Goal: Task Accomplishment & Management: Complete application form

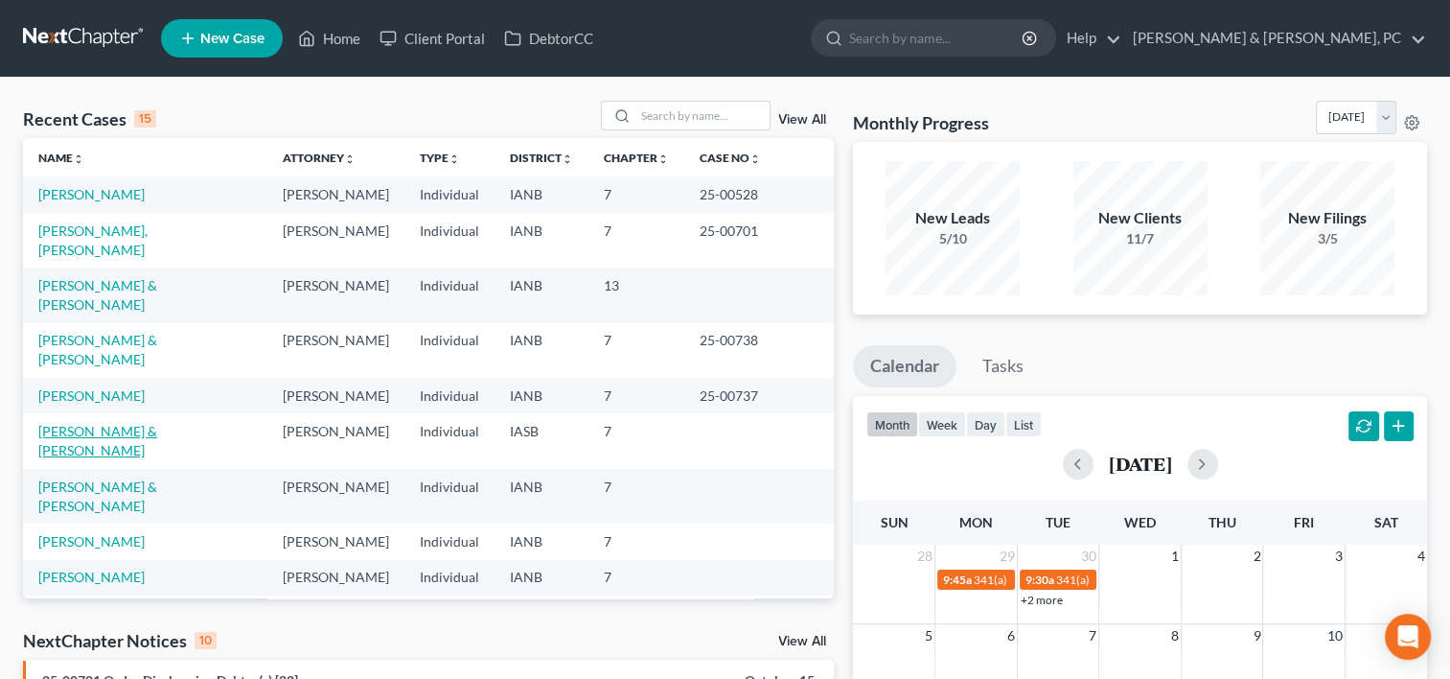
click at [90, 423] on link "[PERSON_NAME] & [PERSON_NAME]" at bounding box center [97, 440] width 119 height 35
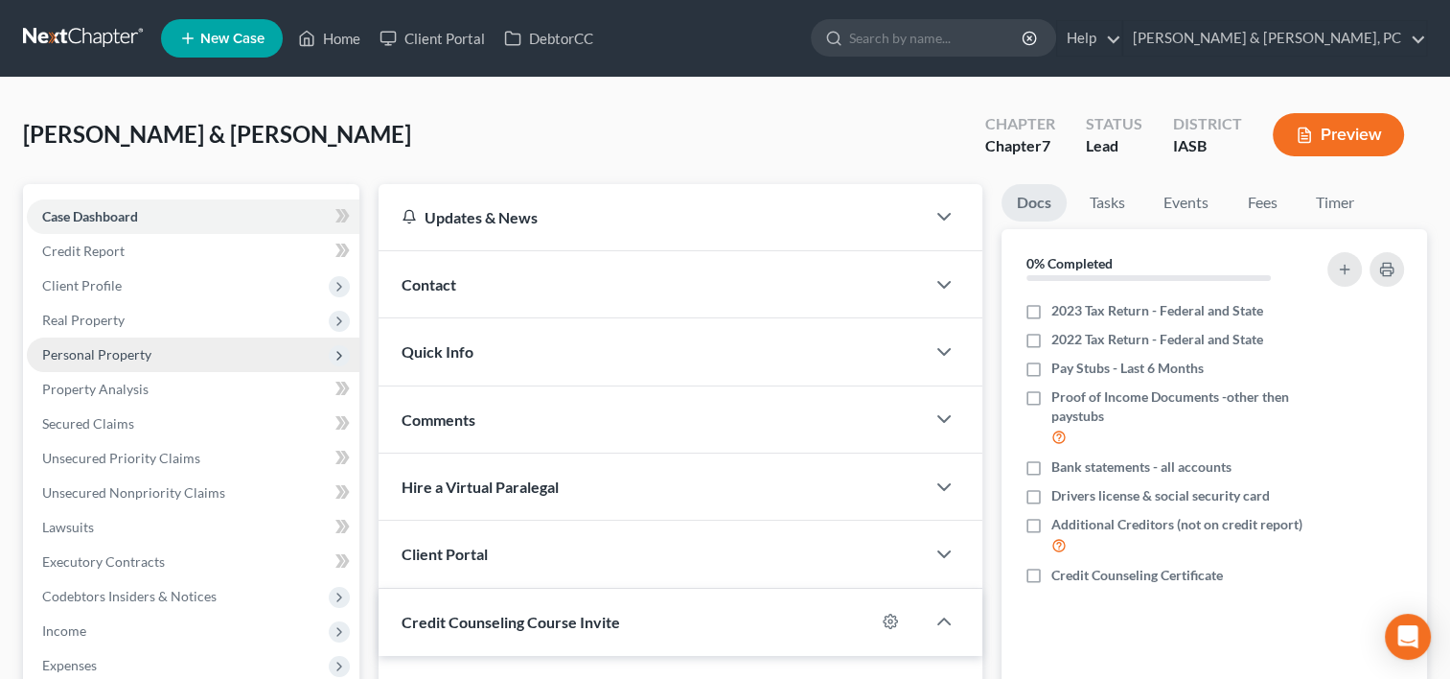
click at [139, 346] on span "Personal Property" at bounding box center [96, 354] width 109 height 16
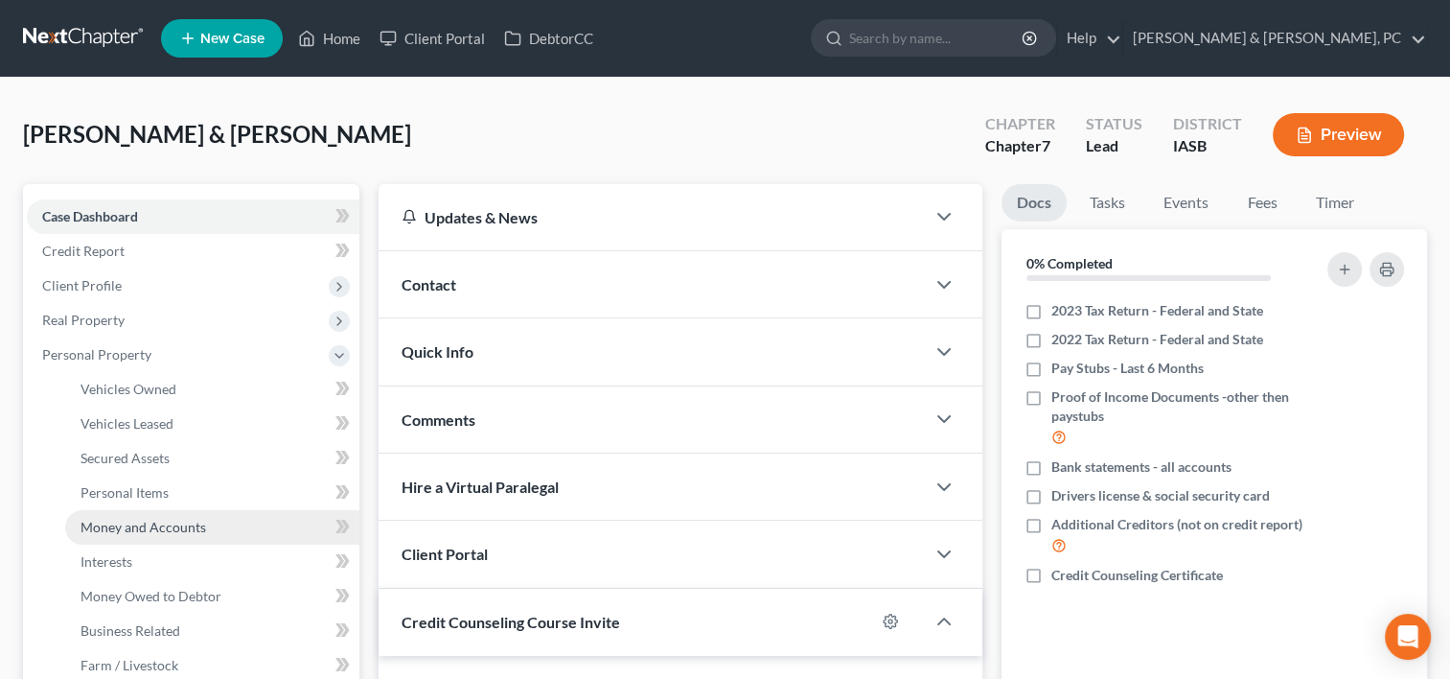
click at [154, 530] on span "Money and Accounts" at bounding box center [144, 527] width 126 height 16
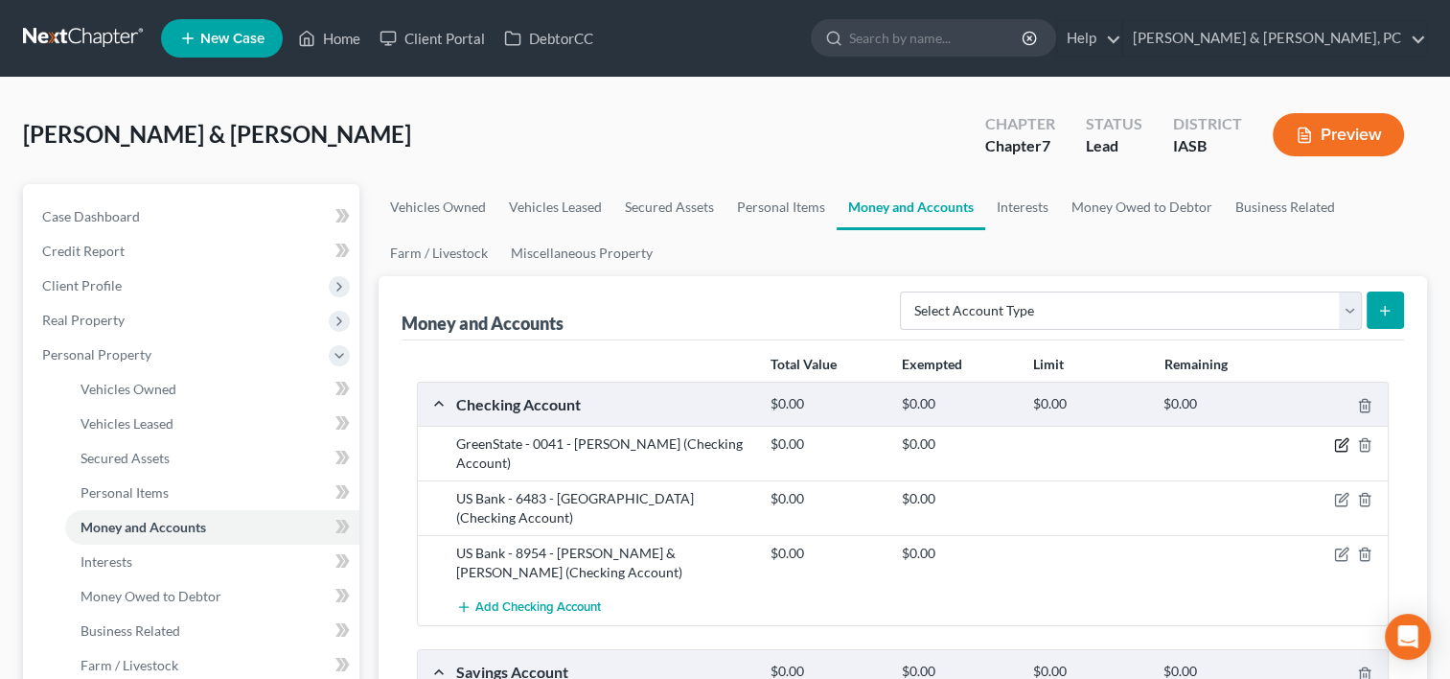
click at [1341, 445] on icon "button" at bounding box center [1341, 444] width 15 height 15
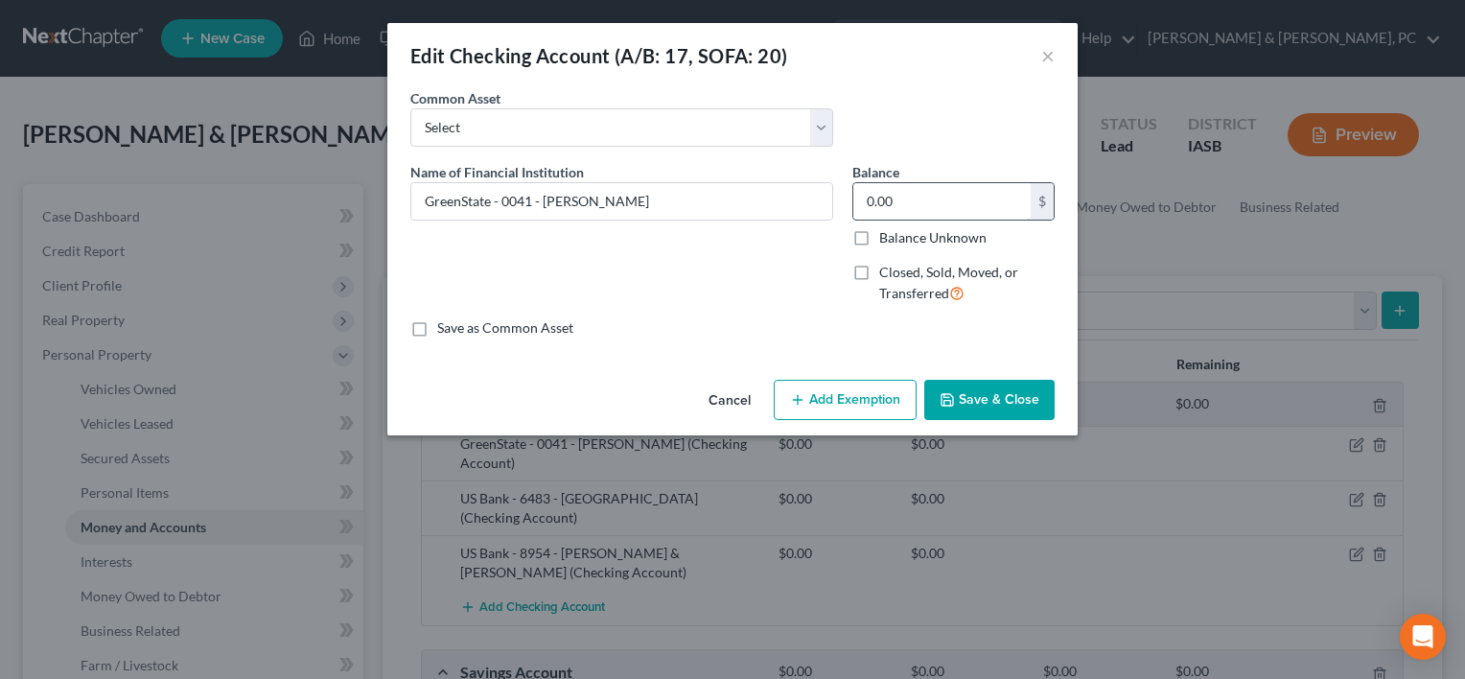
click at [939, 207] on input "0.00" at bounding box center [941, 201] width 177 height 36
type input "3.66"
click at [895, 414] on button "Add Exemption" at bounding box center [844, 400] width 143 height 40
select select "2"
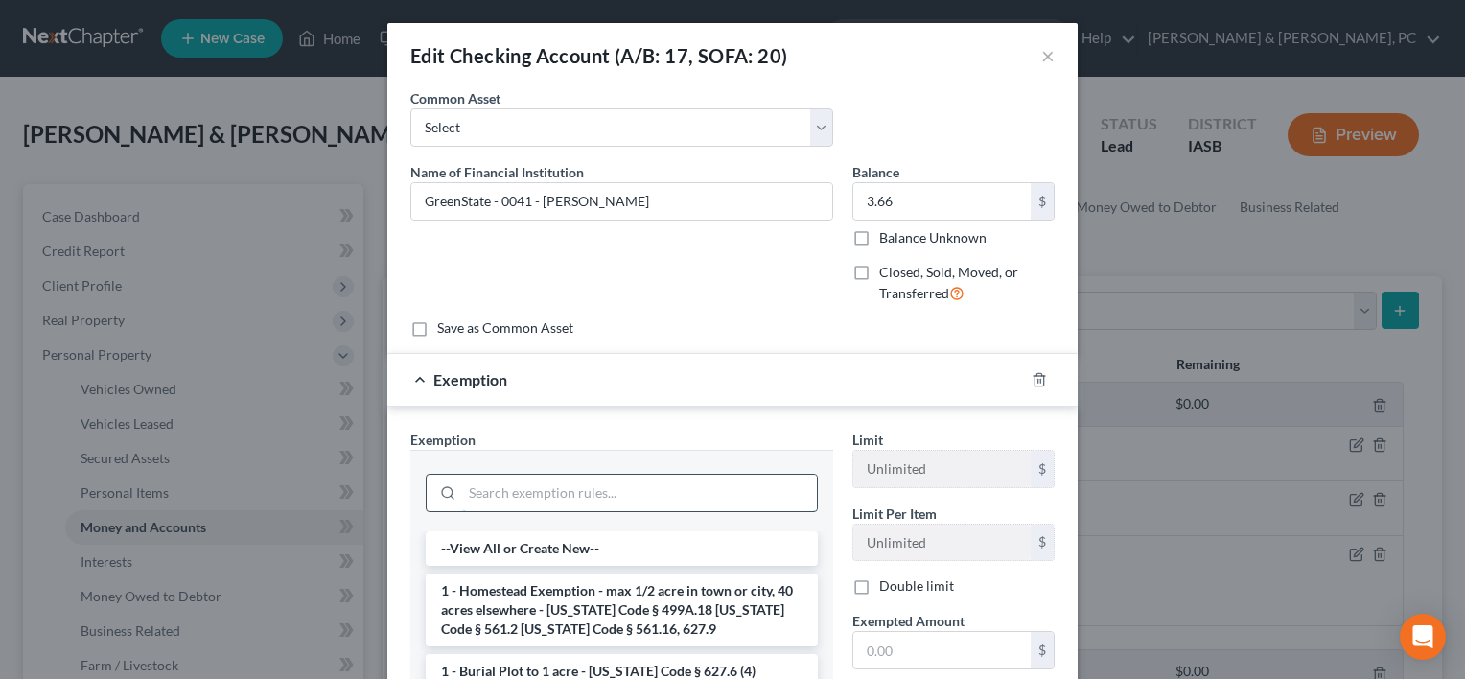
click at [613, 485] on input "search" at bounding box center [639, 492] width 355 height 36
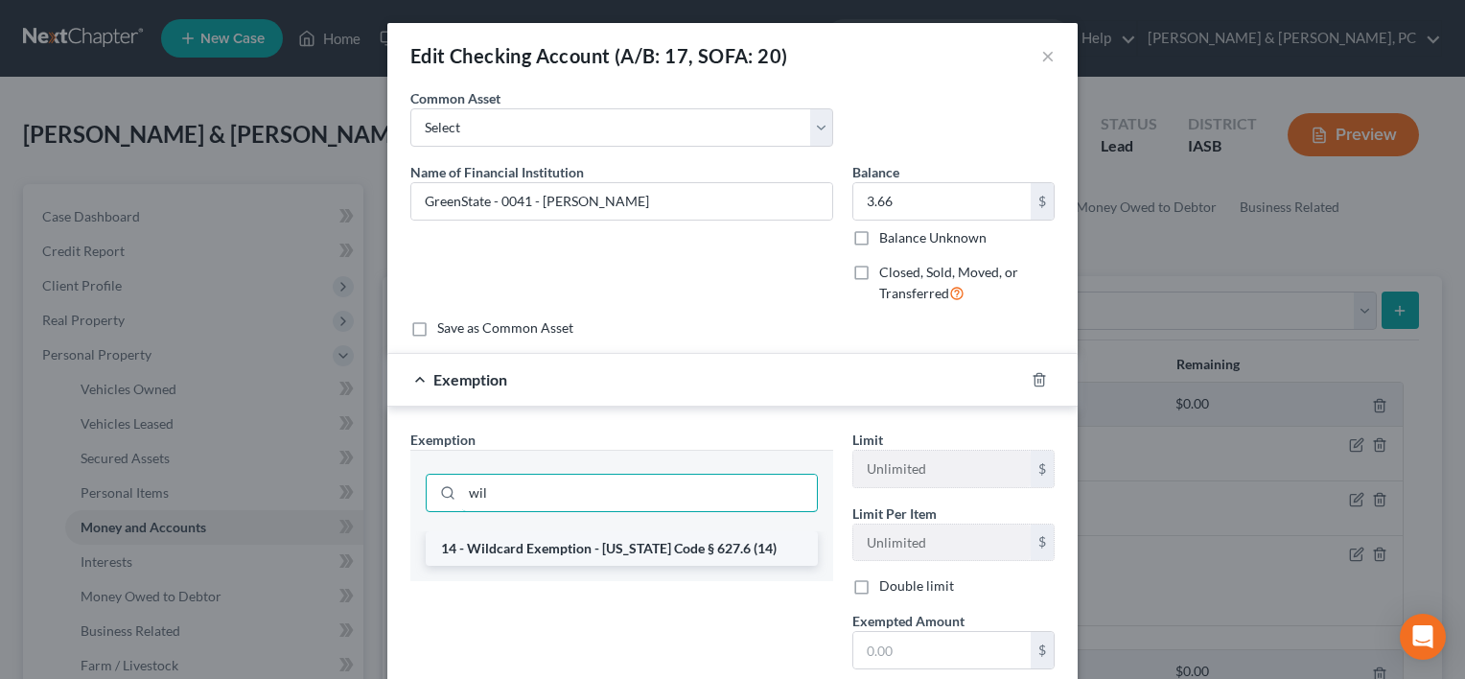
type input "wil"
click at [603, 538] on li "14 - Wildcard Exemption - Iowa Code § 627.6 (14)" at bounding box center [622, 548] width 392 height 35
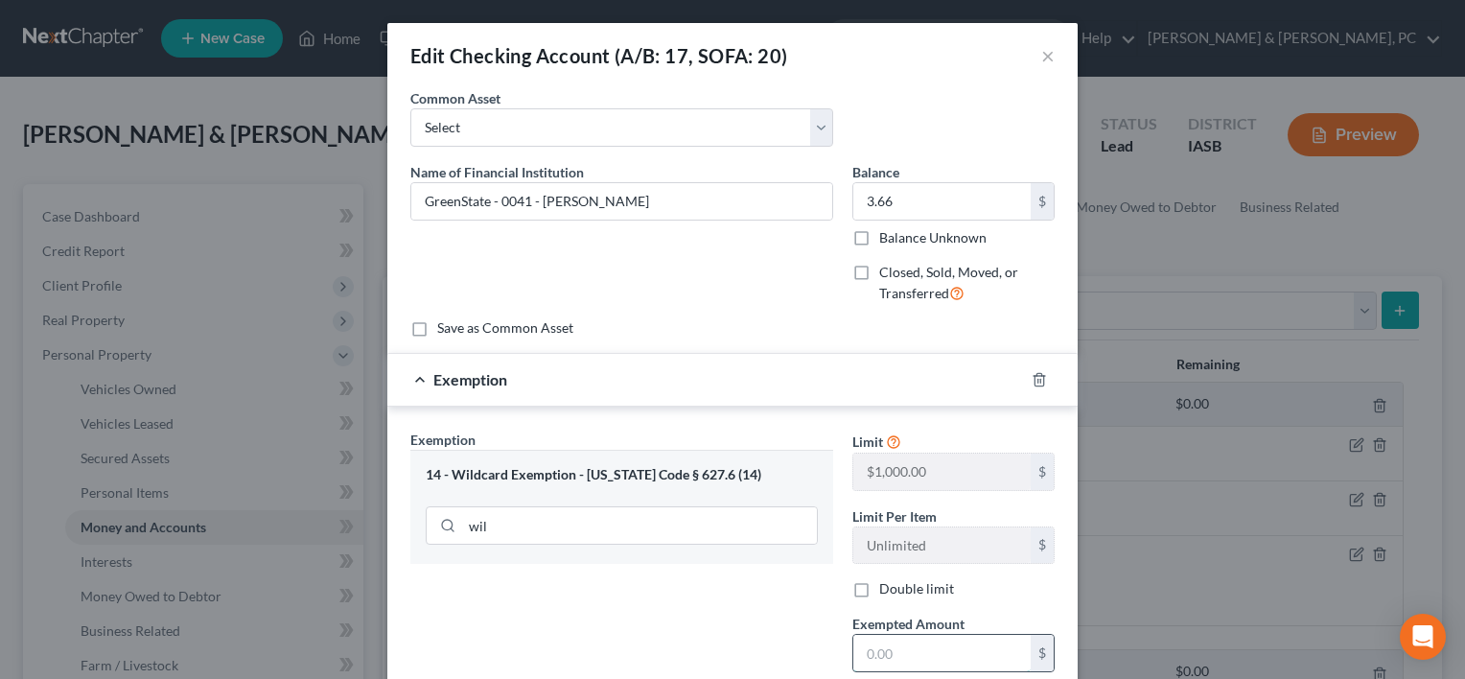
click at [878, 643] on input "text" at bounding box center [941, 653] width 177 height 36
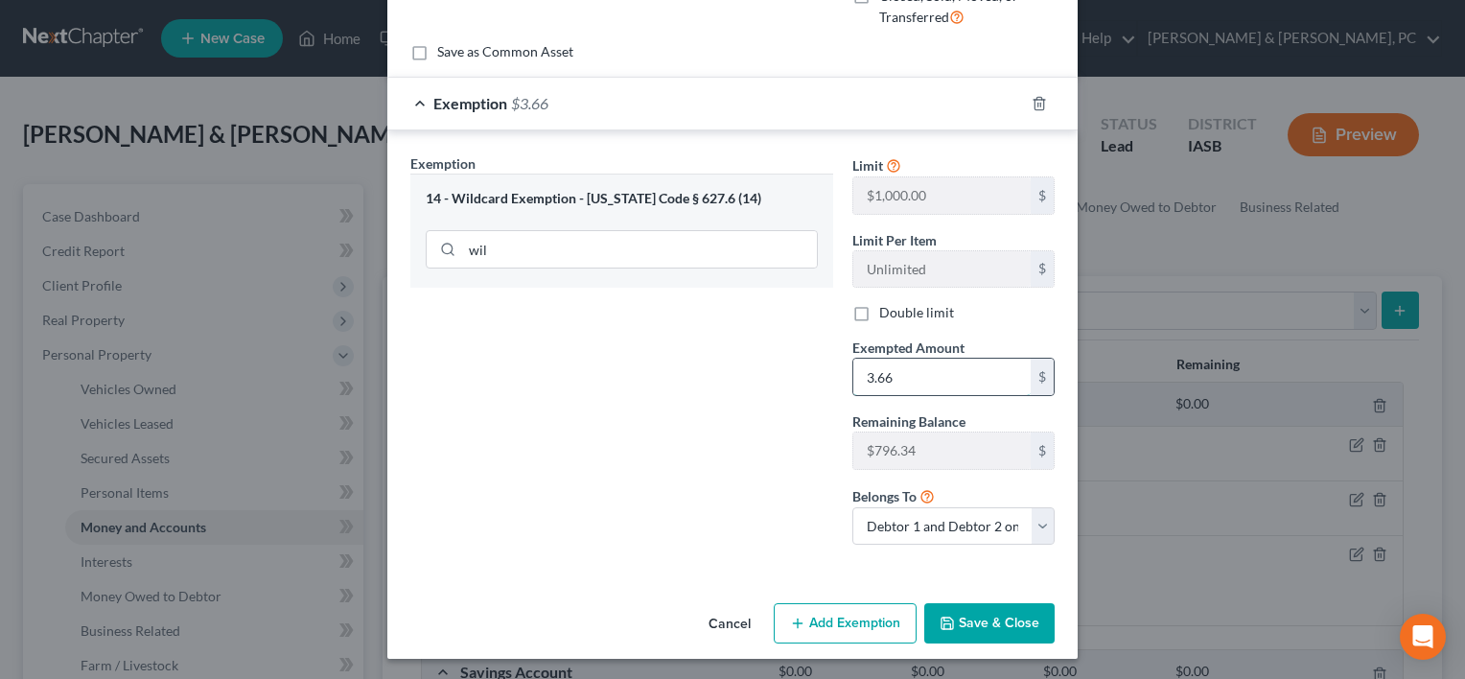
scroll to position [276, 0]
type input "3.66"
click at [981, 633] on button "Save & Close" at bounding box center [989, 623] width 130 height 40
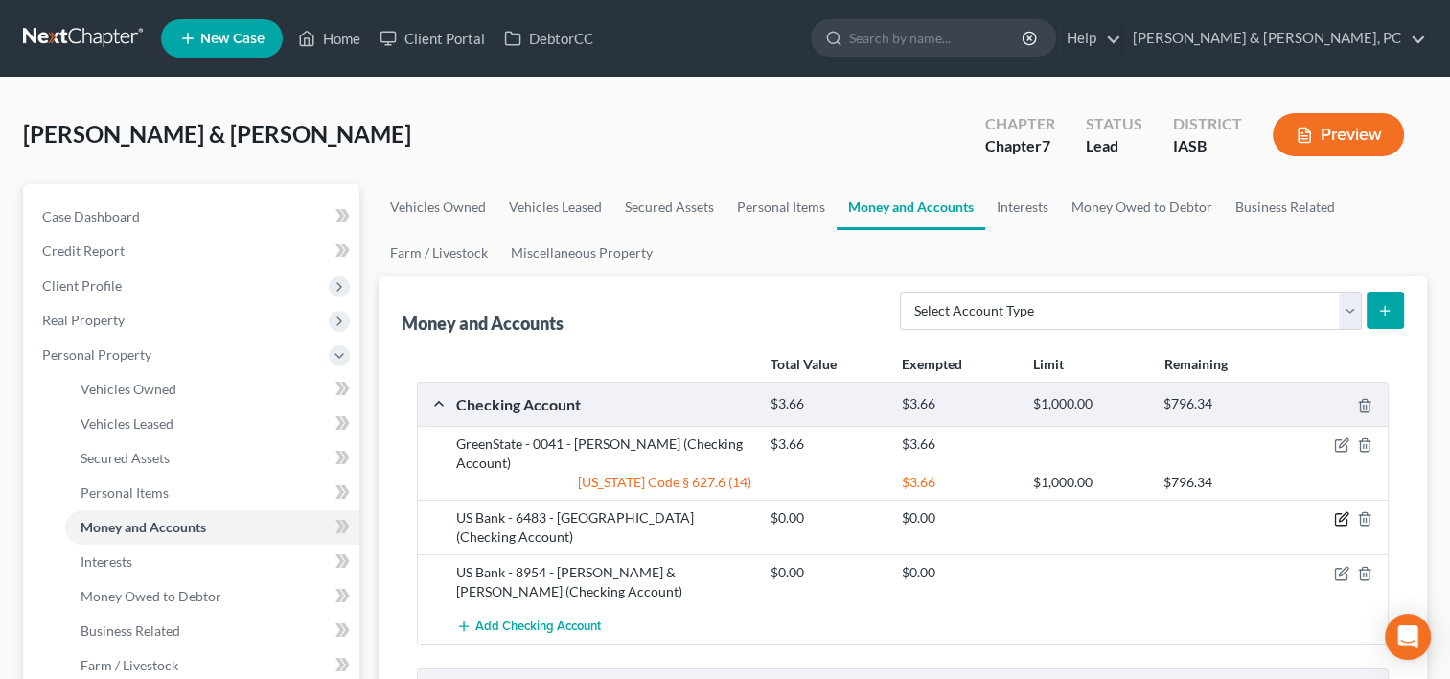
click at [1339, 511] on icon "button" at bounding box center [1341, 518] width 15 height 15
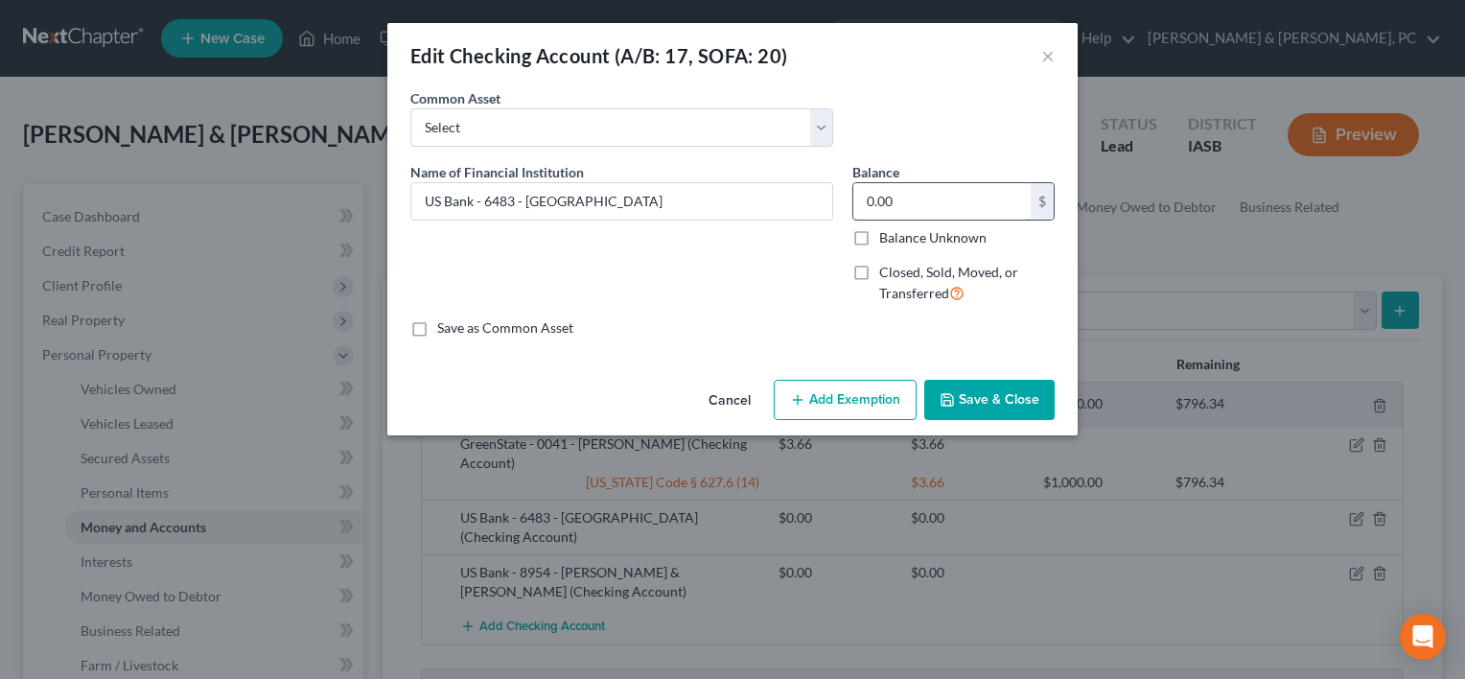
click at [985, 215] on input "0.00" at bounding box center [941, 201] width 177 height 36
type input "950"
click at [807, 406] on button "Add Exemption" at bounding box center [844, 400] width 143 height 40
select select "2"
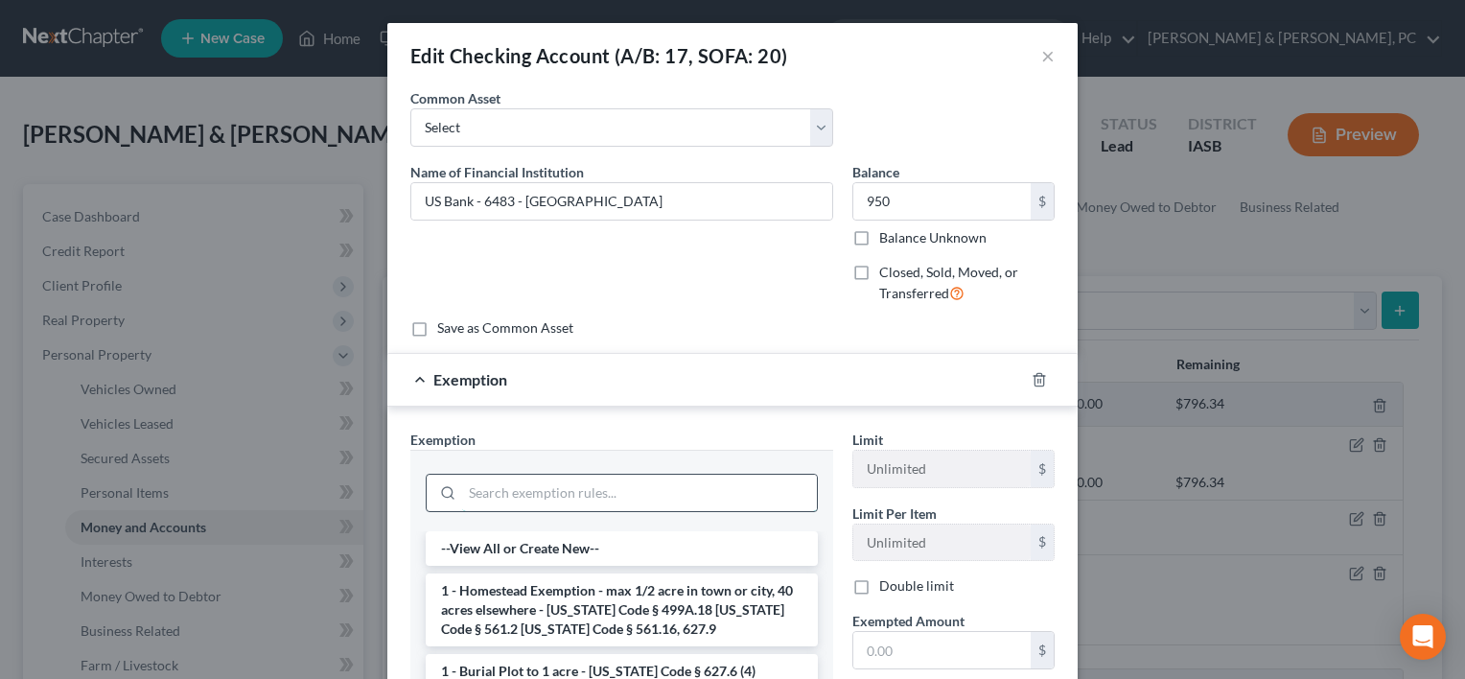
click at [593, 487] on input "search" at bounding box center [639, 492] width 355 height 36
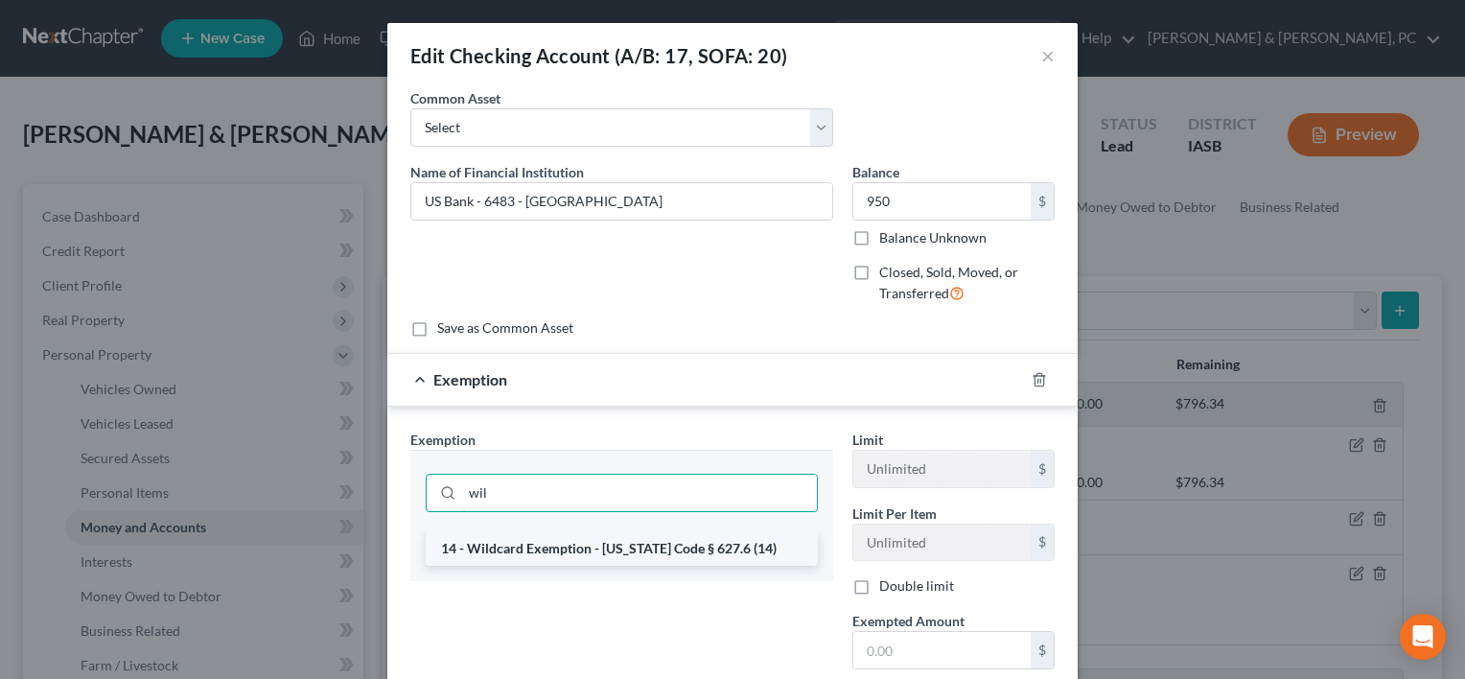
type input "wil"
click at [586, 544] on li "14 - Wildcard Exemption - Iowa Code § 627.6 (14)" at bounding box center [622, 548] width 392 height 35
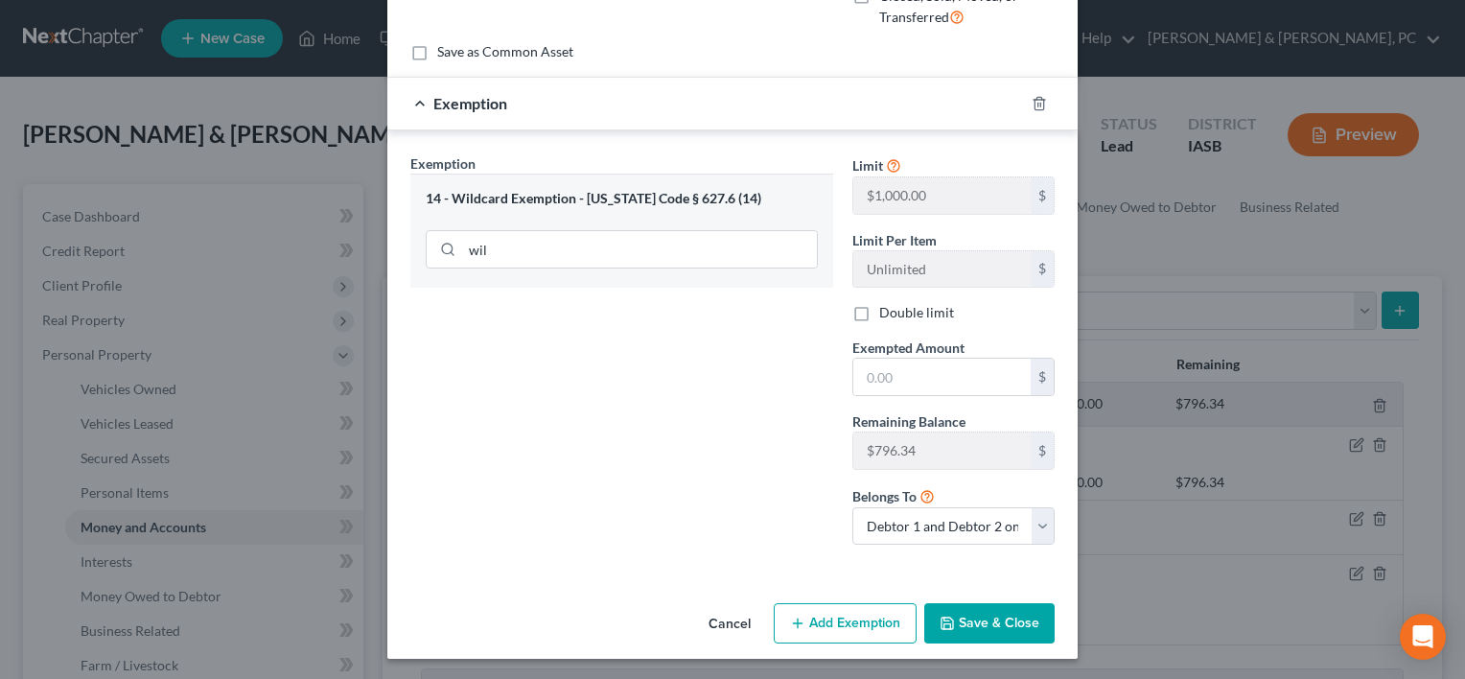
click at [884, 310] on label "Double limit" at bounding box center [916, 312] width 75 height 19
click at [887, 310] on input "Double limit" at bounding box center [893, 309] width 12 height 12
checkbox input "true"
click at [892, 376] on input "text" at bounding box center [941, 376] width 177 height 36
type input "950"
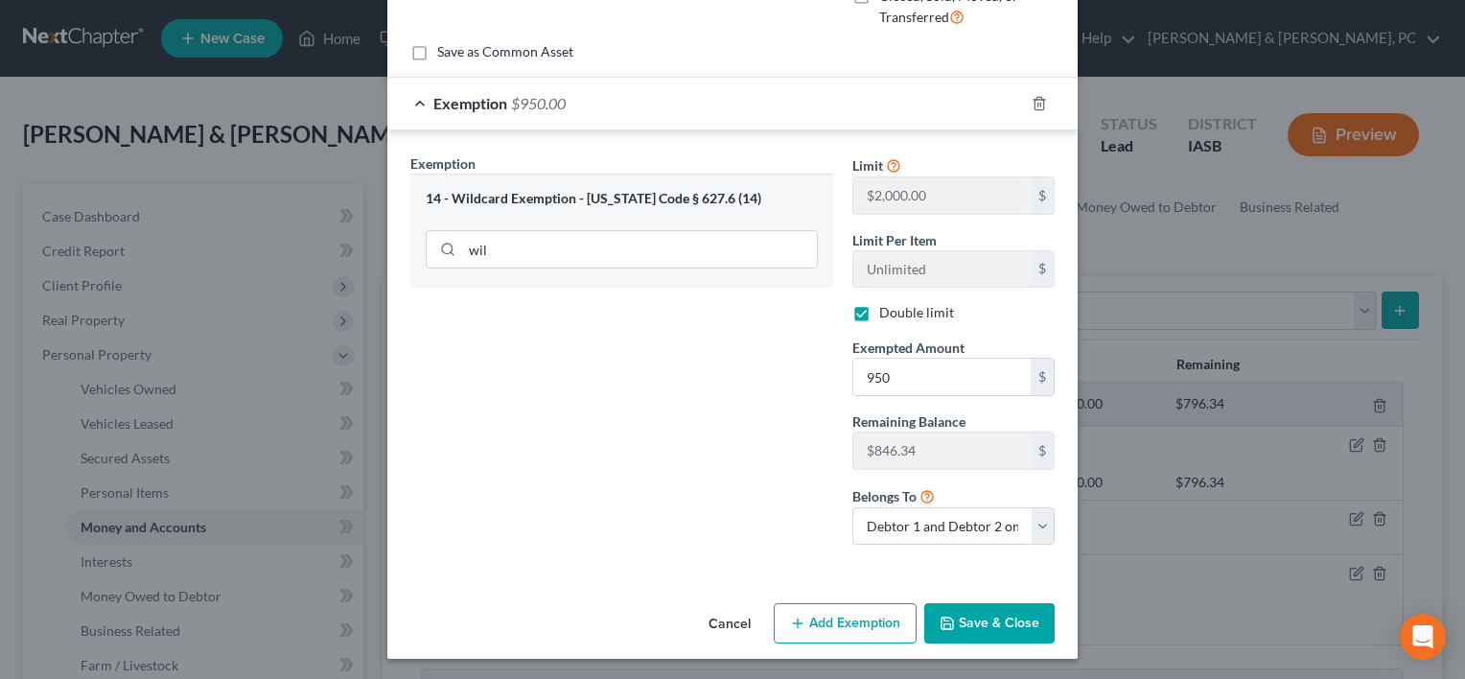
click at [979, 603] on button "Save & Close" at bounding box center [989, 623] width 130 height 40
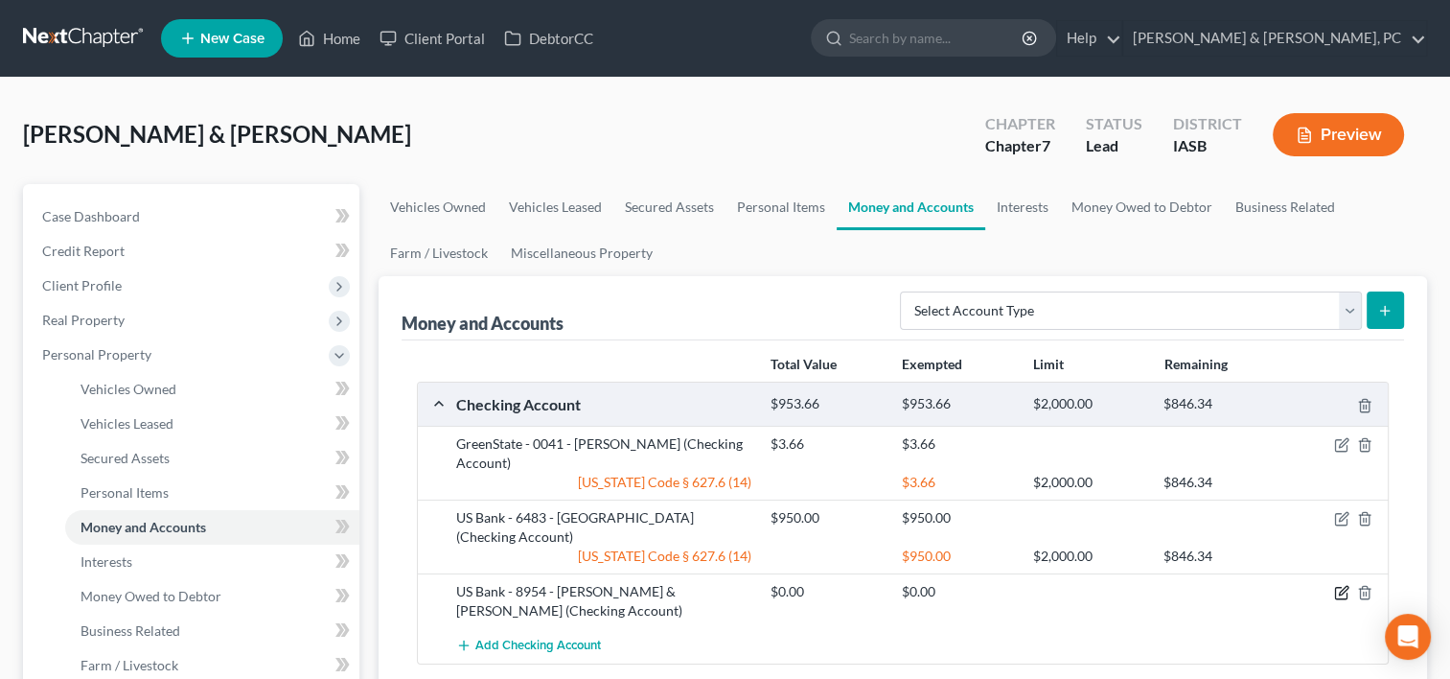
click at [1341, 585] on icon "button" at bounding box center [1341, 592] width 15 height 15
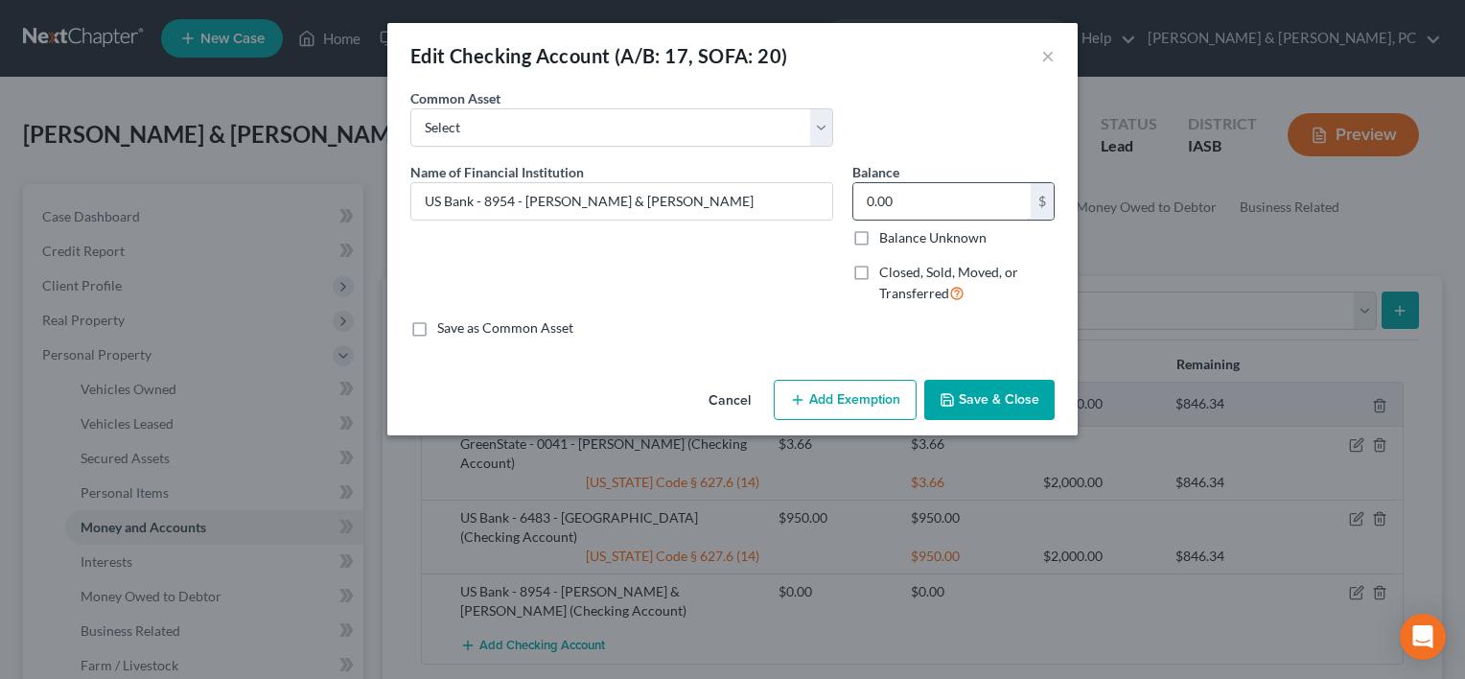
click at [998, 205] on input "0.00" at bounding box center [941, 201] width 177 height 36
type input "769.15"
click at [817, 385] on button "Add Exemption" at bounding box center [844, 400] width 143 height 40
select select "2"
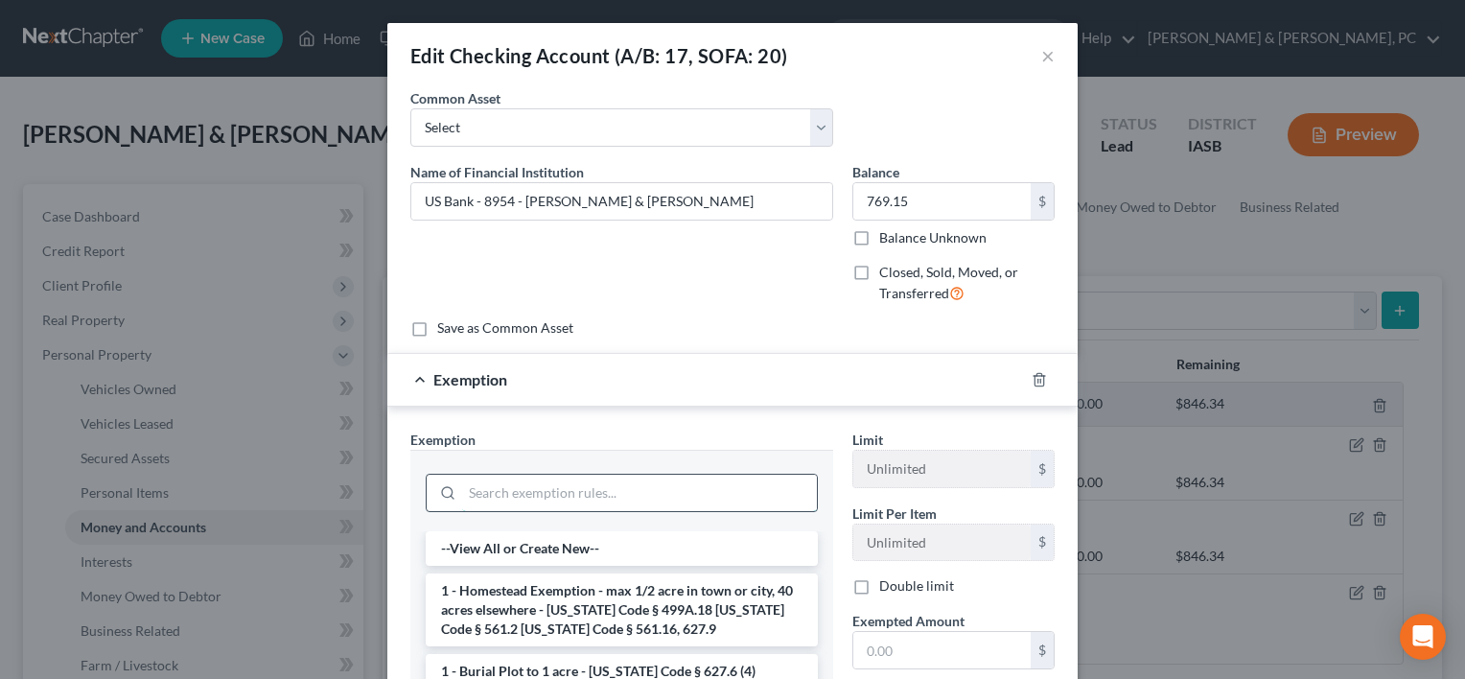
click at [618, 496] on input "search" at bounding box center [639, 492] width 355 height 36
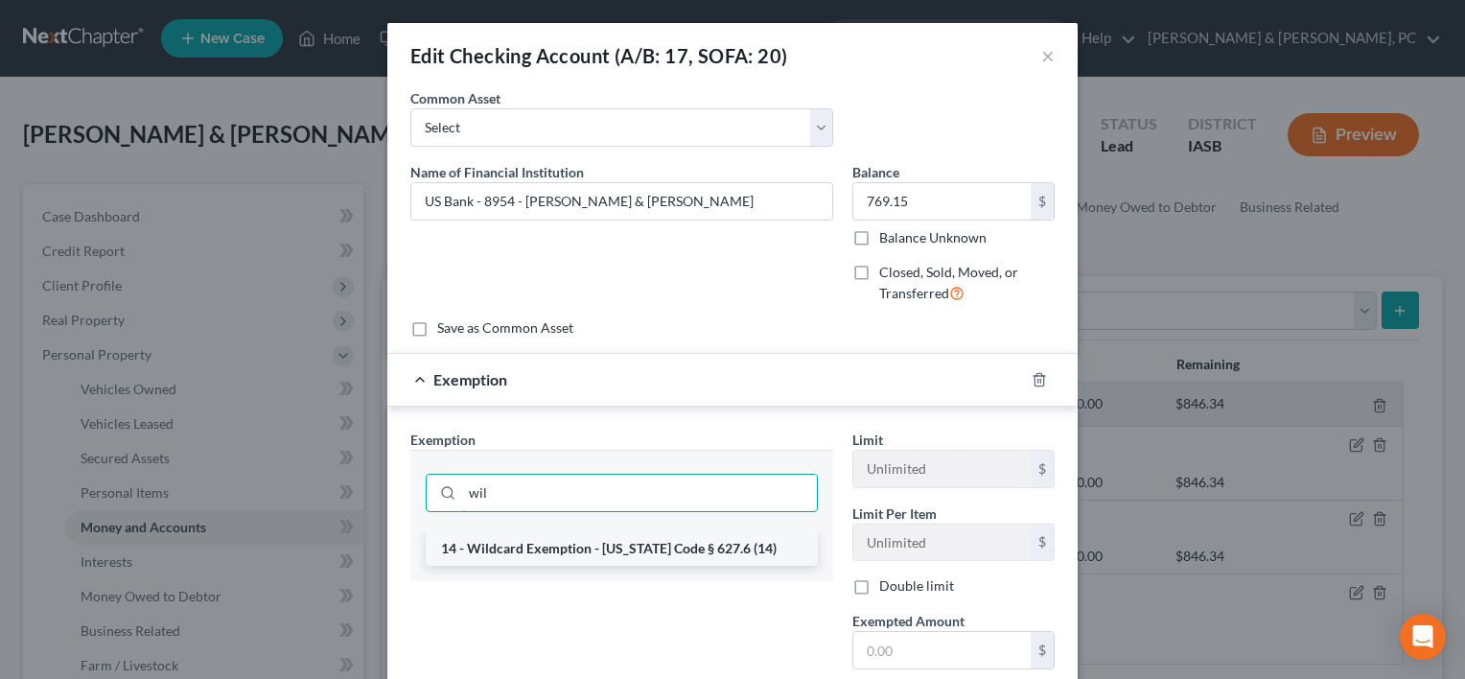
type input "wil"
click at [626, 545] on li "14 - Wildcard Exemption - Iowa Code § 627.6 (14)" at bounding box center [622, 548] width 392 height 35
checkbox input "true"
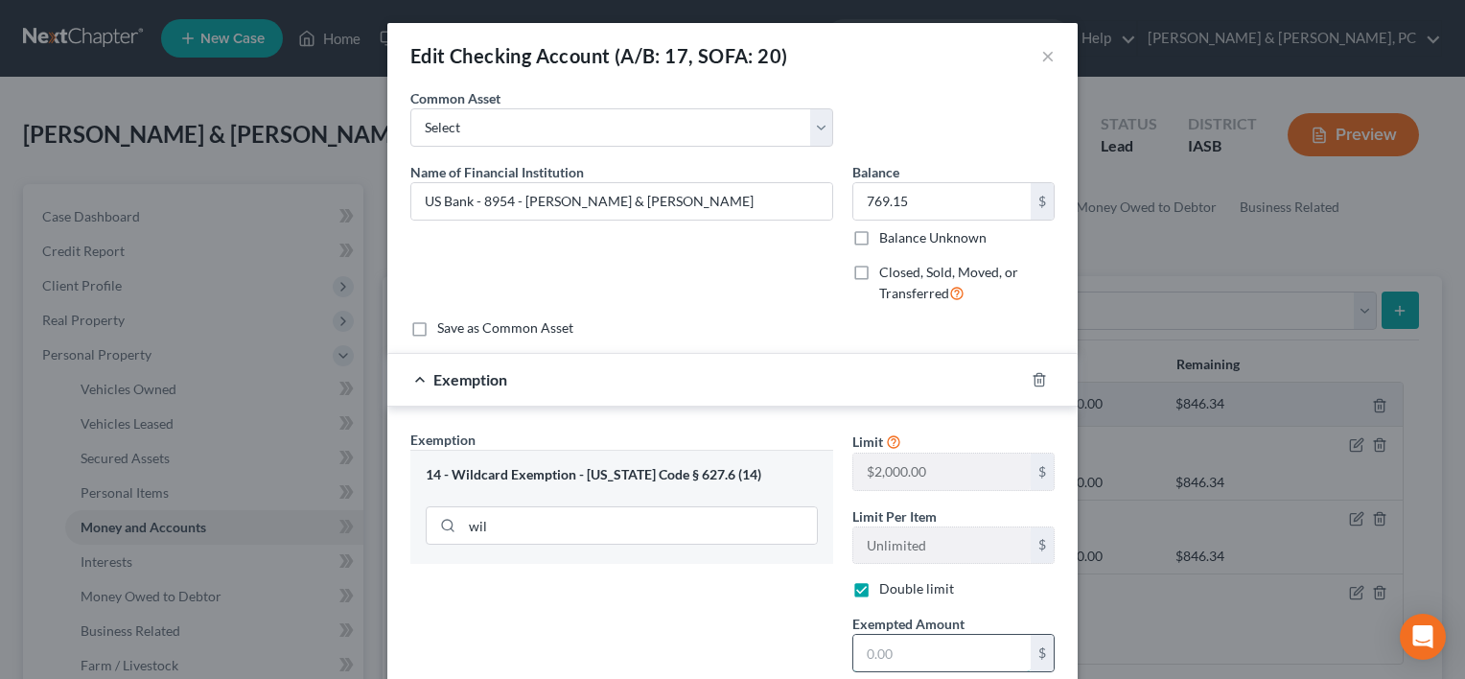
click at [886, 638] on input "text" at bounding box center [941, 653] width 177 height 36
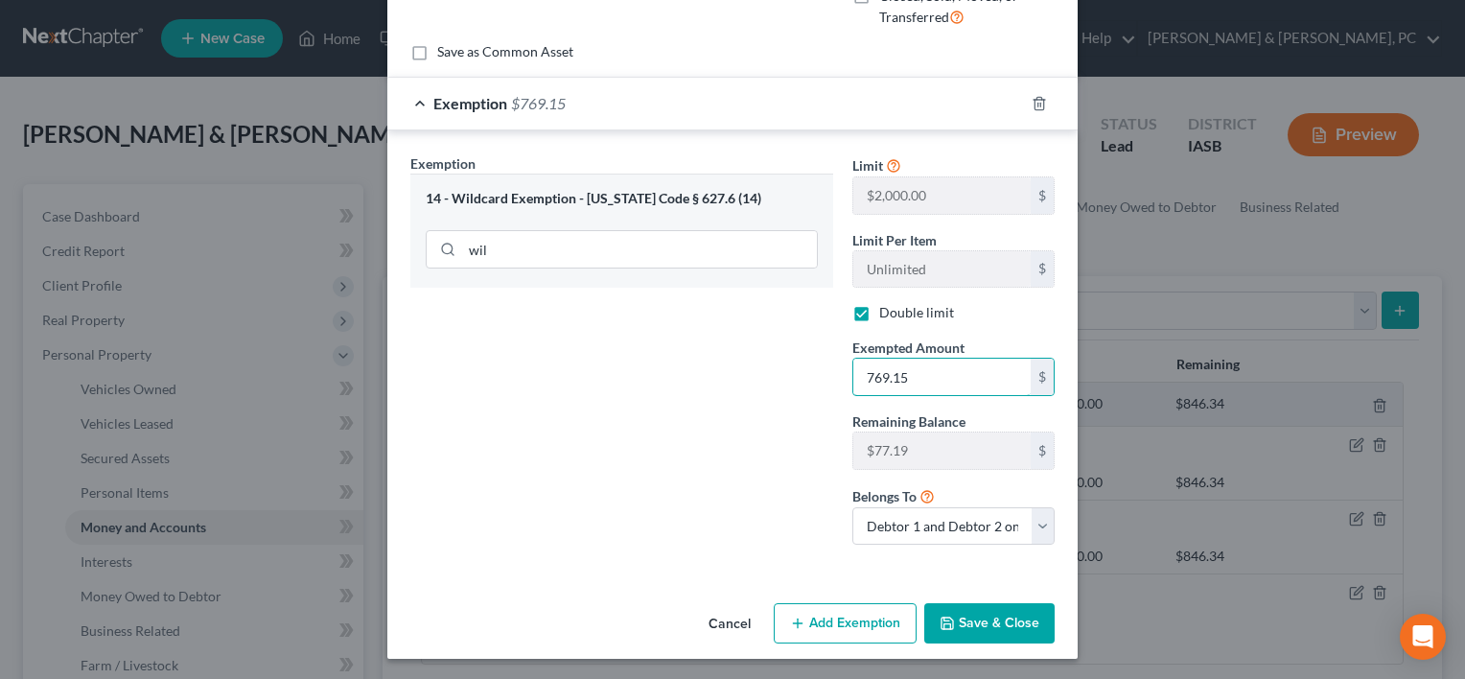
type input "769.15"
click at [964, 628] on button "Save & Close" at bounding box center [989, 623] width 130 height 40
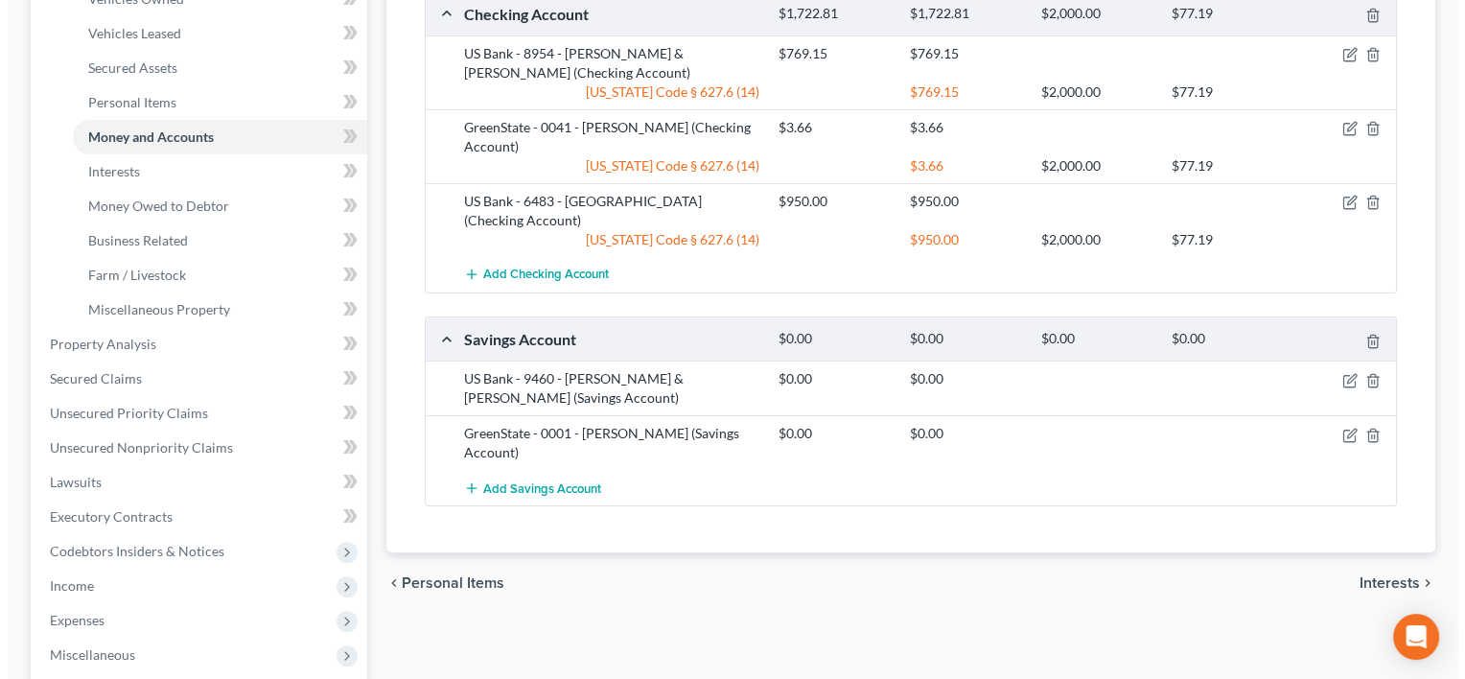
scroll to position [422, 0]
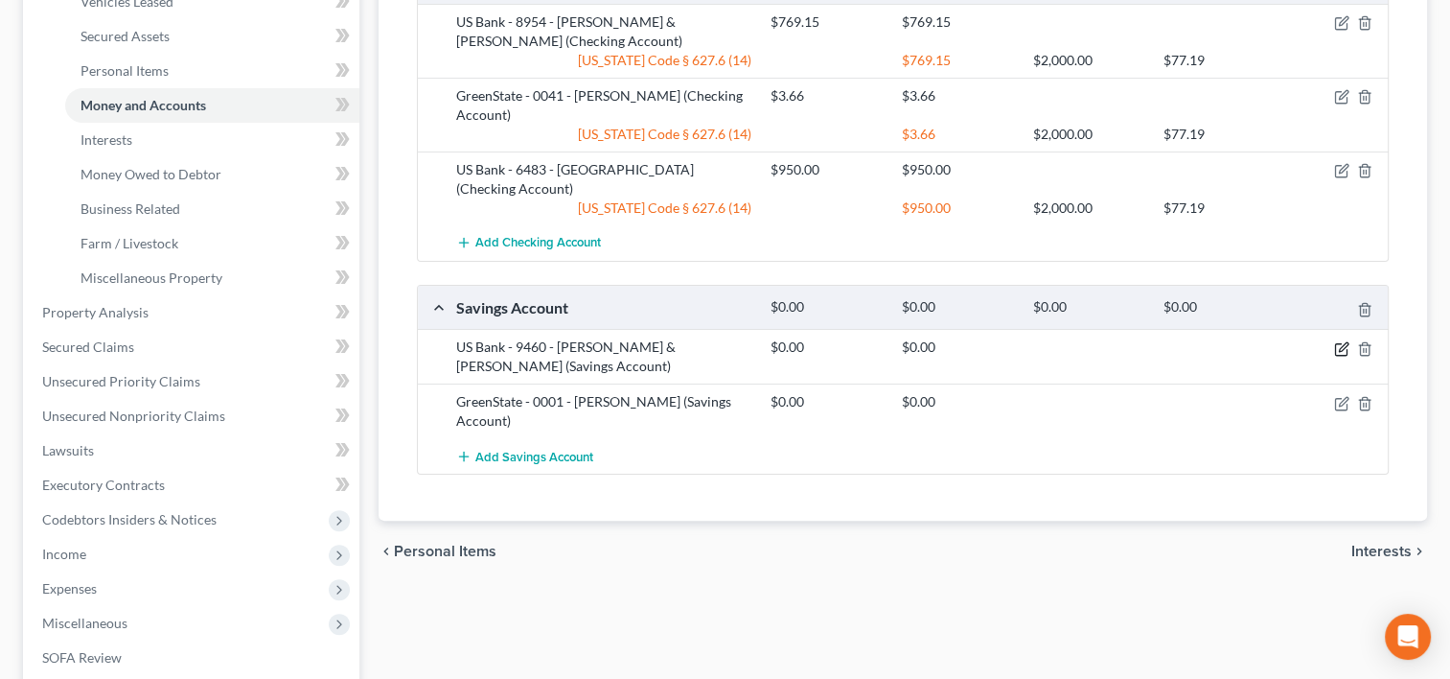
click at [1338, 341] on icon "button" at bounding box center [1341, 348] width 15 height 15
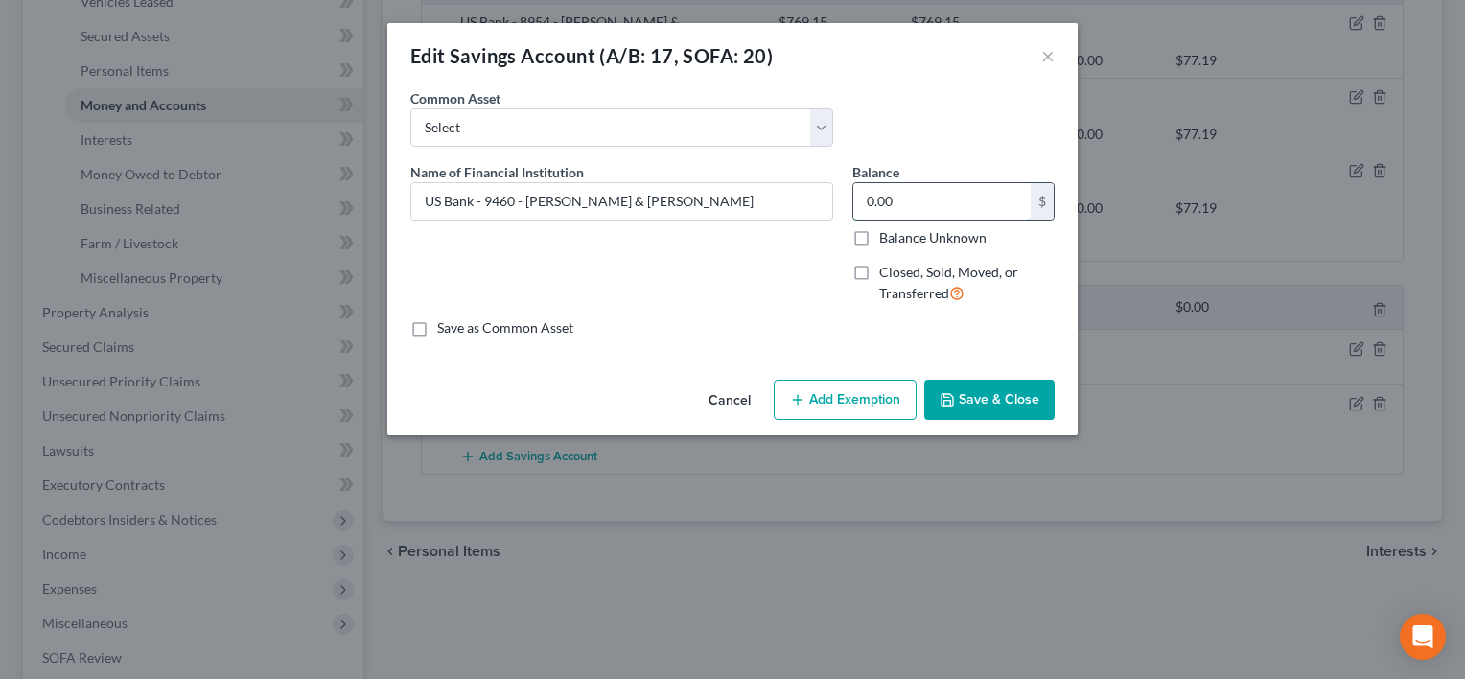
click at [912, 184] on input "0.00" at bounding box center [941, 201] width 177 height 36
type input "0.32"
click at [853, 406] on button "Add Exemption" at bounding box center [844, 400] width 143 height 40
select select "2"
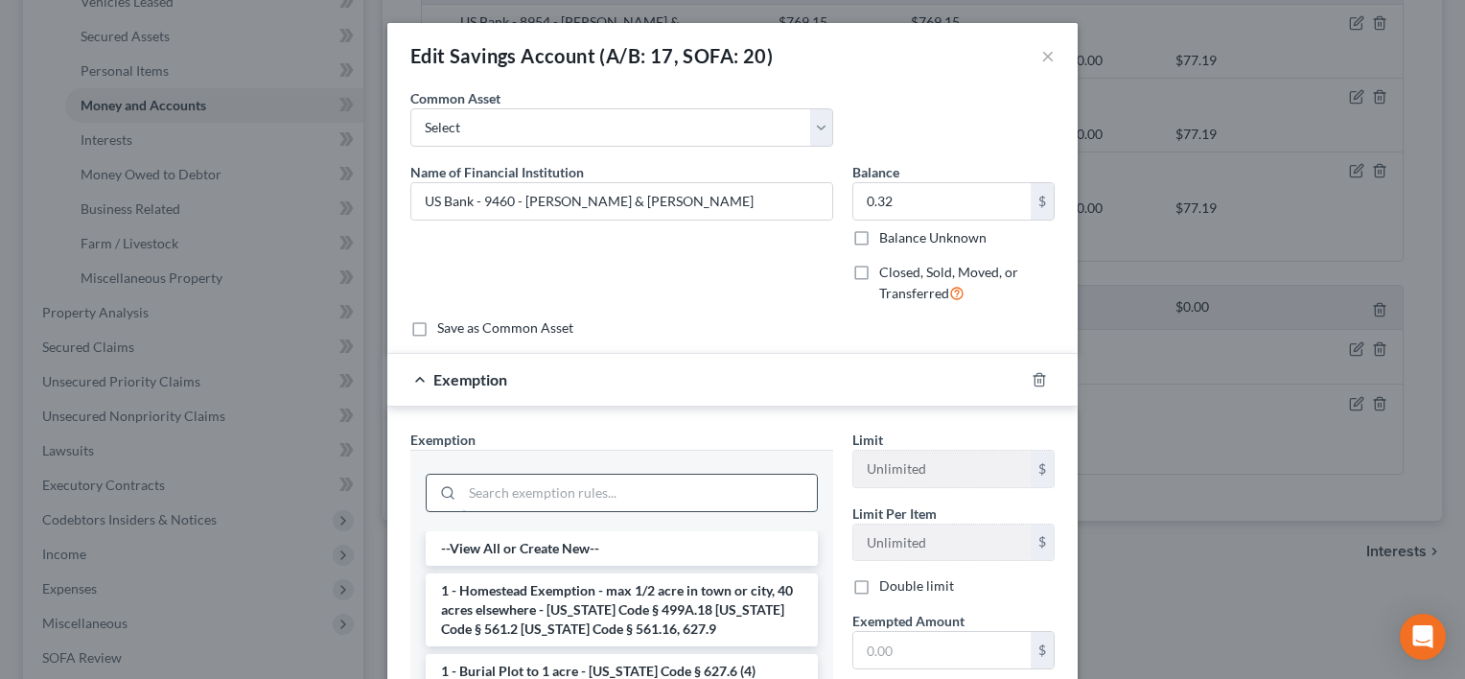
click at [629, 475] on input "search" at bounding box center [639, 492] width 355 height 36
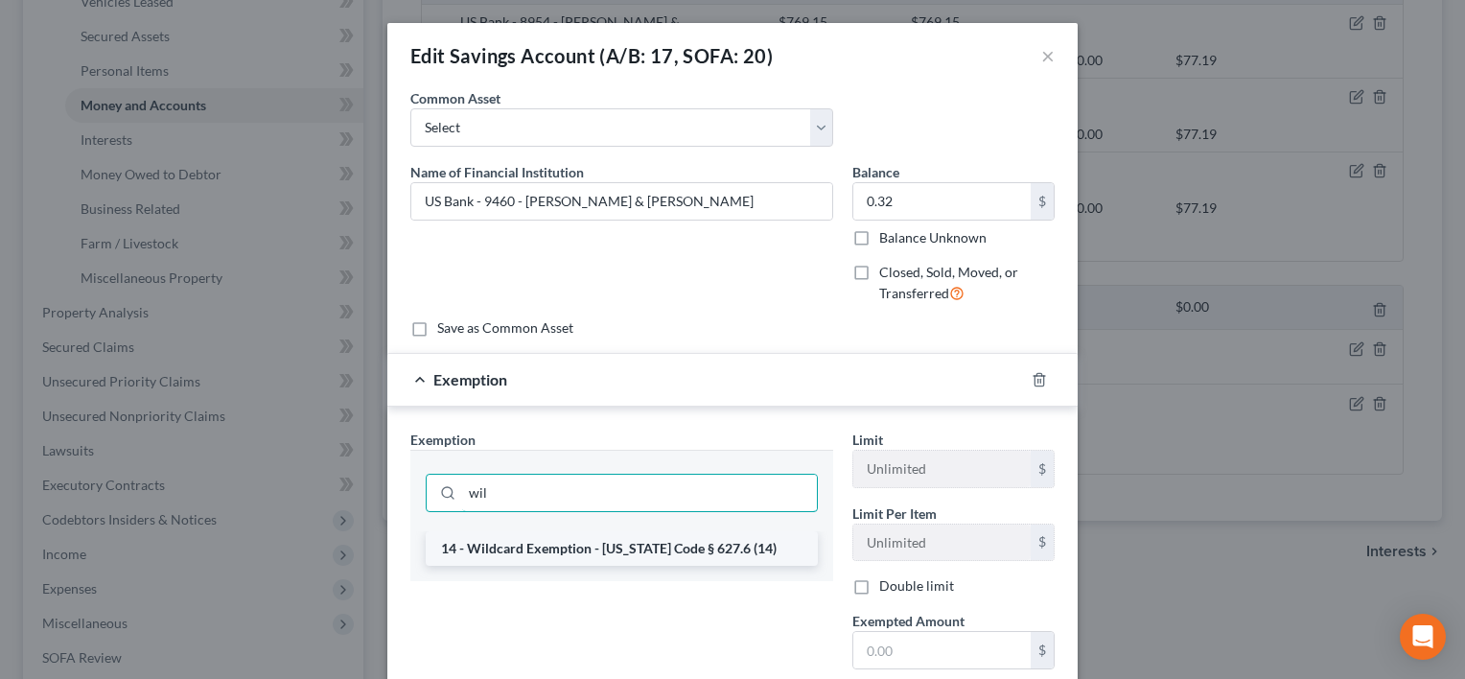
type input "wil"
click at [627, 545] on li "14 - Wildcard Exemption - Iowa Code § 627.6 (14)" at bounding box center [622, 548] width 392 height 35
checkbox input "true"
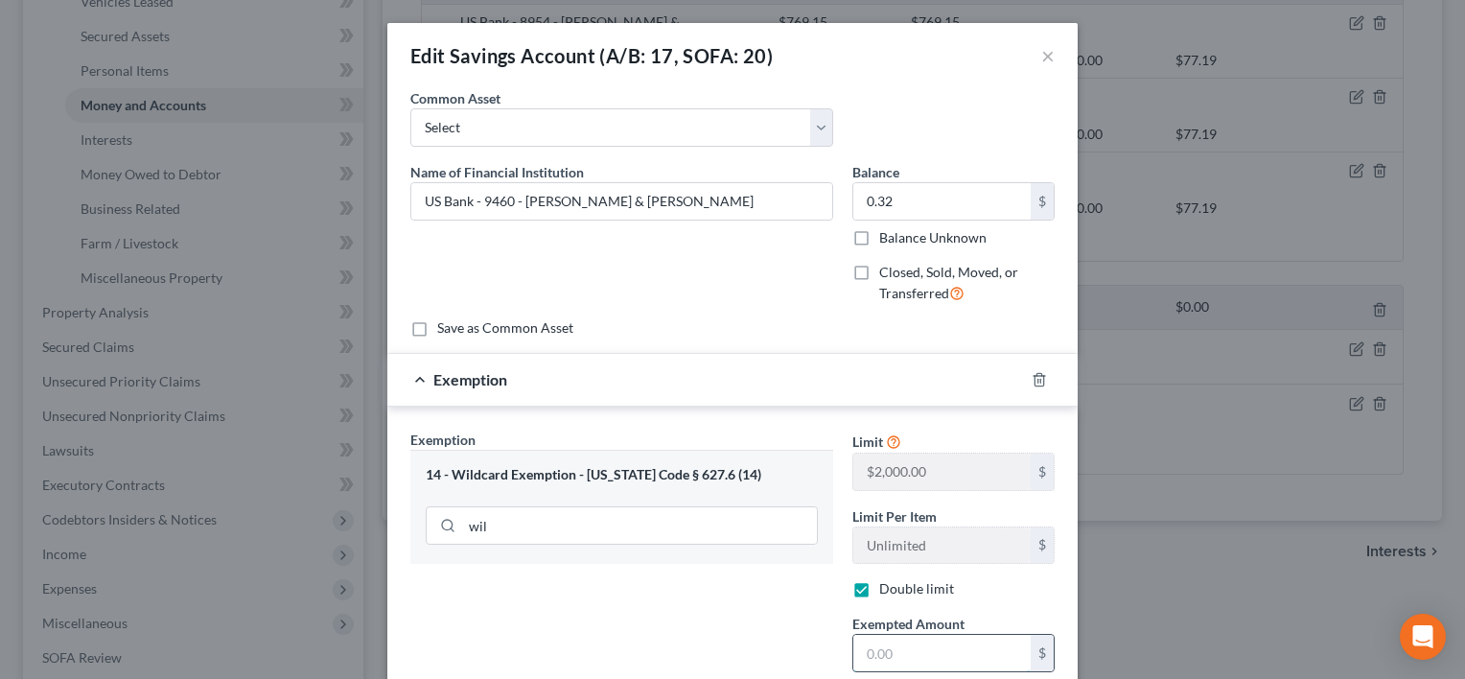
click at [892, 647] on input "text" at bounding box center [941, 653] width 177 height 36
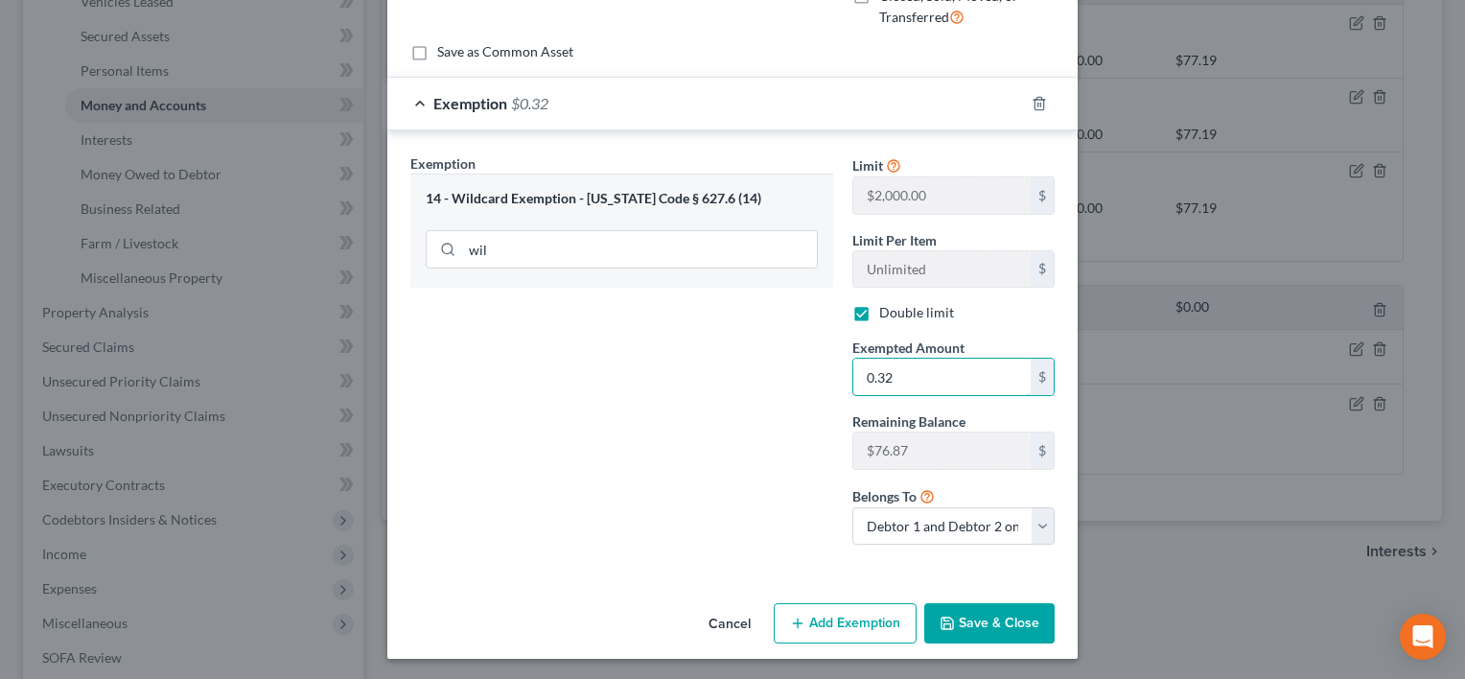
type input "0.32"
click at [579, 495] on div "Exemption Set must be selected for CA. Exemption * 14 - Wildcard Exemption - Io…" at bounding box center [622, 356] width 442 height 407
click at [930, 608] on button "Save & Close" at bounding box center [989, 623] width 130 height 40
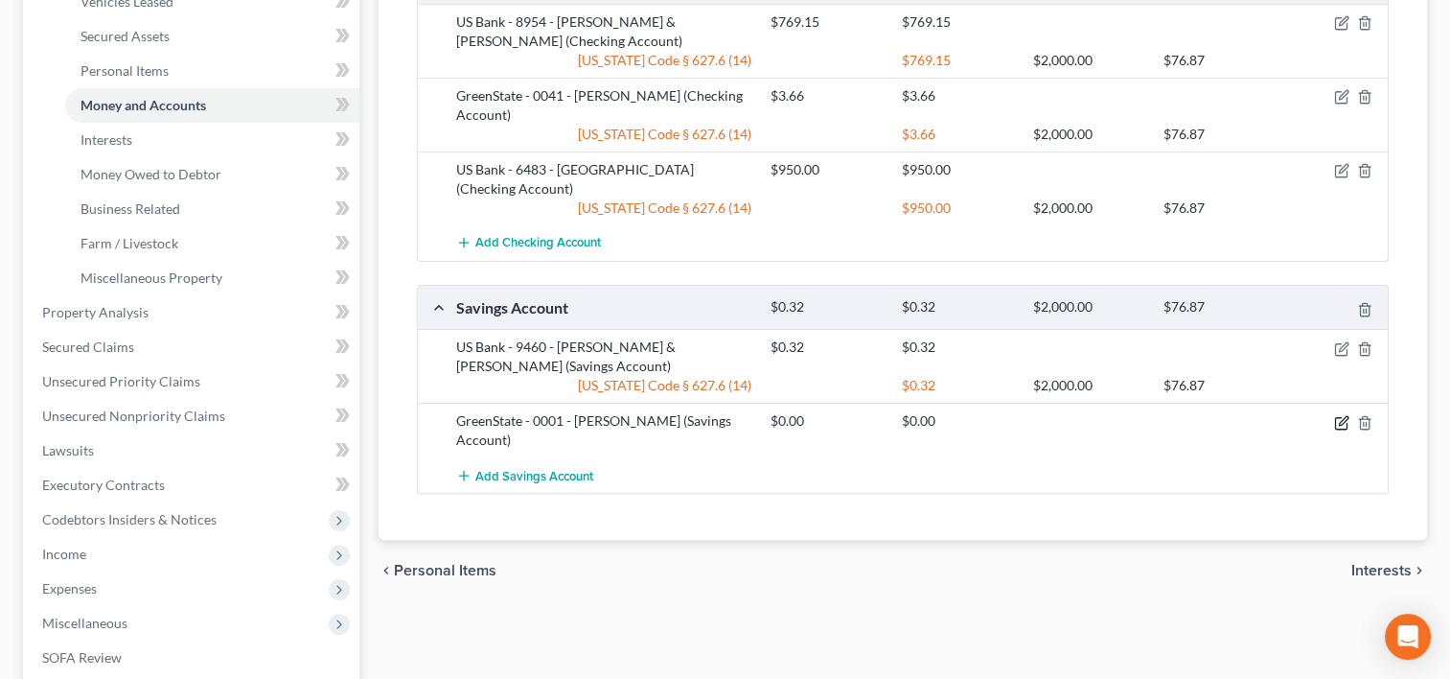
click at [1339, 415] on icon "button" at bounding box center [1341, 422] width 15 height 15
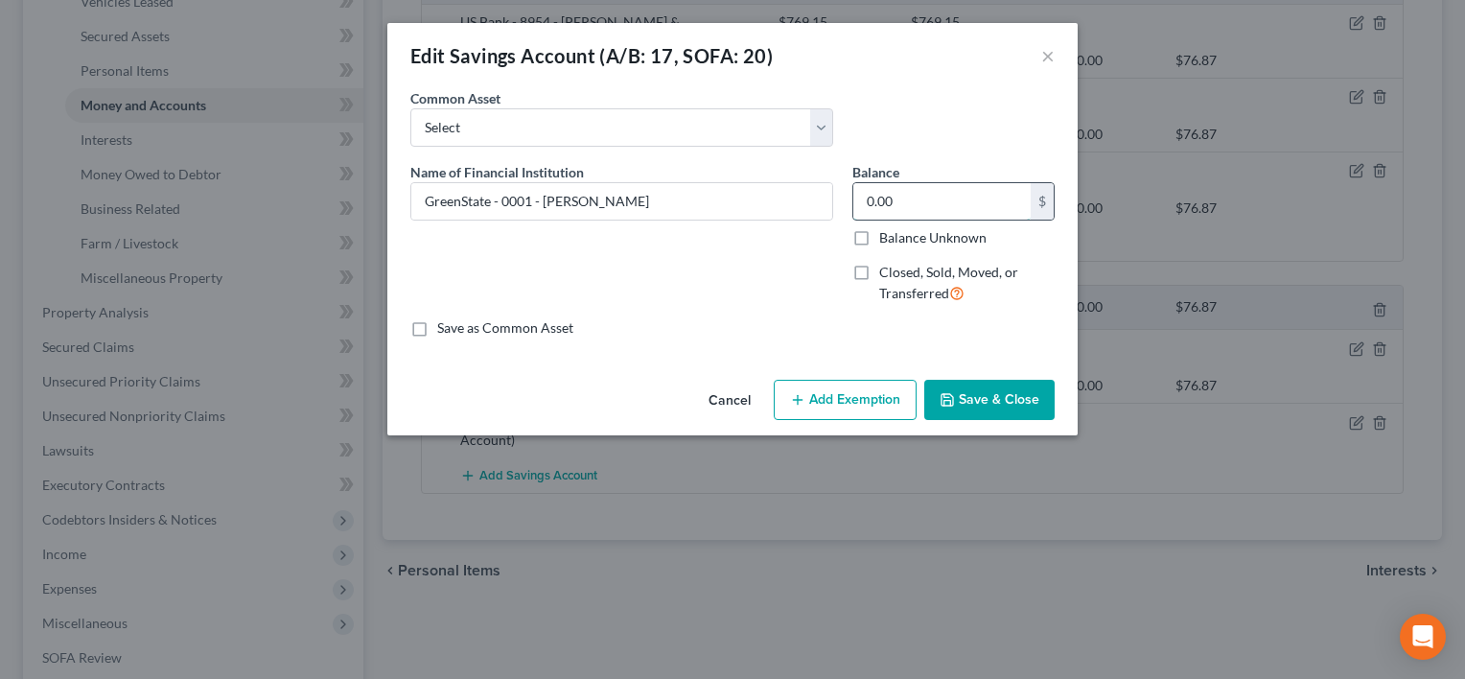
click at [983, 194] on input "0.00" at bounding box center [941, 201] width 177 height 36
type input "3.60"
click at [812, 399] on button "Add Exemption" at bounding box center [844, 400] width 143 height 40
select select "2"
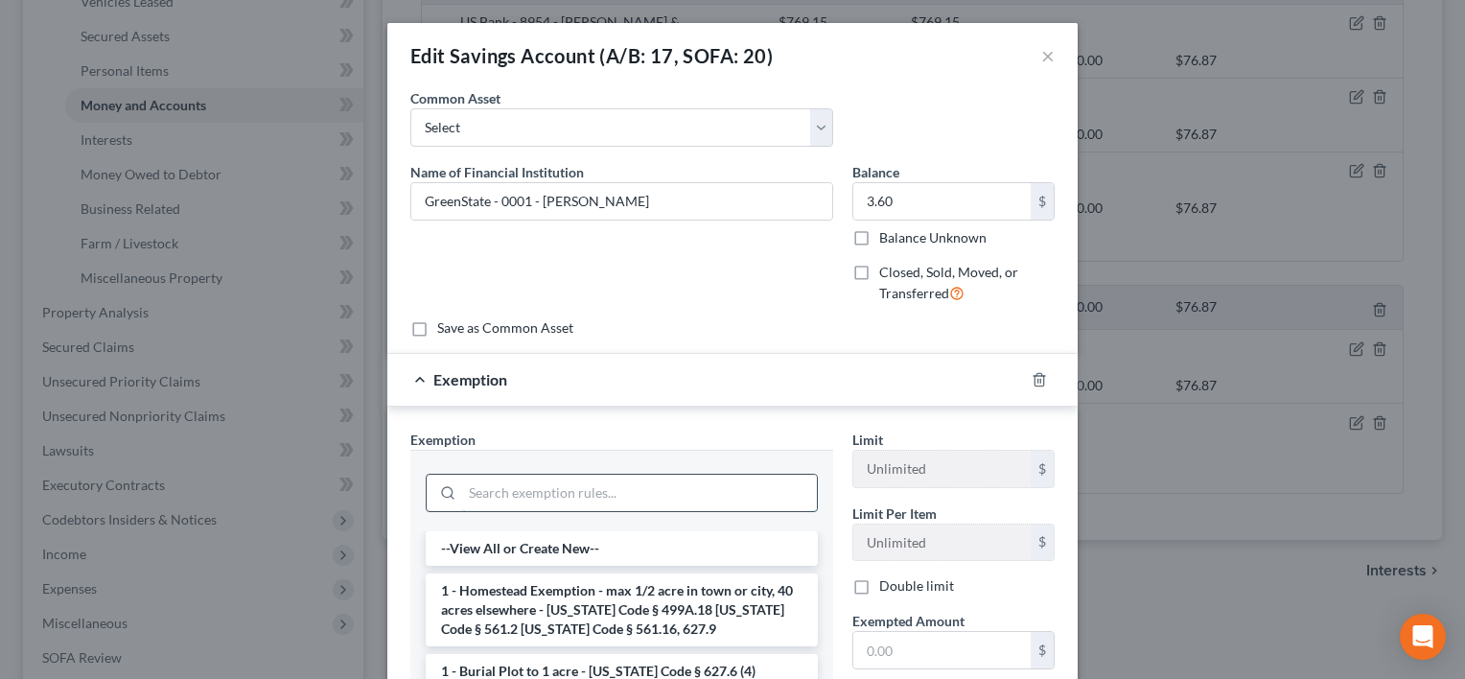
click at [588, 496] on input "search" at bounding box center [639, 492] width 355 height 36
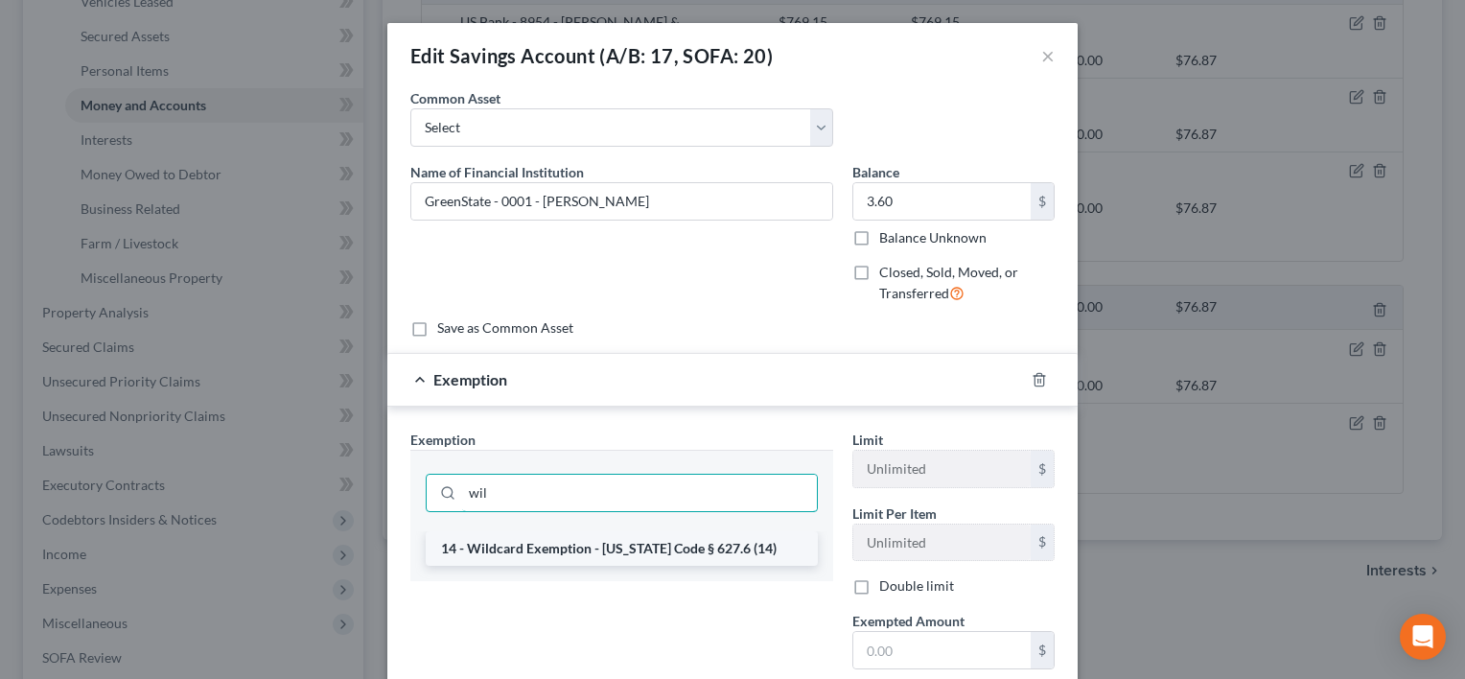
type input "wil"
click at [587, 531] on li "14 - Wildcard Exemption - Iowa Code § 627.6 (14)" at bounding box center [622, 548] width 392 height 35
checkbox input "true"
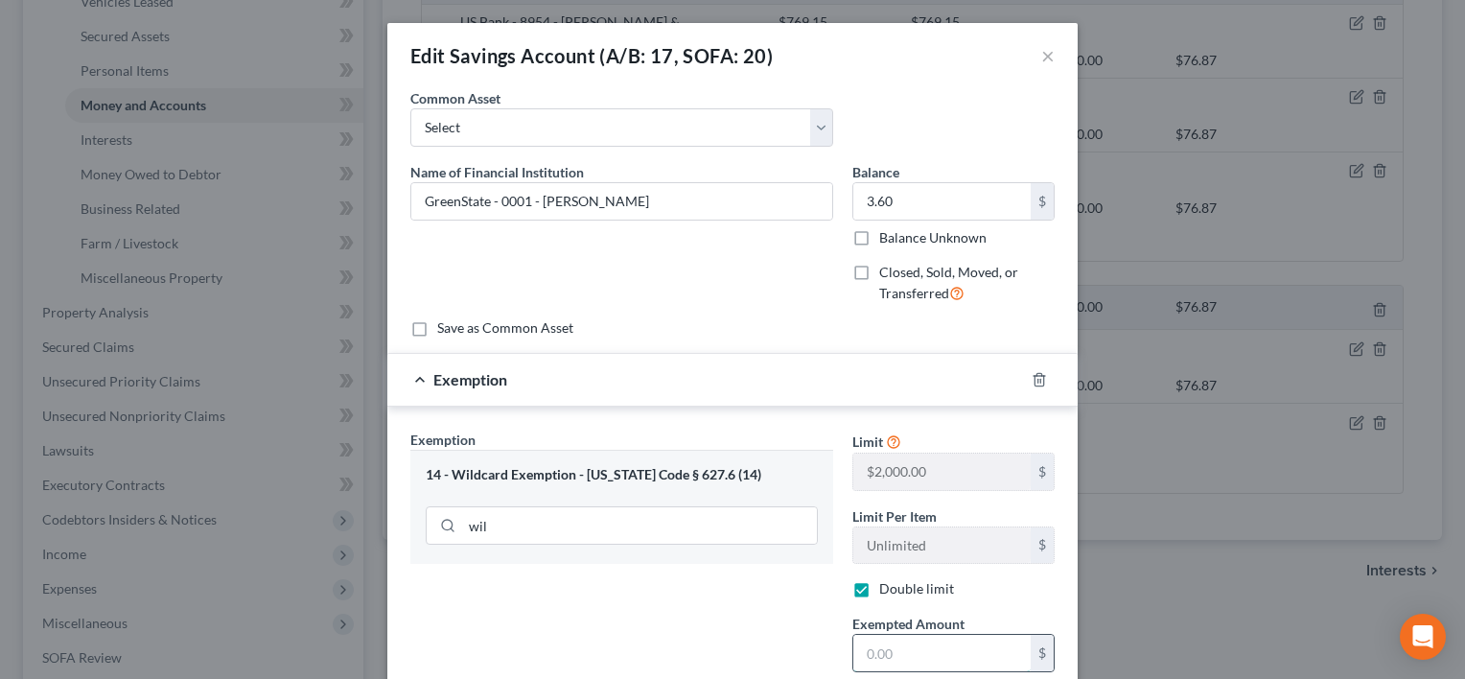
click at [883, 641] on input "text" at bounding box center [941, 653] width 177 height 36
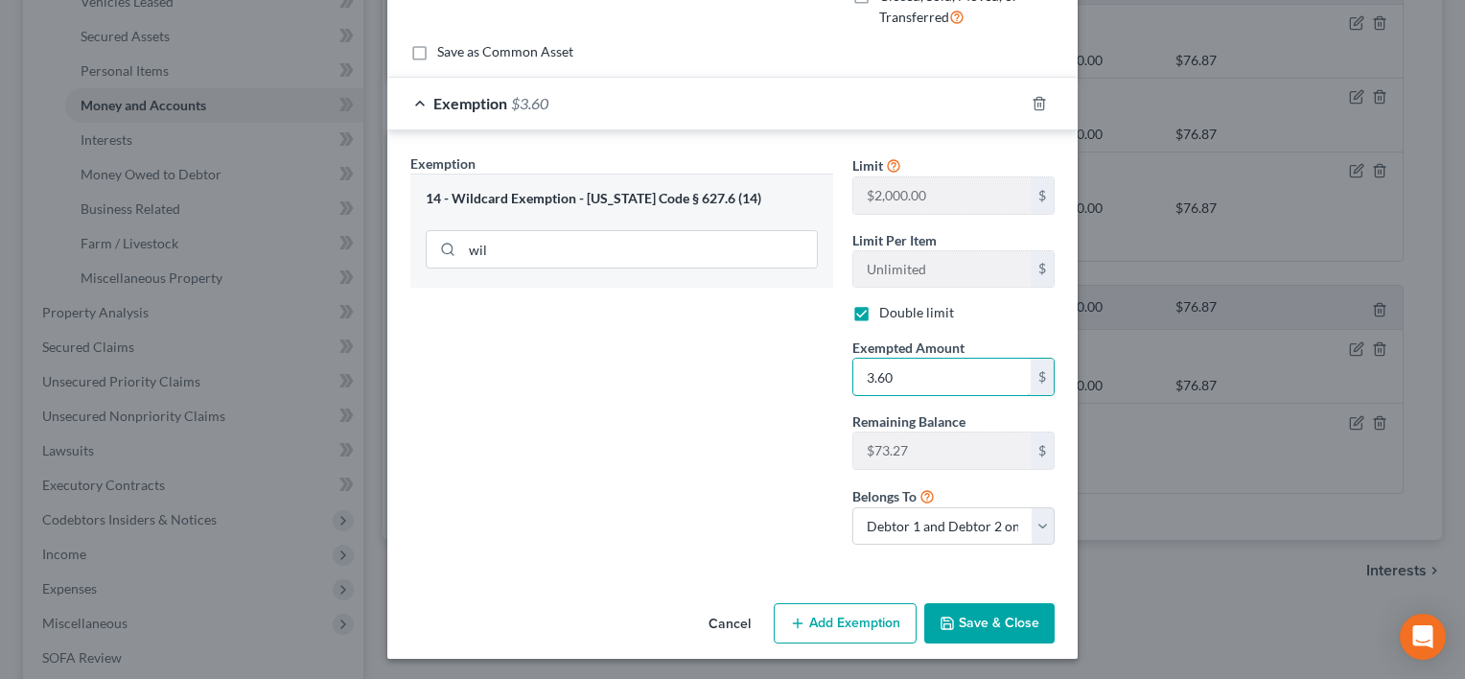
type input "3.60"
click at [955, 635] on button "Save & Close" at bounding box center [989, 623] width 130 height 40
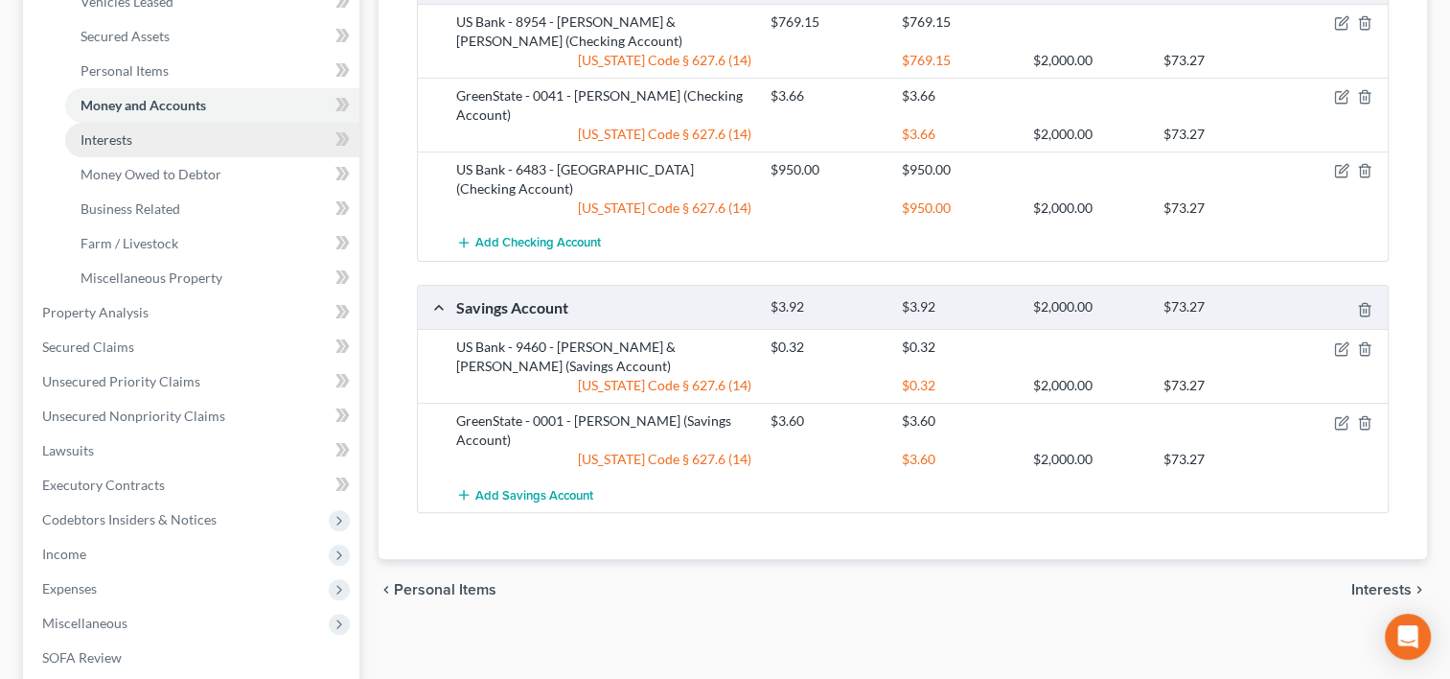
click at [150, 126] on link "Interests" at bounding box center [212, 140] width 294 height 35
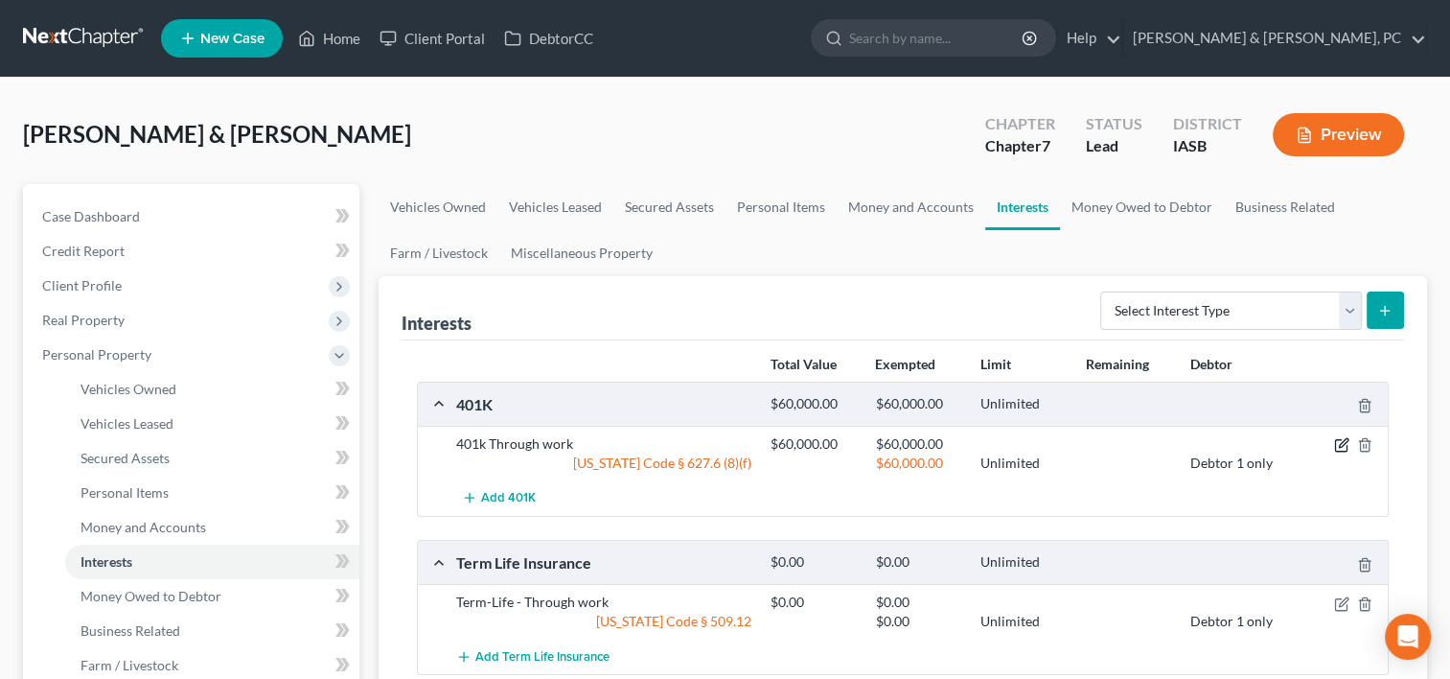
click at [1346, 442] on icon "button" at bounding box center [1343, 443] width 9 height 9
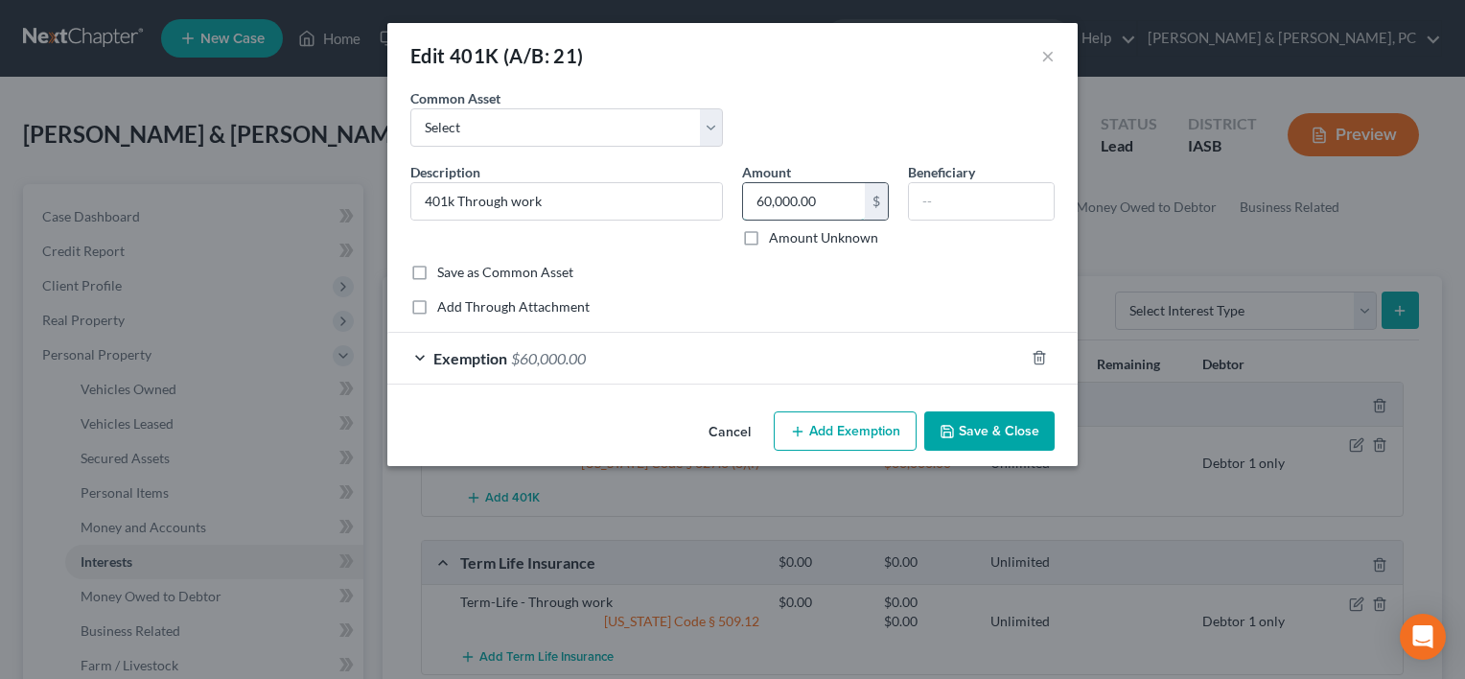
click at [827, 196] on input "60,000.00" at bounding box center [804, 201] width 122 height 36
type input "75,000"
click at [727, 372] on div "Exemption $60,000.00" at bounding box center [705, 358] width 636 height 51
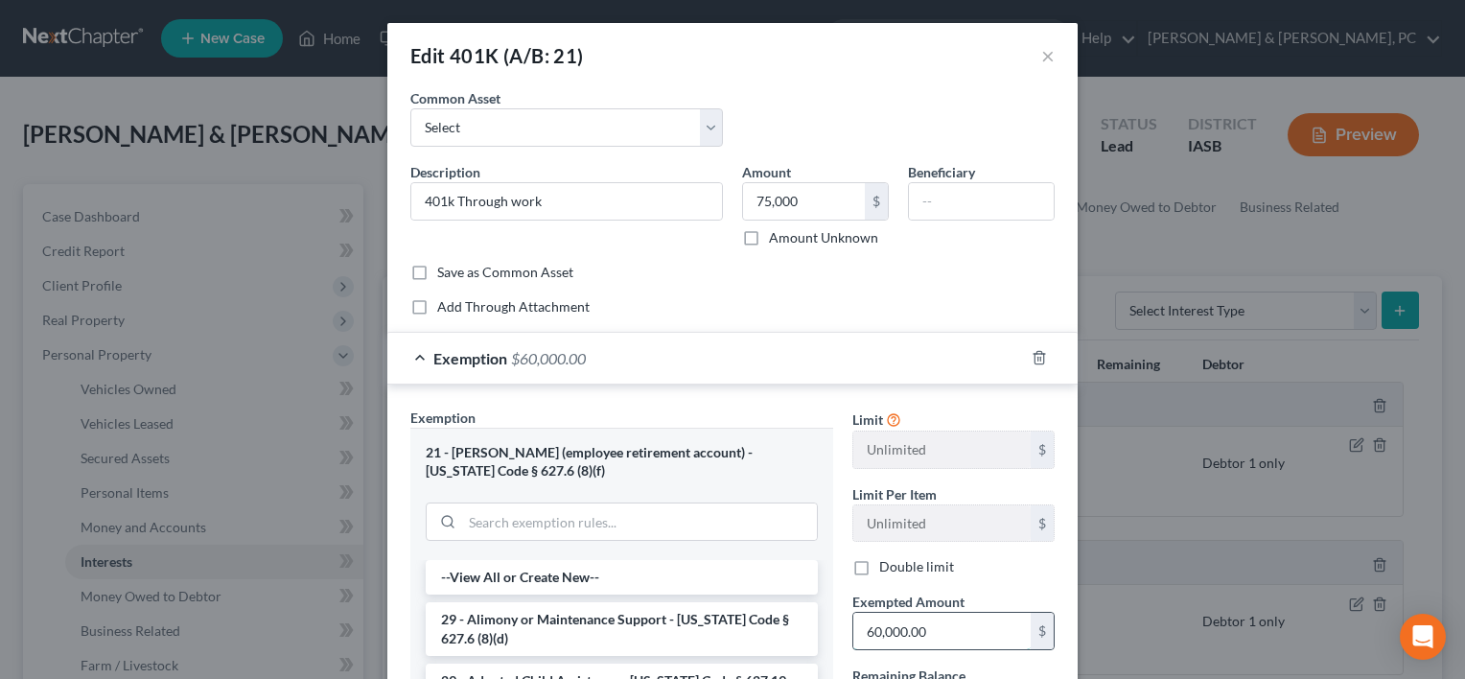
click at [986, 644] on input "60,000.00" at bounding box center [941, 630] width 177 height 36
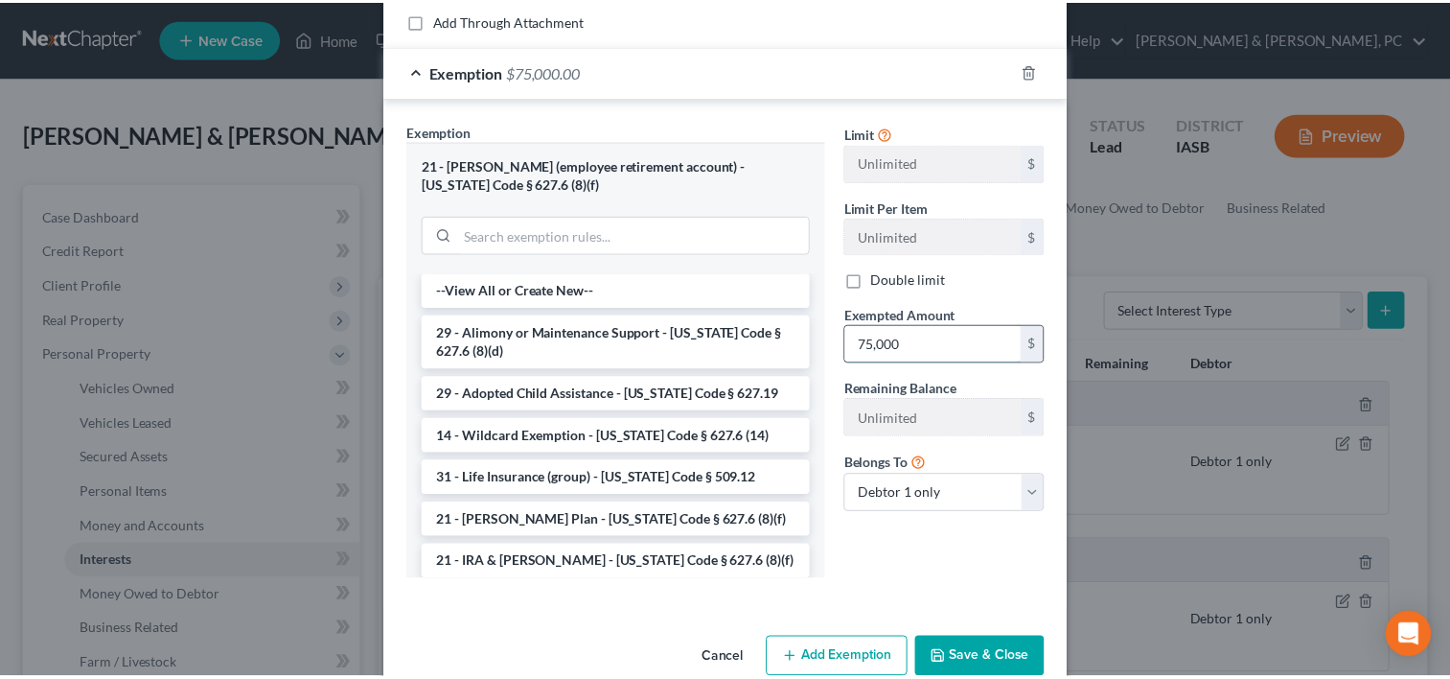
scroll to position [287, 0]
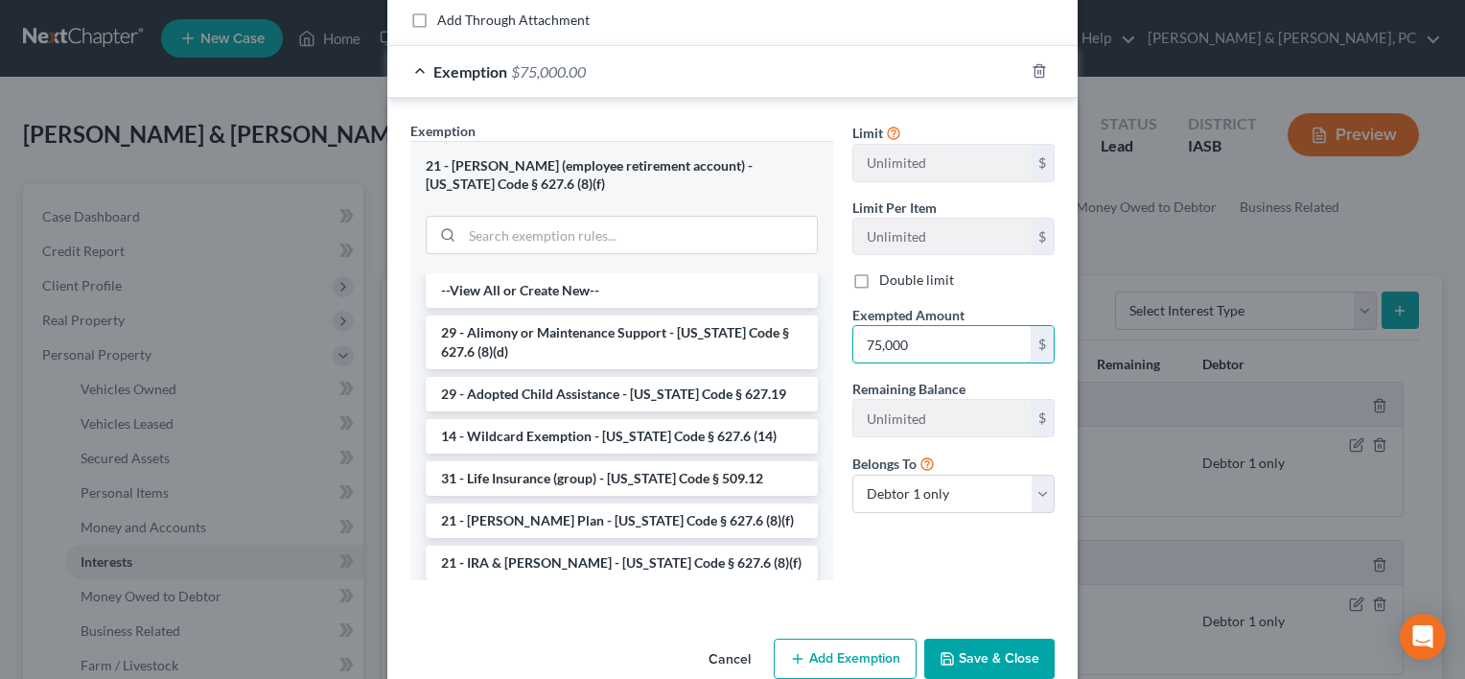
type input "75,000"
click at [988, 651] on button "Save & Close" at bounding box center [989, 658] width 130 height 40
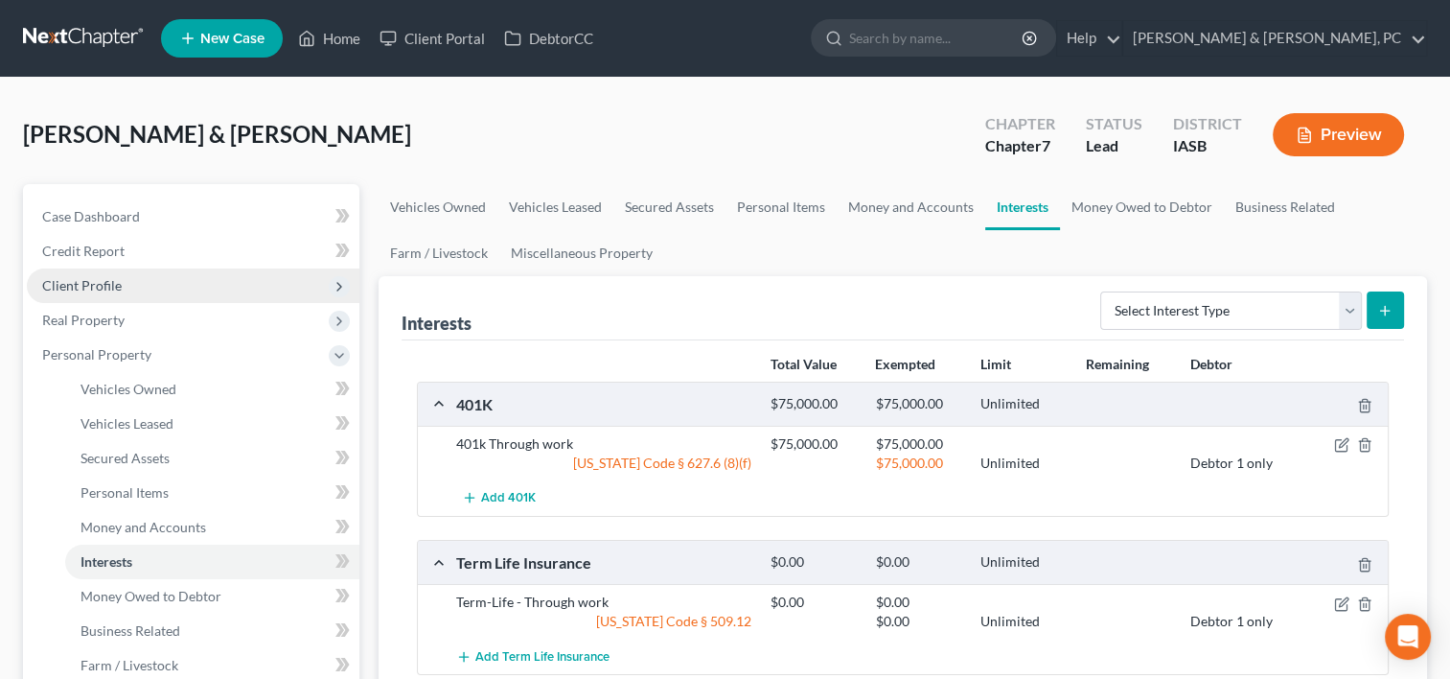
click at [98, 283] on span "Client Profile" at bounding box center [82, 285] width 80 height 16
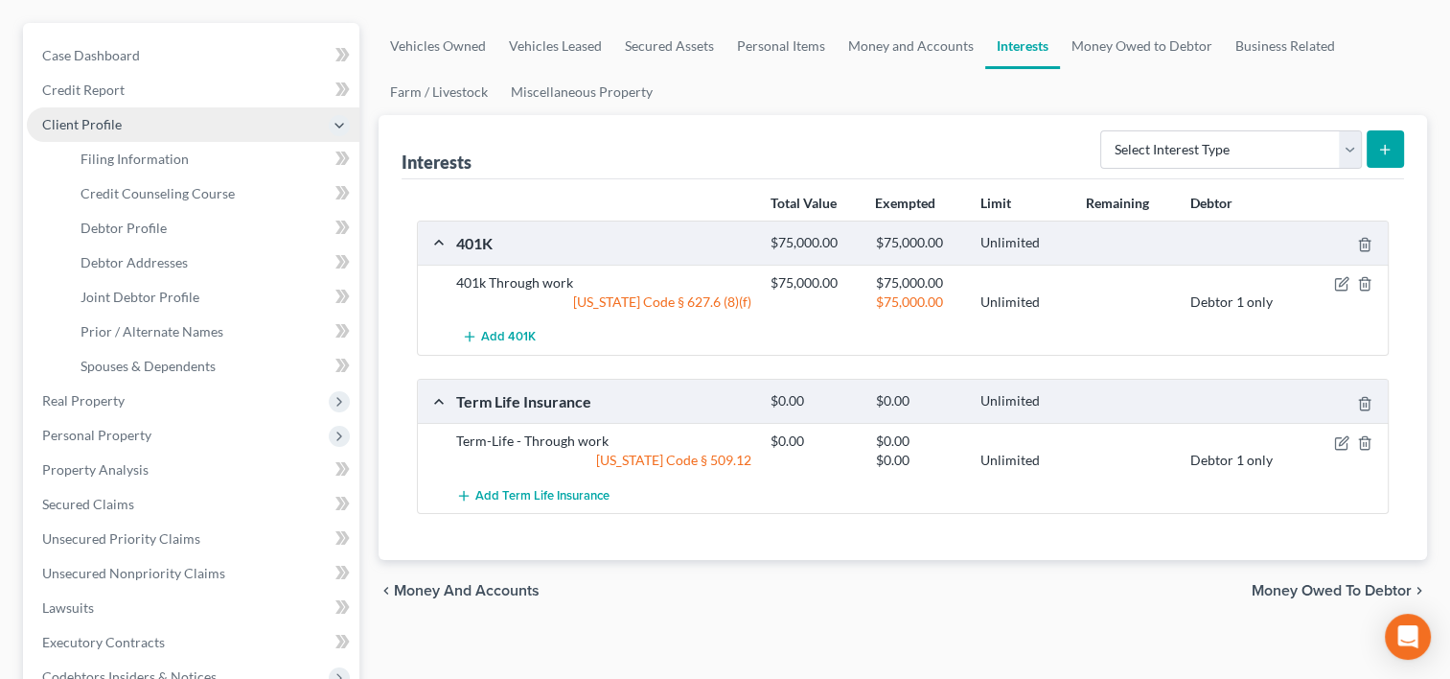
scroll to position [233, 0]
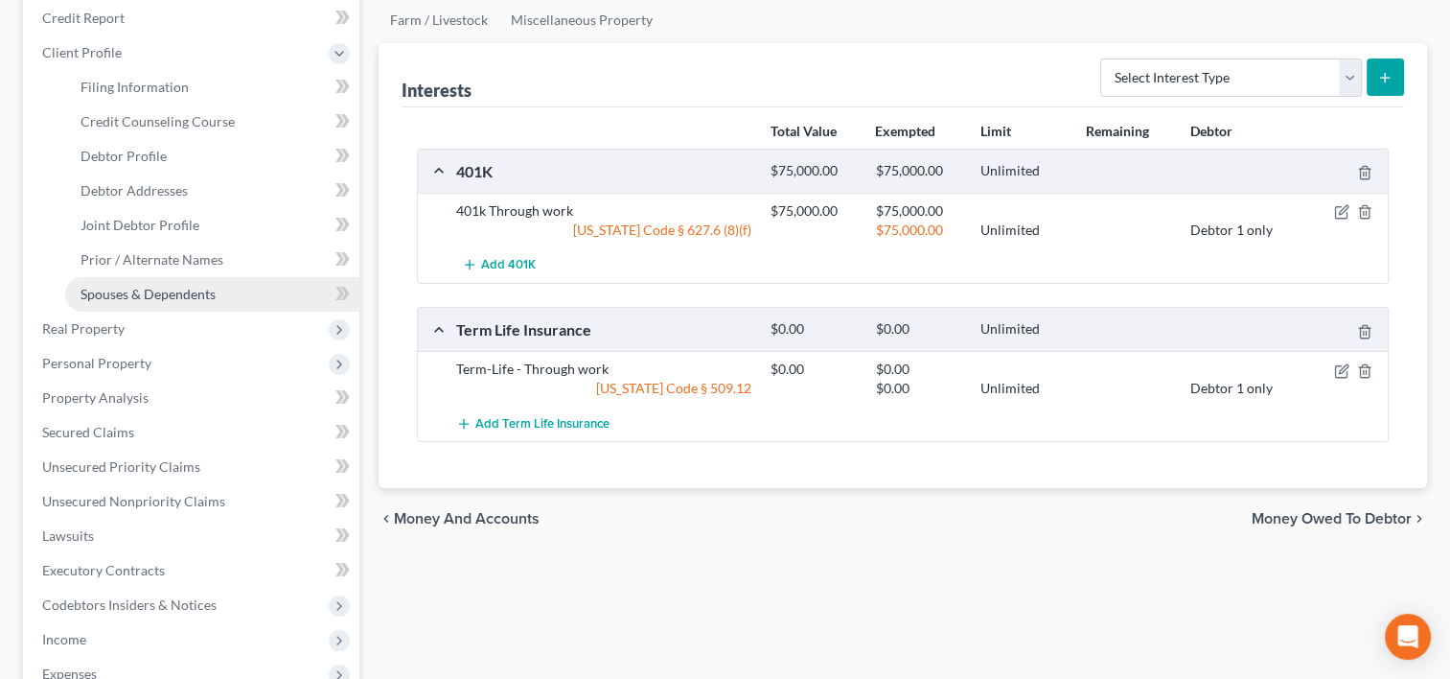
click at [150, 284] on link "Spouses & Dependents" at bounding box center [212, 294] width 294 height 35
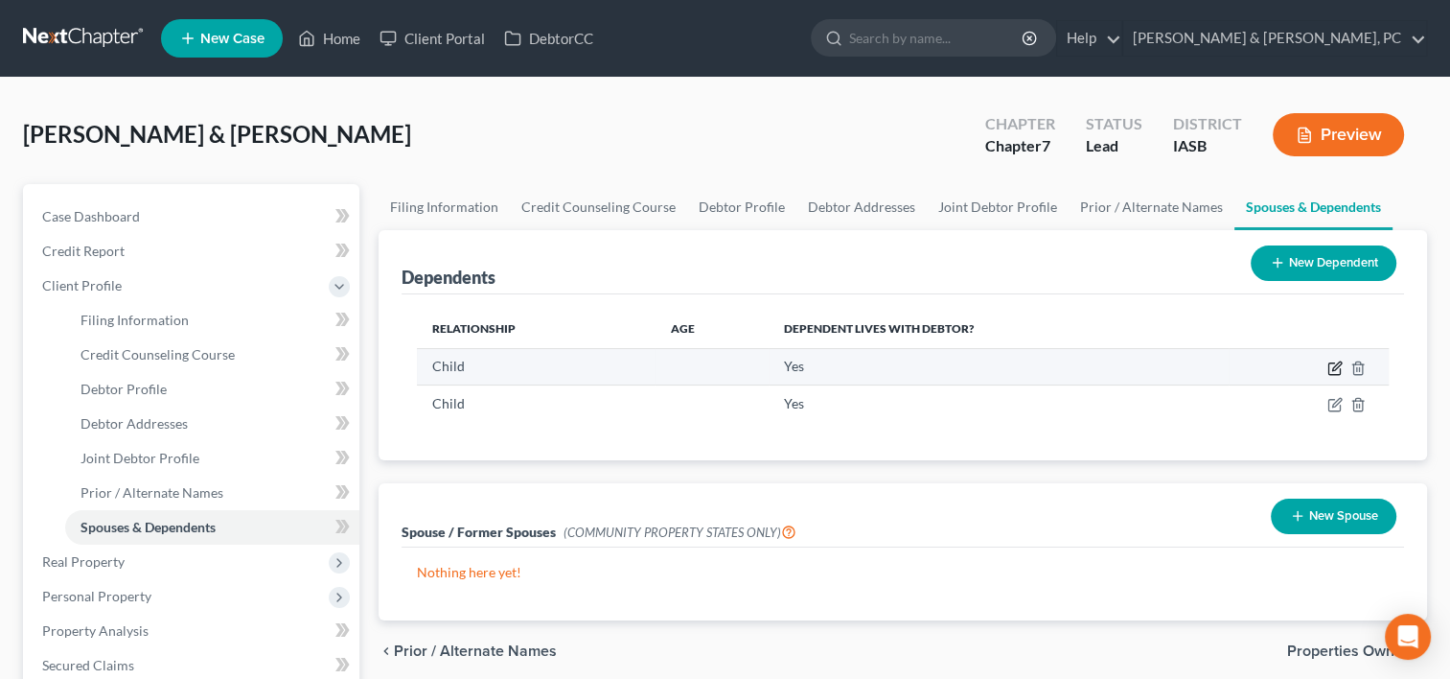
click at [1329, 363] on icon "button" at bounding box center [1334, 367] width 15 height 15
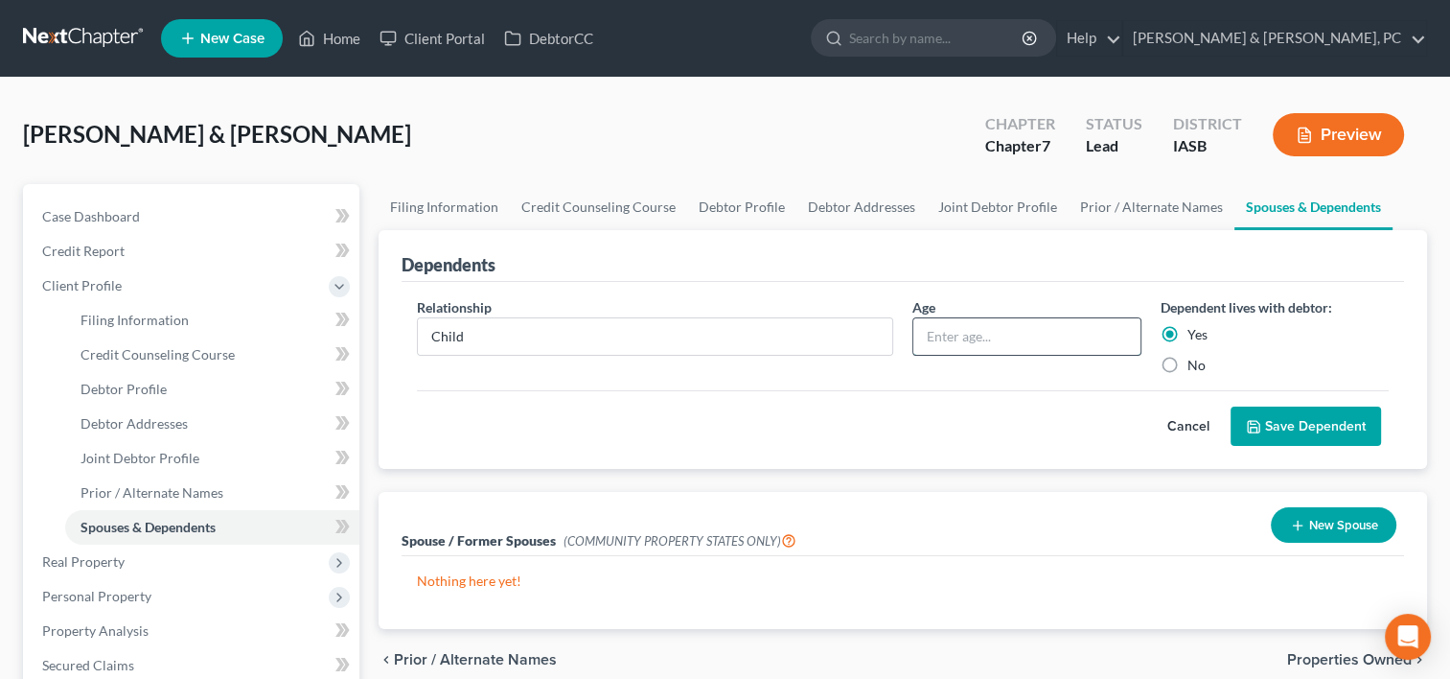
click at [1073, 337] on input "text" at bounding box center [1026, 336] width 226 height 36
type input "8"
click at [1286, 418] on button "Save Dependent" at bounding box center [1306, 426] width 150 height 40
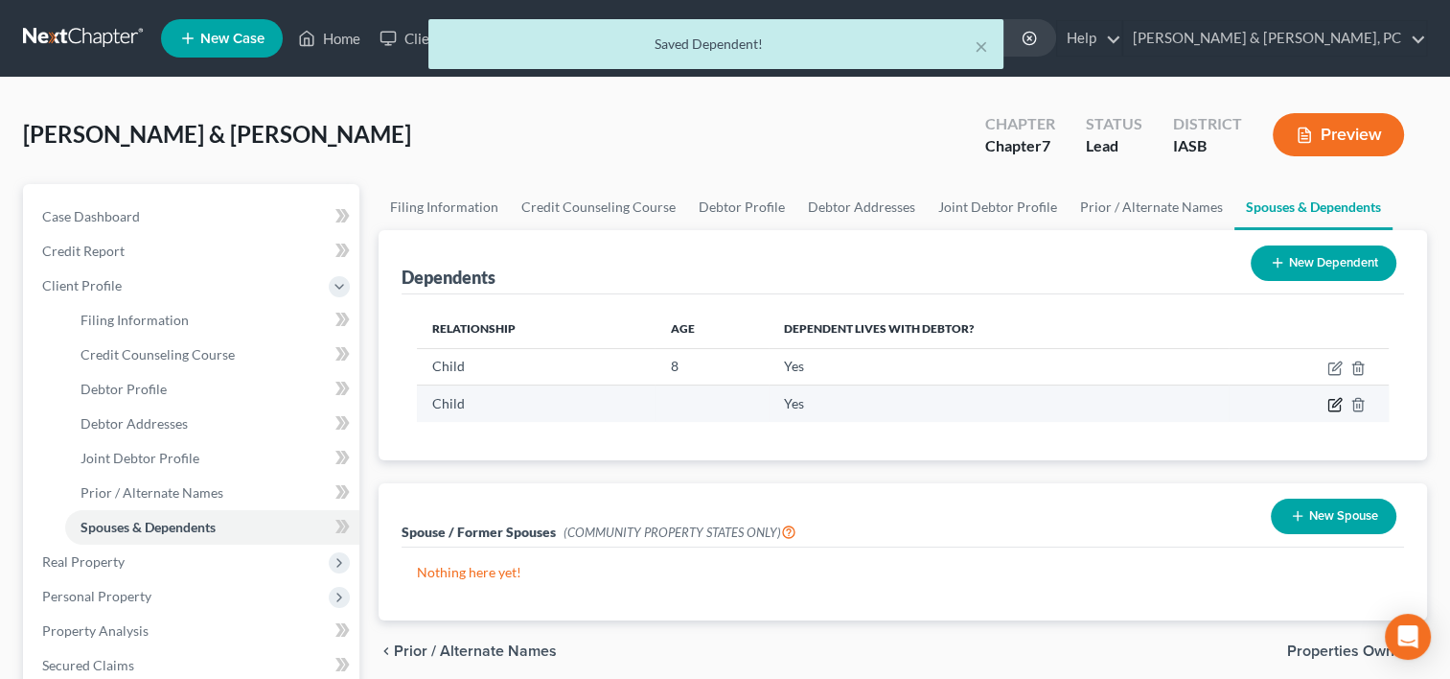
click at [1334, 403] on icon "button" at bounding box center [1336, 403] width 9 height 9
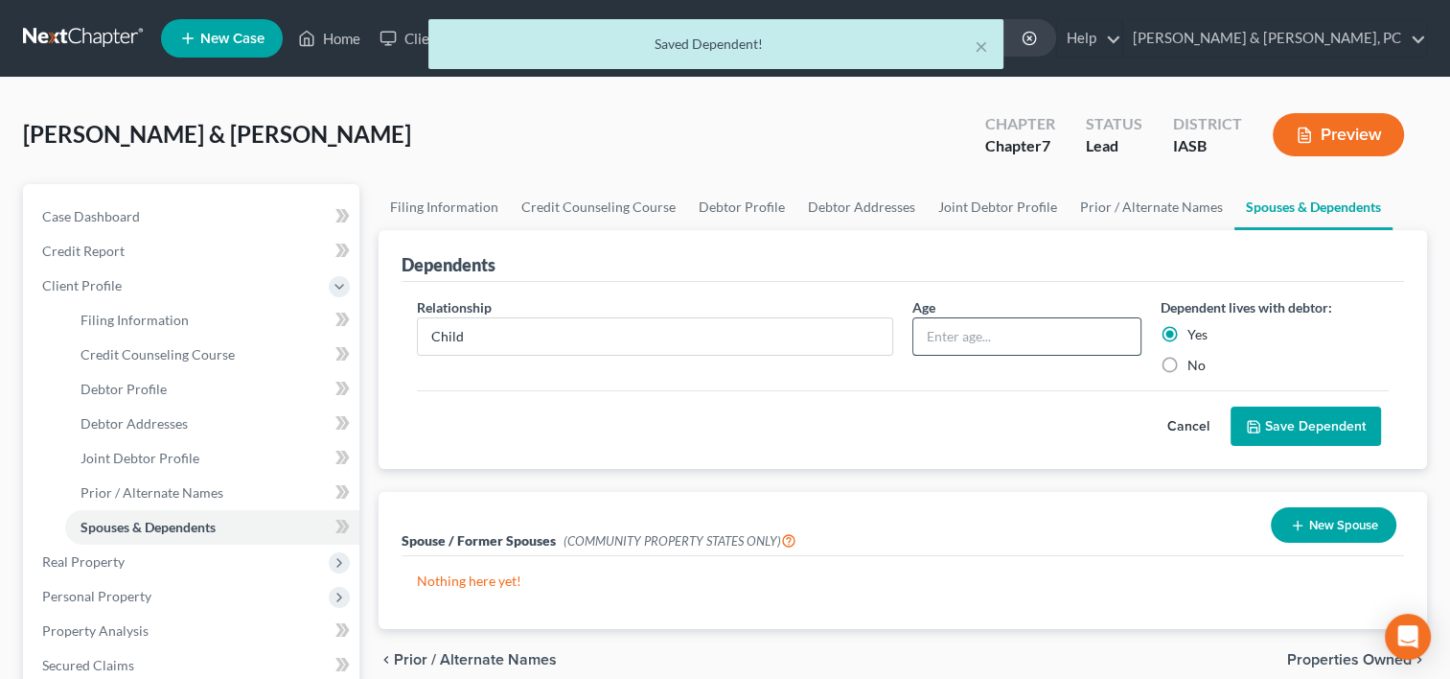
click at [1073, 334] on input "text" at bounding box center [1026, 336] width 226 height 36
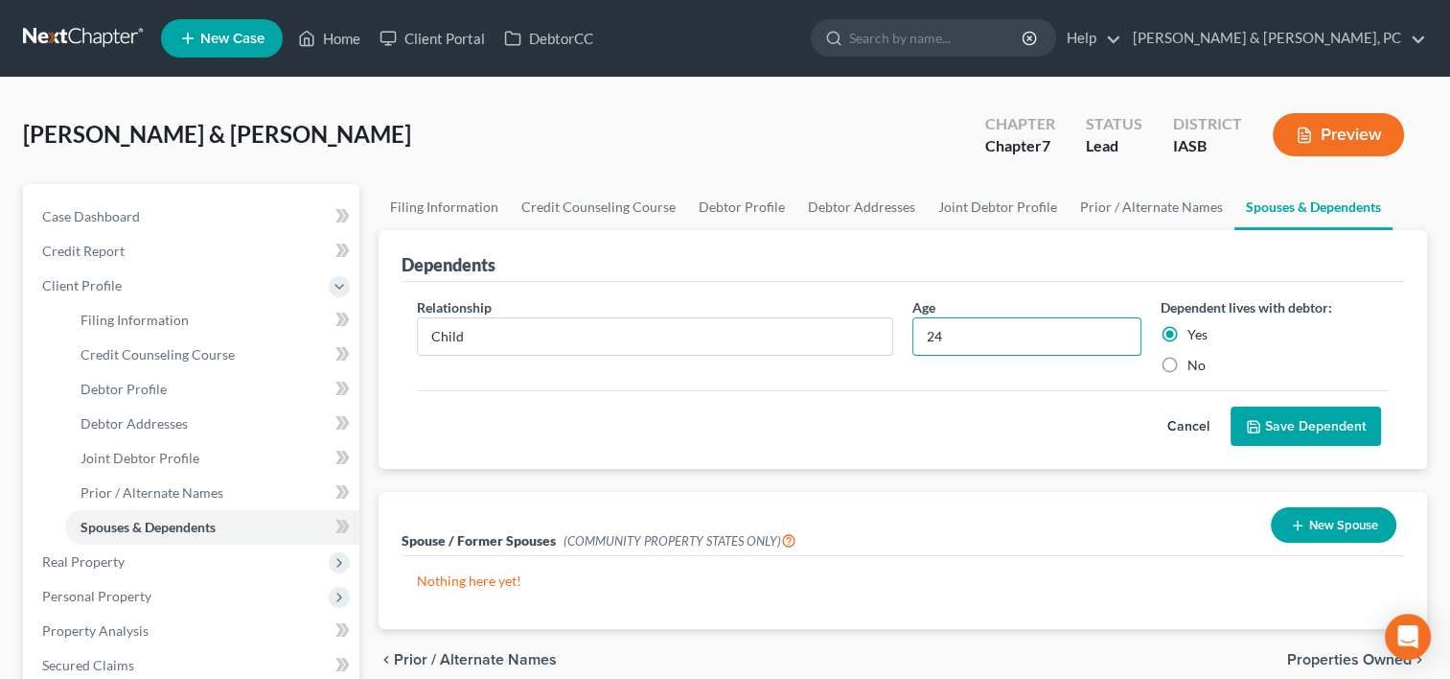
type input "24"
click at [1302, 411] on button "Save Dependent" at bounding box center [1306, 426] width 150 height 40
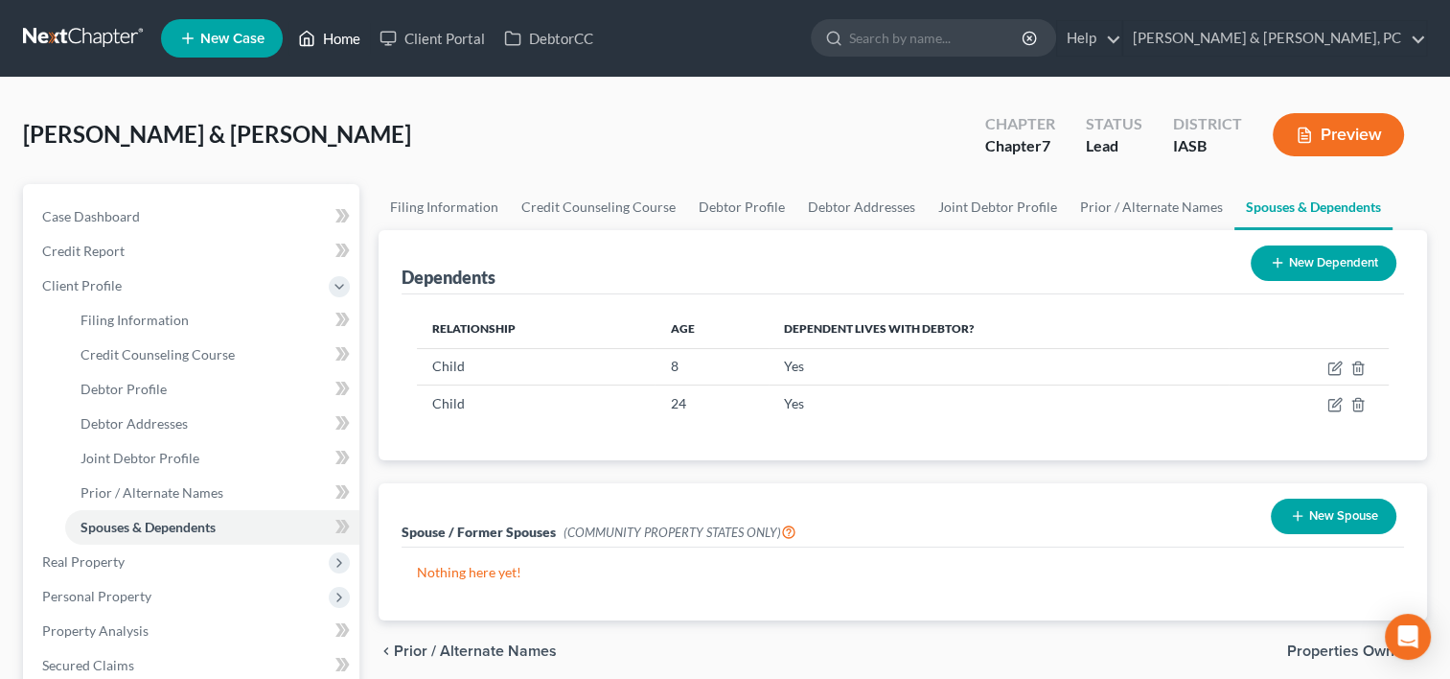
click at [340, 42] on link "Home" at bounding box center [328, 38] width 81 height 35
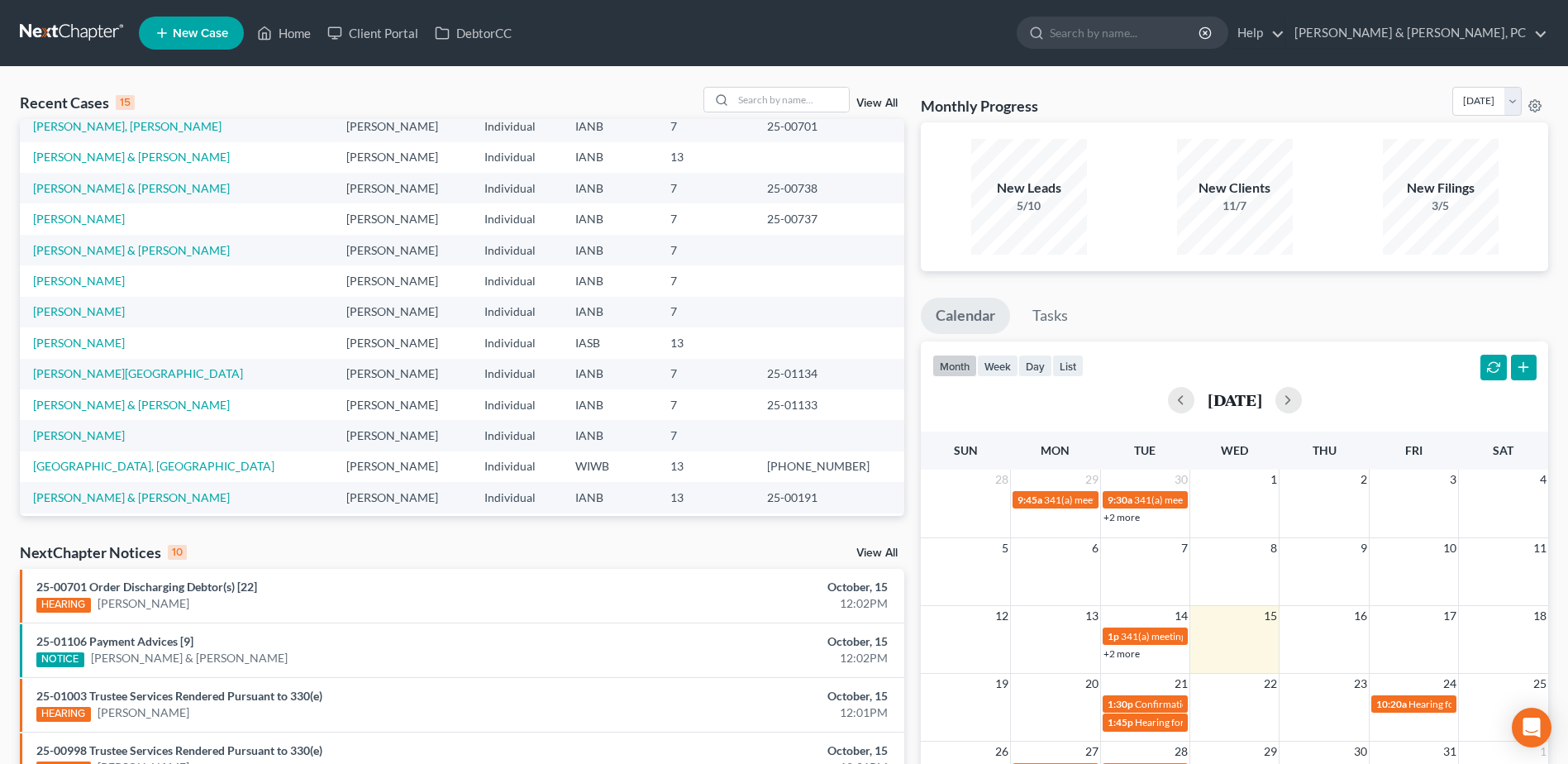
scroll to position [113, 0]
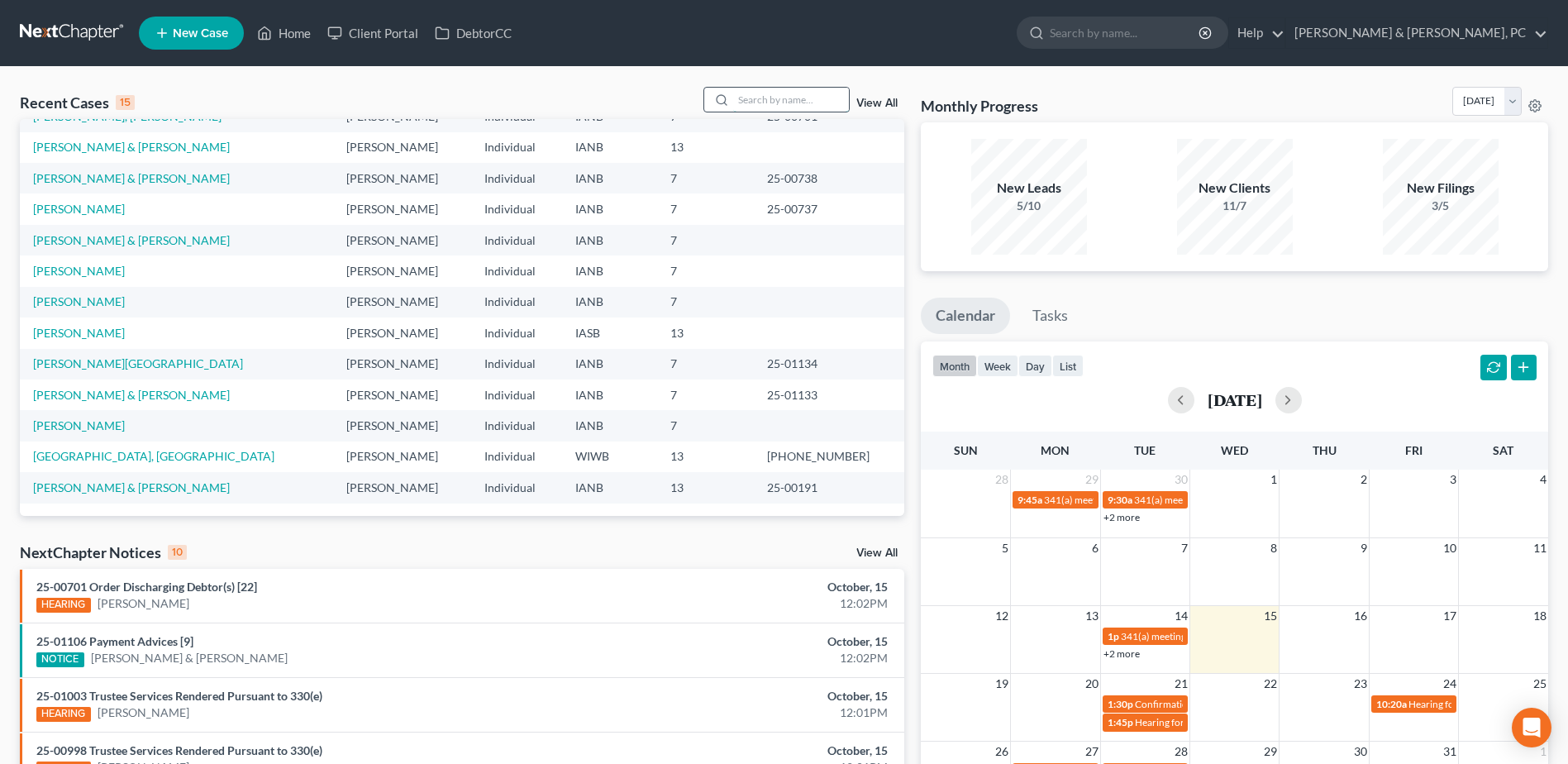
click at [793, 110] on input "search" at bounding box center [791, 100] width 116 height 24
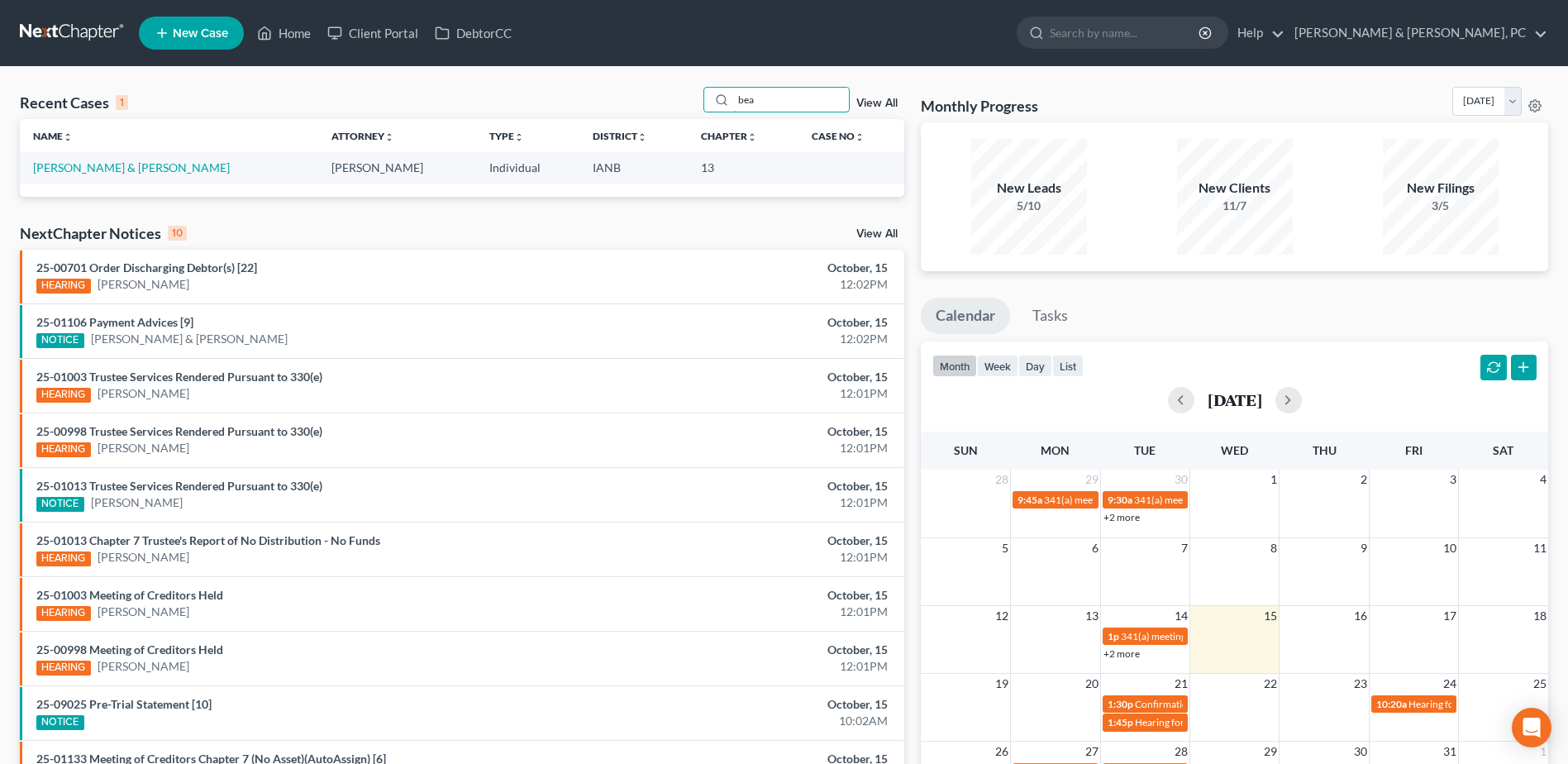
scroll to position [0, 0]
type input "bea"
click at [73, 166] on link "[PERSON_NAME] & [PERSON_NAME]" at bounding box center [131, 167] width 197 height 14
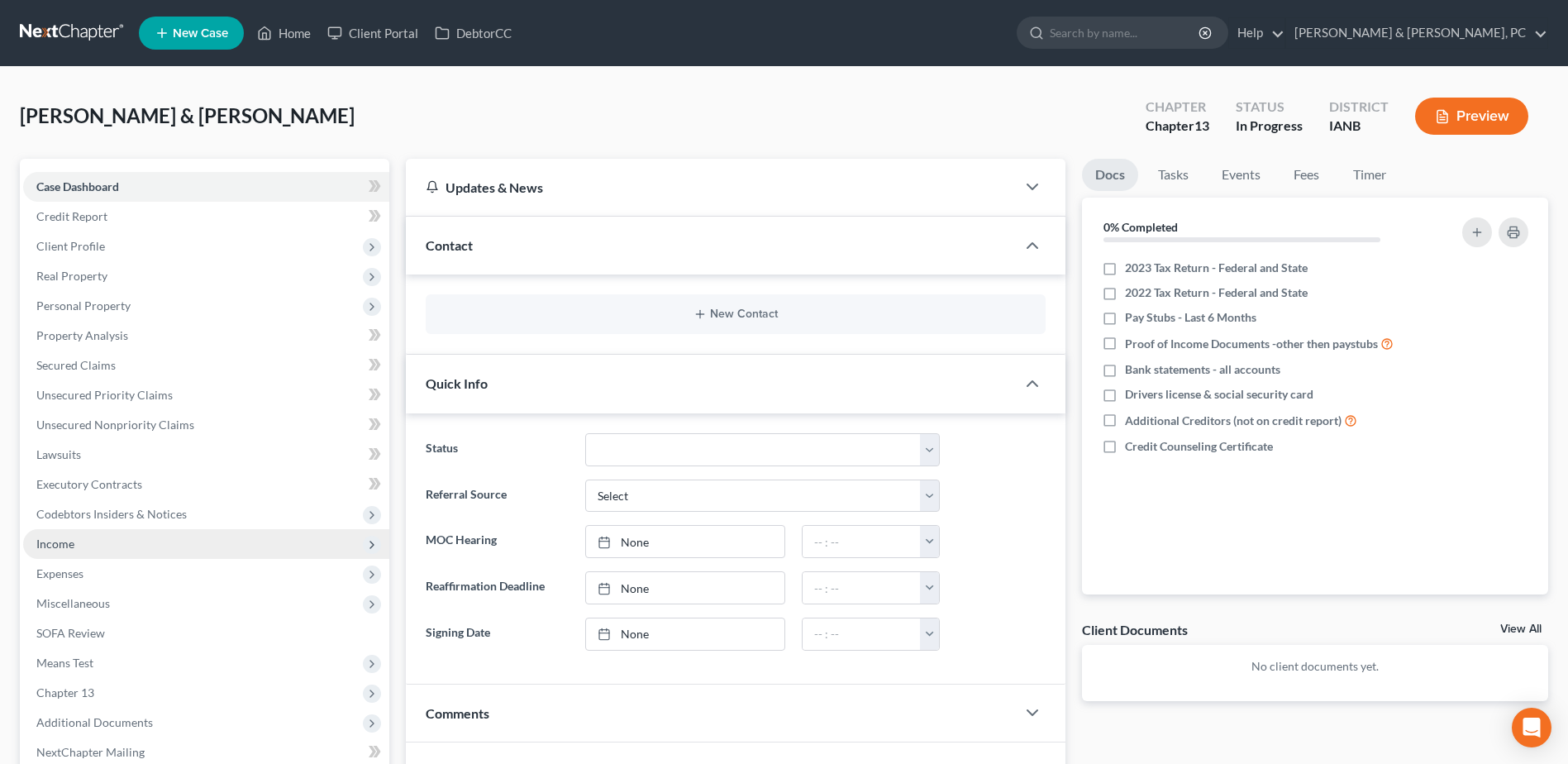
click at [98, 548] on span "Income" at bounding box center [206, 543] width 367 height 30
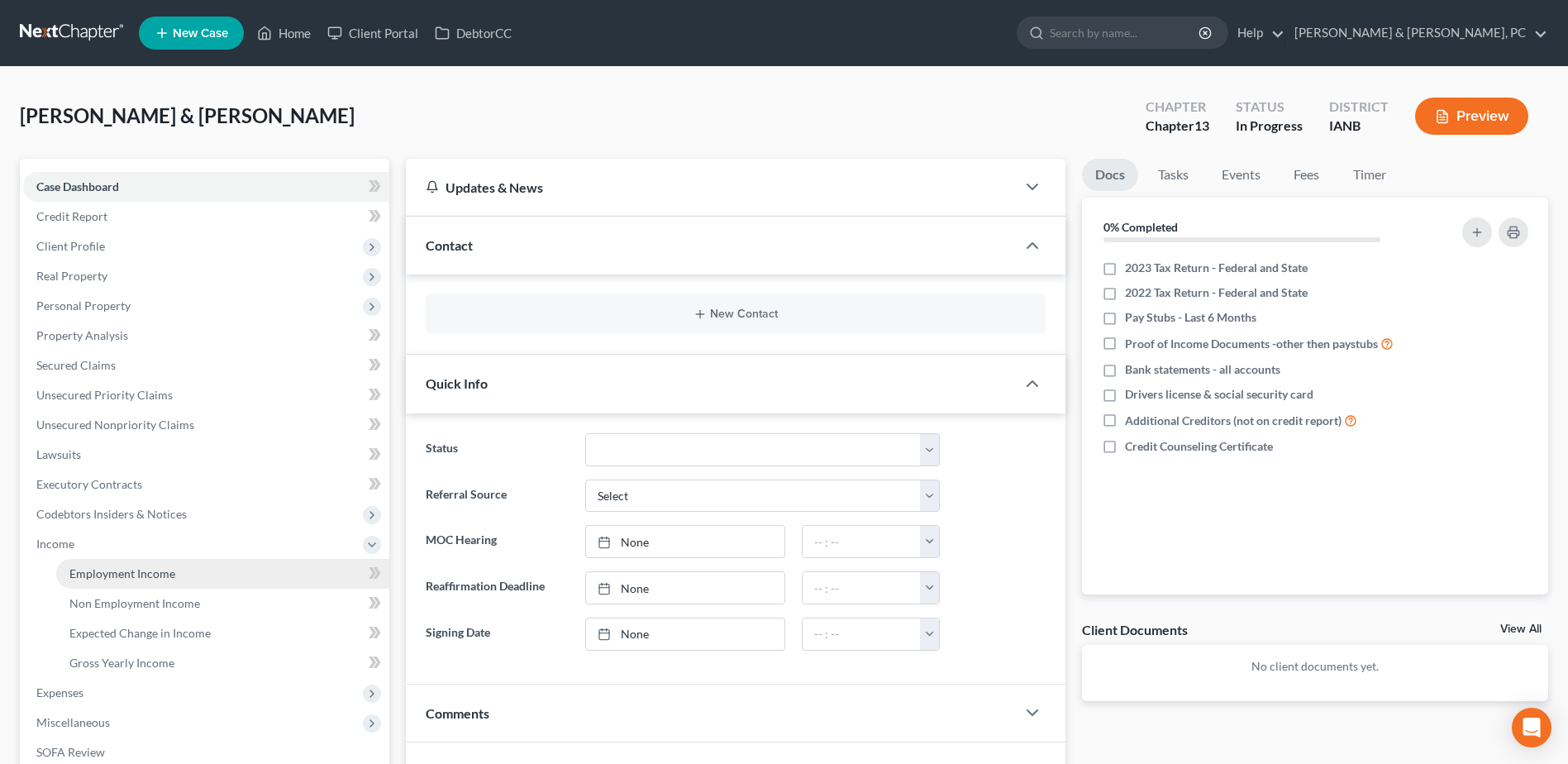
click at [84, 575] on span "Employment Income" at bounding box center [122, 573] width 106 height 14
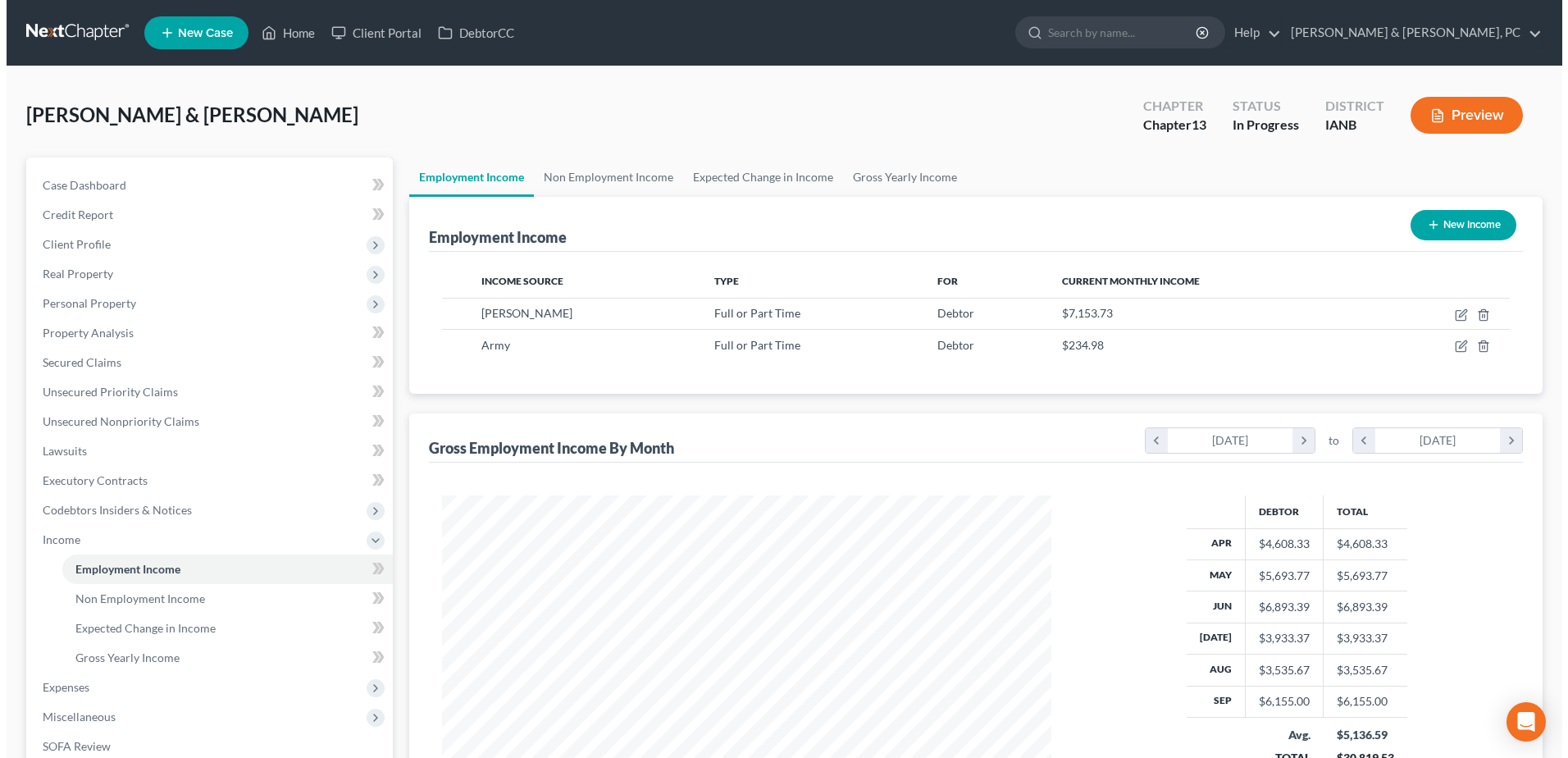
scroll to position [305, 642]
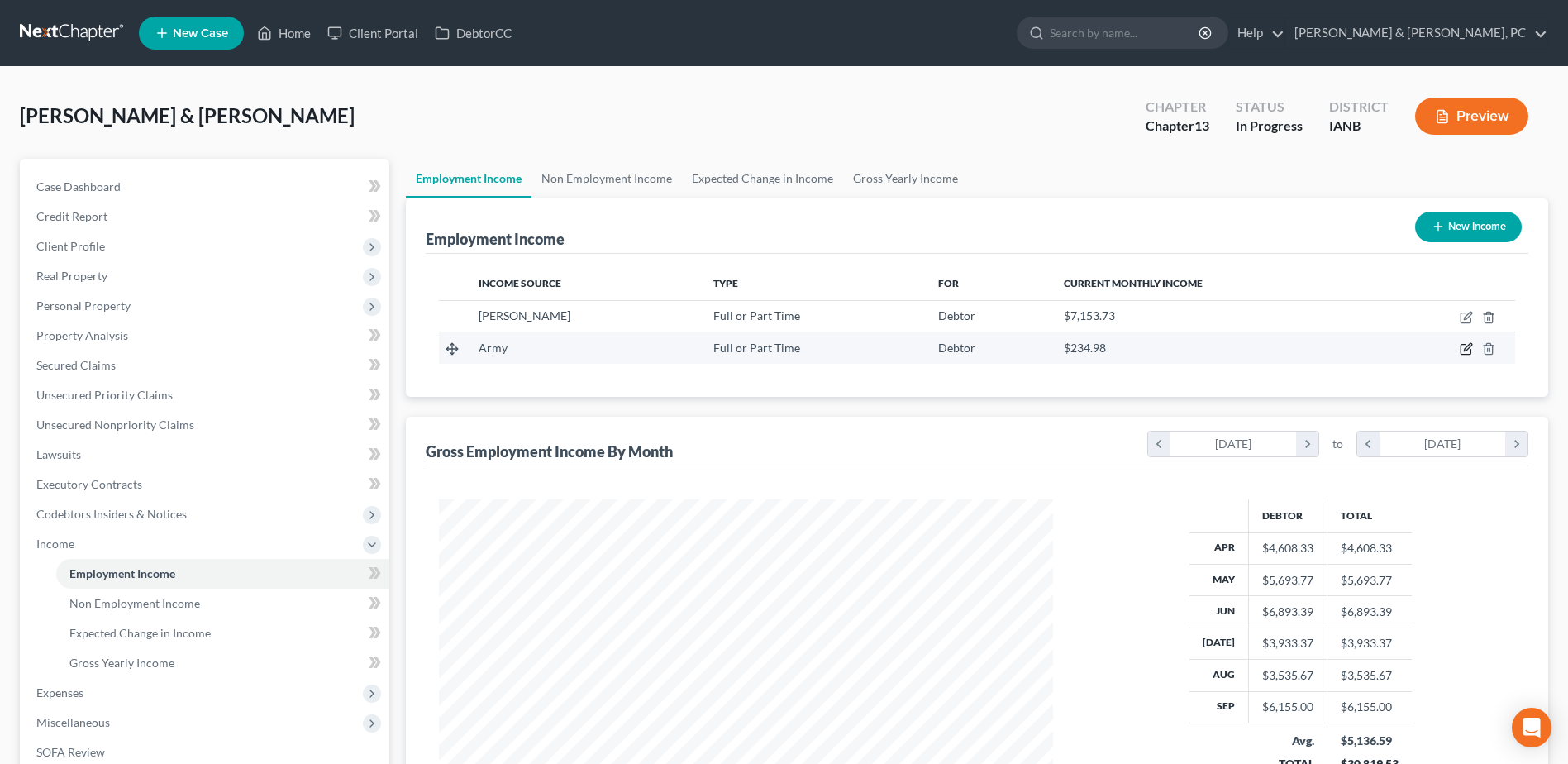
click at [1250, 351] on icon "button" at bounding box center [1467, 348] width 8 height 8
select select "0"
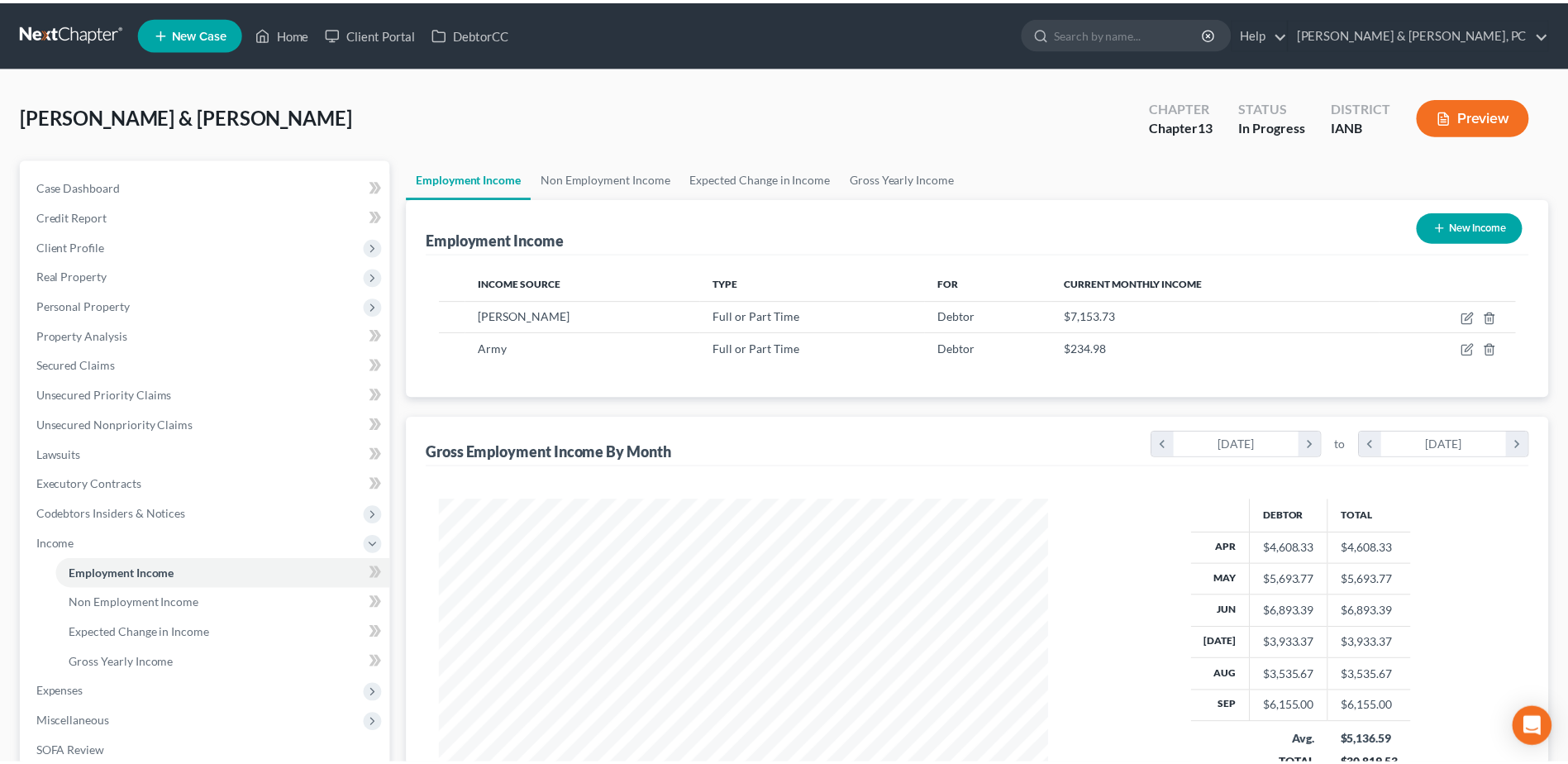
scroll to position [309, 653]
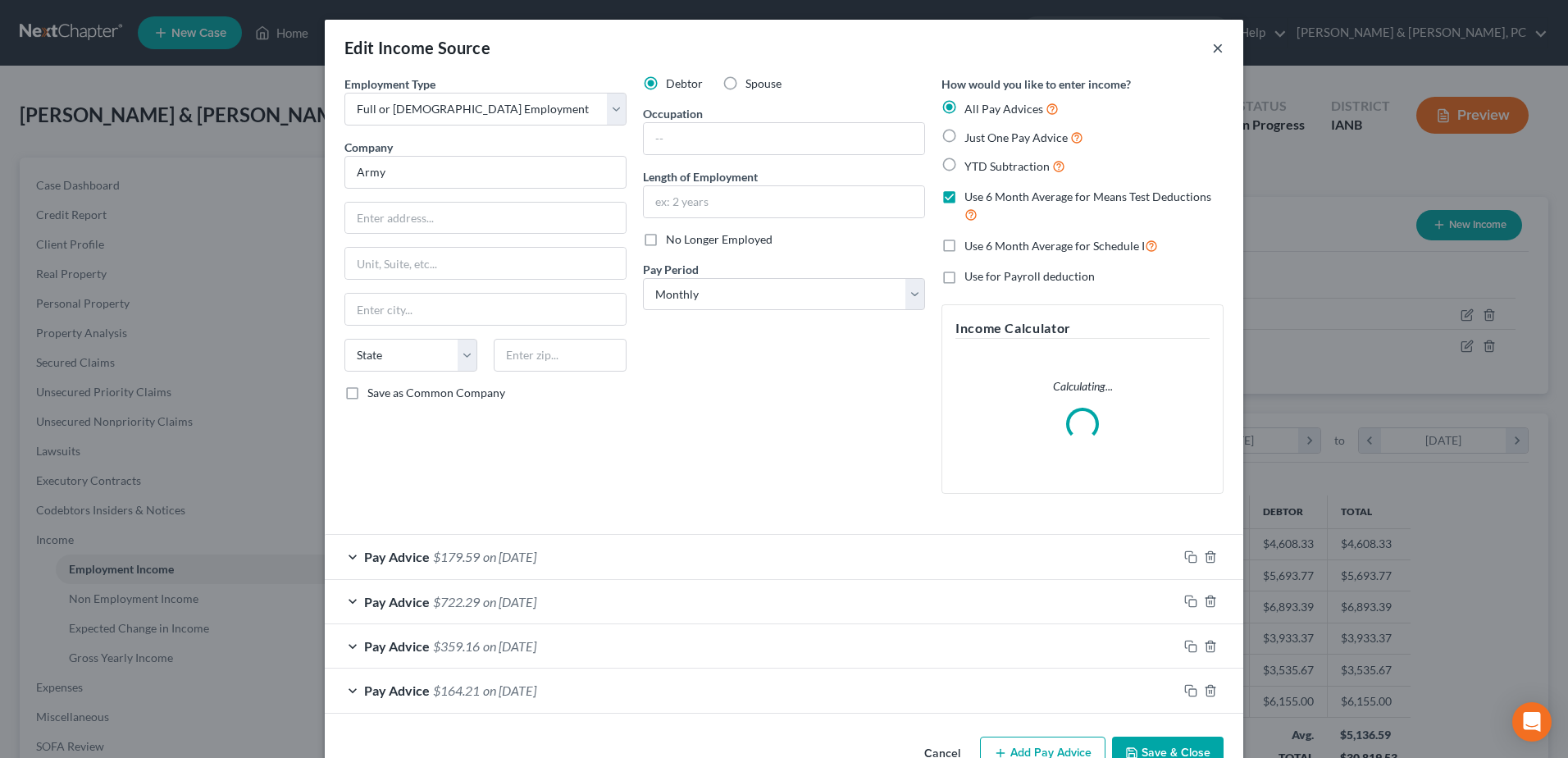
click at [1214, 44] on button "×" at bounding box center [1217, 47] width 11 height 20
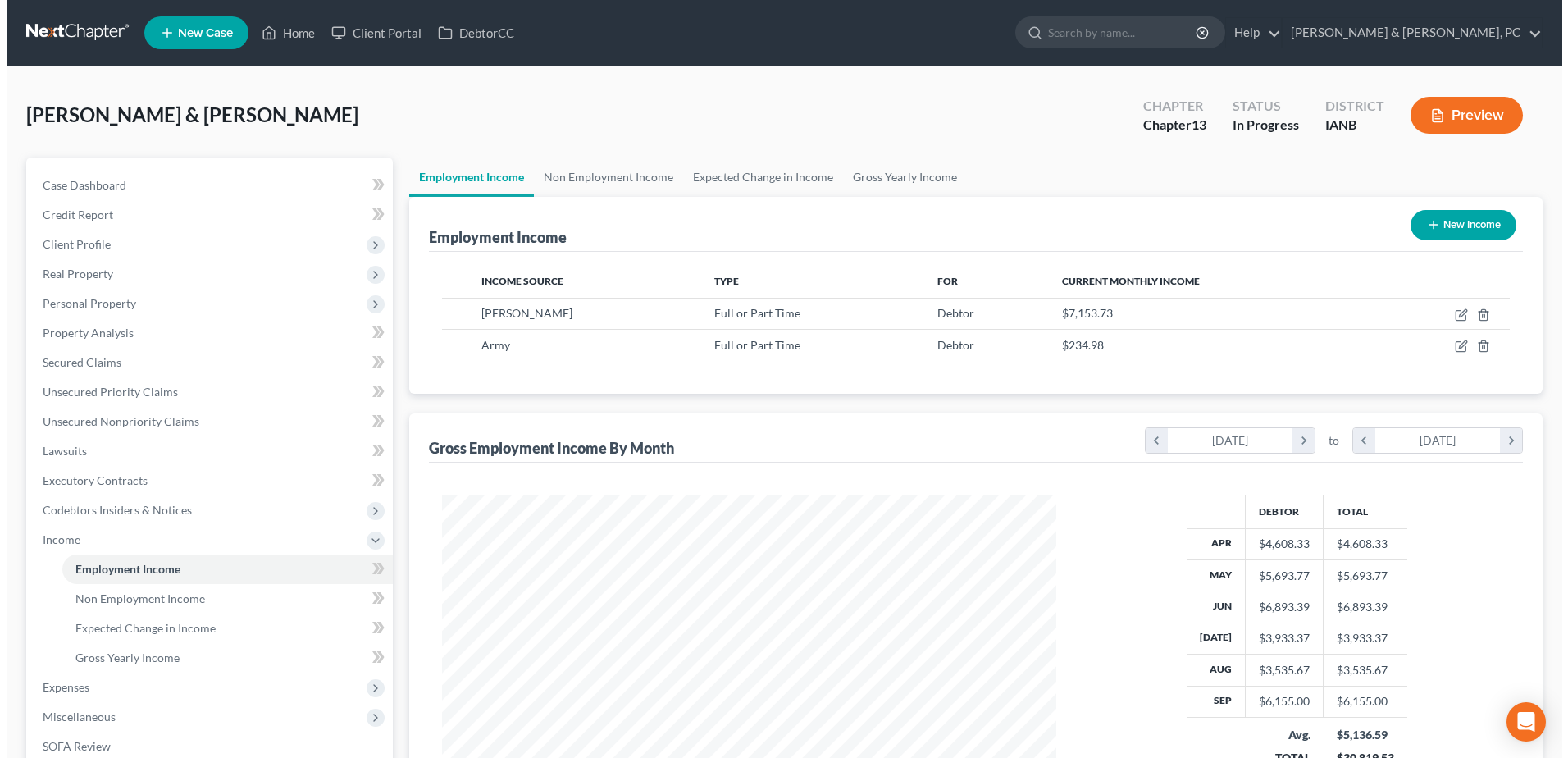
scroll to position [819695, 819259]
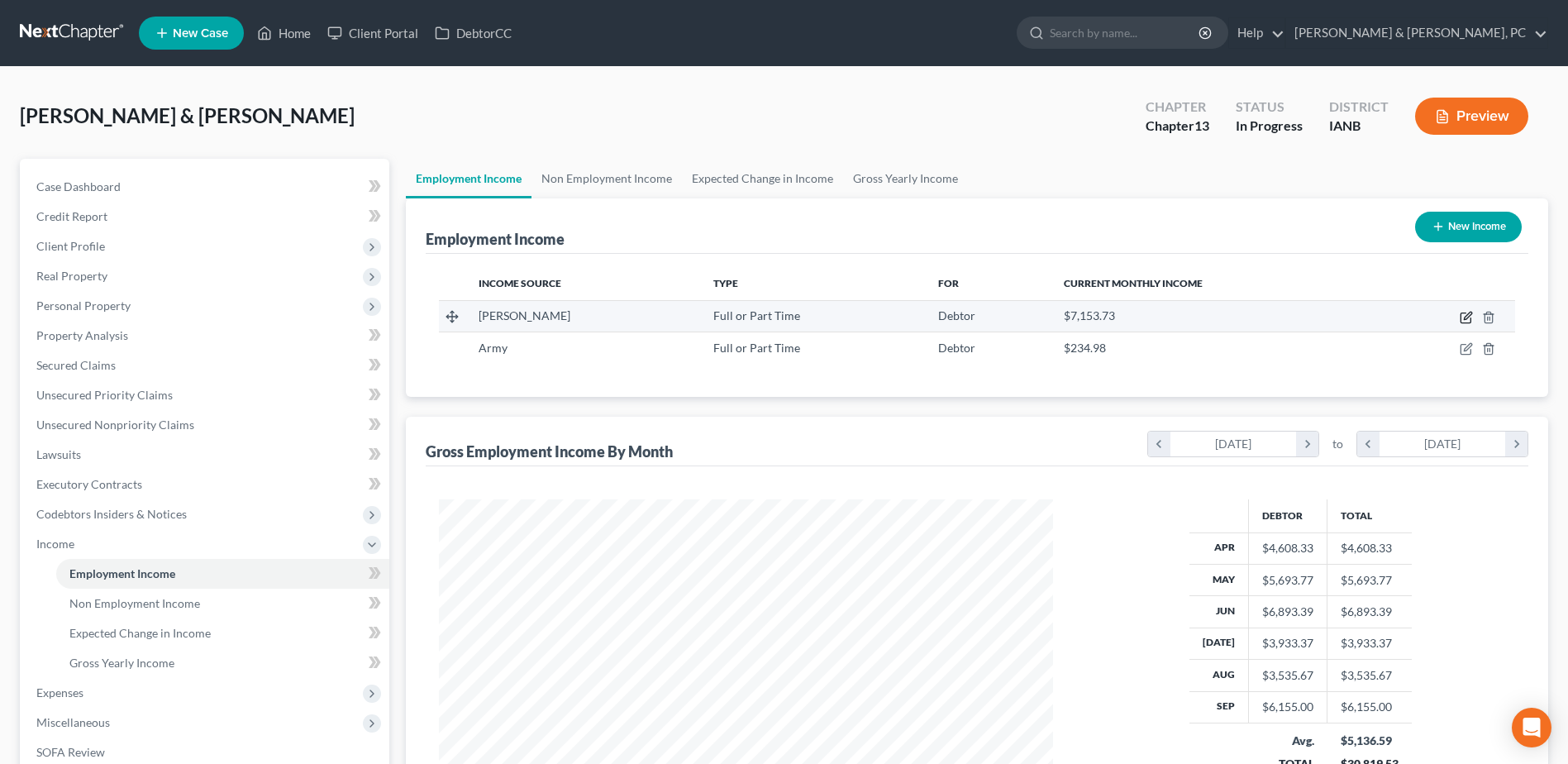
click at [1250, 313] on icon "button" at bounding box center [1466, 318] width 10 height 10
select select "0"
select select "16"
select select "3"
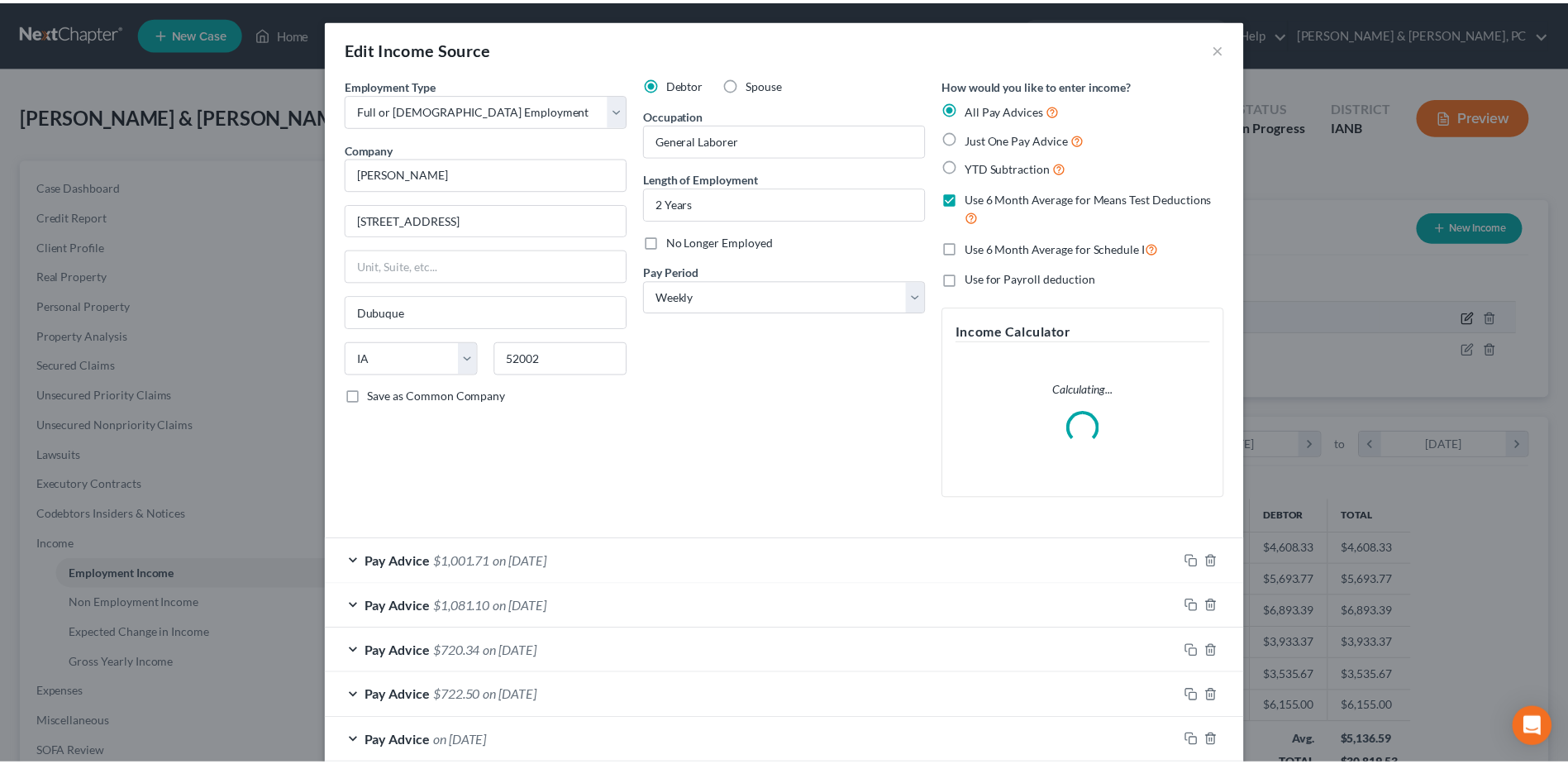
scroll to position [309, 653]
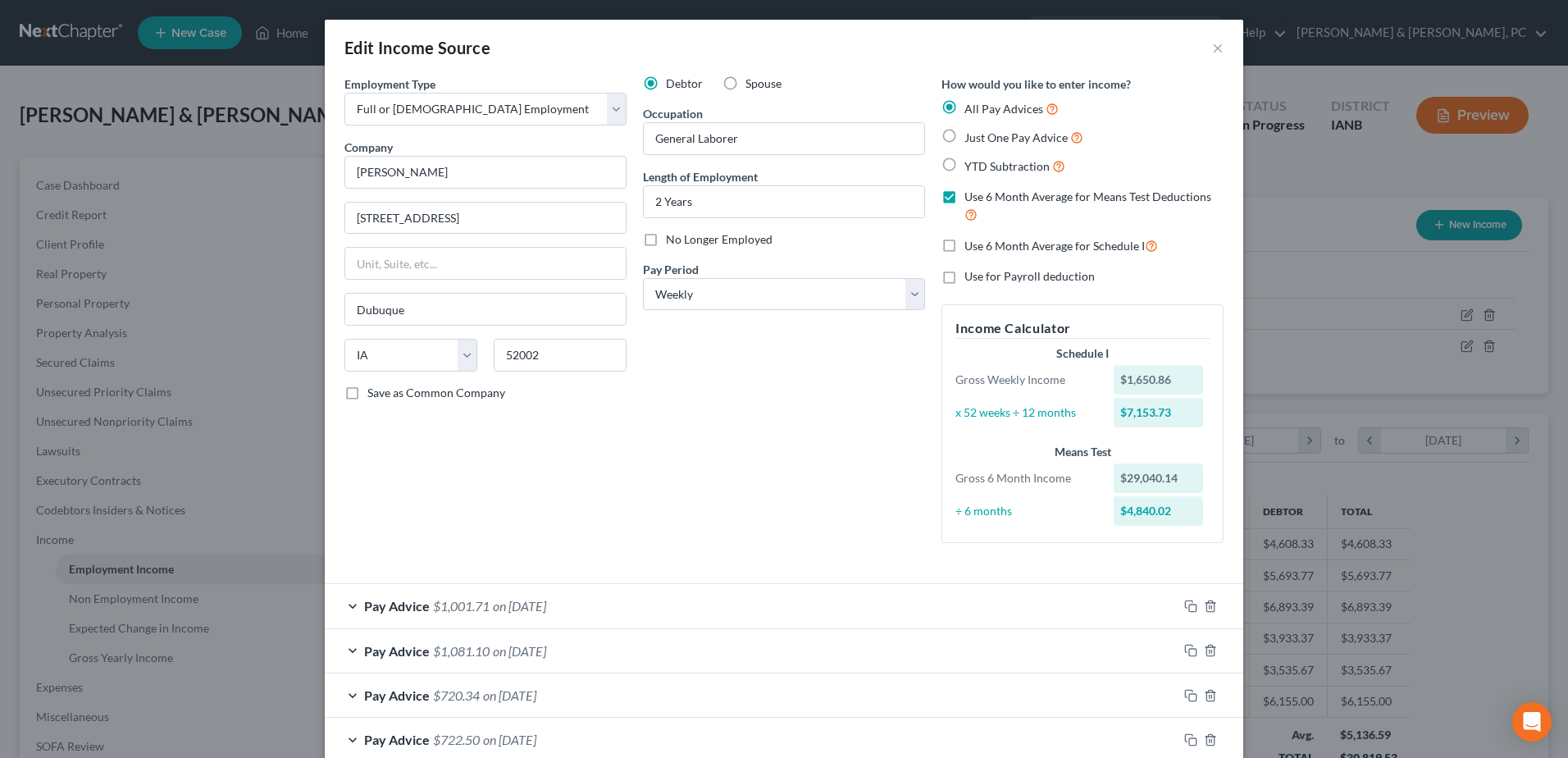
click at [1077, 56] on div "Edit Income Source ×" at bounding box center [784, 47] width 918 height 56
click at [1212, 44] on button "×" at bounding box center [1217, 47] width 11 height 20
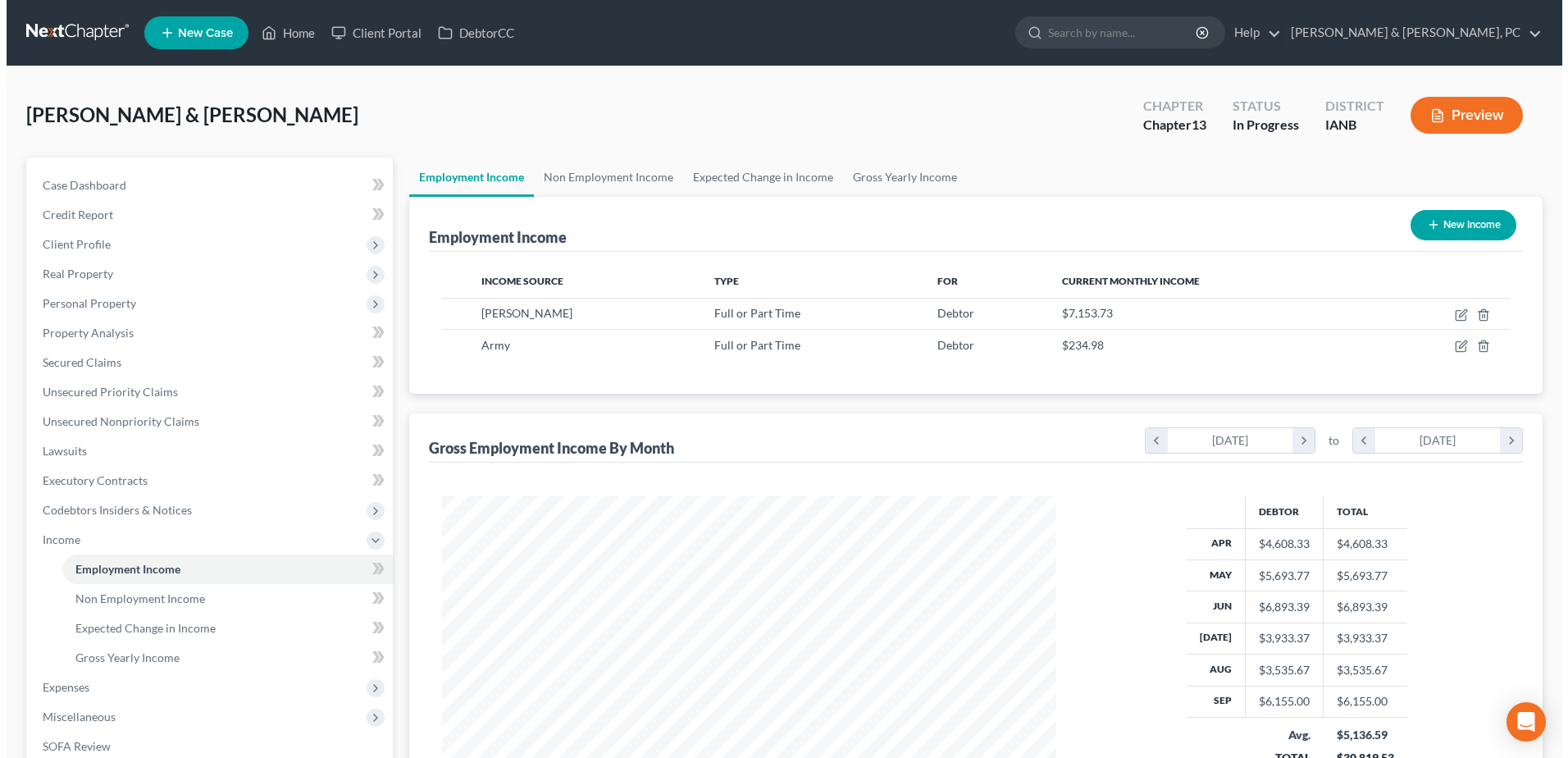
scroll to position [819695, 819259]
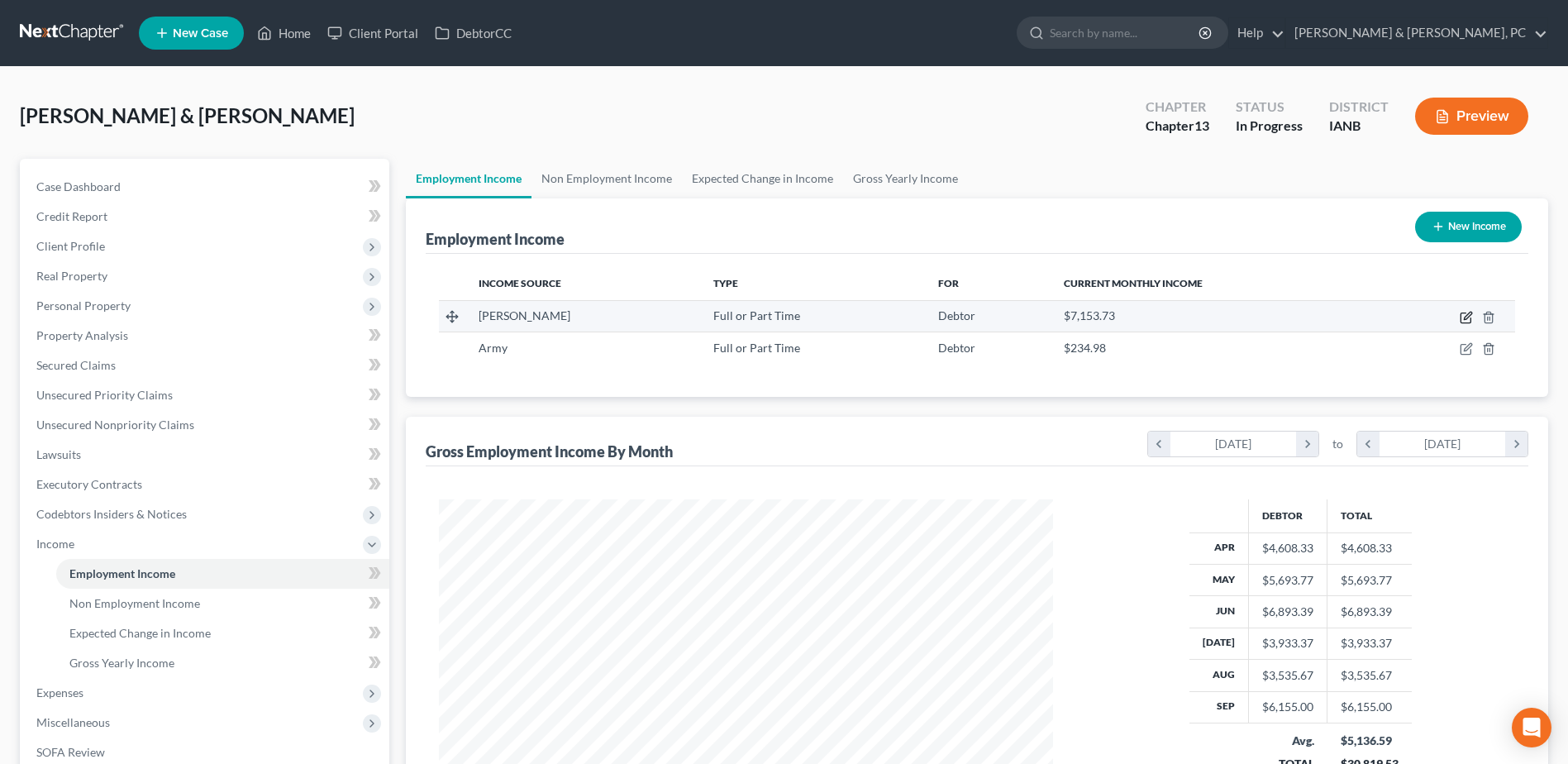
click at [1250, 314] on icon "button" at bounding box center [1466, 316] width 13 height 13
select select "0"
select select "16"
select select "3"
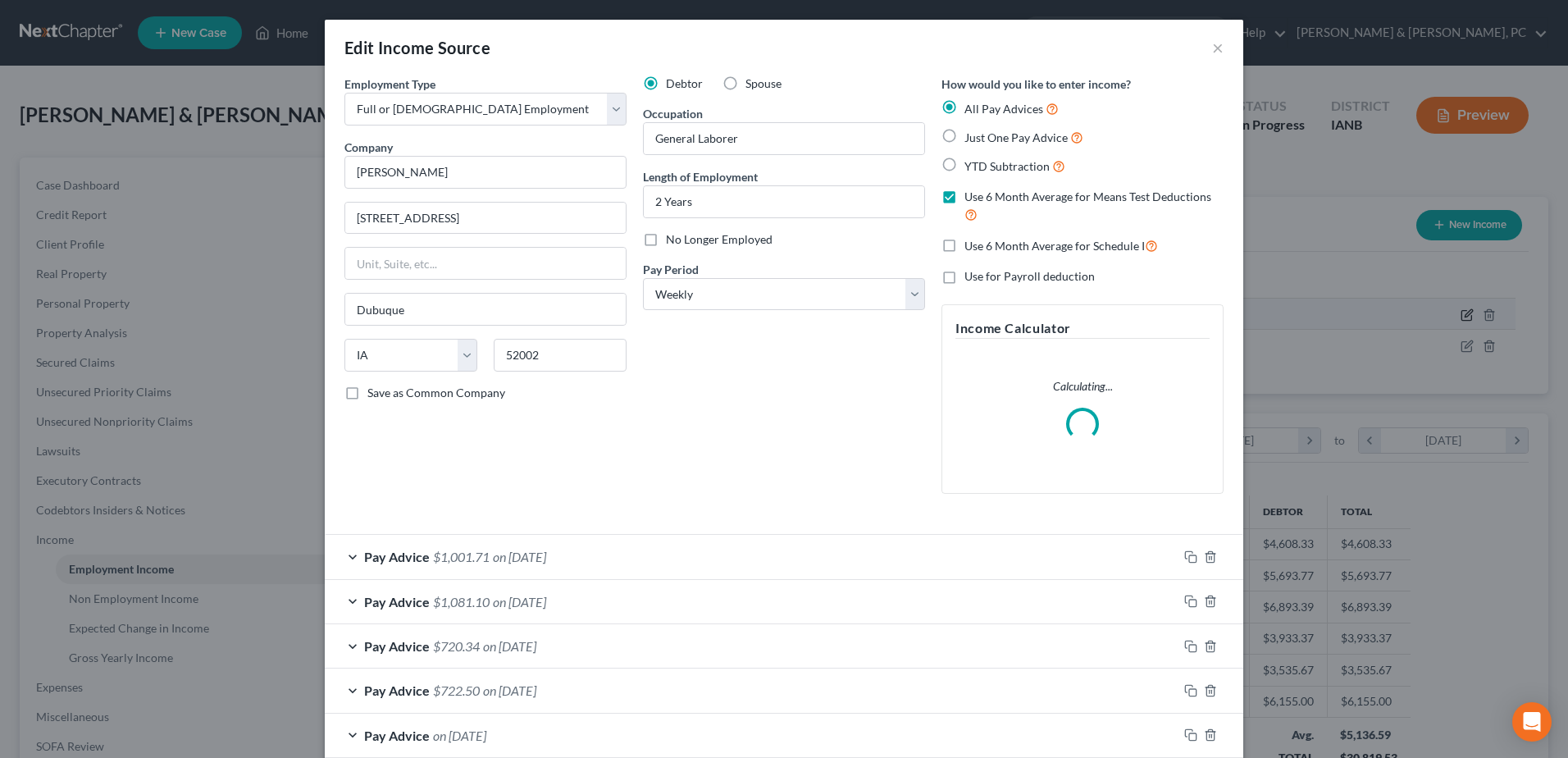
scroll to position [306, 648]
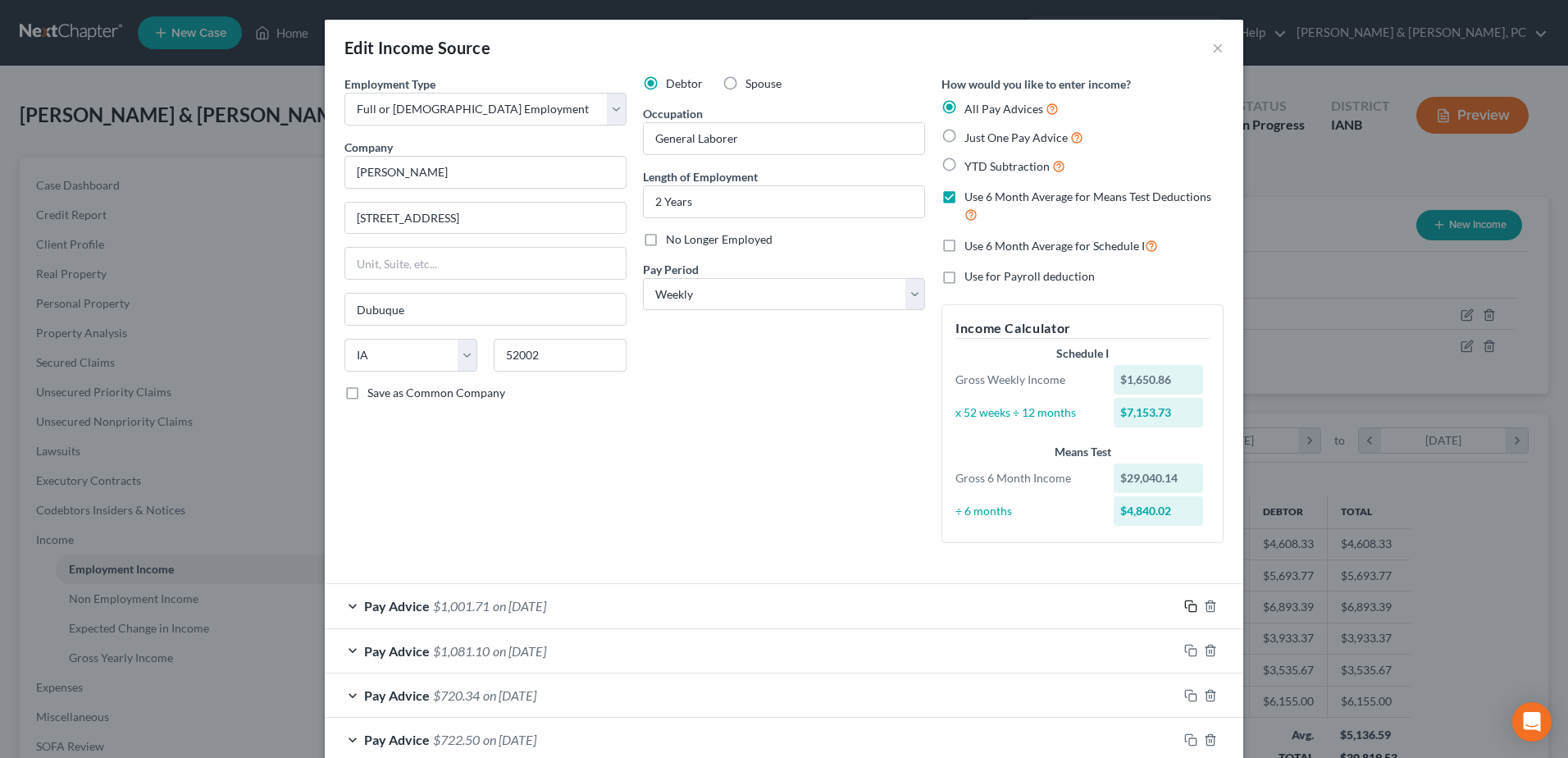
click at [1185, 580] on icon "button" at bounding box center [1190, 606] width 13 height 13
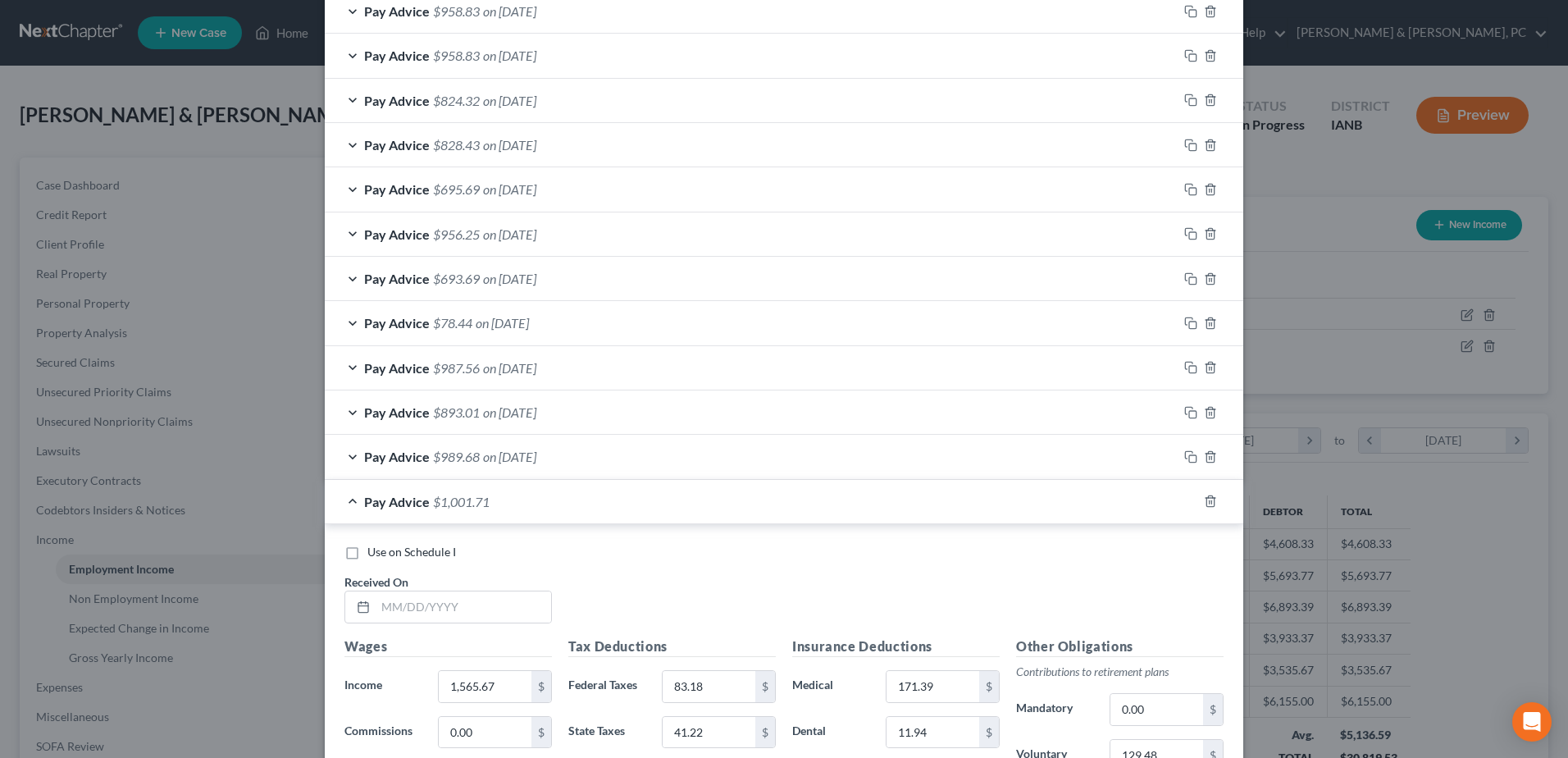
scroll to position [1476, 0]
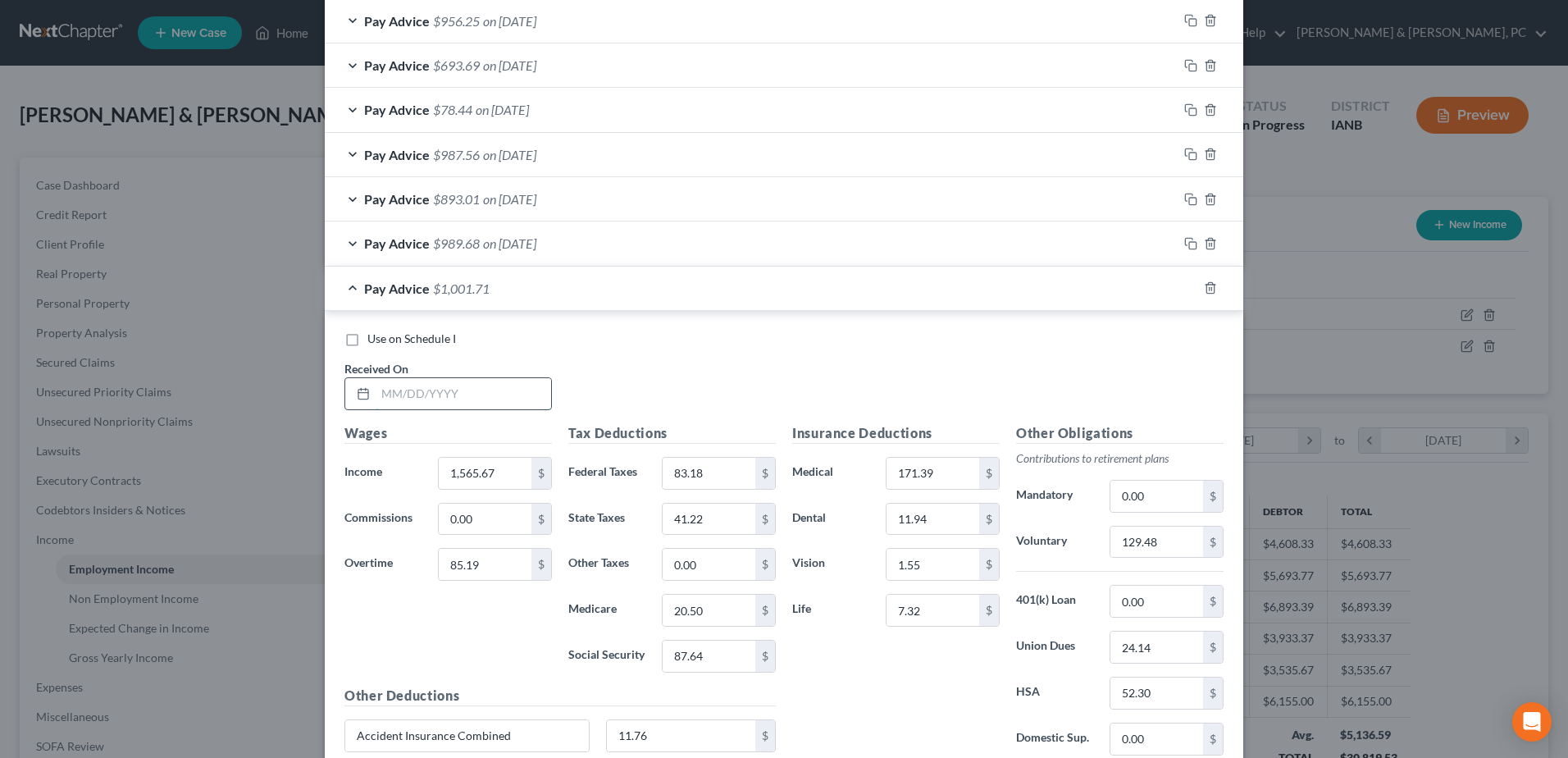
click at [479, 399] on input "text" at bounding box center [463, 394] width 175 height 31
type input "10/03/2025"
click at [491, 469] on input "1,565.67" at bounding box center [485, 473] width 92 height 31
type input "1,669.57"
click at [1172, 539] on input "129.48" at bounding box center [1157, 542] width 92 height 31
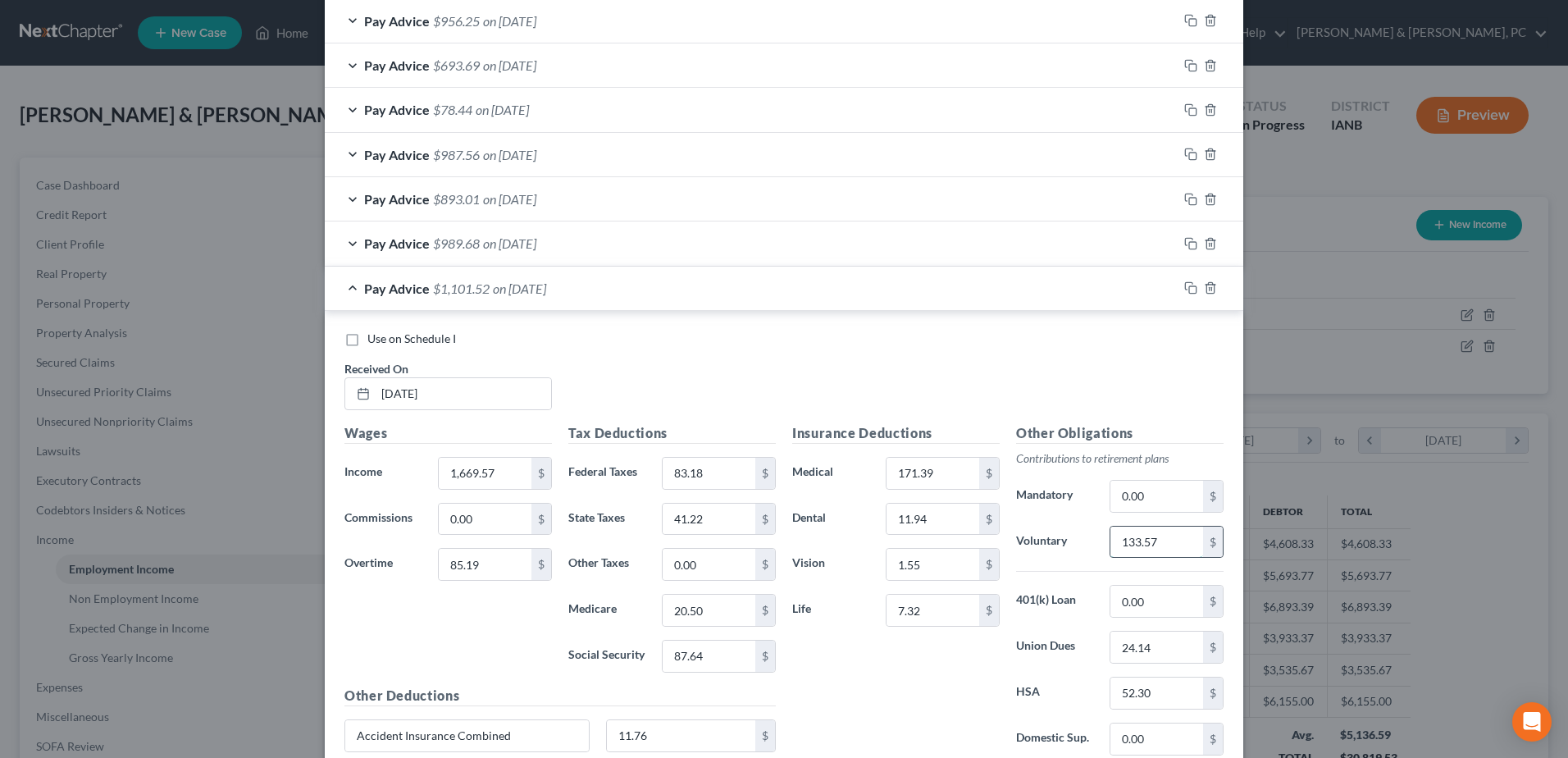
type input "133.57"
click at [726, 466] on input "83.18" at bounding box center [708, 473] width 92 height 31
type input "93.50"
type input "43.01"
type input "21.24"
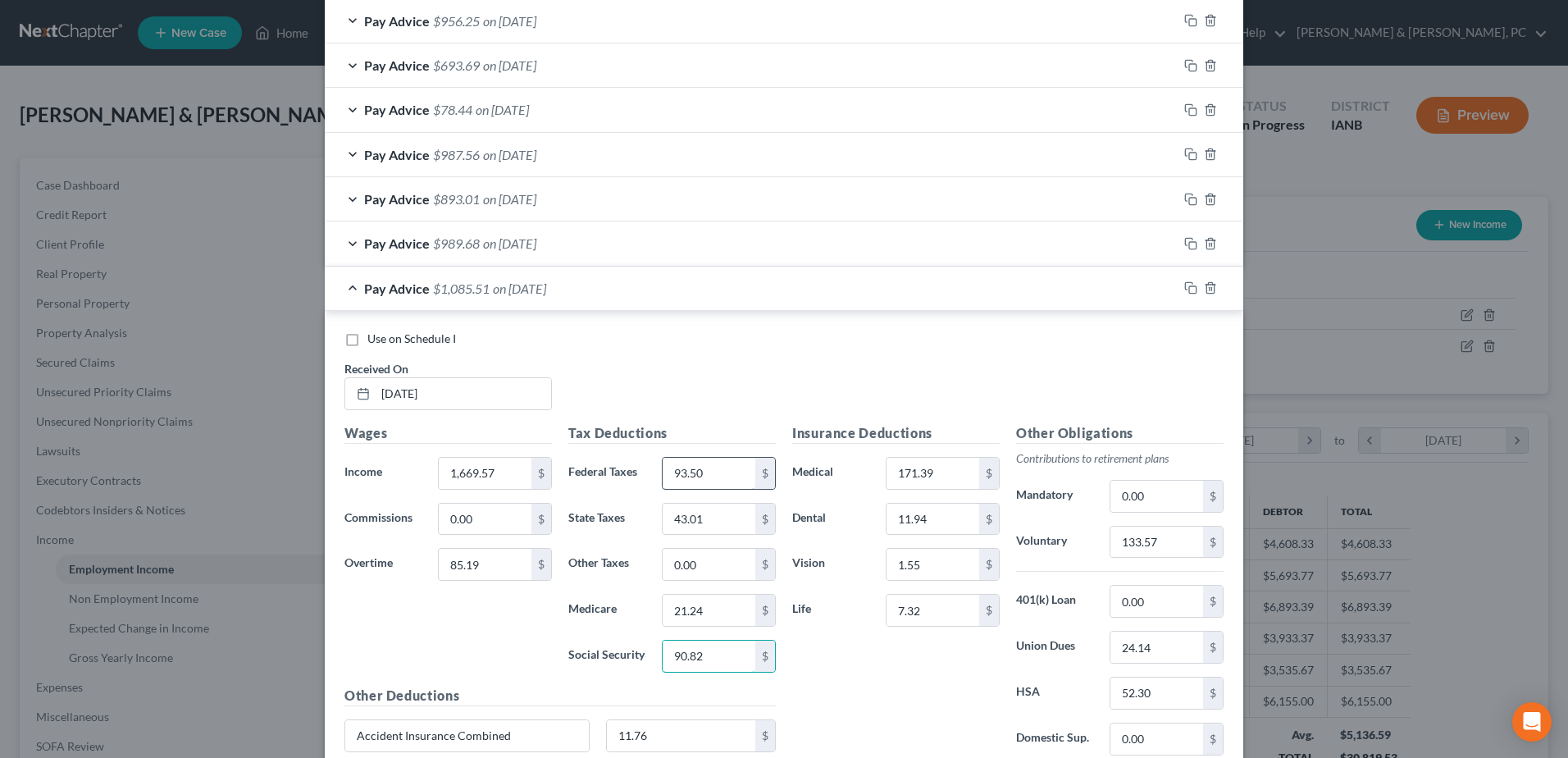
type input "90.82"
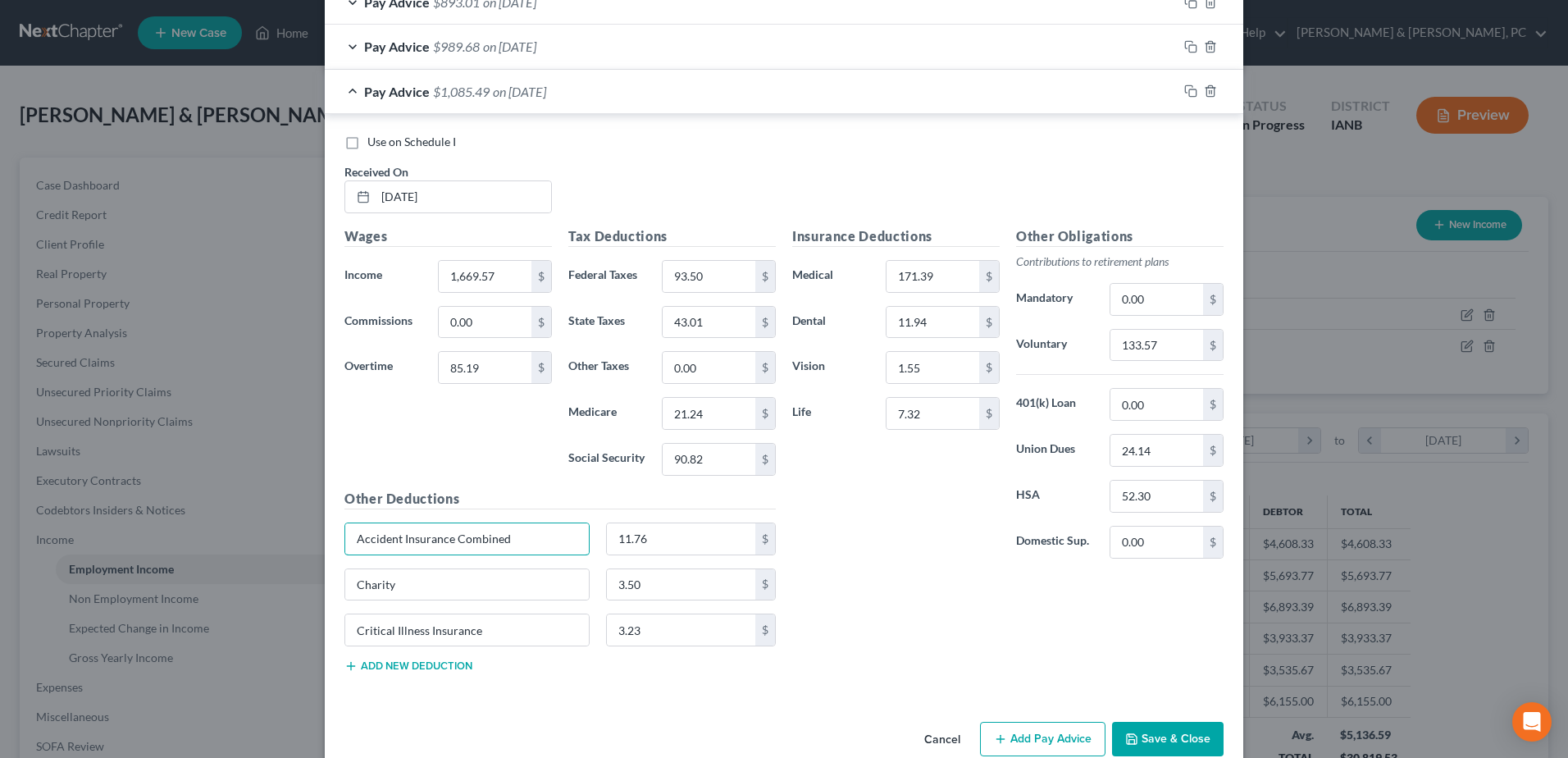
scroll to position [1704, 0]
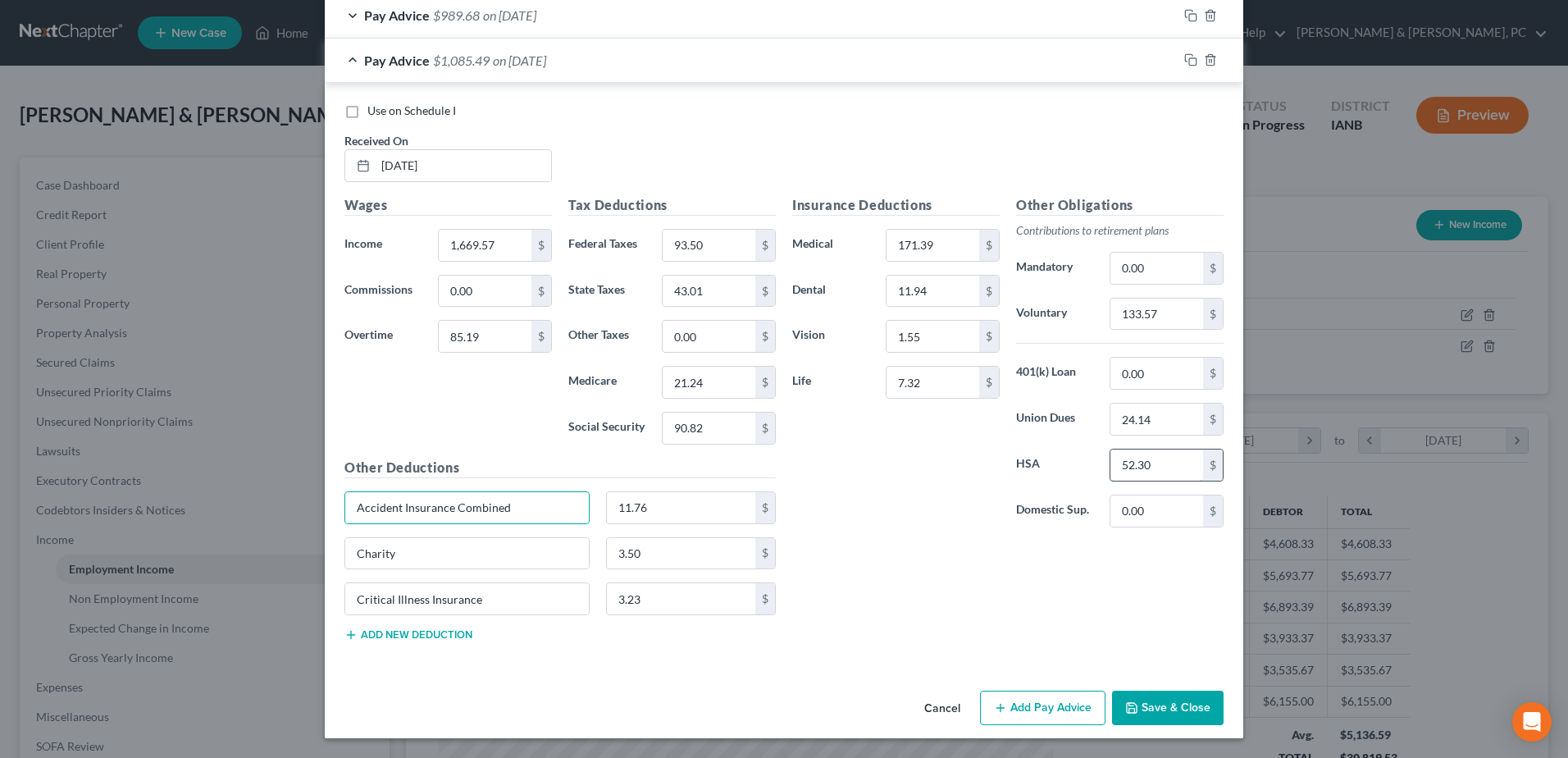
click at [1186, 474] on input "52.30" at bounding box center [1157, 465] width 92 height 31
type input "052.30"
click at [960, 580] on div "Insurance Deductions Medical 171.39 $ Dental 11.94 $ Vision 1.55 $ Life 7.32 $ …" at bounding box center [1007, 424] width 447 height 459
click at [1172, 405] on input "24.14" at bounding box center [1157, 419] width 92 height 31
type input "12.79"
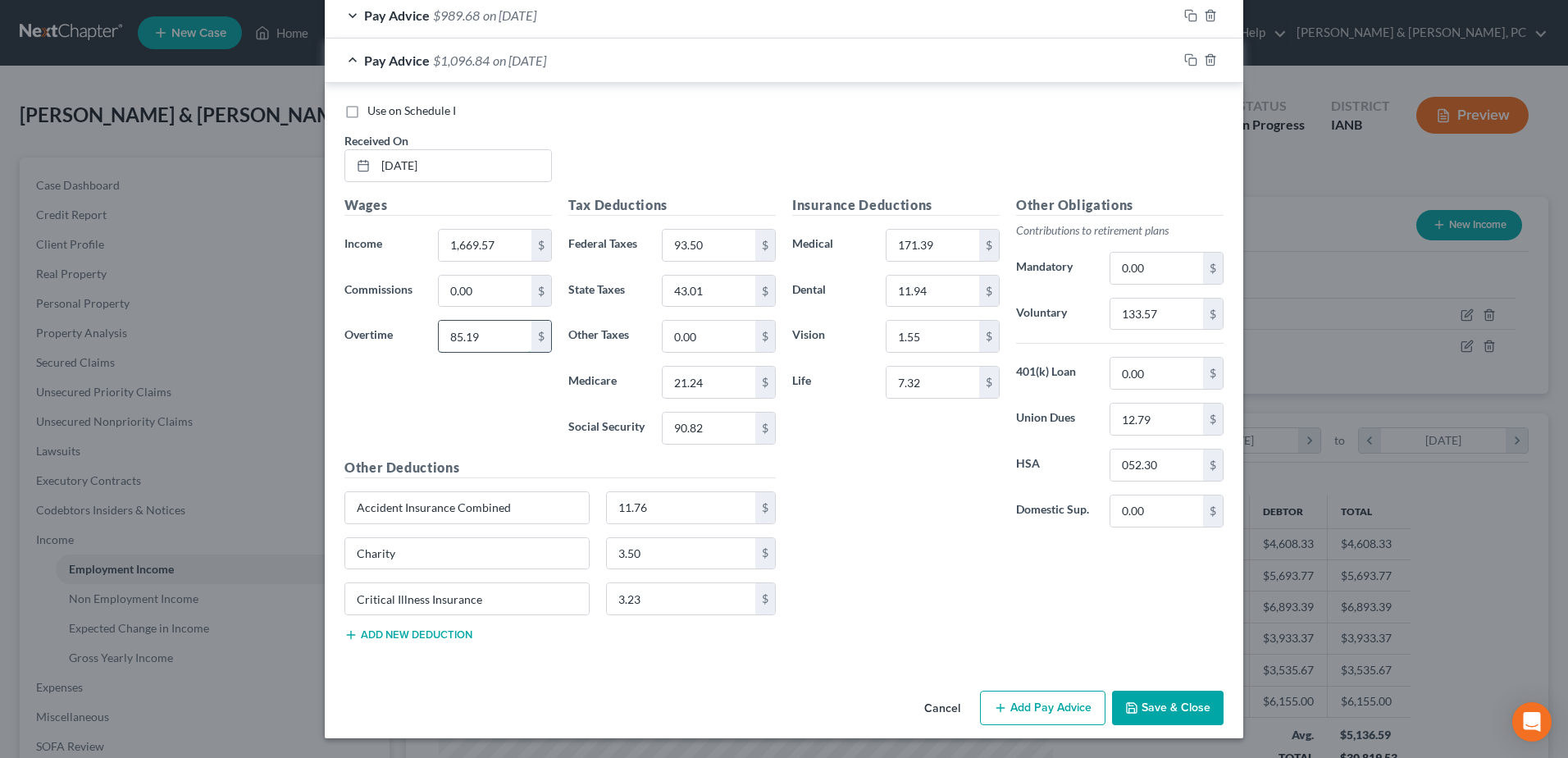
click at [504, 341] on input "85.19" at bounding box center [485, 336] width 92 height 31
click at [459, 406] on div "Wages Income * 1,669.57 $ Commissions 0.00 $ Overtime $" at bounding box center [448, 326] width 224 height 263
click at [1162, 457] on input "052.30" at bounding box center [1157, 465] width 92 height 31
type input "52.30"
click at [926, 535] on div "Insurance Deductions Medical 171.39 $ Dental 11.94 $ Vision 1.55 $ Life 7.32 $" at bounding box center [896, 368] width 224 height 346
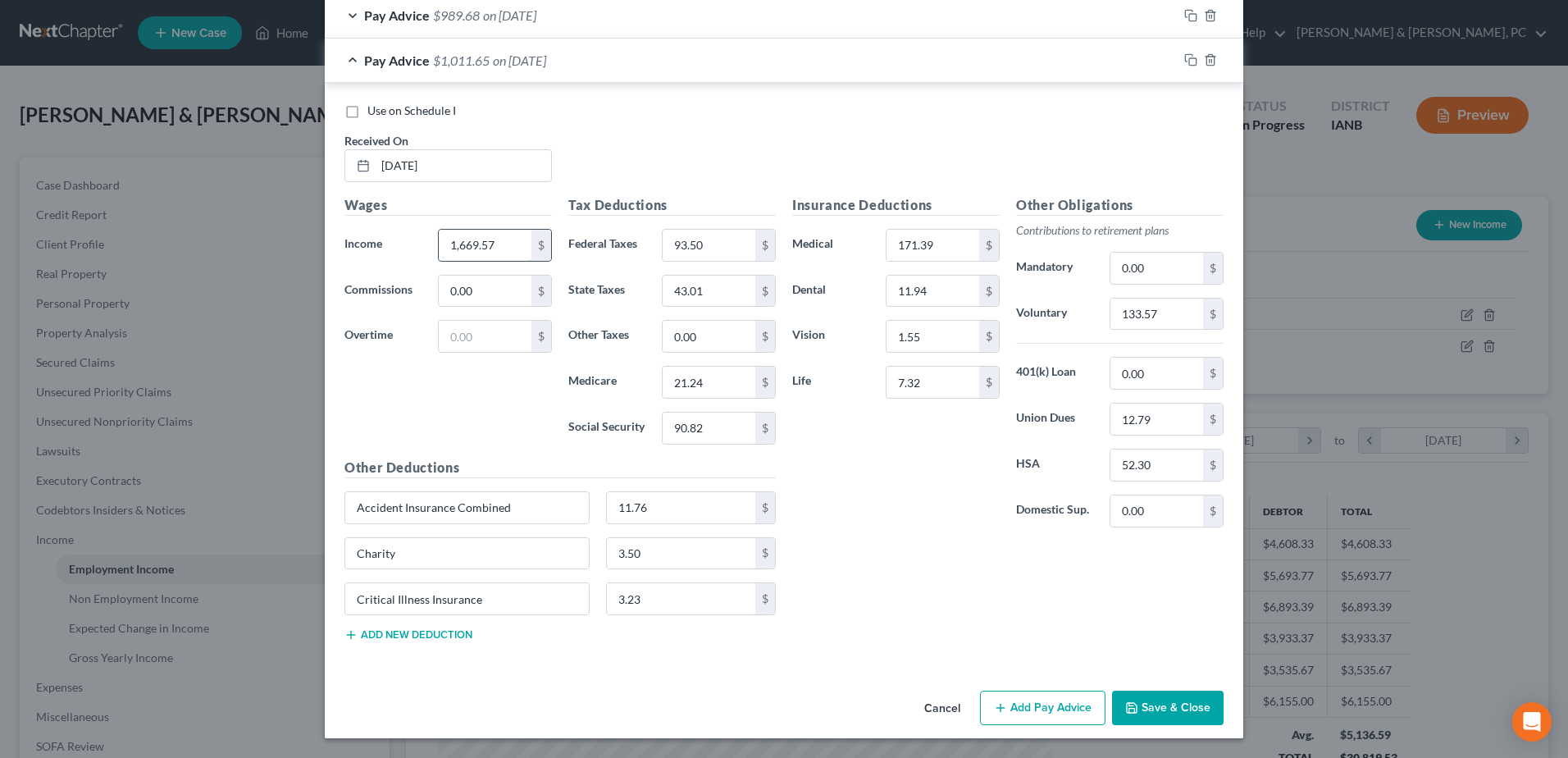
click at [503, 239] on input "1,669.57" at bounding box center [485, 245] width 92 height 31
type input "1,701.87"
click at [464, 375] on div "Wages Income * 1,701.87 $ Commissions 0.00 $ Overtime $" at bounding box center [448, 326] width 224 height 263
click at [1186, 60] on icon "button" at bounding box center [1190, 59] width 13 height 13
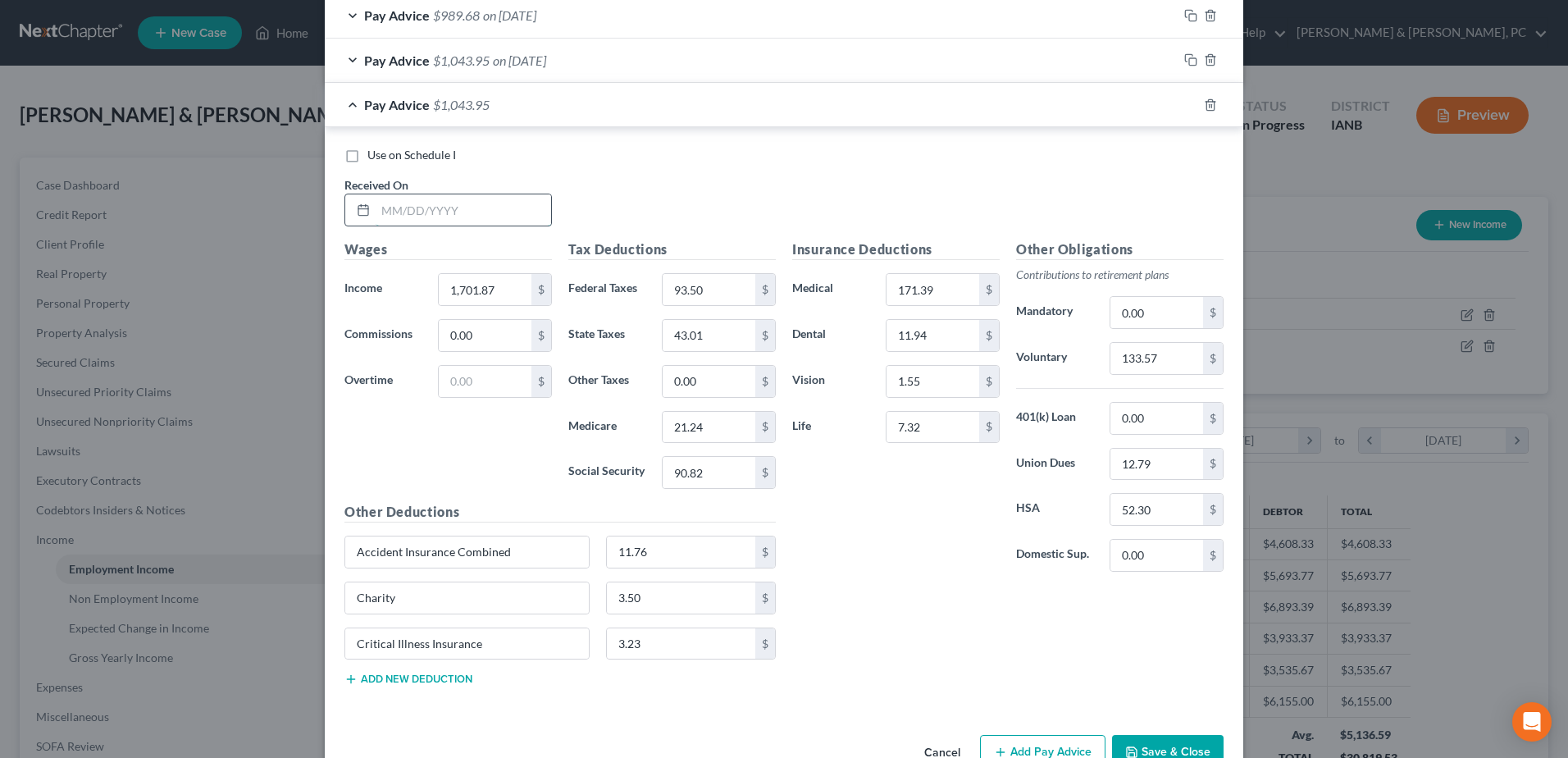
click at [467, 212] on input "text" at bounding box center [463, 210] width 175 height 31
type input "10/10/2025"
click at [503, 293] on input "1,701.87" at bounding box center [485, 289] width 92 height 31
type input "1,750.73"
click at [725, 289] on input "93.50" at bounding box center [708, 289] width 92 height 31
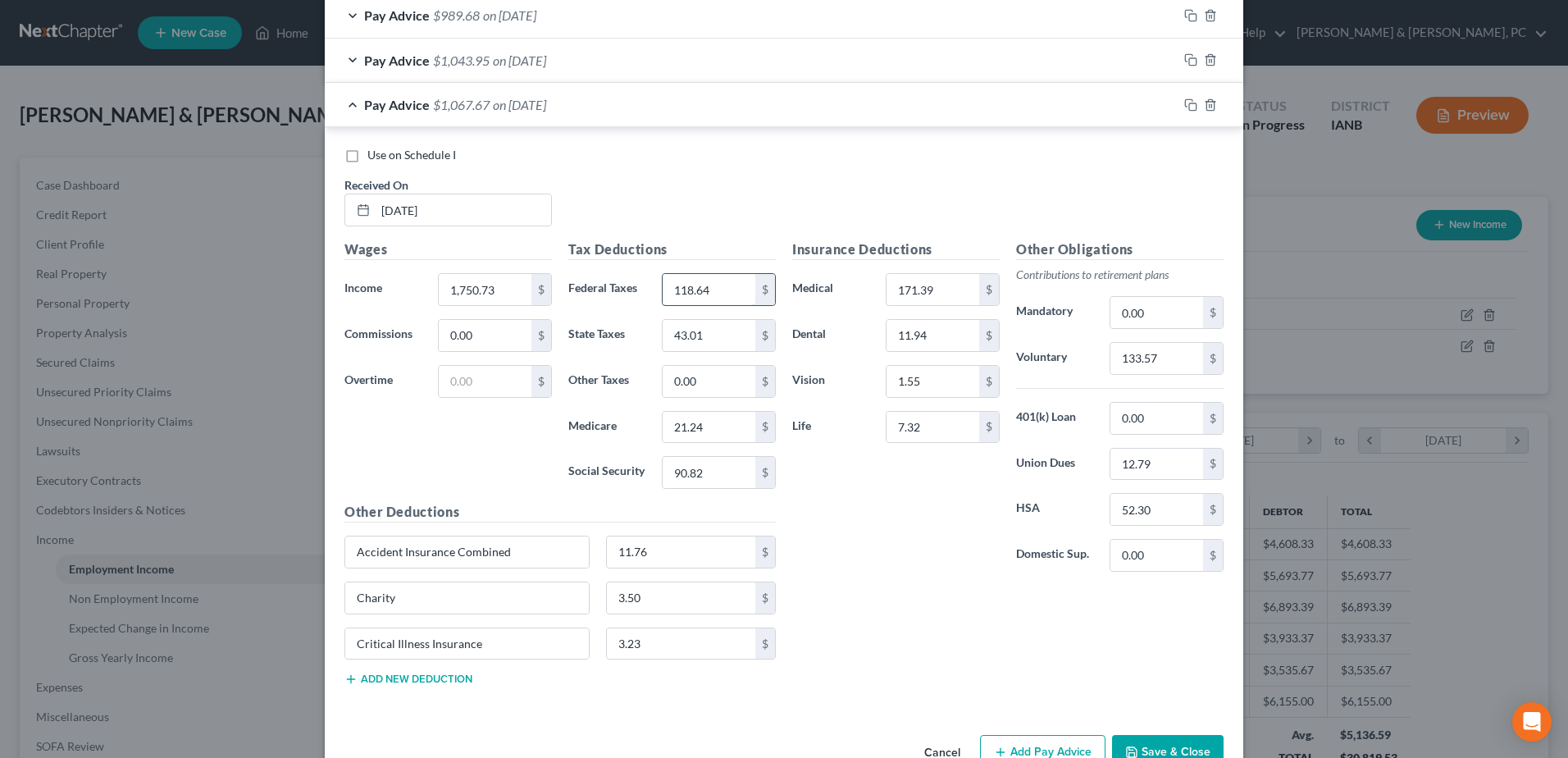
type input "118.64"
type input "47.35"
type input "22.95"
type input "98.13"
click at [1176, 365] on input "133.57" at bounding box center [1157, 358] width 92 height 31
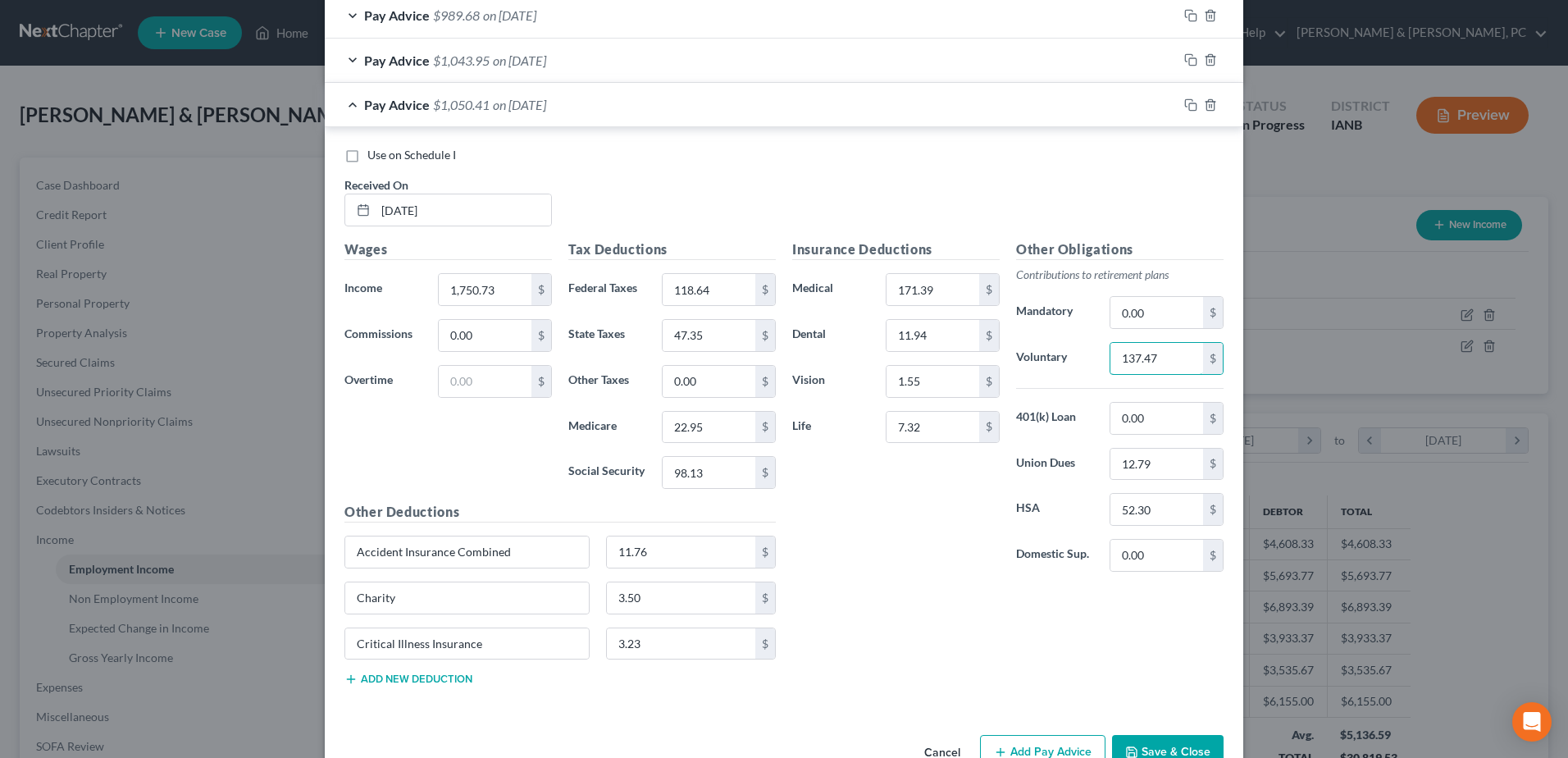
type input "137.47"
click at [957, 580] on div "Insurance Deductions Medical 171.39 $ Dental 11.94 $ Vision 1.55 $ Life 7.32 $ …" at bounding box center [1007, 469] width 447 height 459
click at [1169, 471] on input "12.79" at bounding box center [1157, 464] width 92 height 31
type input "13.48"
click at [950, 560] on div "Insurance Deductions Medical 171.39 $ Dental 11.94 $ Vision 1.55 $ Life 7.32 $" at bounding box center [896, 412] width 224 height 346
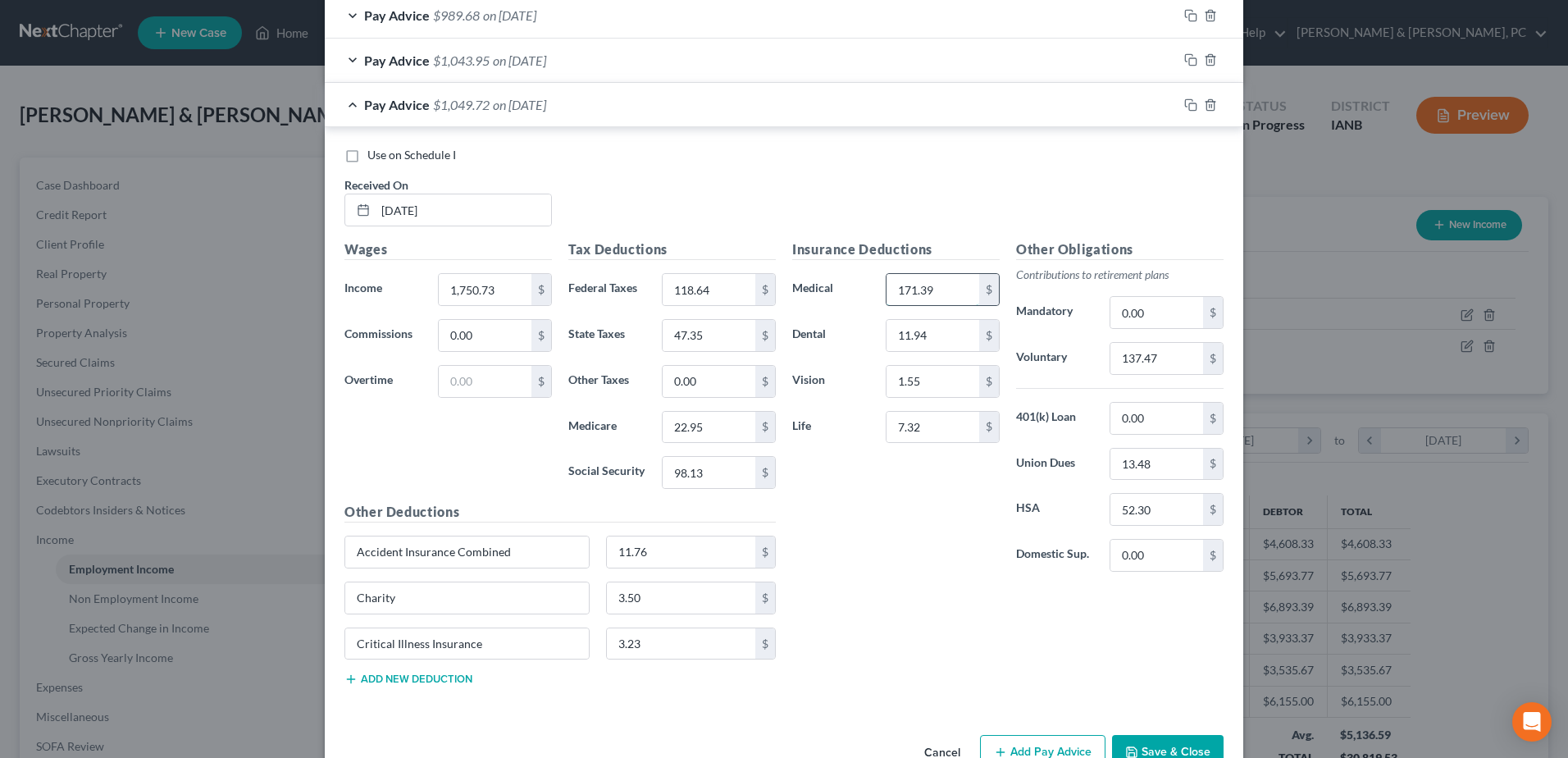
click at [941, 277] on input "171.39" at bounding box center [932, 289] width 92 height 31
type input "107.13"
click at [1051, 543] on label "Domestic Sup." at bounding box center [1054, 555] width 93 height 33
click at [876, 562] on div "Insurance Deductions Medical 107.13 $ Dental 11.94 $ Vision 1.55 $ Life 7.32 $" at bounding box center [896, 412] width 224 height 346
click at [943, 338] on input "11.94" at bounding box center [932, 335] width 92 height 31
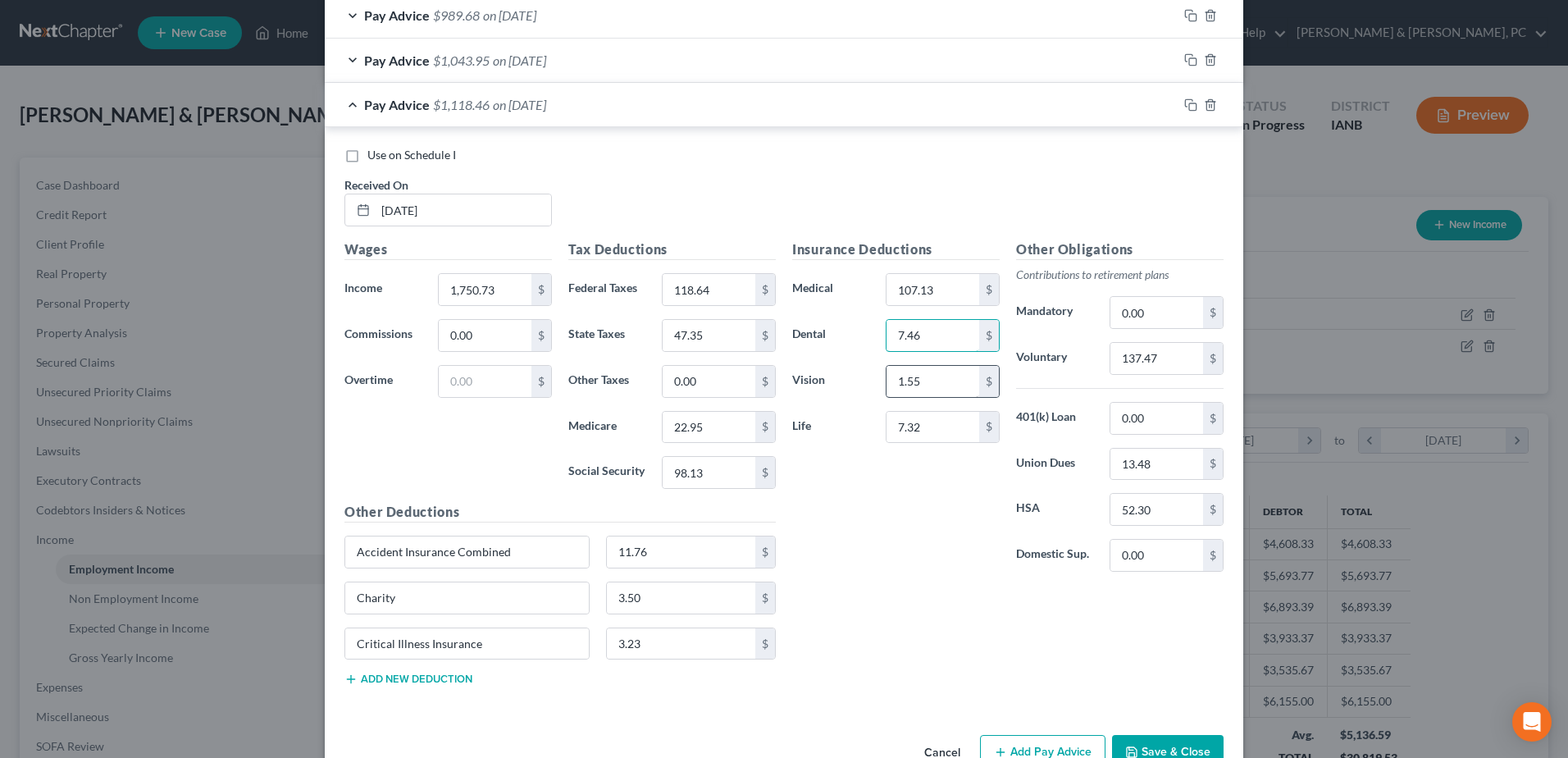
type input "7.46"
click at [953, 370] on input "1.55" at bounding box center [932, 381] width 92 height 31
type input "0.98"
click at [950, 432] on input "7.32" at bounding box center [932, 427] width 92 height 31
click at [938, 433] on input "7.32" at bounding box center [932, 427] width 92 height 31
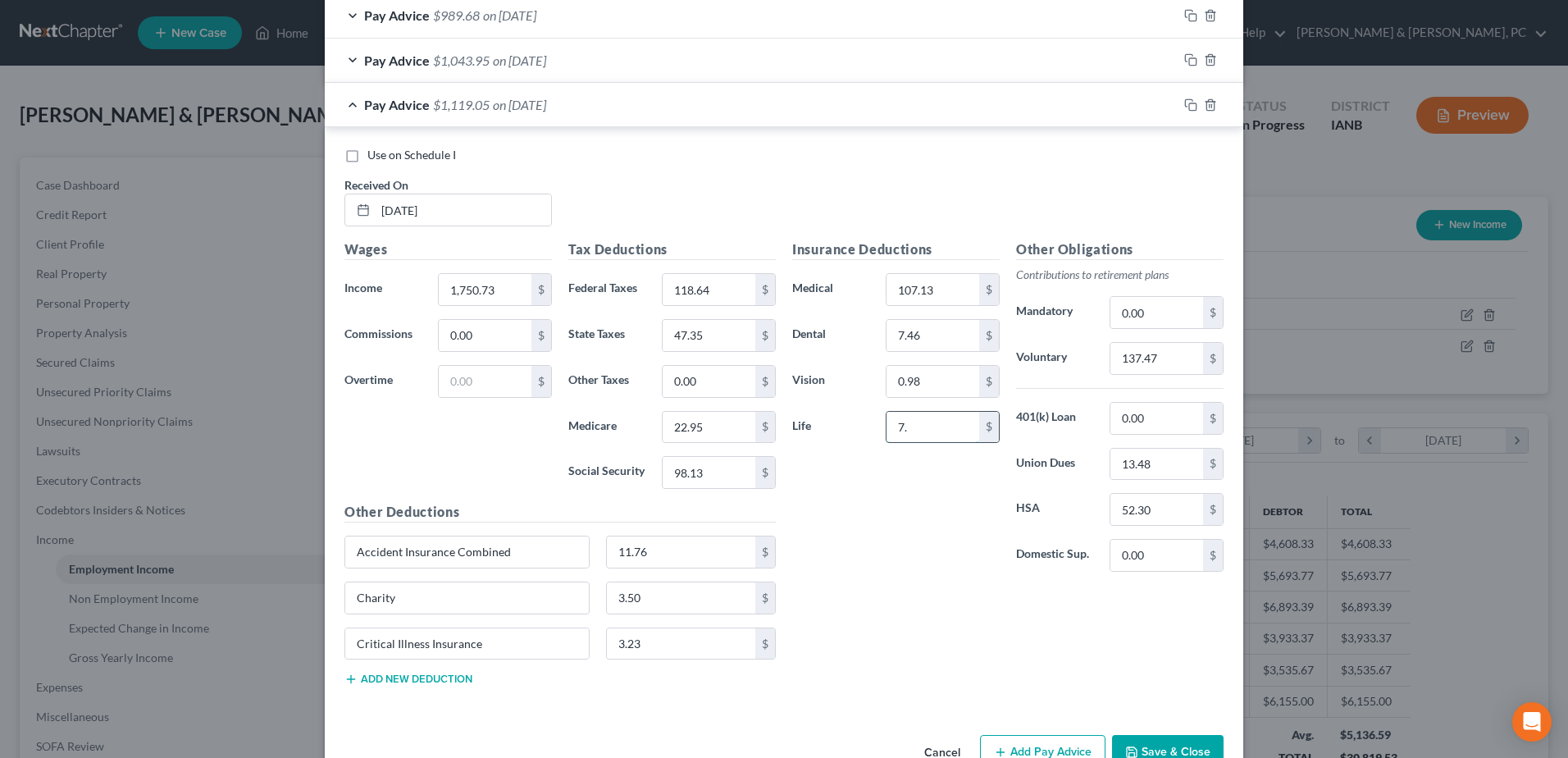
type input "7"
type input "5.51"
click at [946, 580] on div "Insurance Deductions Medical 107.13 $ Dental 7.46 $ Vision 0.98 $ Life 5.51 $ O…" at bounding box center [1007, 469] width 447 height 459
drag, startPoint x: 837, startPoint y: 555, endPoint x: 816, endPoint y: 555, distance: 21.0
click at [837, 555] on div "Insurance Deductions Medical 107.13 $ Dental 7.46 $ Vision 0.98 $ Life 5.51 $" at bounding box center [896, 412] width 224 height 346
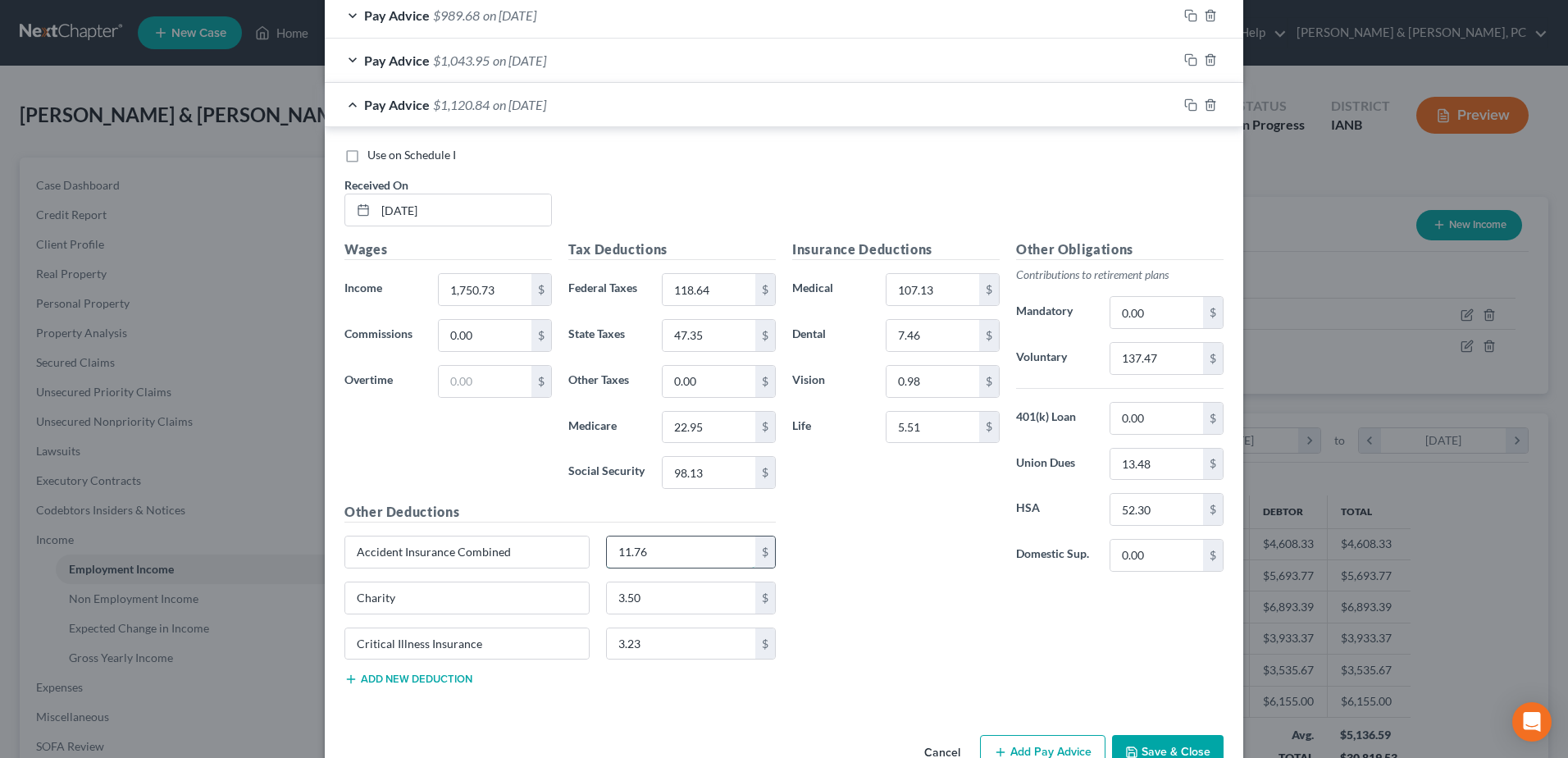
click at [720, 550] on input "11.76" at bounding box center [681, 552] width 149 height 31
type input "6.11"
click at [861, 580] on div "Insurance Deductions Medical 107.13 $ Dental 7.46 $ Vision 0.98 $ Life 5.51 $ O…" at bounding box center [1007, 469] width 447 height 459
click at [697, 580] on input "3.50" at bounding box center [681, 598] width 149 height 31
click at [989, 580] on div "Insurance Deductions Medical 107.13 $ Dental 7.46 $ Vision 0.98 $ Life 5.51 $ O…" at bounding box center [1007, 469] width 447 height 459
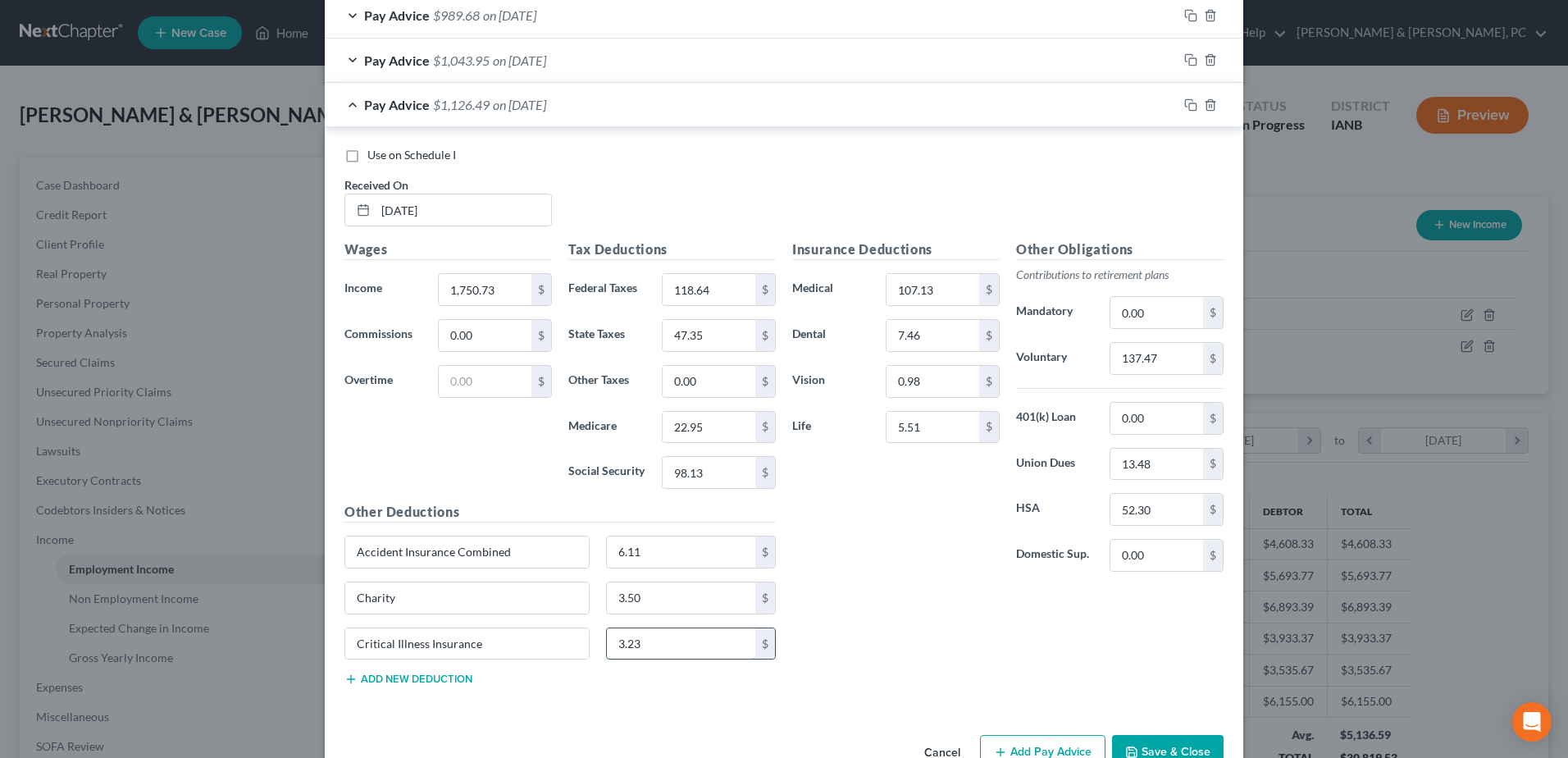
click at [673, 580] on input "3.23" at bounding box center [681, 643] width 149 height 31
type input "2.02"
click at [864, 580] on div "Insurance Deductions Medical 107.13 $ Dental 7.46 $ Vision 0.98 $ Life 5.51 $ O…" at bounding box center [1007, 469] width 447 height 459
click at [494, 284] on input "1,750.73" at bounding box center [485, 289] width 92 height 31
click at [500, 287] on input "1,750.73" at bounding box center [485, 289] width 92 height 31
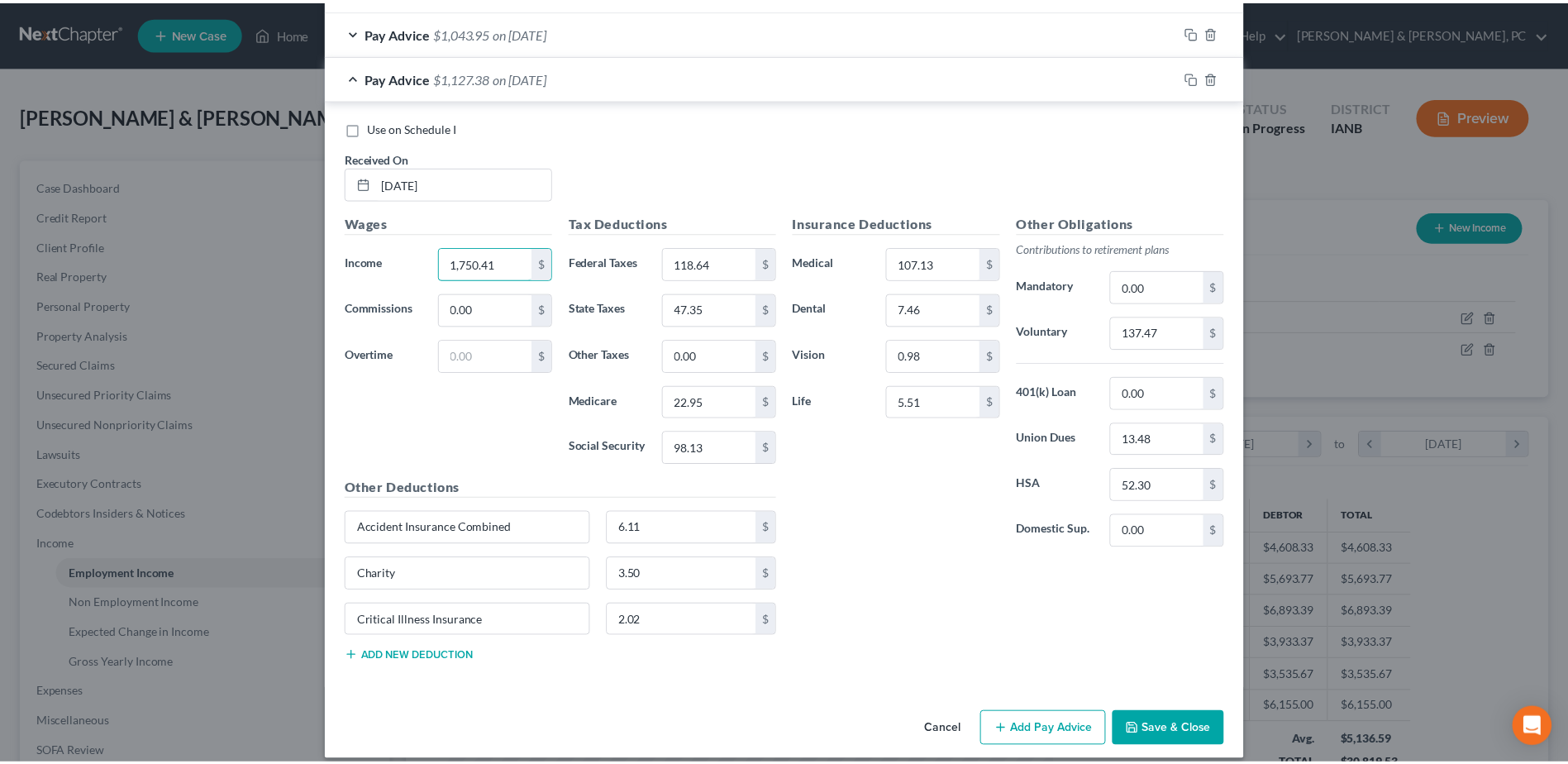
scroll to position [1762, 0]
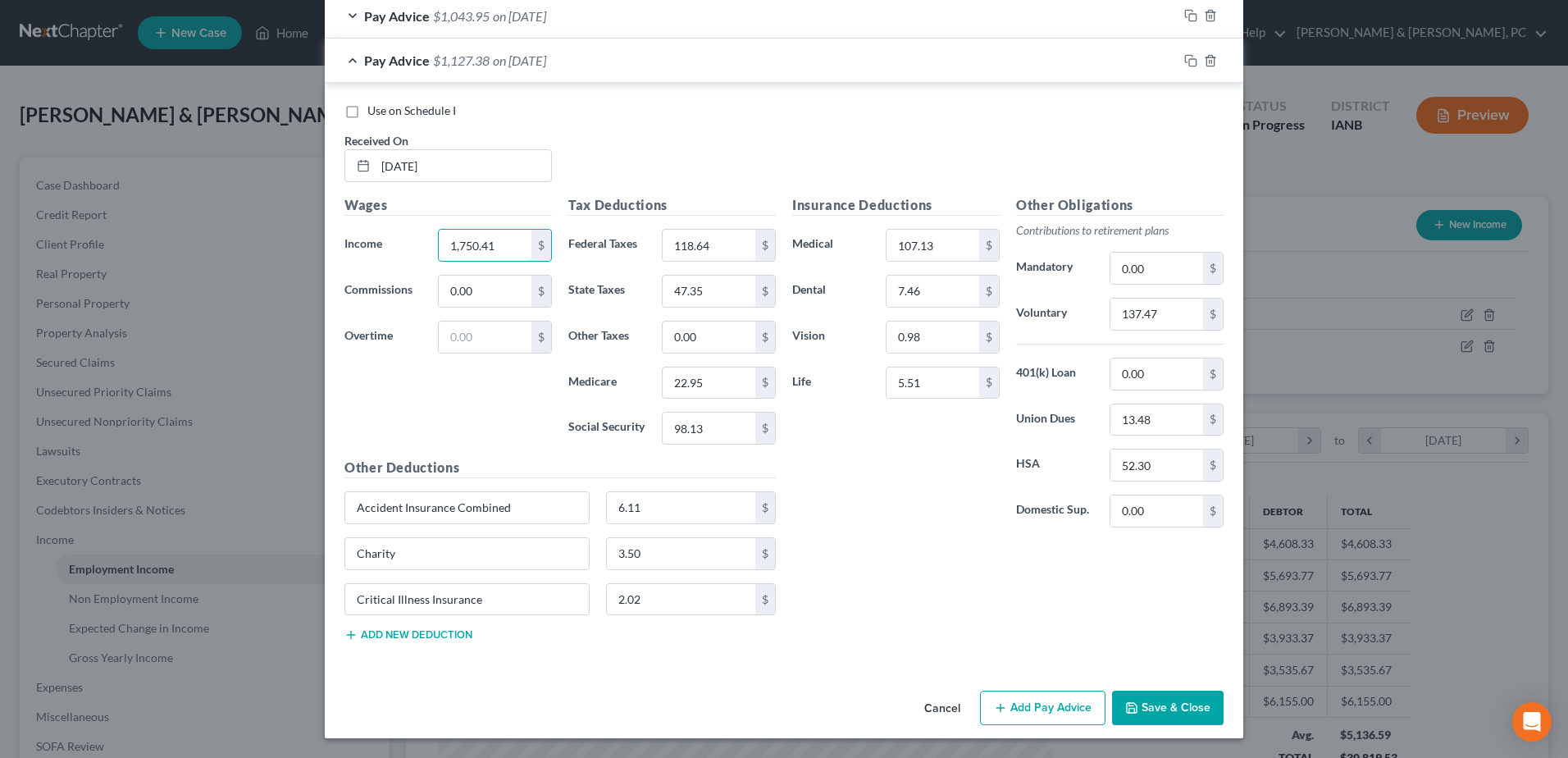
type input "1,750.41"
click at [1178, 580] on button "Save & Close" at bounding box center [1168, 708] width 111 height 34
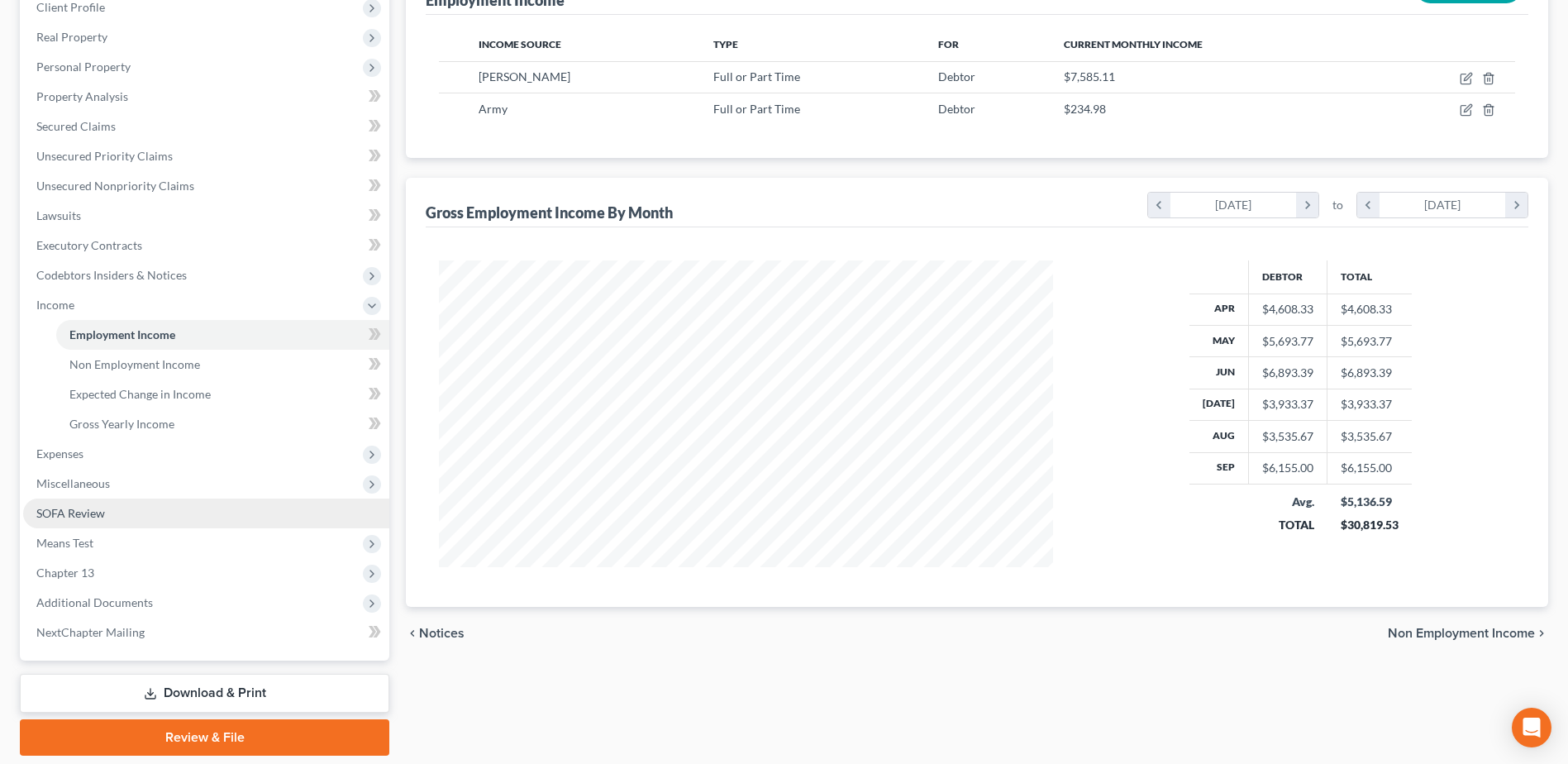
scroll to position [248, 0]
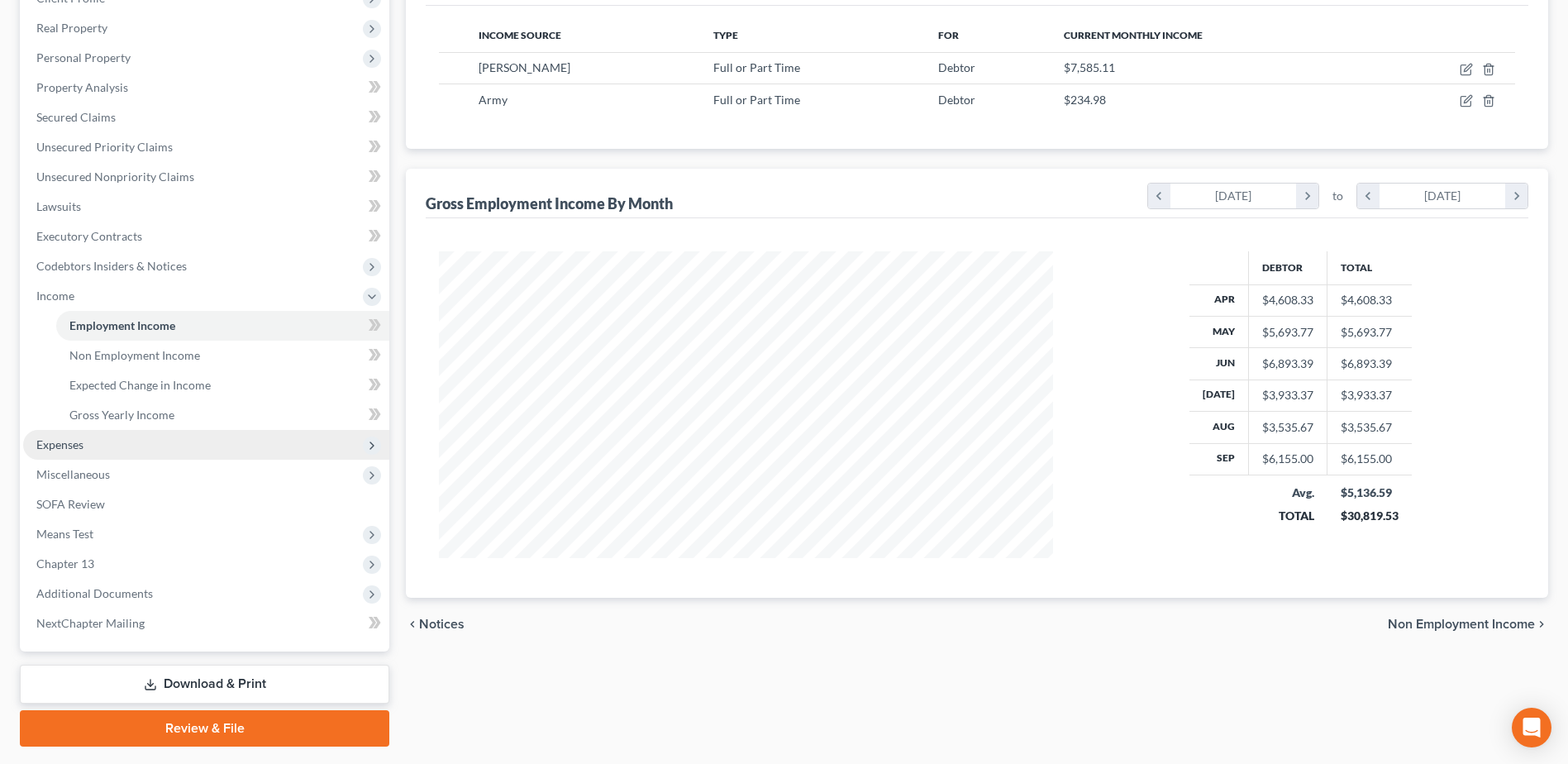
click at [116, 445] on span "Expenses" at bounding box center [206, 444] width 367 height 30
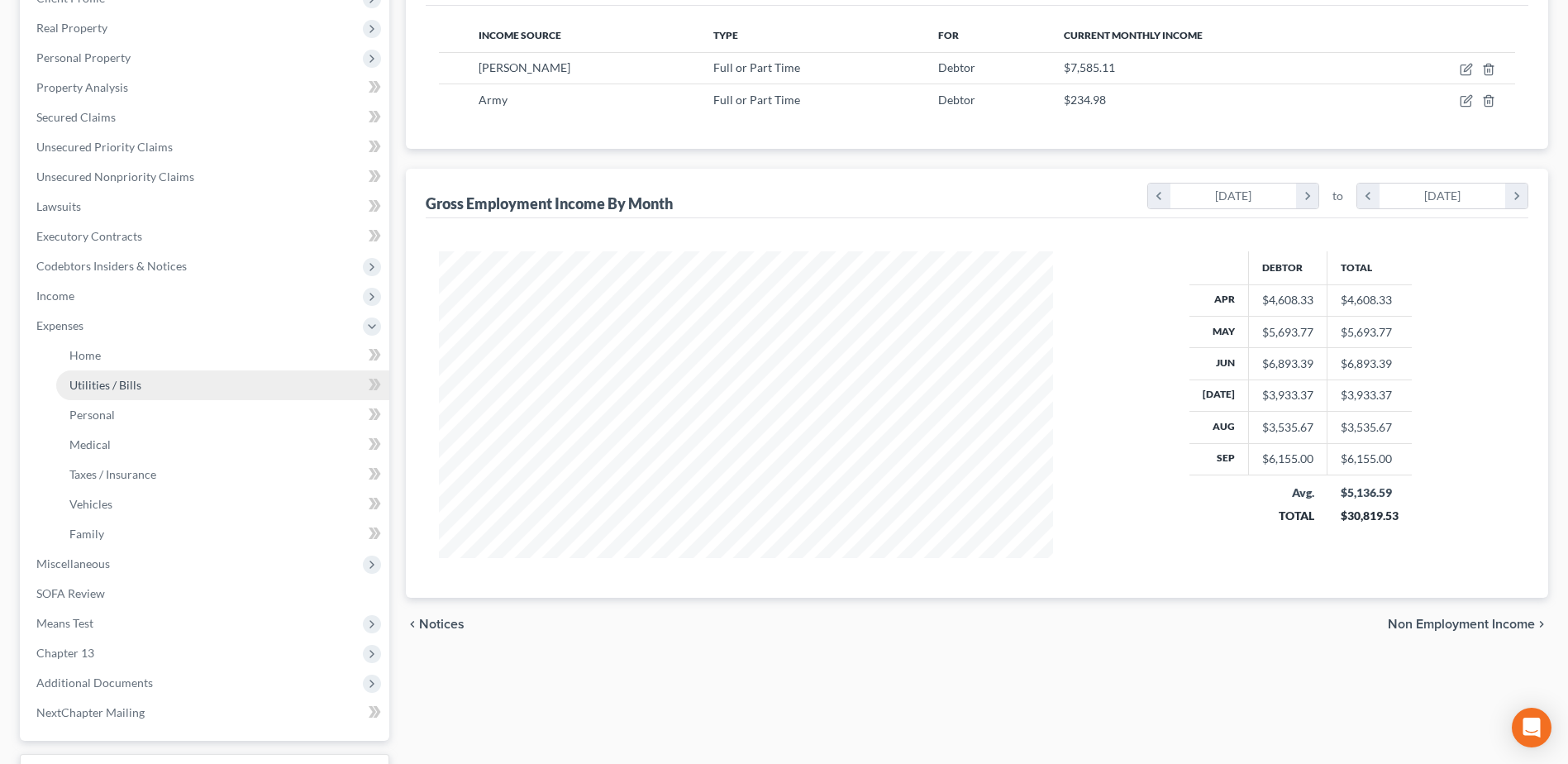
click at [131, 373] on link "Utilities / Bills" at bounding box center [223, 385] width 333 height 30
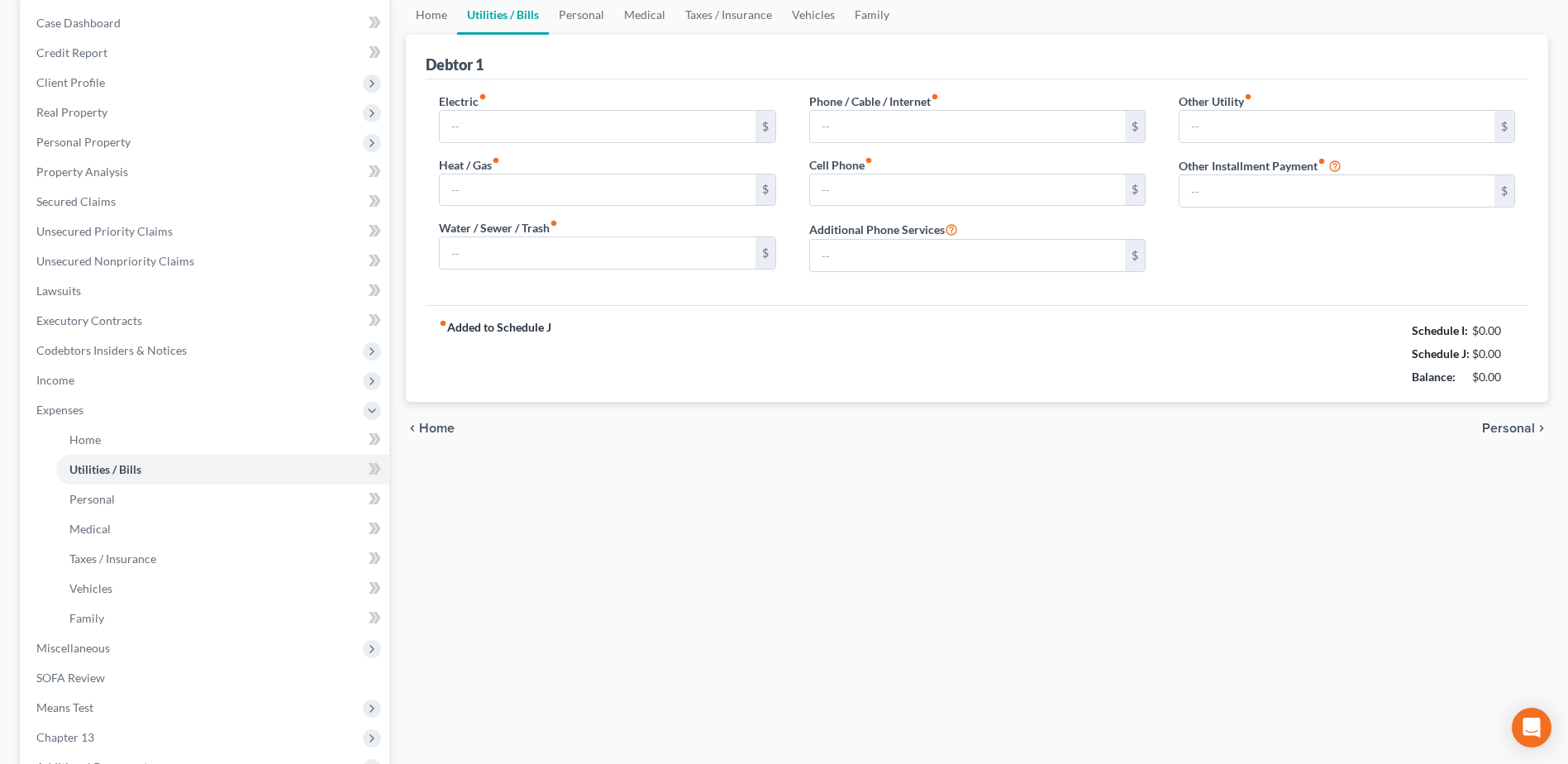
type input "113.00"
type input "130.00"
type input "87.00"
type input "85.00"
type input "201.00"
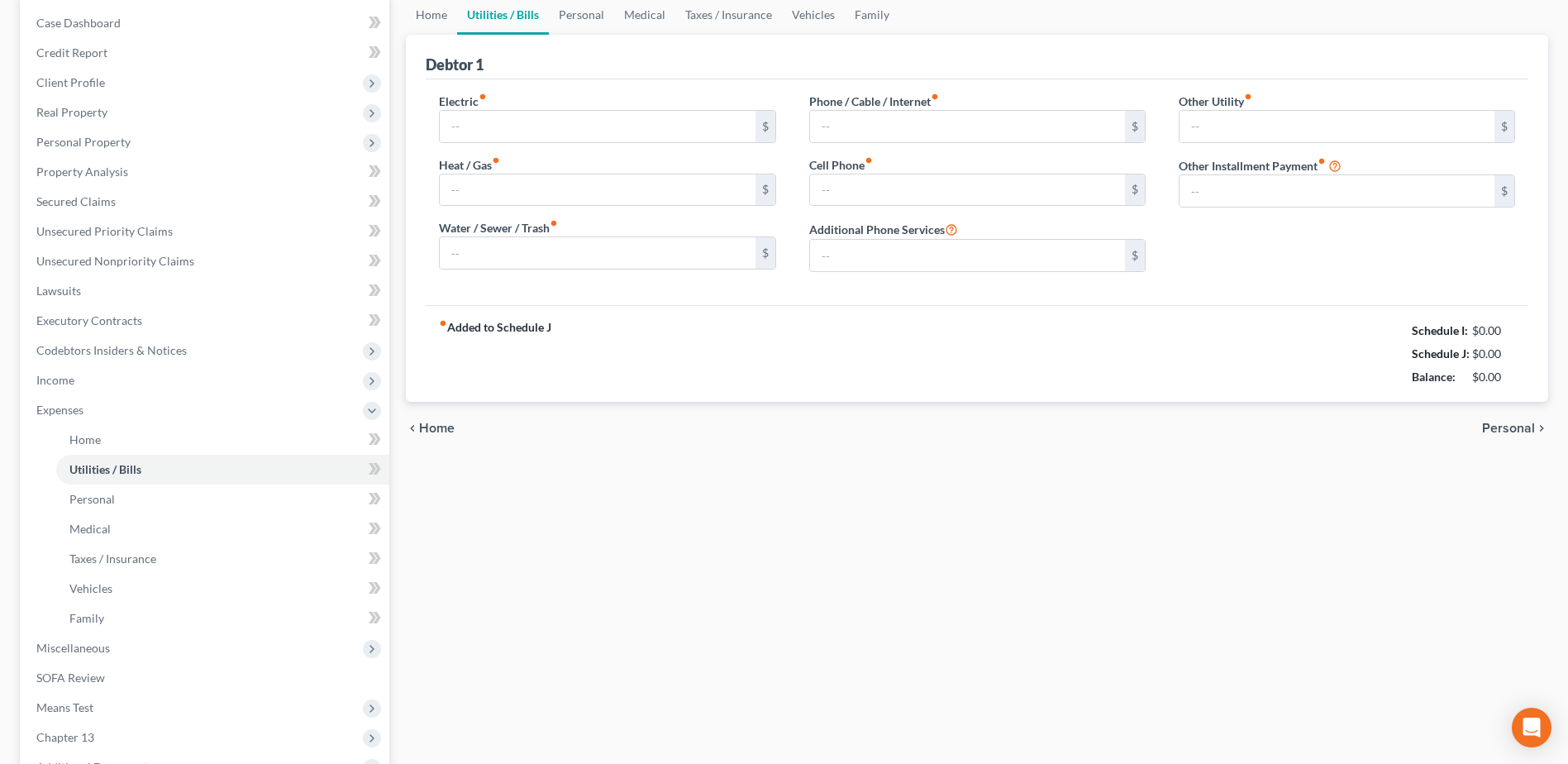
type input "0.00"
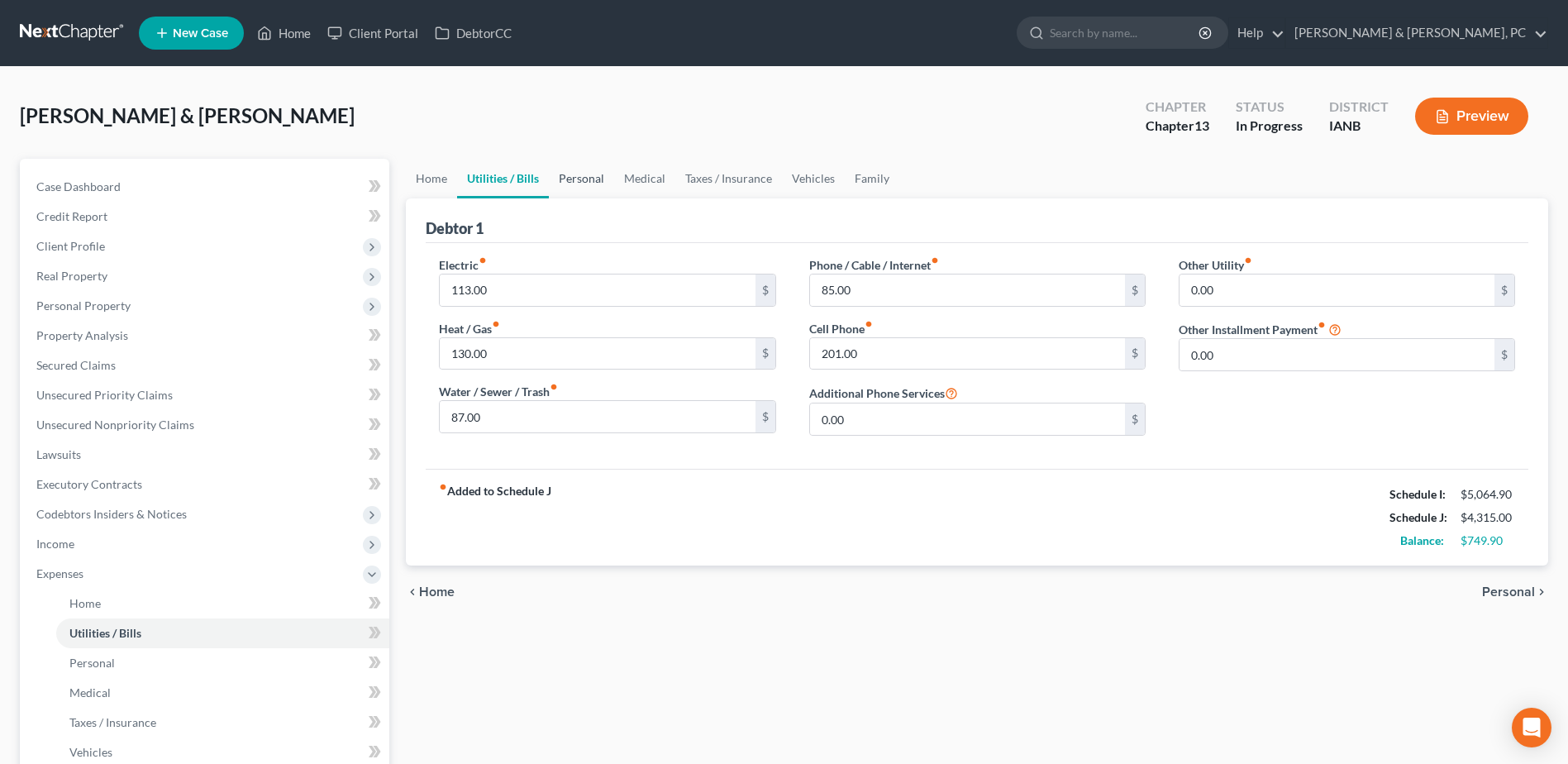
click at [576, 168] on link "Personal" at bounding box center [581, 178] width 66 height 40
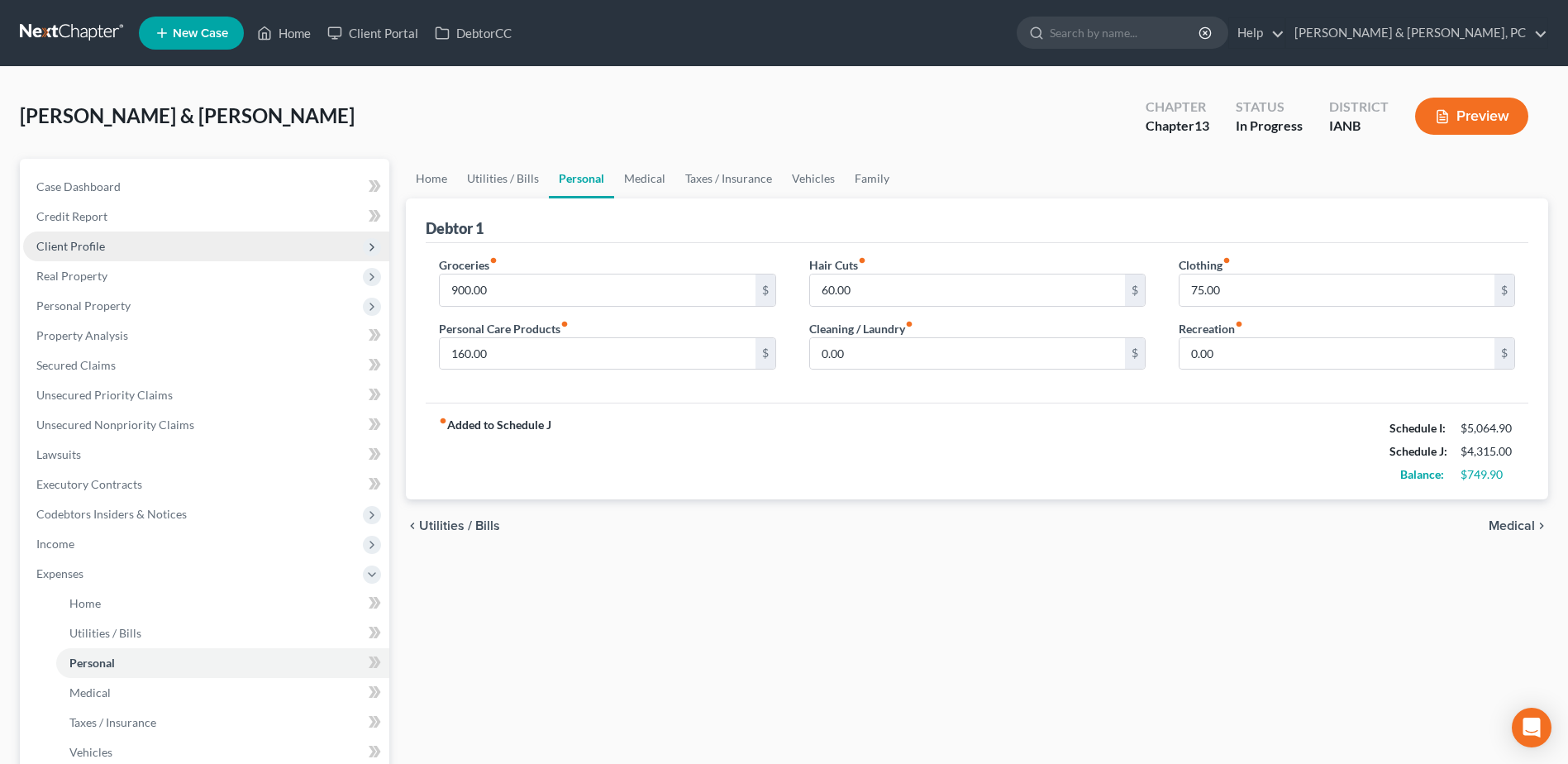
click at [117, 247] on span "Client Profile" at bounding box center [206, 246] width 367 height 30
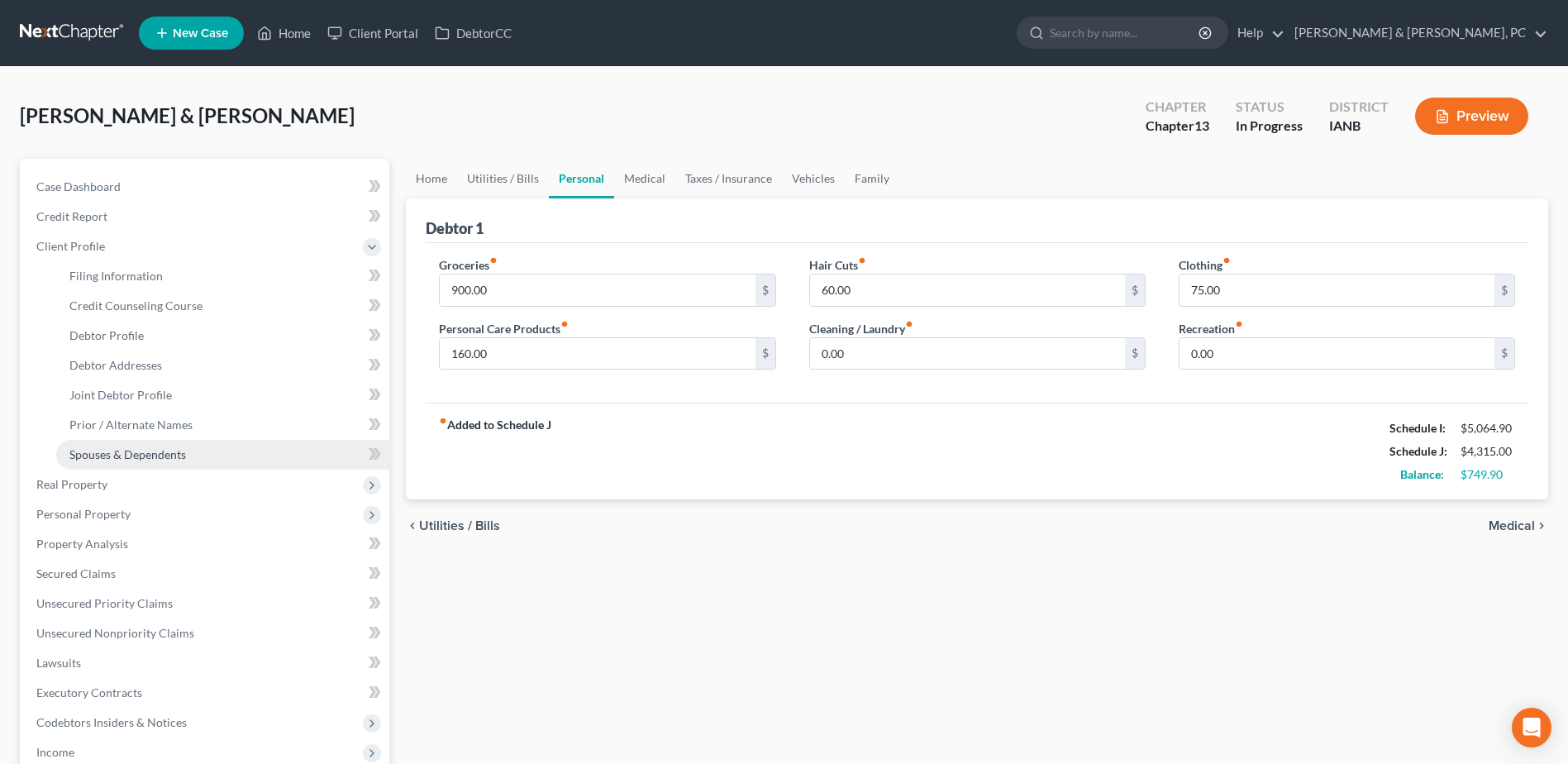
click at [135, 450] on span "Spouses & Dependents" at bounding box center [128, 454] width 116 height 14
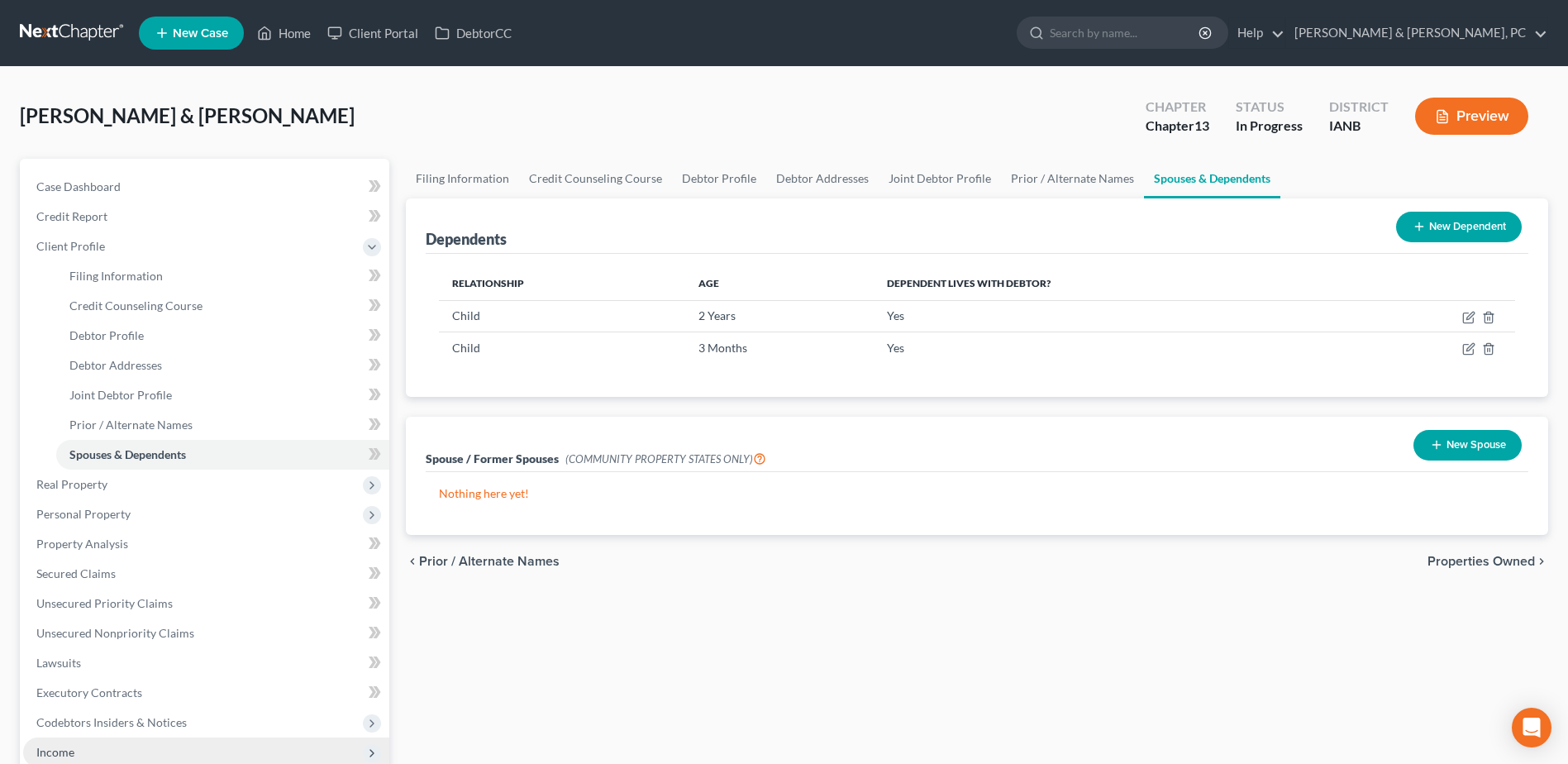
click at [103, 585] on span "Income" at bounding box center [206, 752] width 367 height 30
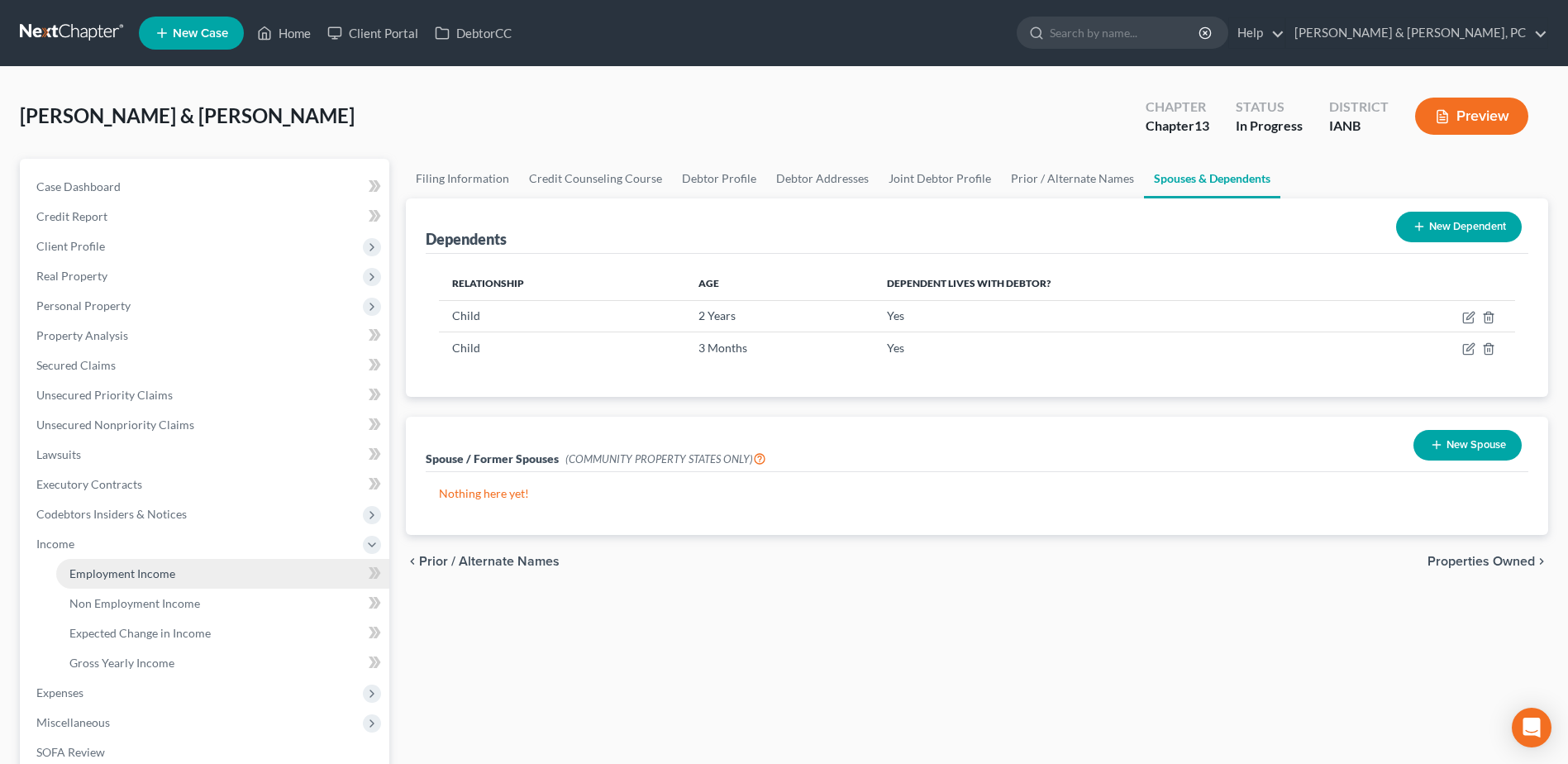
click at [122, 578] on span "Employment Income" at bounding box center [122, 573] width 106 height 14
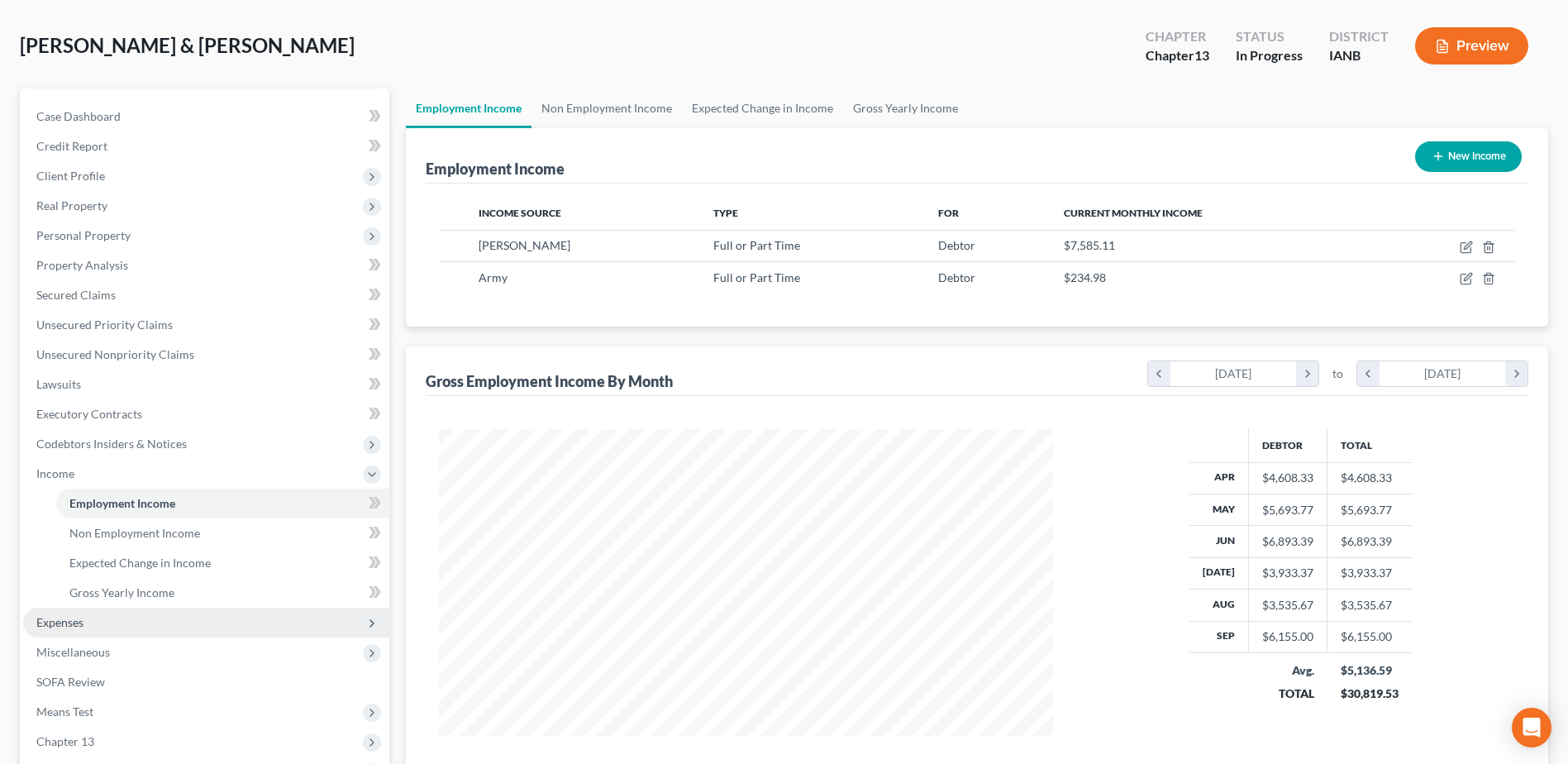
scroll to position [166, 0]
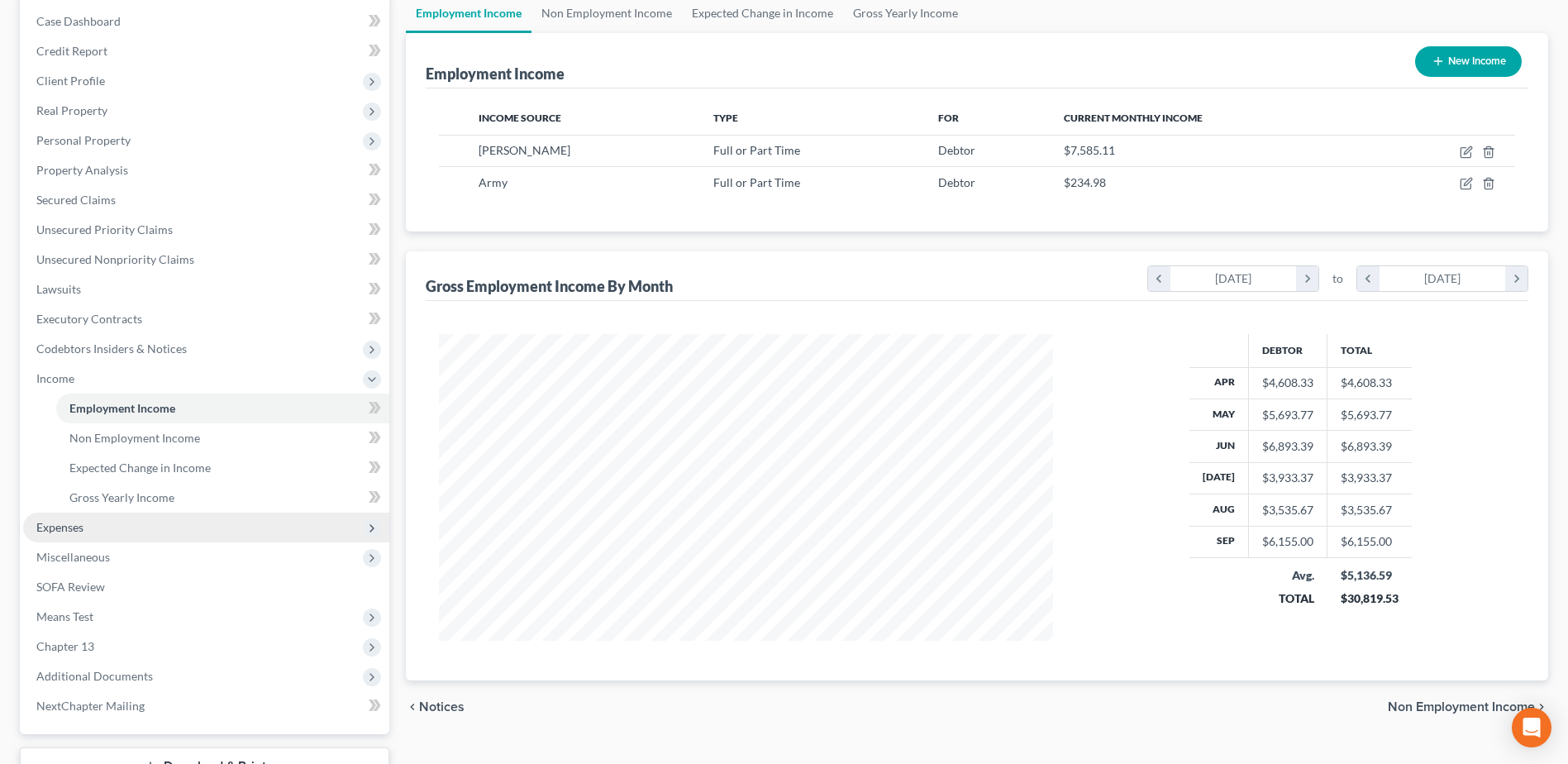
click at [121, 519] on span "Expenses" at bounding box center [206, 527] width 367 height 30
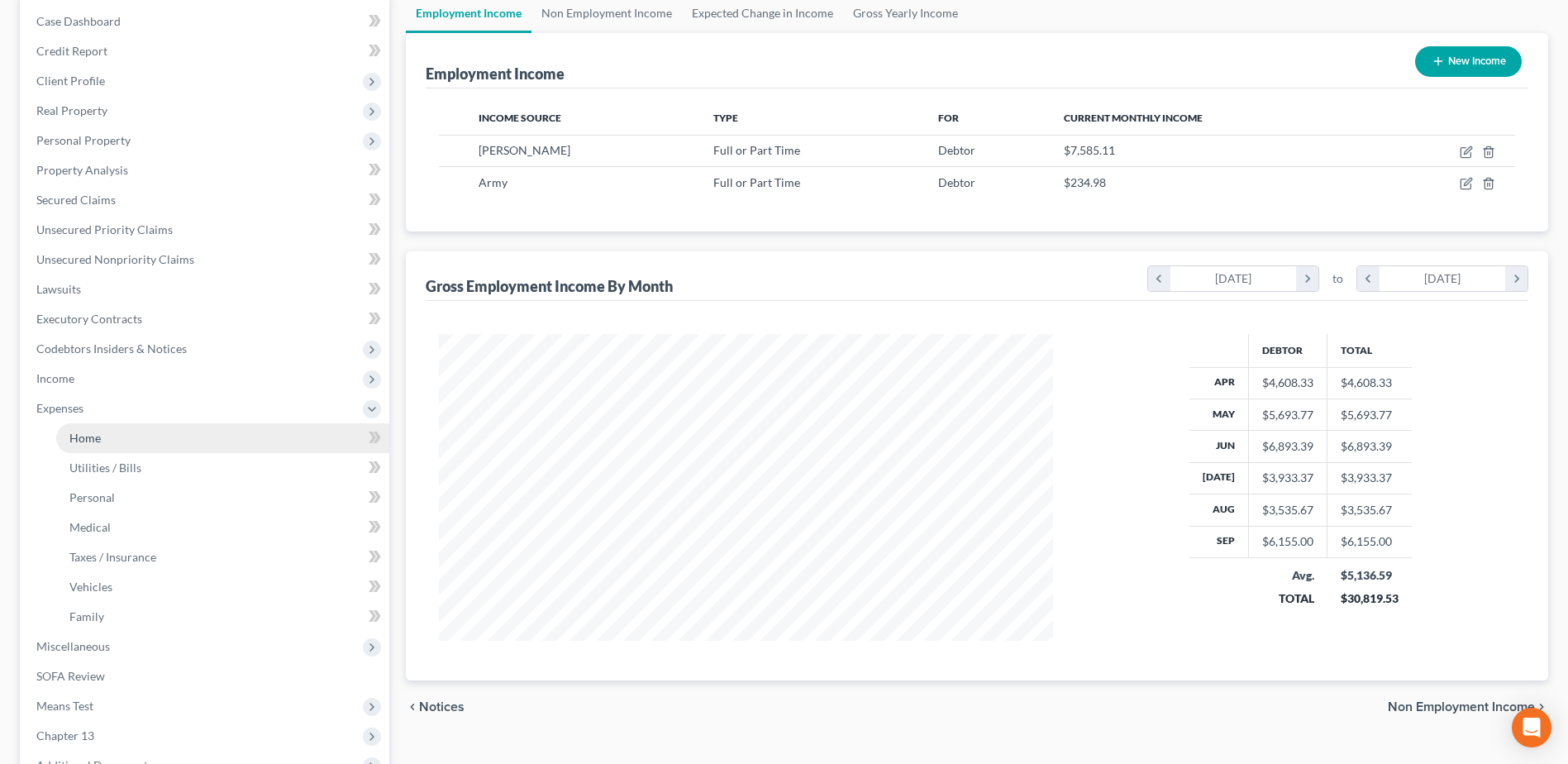
click at [95, 445] on link "Home" at bounding box center [223, 438] width 333 height 30
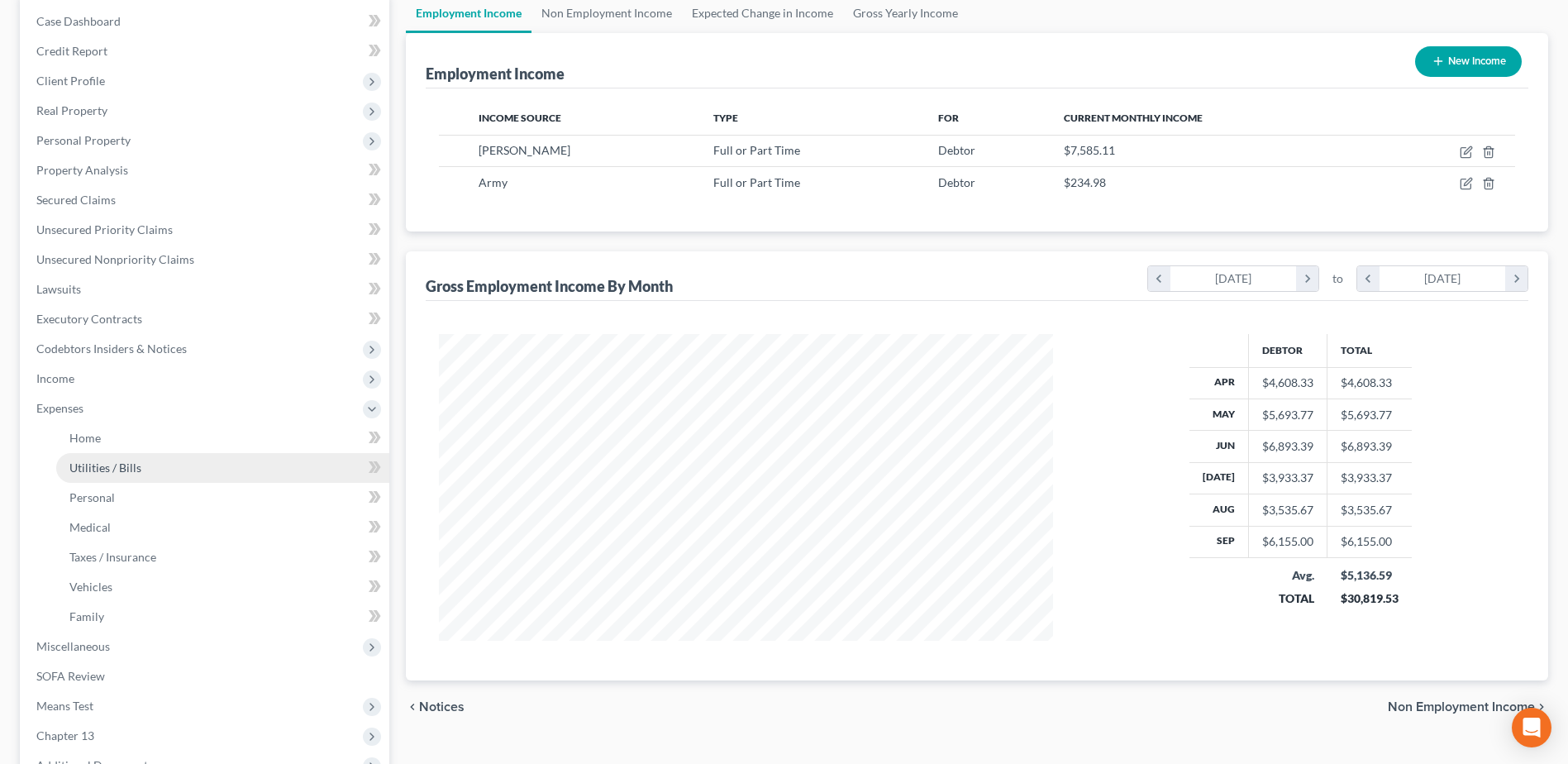
click at [154, 470] on link "Utilities / Bills" at bounding box center [223, 467] width 333 height 30
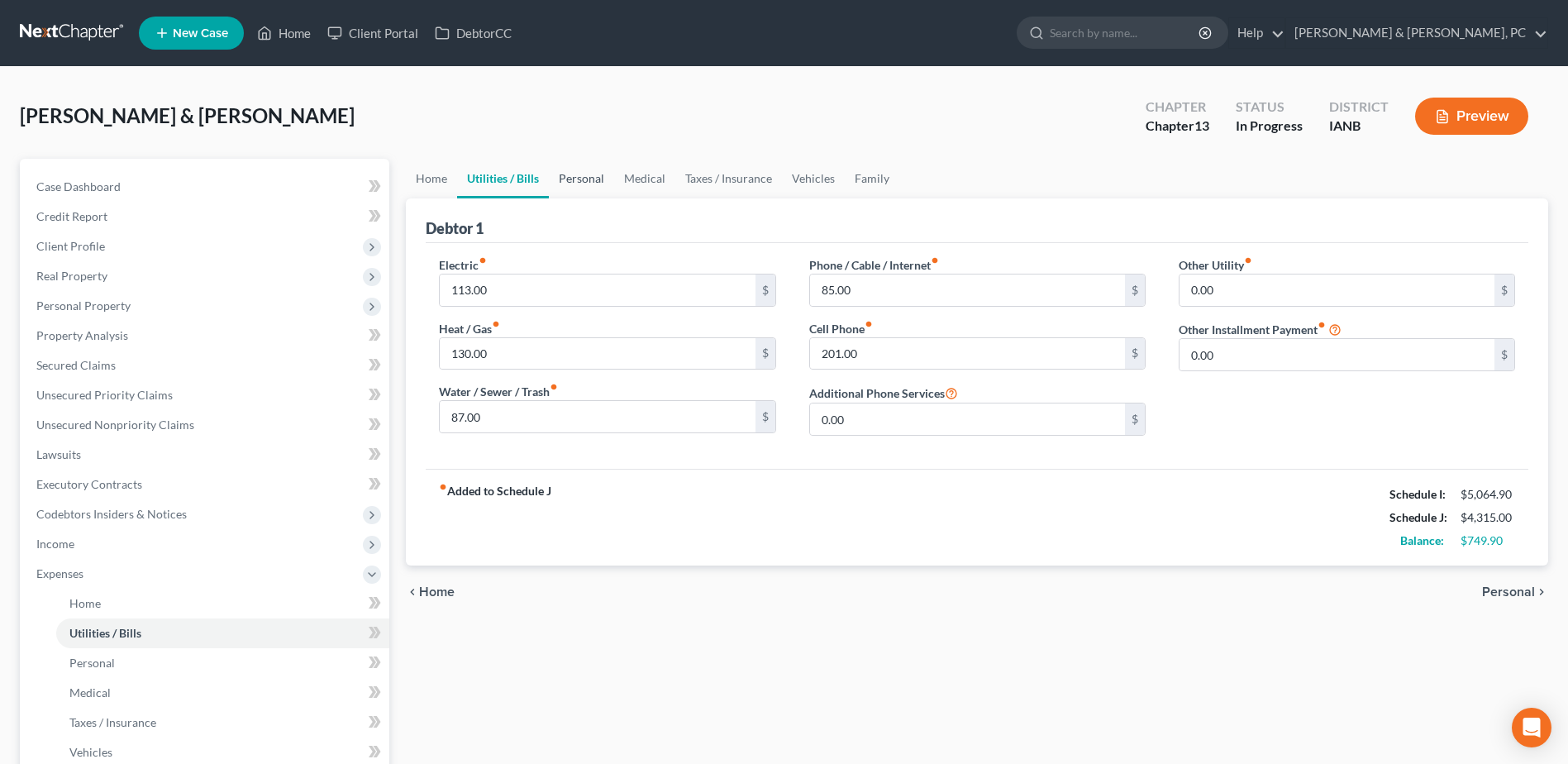
click at [592, 174] on link "Personal" at bounding box center [581, 178] width 66 height 40
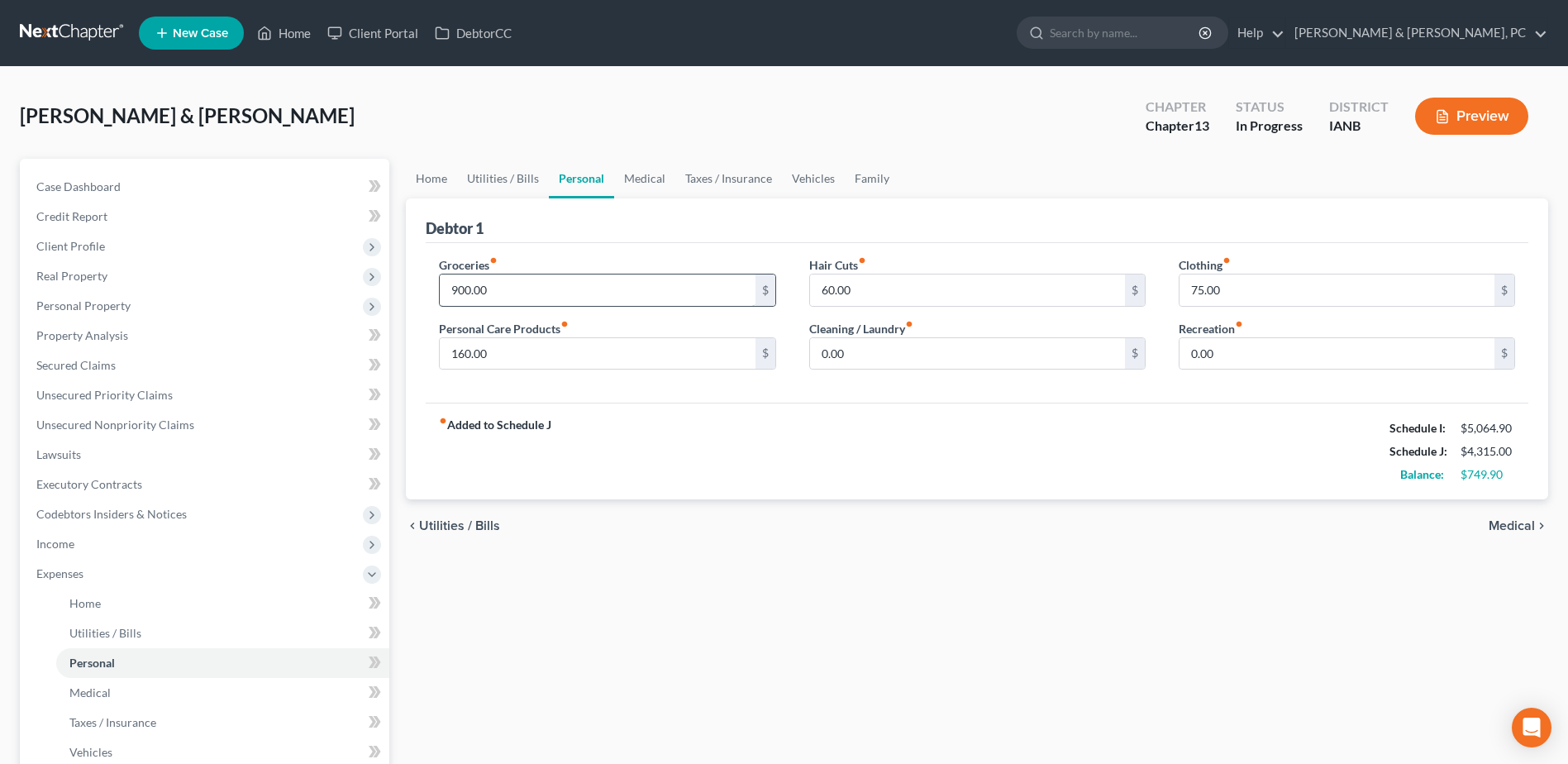
click at [550, 295] on input "900.00" at bounding box center [597, 290] width 315 height 31
type input "1,068"
click at [888, 341] on input "0.00" at bounding box center [967, 354] width 315 height 31
type input "82"
click at [1250, 289] on input "75.00" at bounding box center [1337, 290] width 315 height 31
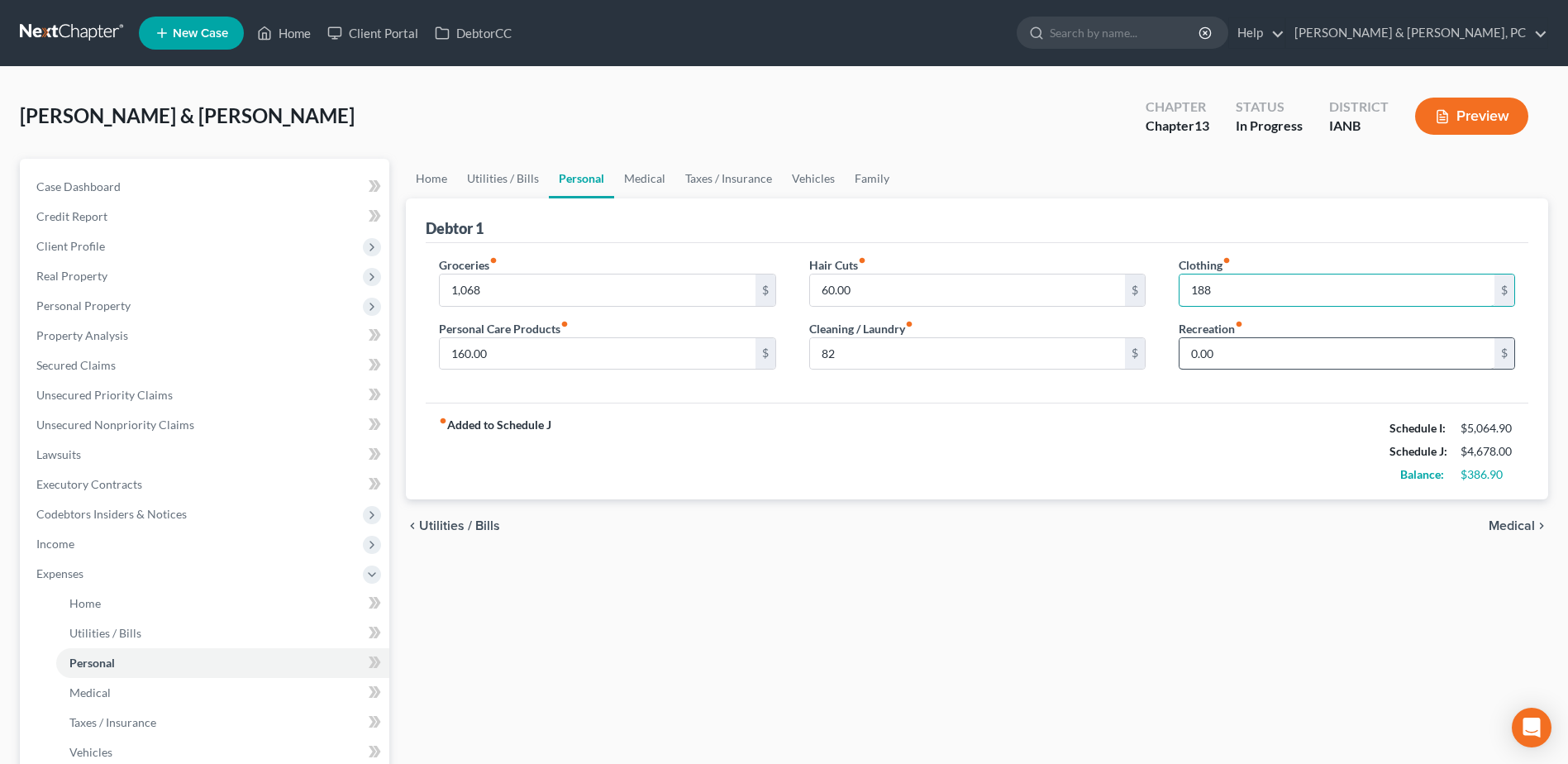
type input "188"
click at [1250, 359] on input "0.00" at bounding box center [1337, 354] width 315 height 31
type input "2"
type input "321"
click at [1120, 516] on div "chevron_left Utilities / Bills Medical chevron_right" at bounding box center [977, 525] width 1143 height 53
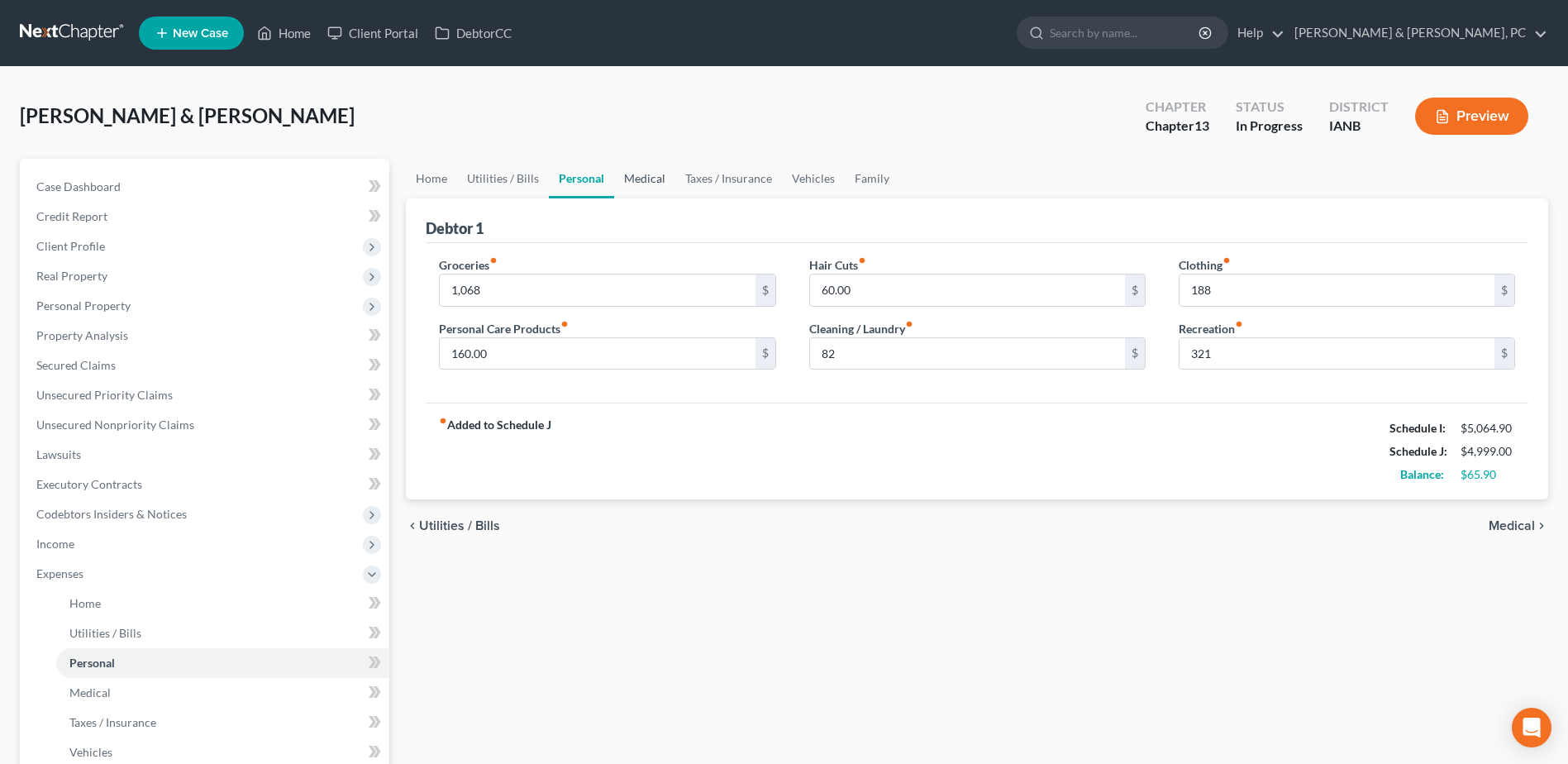
click at [642, 169] on link "Medical" at bounding box center [644, 178] width 61 height 40
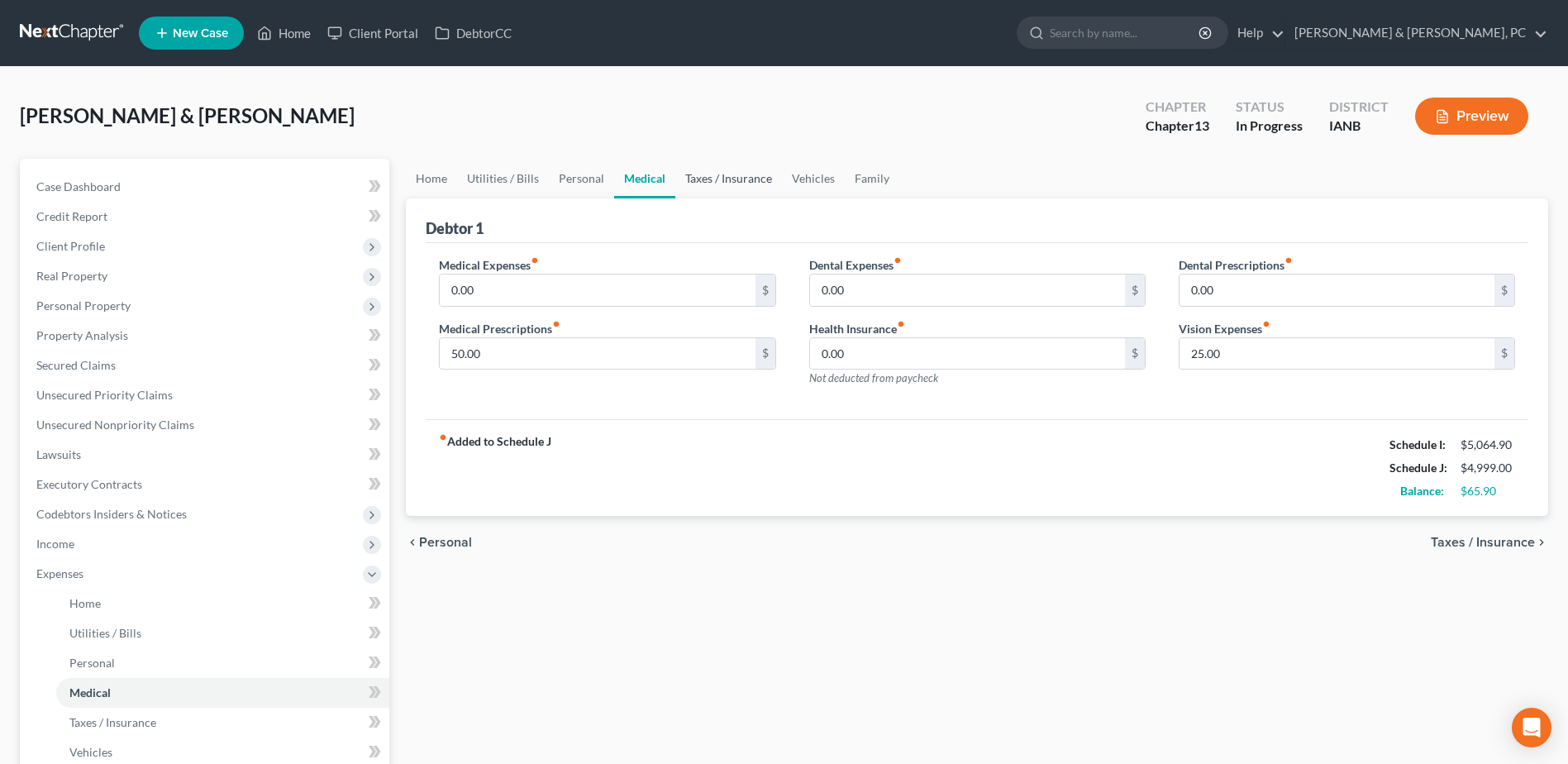
click at [729, 176] on link "Taxes / Insurance" at bounding box center [729, 178] width 107 height 40
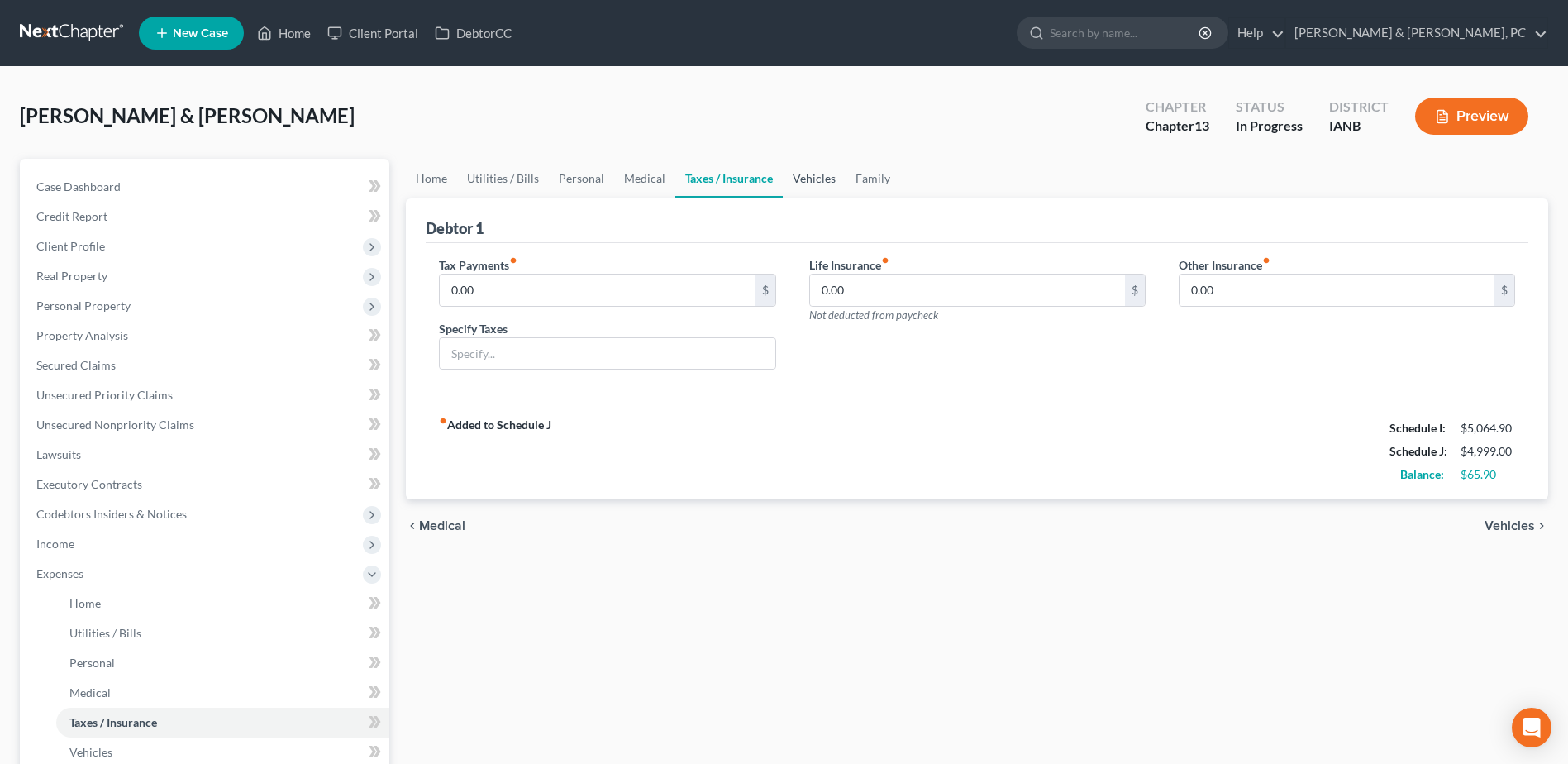
click at [831, 167] on link "Vehicles" at bounding box center [814, 178] width 63 height 40
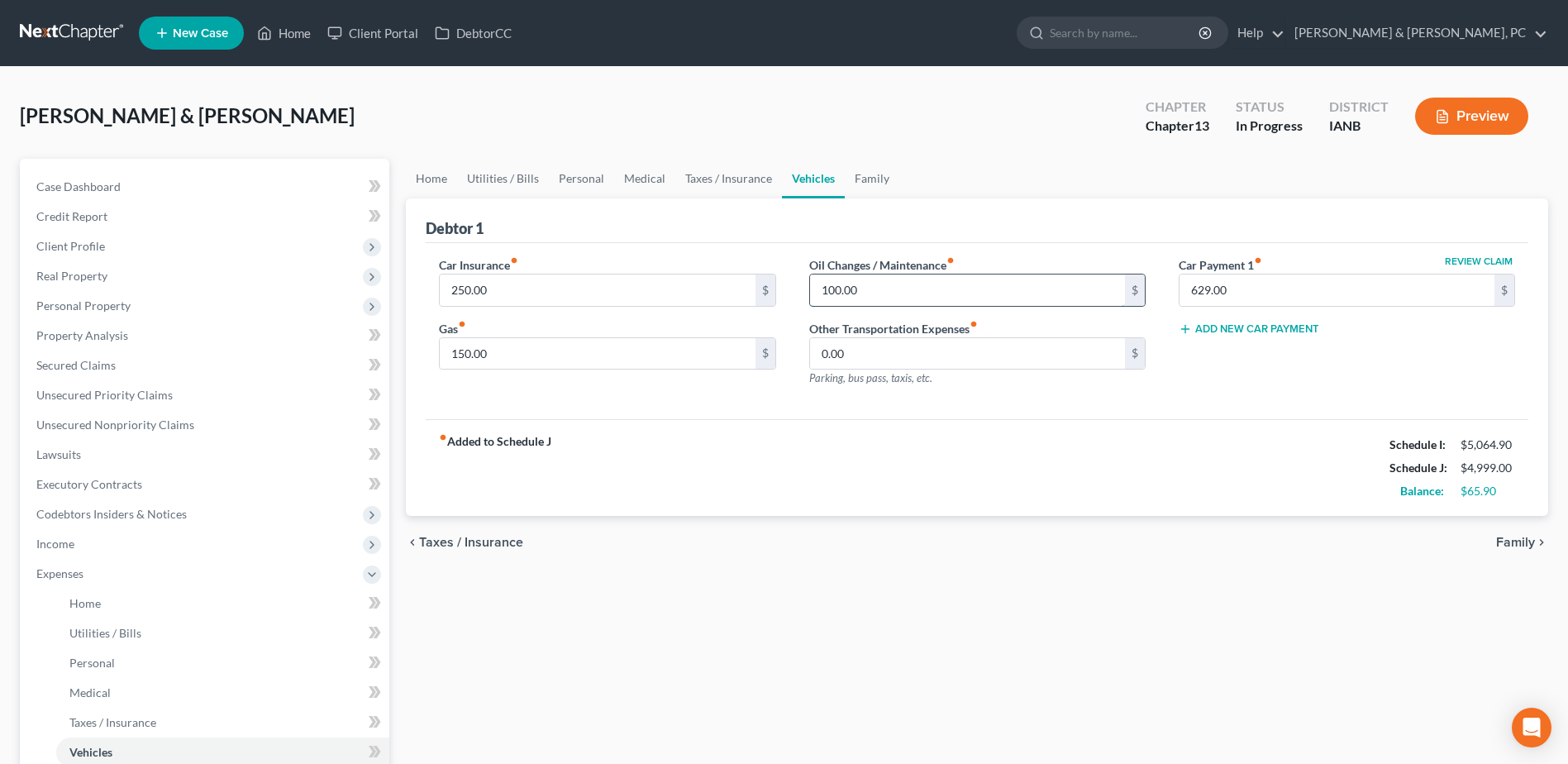
click at [961, 285] on input "100.00" at bounding box center [967, 290] width 315 height 31
type input "125"
click at [649, 346] on input "150.00" at bounding box center [597, 354] width 315 height 31
type input "175"
click at [886, 548] on div "chevron_left Taxes / Insurance Family chevron_right" at bounding box center [977, 542] width 1143 height 53
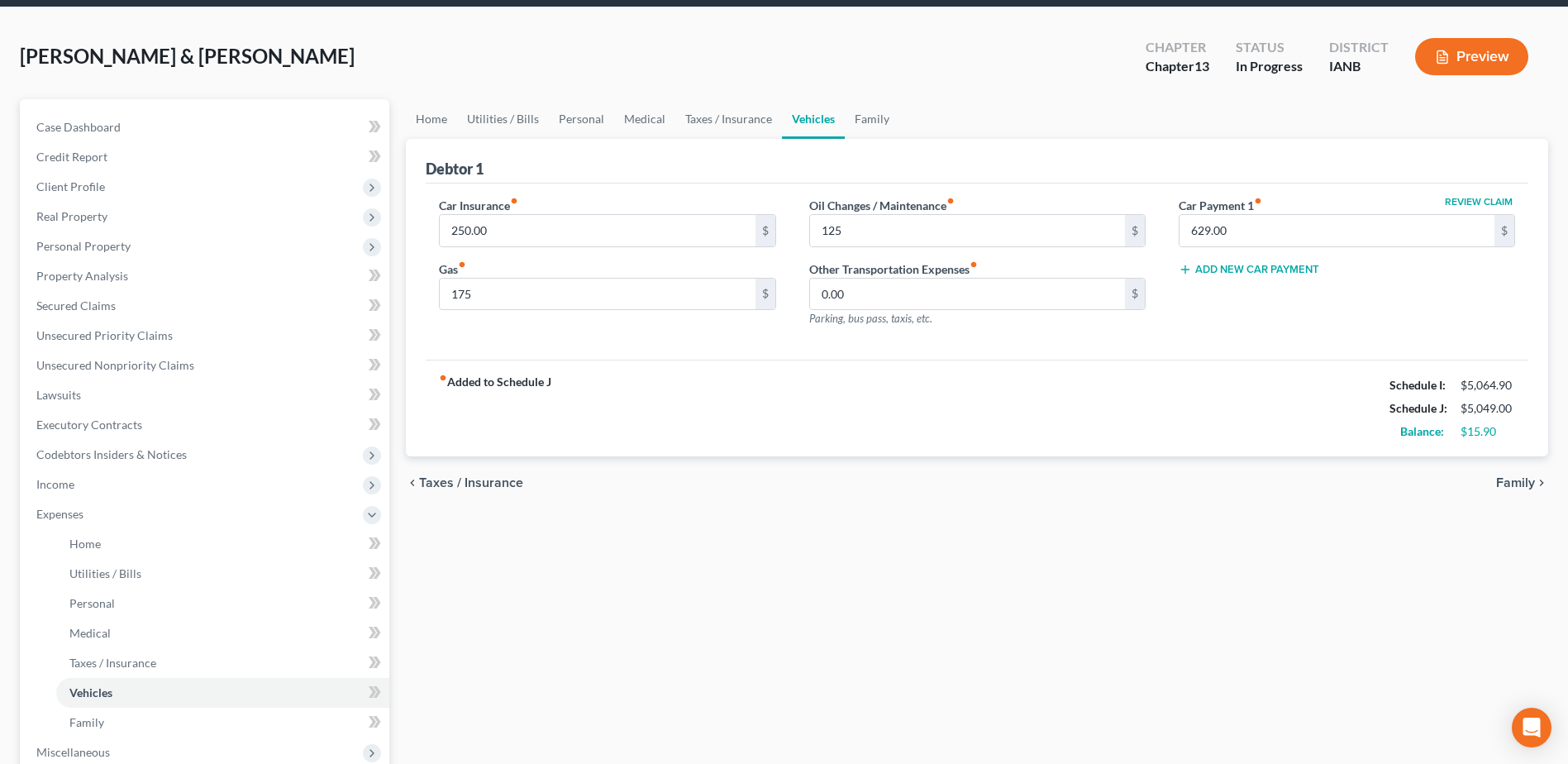
scroll to position [52, 0]
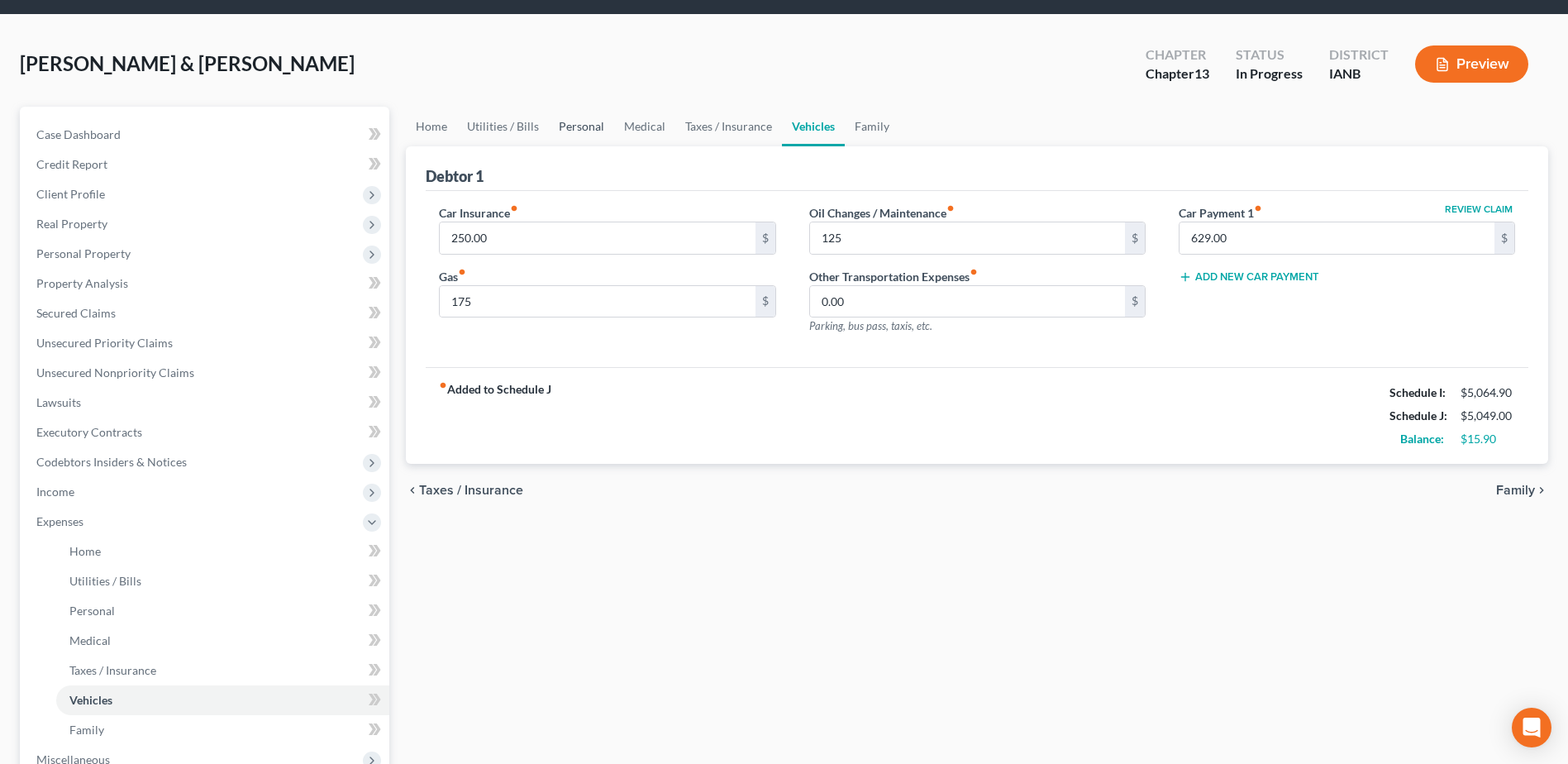
click at [592, 128] on link "Personal" at bounding box center [581, 127] width 66 height 40
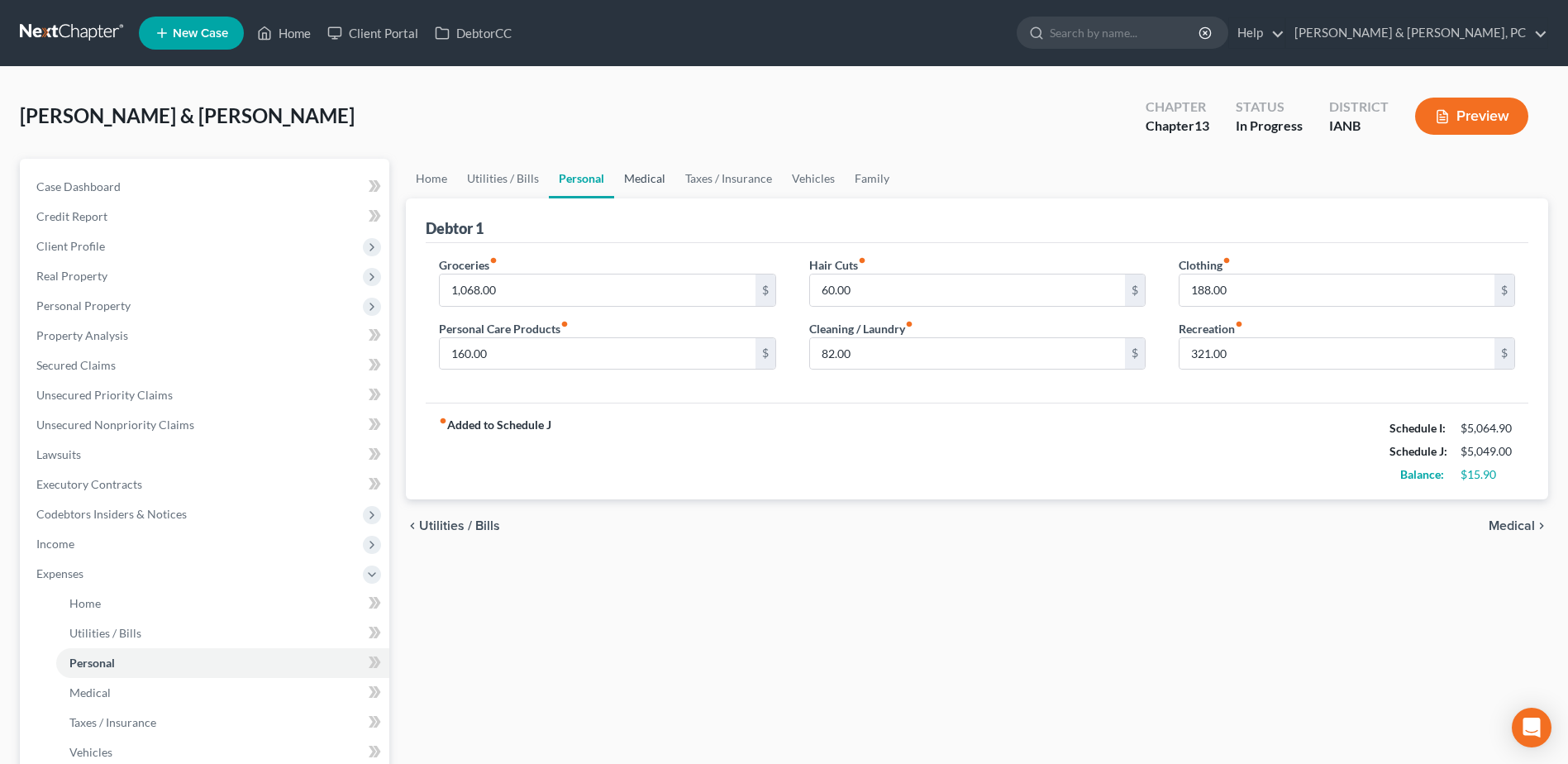
click at [636, 178] on link "Medical" at bounding box center [644, 178] width 61 height 40
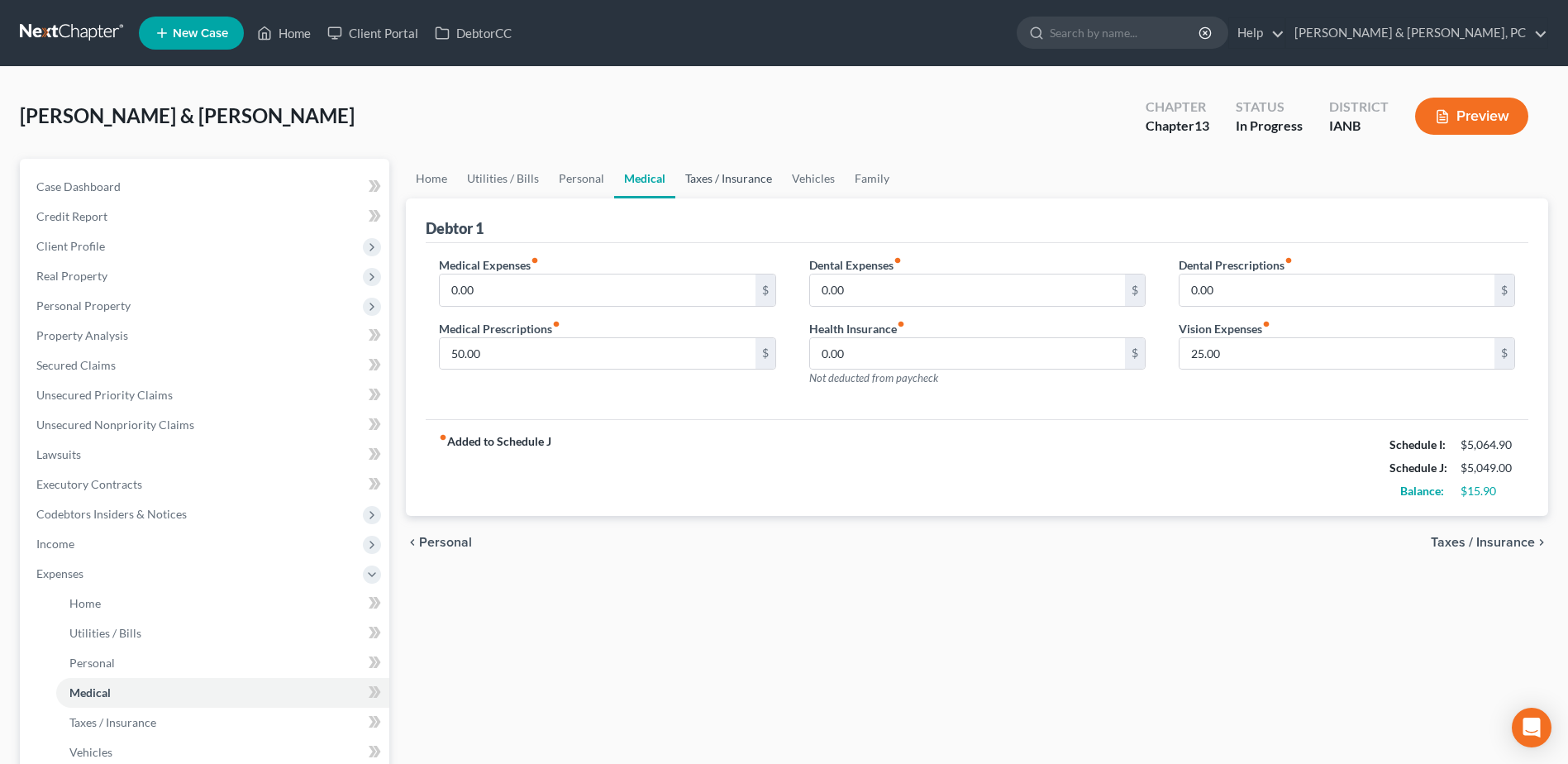
click at [710, 178] on link "Taxes / Insurance" at bounding box center [729, 178] width 107 height 40
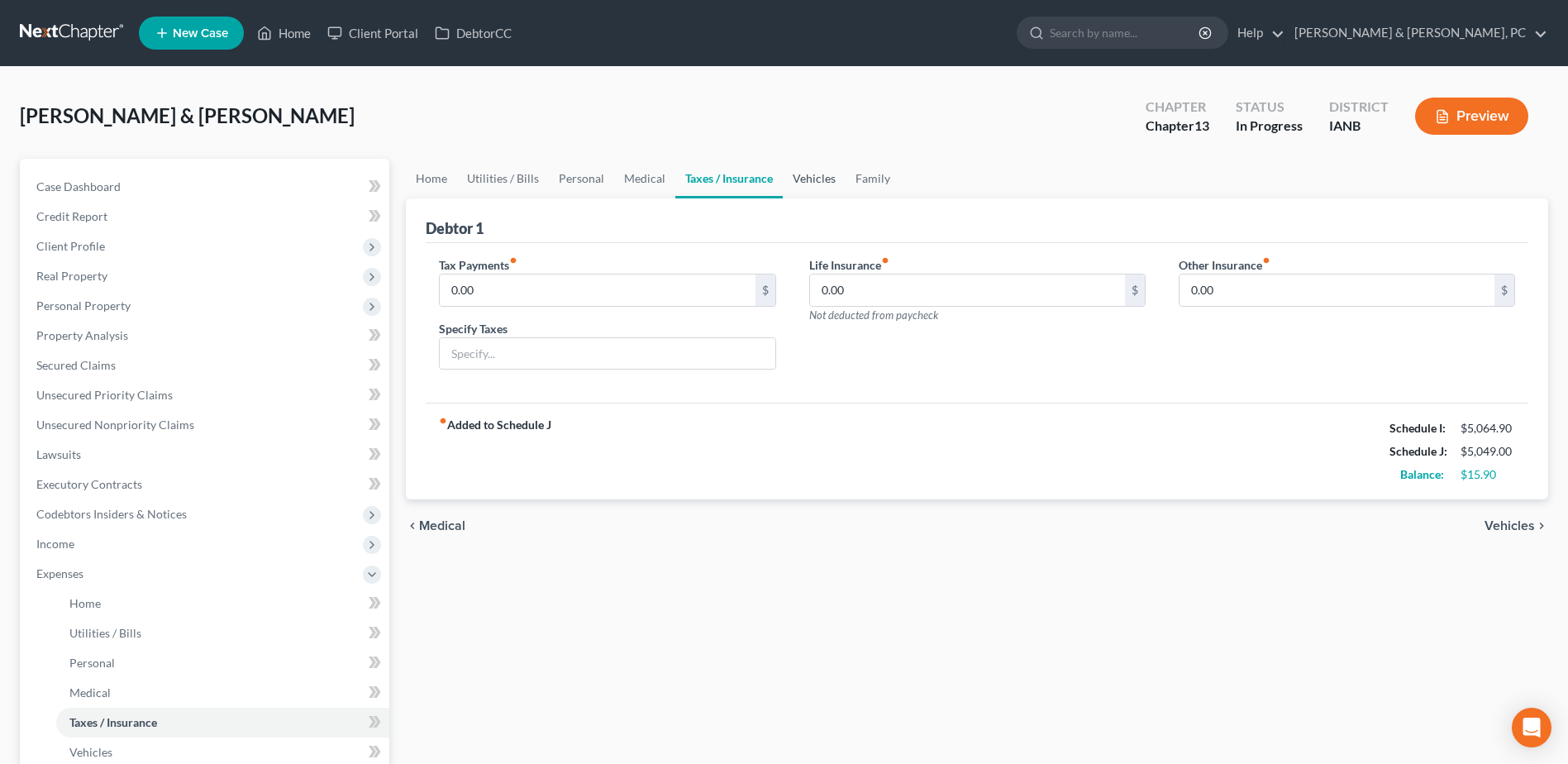
click at [822, 183] on link "Vehicles" at bounding box center [814, 178] width 63 height 40
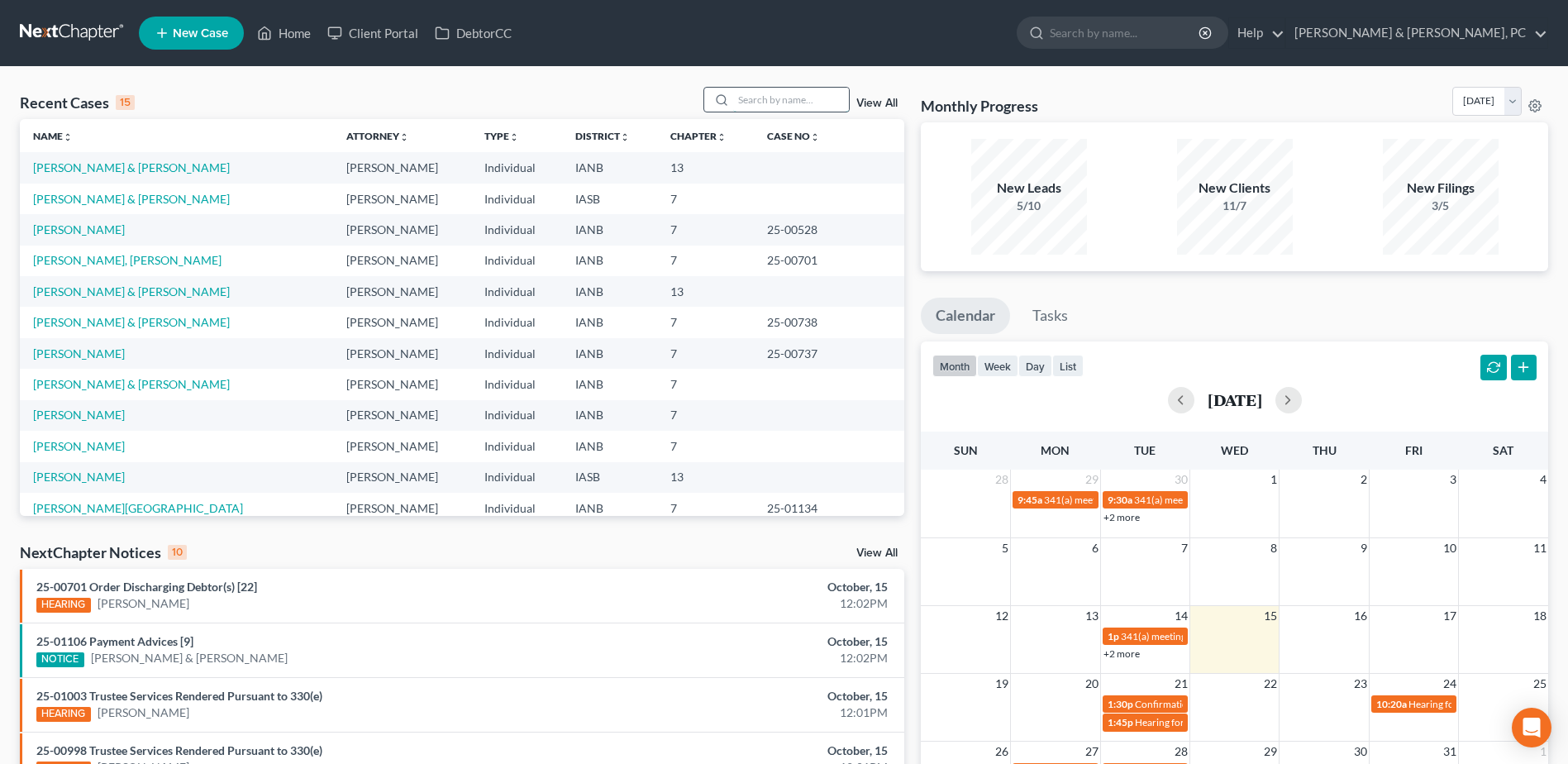
click at [826, 107] on input "search" at bounding box center [791, 100] width 116 height 24
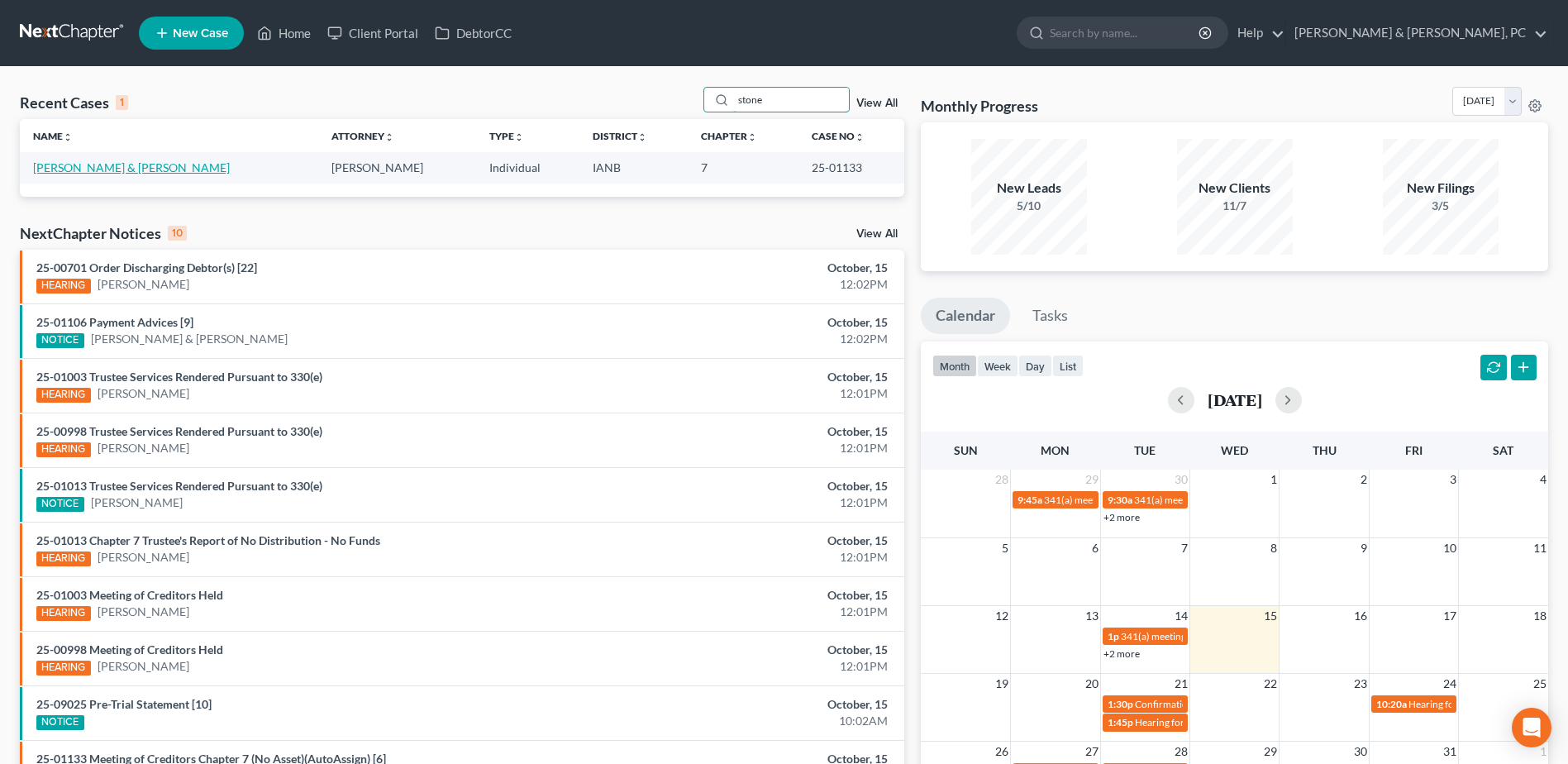
type input "stone"
click at [90, 160] on link "[PERSON_NAME] & [PERSON_NAME]" at bounding box center [131, 167] width 197 height 14
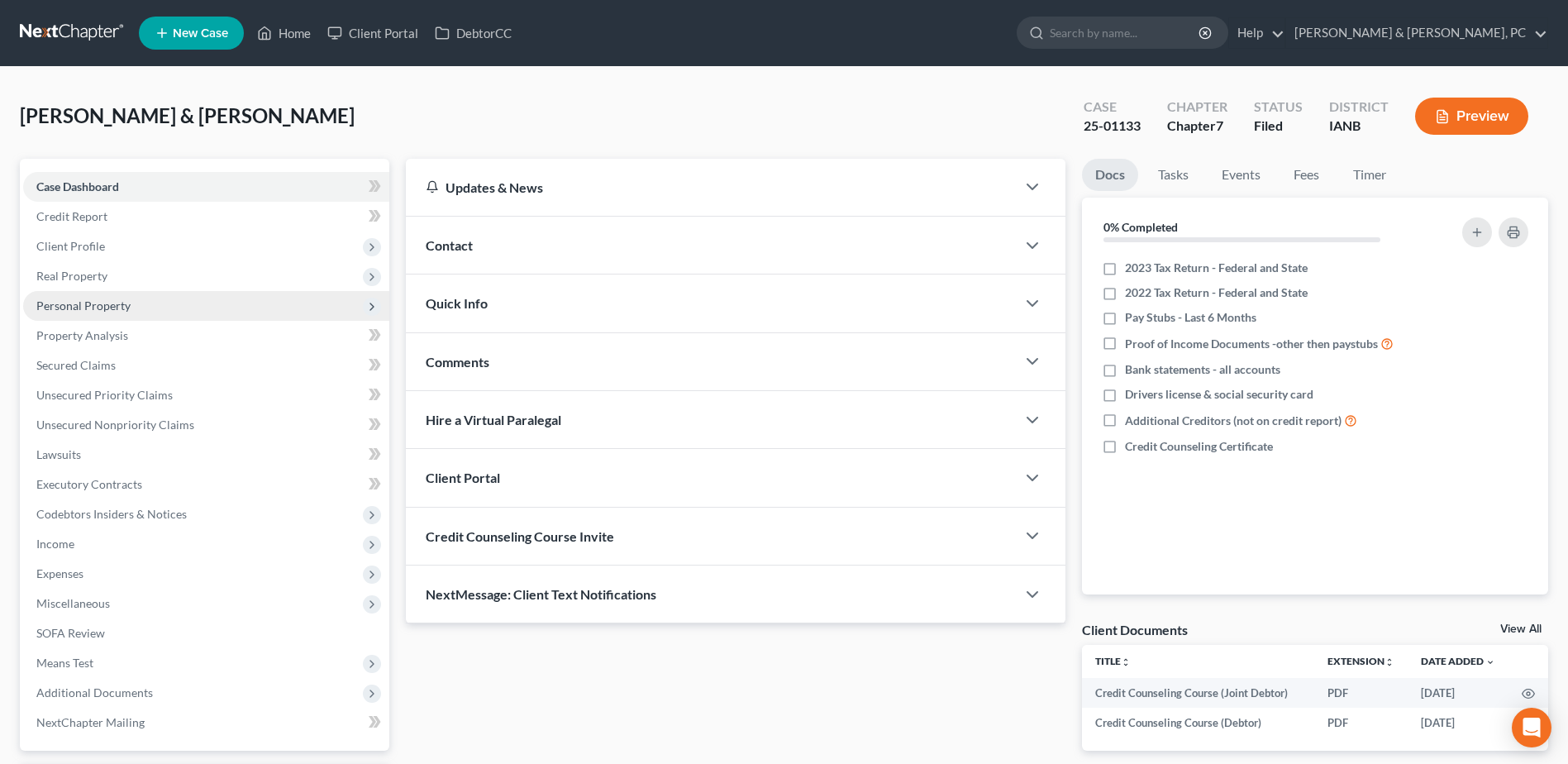
click at [148, 297] on span "Personal Property" at bounding box center [206, 305] width 367 height 30
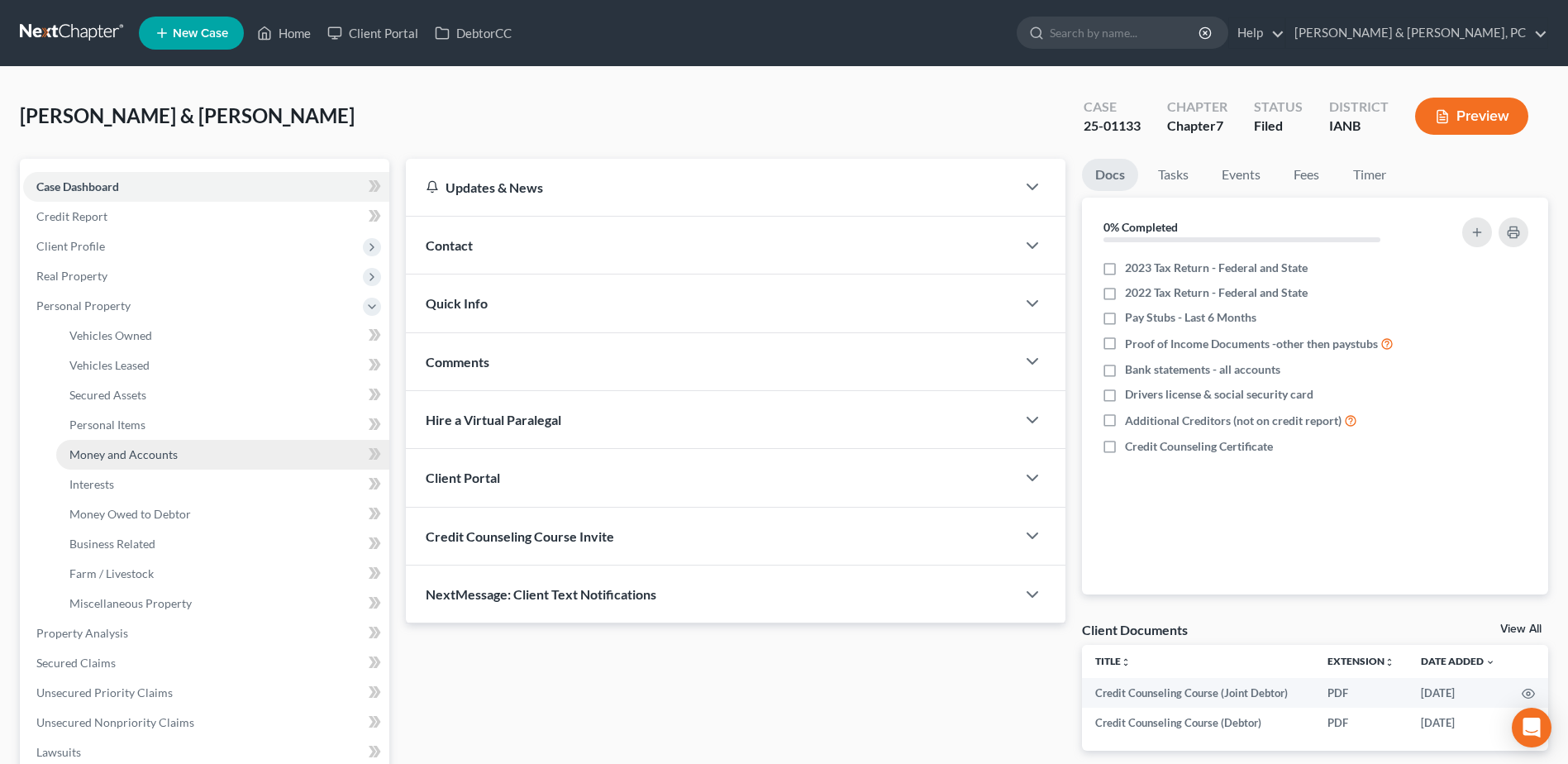
click at [147, 459] on span "Money and Accounts" at bounding box center [124, 454] width 109 height 14
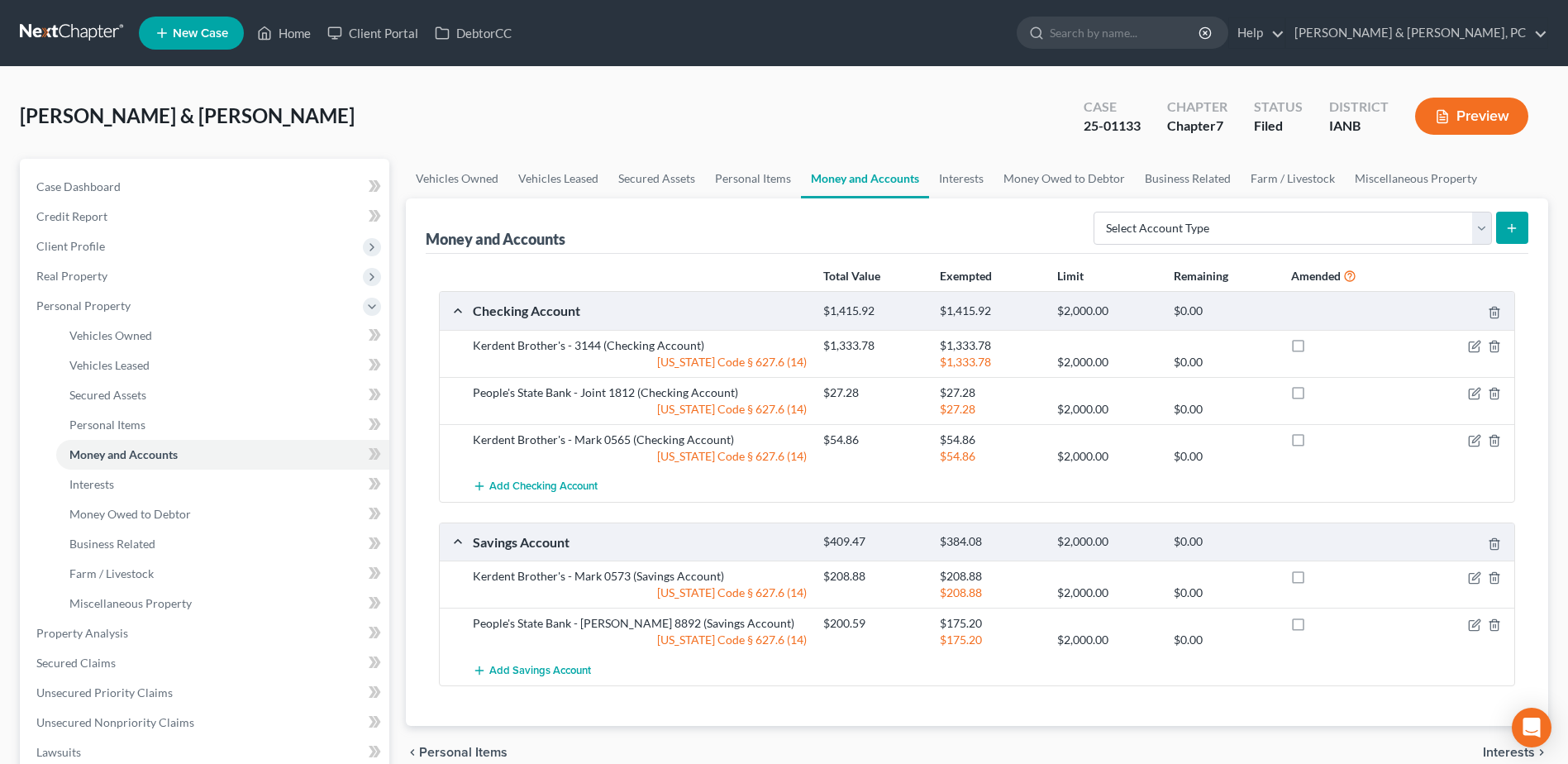
scroll to position [83, 0]
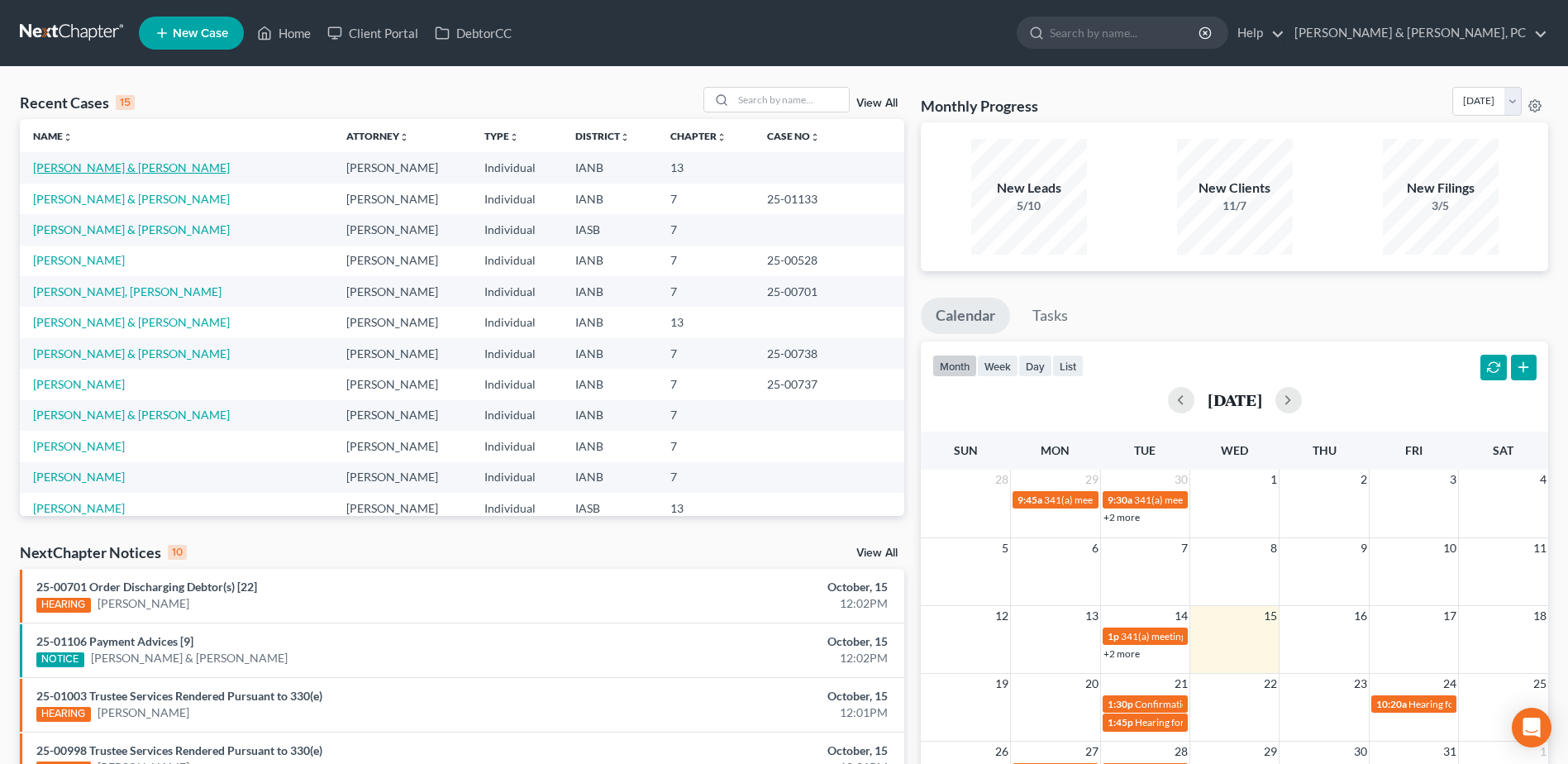
click at [85, 163] on link "[PERSON_NAME] & [PERSON_NAME]" at bounding box center [131, 167] width 197 height 14
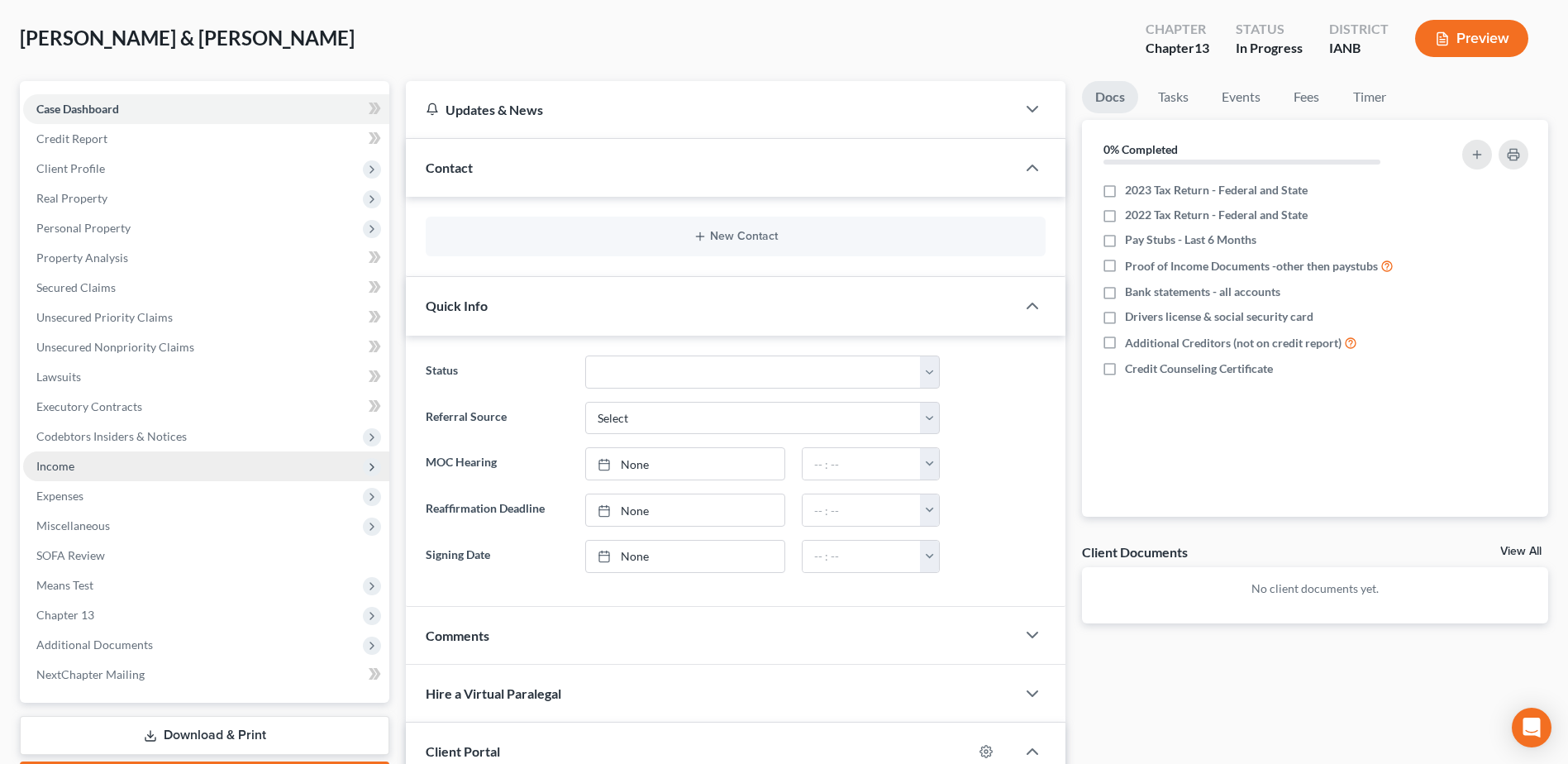
scroll to position [166, 0]
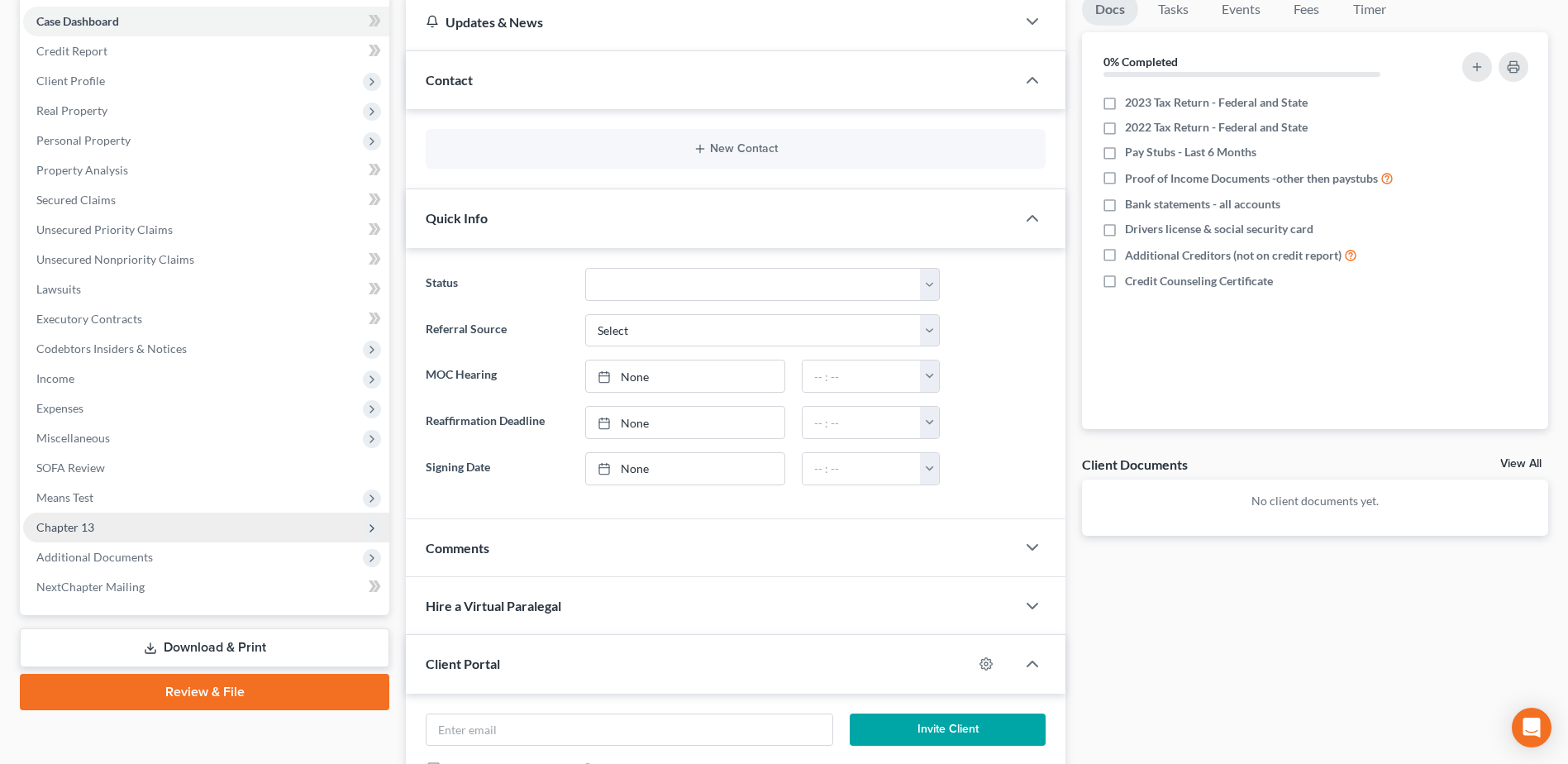
click at [77, 330] on span "Chapter 13" at bounding box center [65, 527] width 58 height 14
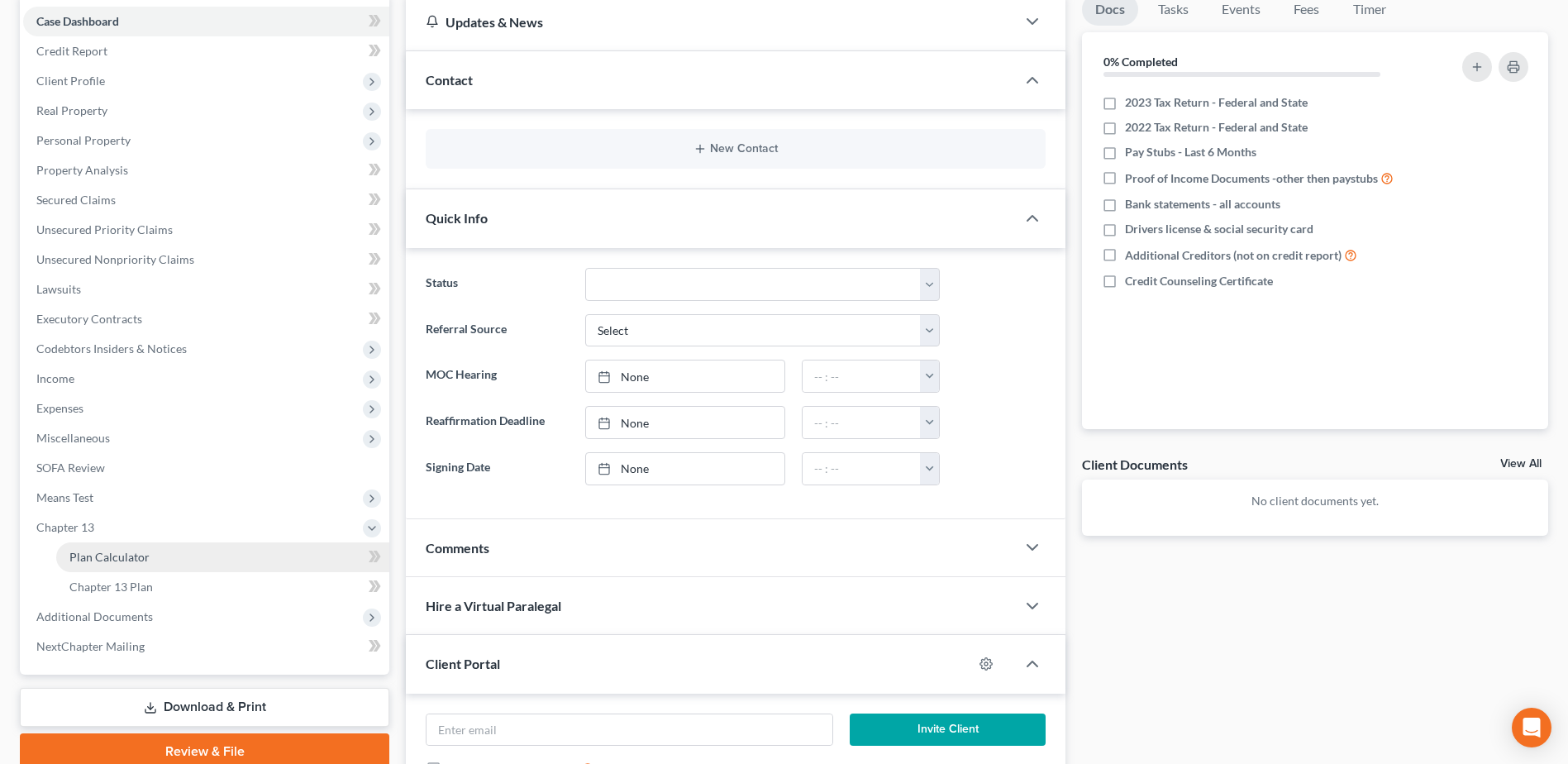
click at [90, 330] on span "Plan Calculator" at bounding box center [110, 556] width 80 height 14
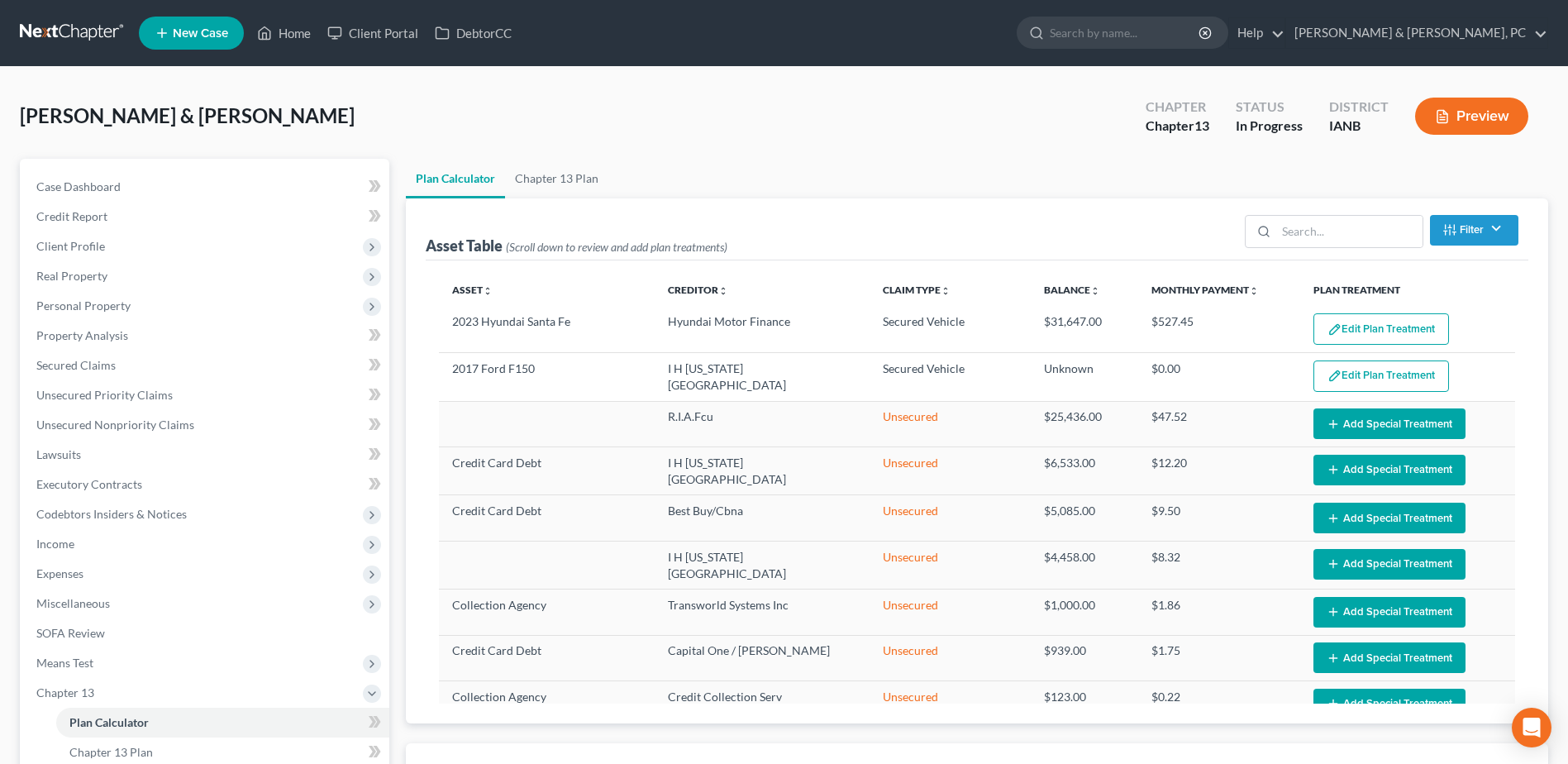
select select "59"
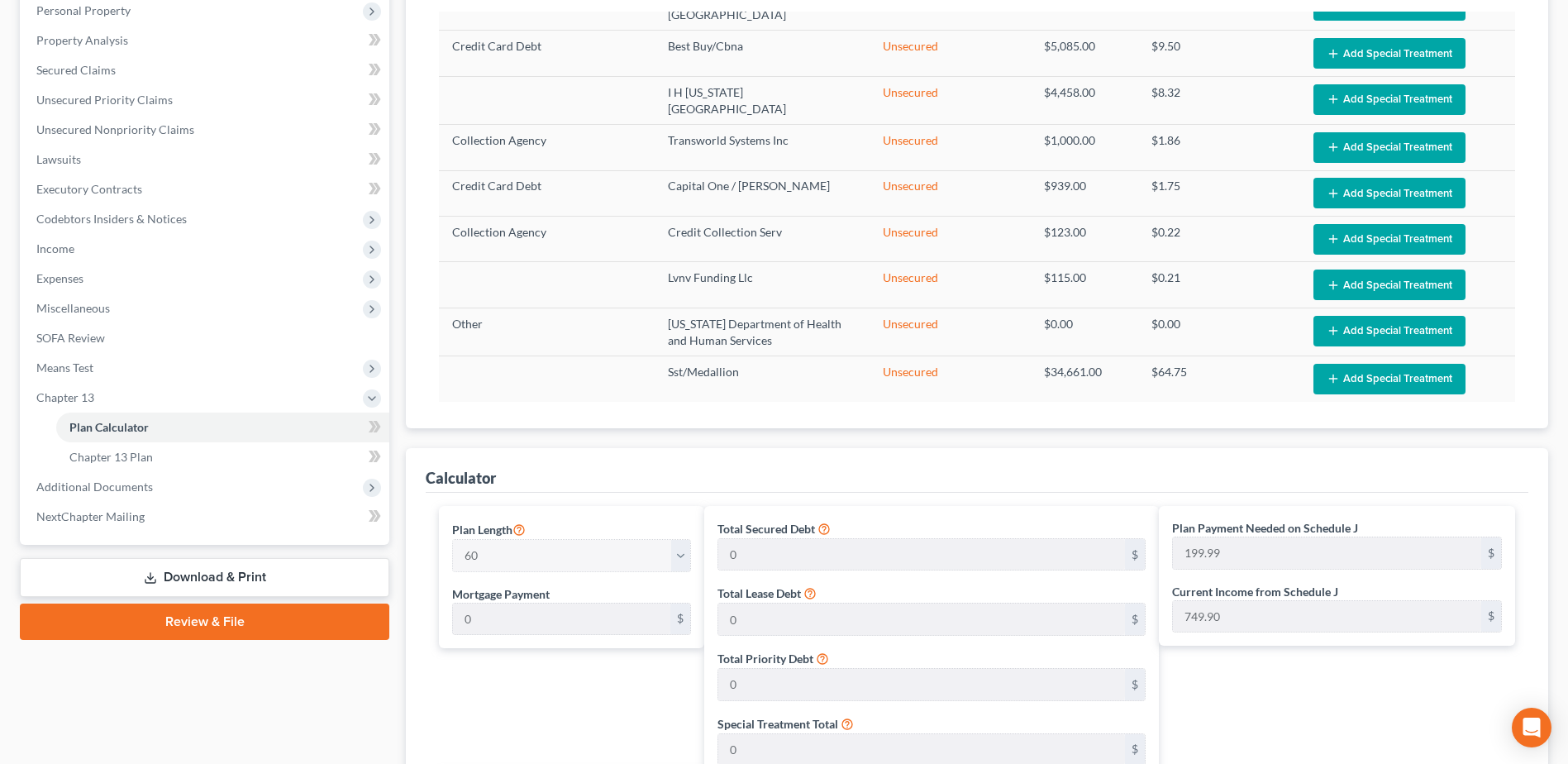
scroll to position [266, 0]
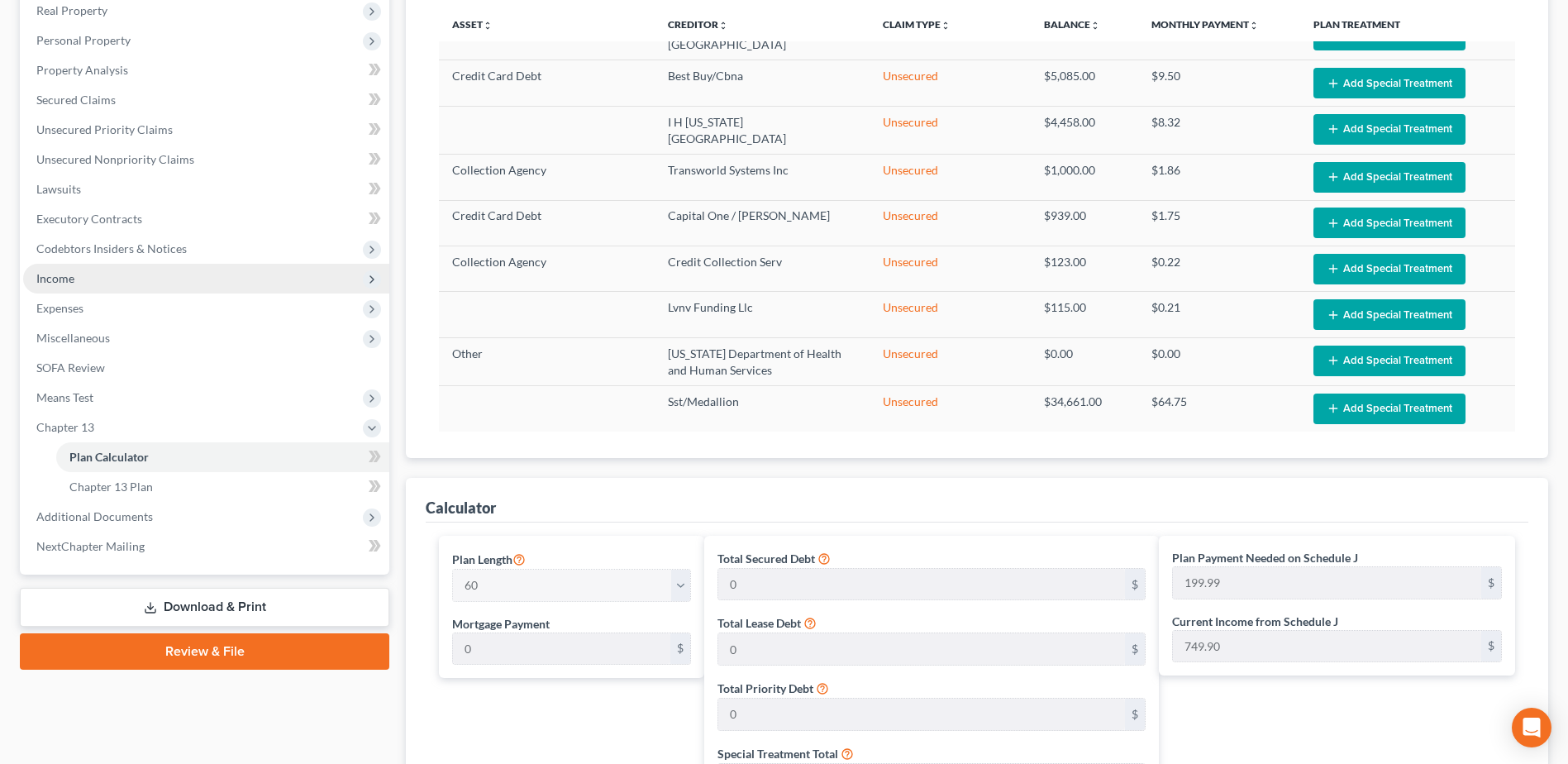
click at [69, 279] on span "Income" at bounding box center [55, 278] width 38 height 14
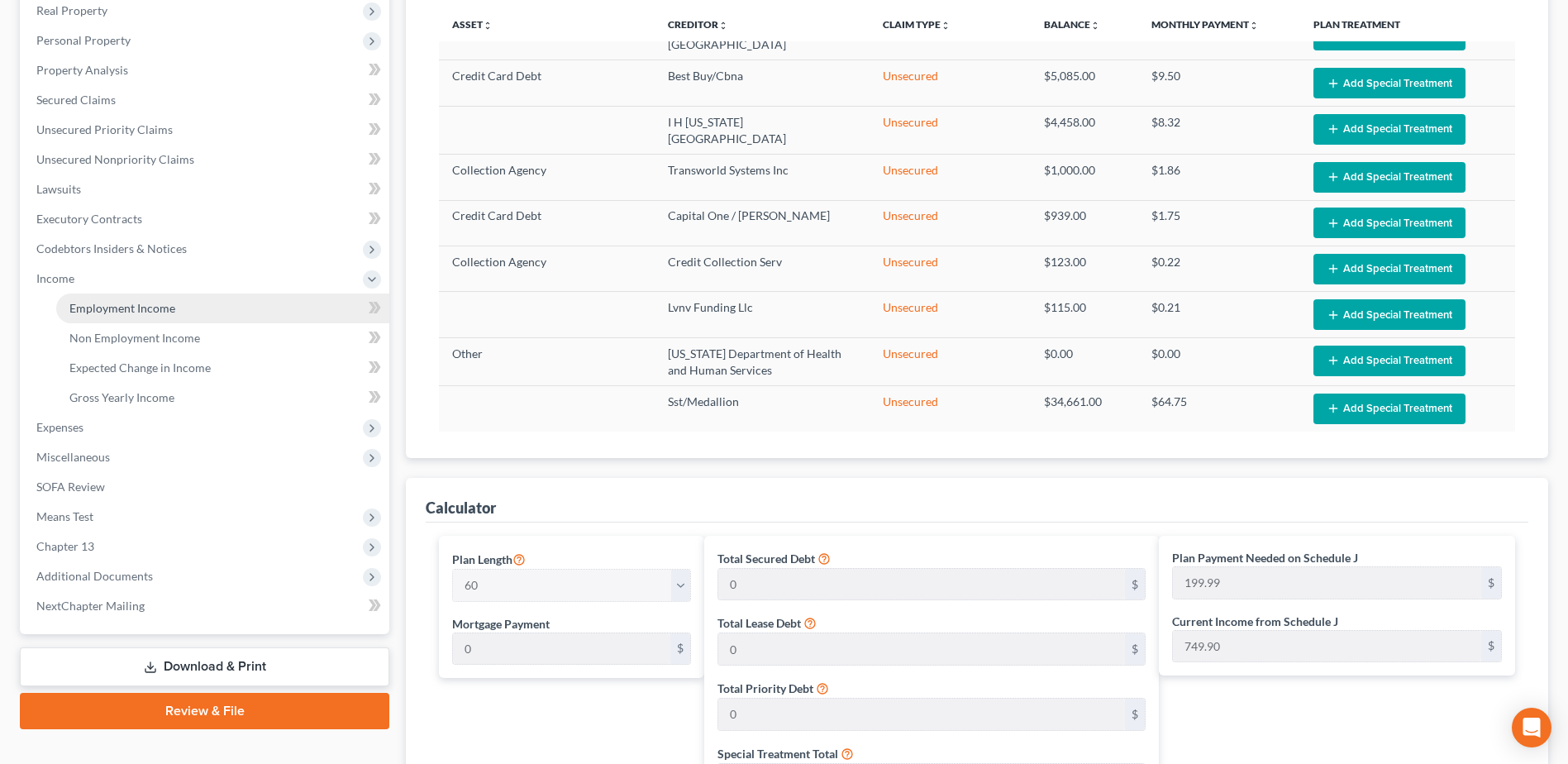
click at [79, 315] on link "Employment Income" at bounding box center [223, 308] width 333 height 30
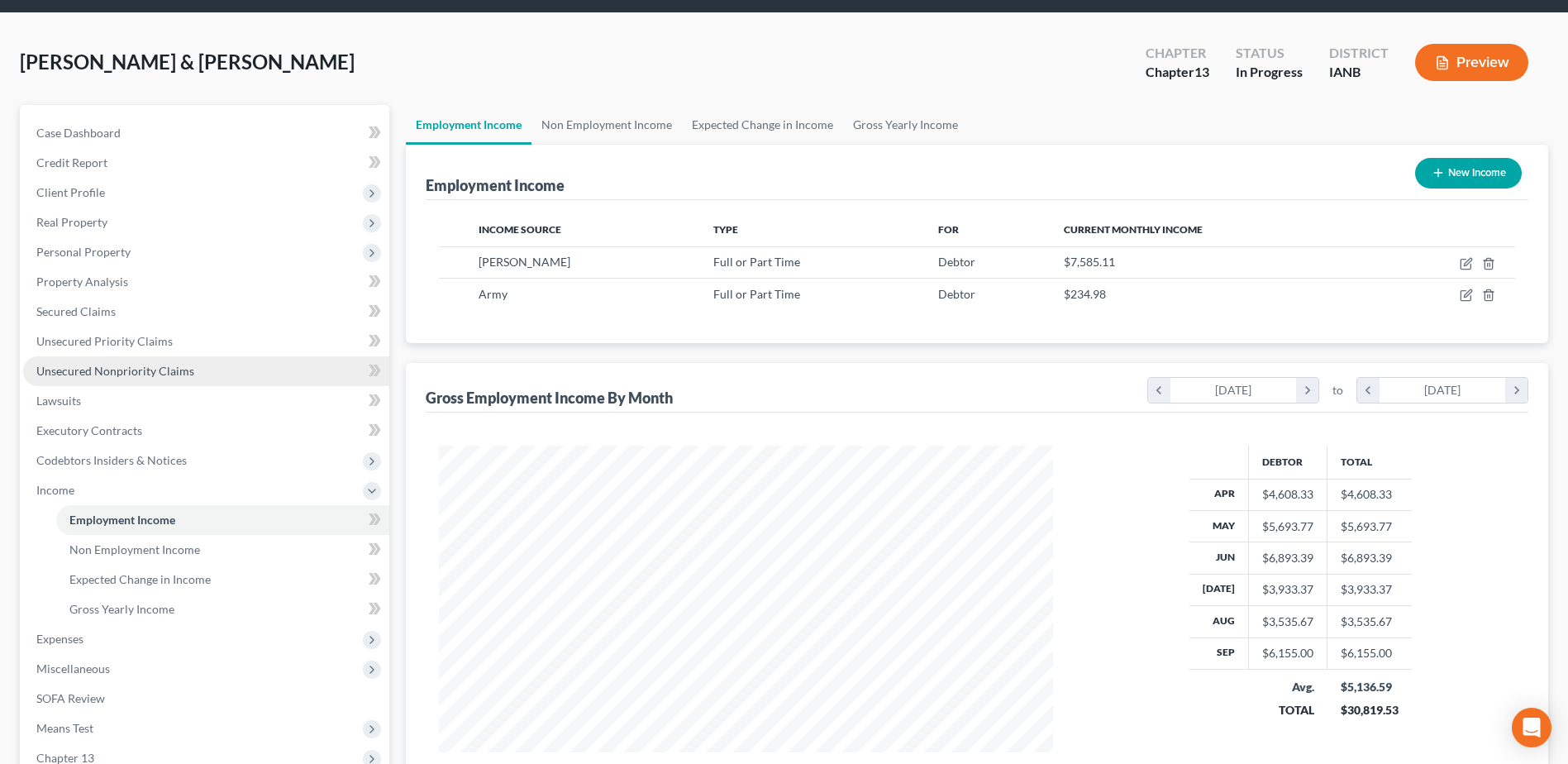
scroll to position [83, 0]
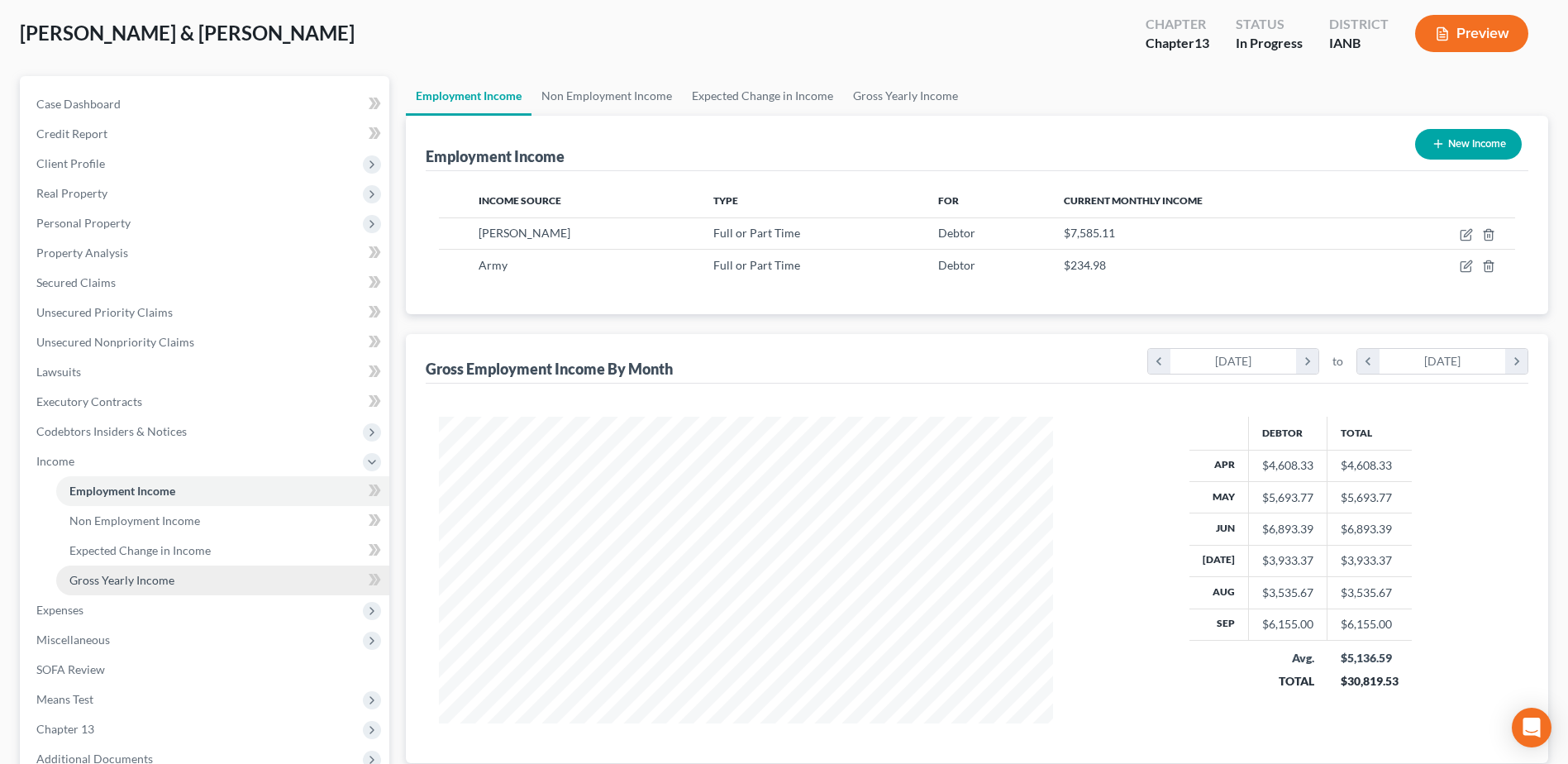
click at [122, 330] on span "Gross Yearly Income" at bounding box center [122, 579] width 105 height 14
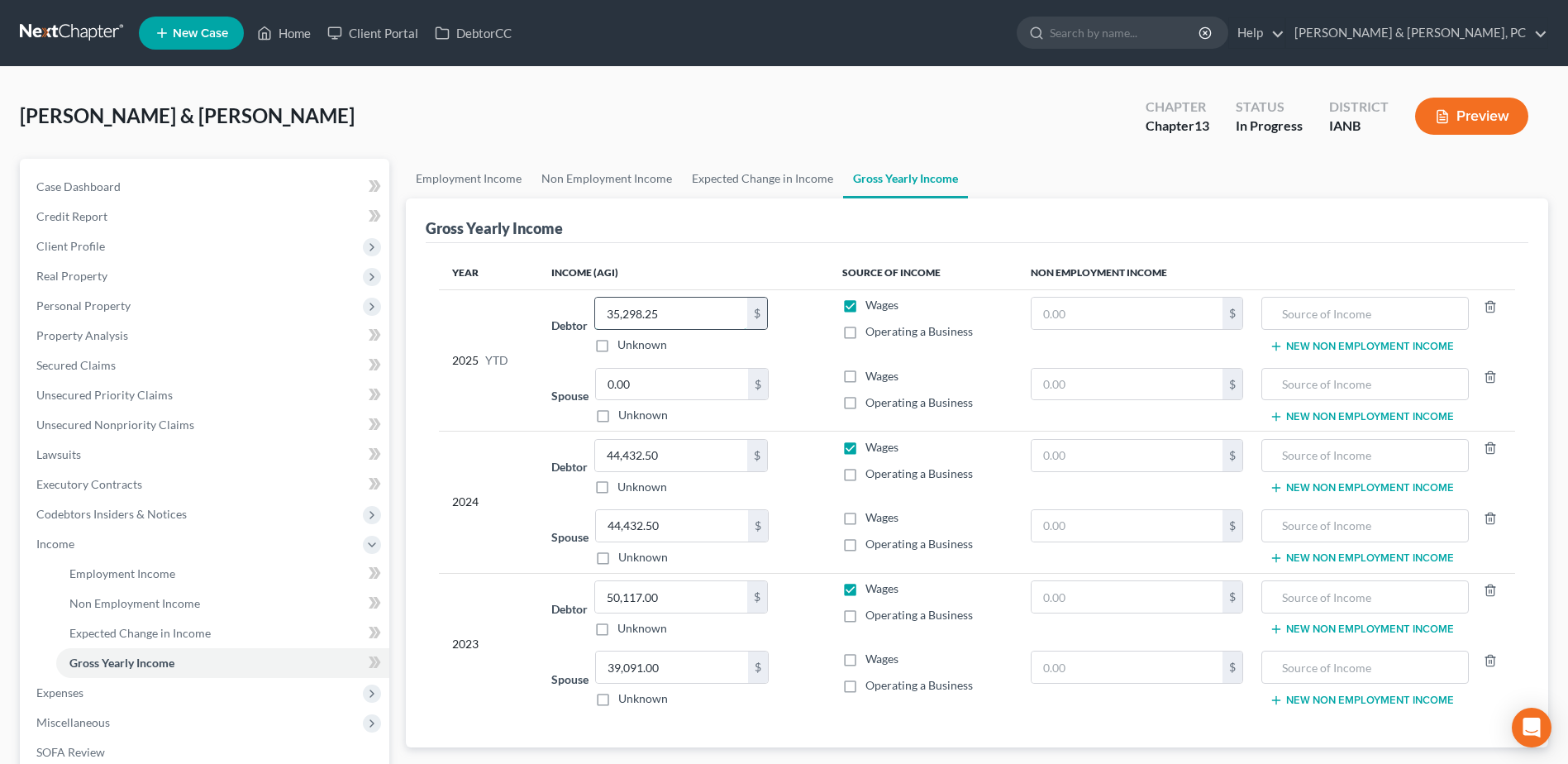
click at [687, 320] on input "35,298.25" at bounding box center [671, 313] width 152 height 31
type input "3"
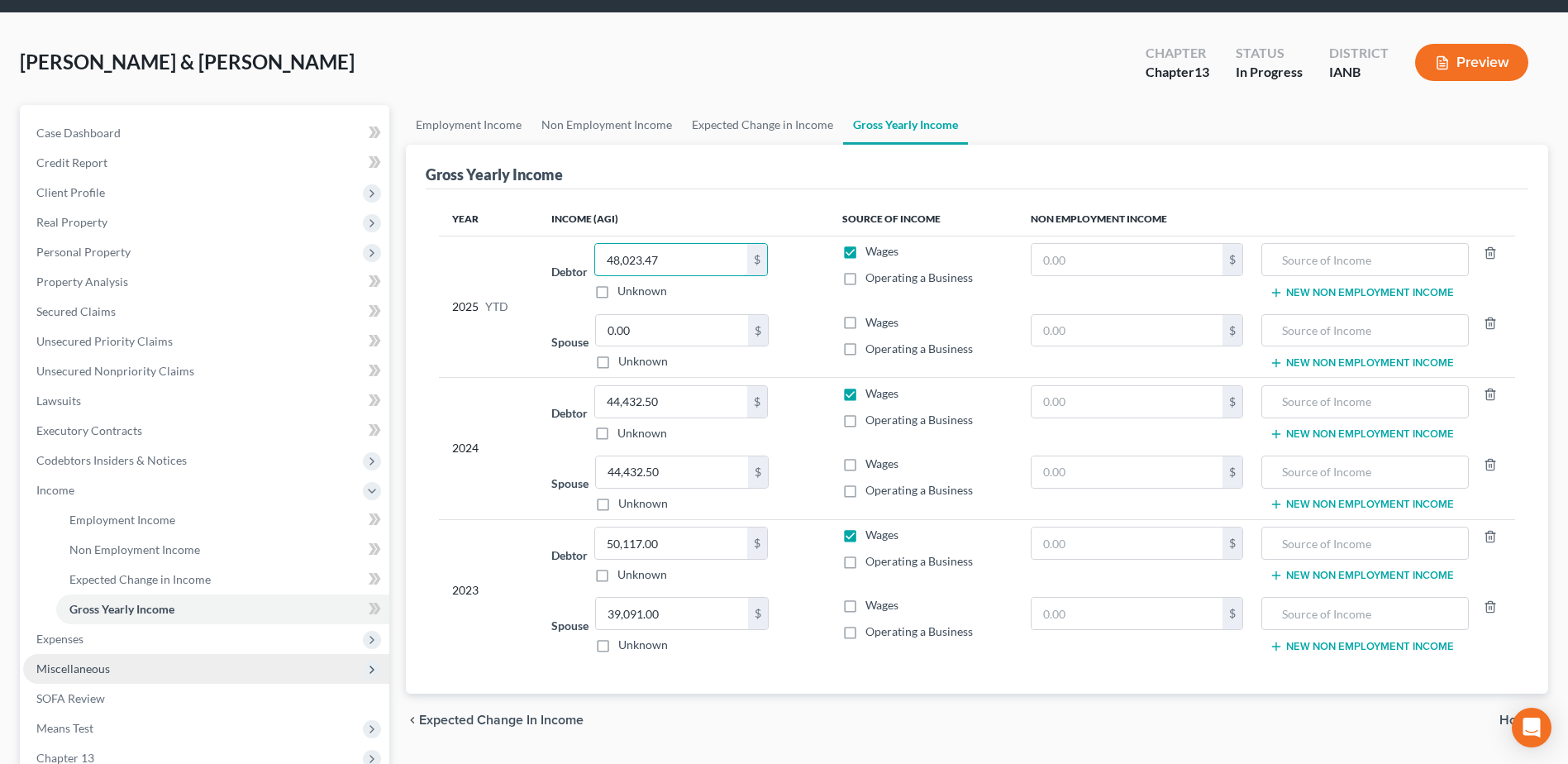
scroll to position [83, 0]
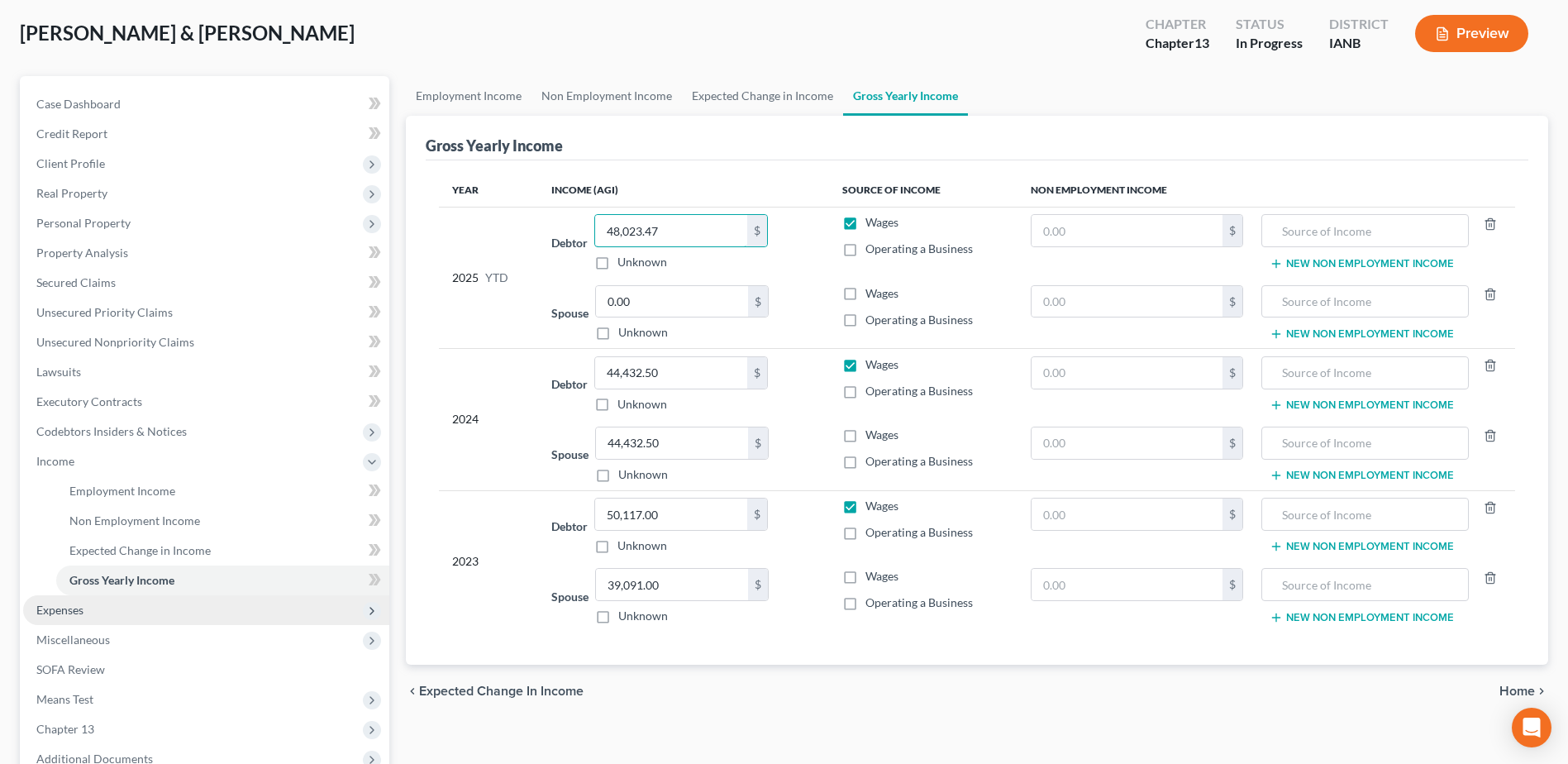
type input "48,023.47"
click at [132, 330] on span "Expenses" at bounding box center [206, 610] width 367 height 30
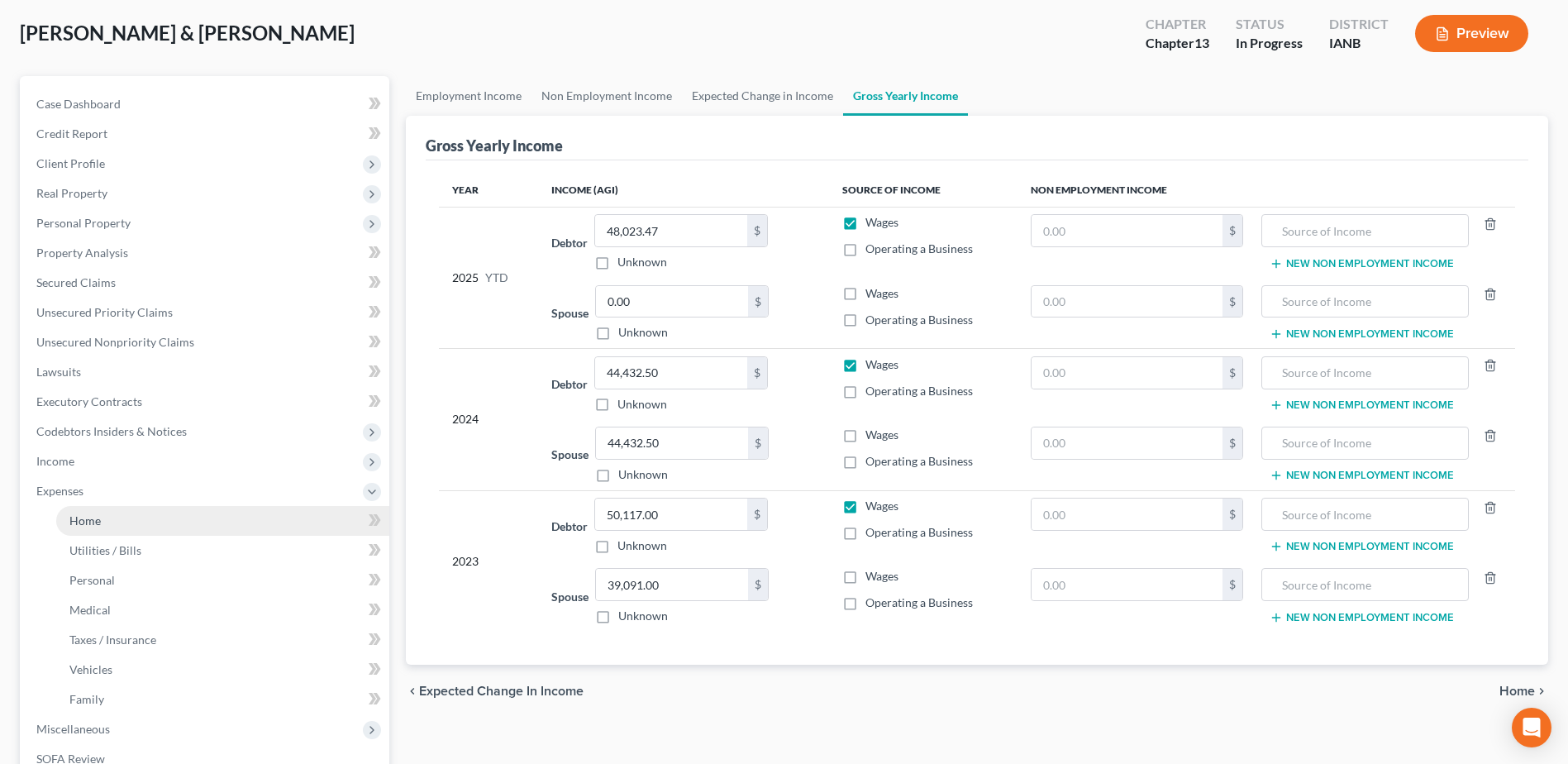
click at [114, 330] on link "Home" at bounding box center [223, 521] width 333 height 30
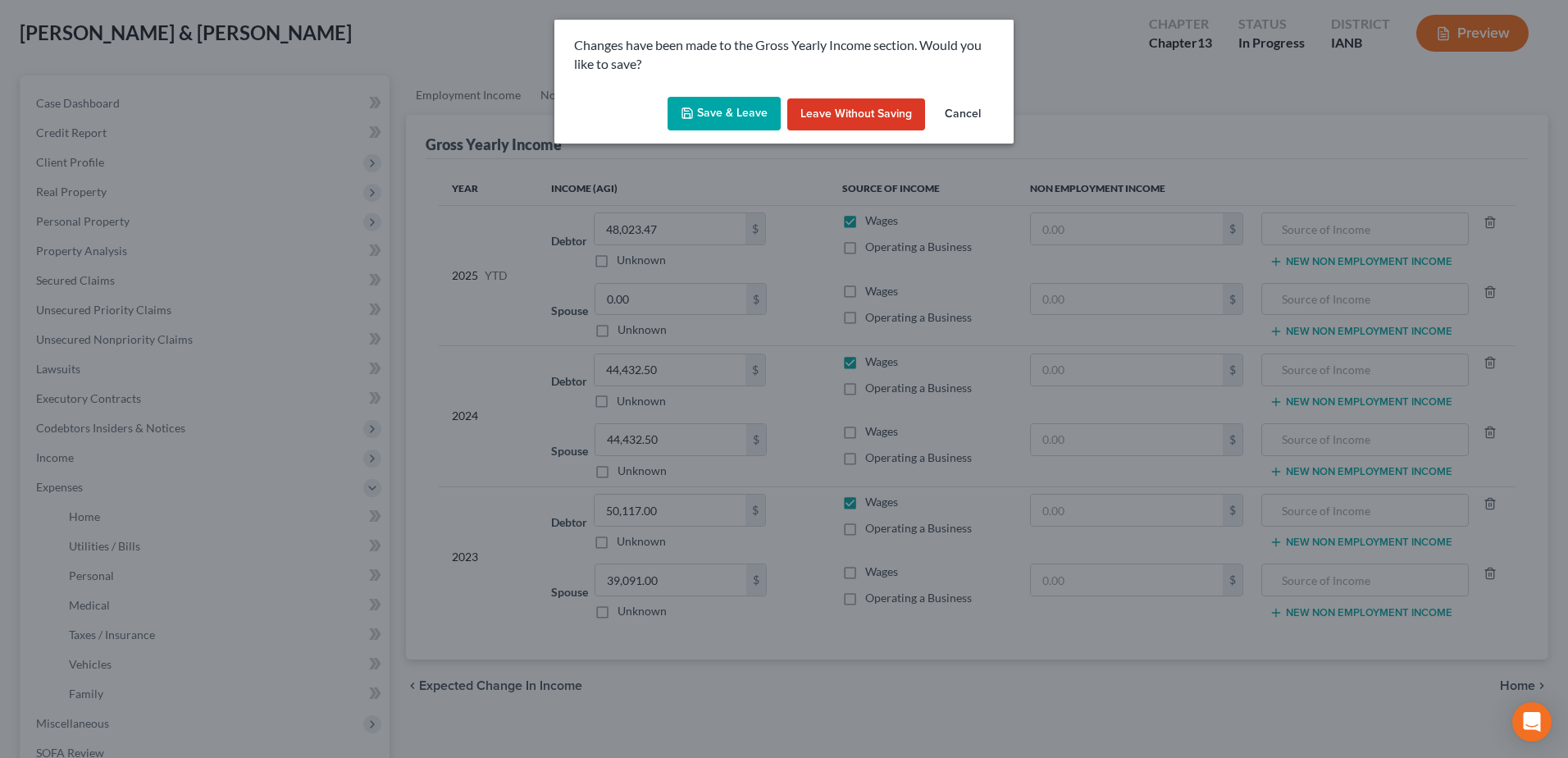
click at [743, 102] on button "Save & Leave" at bounding box center [724, 114] width 113 height 34
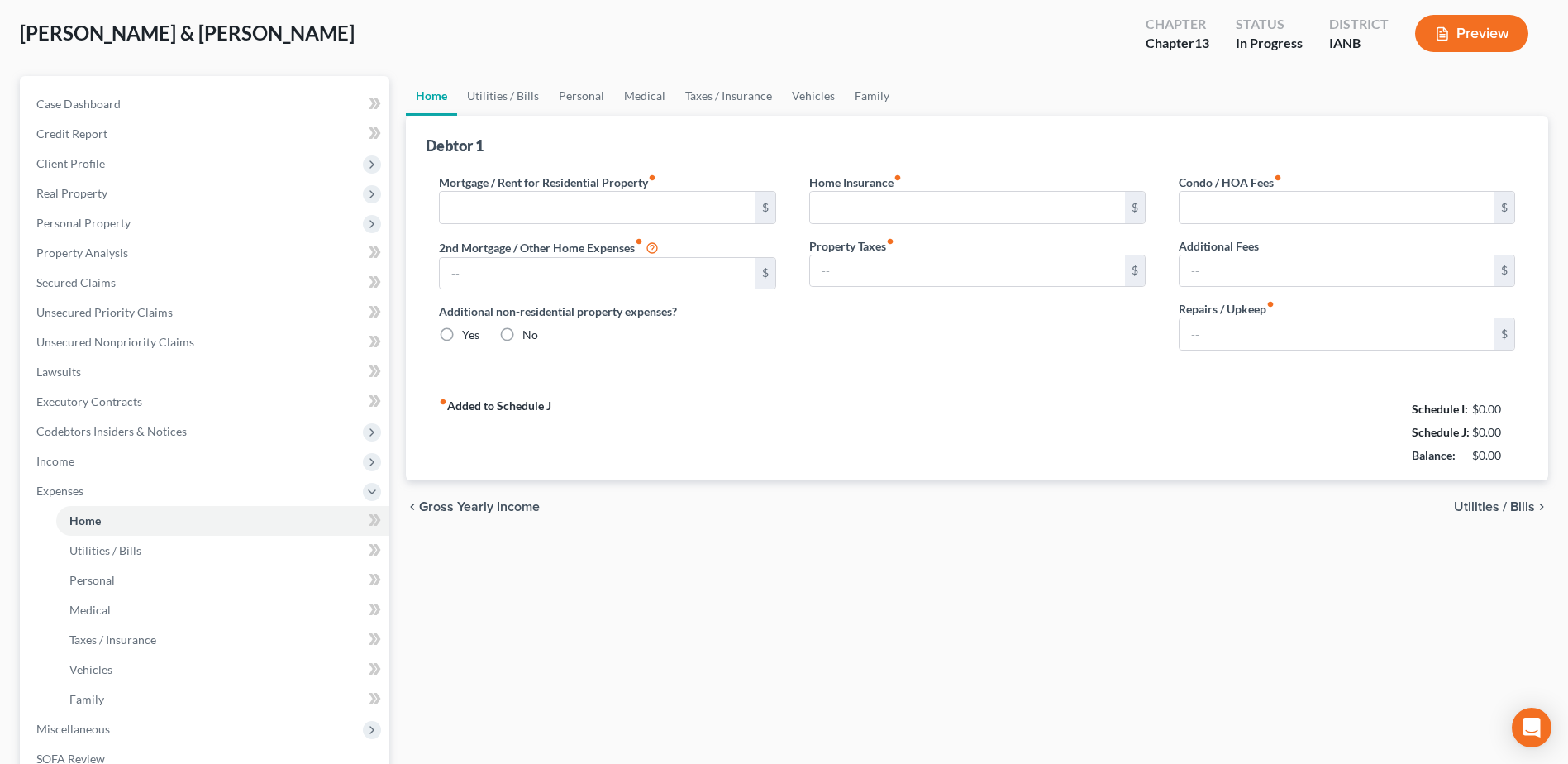
type input "1,300.00"
type input "0.00"
radio input "true"
type input "0.00"
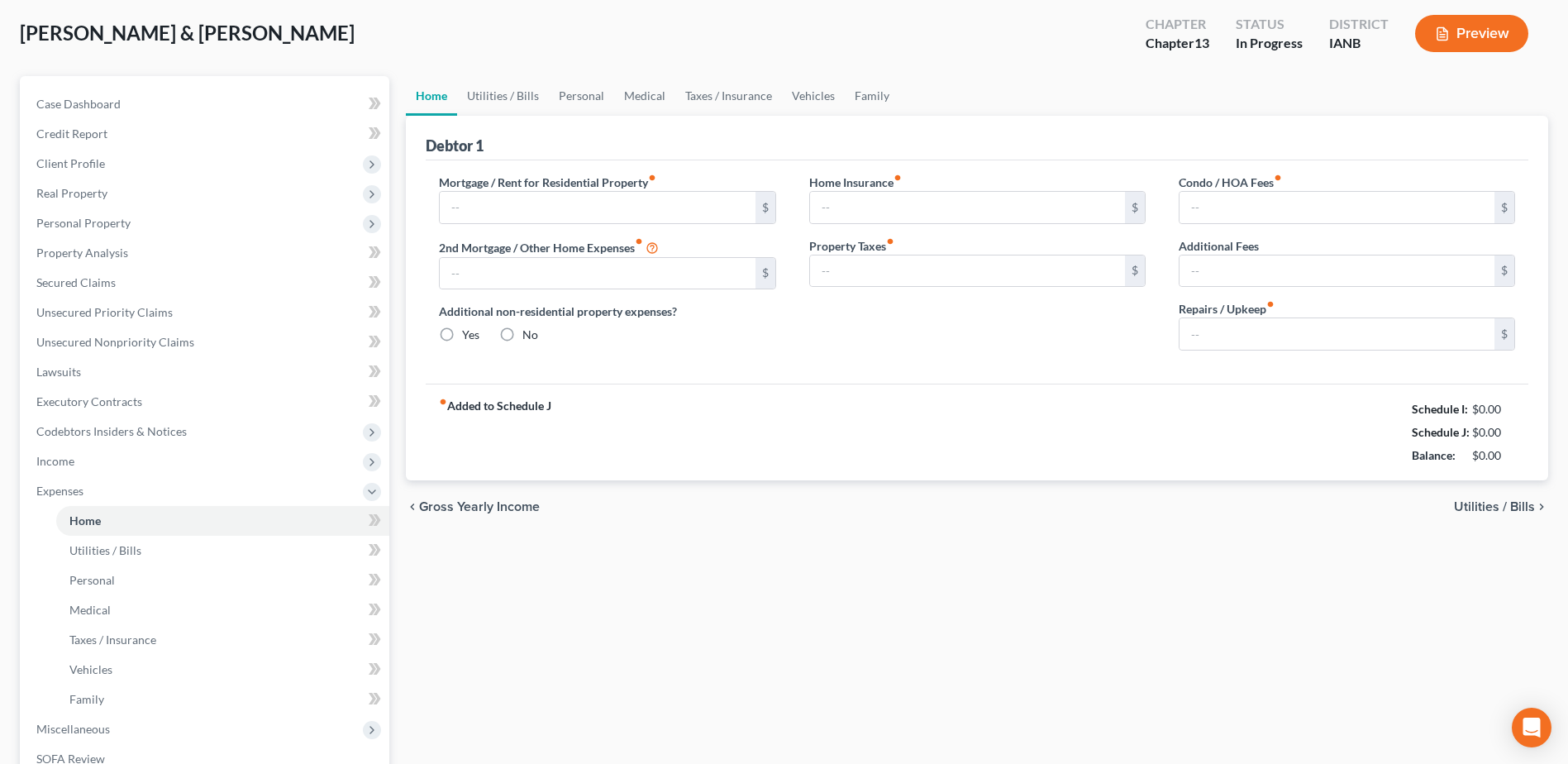
type input "0.00"
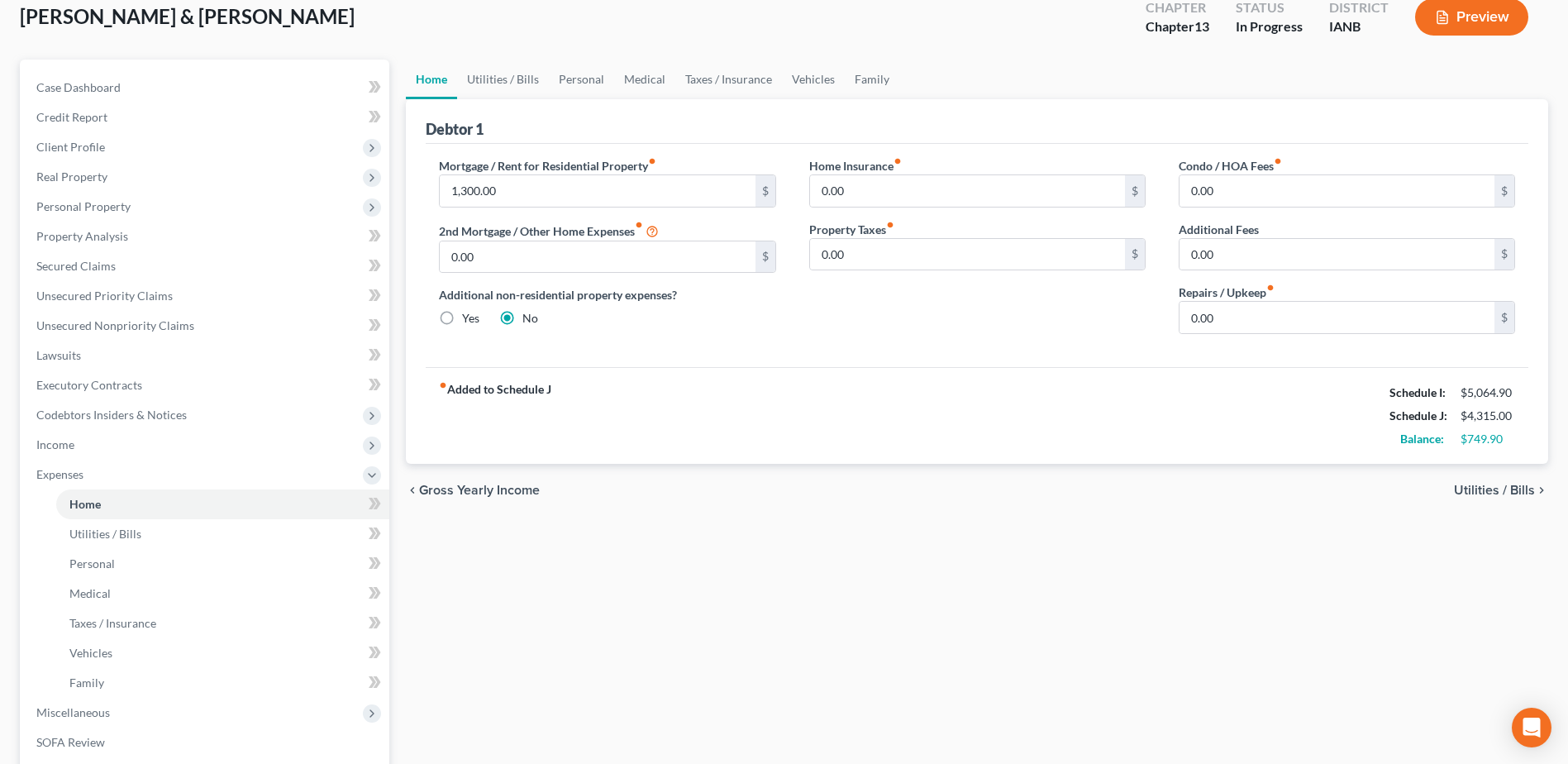
scroll to position [166, 0]
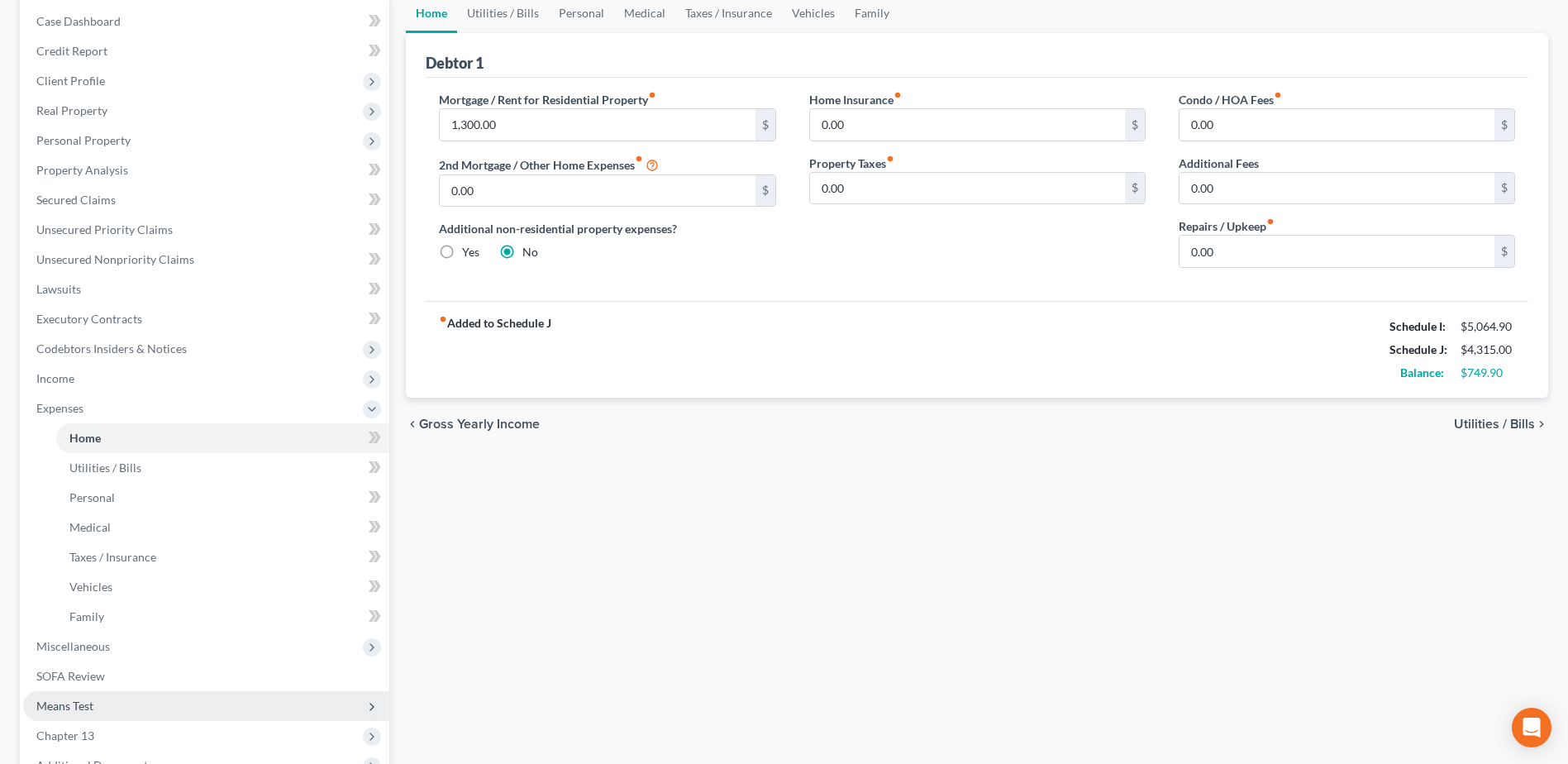
click at [51, 330] on span "Means Test" at bounding box center [65, 705] width 57 height 14
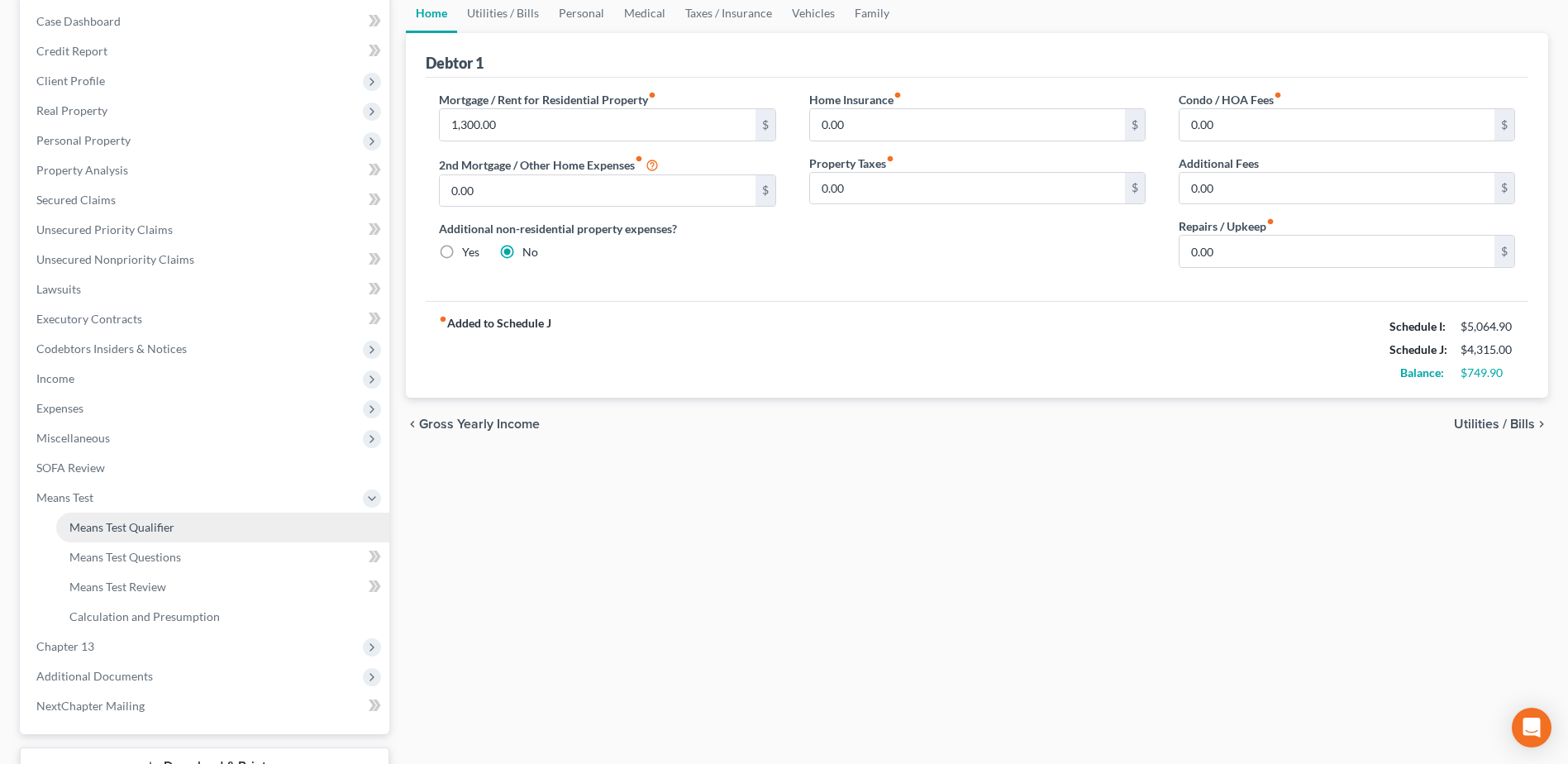
click at [133, 330] on span "Means Test Qualifier" at bounding box center [122, 527] width 105 height 14
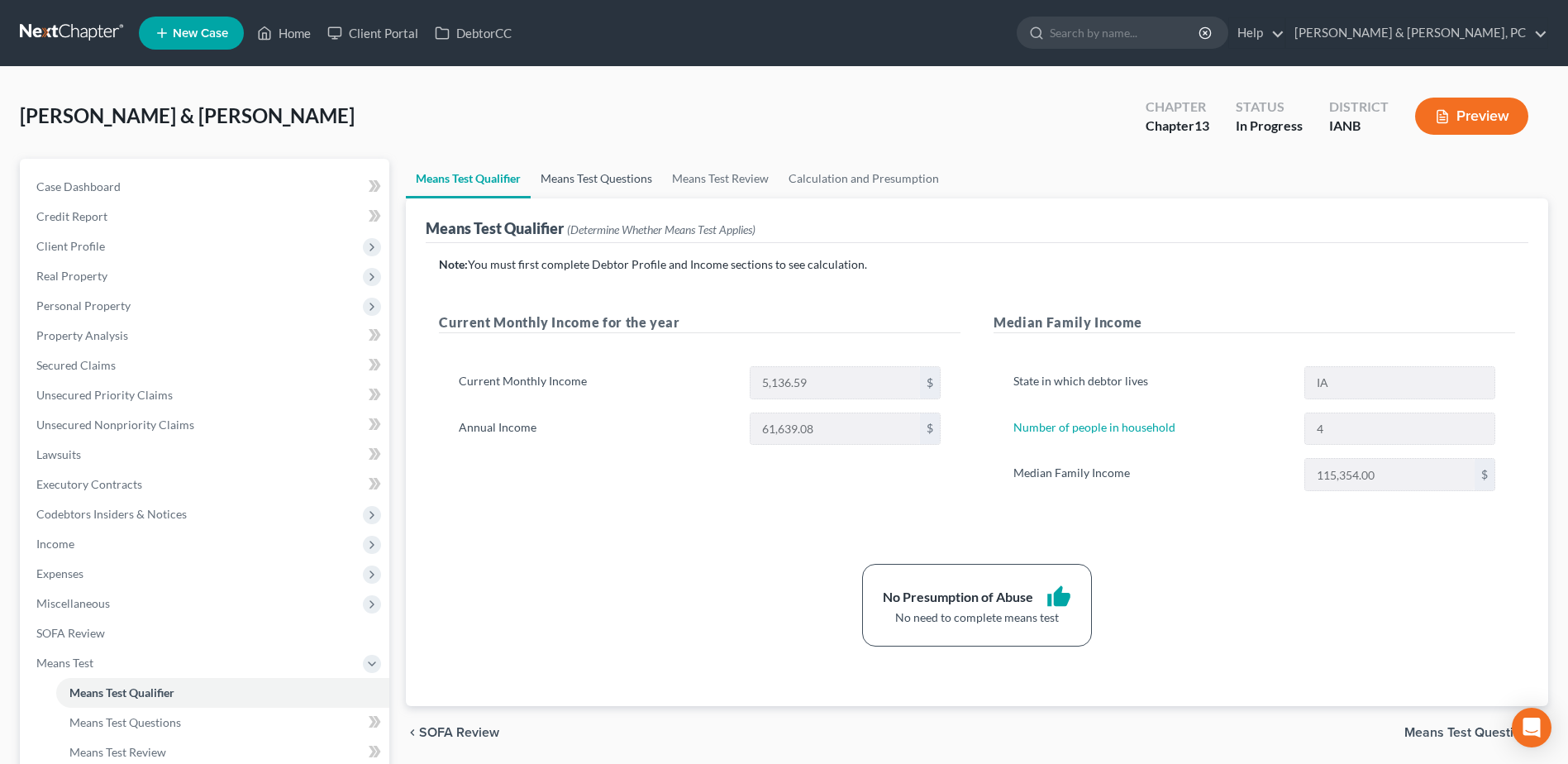
click at [614, 185] on link "Means Test Questions" at bounding box center [596, 178] width 131 height 40
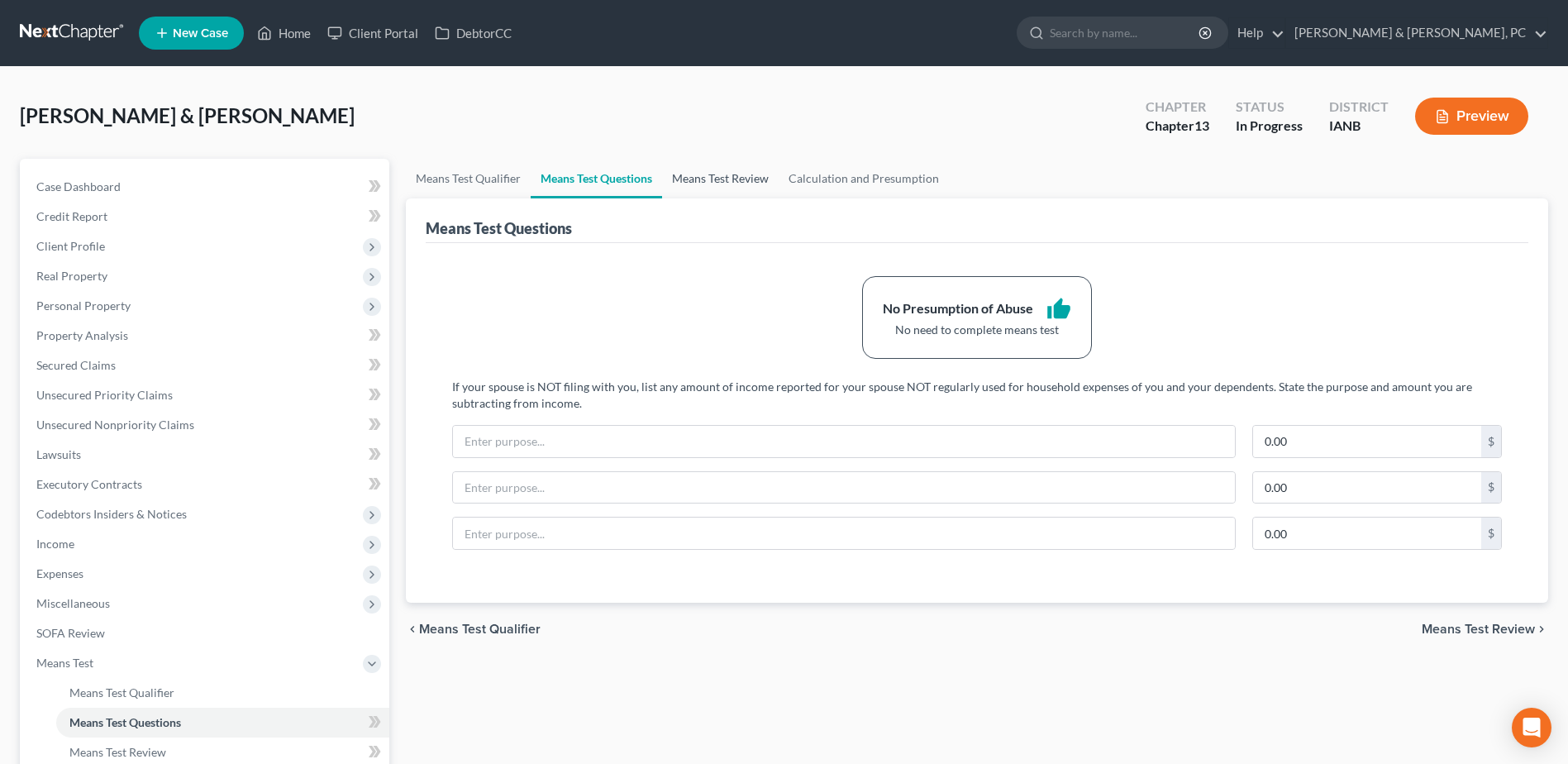
click at [731, 179] on link "Means Test Review" at bounding box center [720, 178] width 116 height 40
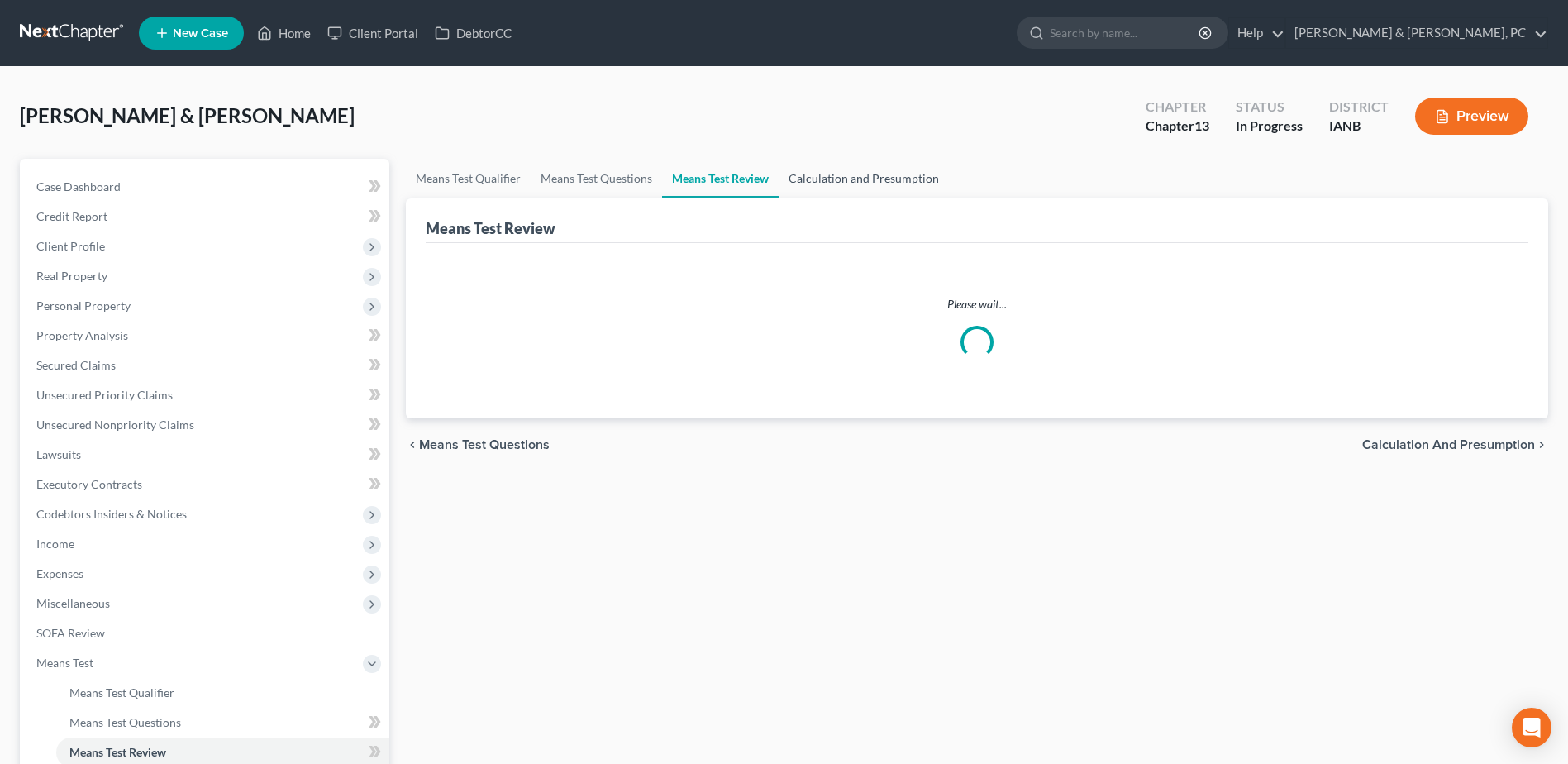
click at [780, 166] on link "Calculation and Presumption" at bounding box center [863, 178] width 170 height 40
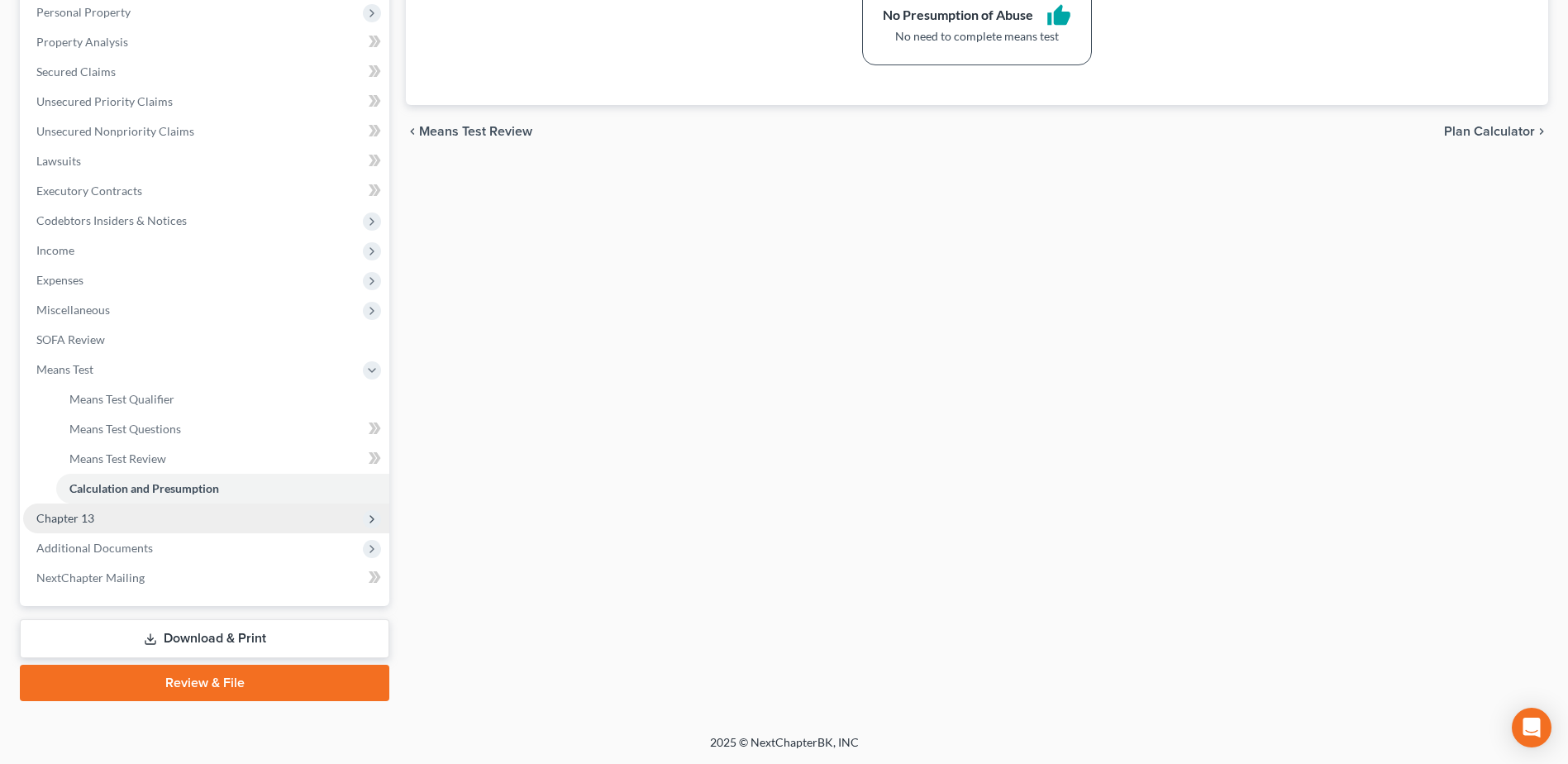
click at [148, 330] on span "Chapter 13" at bounding box center [206, 518] width 367 height 30
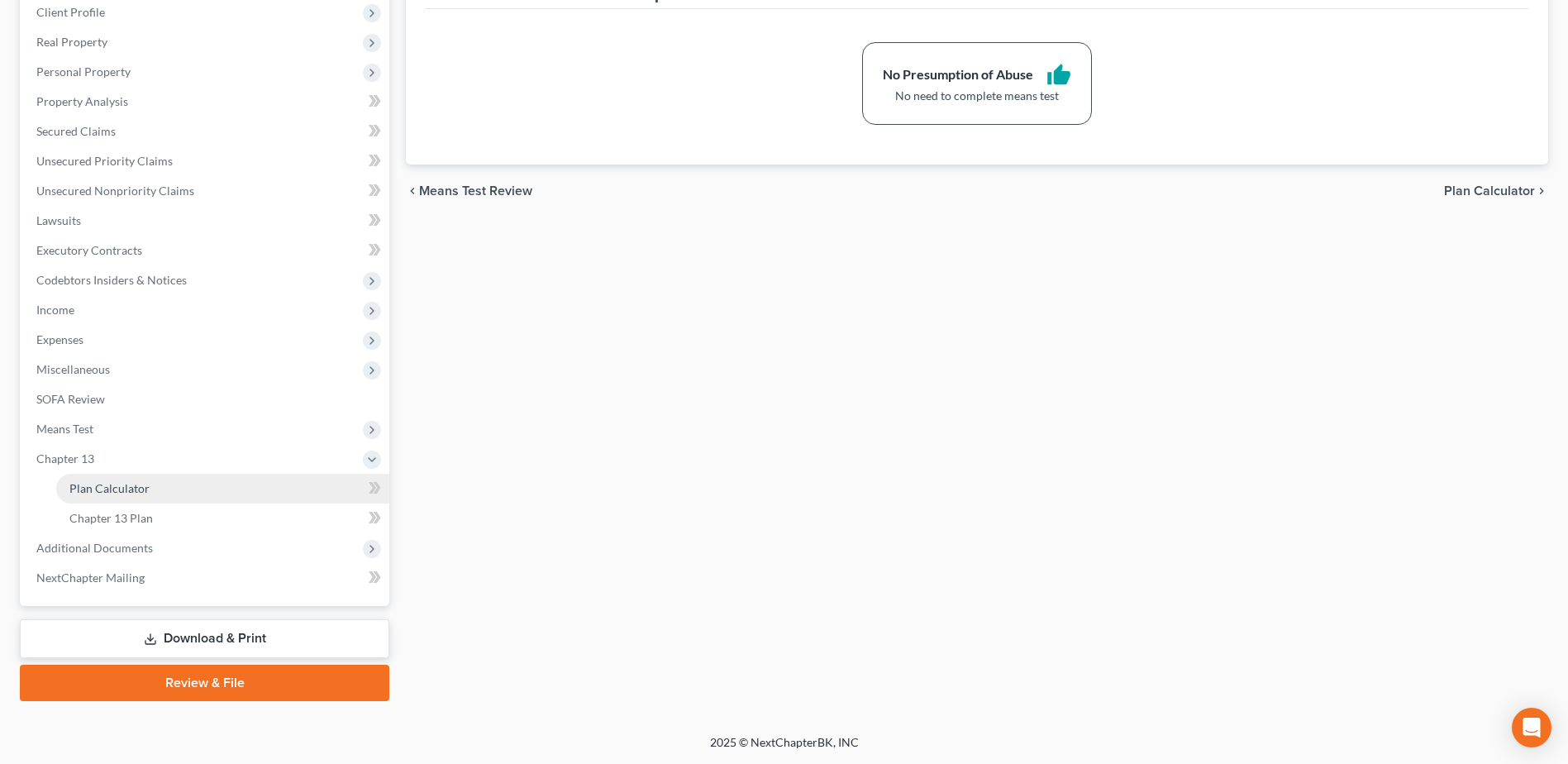
click at [152, 330] on link "Plan Calculator" at bounding box center [223, 488] width 333 height 30
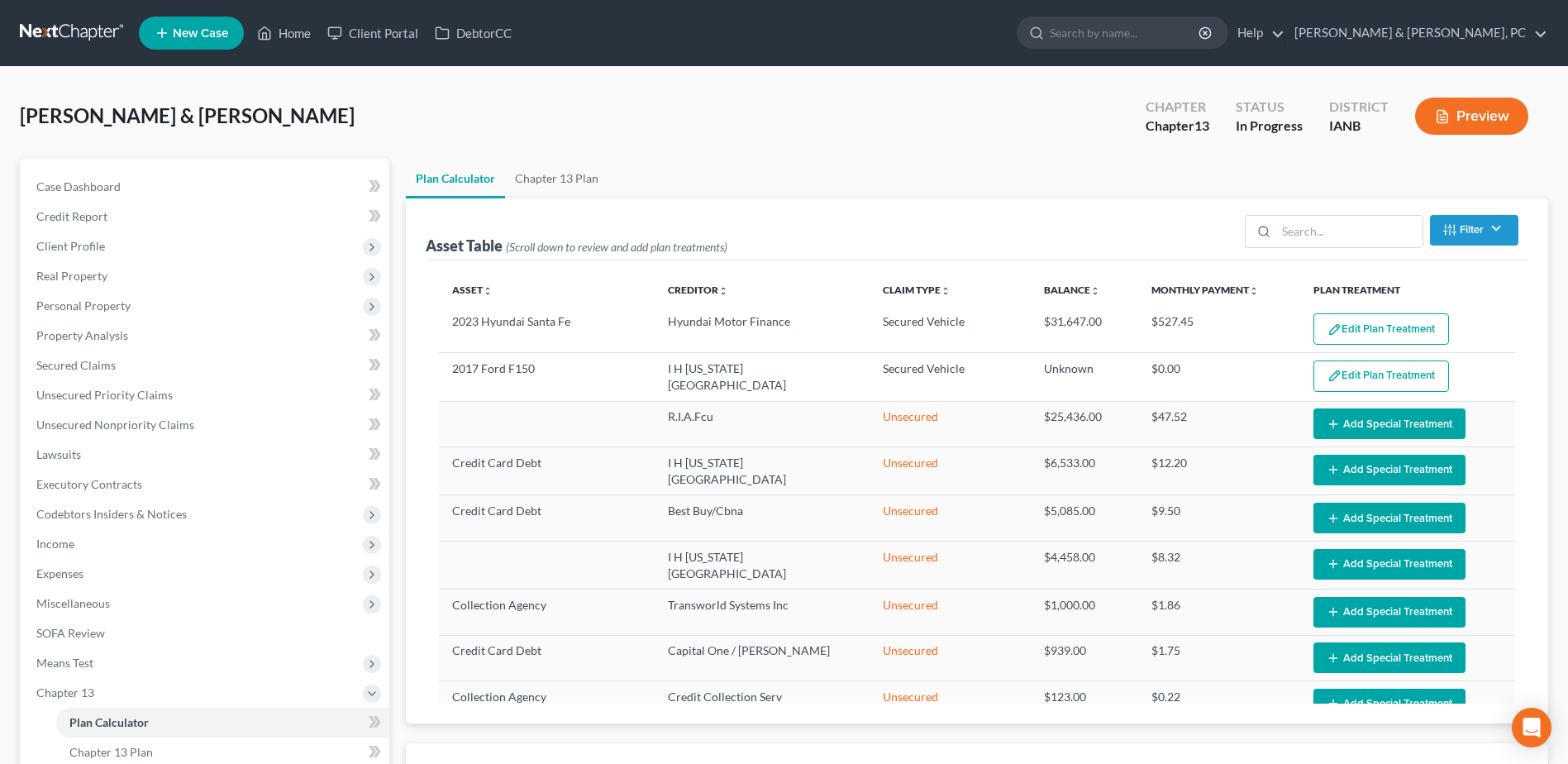
select select "59"
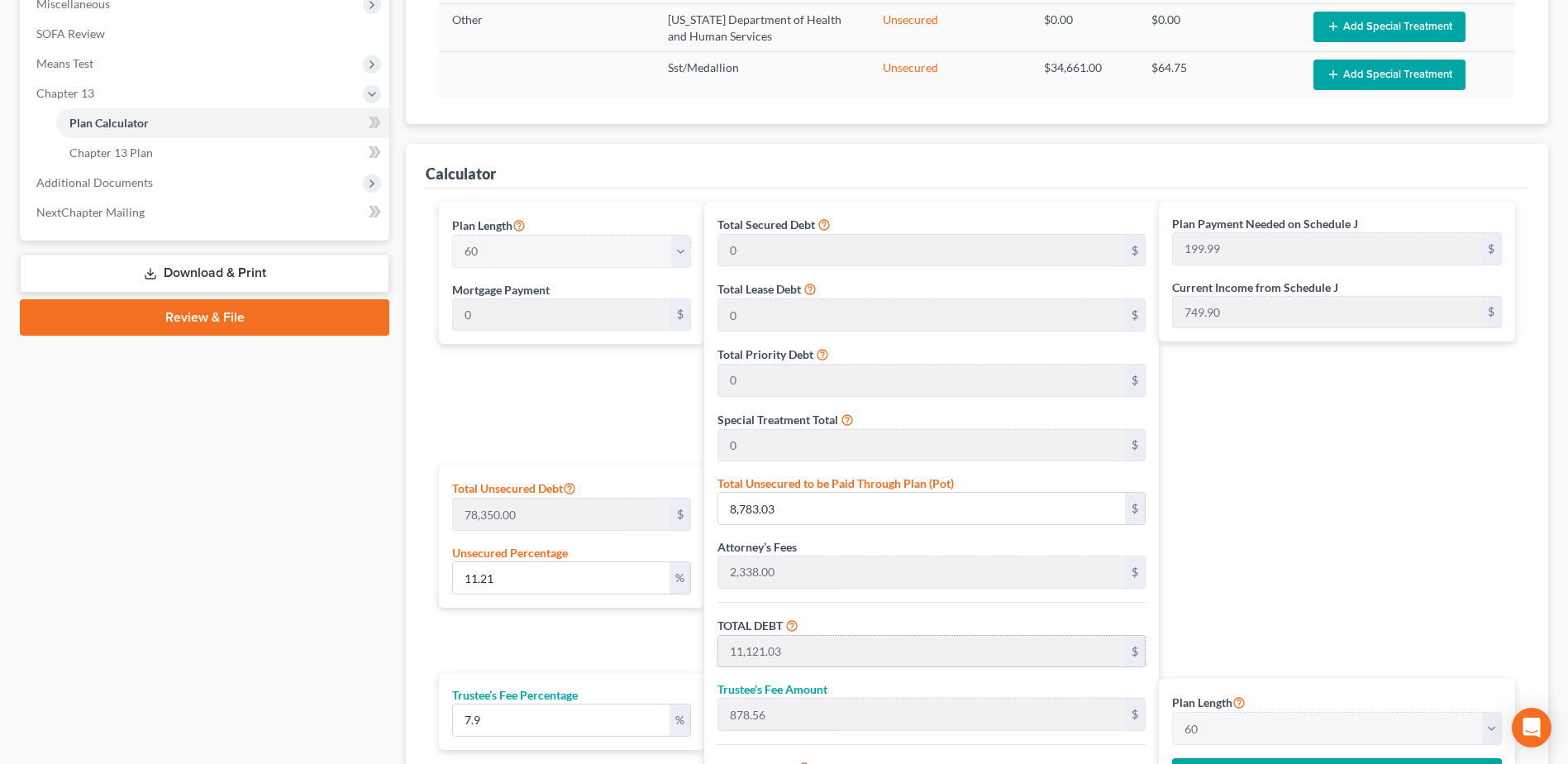
scroll to position [661, 0]
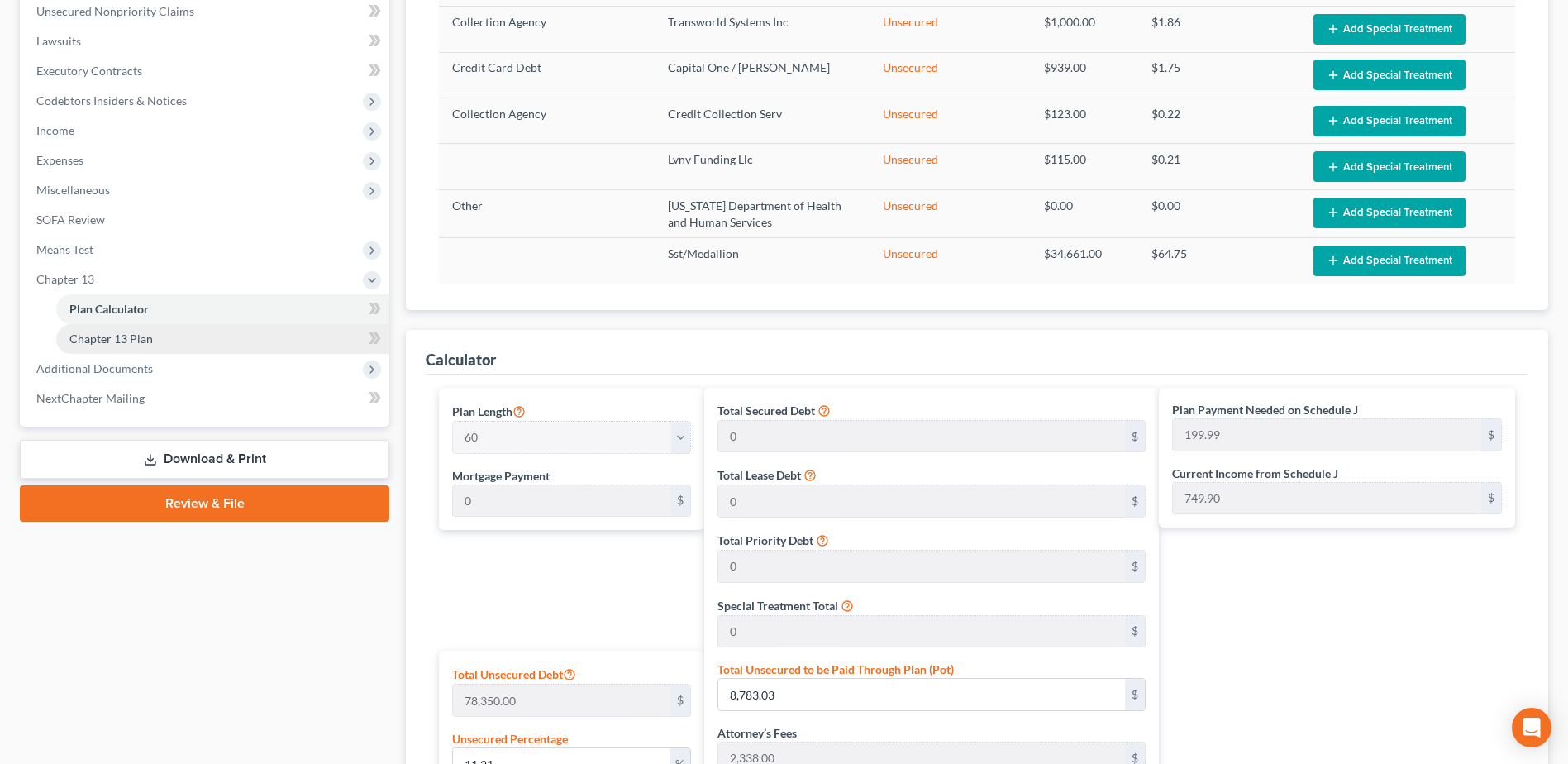
click at [143, 330] on span "Chapter 13 Plan" at bounding box center [111, 338] width 84 height 14
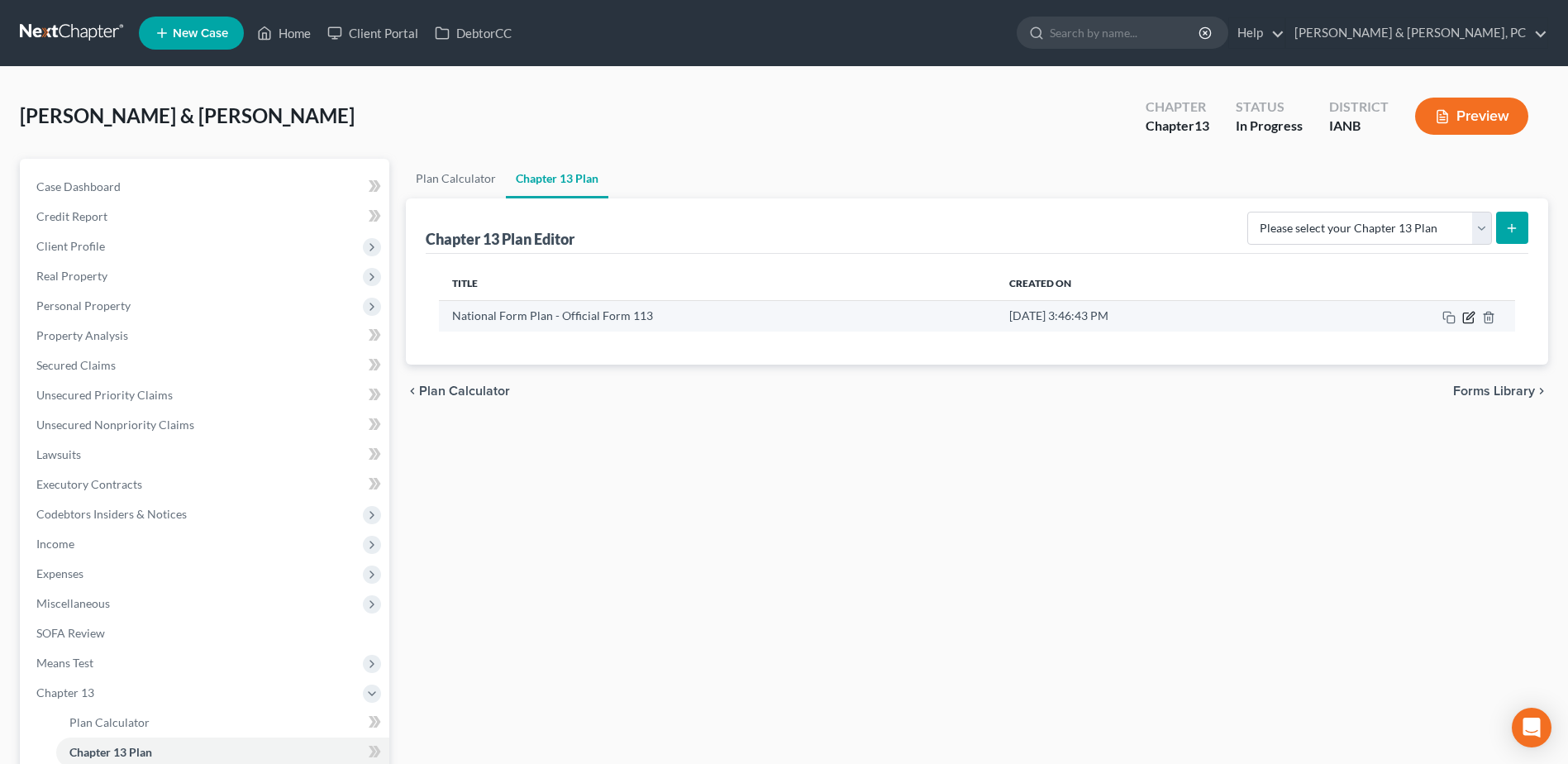
click at [780, 318] on icon "button" at bounding box center [1469, 316] width 13 height 13
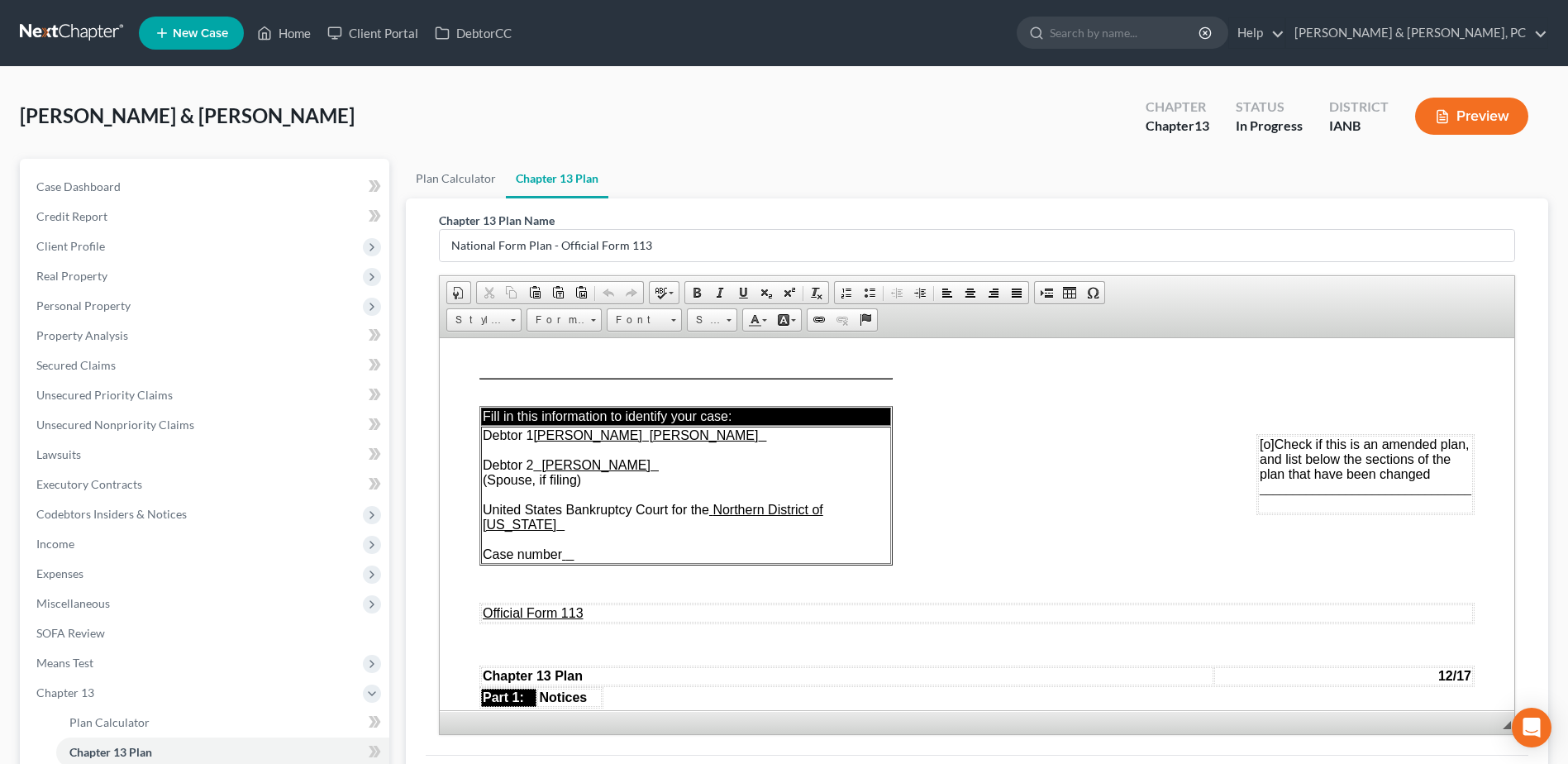
click at [463, 128] on div "Bean, Sean & Kali Upgraded Chapter Chapter 13 Status In Progress District IANB …" at bounding box center [784, 122] width 1528 height 72
click at [458, 169] on link "Plan Calculator" at bounding box center [456, 178] width 100 height 40
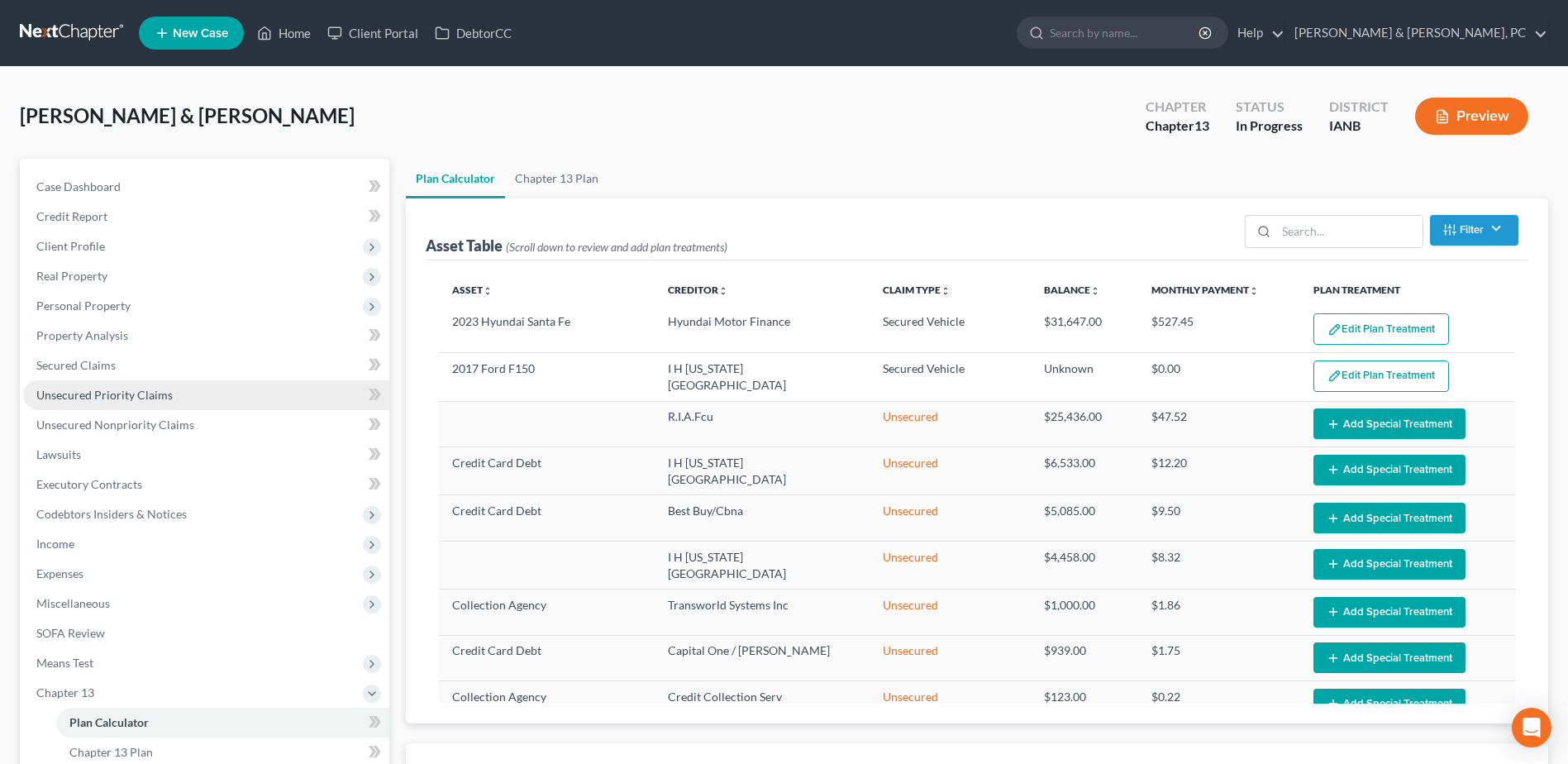
select select "59"
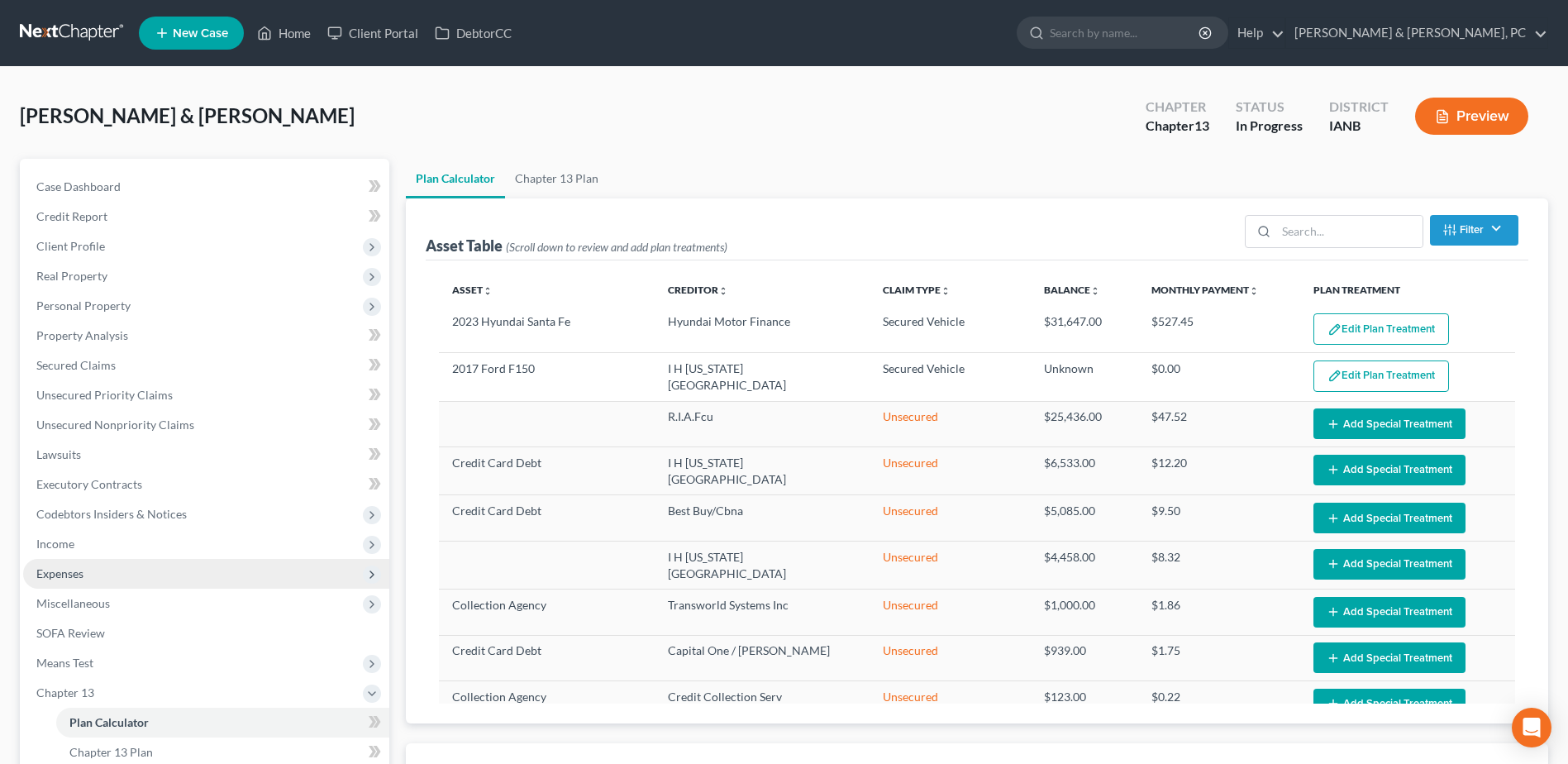
click at [97, 330] on span "Expenses" at bounding box center [206, 573] width 367 height 30
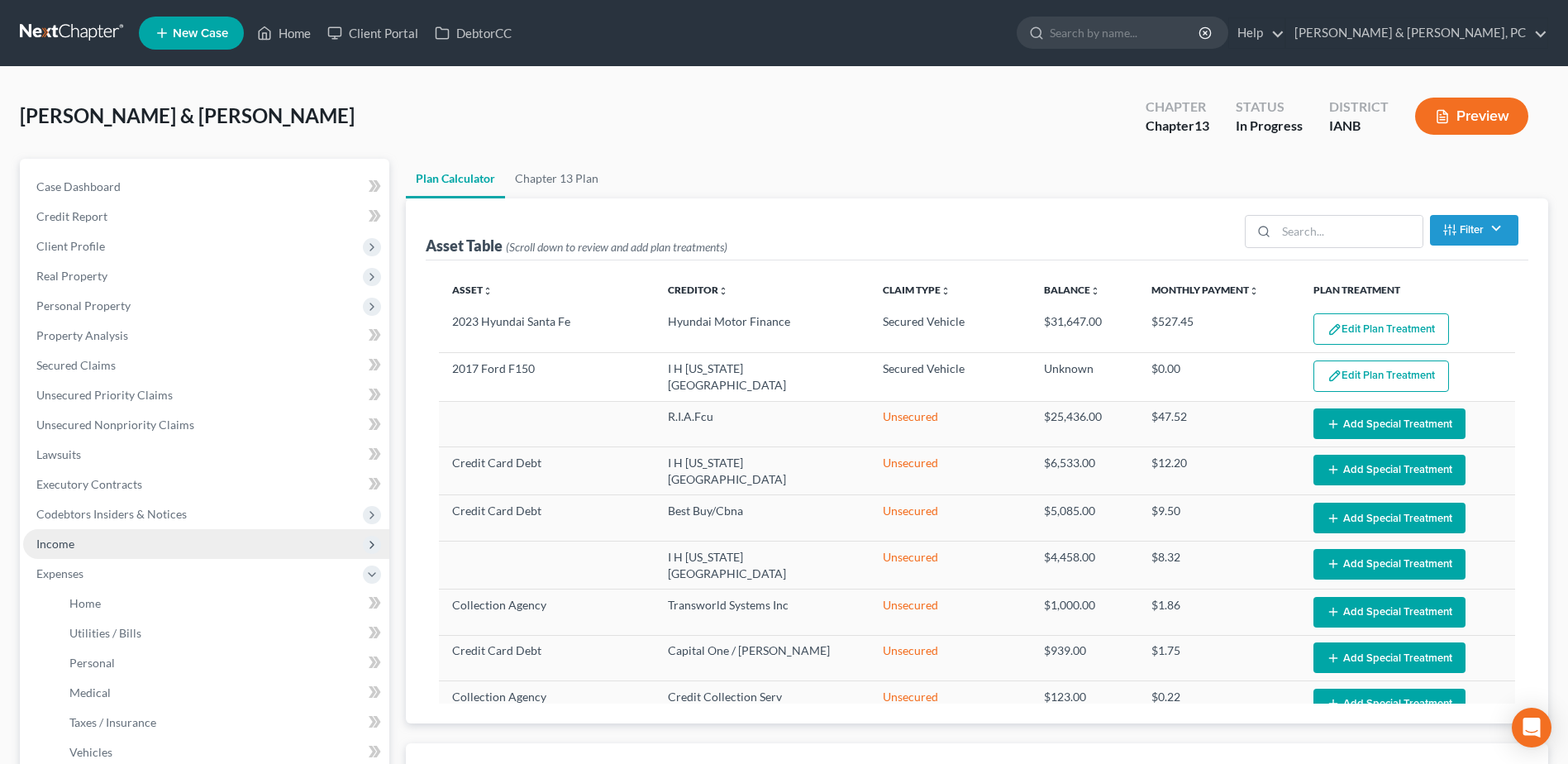
click at [102, 330] on span "Income" at bounding box center [206, 543] width 367 height 30
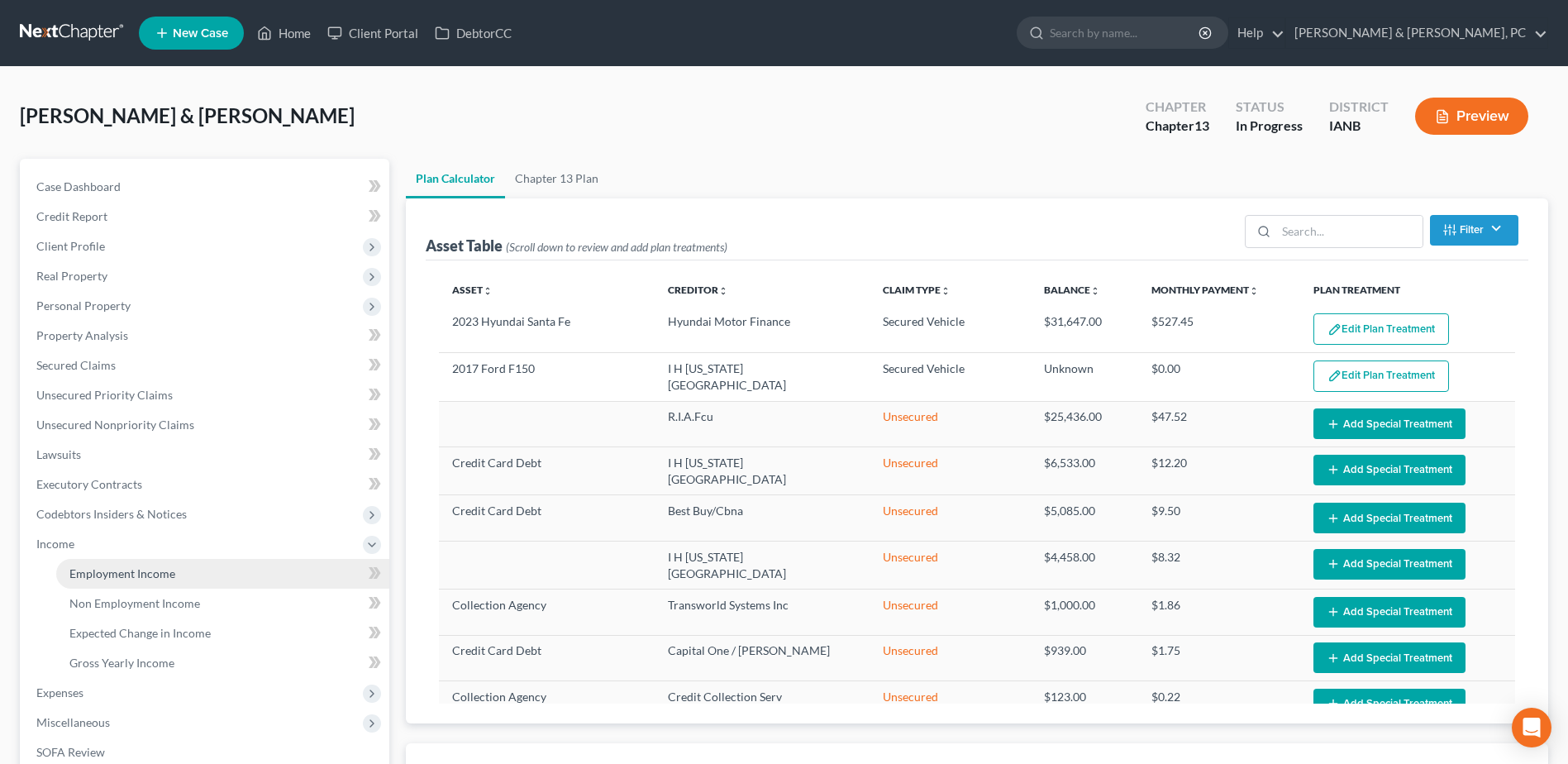
click at [96, 330] on span "Employment Income" at bounding box center [122, 573] width 106 height 14
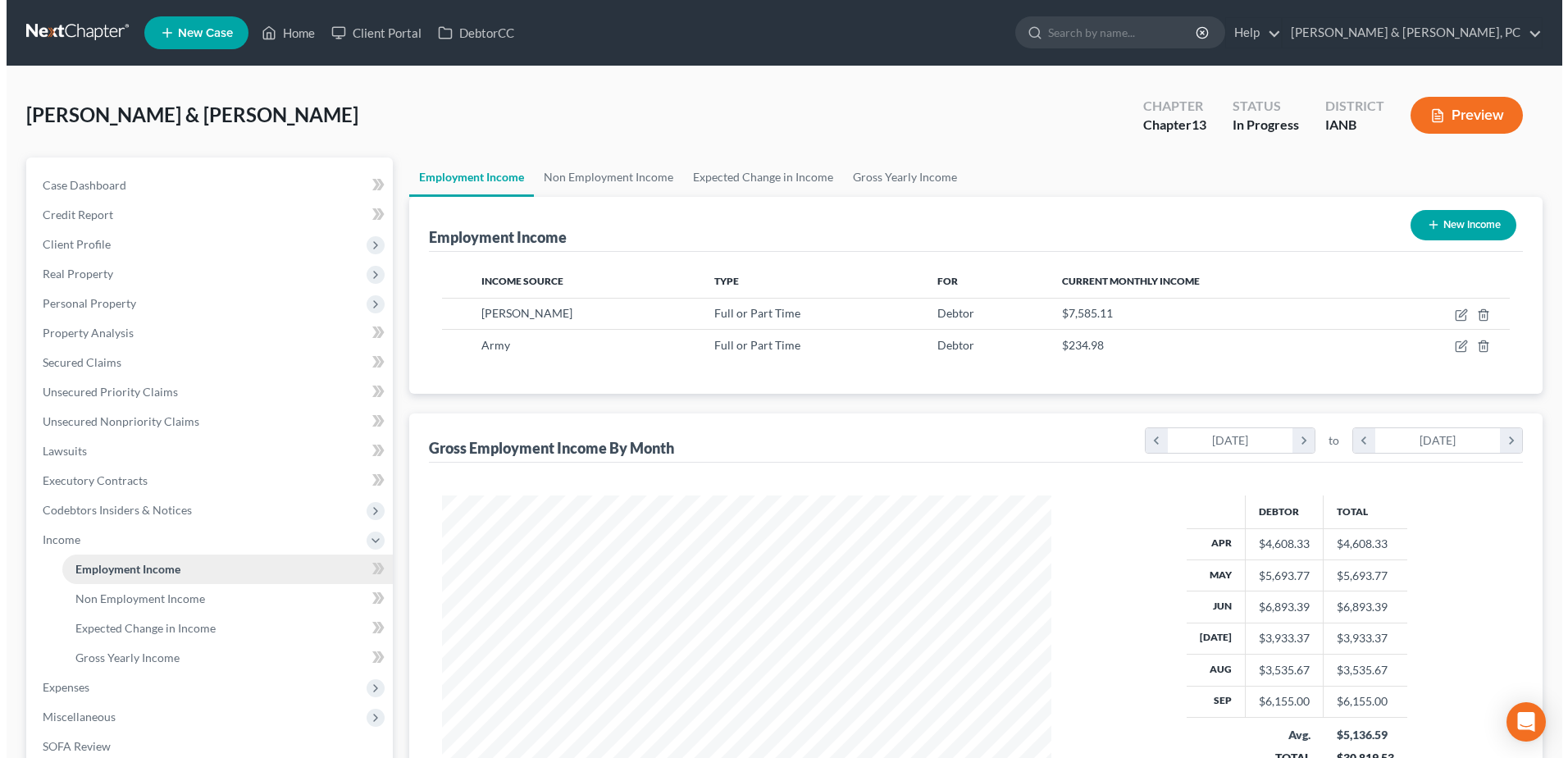
scroll to position [305, 642]
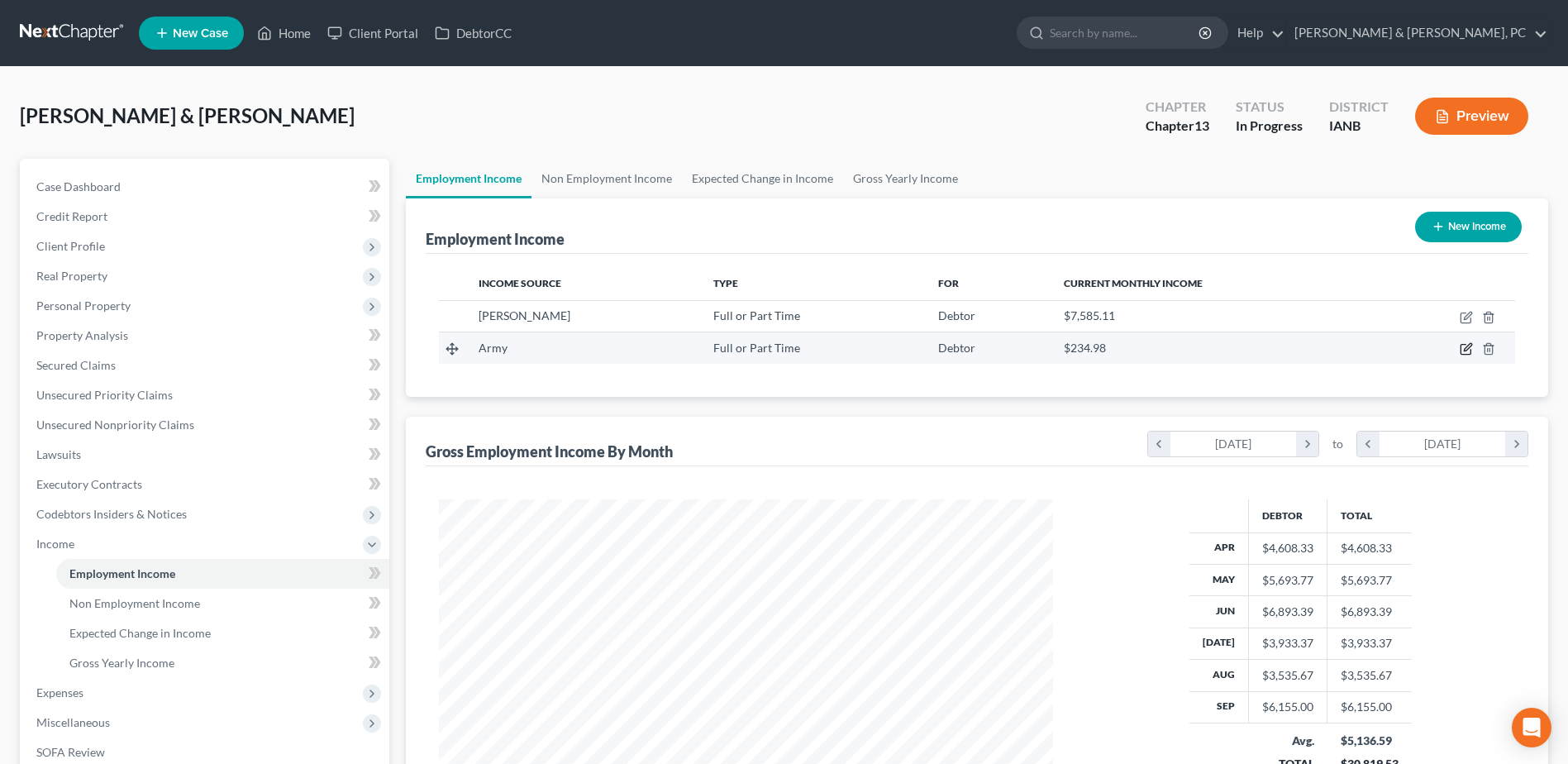
click at [780, 330] on icon "button" at bounding box center [1467, 348] width 8 height 8
select select "0"
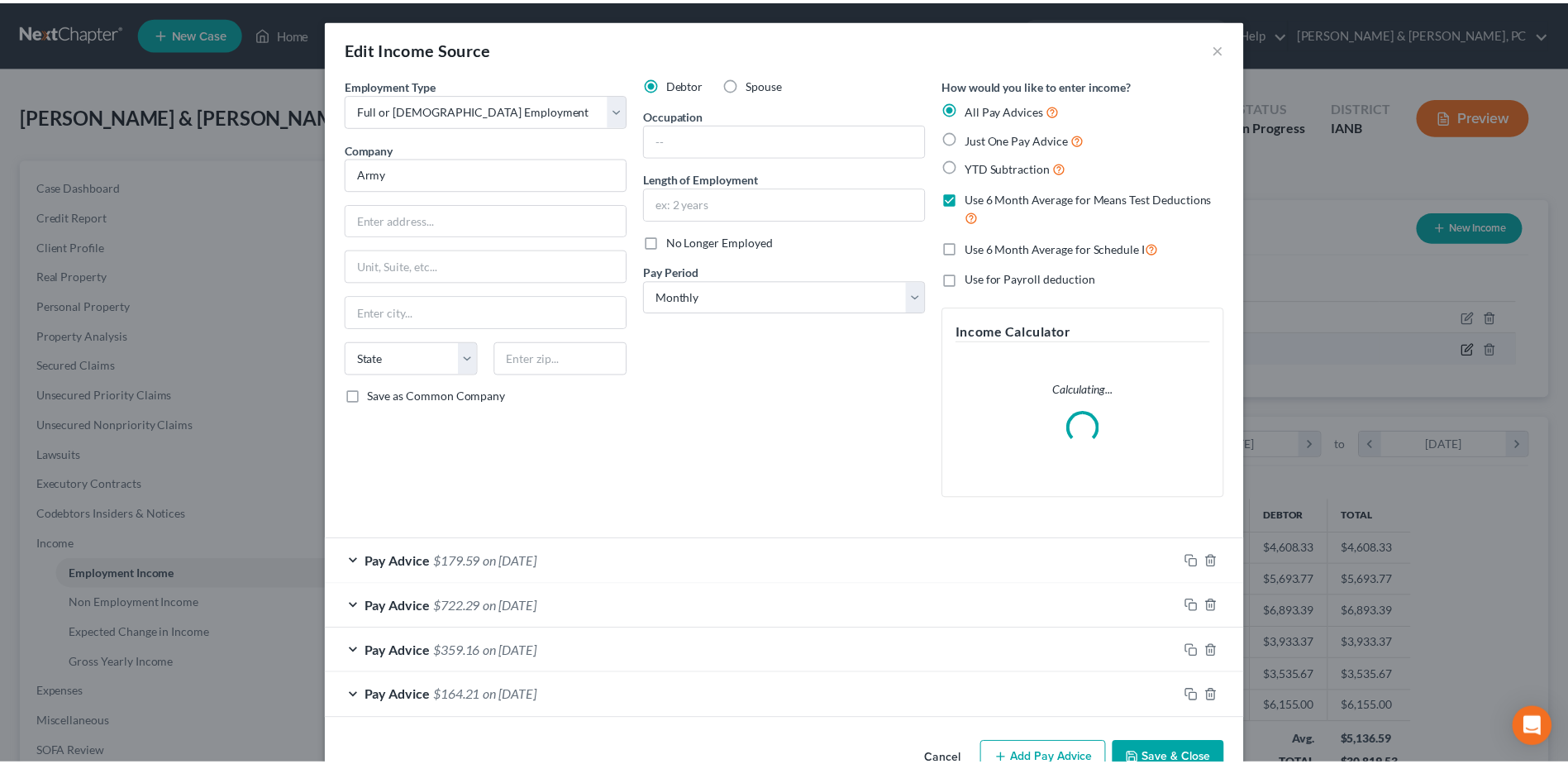
scroll to position [309, 653]
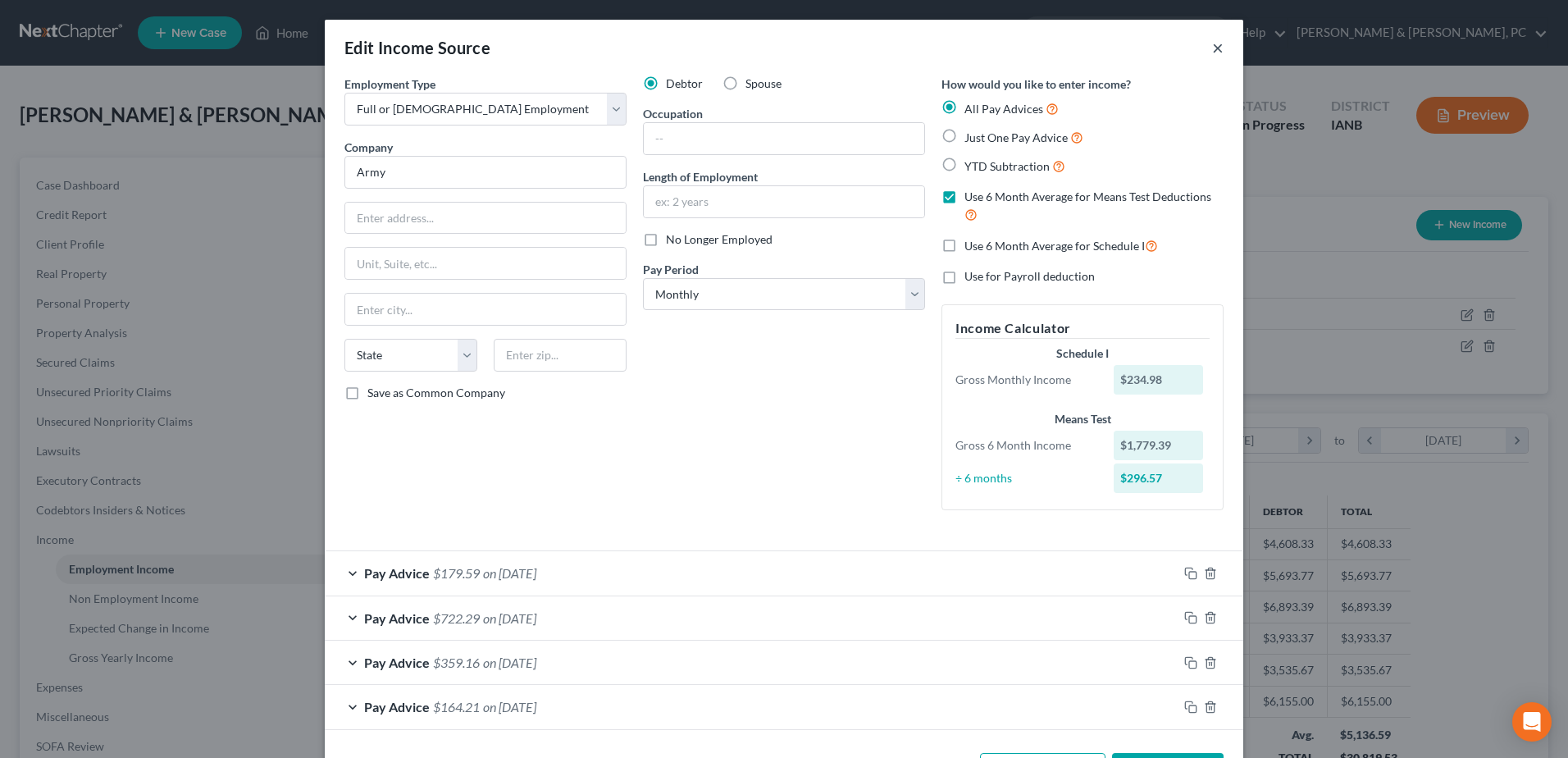
click at [773, 45] on button "×" at bounding box center [1217, 47] width 11 height 20
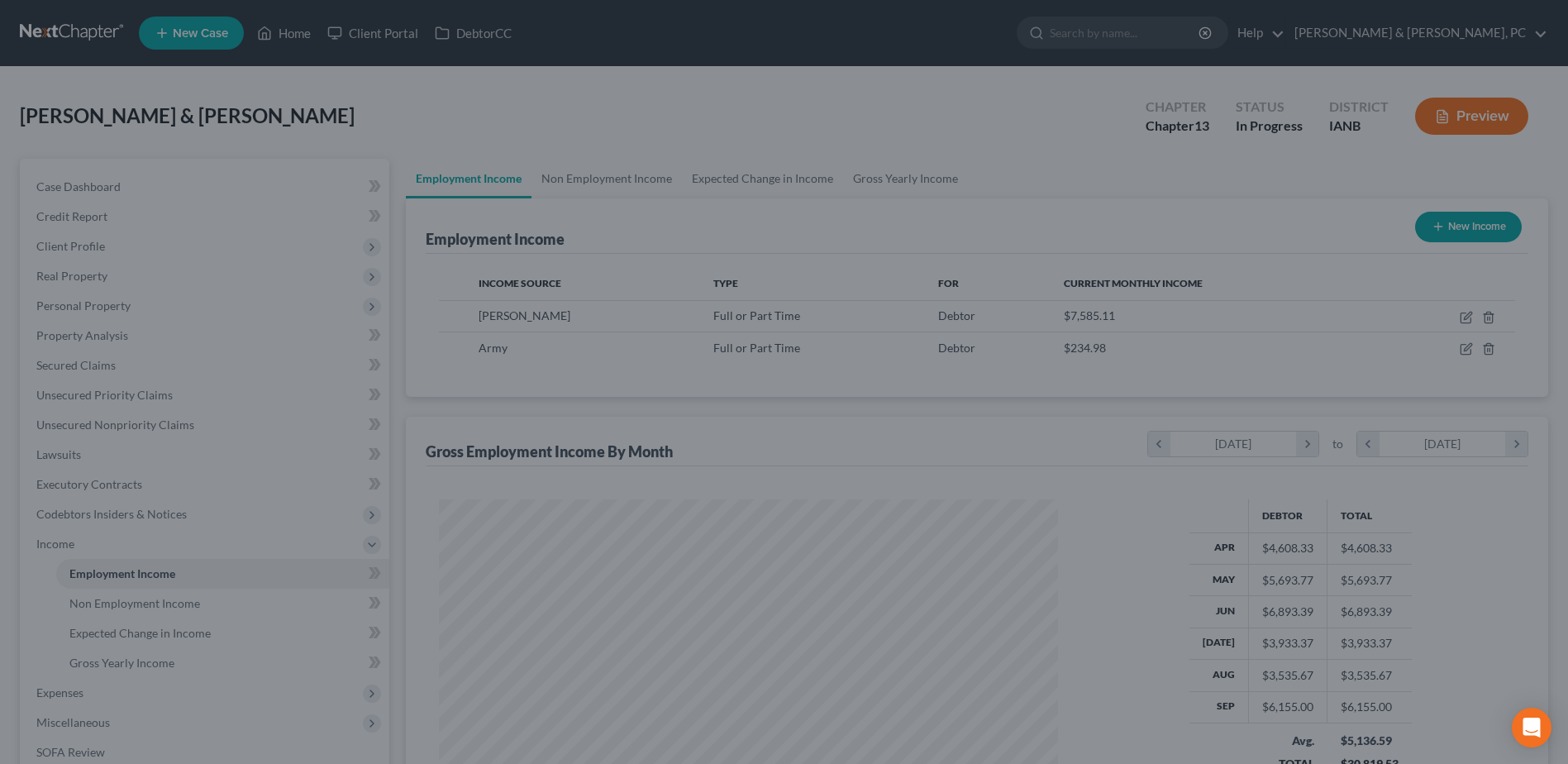
scroll to position [826183, 826019]
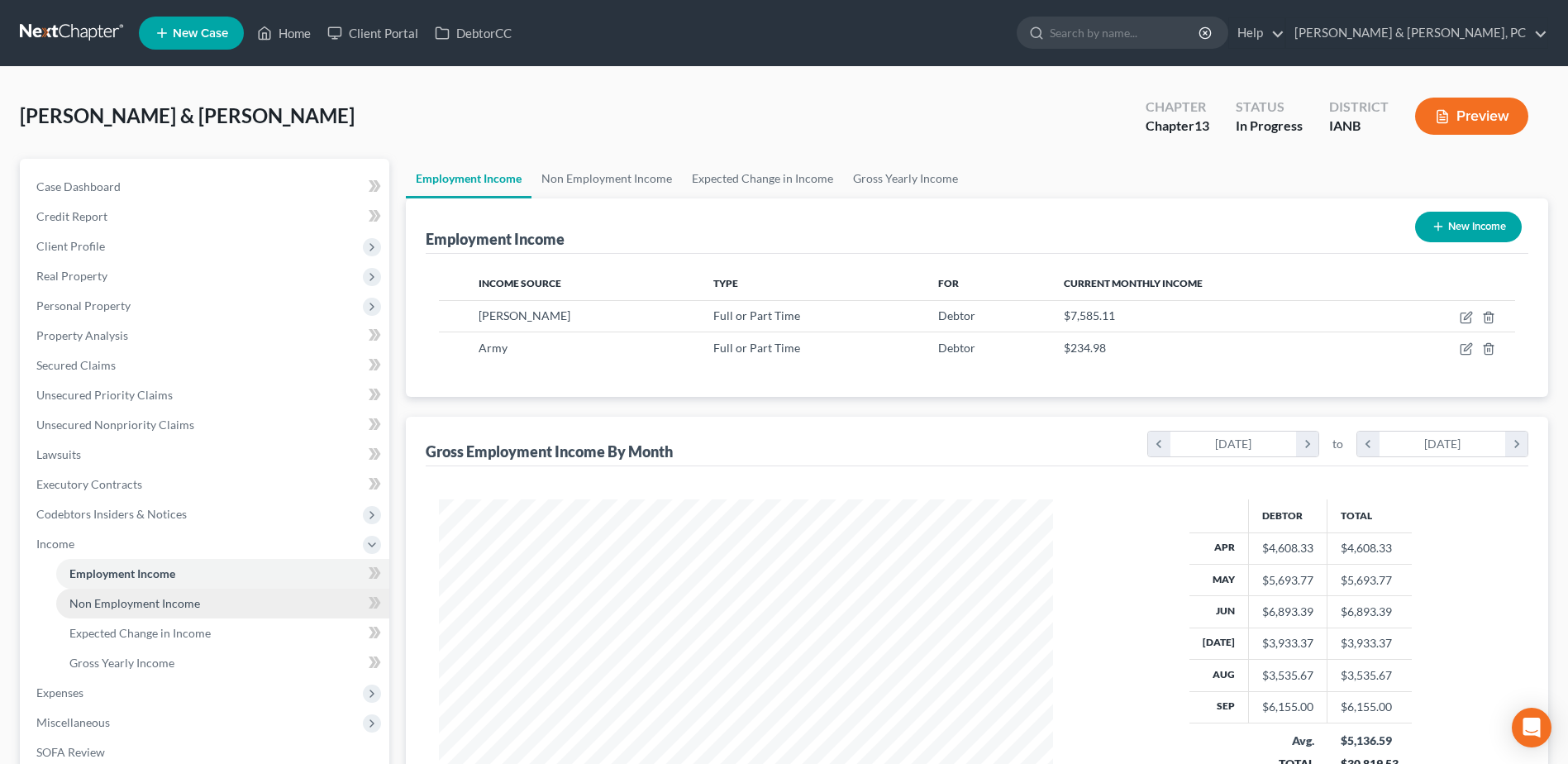
click at [234, 330] on link "Non Employment Income" at bounding box center [223, 603] width 333 height 30
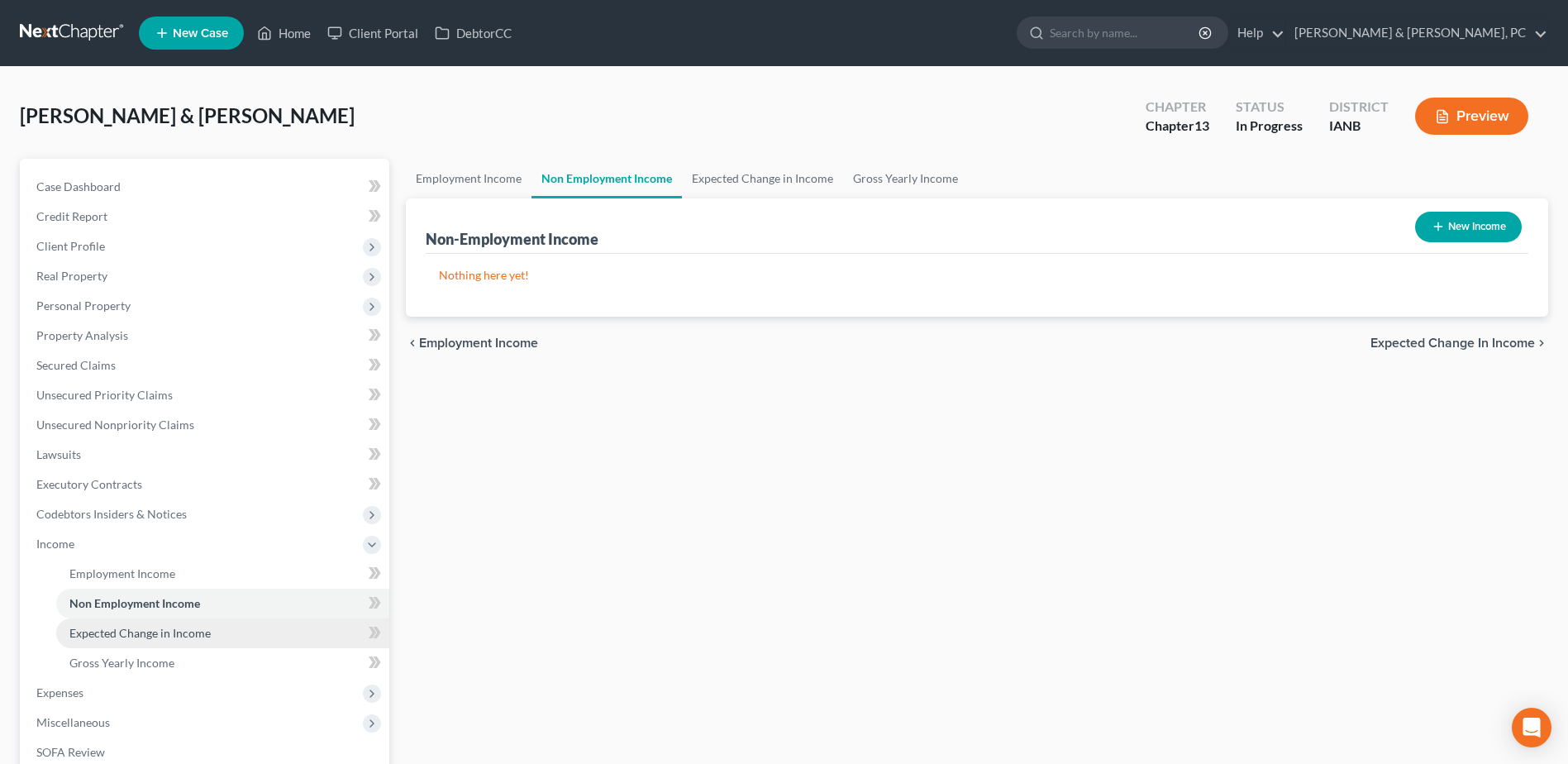
click at [214, 330] on link "Expected Change in Income" at bounding box center [223, 633] width 333 height 30
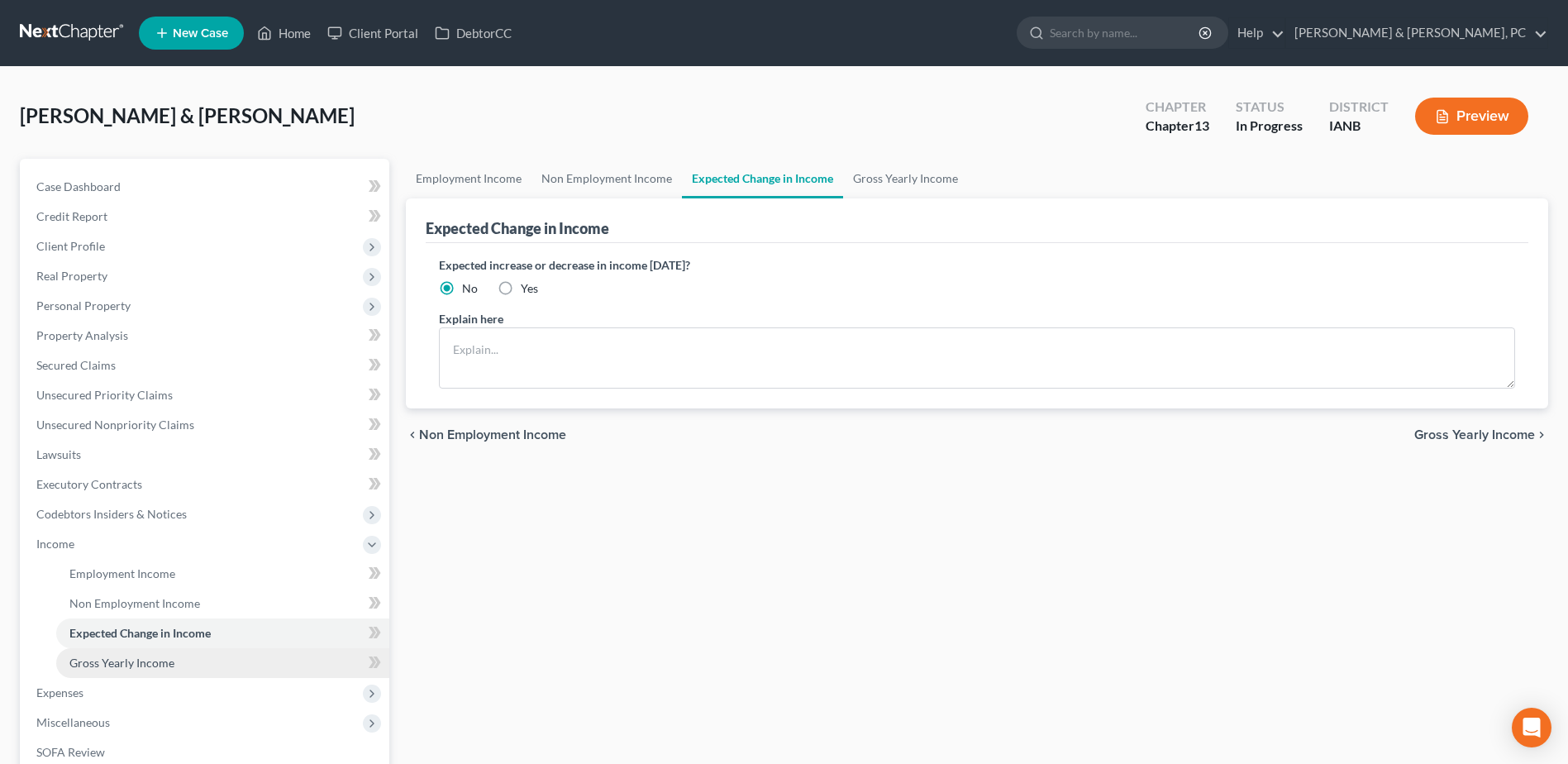
click at [205, 330] on link "Gross Yearly Income" at bounding box center [223, 662] width 333 height 30
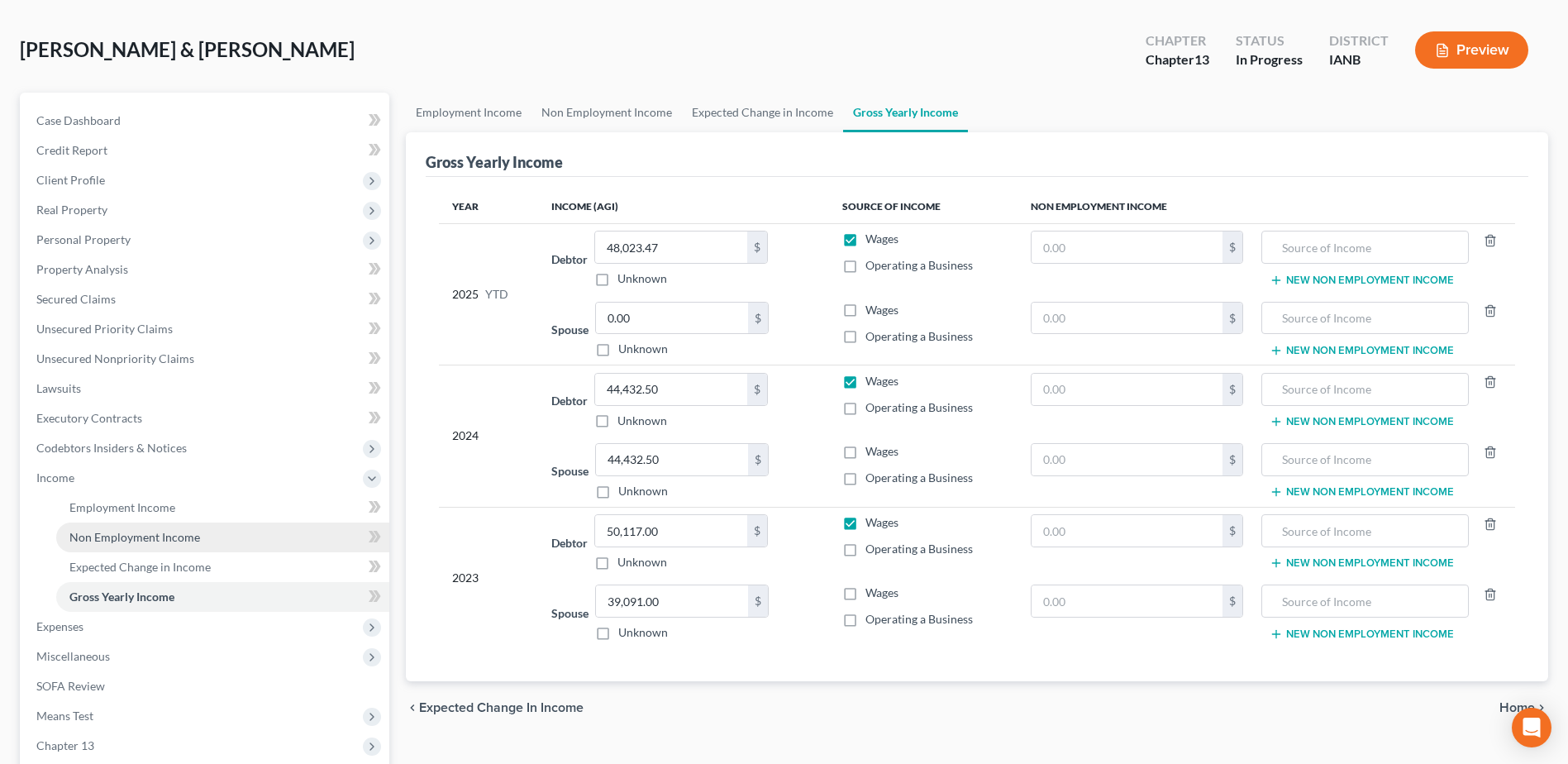
scroll to position [166, 0]
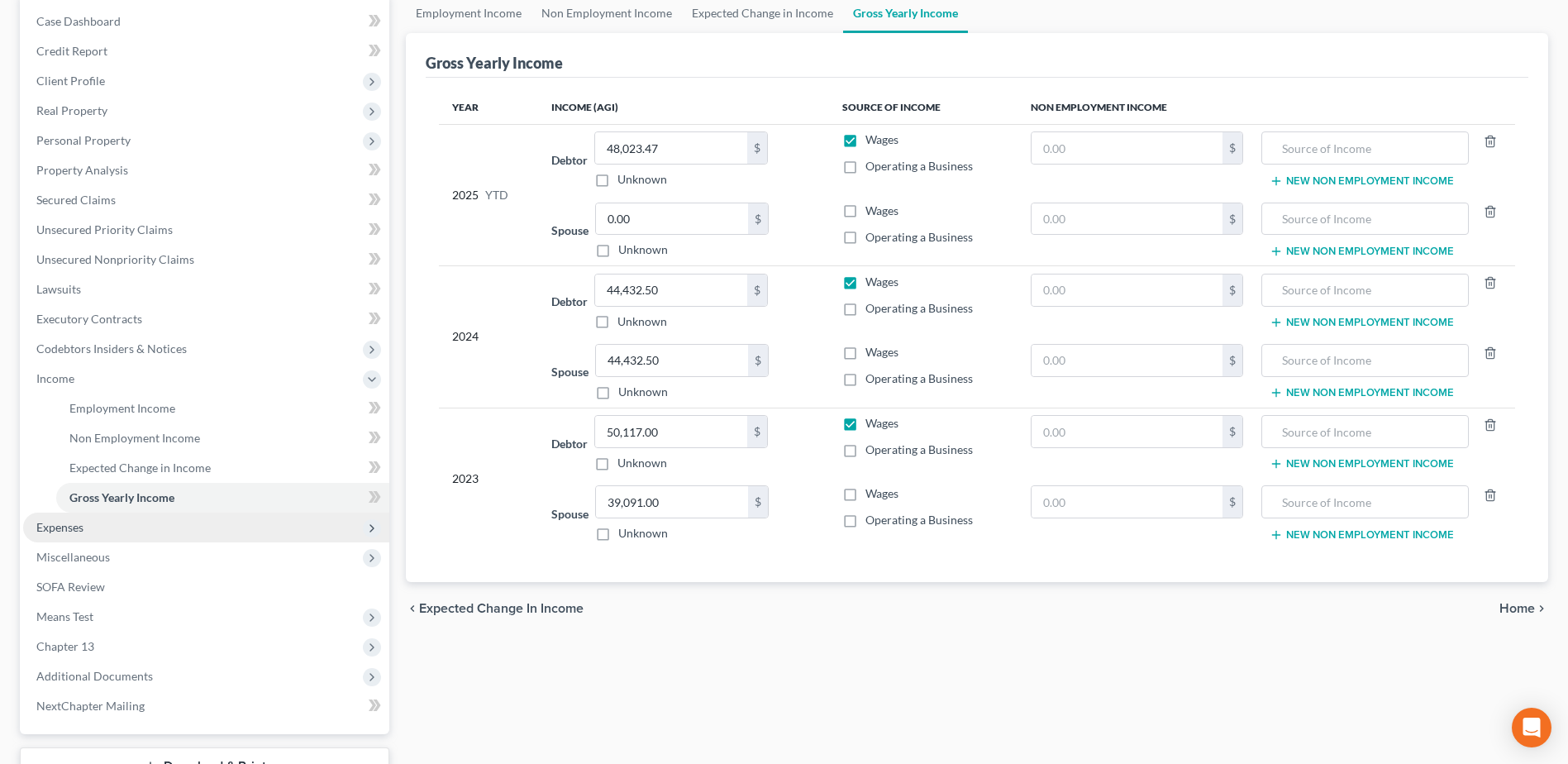
click at [70, 330] on span "Expenses" at bounding box center [206, 527] width 367 height 30
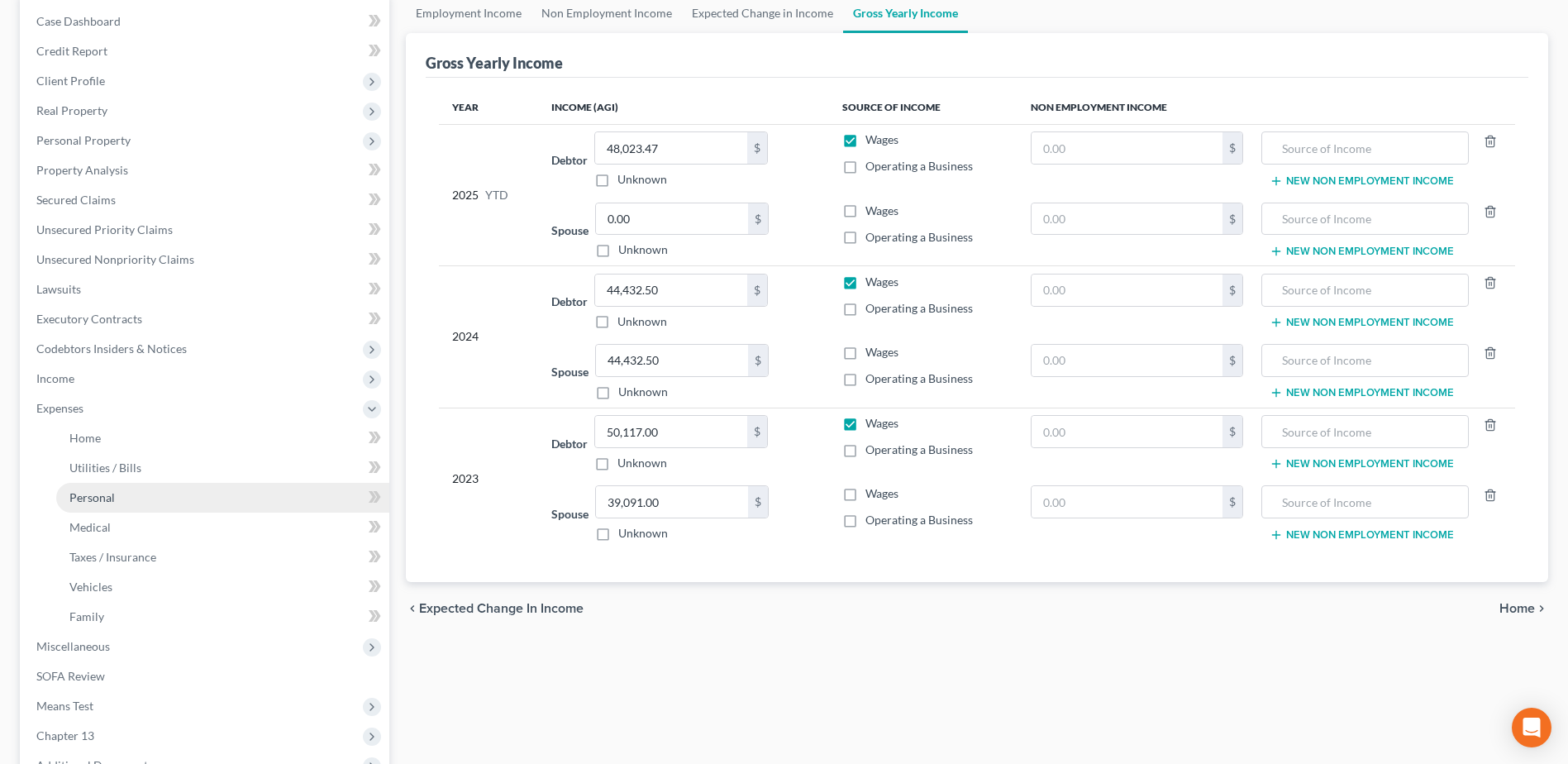
click at [102, 330] on span "Personal" at bounding box center [92, 497] width 46 height 14
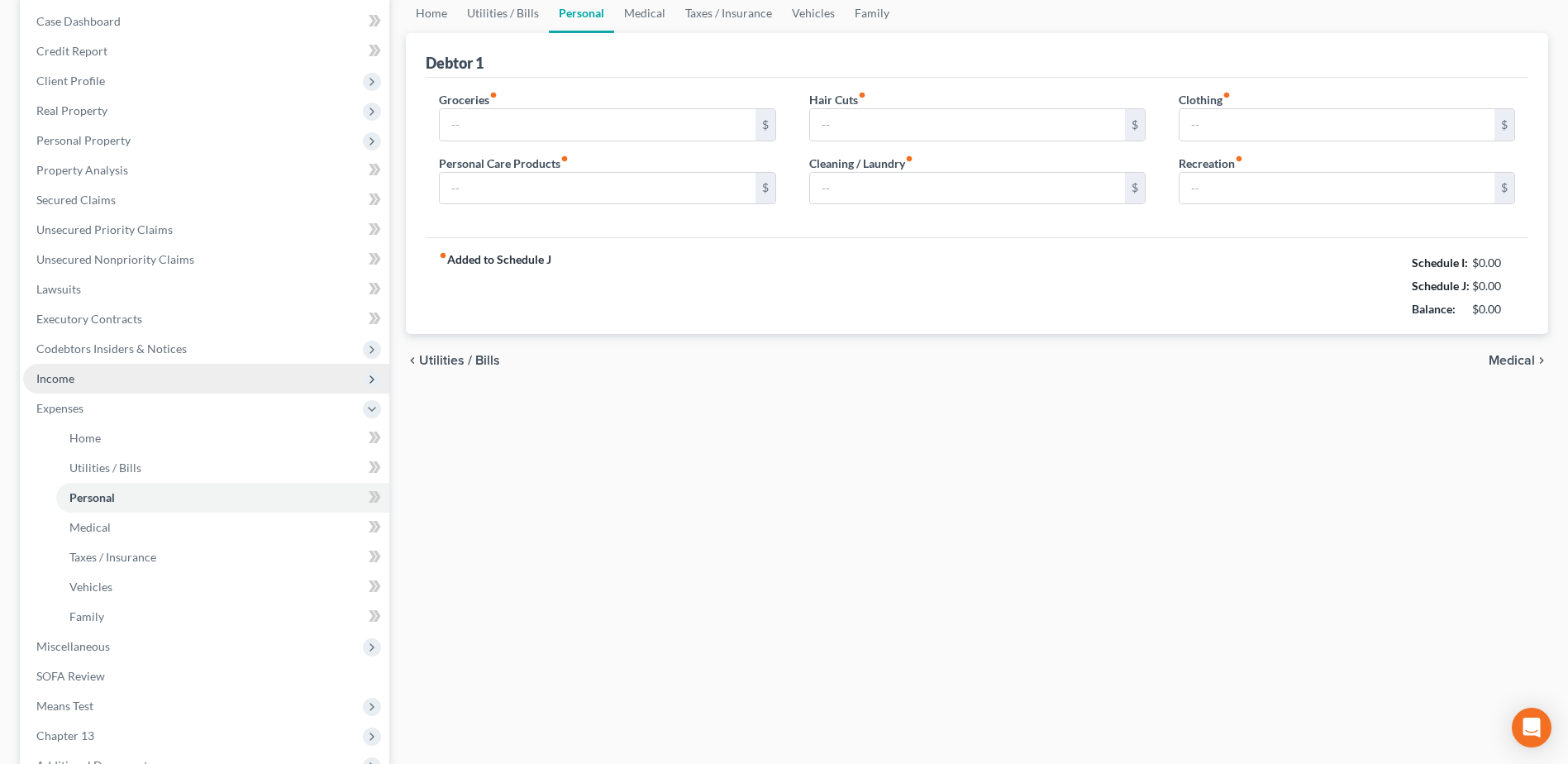
scroll to position [85, 0]
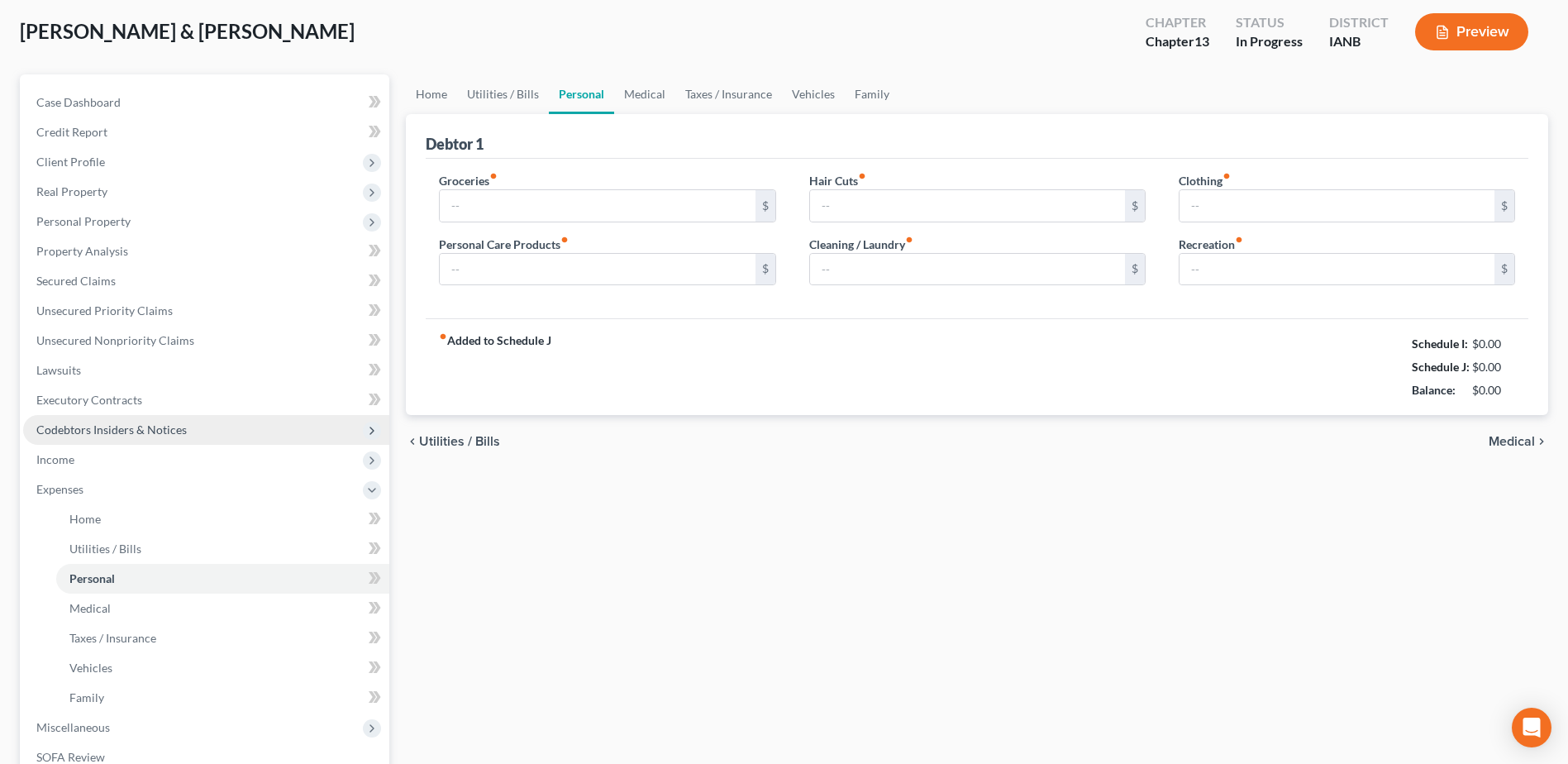
type input "900.00"
type input "160.00"
type input "60.00"
type input "0.00"
type input "75.00"
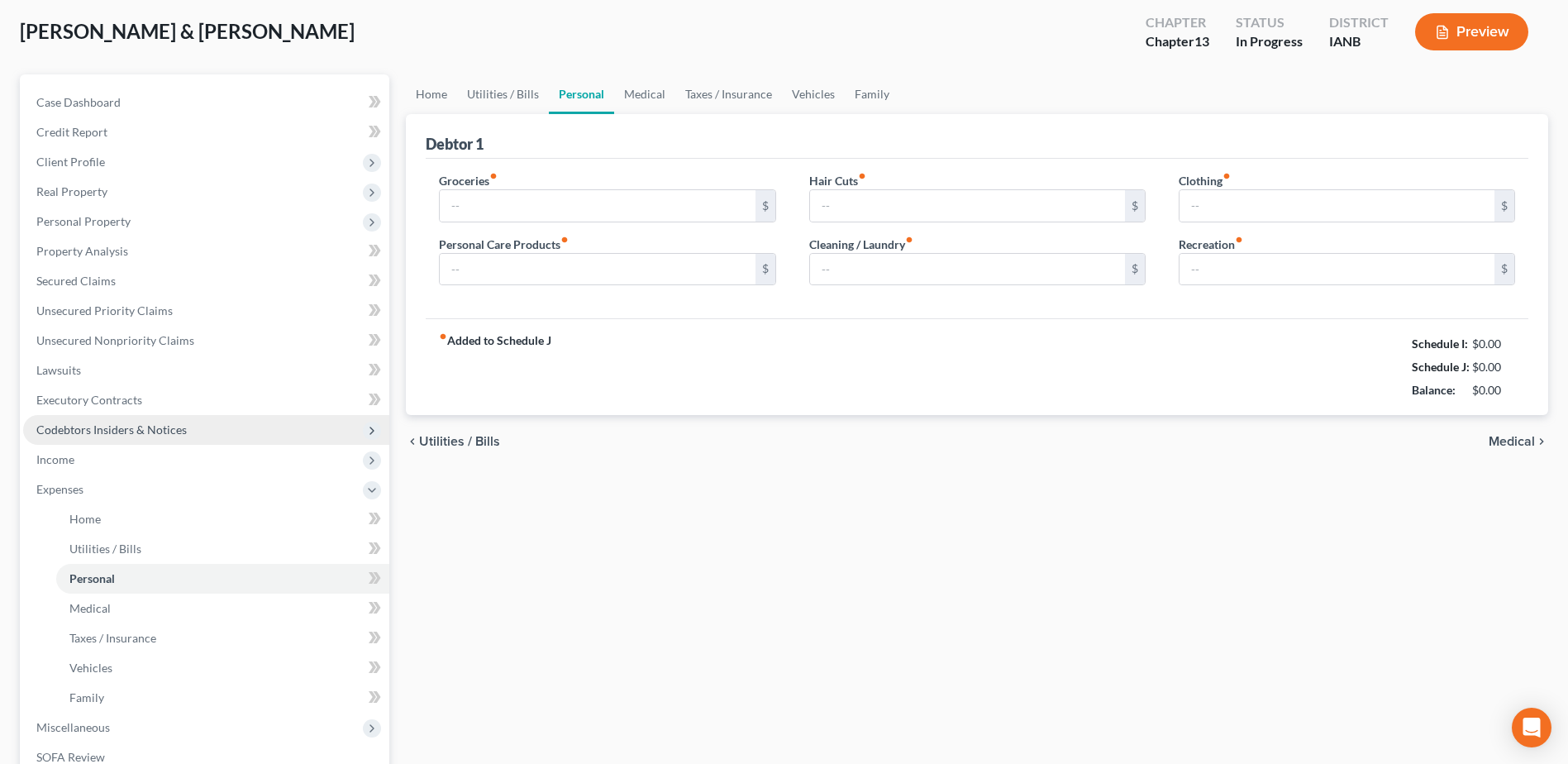
type input "0.00"
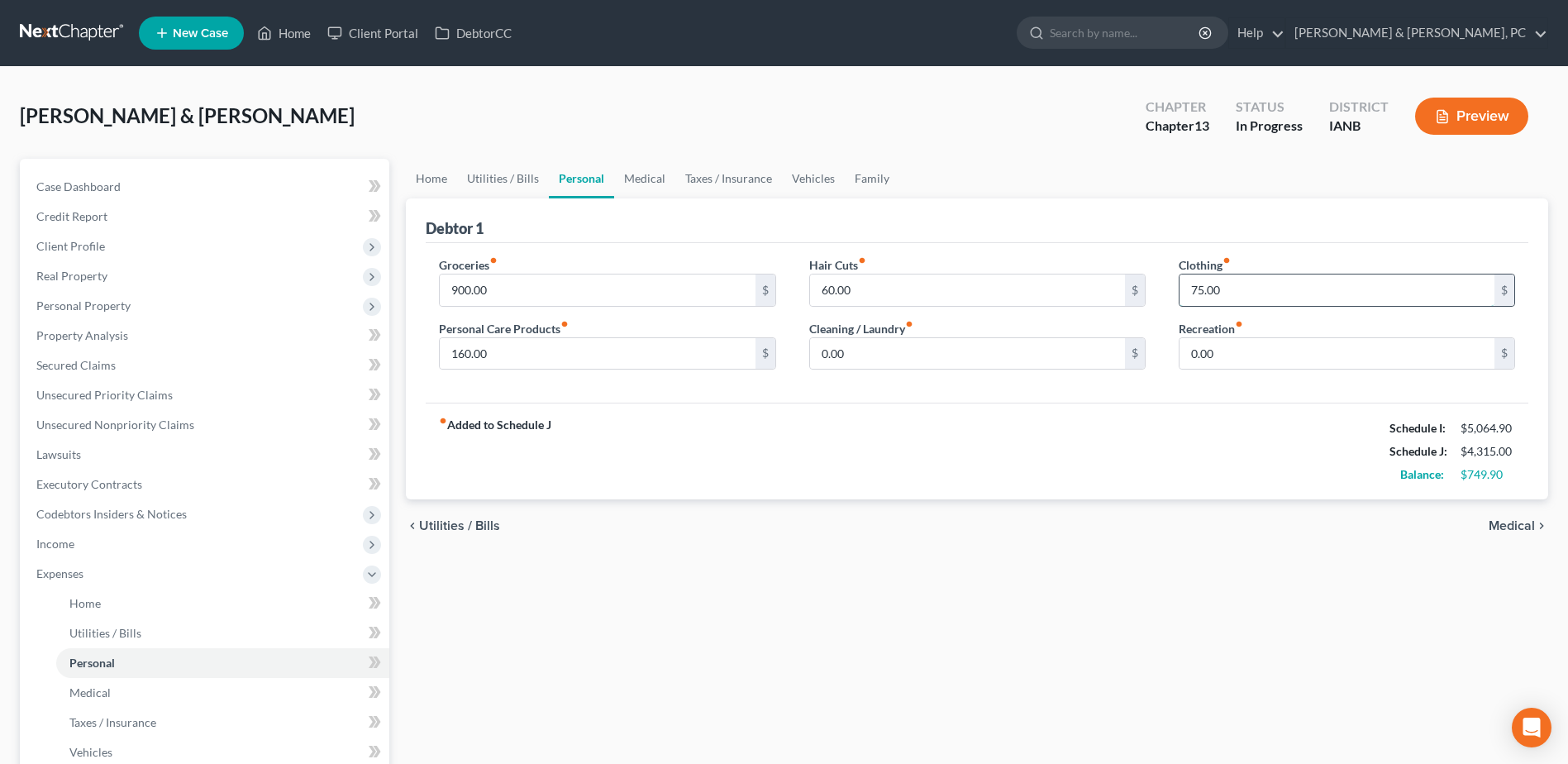
click at [780, 286] on input "75.00" at bounding box center [1337, 290] width 315 height 31
type input "276"
click at [780, 330] on div "fiber_manual_record Added to Schedule J Schedule I: $5,064.90 Schedule J: $4,51…" at bounding box center [977, 451] width 1103 height 97
click at [780, 330] on input "0.00" at bounding box center [1337, 354] width 315 height 31
type input "390"
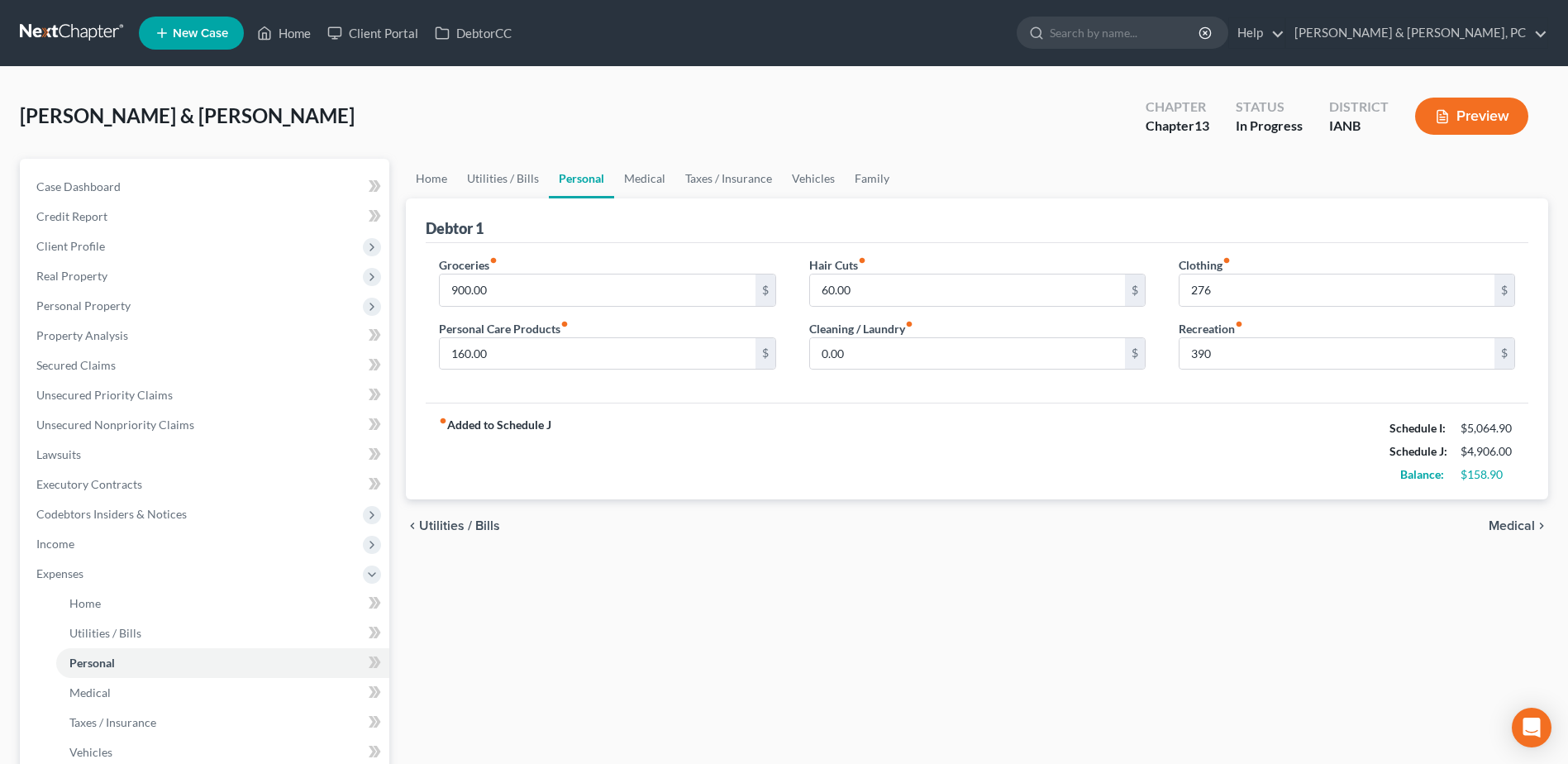
click at [780, 330] on div "chevron_left Utilities / Bills Medical chevron_right" at bounding box center [977, 525] width 1143 height 53
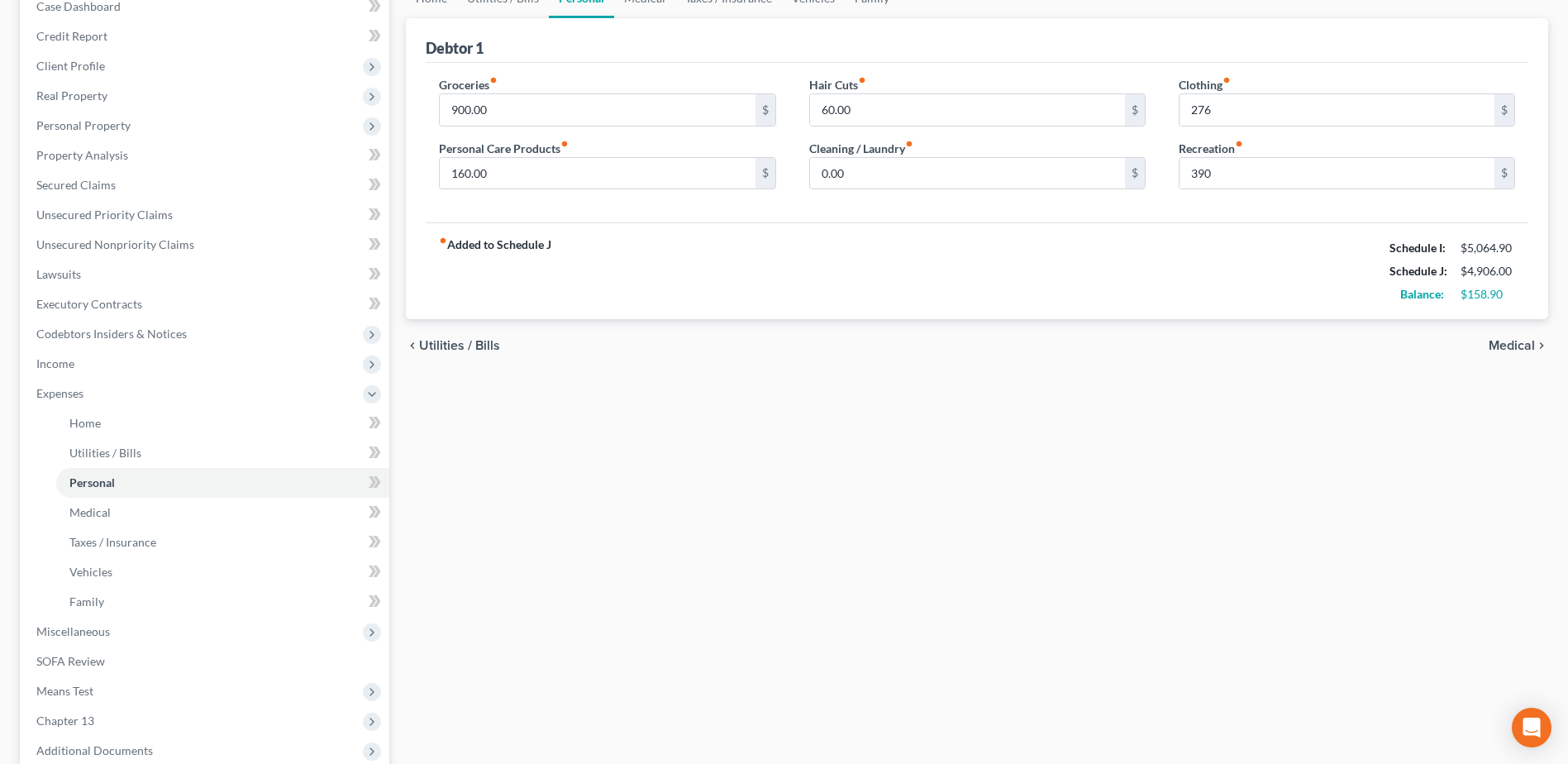
scroll to position [383, 0]
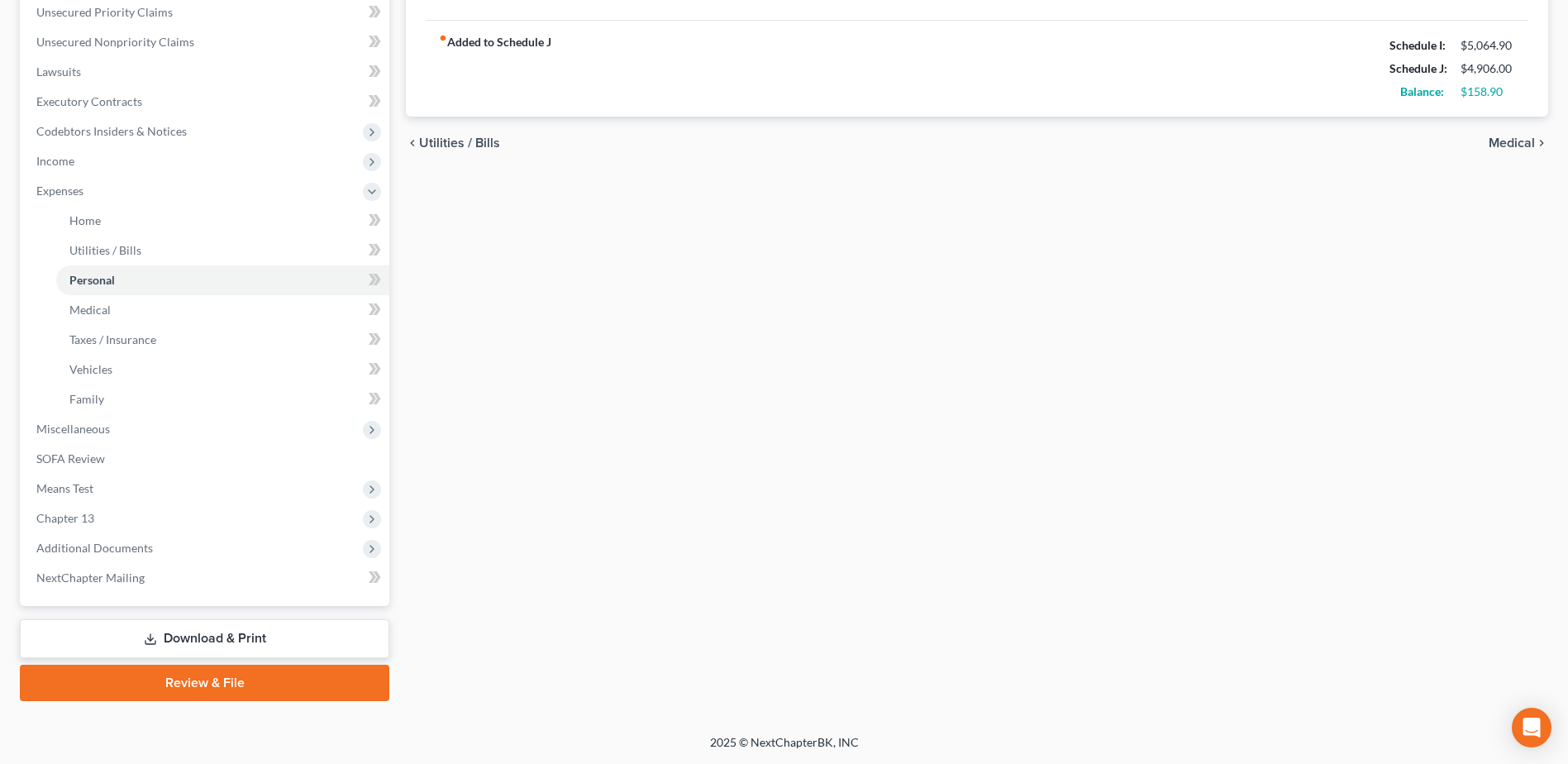
click at [241, 330] on link "Download & Print" at bounding box center [204, 638] width 369 height 39
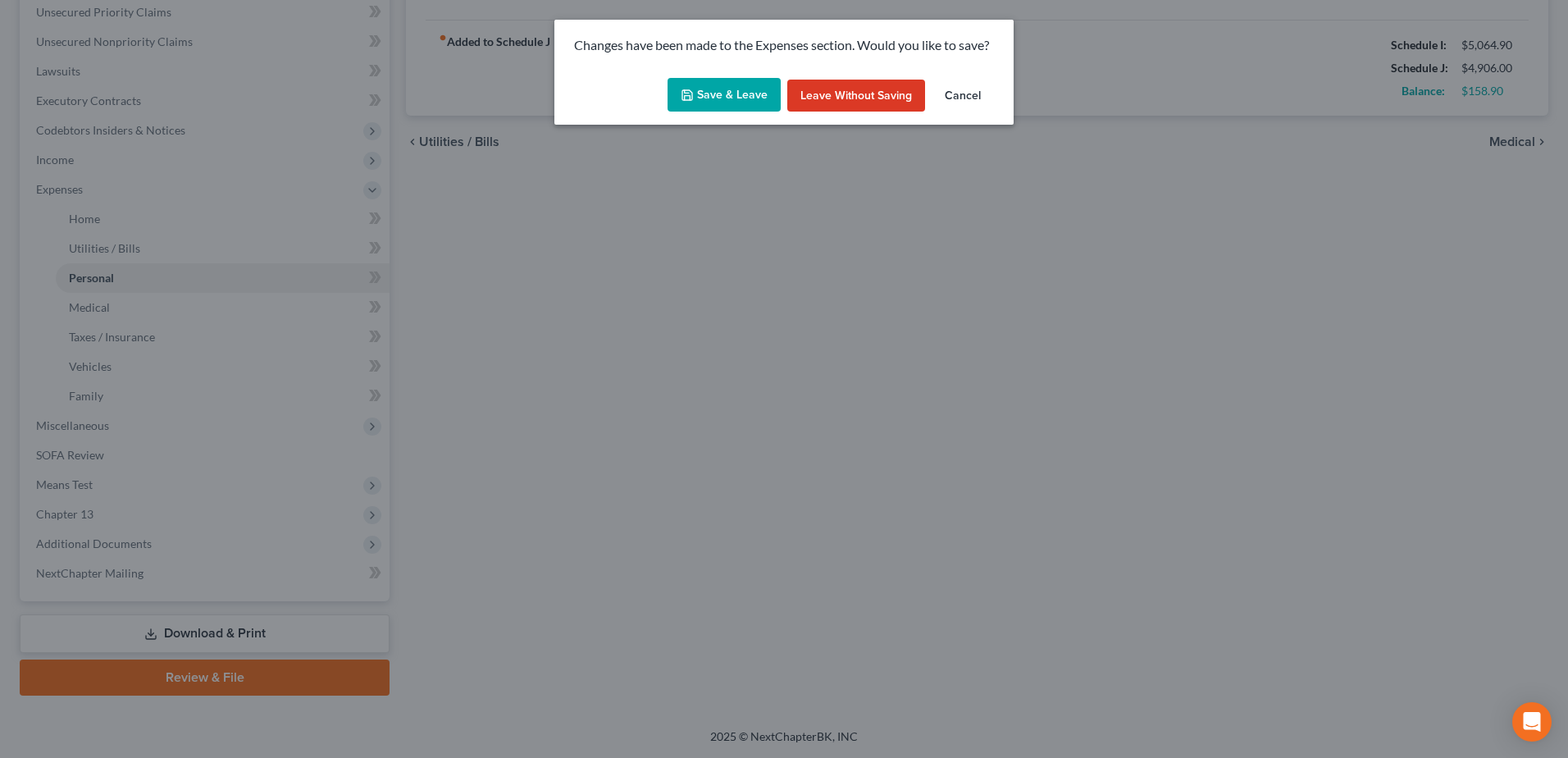
click at [694, 89] on icon "button" at bounding box center [687, 95] width 13 height 13
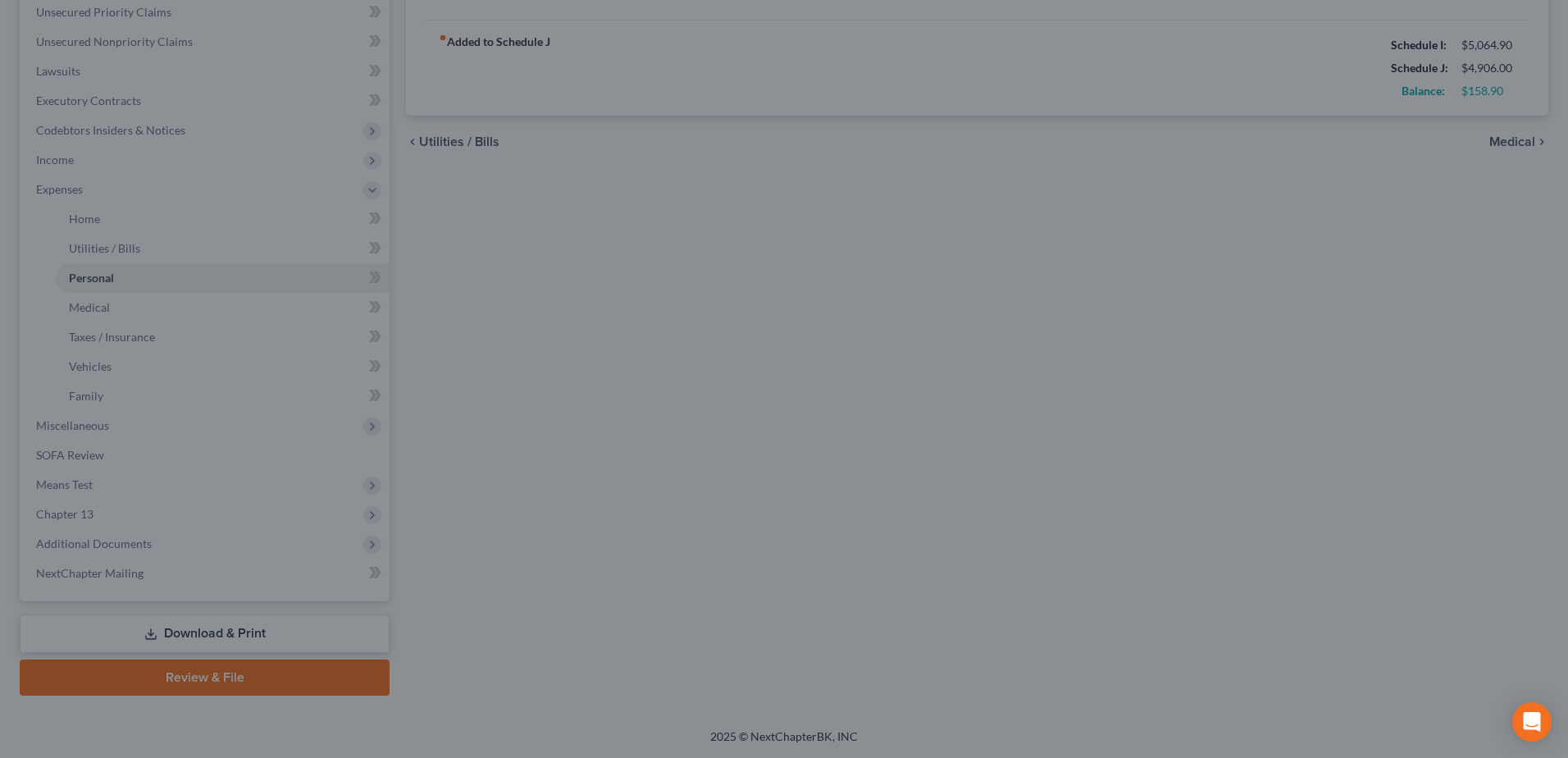
type input "276.00"
type input "390.00"
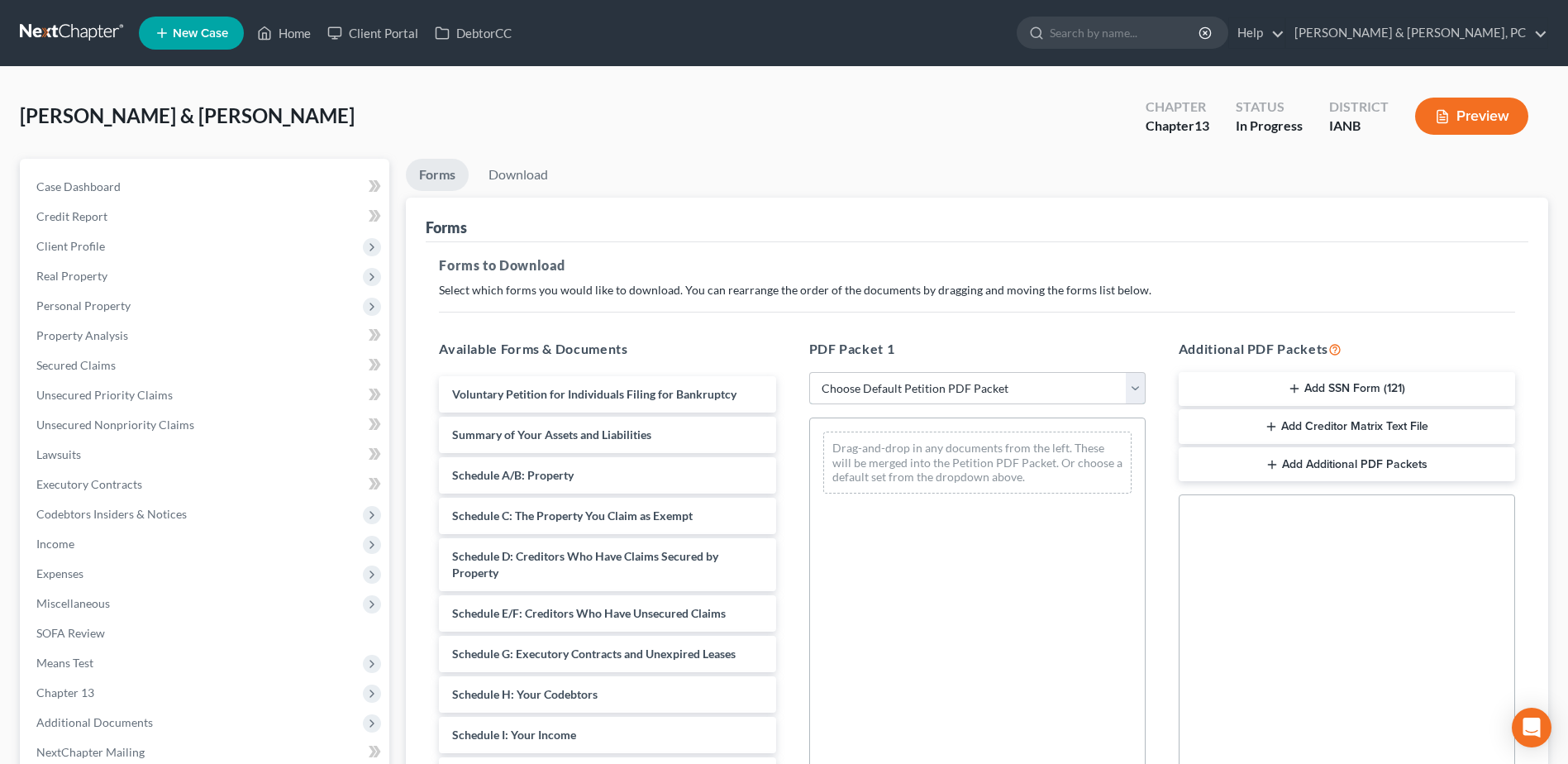
drag, startPoint x: 947, startPoint y: 376, endPoint x: 936, endPoint y: 404, distance: 30.1
click at [780, 330] on select "Choose Default Petition PDF Packet Complete Bankruptcy Petition (all forms and …" at bounding box center [977, 388] width 336 height 33
select select "0"
click at [780, 330] on select "Choose Default Petition PDF Packet Complete Bankruptcy Petition (all forms and …" at bounding box center [977, 388] width 336 height 33
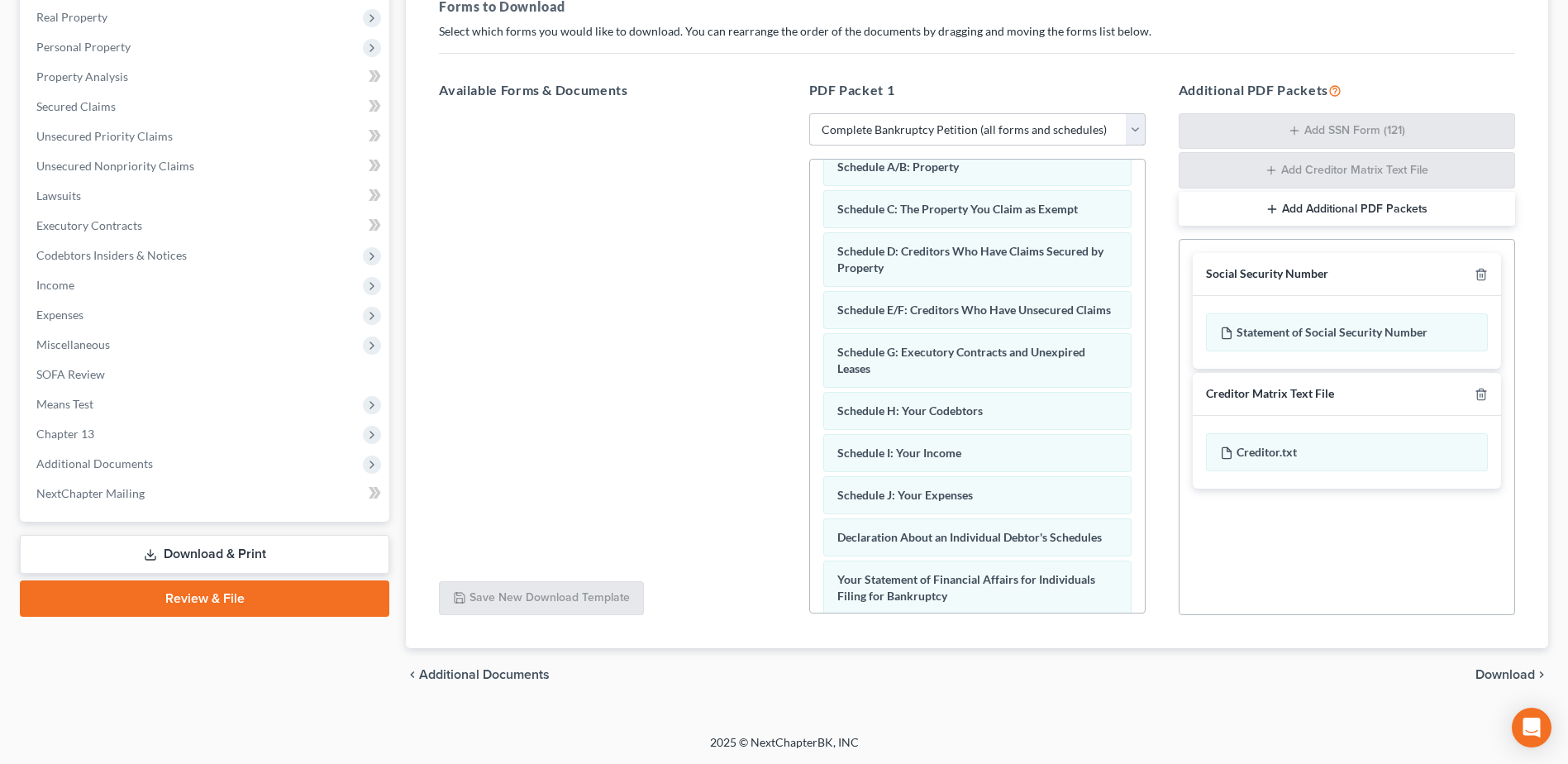
scroll to position [467, 0]
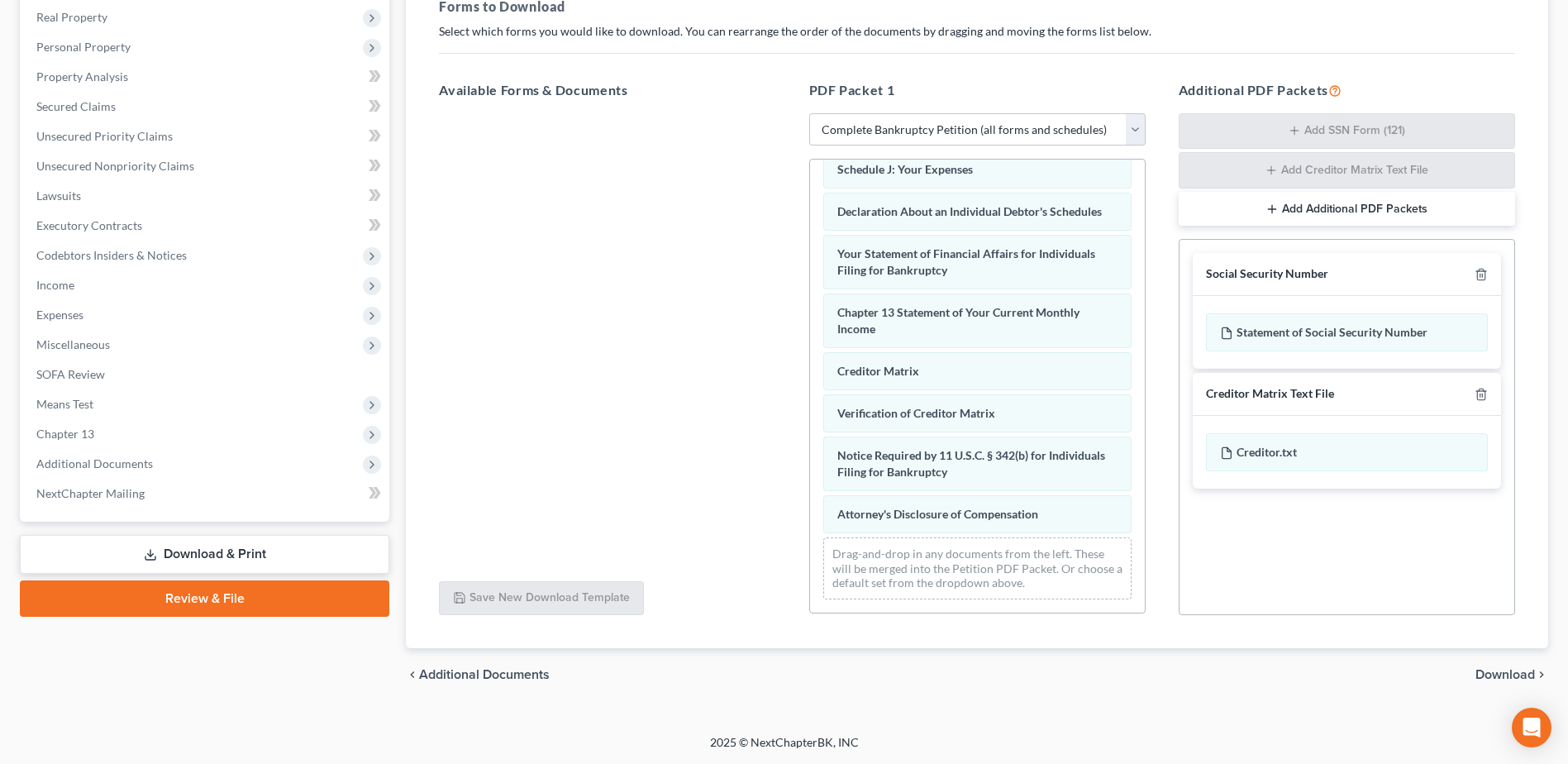
click at [780, 330] on div "chevron_left Additional Documents Download chevron_right" at bounding box center [977, 673] width 1143 height 53
click at [780, 330] on span "Download" at bounding box center [1505, 673] width 60 height 13
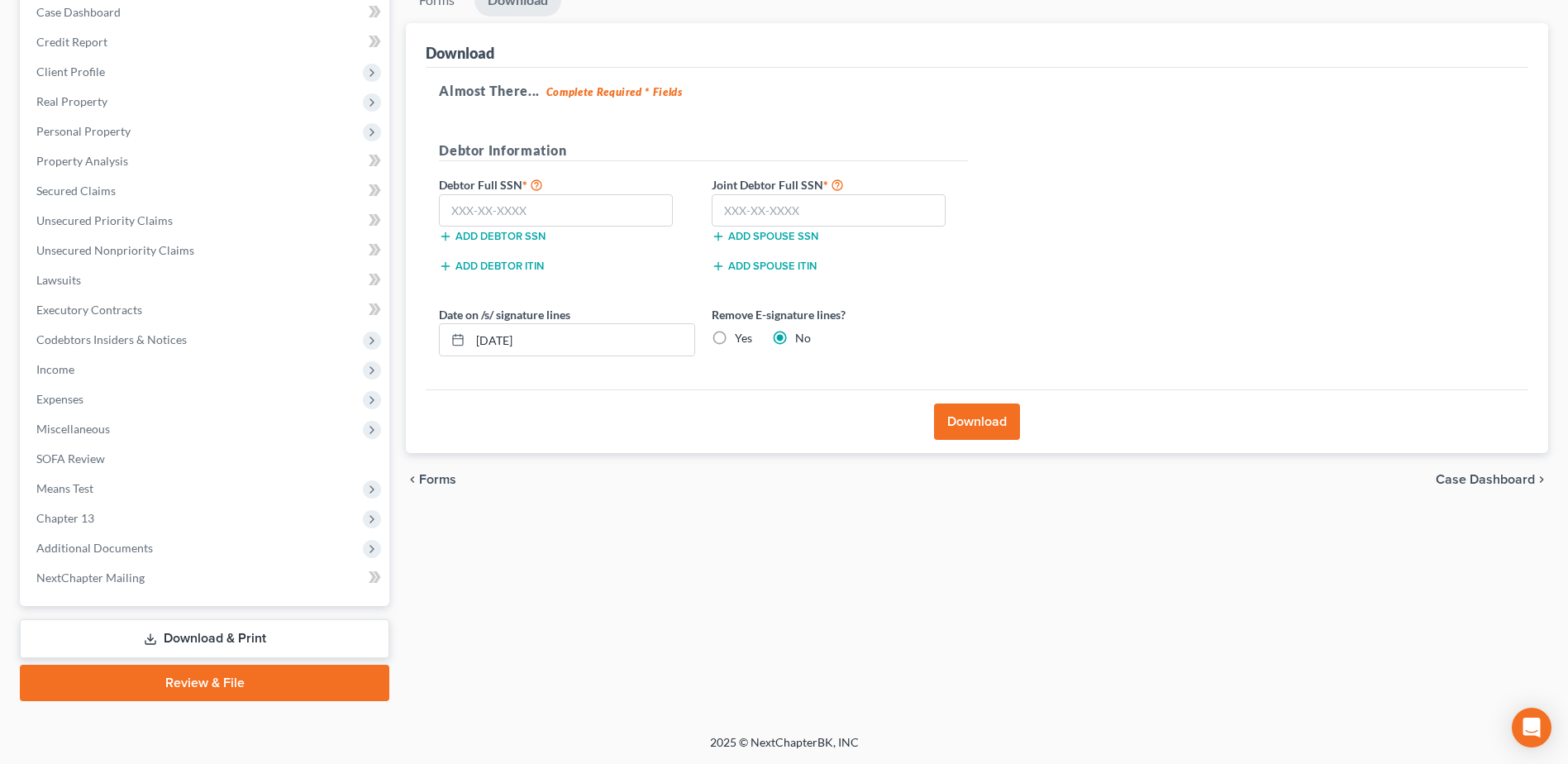
scroll to position [174, 0]
click at [780, 191] on label "Joint Debtor Full SSN *" at bounding box center [840, 184] width 273 height 20
click at [780, 204] on input "text" at bounding box center [828, 210] width 234 height 33
paste input "480-21-4100"
type input "480-21-4100"
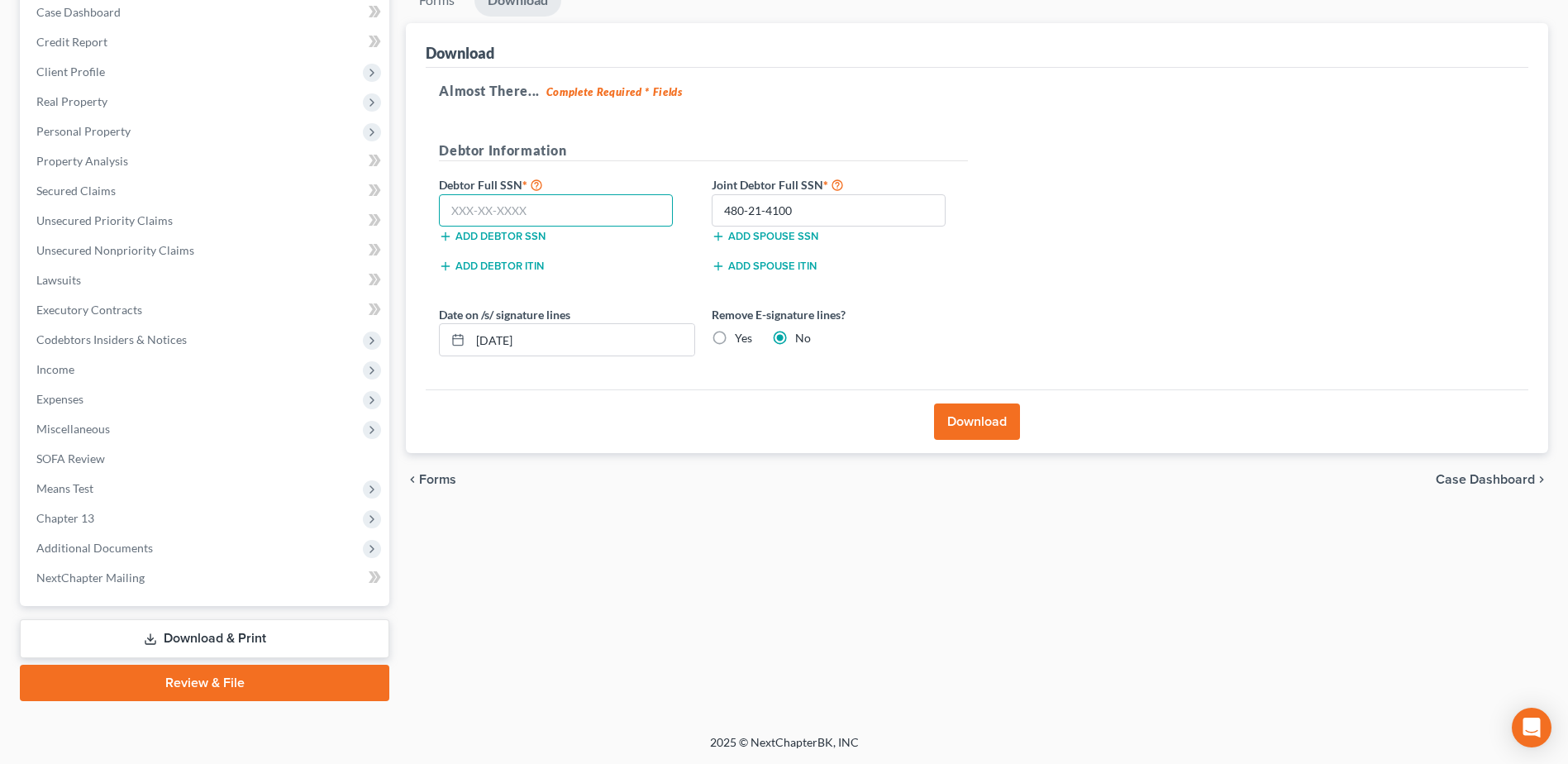
click at [568, 205] on input "text" at bounding box center [555, 210] width 234 height 33
paste input "482-19-4071"
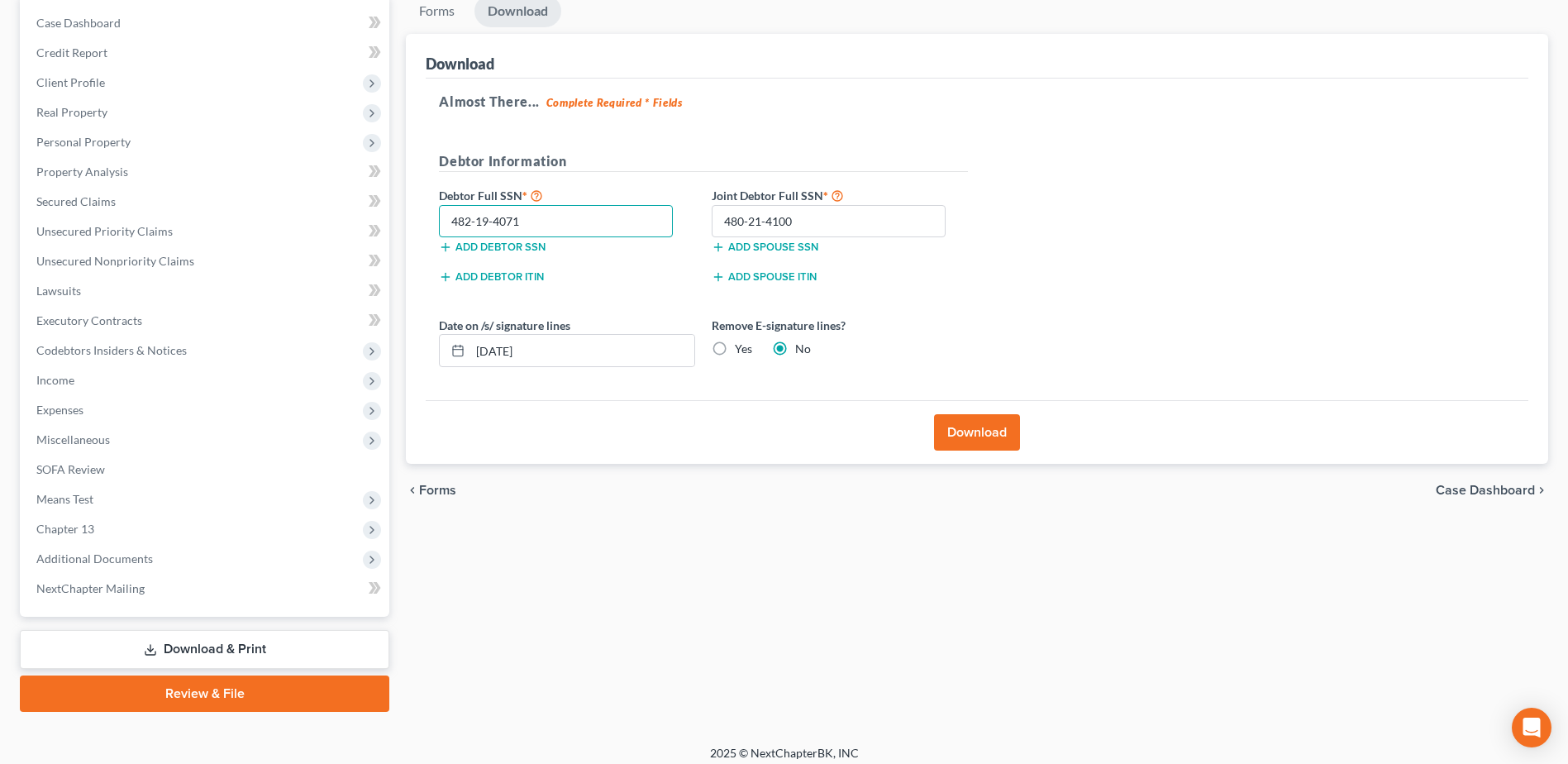
scroll to position [166, 0]
type input "482-19-4071"
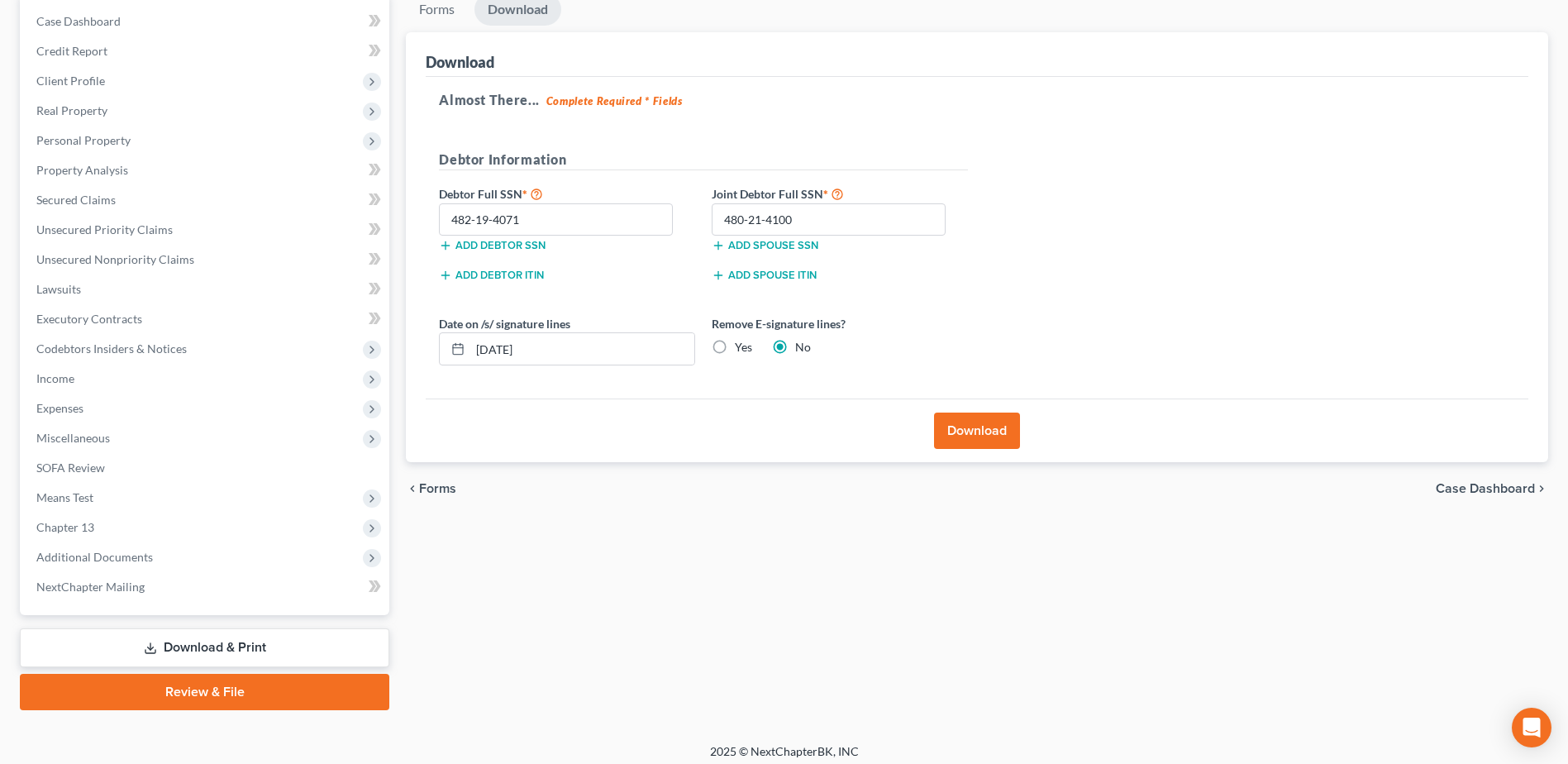
click at [738, 330] on label "Yes" at bounding box center [743, 347] width 17 height 16
click at [742, 330] on input "Yes" at bounding box center [747, 344] width 10 height 10
radio input "true"
radio input "false"
click at [780, 330] on button "Download" at bounding box center [977, 430] width 86 height 36
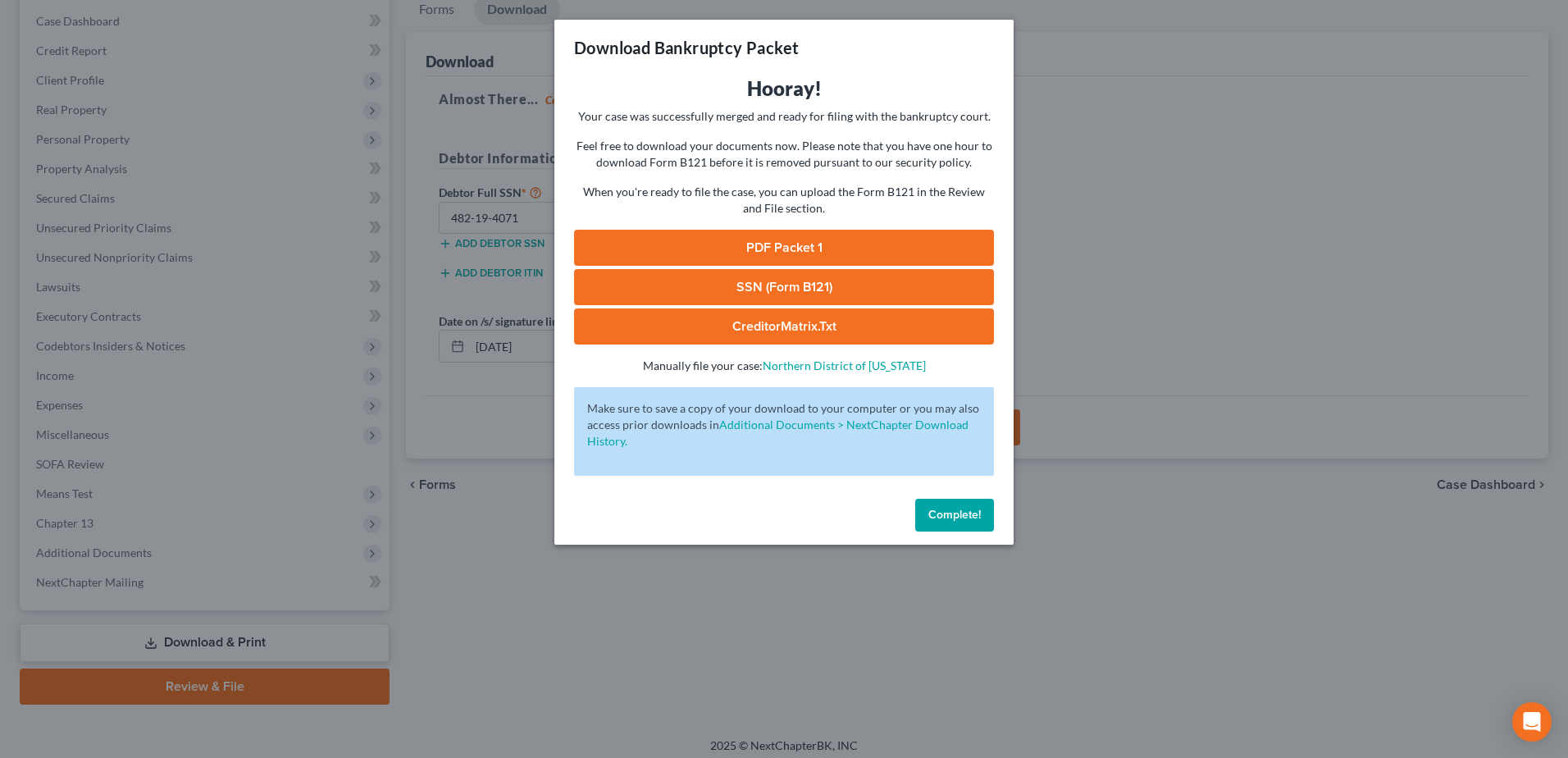
click at [773, 234] on link "PDF Packet 1" at bounding box center [784, 247] width 420 height 36
click at [773, 282] on link "SSN (Form B121)" at bounding box center [784, 287] width 420 height 36
click at [773, 328] on div "Complete!" at bounding box center [784, 518] width 459 height 52
click at [773, 328] on span "Complete!" at bounding box center [954, 514] width 52 height 14
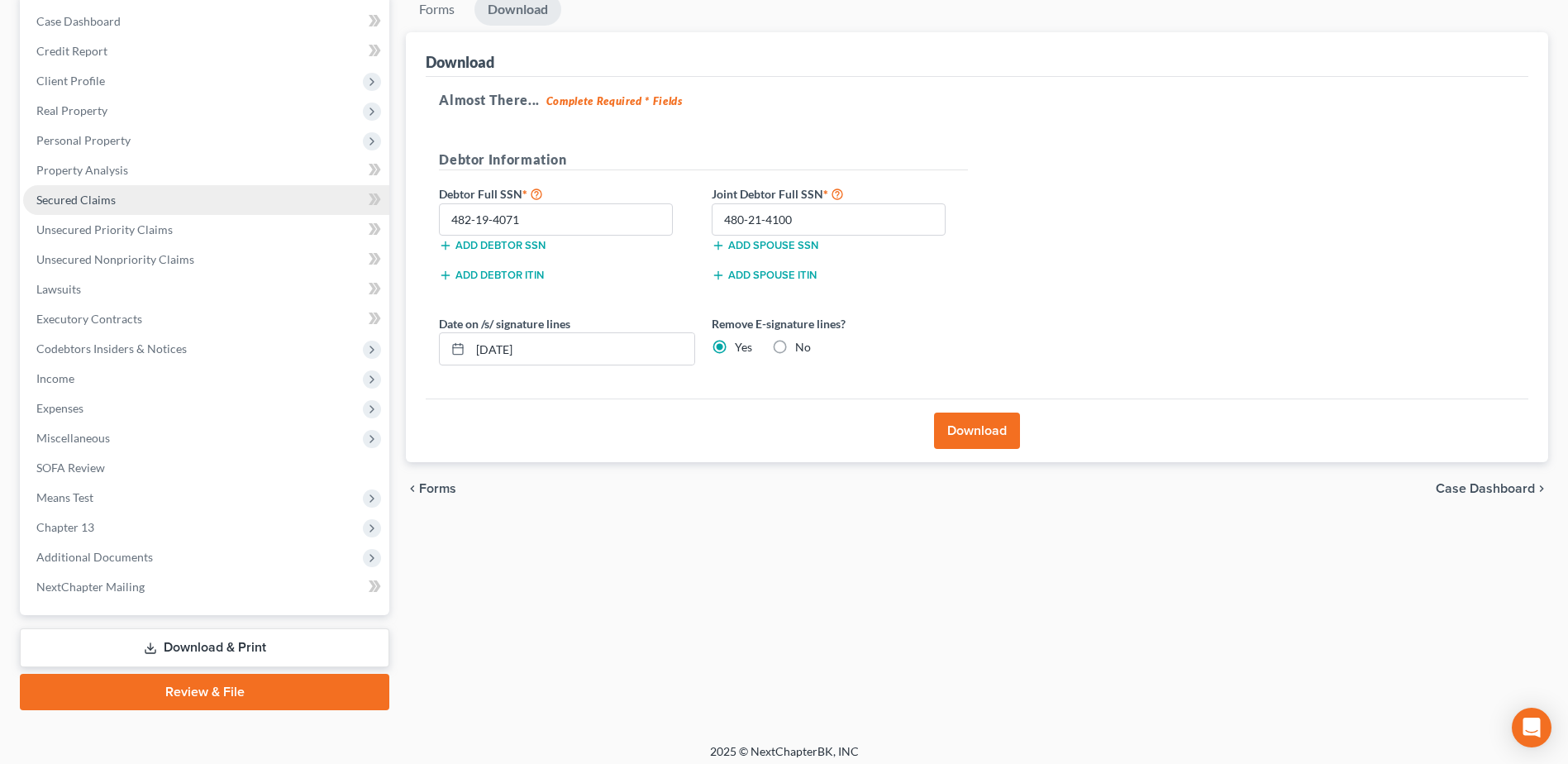
click at [127, 195] on link "Secured Claims" at bounding box center [206, 200] width 367 height 30
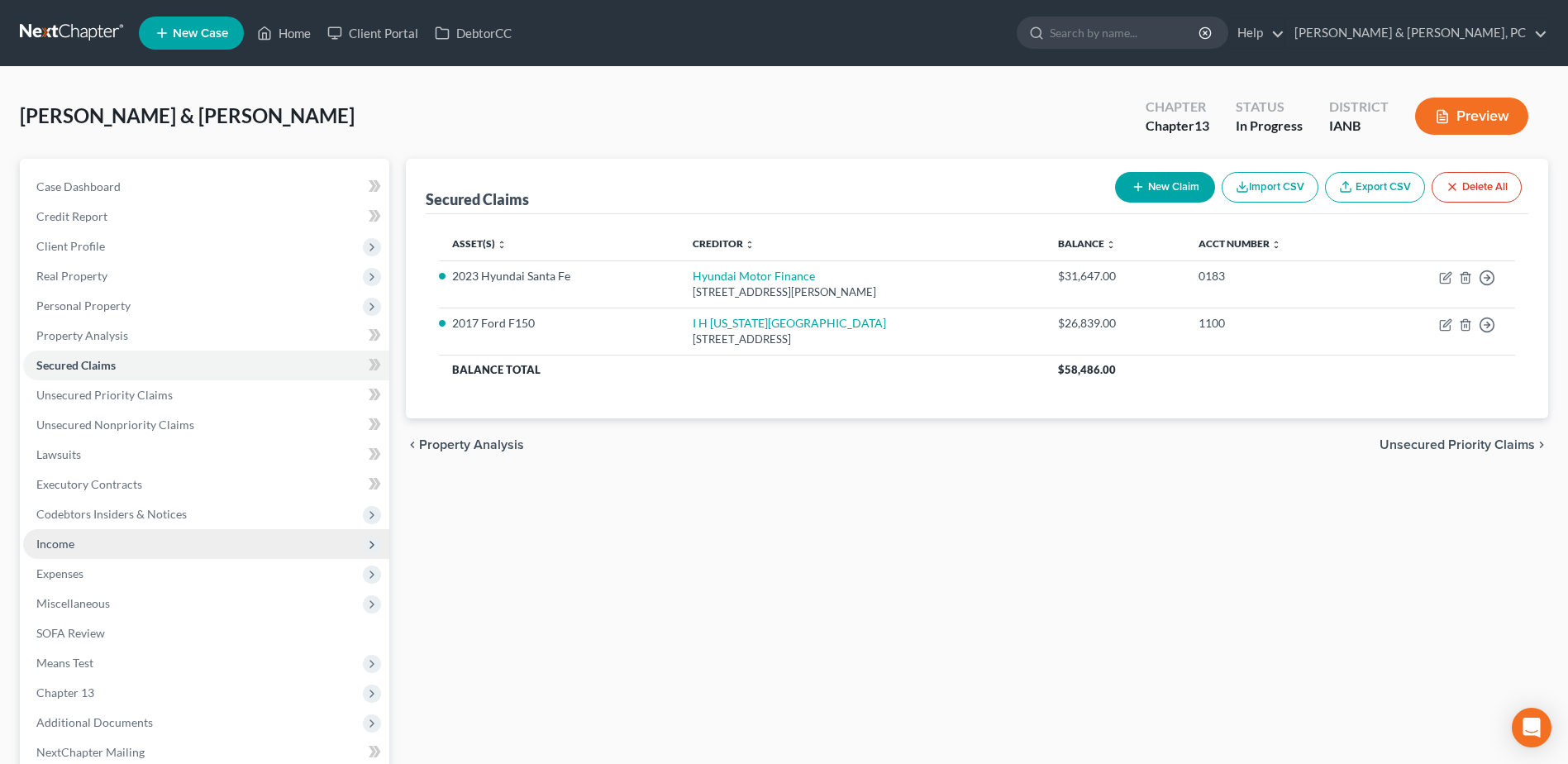
click at [138, 330] on span "Income" at bounding box center [206, 543] width 367 height 30
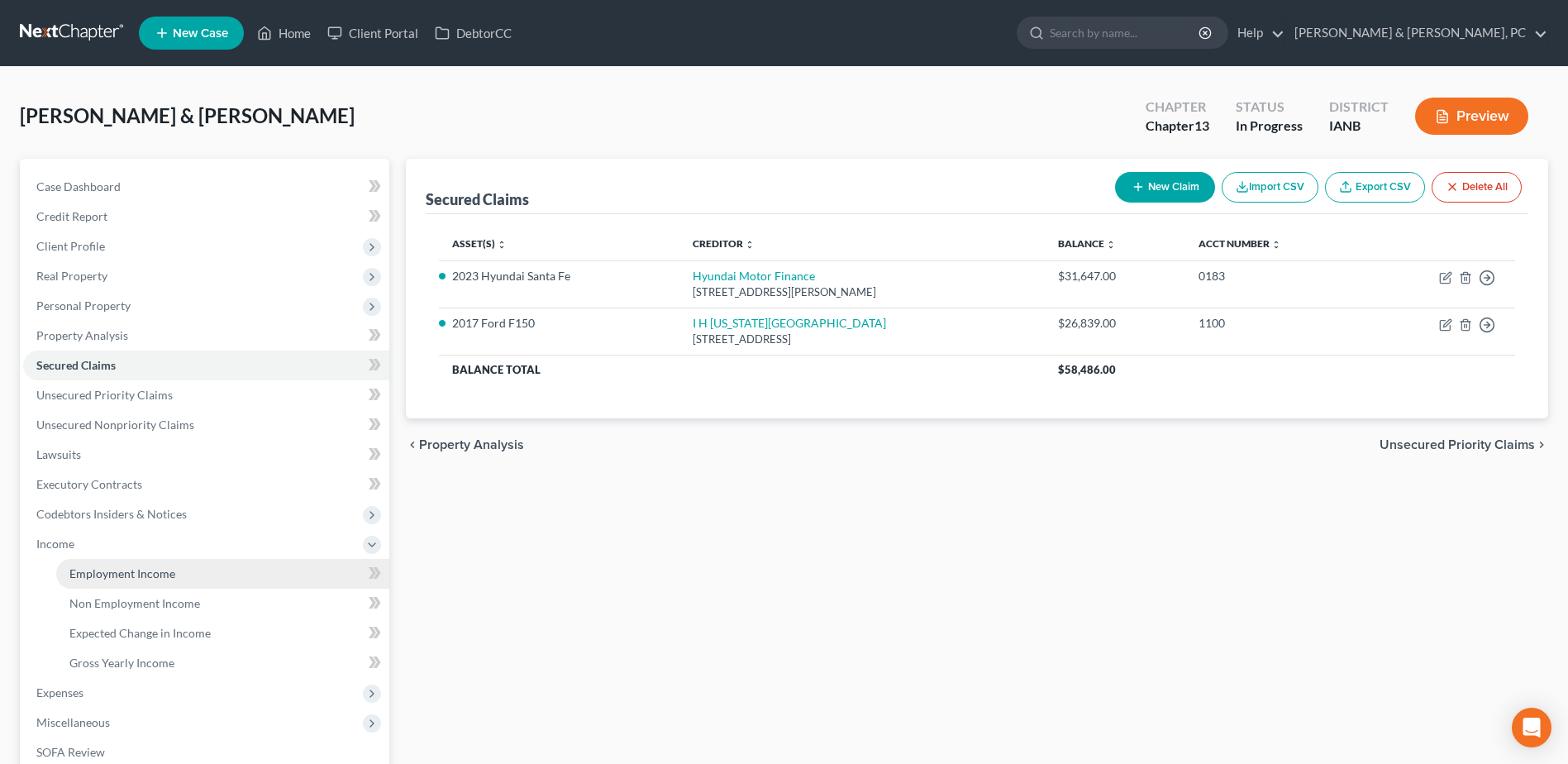
click at [129, 330] on span "Employment Income" at bounding box center [122, 573] width 106 height 14
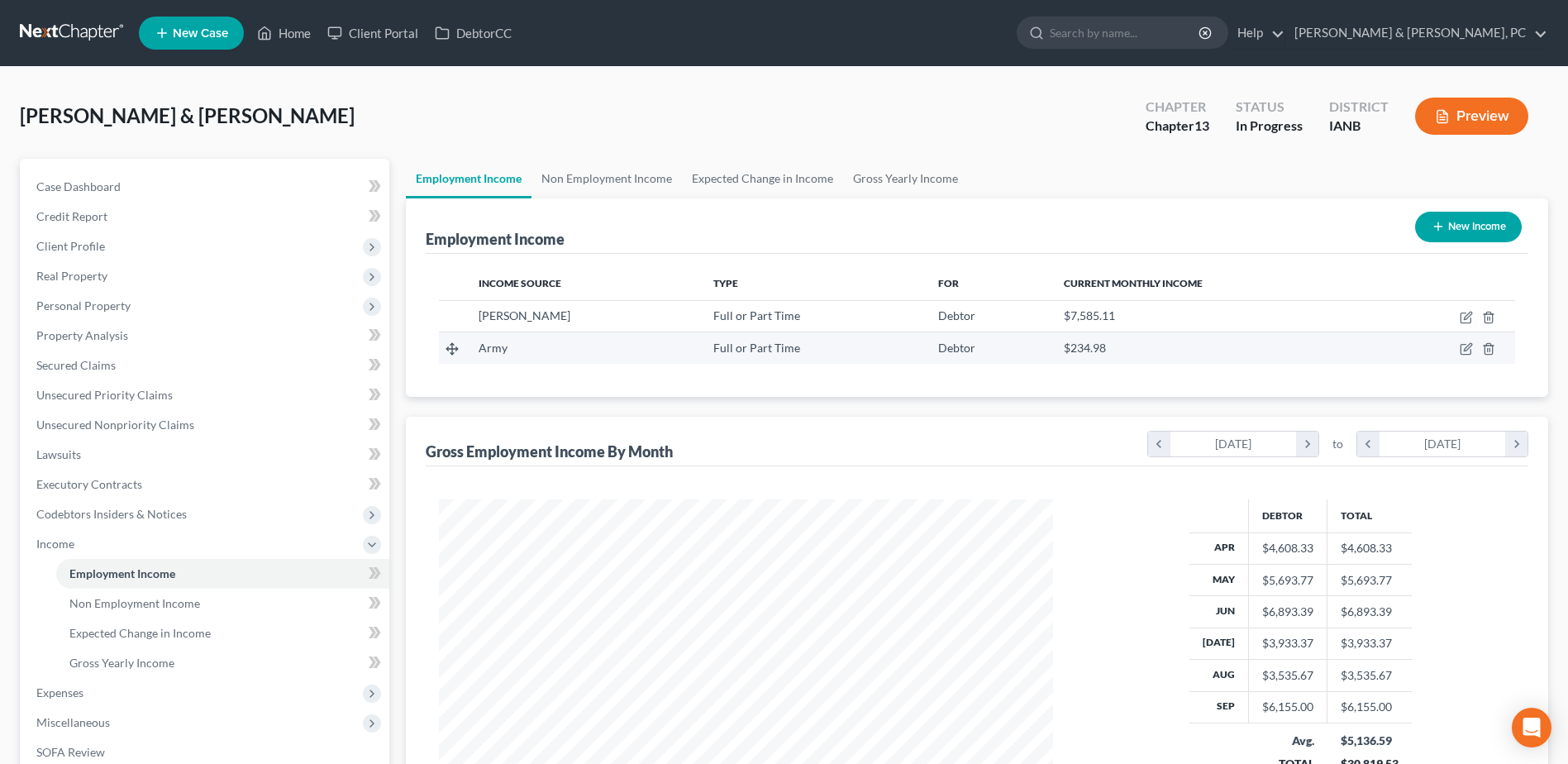
scroll to position [307, 647]
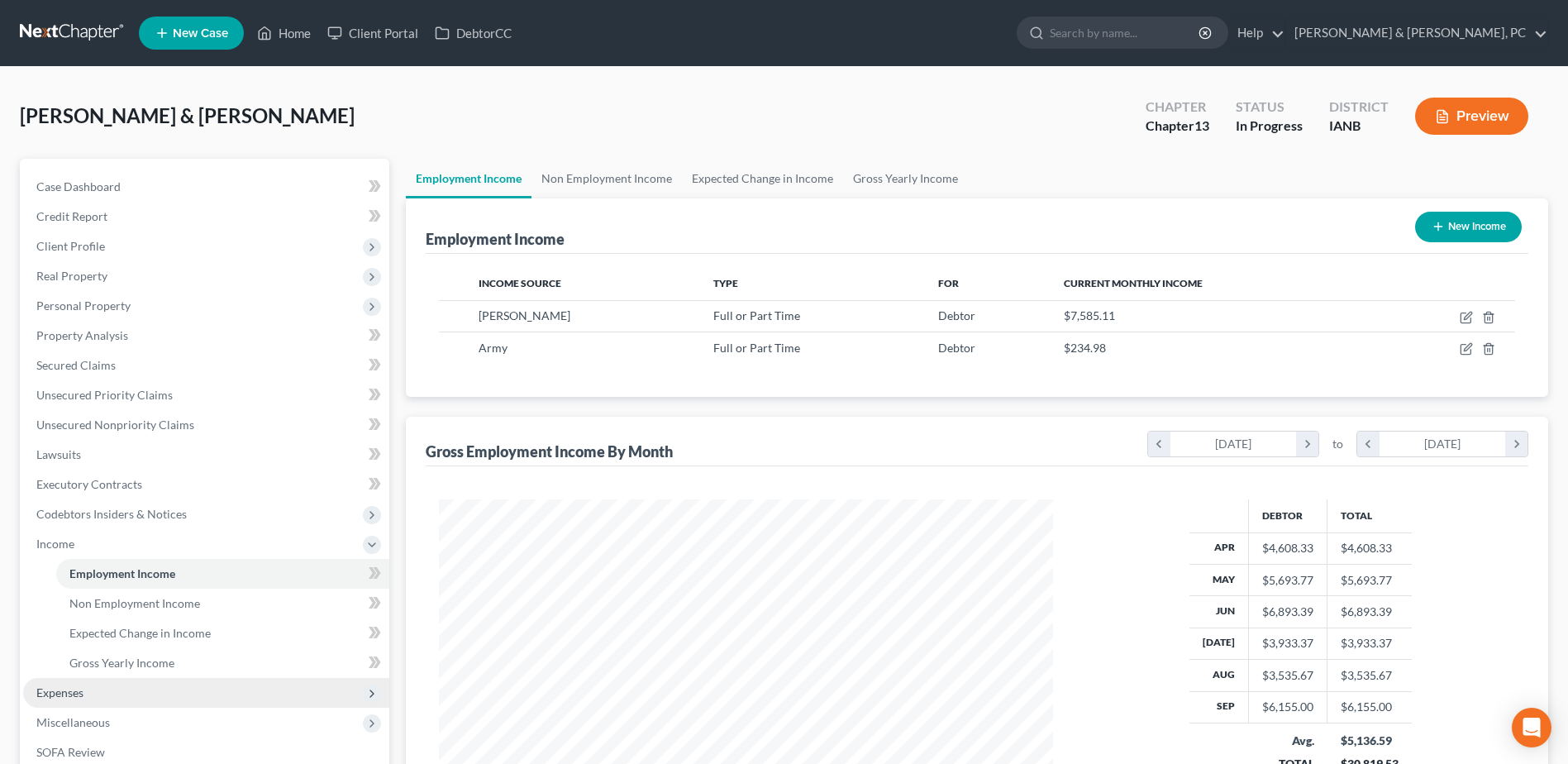
click at [87, 330] on span "Expenses" at bounding box center [206, 692] width 367 height 30
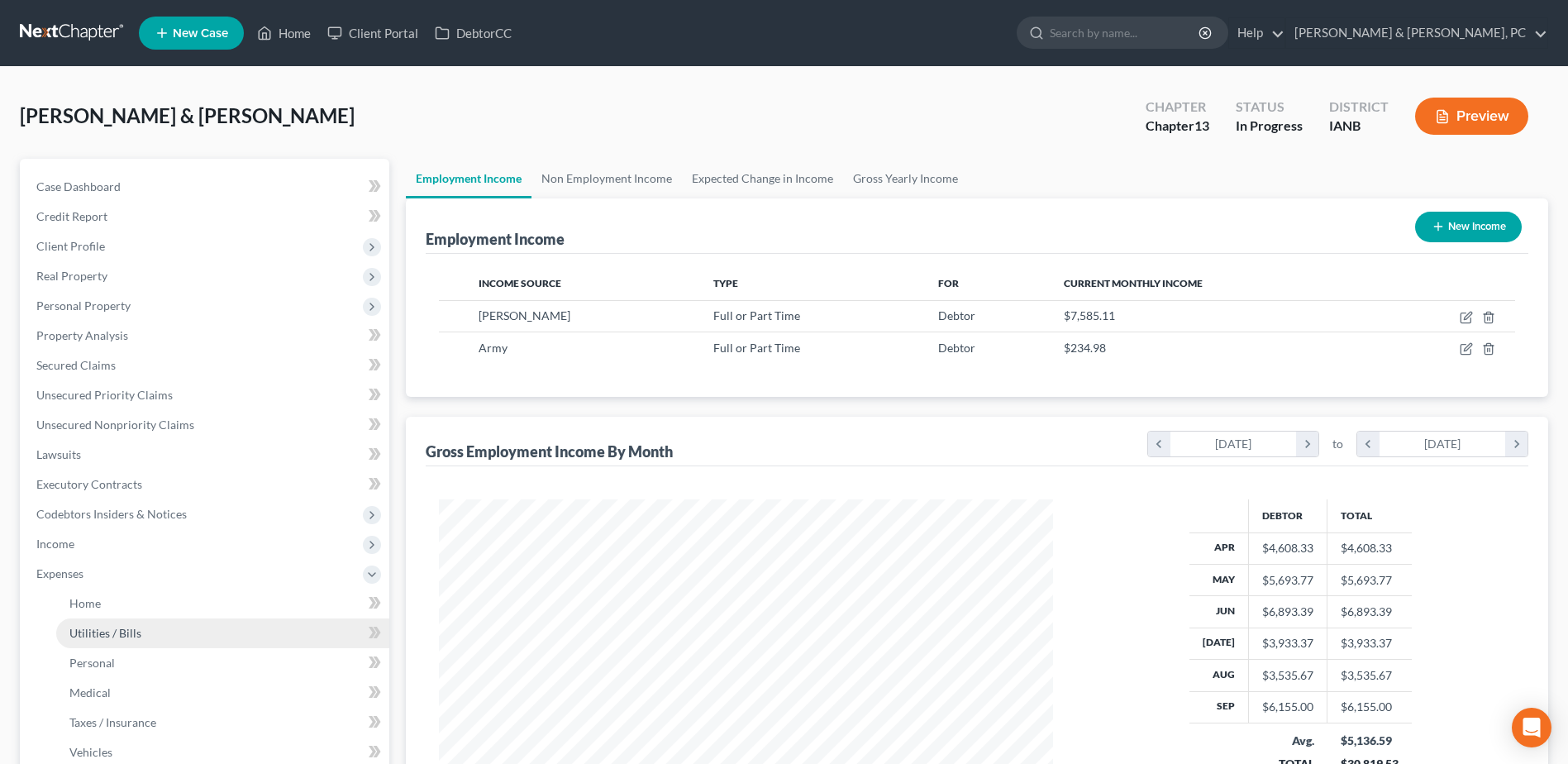
click at [97, 330] on span "Utilities / Bills" at bounding box center [105, 633] width 72 height 14
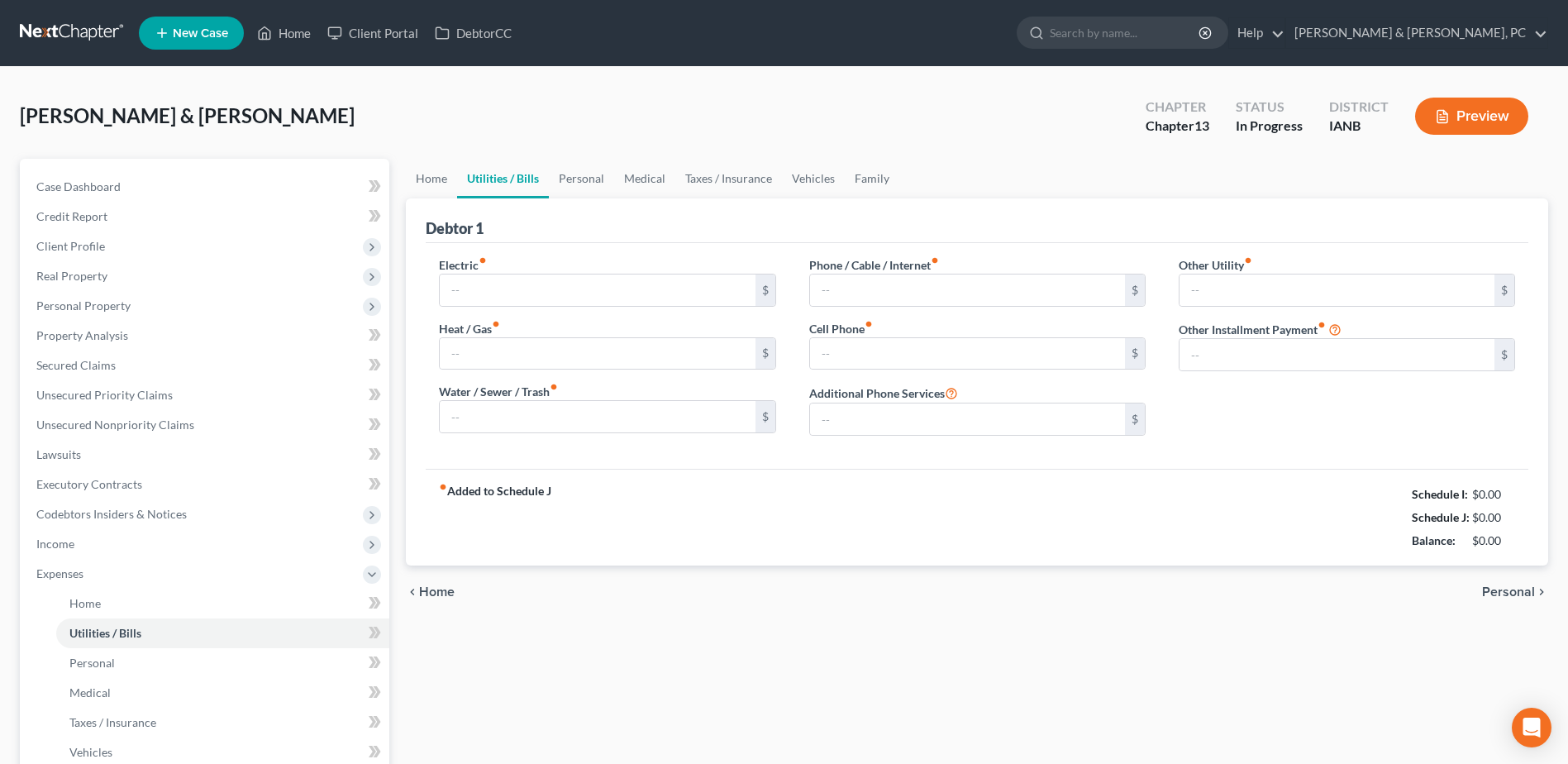
type input "113.00"
type input "130.00"
type input "87.00"
type input "85.00"
type input "201.00"
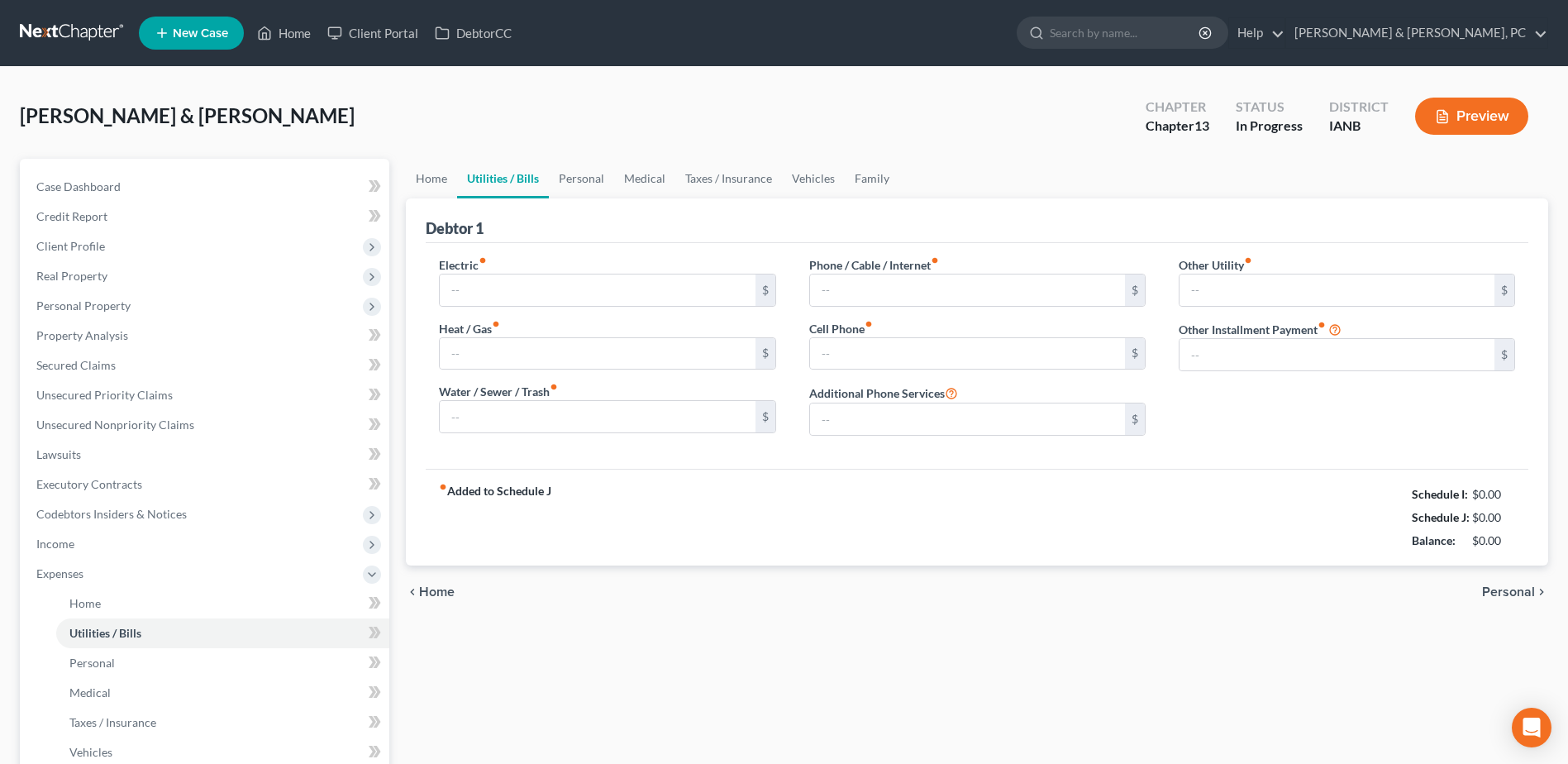
type input "0.00"
click at [583, 185] on link "Personal" at bounding box center [581, 178] width 66 height 40
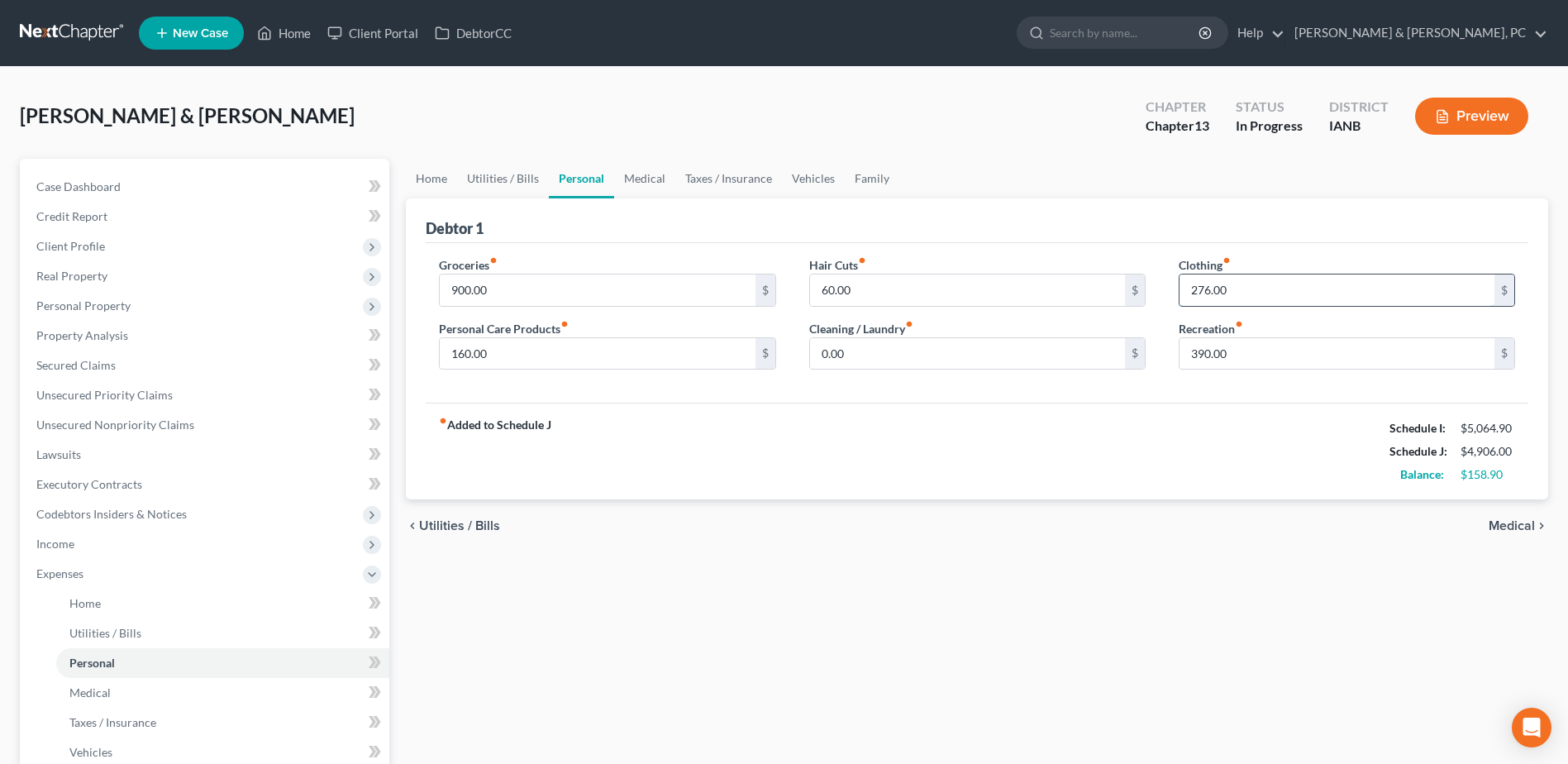
click at [780, 298] on input "276.00" at bounding box center [1337, 290] width 315 height 31
click at [780, 330] on div "Home Utilities / Bills Personal Medical Taxes / Insurance Vehicles Family Debto…" at bounding box center [977, 621] width 1159 height 925
click at [780, 286] on input "200" at bounding box center [1337, 290] width 315 height 31
click at [780, 330] on div "chevron_left Utilities / Bills Medical chevron_right" at bounding box center [977, 525] width 1143 height 53
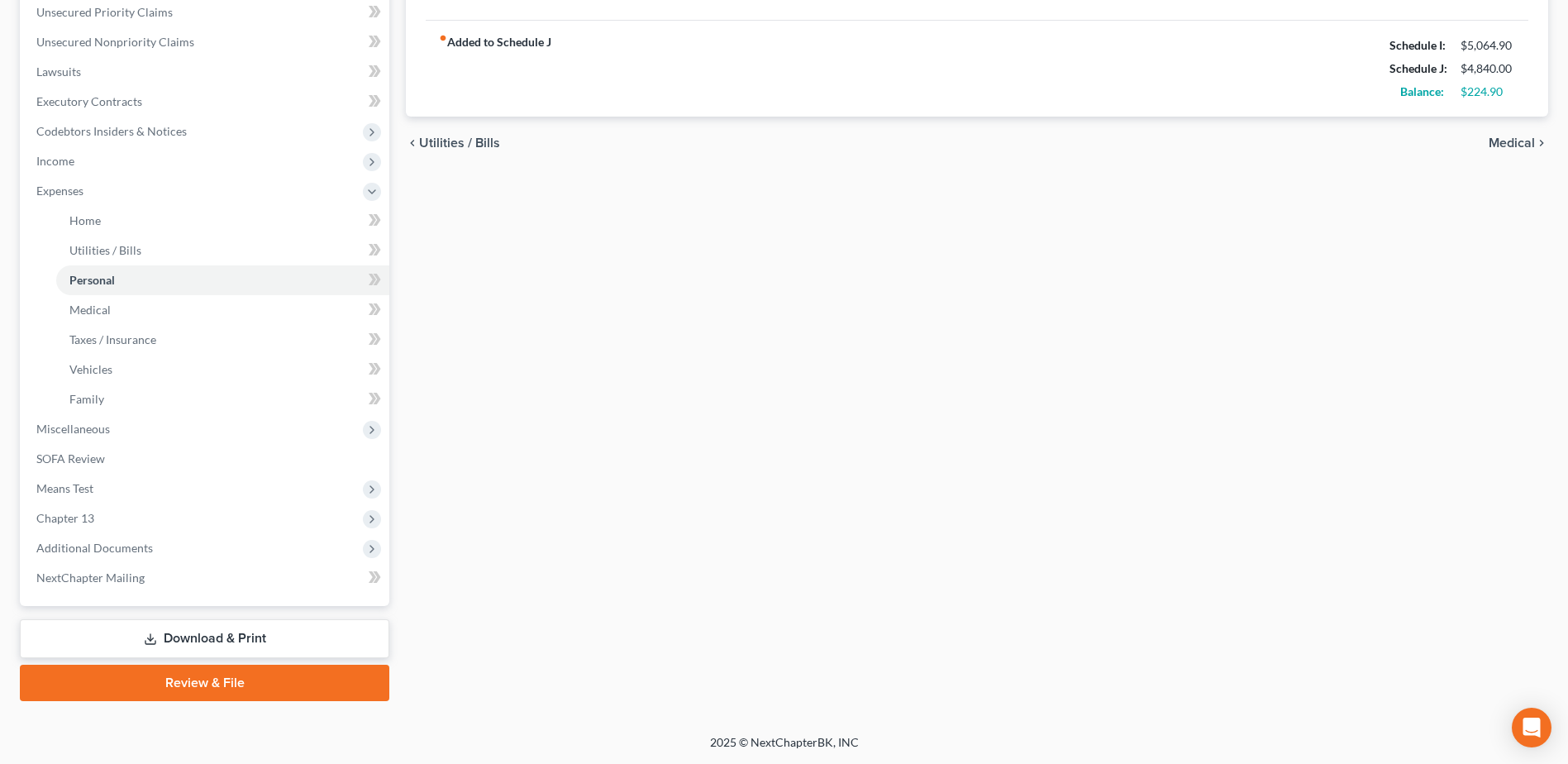
click at [238, 330] on link "Download & Print" at bounding box center [204, 638] width 369 height 39
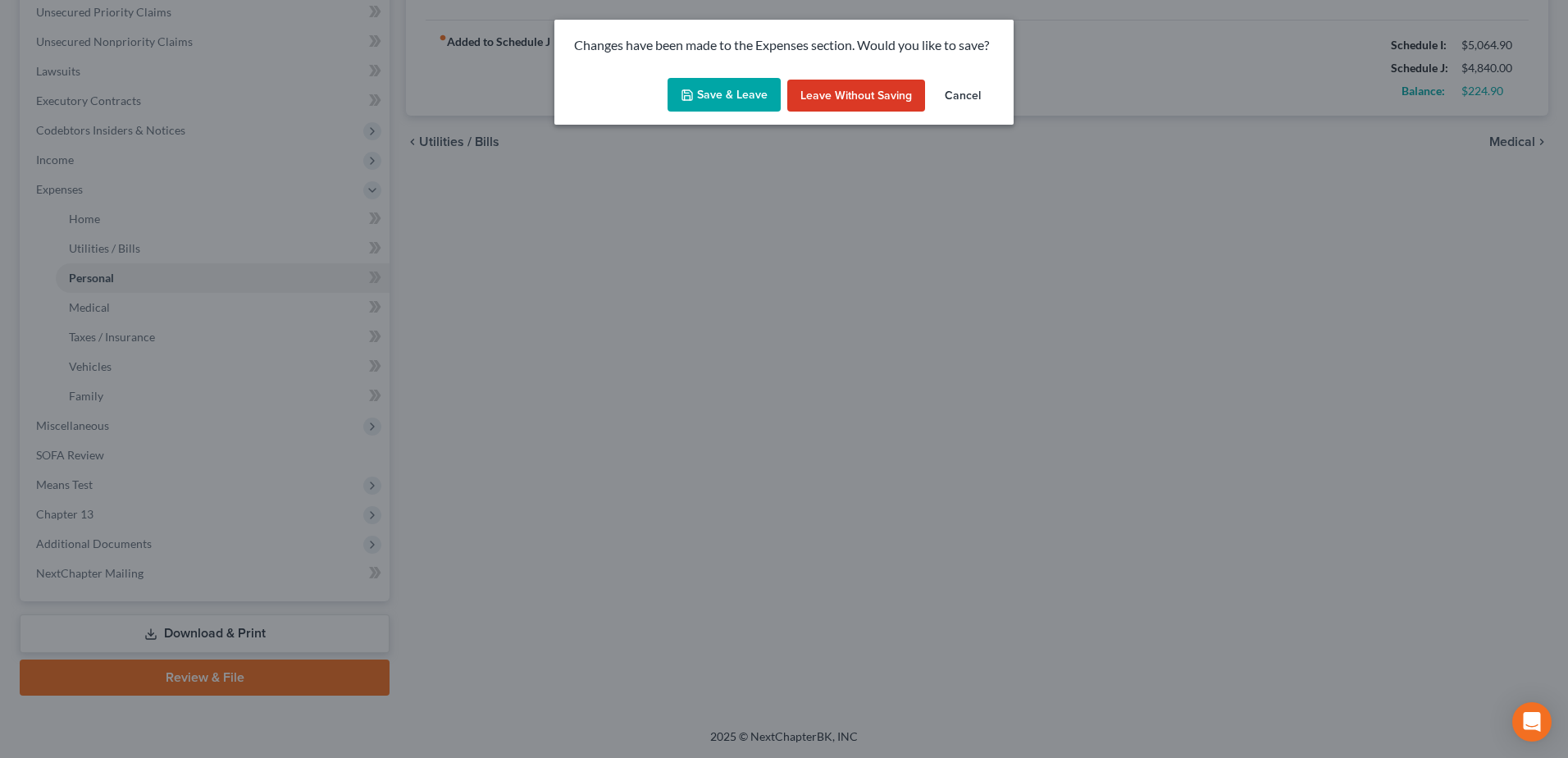
click at [750, 100] on button "Save & Leave" at bounding box center [724, 95] width 113 height 34
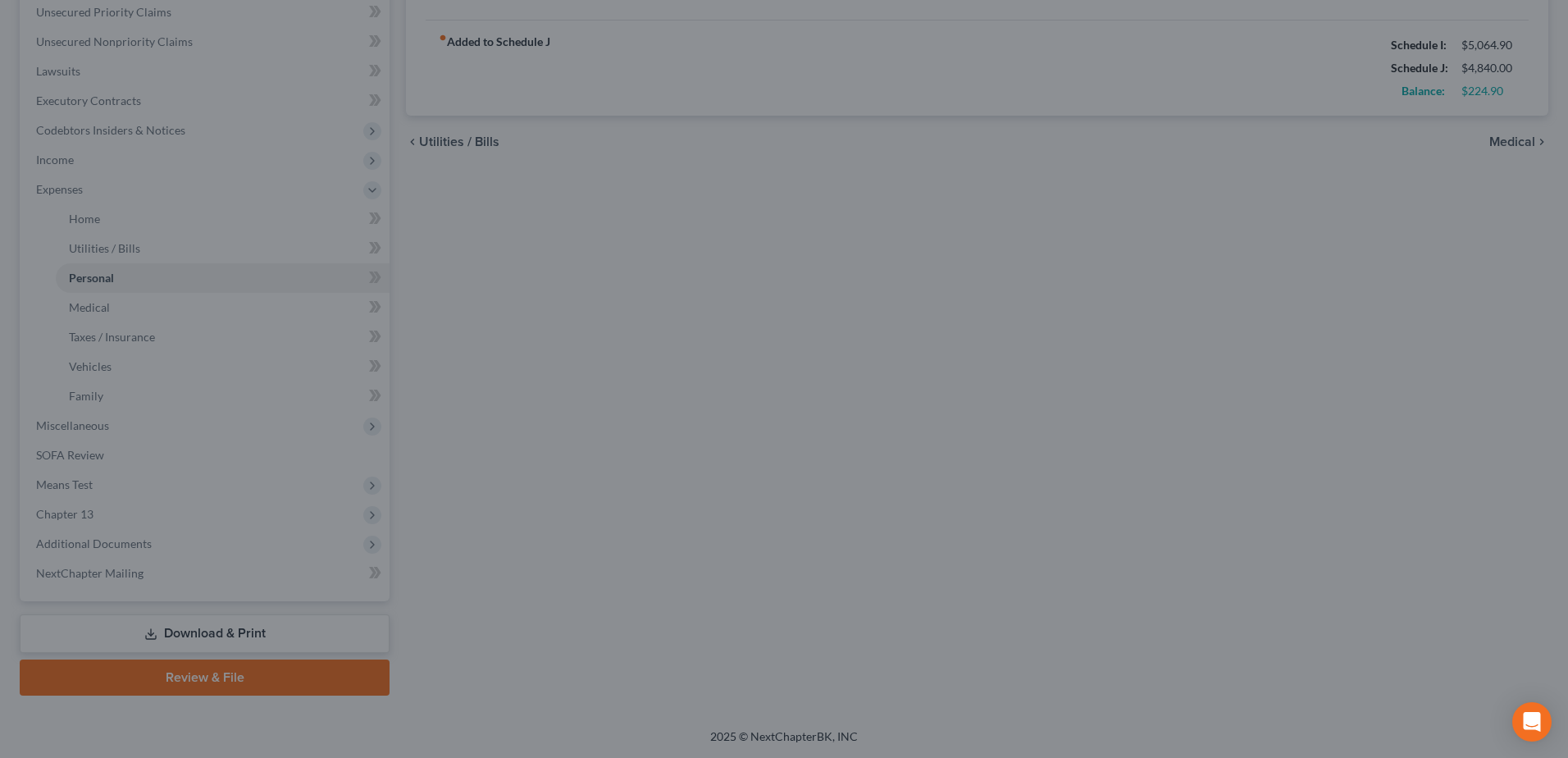
type input "210.00"
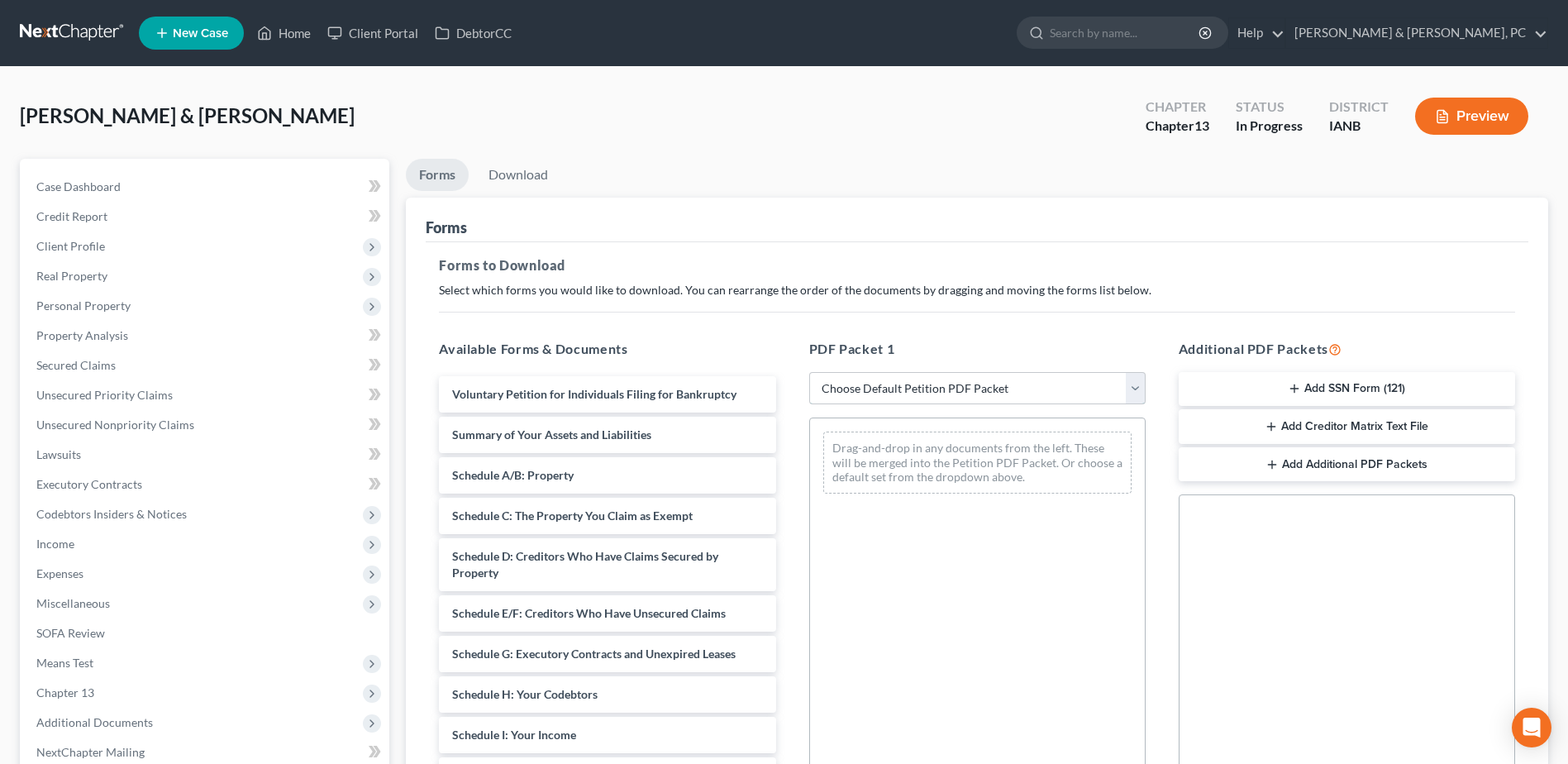
click at [780, 330] on select "Choose Default Petition PDF Packet Complete Bankruptcy Petition (all forms and …" at bounding box center [977, 388] width 336 height 33
select select "0"
click at [780, 330] on select "Choose Default Petition PDF Packet Complete Bankruptcy Petition (all forms and …" at bounding box center [977, 388] width 336 height 33
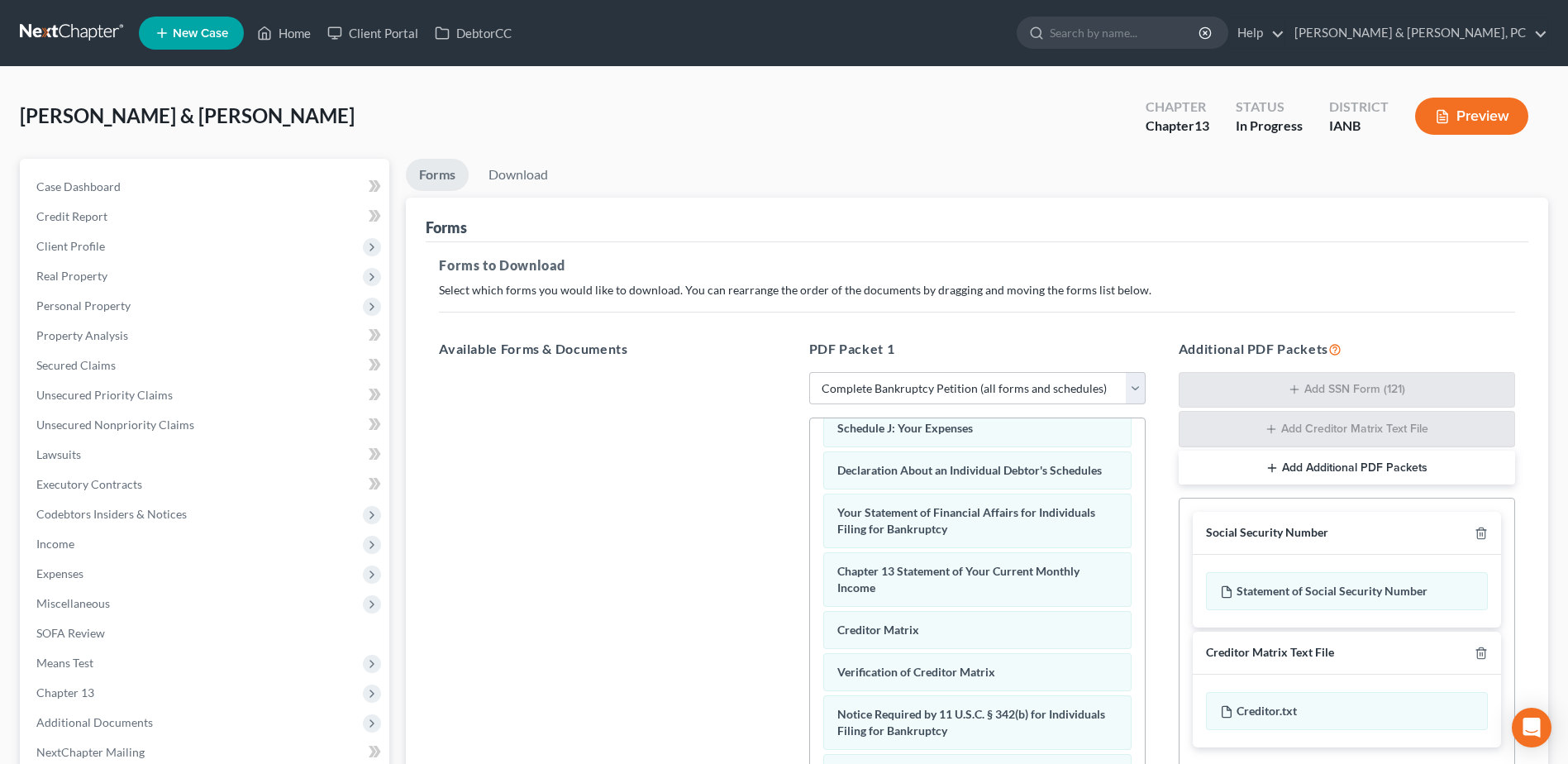
scroll to position [467, 0]
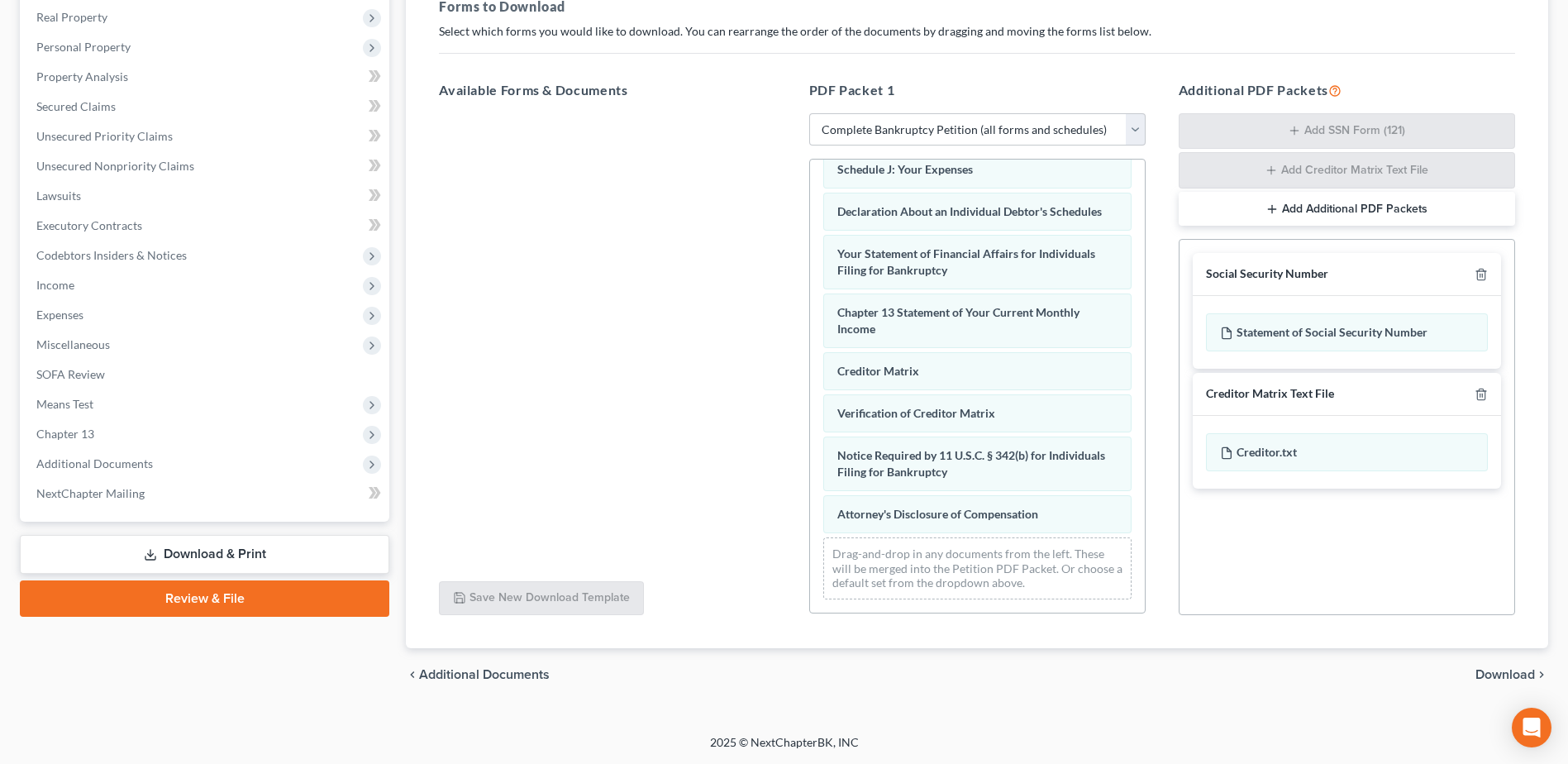
click at [780, 330] on span "Download" at bounding box center [1505, 673] width 60 height 13
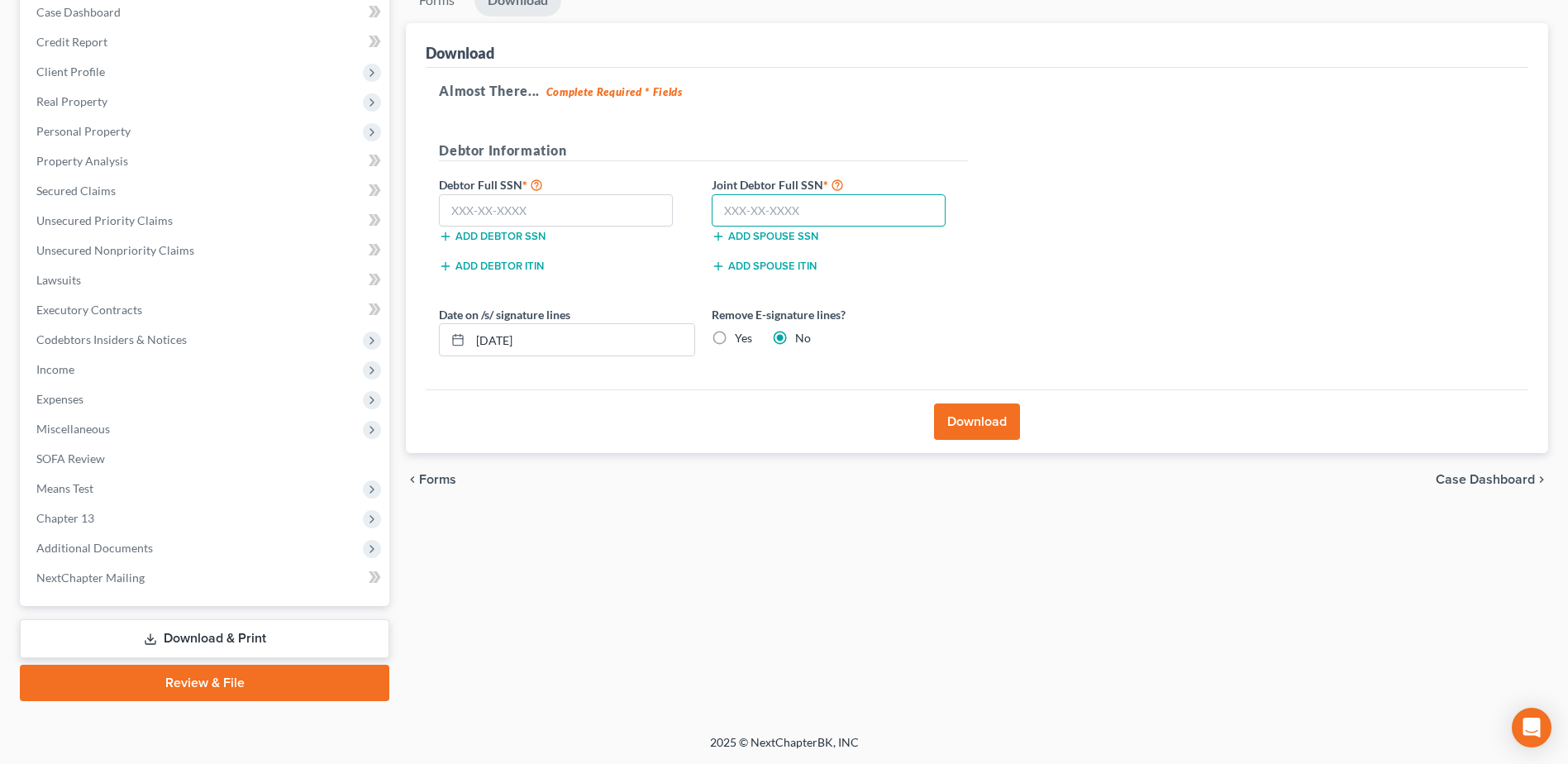
click at [768, 199] on input "text" at bounding box center [828, 210] width 234 height 33
paste input "480-21-4100"
type input "480-21-4100"
click at [586, 205] on input "text" at bounding box center [555, 210] width 234 height 33
paste input "482-19-4071"
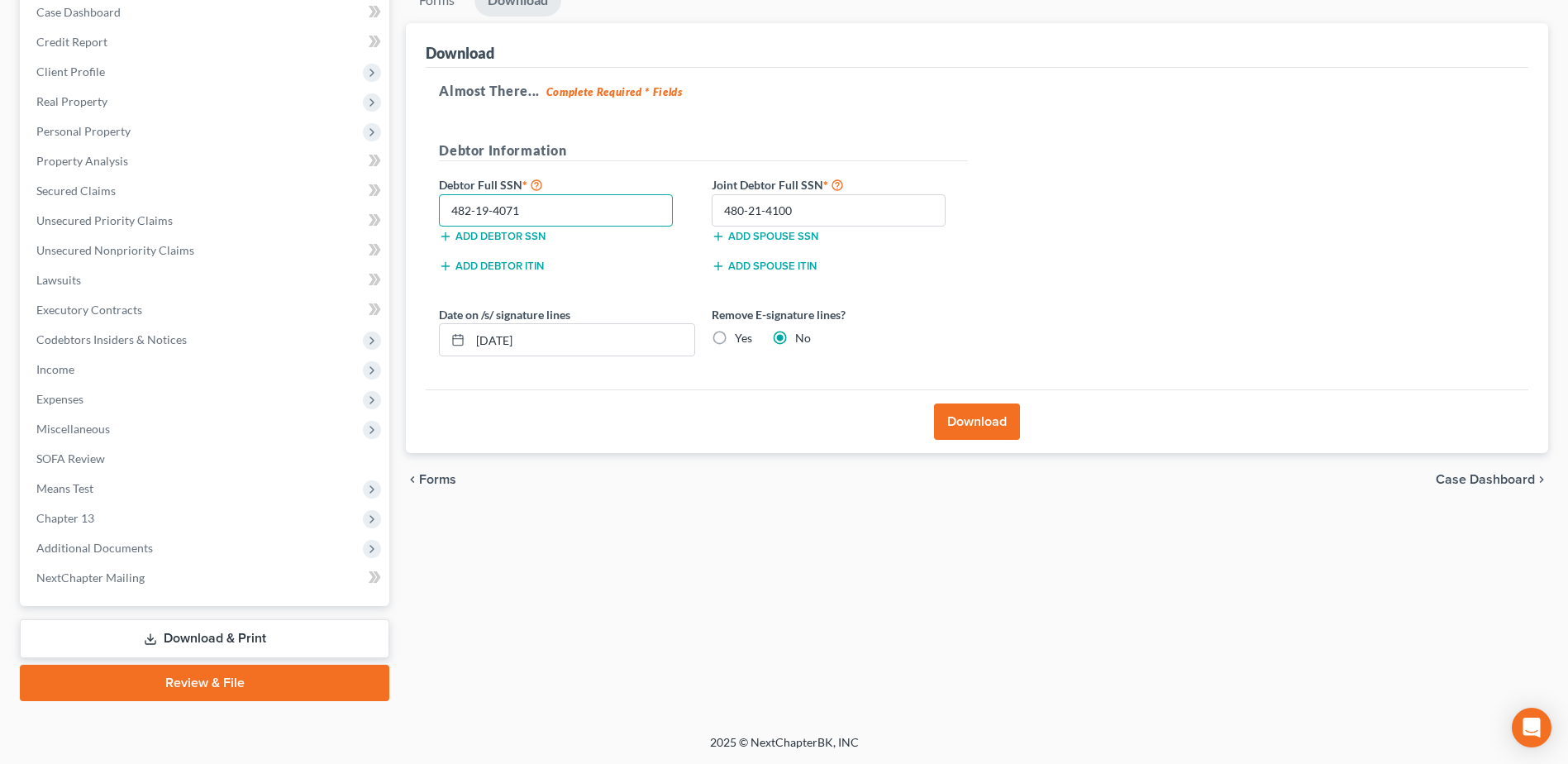
type input "482-19-4071"
click at [780, 330] on button "Download" at bounding box center [977, 422] width 86 height 36
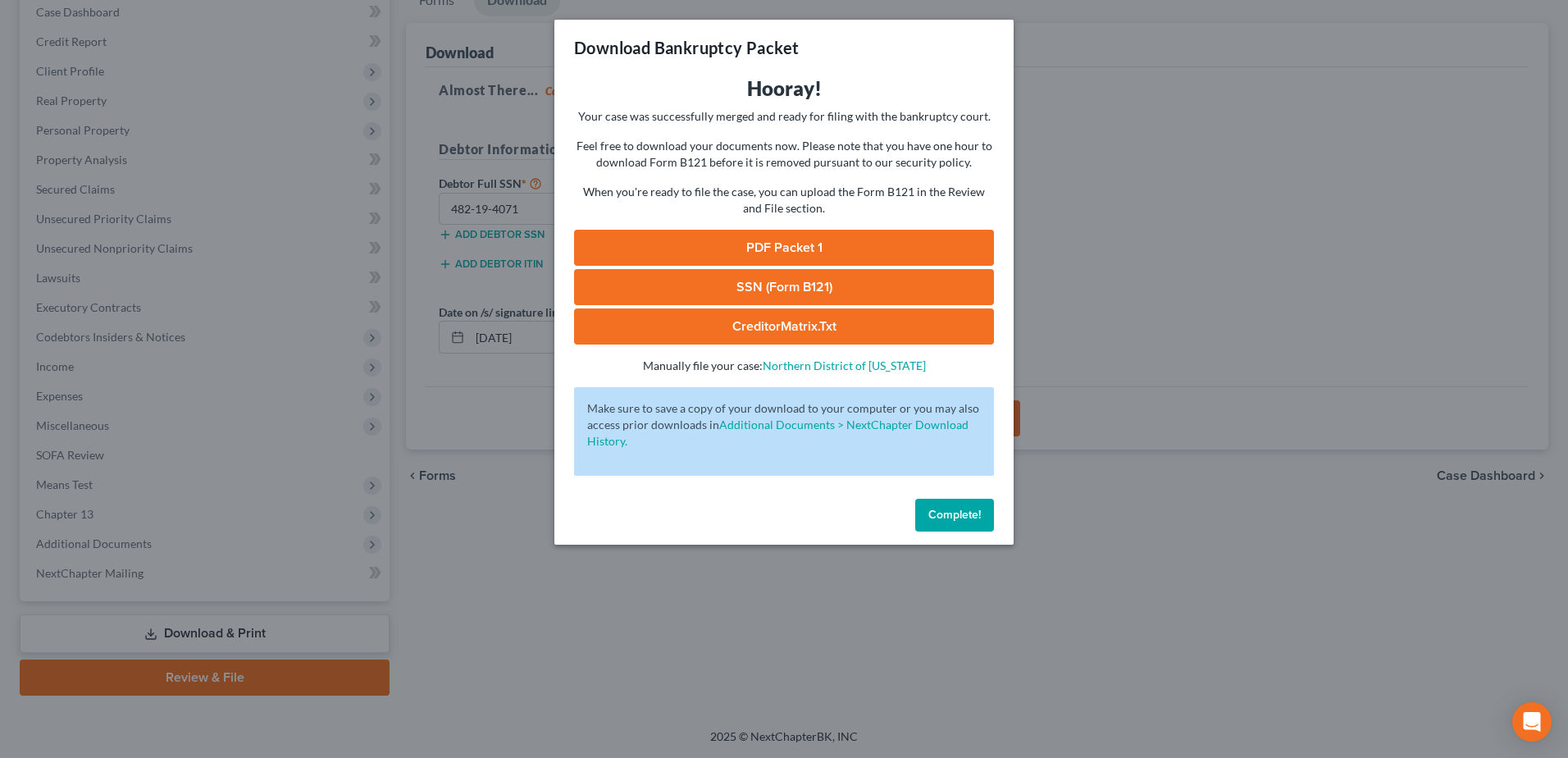
click at [773, 249] on link "PDF Packet 1" at bounding box center [784, 247] width 420 height 36
click at [773, 328] on button "Complete!" at bounding box center [955, 515] width 79 height 33
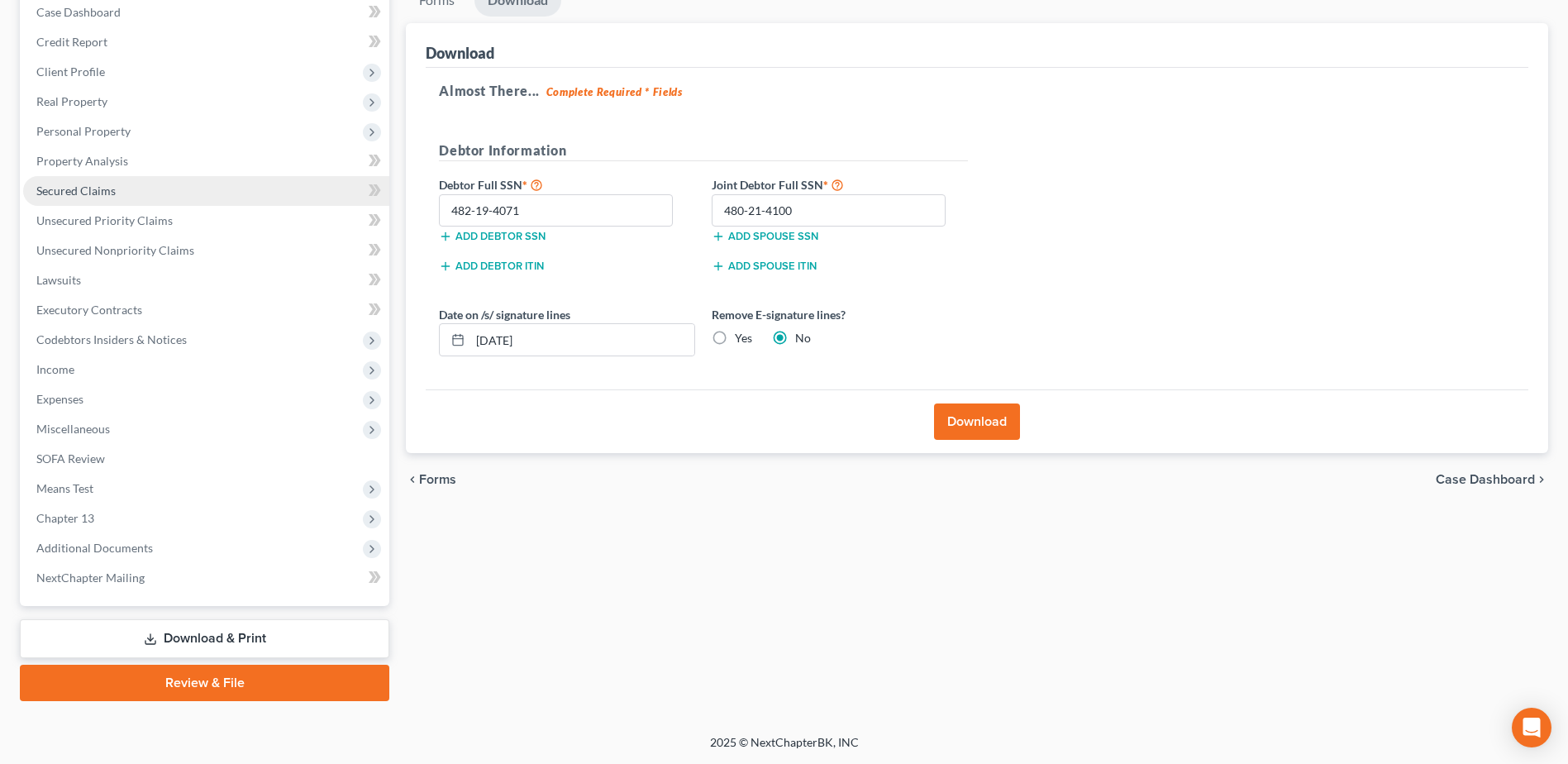
click at [117, 195] on link "Secured Claims" at bounding box center [206, 191] width 367 height 30
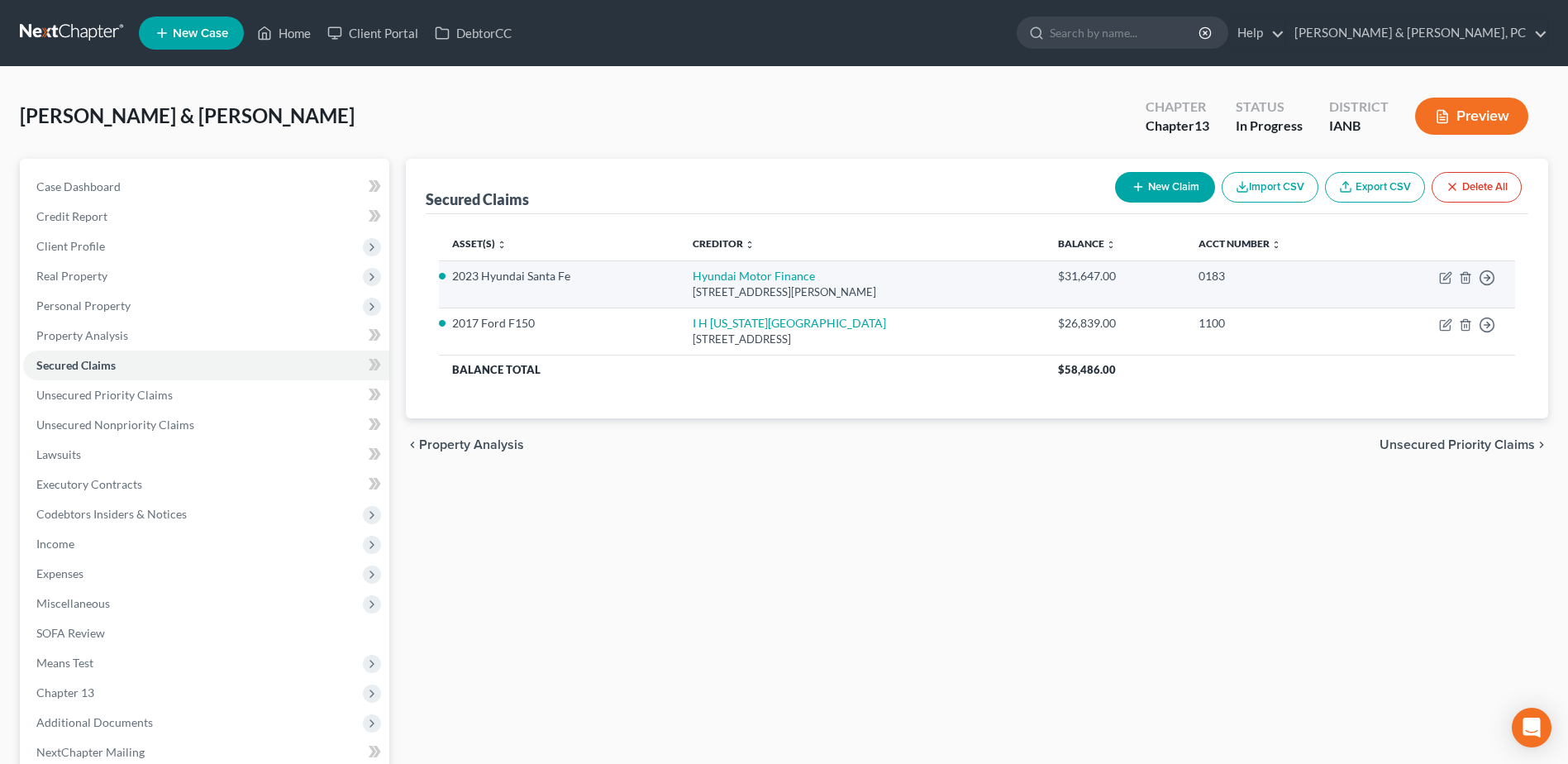
click at [780, 269] on td "Move to E Move to F Move to G Move to Notice Only" at bounding box center [1440, 284] width 149 height 47
click at [780, 276] on icon "button" at bounding box center [1446, 275] width 8 height 8
select select "4"
select select "0"
select select "2"
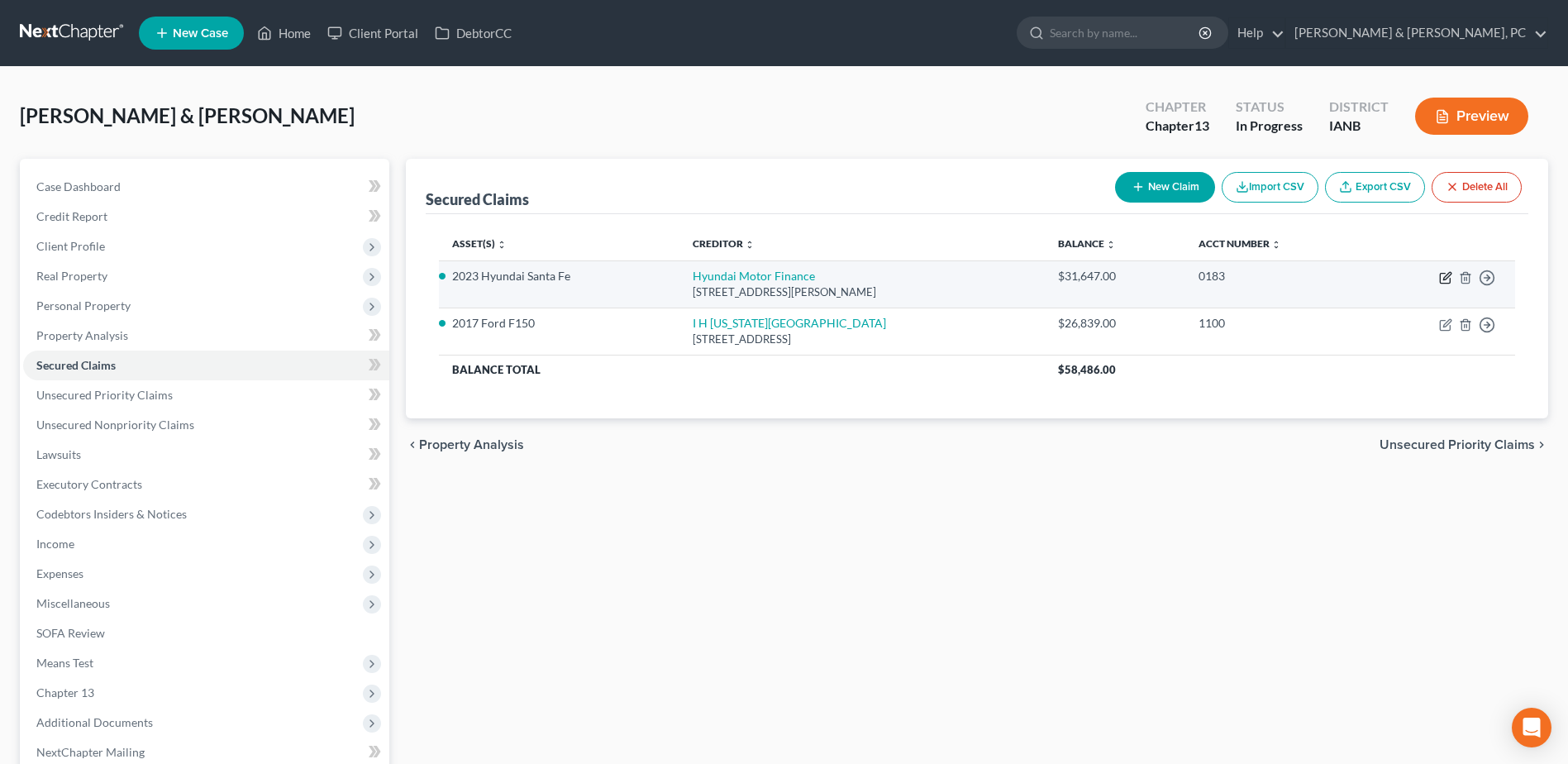
select select "2"
select select "0"
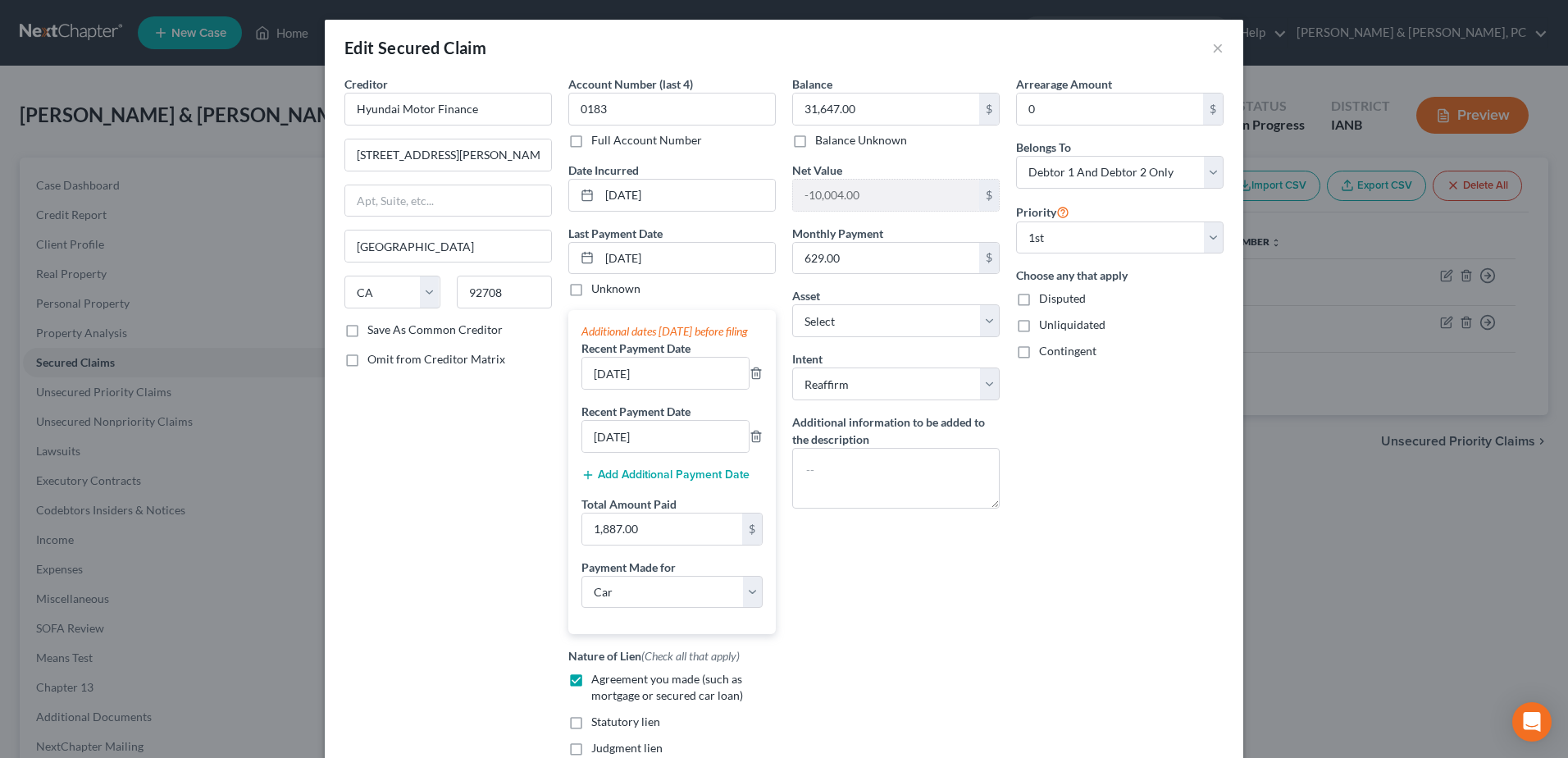
click at [773, 328] on div "Arrearage Amount 0 $ Belongs To * Select Debtor 1 Only Debtor 2 Only Debtor 1 A…" at bounding box center [1120, 435] width 224 height 720
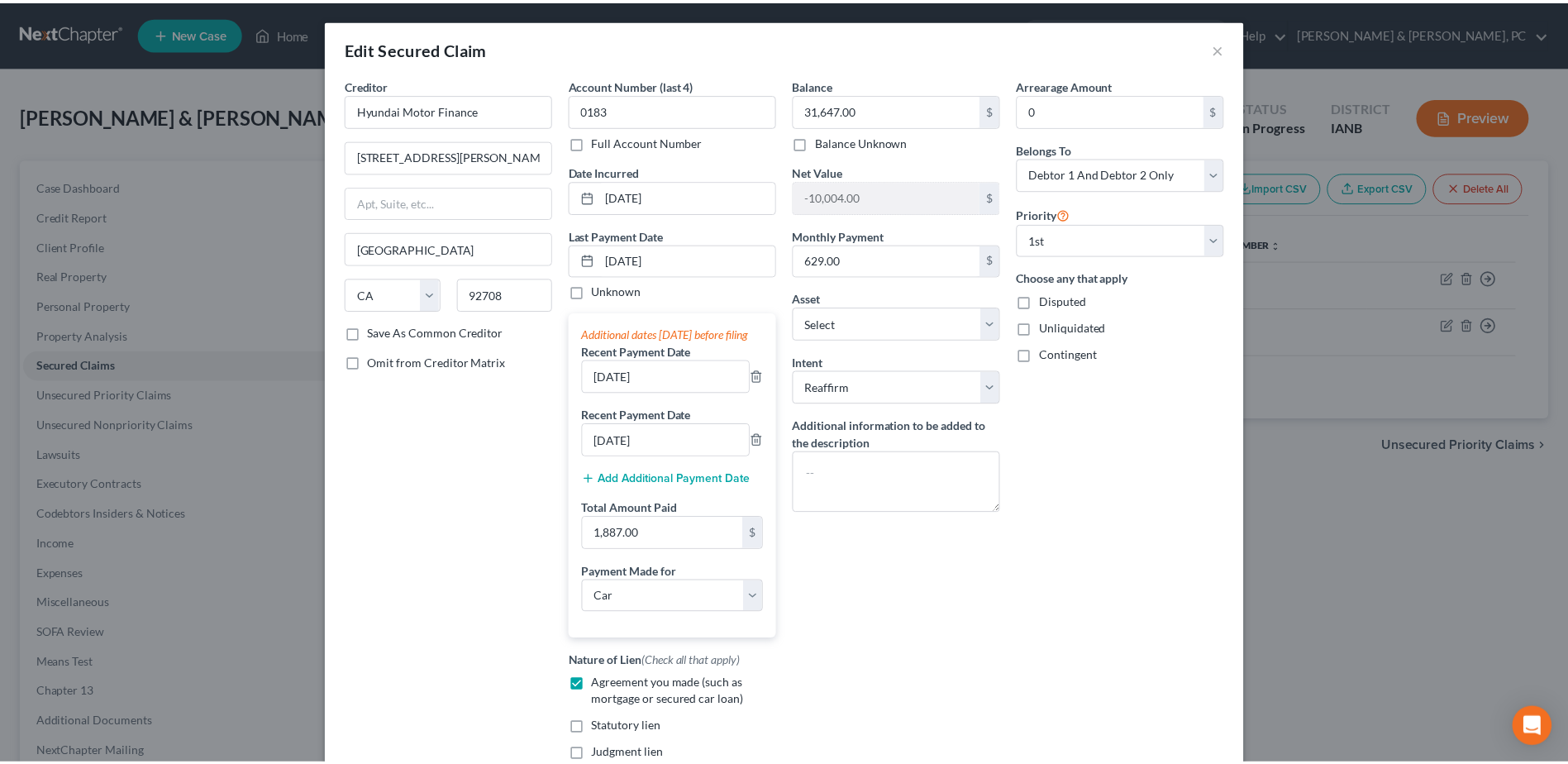
scroll to position [166, 0]
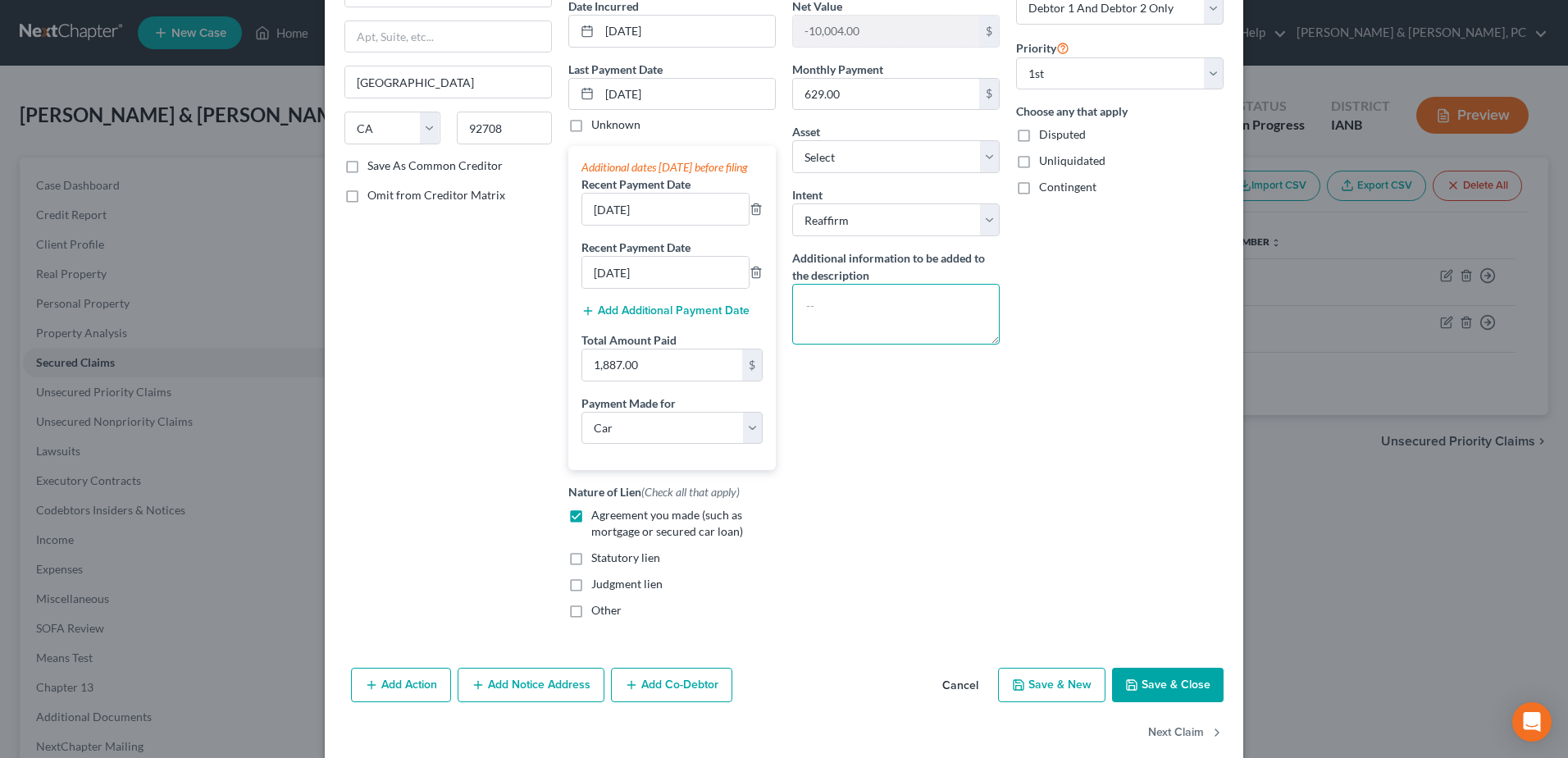
click at [773, 305] on textarea at bounding box center [896, 314] width 207 height 61
click at [773, 225] on select "Select Surrender Redeem Reaffirm Avoid Other" at bounding box center [896, 220] width 207 height 33
select select "4"
click at [773, 204] on select "Select Surrender Redeem Reaffirm Avoid Other" at bounding box center [896, 220] width 207 height 33
click at [773, 328] on button "Save & Close" at bounding box center [1168, 684] width 111 height 34
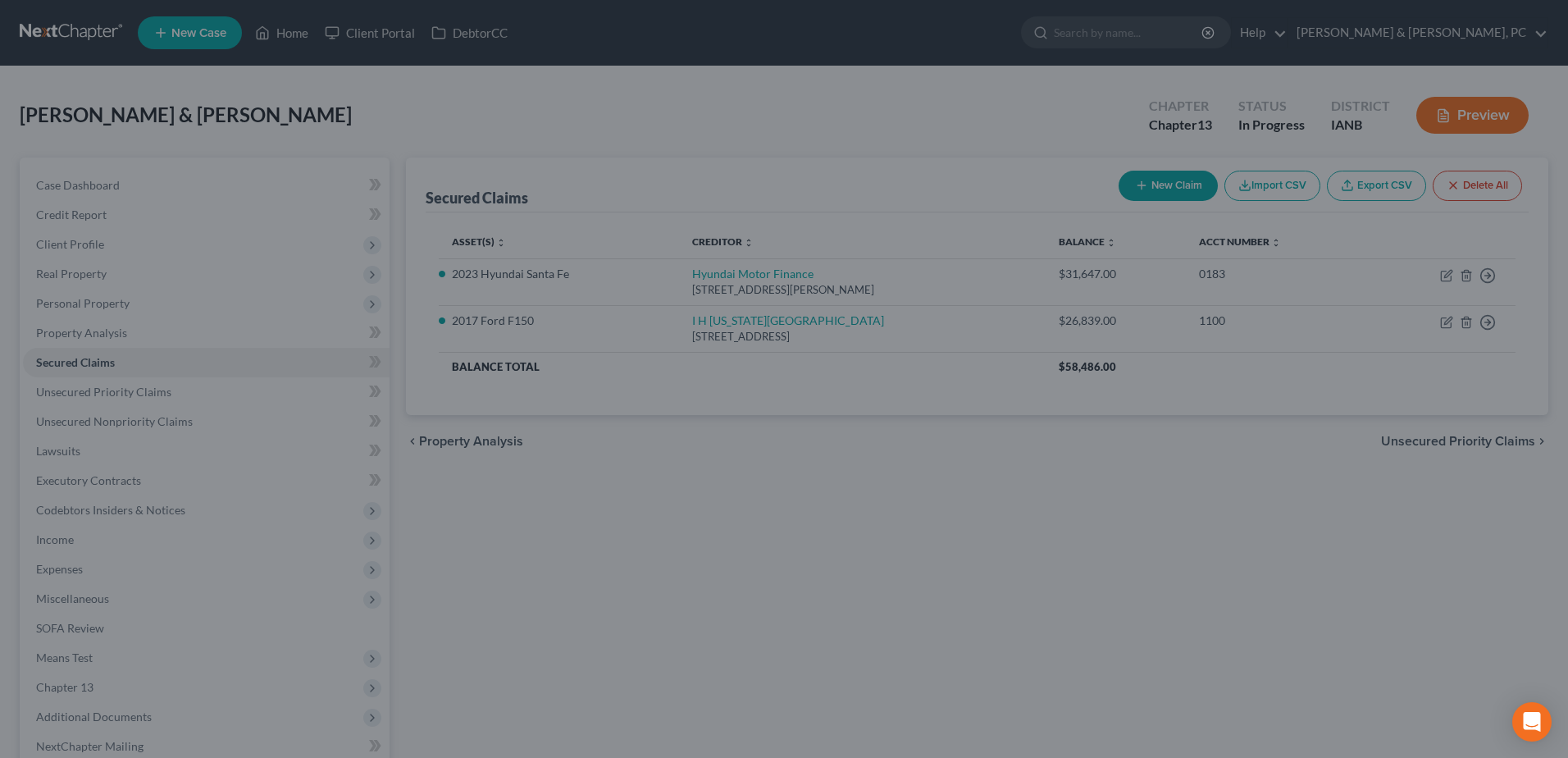
select select "5"
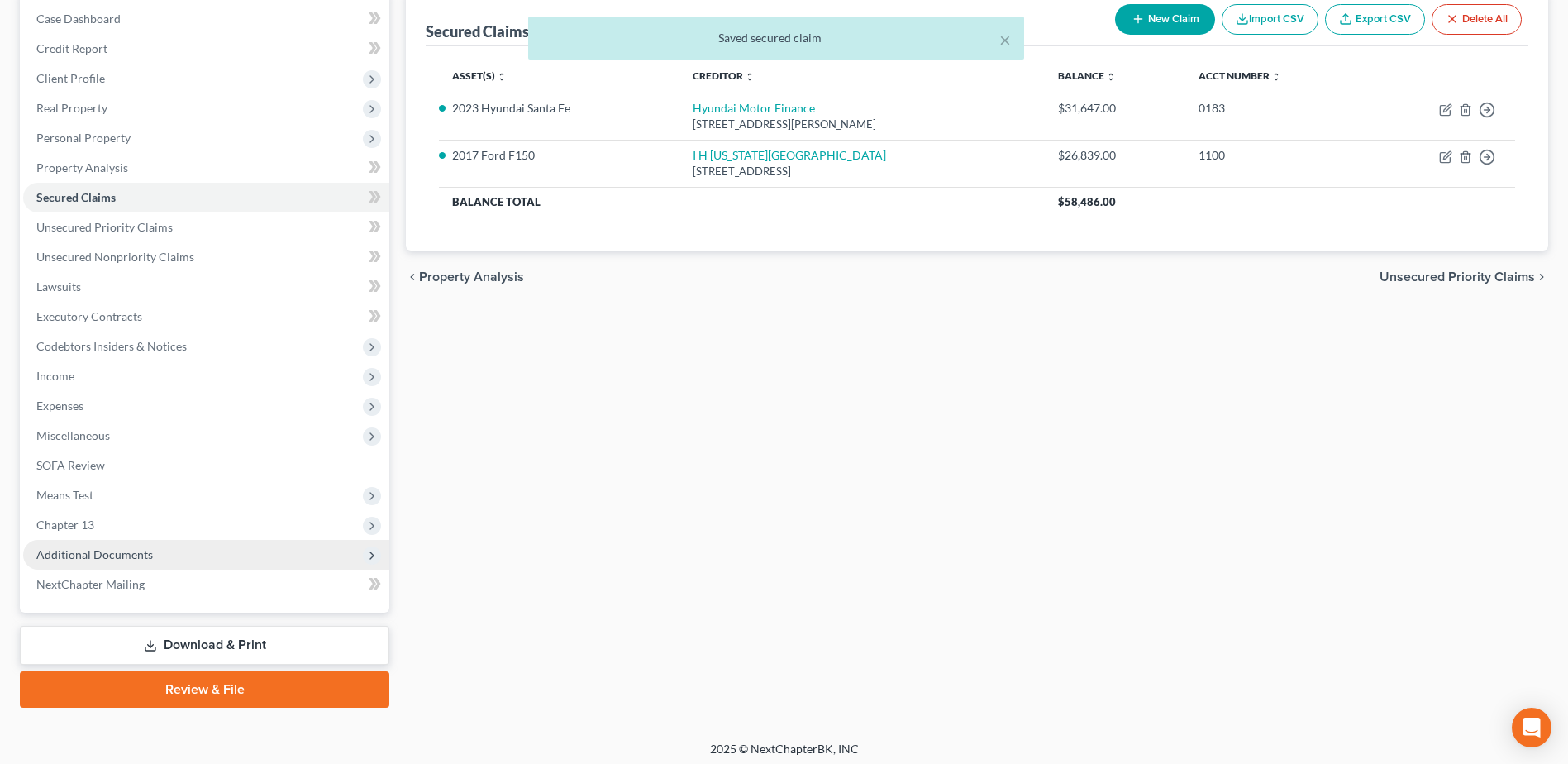
scroll to position [174, 0]
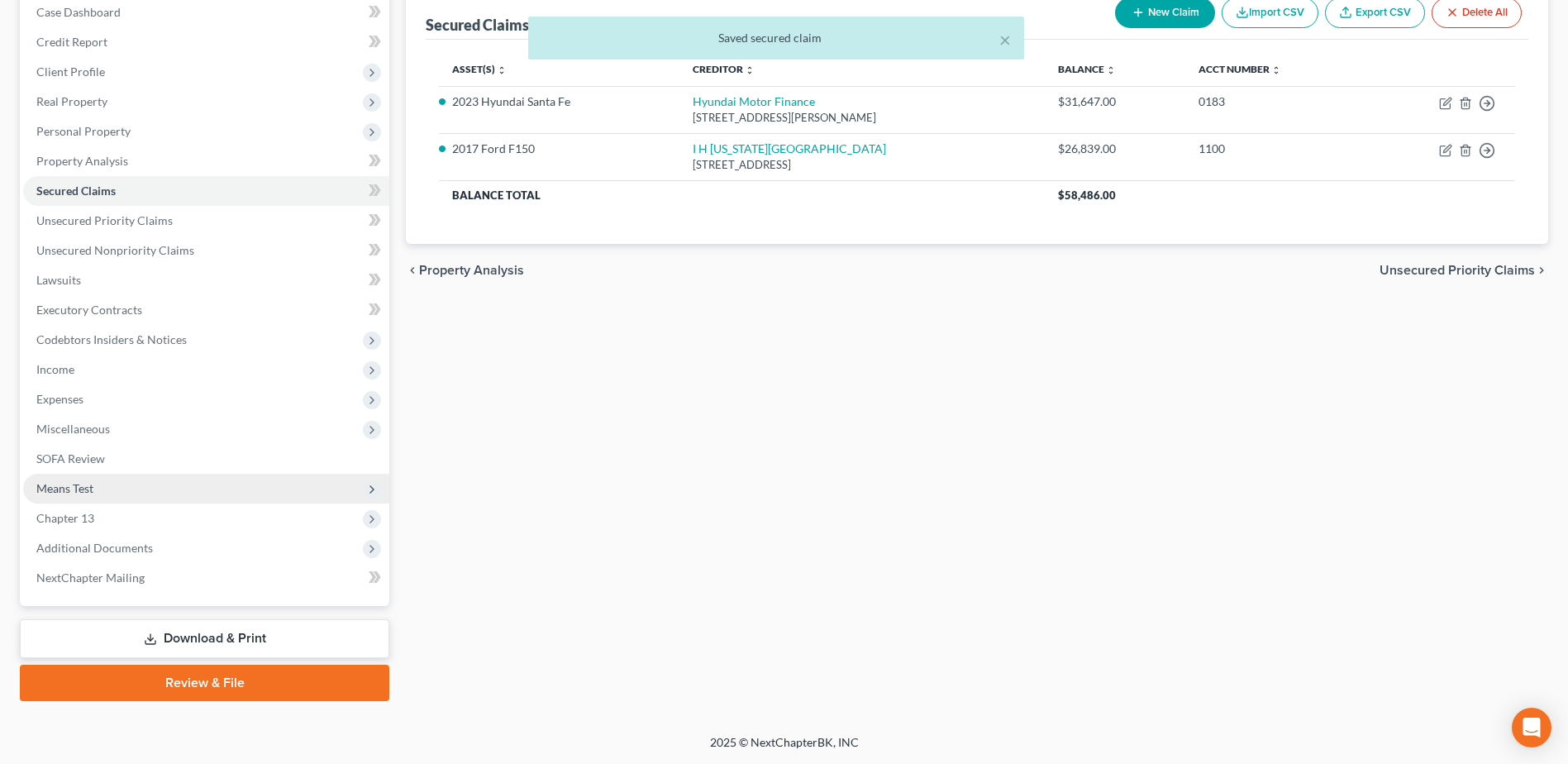
click at [108, 330] on span "Means Test" at bounding box center [206, 488] width 367 height 30
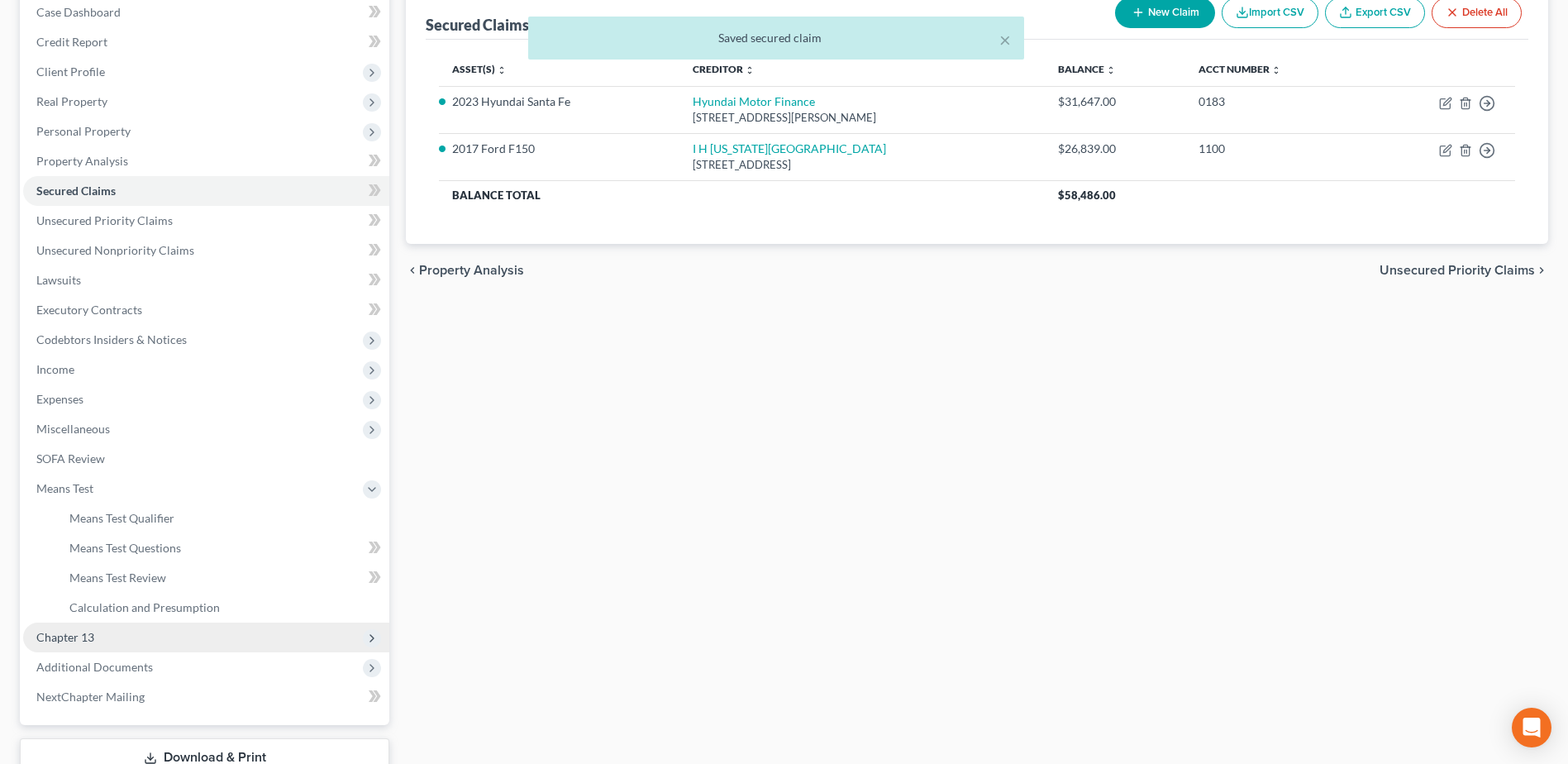
click at [103, 330] on span "Chapter 13" at bounding box center [206, 637] width 367 height 30
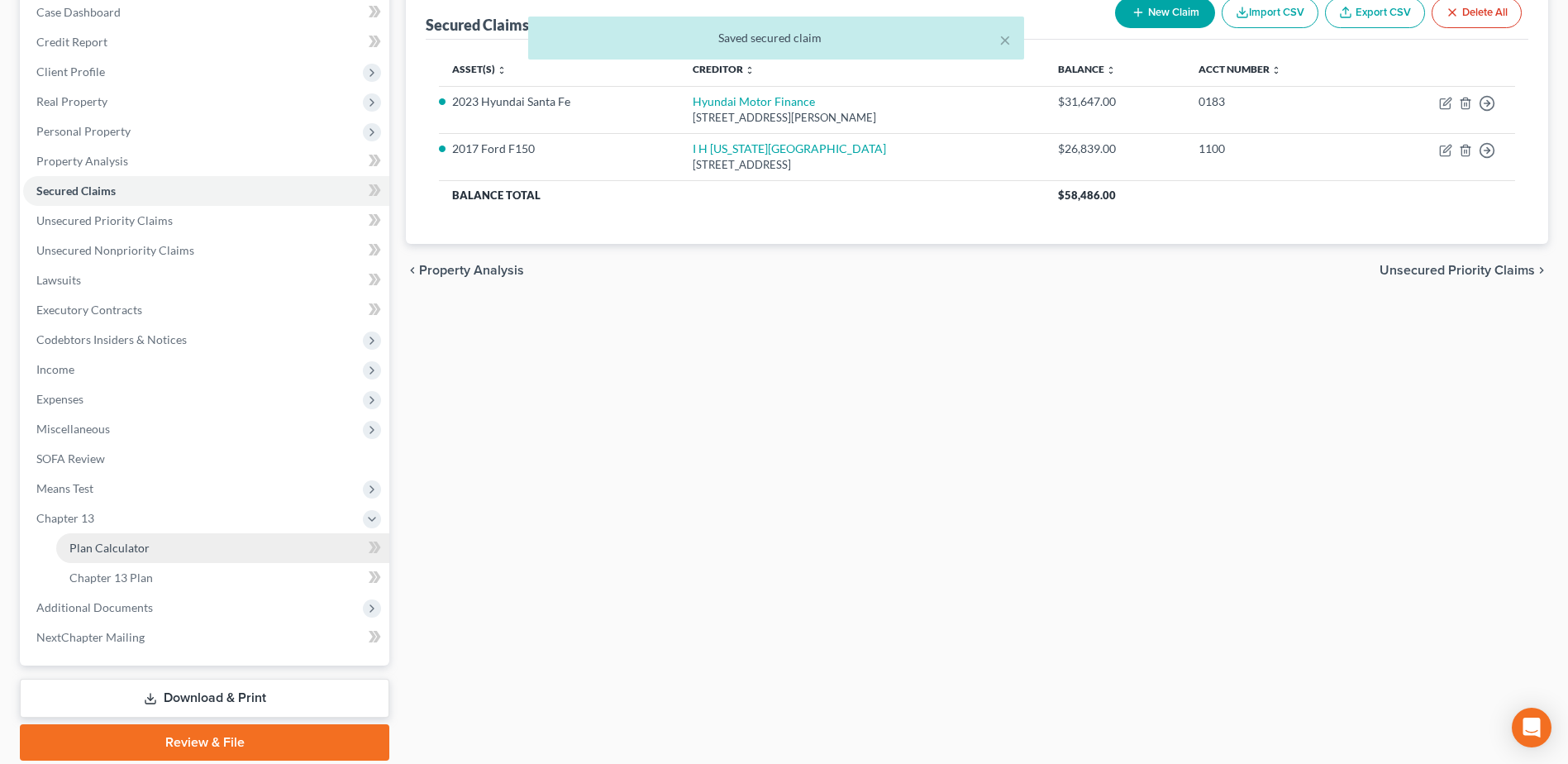
click at [108, 330] on link "Plan Calculator" at bounding box center [223, 548] width 333 height 30
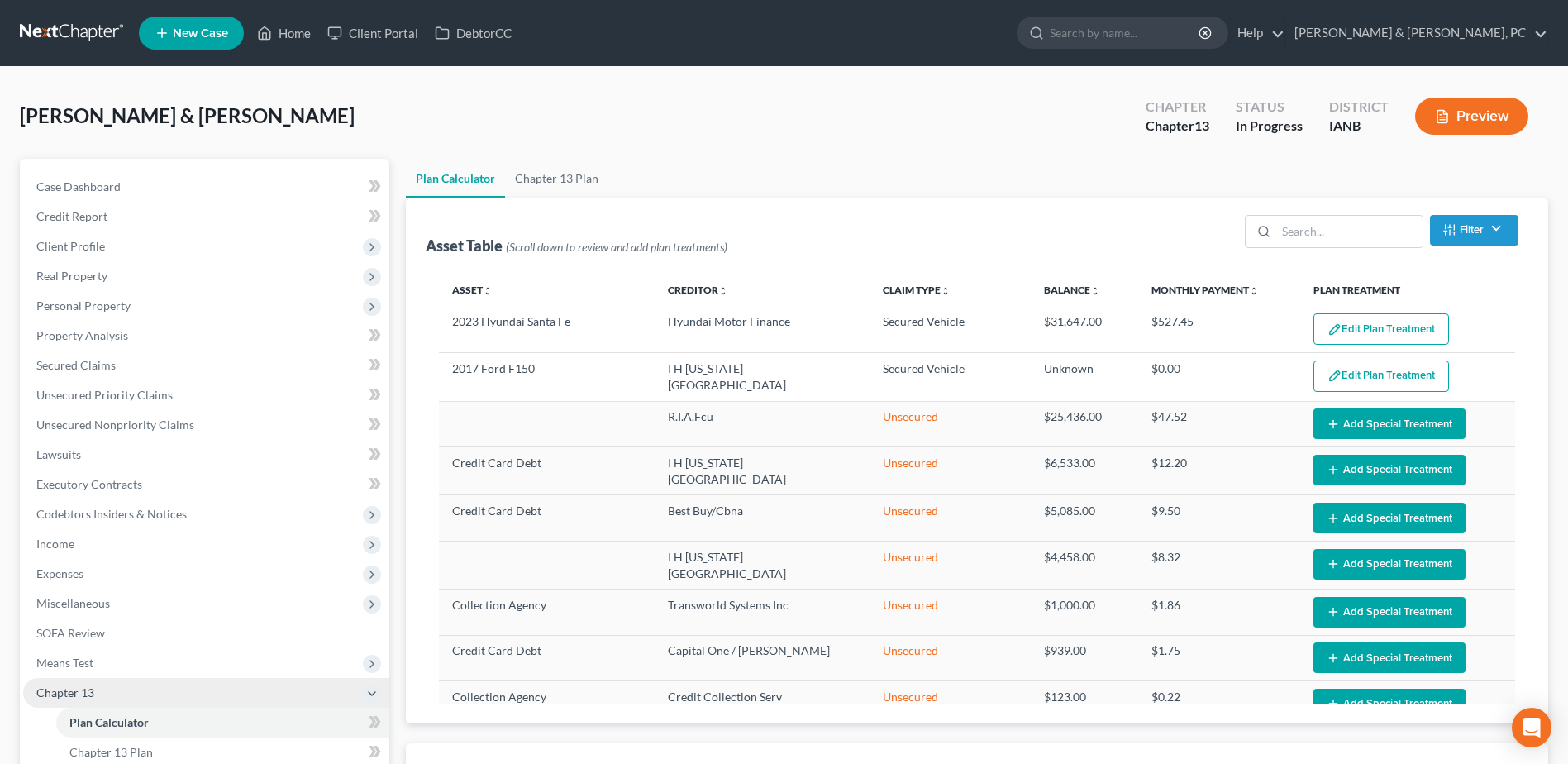
select select "59"
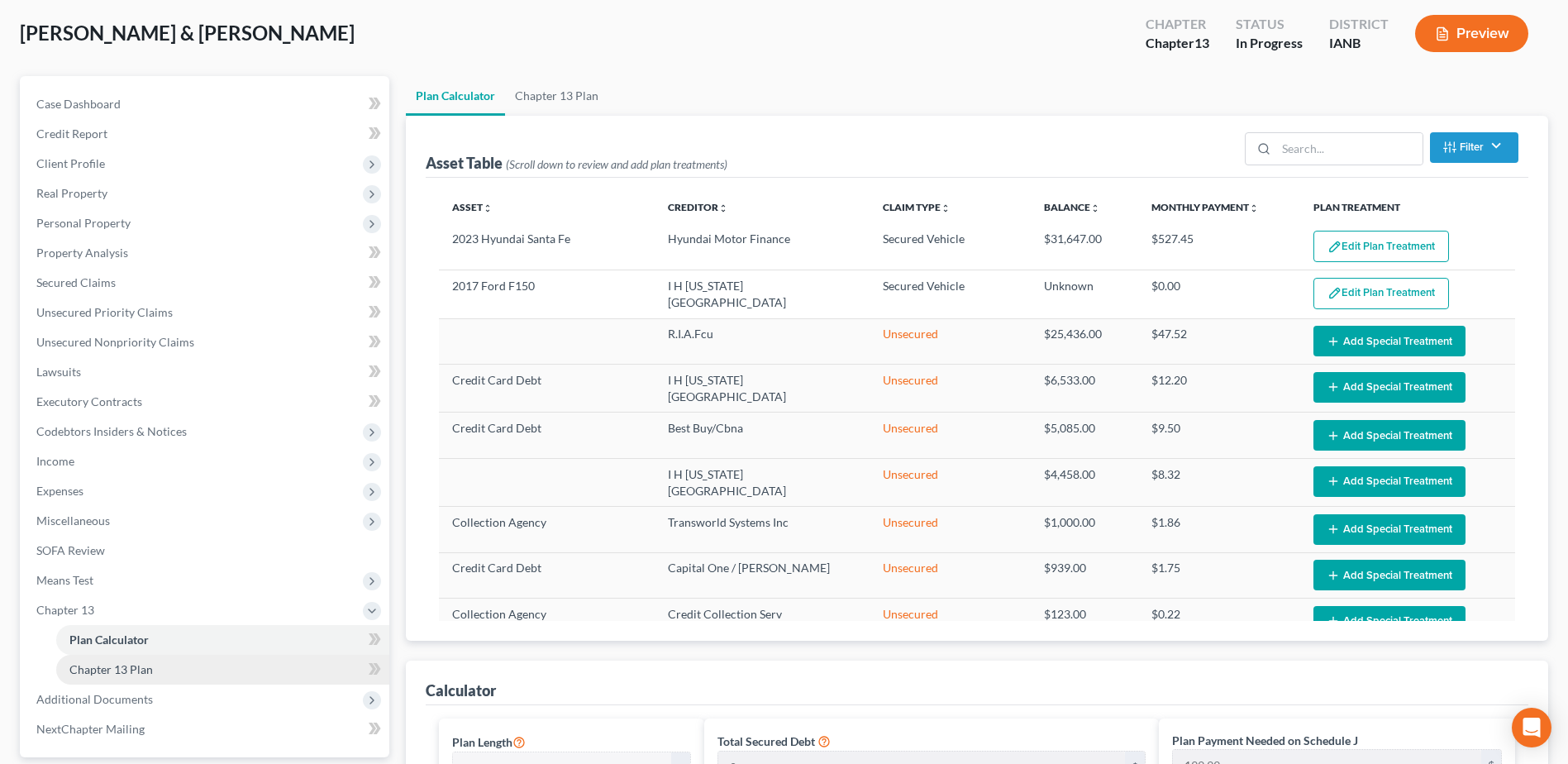
click at [146, 330] on link "Chapter 13 Plan" at bounding box center [223, 669] width 333 height 30
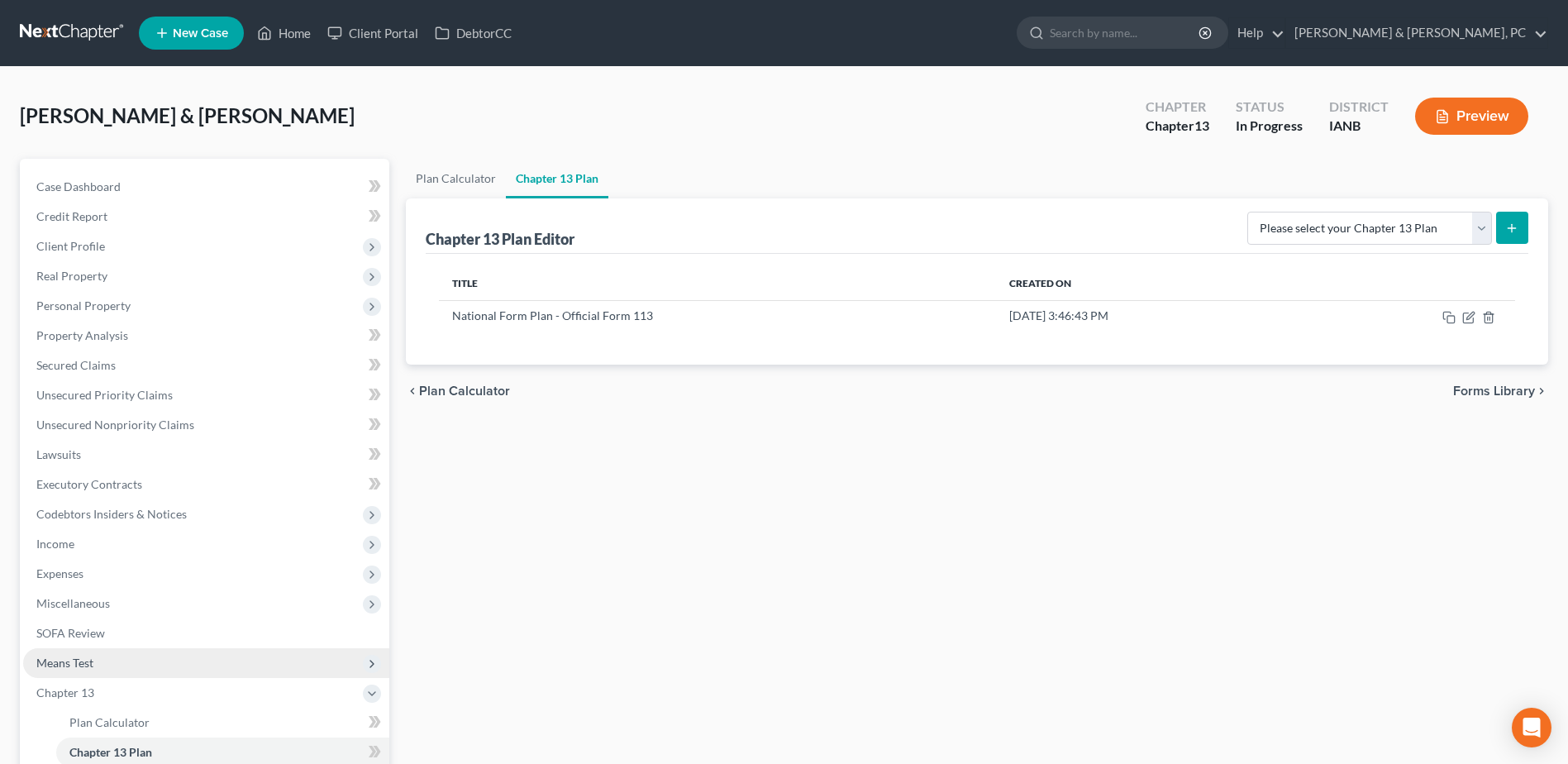
click at [100, 330] on span "Means Test" at bounding box center [206, 662] width 367 height 30
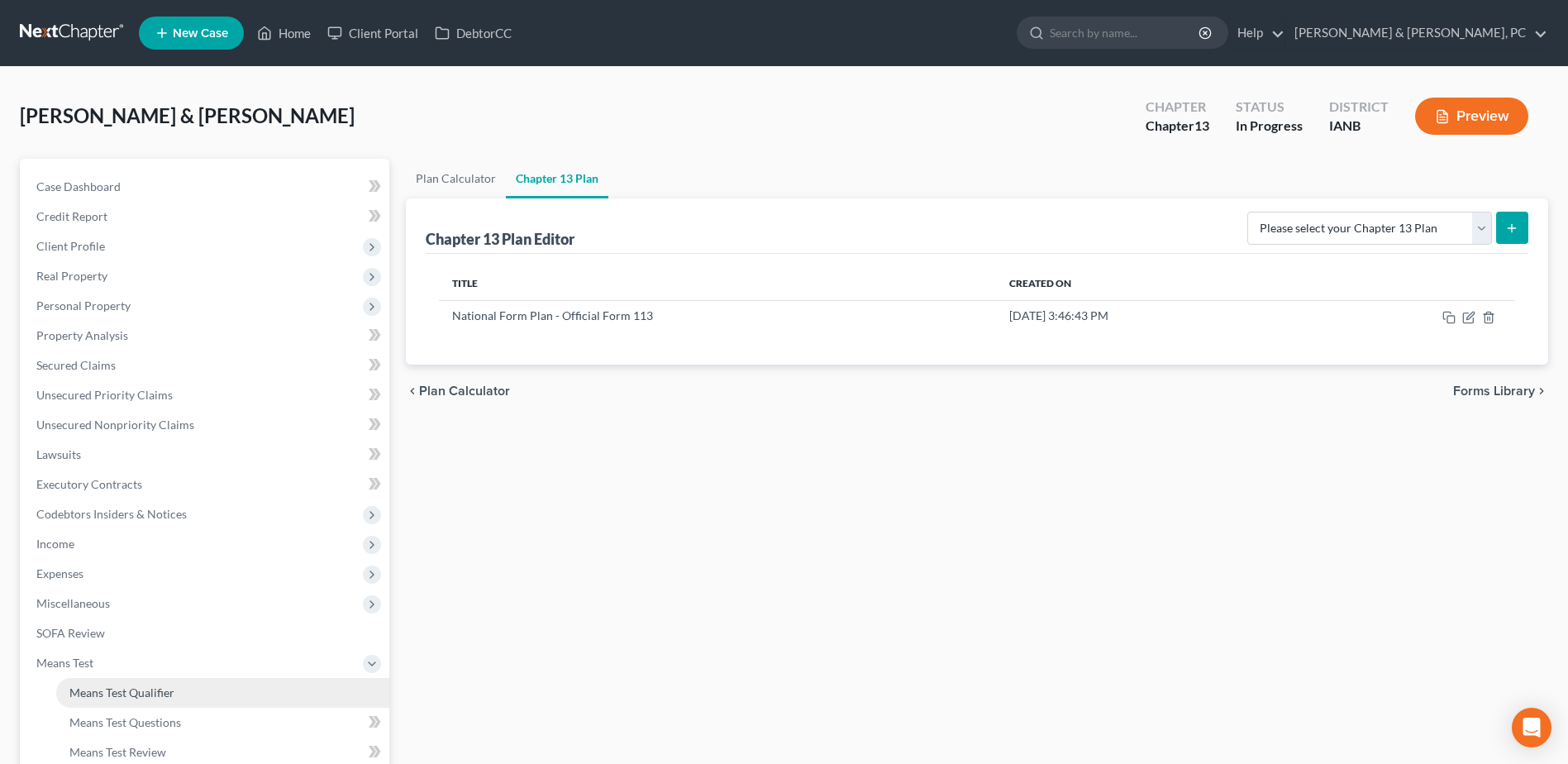
click at [120, 330] on span "Means Test Qualifier" at bounding box center [122, 692] width 105 height 14
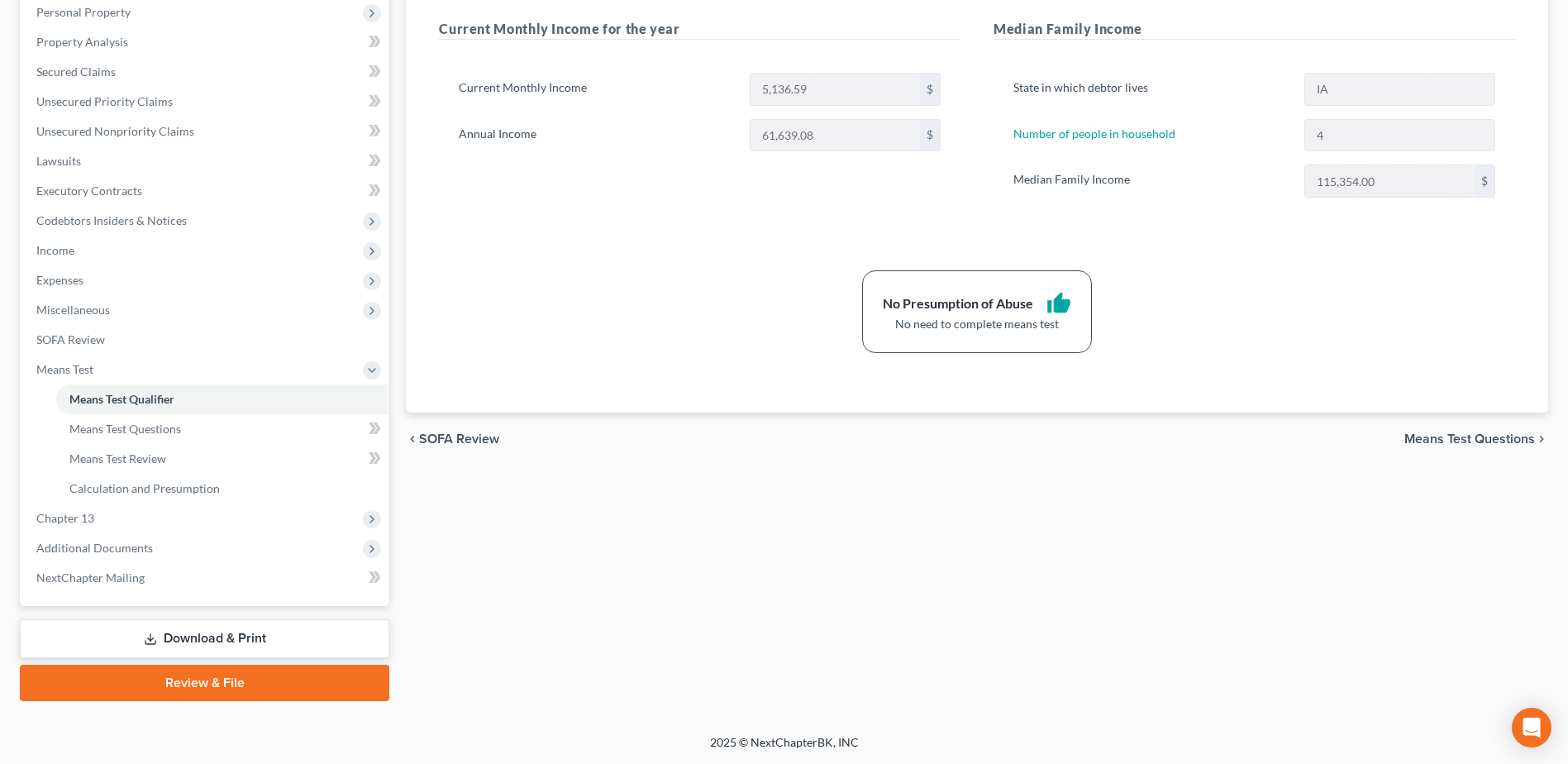
click at [186, 330] on link "Download & Print" at bounding box center [204, 638] width 369 height 39
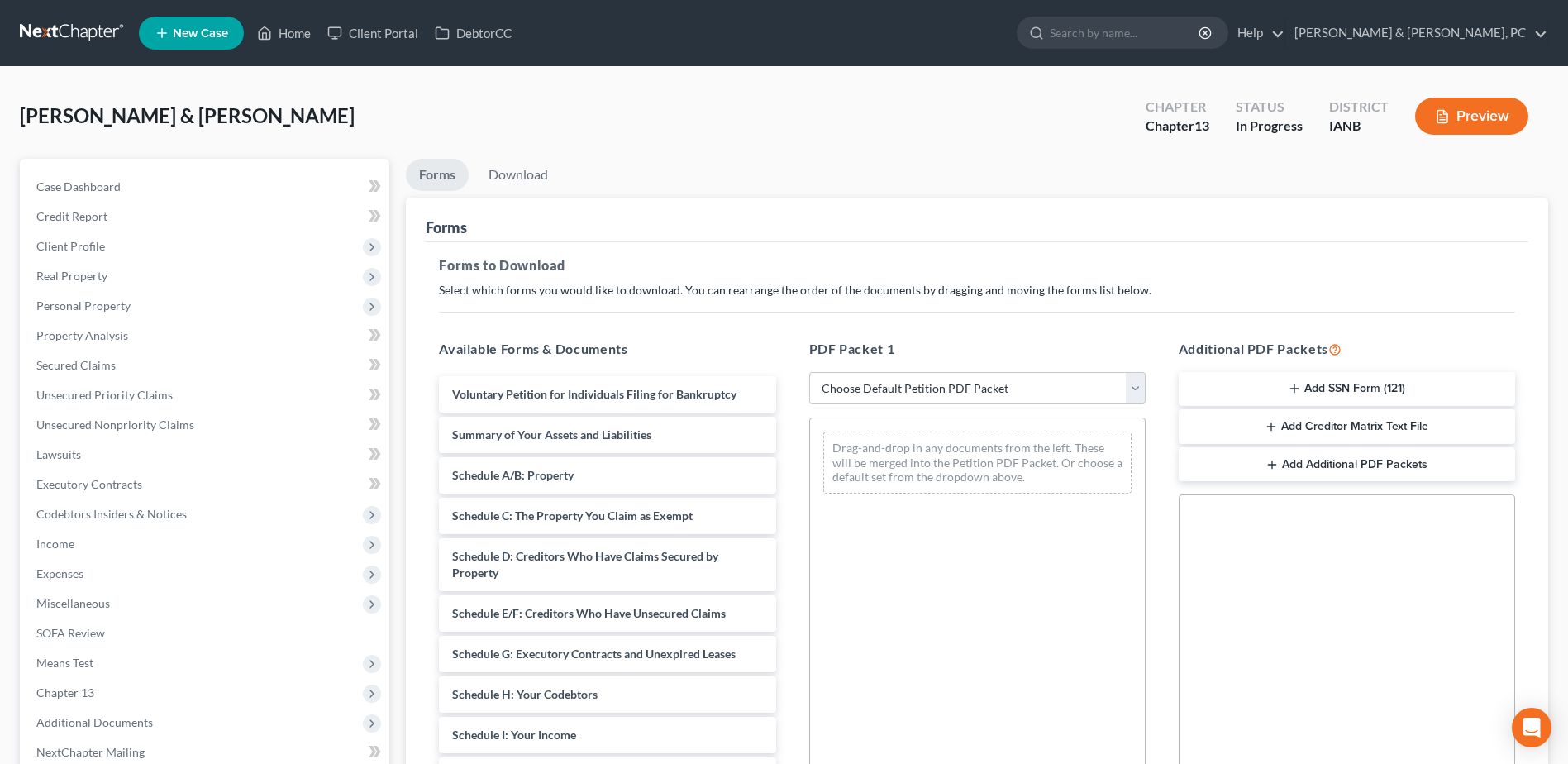
drag, startPoint x: 879, startPoint y: 386, endPoint x: 883, endPoint y: 406, distance: 20.4
click at [780, 330] on select "Choose Default Petition PDF Packet Complete Bankruptcy Petition (all forms and …" at bounding box center [977, 388] width 336 height 33
select select "0"
click at [780, 330] on select "Choose Default Petition PDF Packet Complete Bankruptcy Petition (all forms and …" at bounding box center [977, 388] width 336 height 33
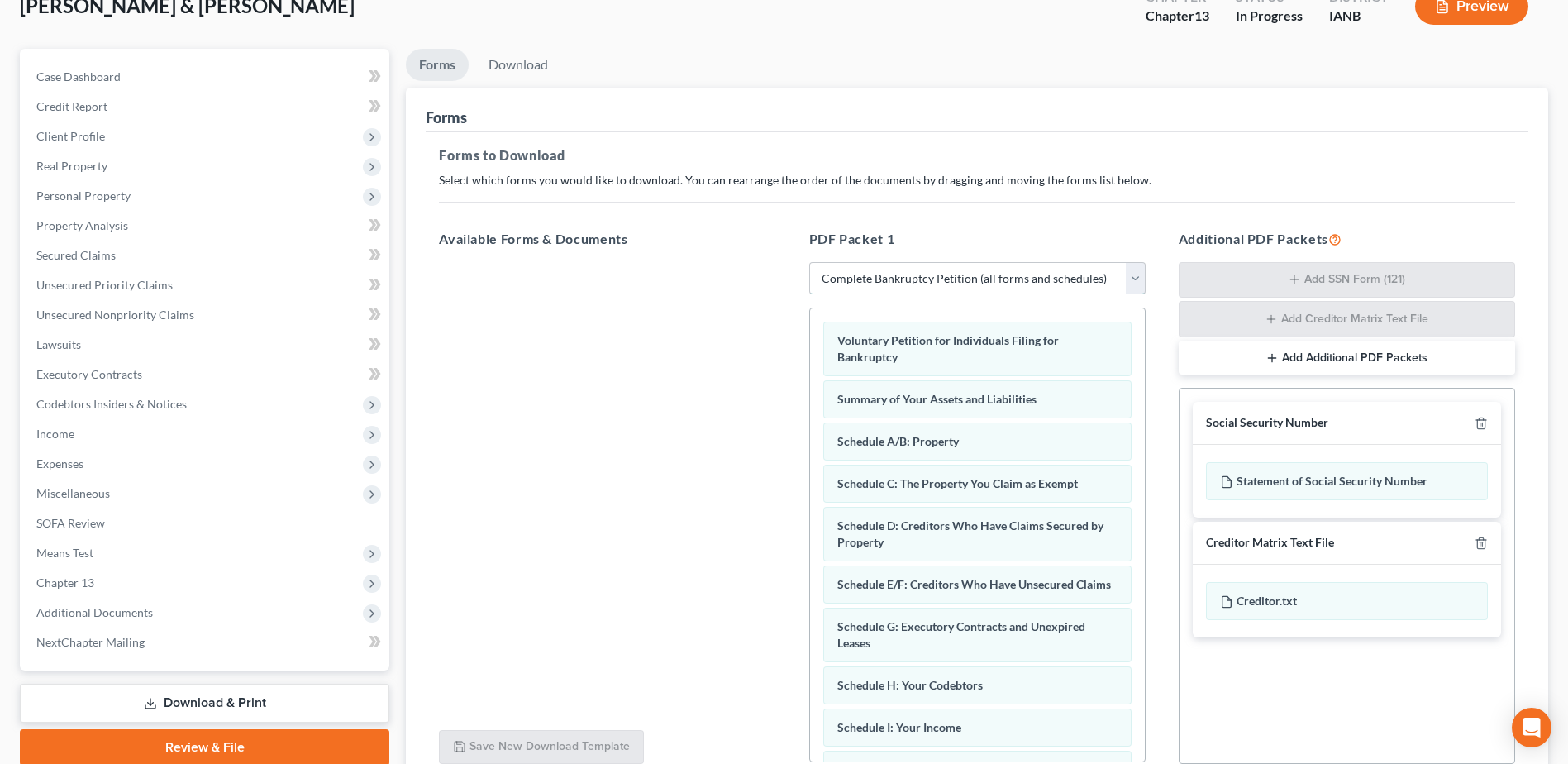
scroll to position [259, 0]
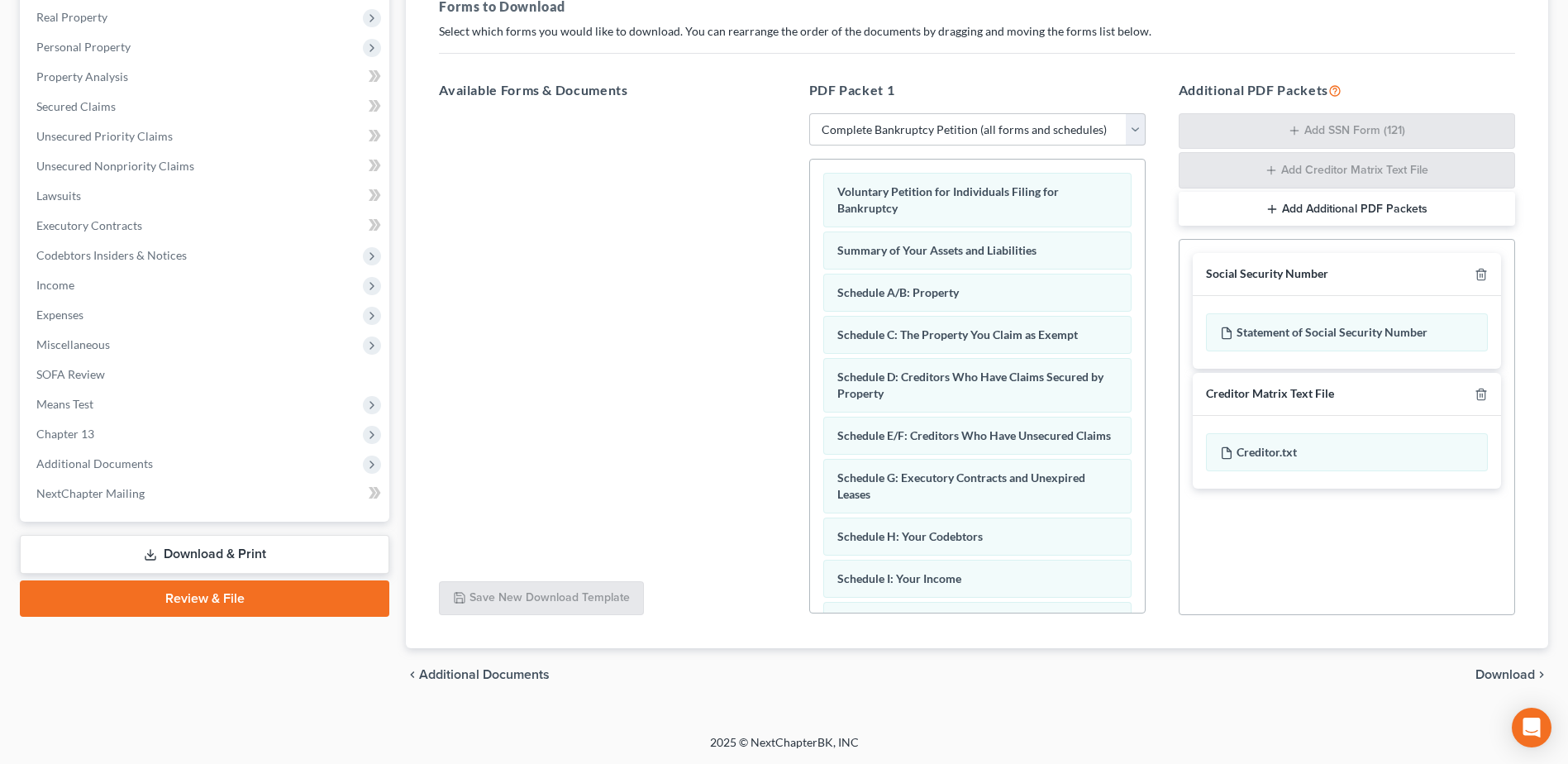
click at [780, 330] on div "chevron_left Additional Documents Download chevron_right" at bounding box center [977, 673] width 1143 height 53
click at [780, 330] on span "Download" at bounding box center [1505, 673] width 60 height 13
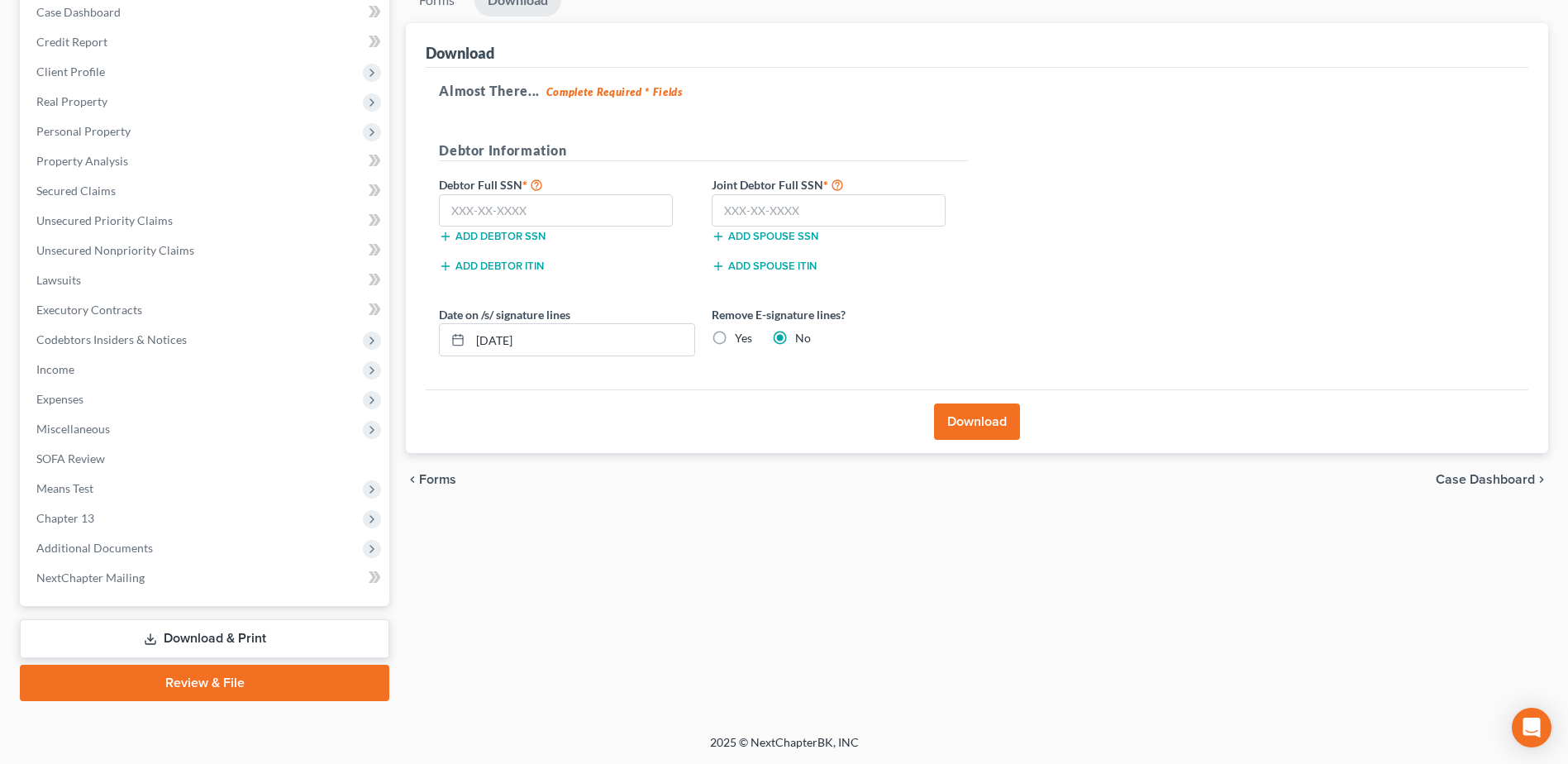
scroll to position [174, 0]
click at [447, 9] on link "Forms" at bounding box center [437, 0] width 62 height 32
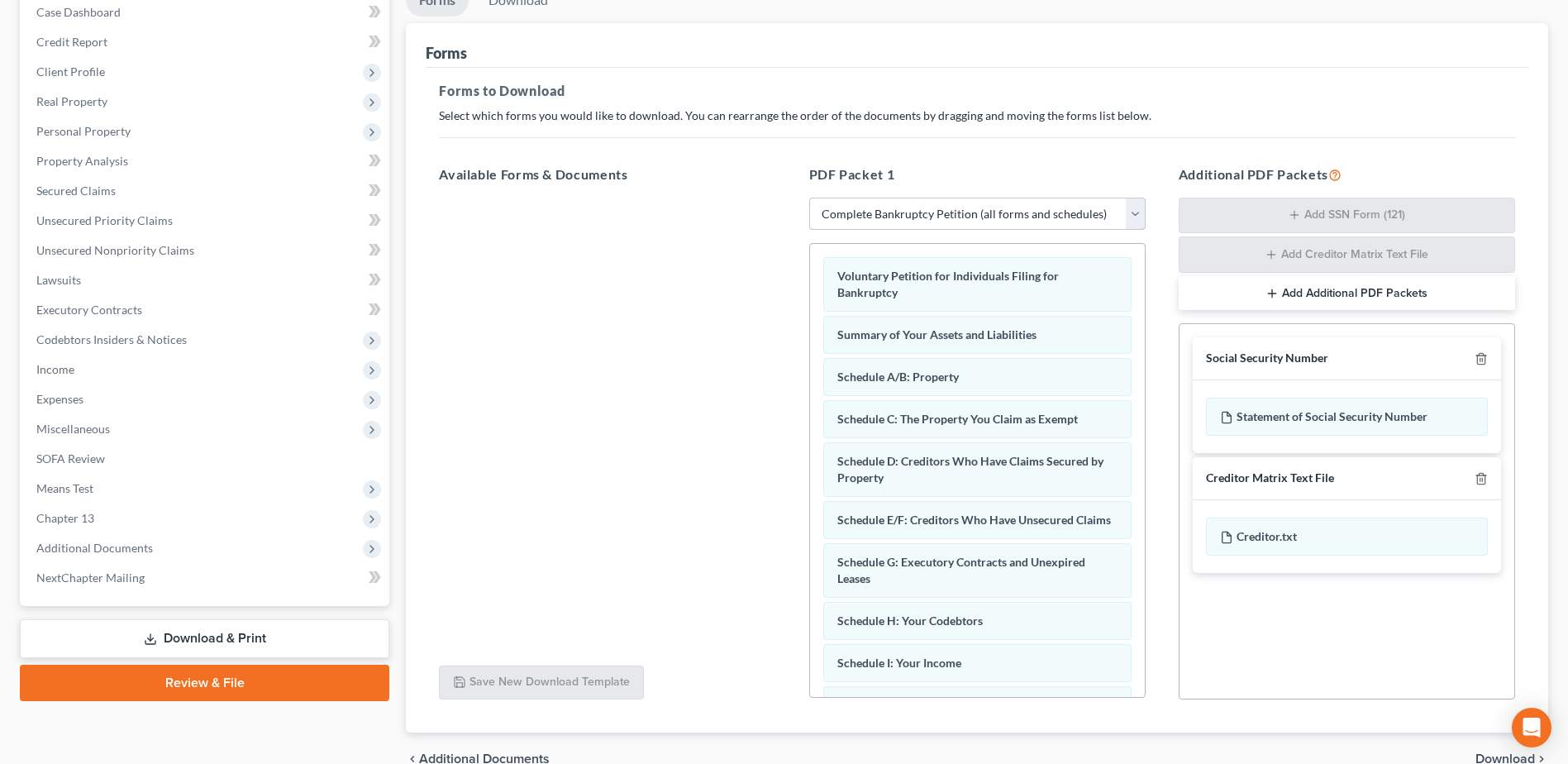
click at [780, 215] on select "Choose Default Petition PDF Packet Complete Bankruptcy Petition (all forms and …" at bounding box center [977, 214] width 336 height 33
click at [780, 197] on select "Choose Default Petition PDF Packet Complete Bankruptcy Petition (all forms and …" at bounding box center [977, 214] width 336 height 33
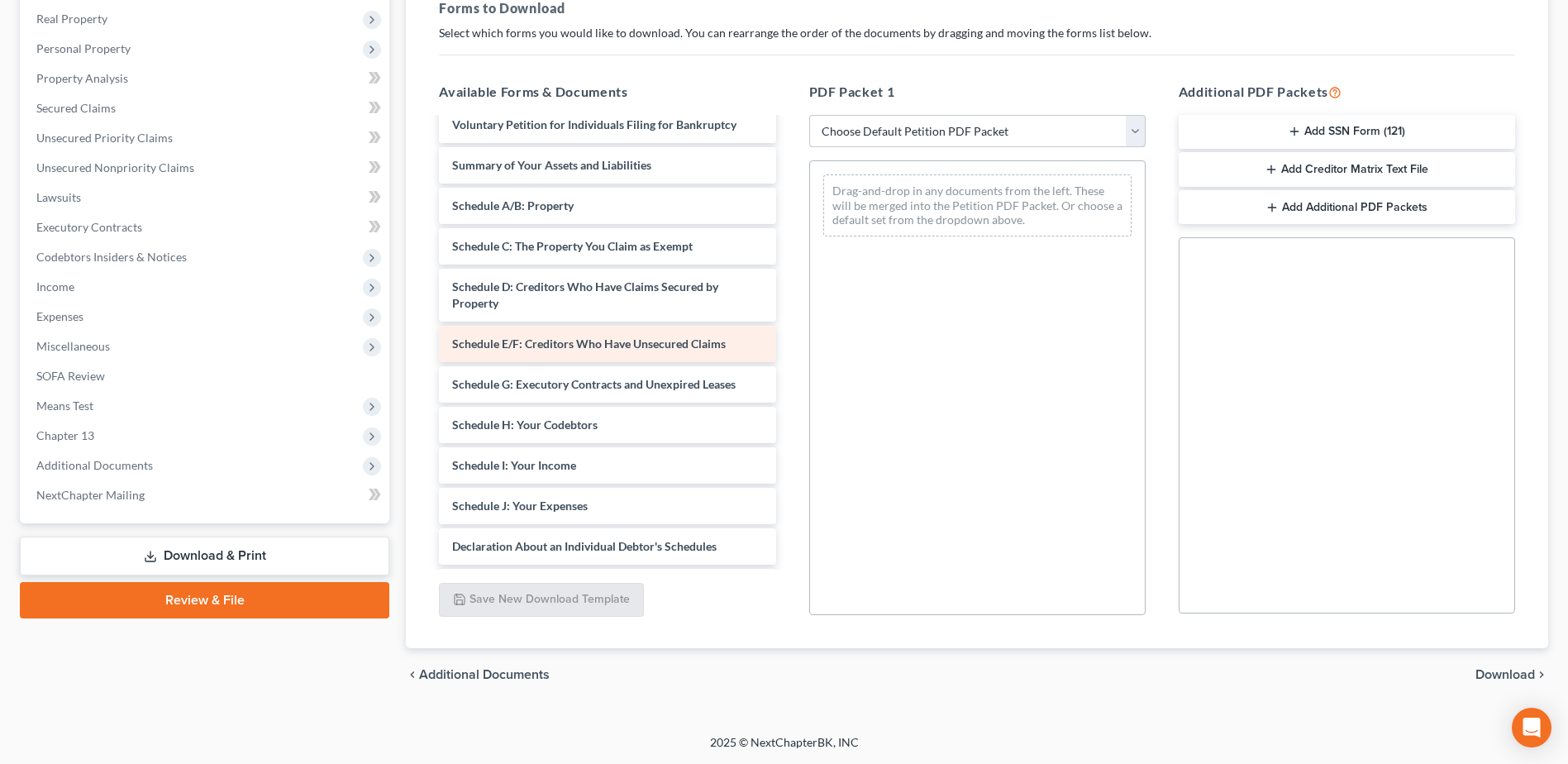
scroll to position [0, 0]
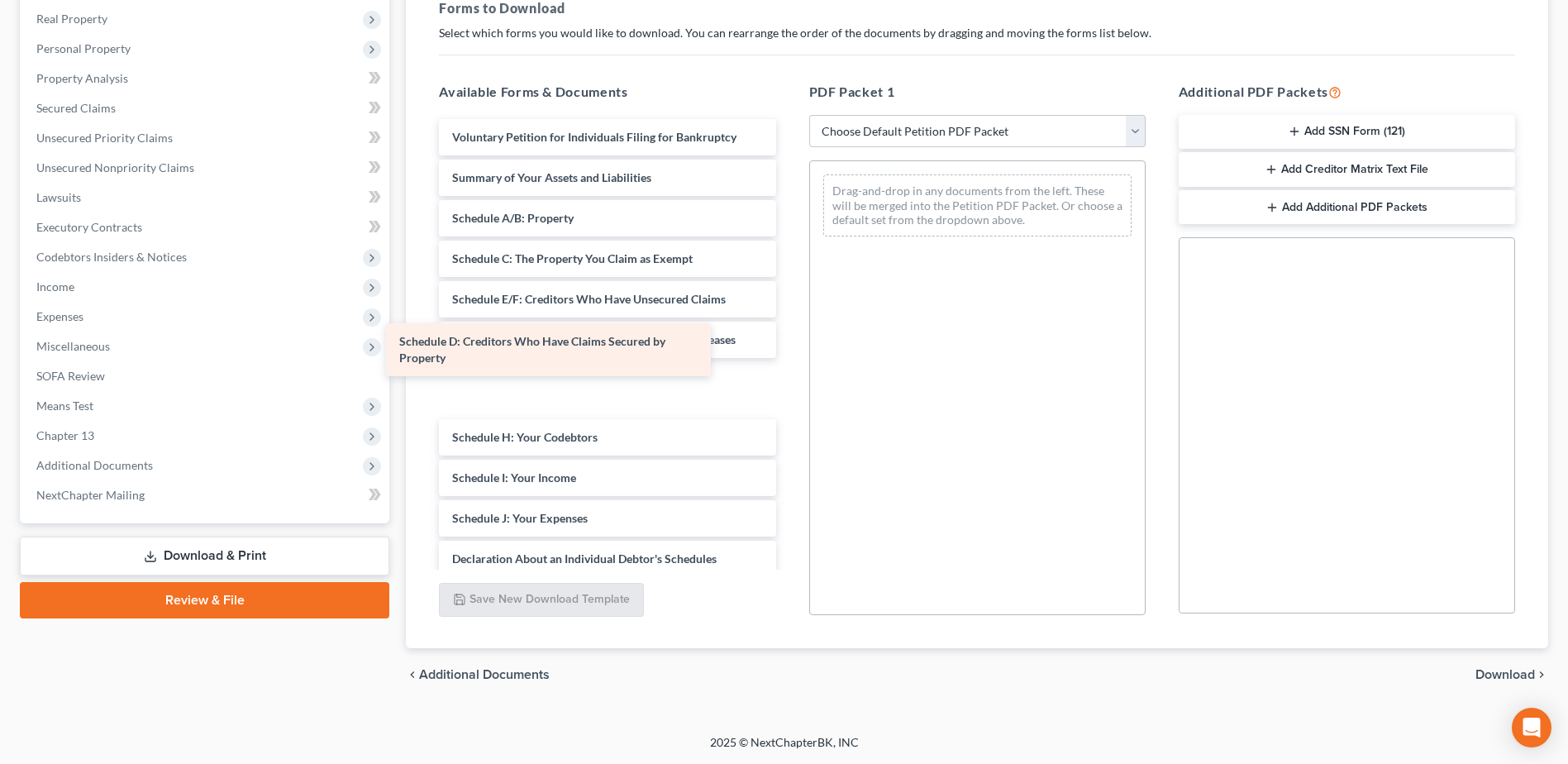
drag, startPoint x: 684, startPoint y: 324, endPoint x: 630, endPoint y: 366, distance: 68.4
click at [630, 330] on div "Schedule D: Creditors Who Have Claims Secured by Property Voluntary Petition fo…" at bounding box center [607, 485] width 363 height 734
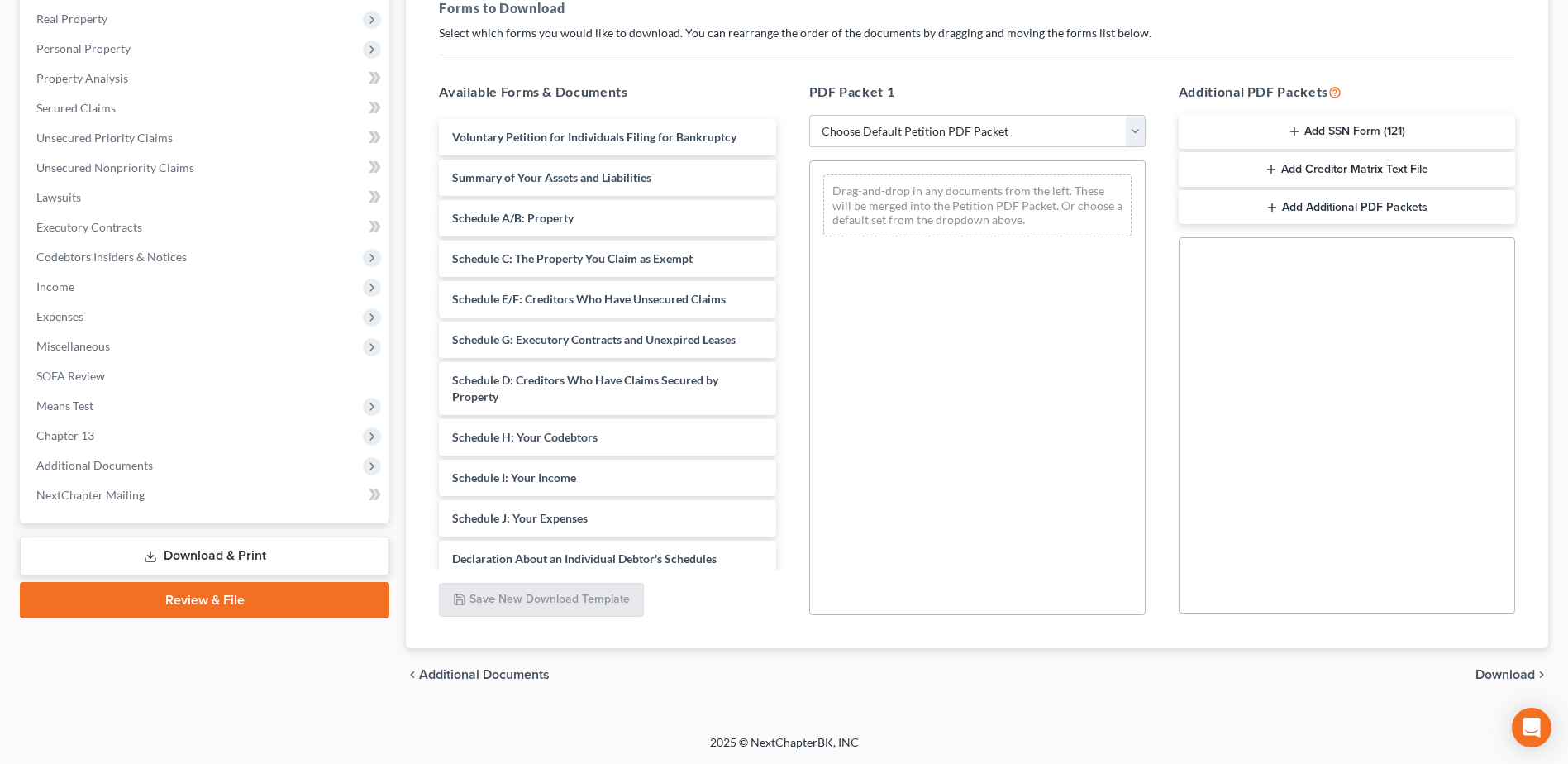
click at [780, 139] on select "Choose Default Petition PDF Packet Complete Bankruptcy Petition (all forms and …" at bounding box center [977, 131] width 336 height 33
select select "0"
click at [780, 115] on select "Choose Default Petition PDF Packet Complete Bankruptcy Petition (all forms and …" at bounding box center [977, 131] width 336 height 33
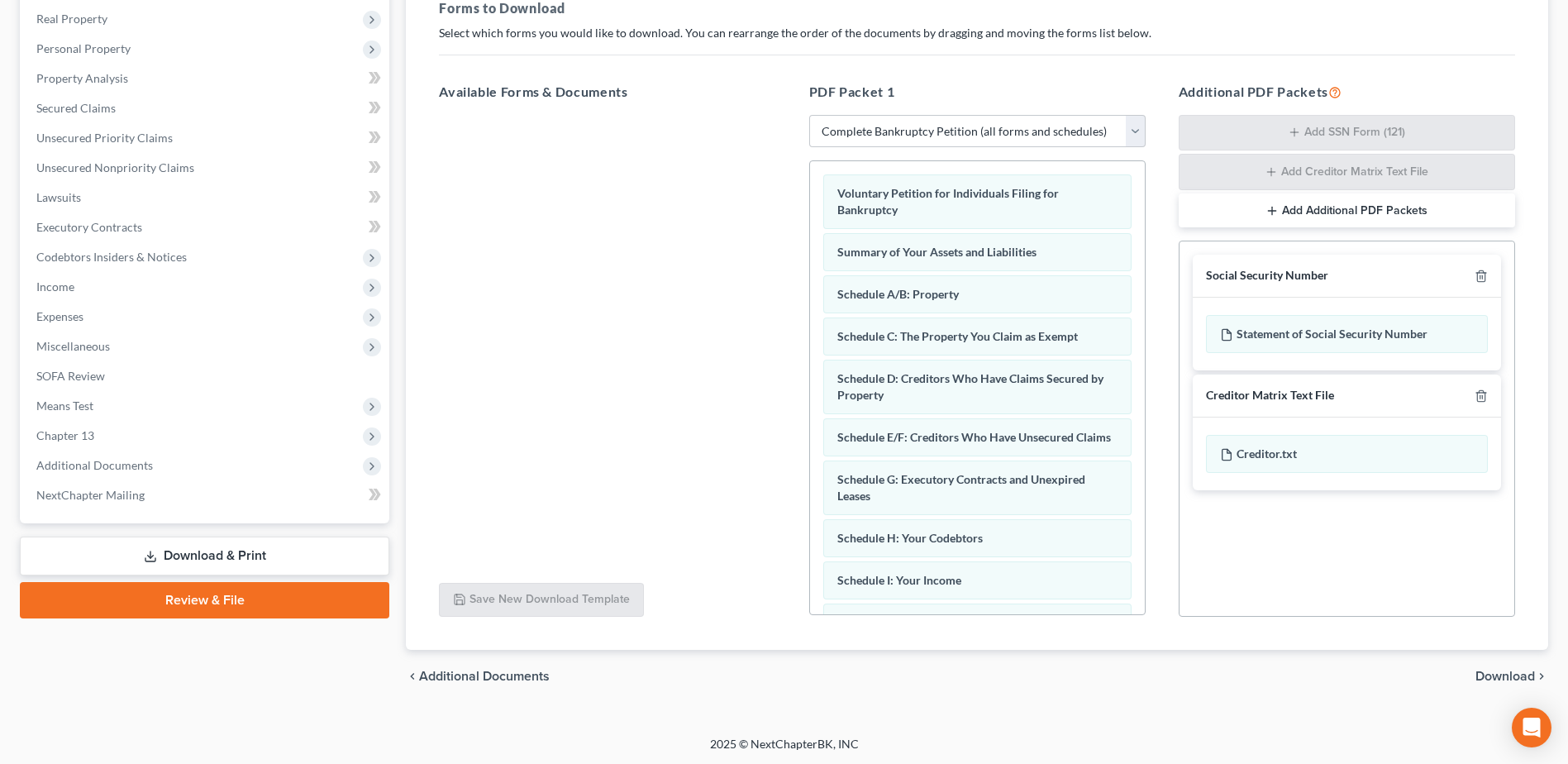
click at [780, 330] on span "Download" at bounding box center [1505, 675] width 60 height 13
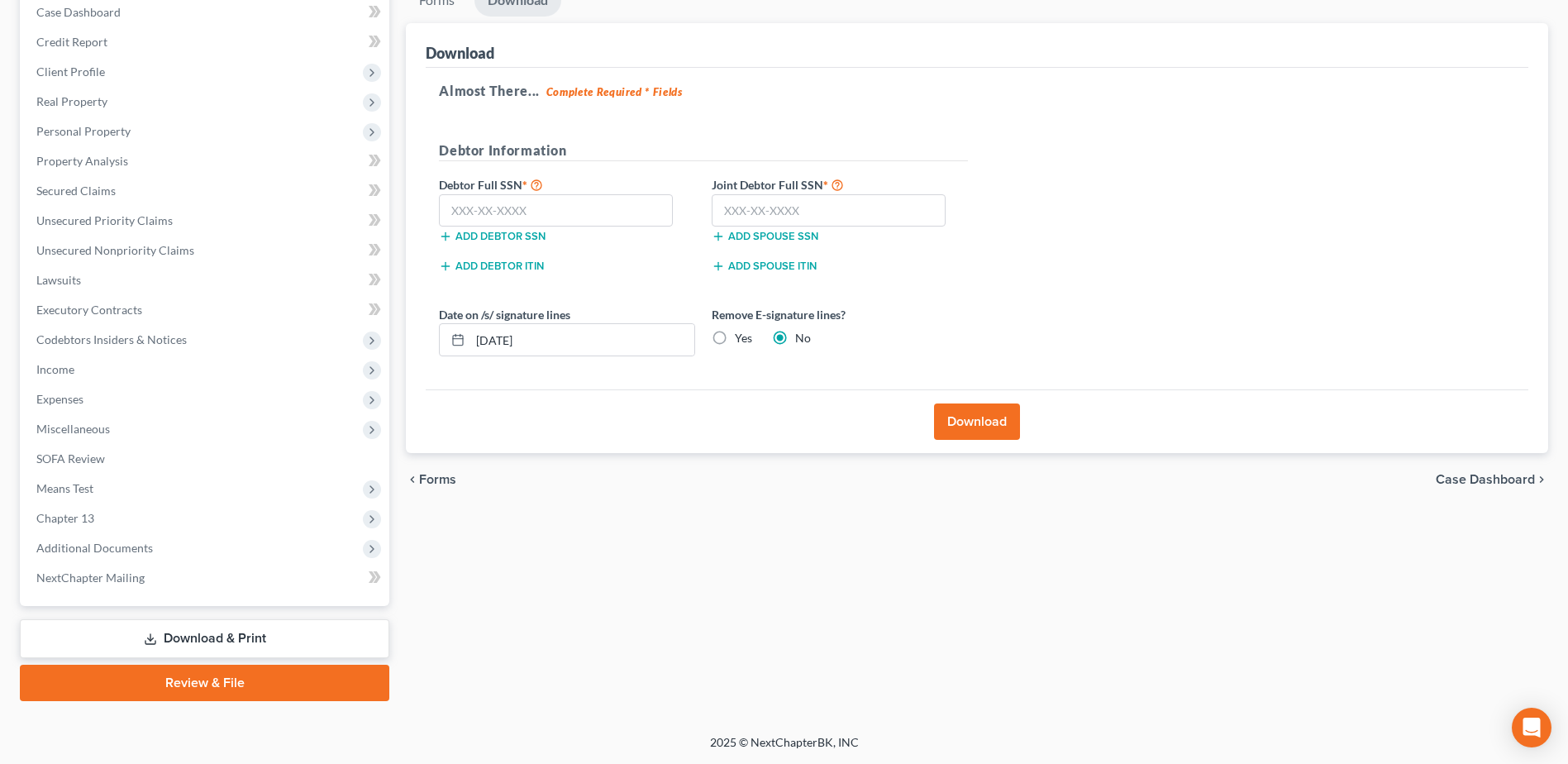
scroll to position [174, 0]
click at [780, 206] on input "text" at bounding box center [828, 210] width 234 height 33
paste input "480-21-4100"
type input "480-21-4100"
click at [492, 209] on input "text" at bounding box center [555, 210] width 234 height 33
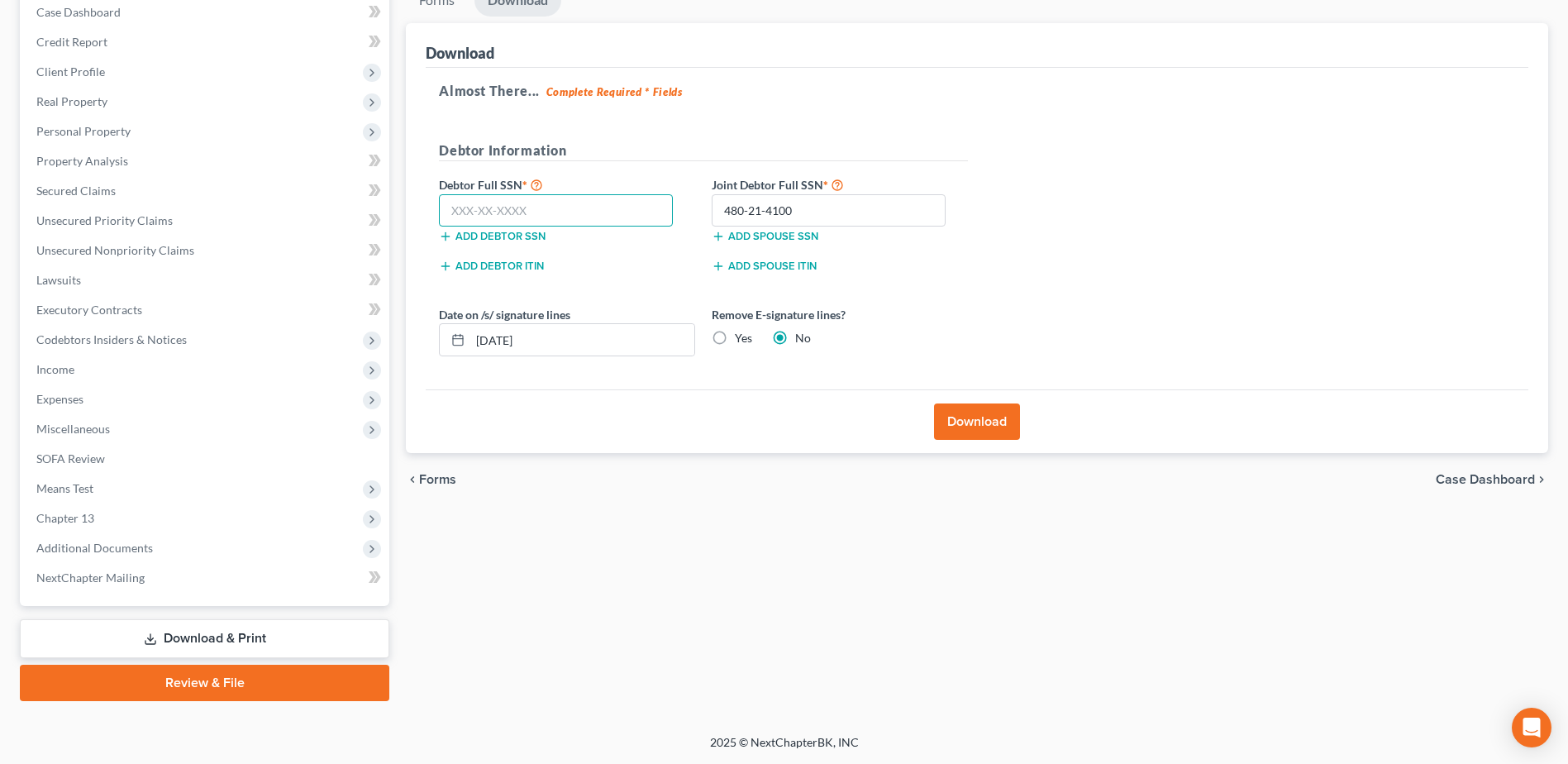
paste input "482-19-4071"
type input "482-19-4071"
click at [735, 325] on div "Remove E-signature lines? Yes No" at bounding box center [840, 331] width 273 height 50
click at [743, 330] on label "Yes" at bounding box center [743, 337] width 17 height 16
click at [743, 330] on input "Yes" at bounding box center [747, 335] width 10 height 10
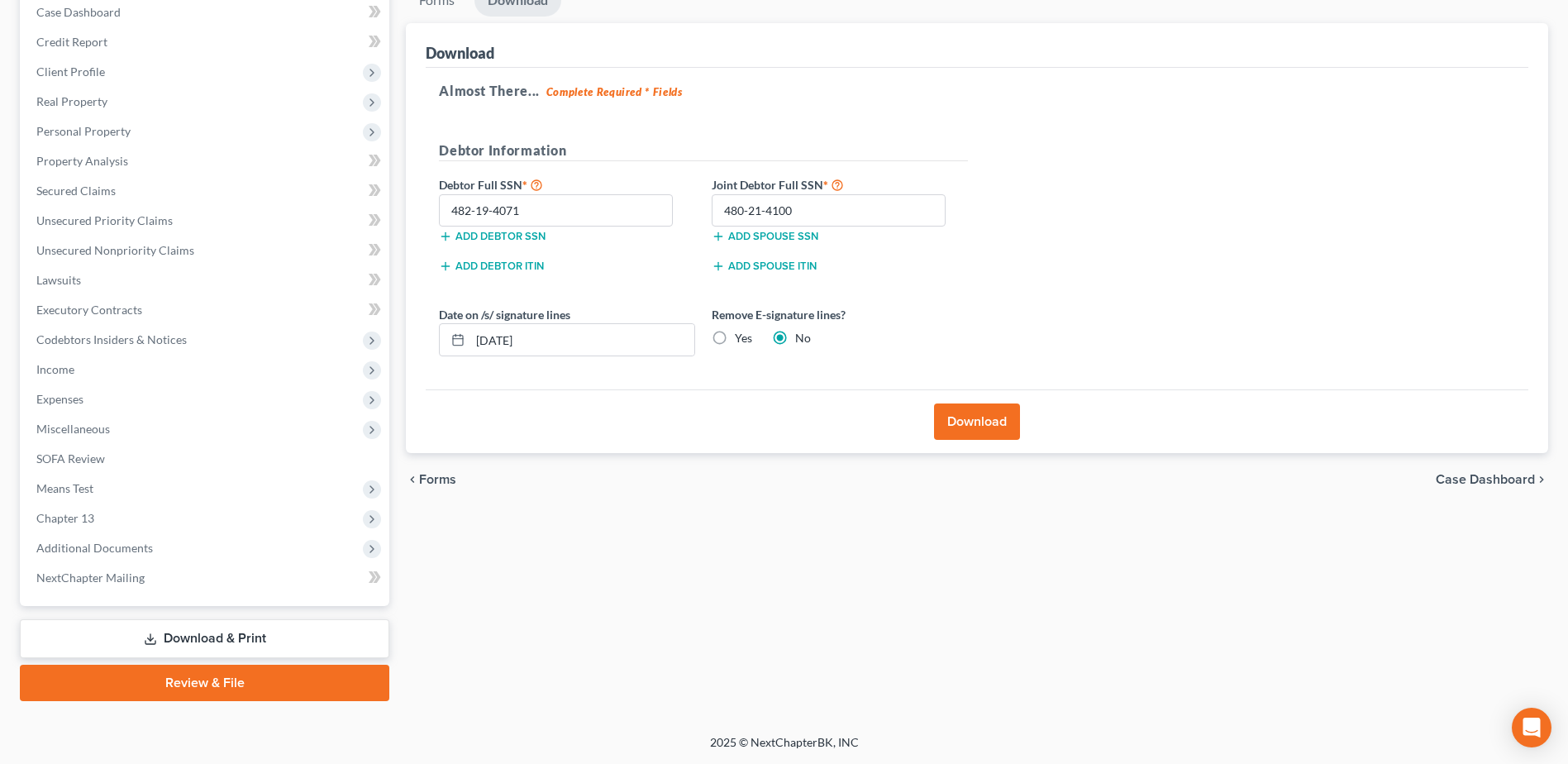
radio input "true"
radio input "false"
click at [780, 330] on button "Download" at bounding box center [977, 422] width 86 height 36
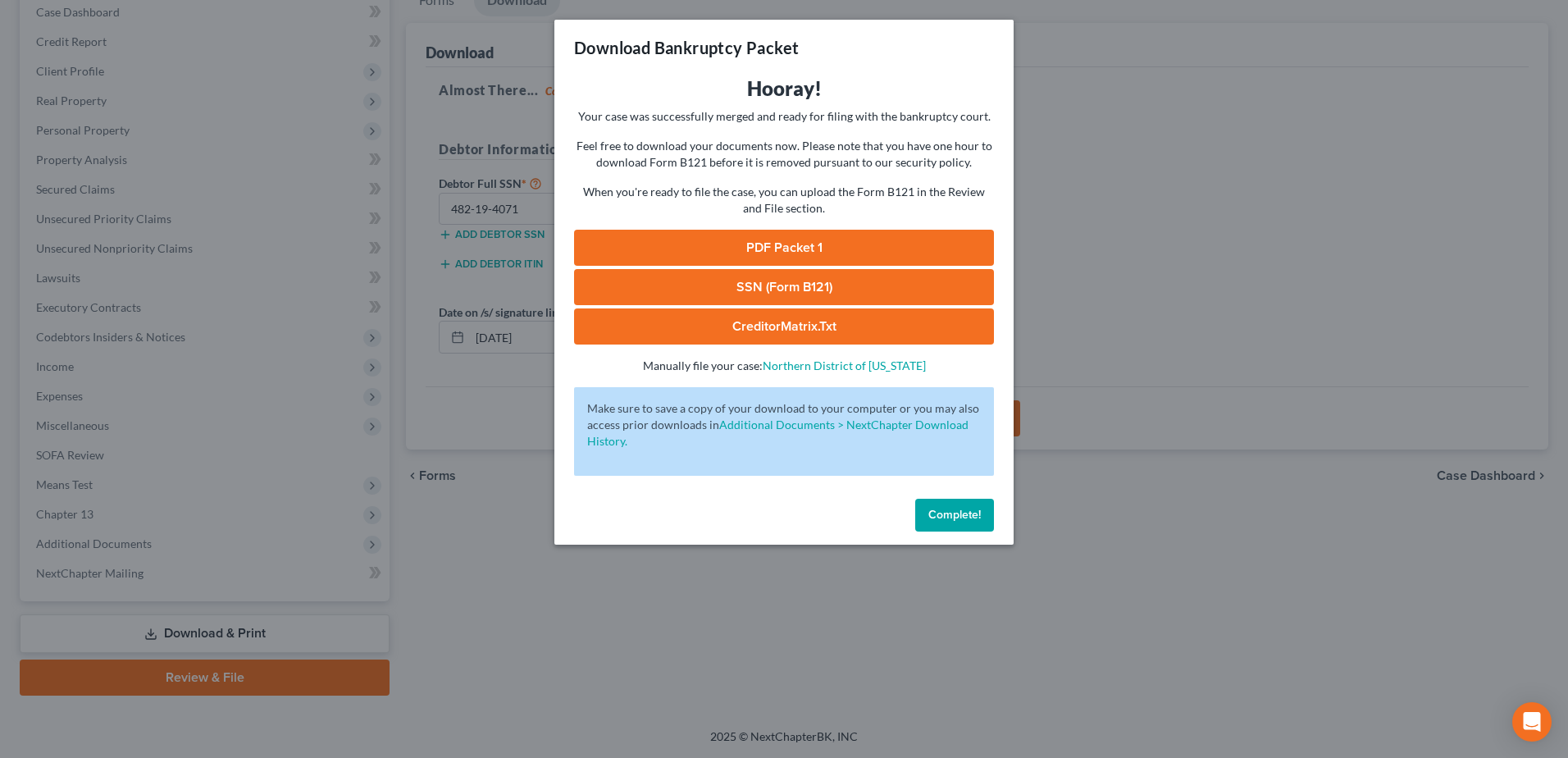
click at [773, 255] on link "PDF Packet 1" at bounding box center [784, 247] width 420 height 36
click at [773, 328] on button "Complete!" at bounding box center [955, 515] width 79 height 33
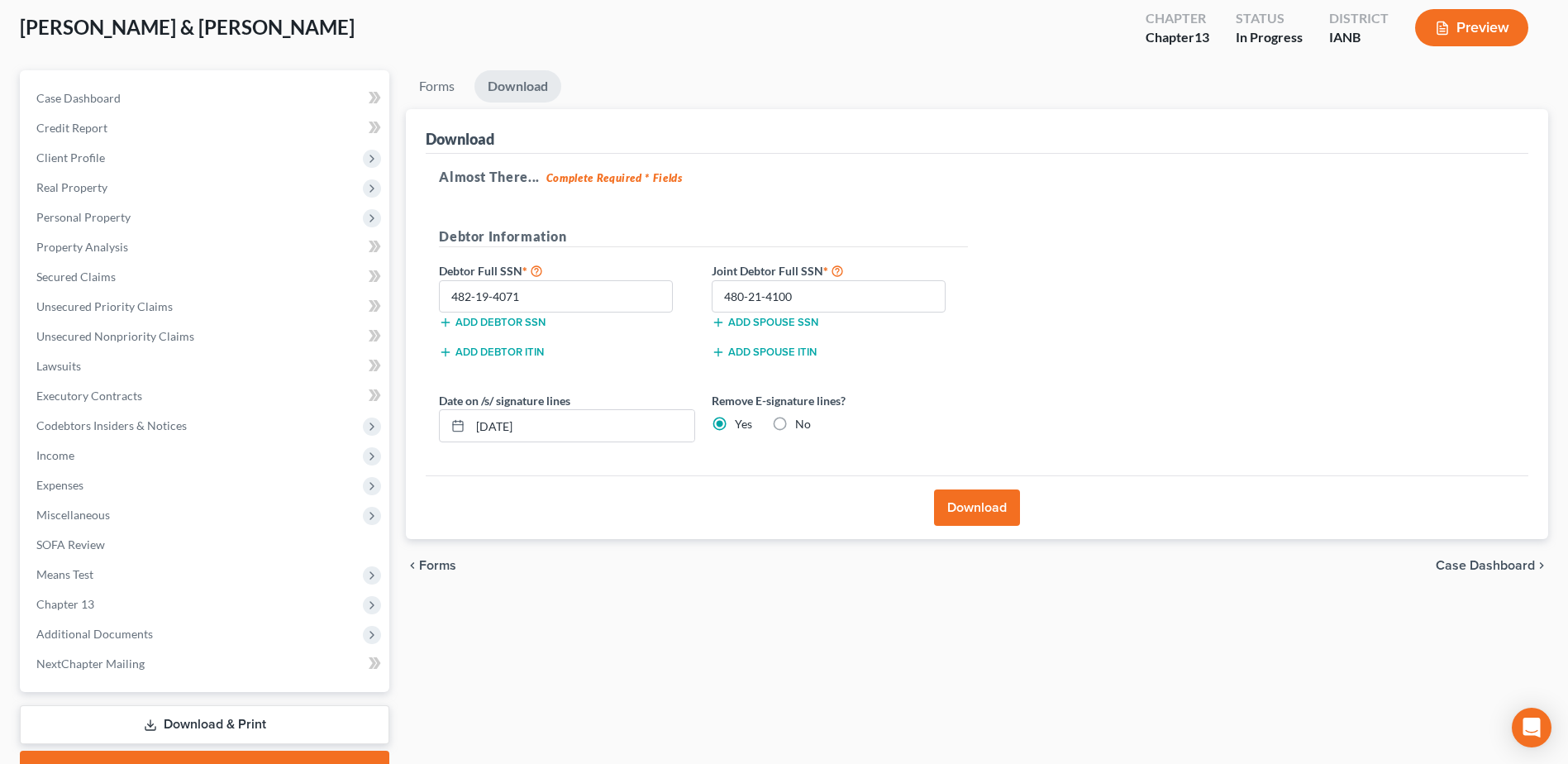
scroll to position [0, 0]
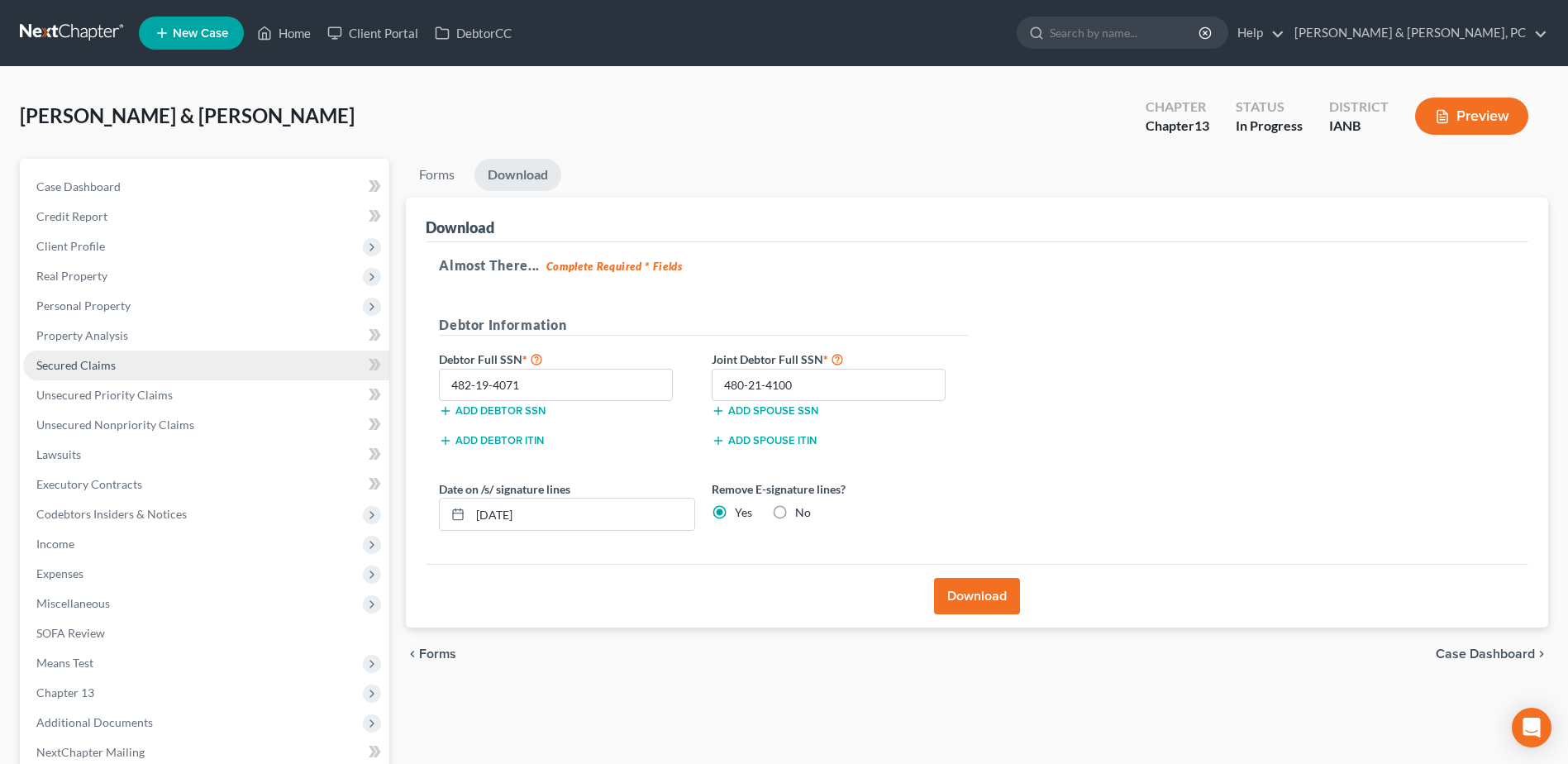
click at [56, 330] on span "Secured Claims" at bounding box center [76, 365] width 79 height 14
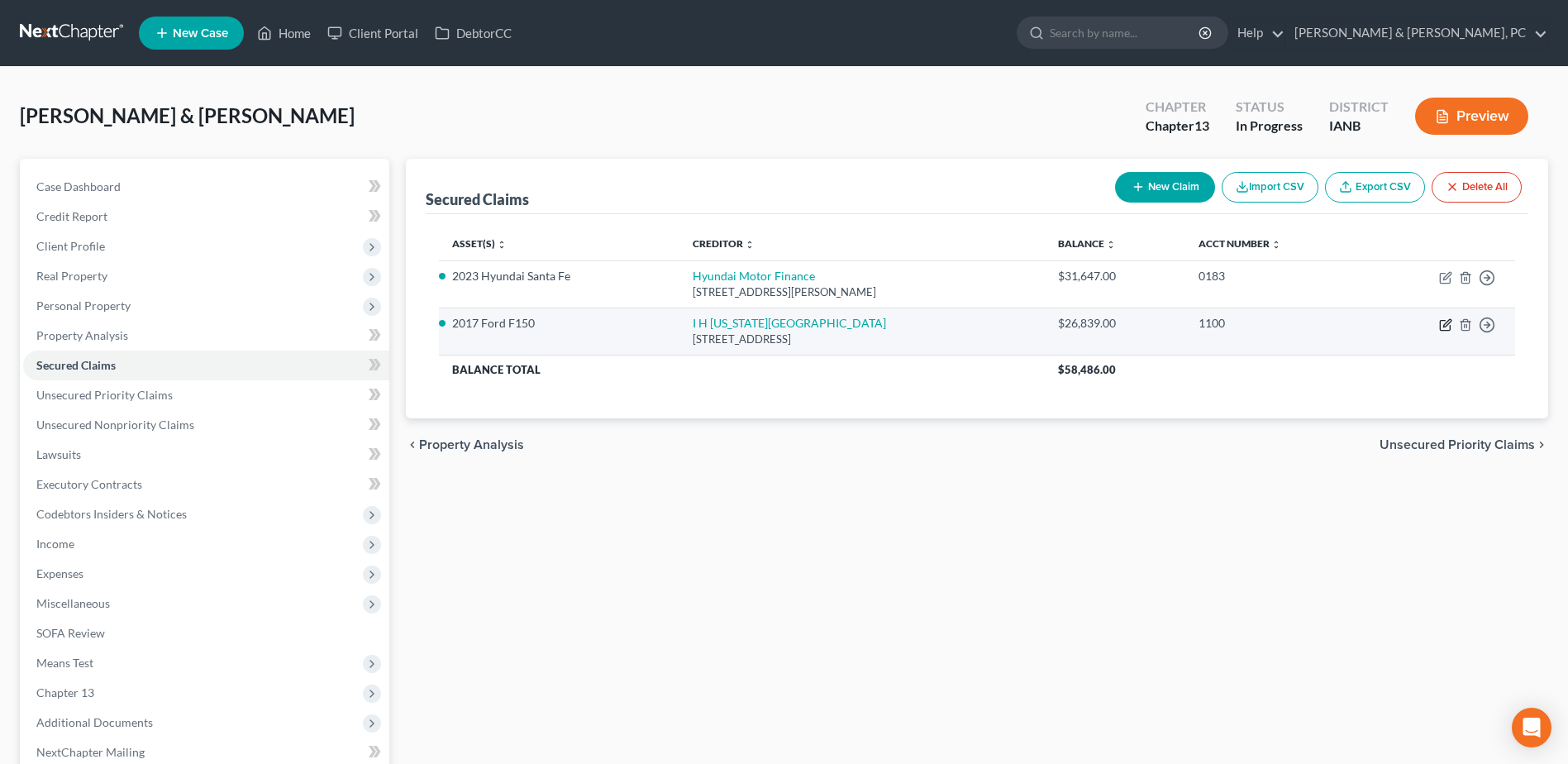
click at [780, 324] on icon "button" at bounding box center [1446, 324] width 13 height 13
select select "14"
select select "0"
select select "2"
select select "0"
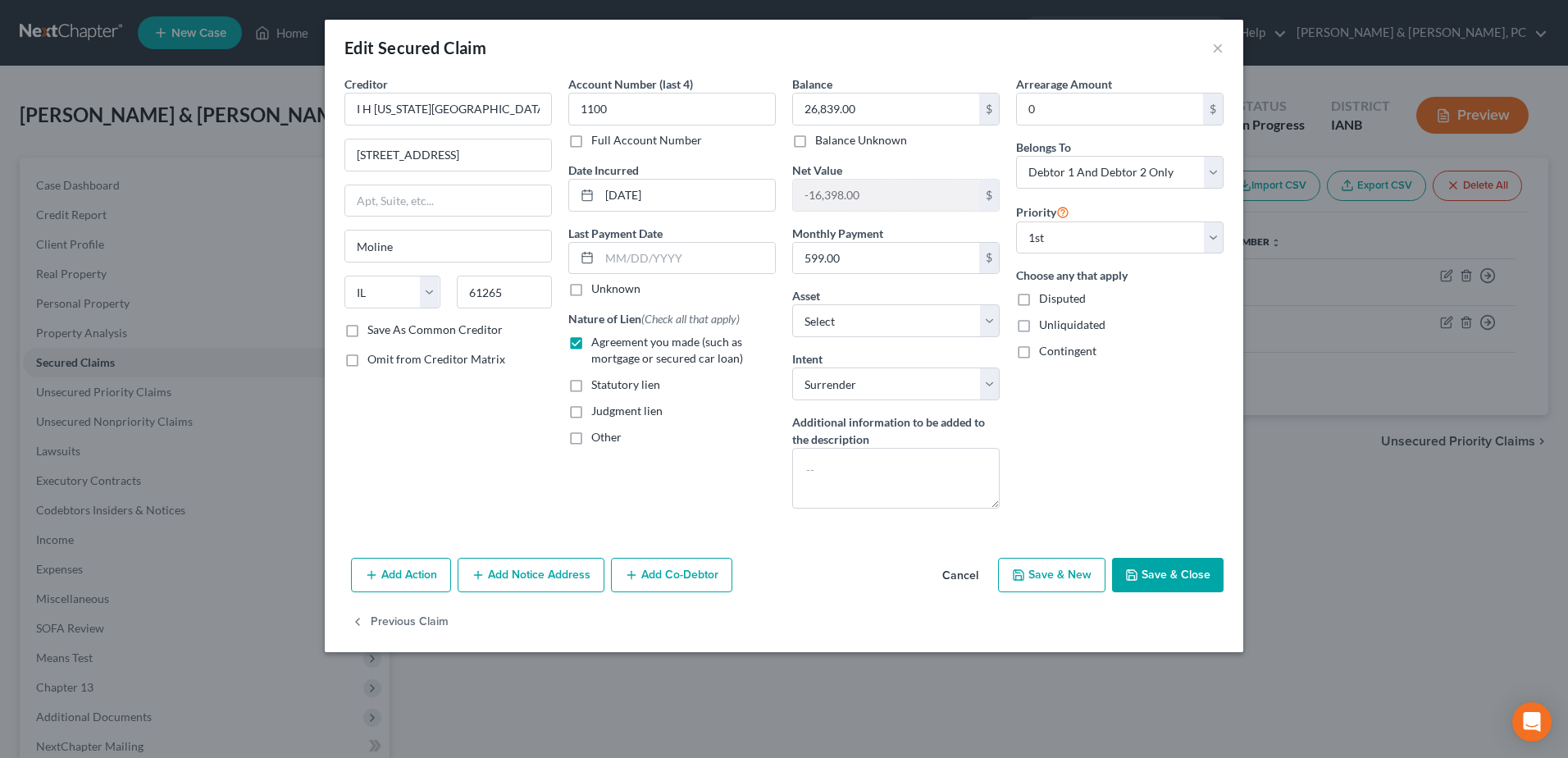
click at [773, 328] on button "Cancel" at bounding box center [960, 576] width 62 height 33
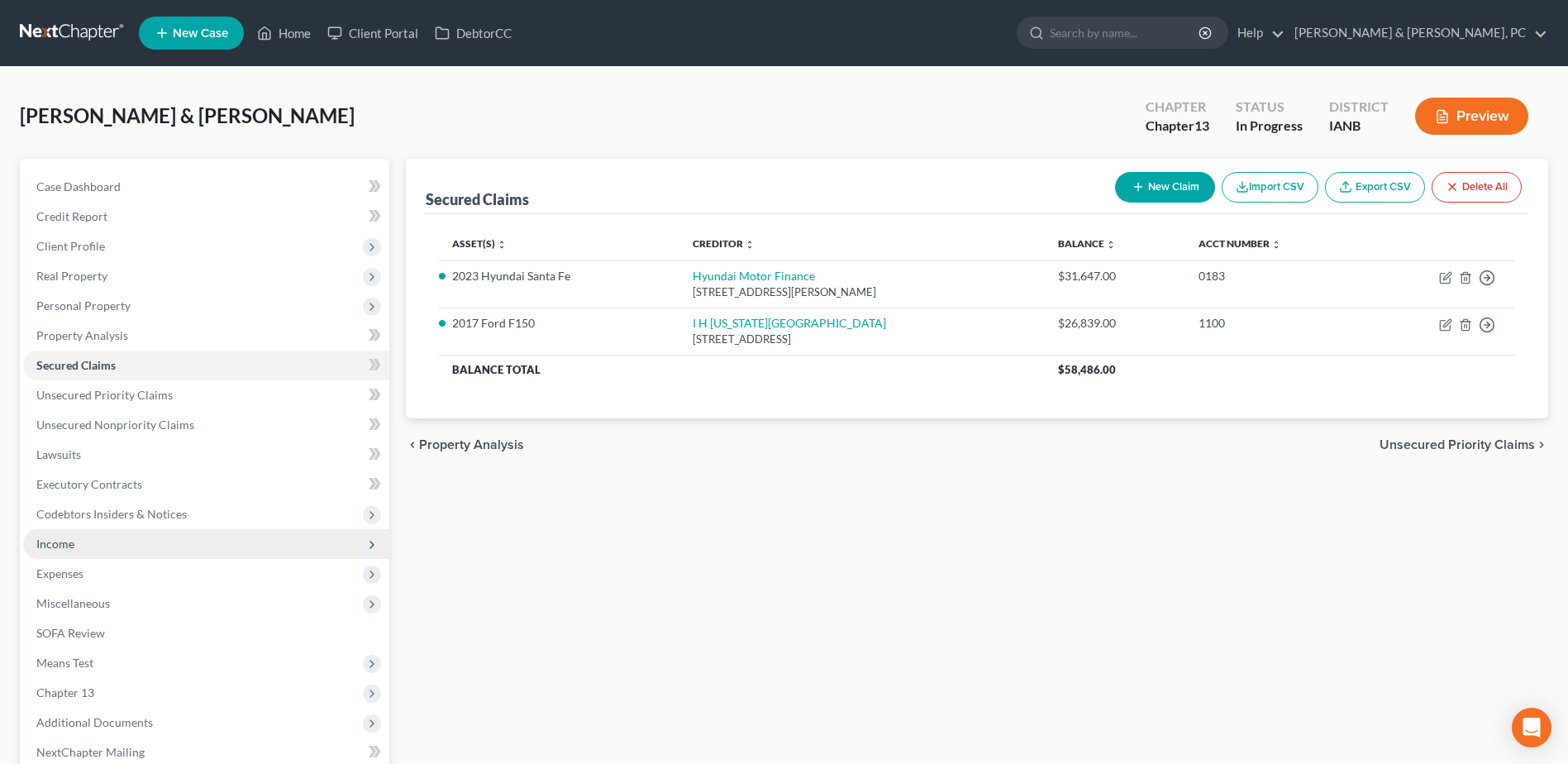
click at [157, 330] on span "Income" at bounding box center [206, 543] width 367 height 30
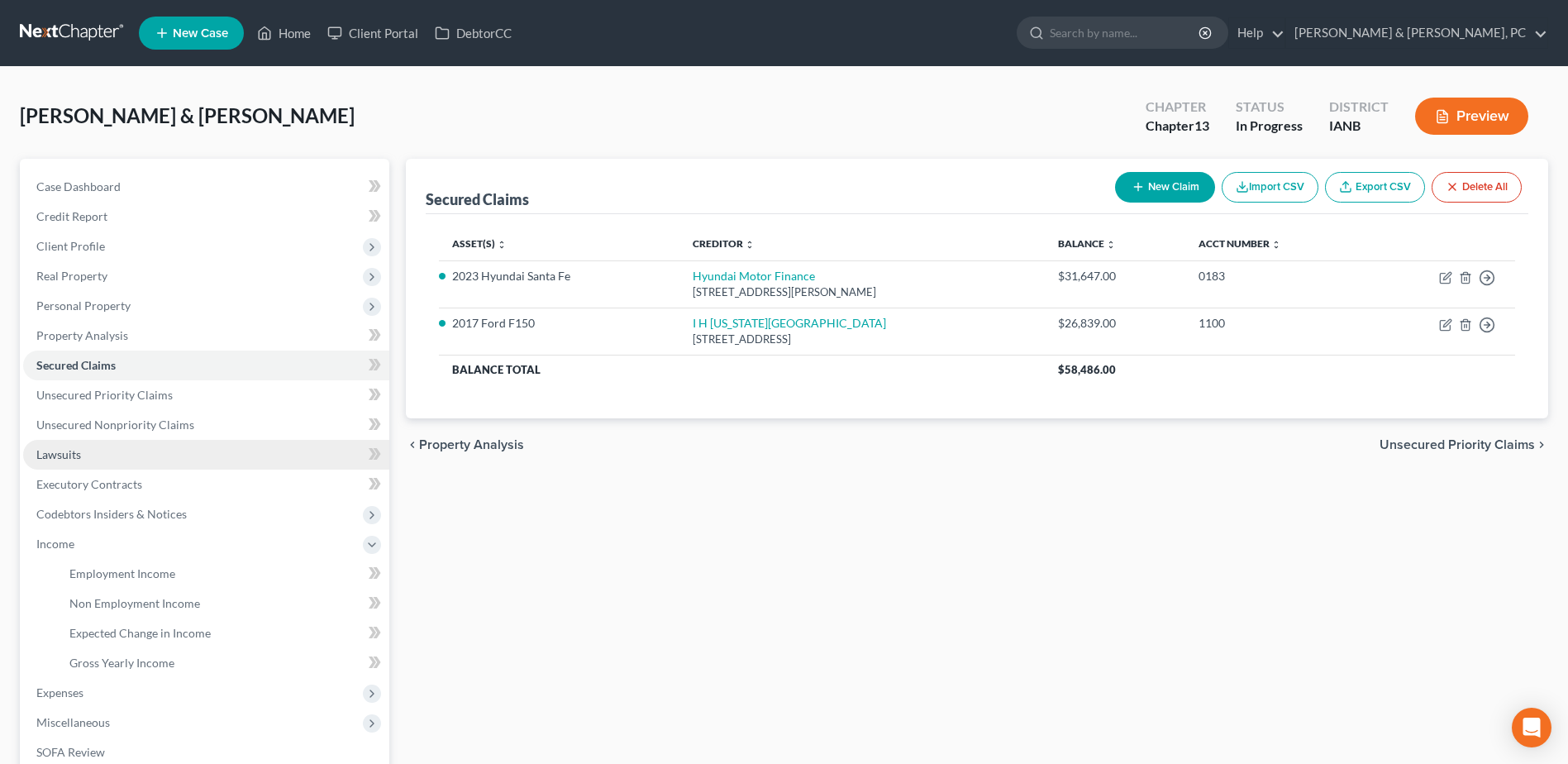
click at [102, 330] on link "Lawsuits" at bounding box center [206, 454] width 367 height 30
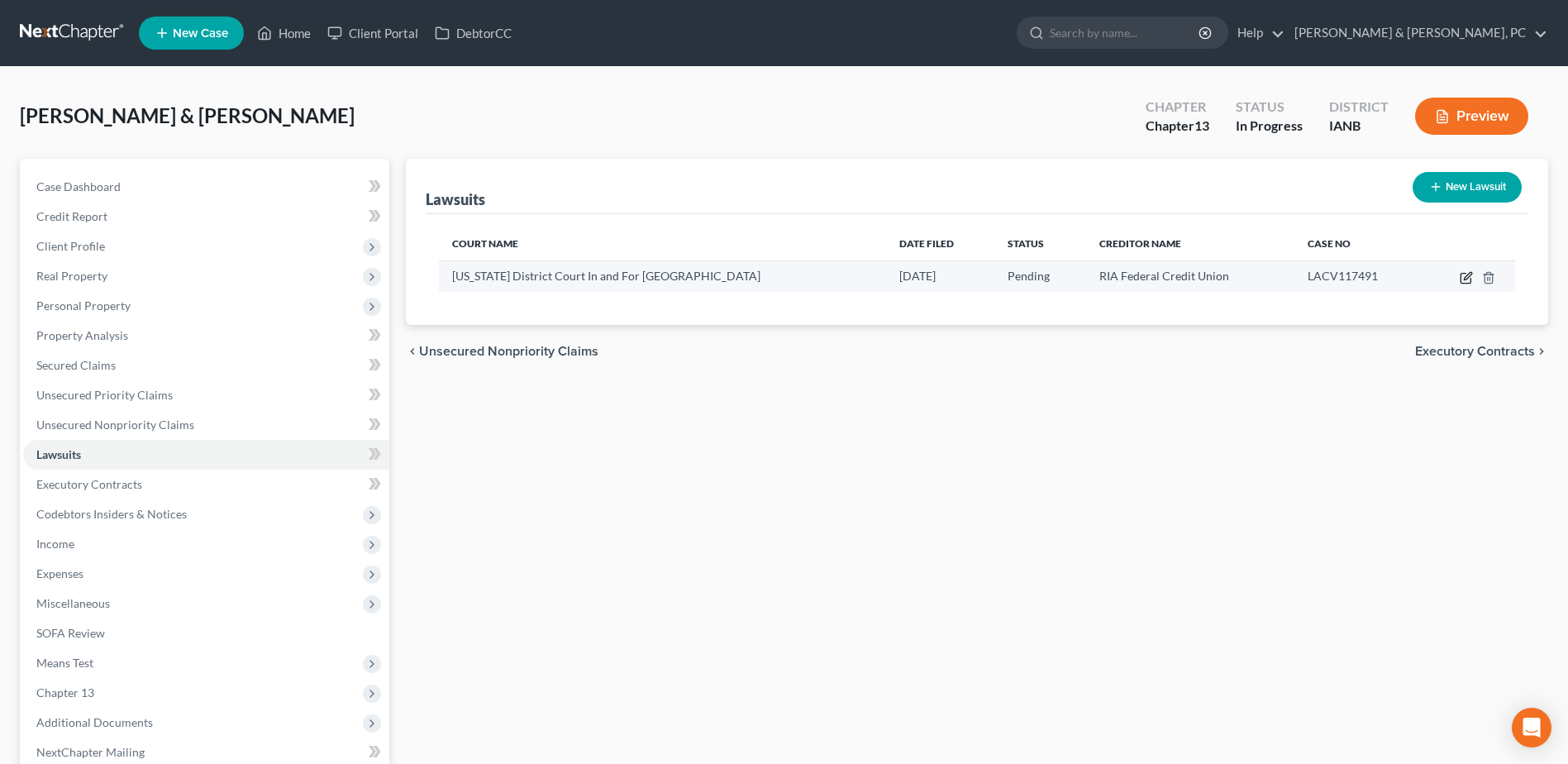
click at [780, 271] on icon "button" at bounding box center [1466, 277] width 13 height 13
select select "16"
select select "0"
select select "3"
select select "14"
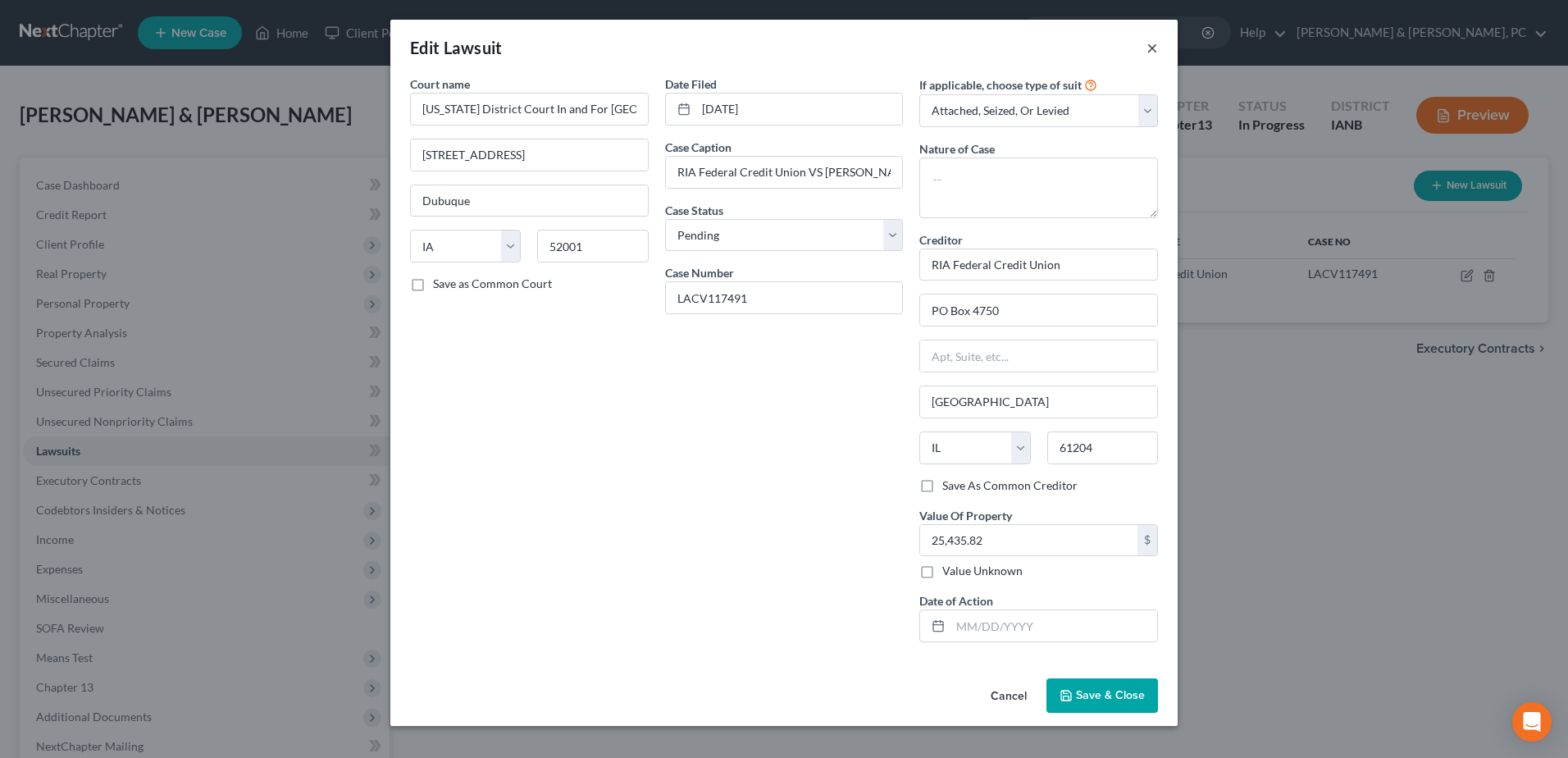
click at [773, 50] on button "×" at bounding box center [1151, 47] width 11 height 20
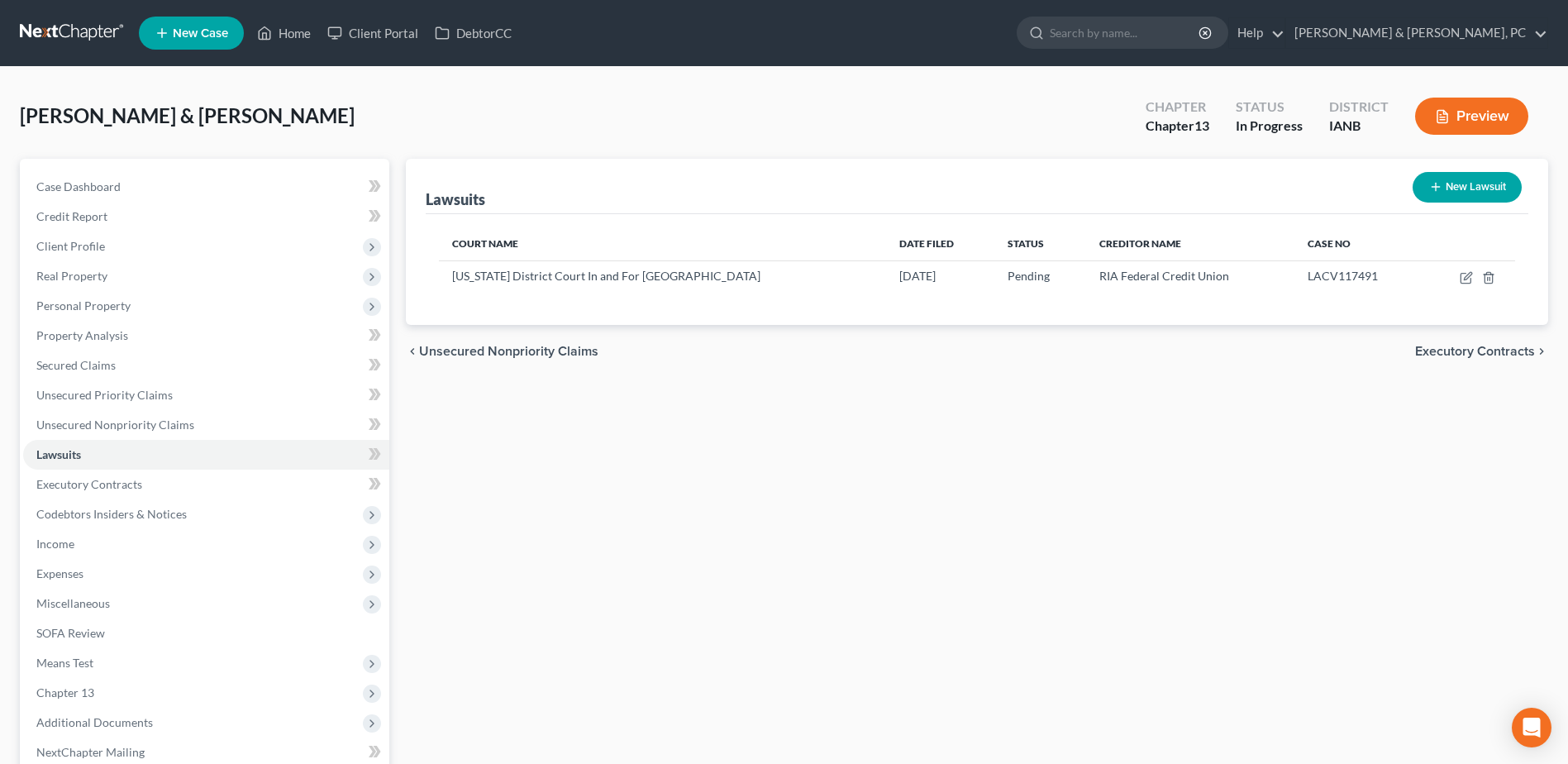
click at [780, 97] on button "Preview" at bounding box center [1471, 116] width 113 height 37
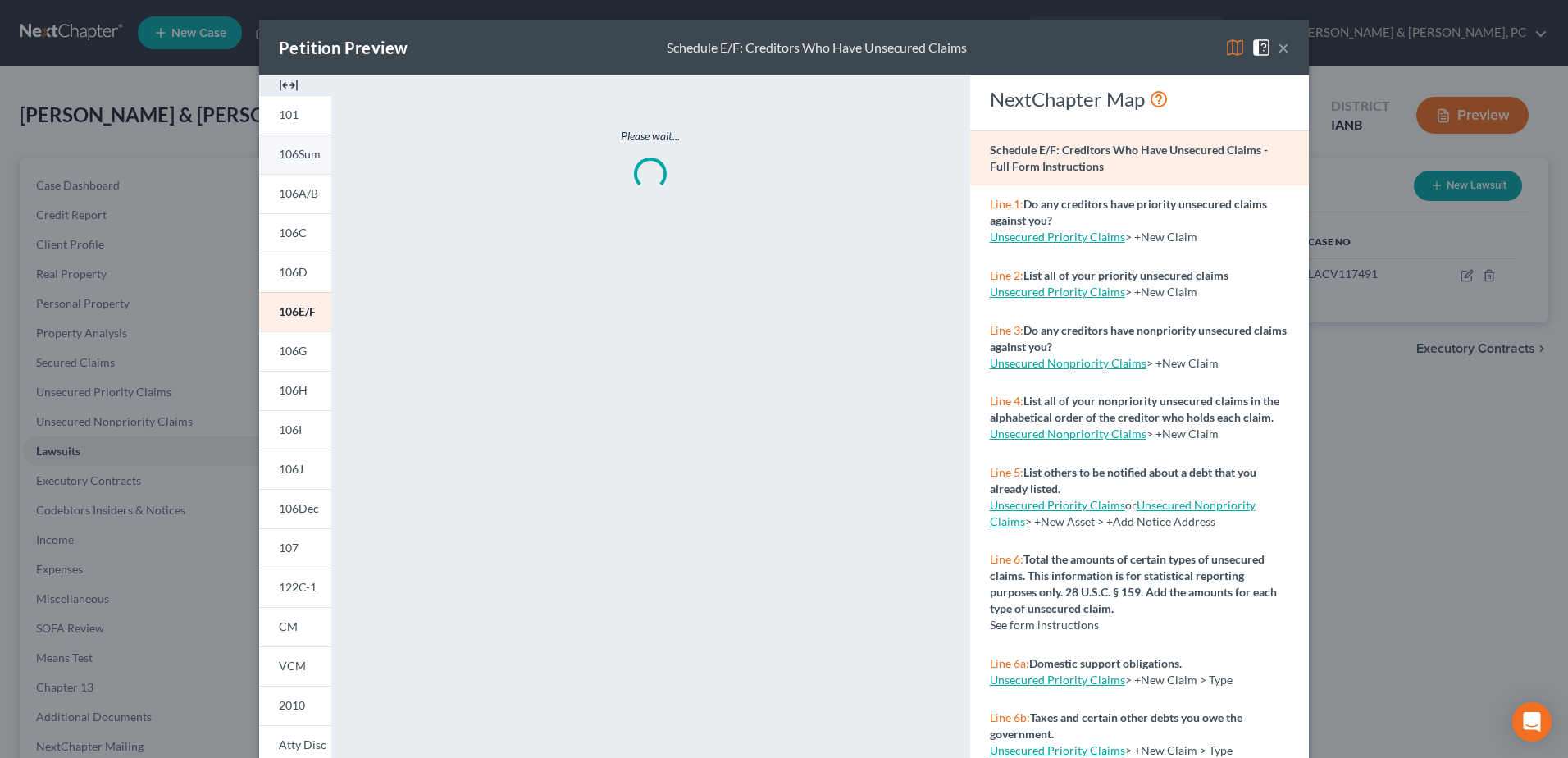
click at [308, 151] on span "106Sum" at bounding box center [299, 154] width 42 height 14
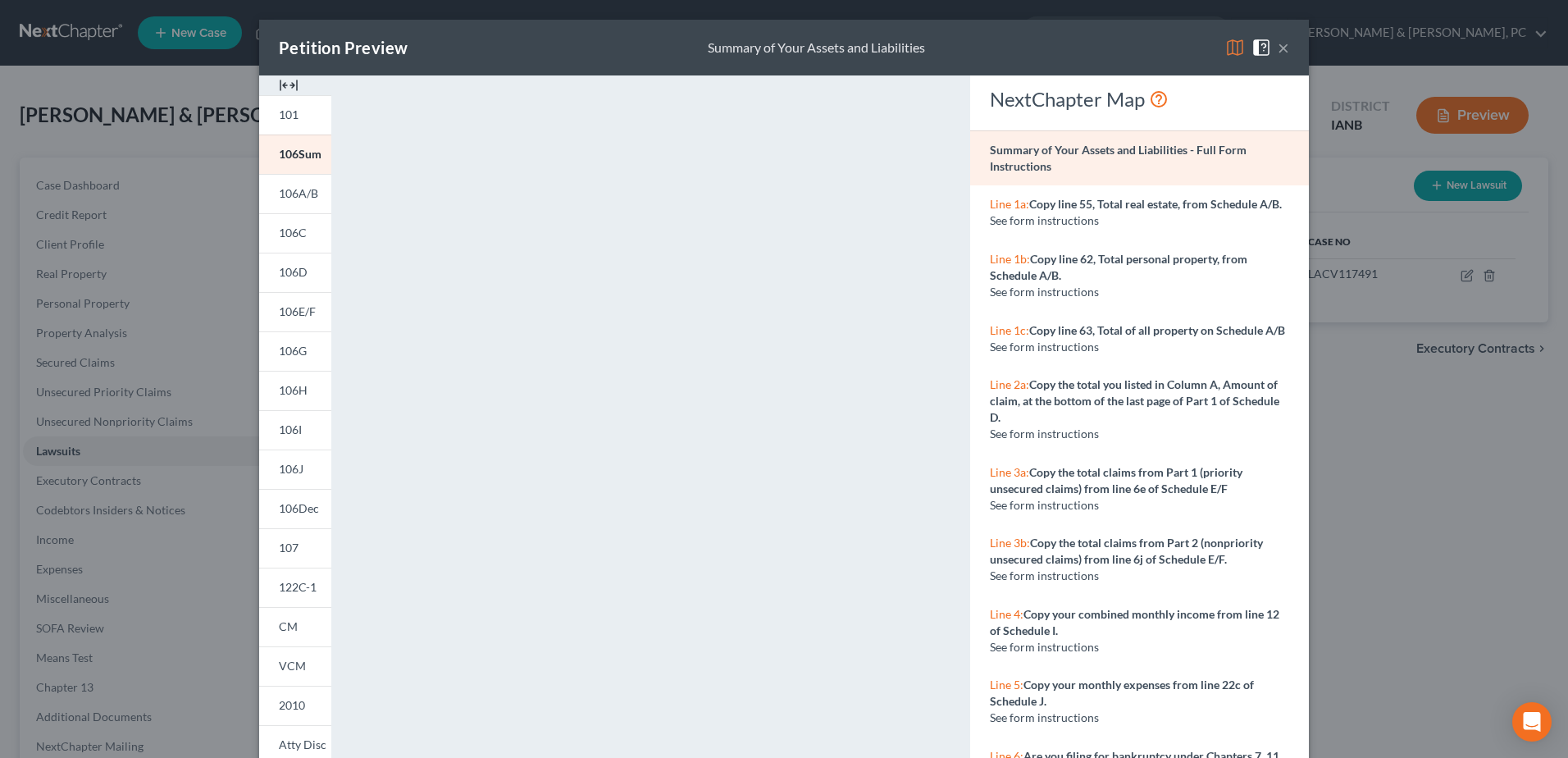
click at [773, 51] on button "×" at bounding box center [1282, 47] width 11 height 20
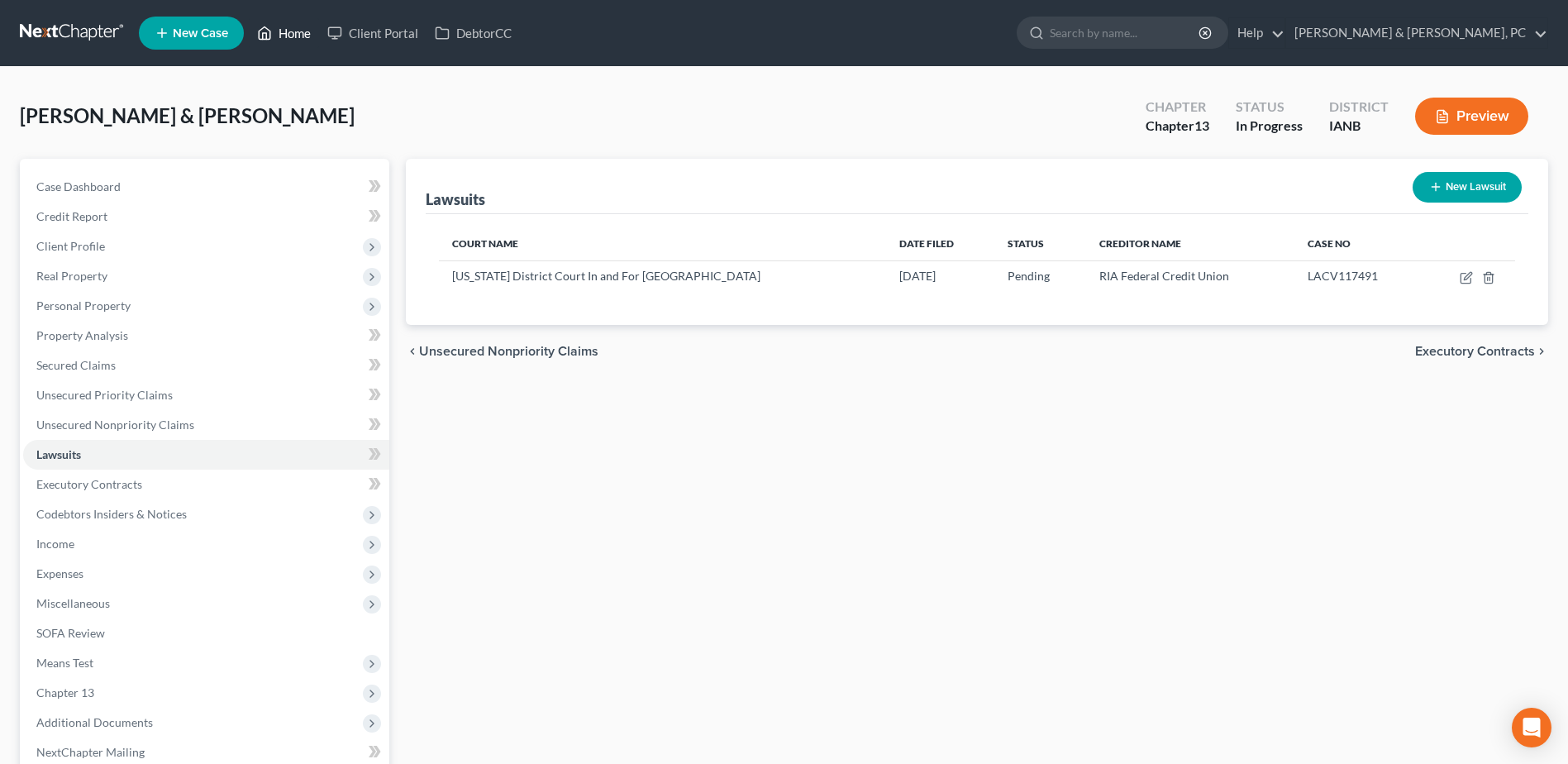
click at [305, 22] on link "Home" at bounding box center [283, 33] width 70 height 30
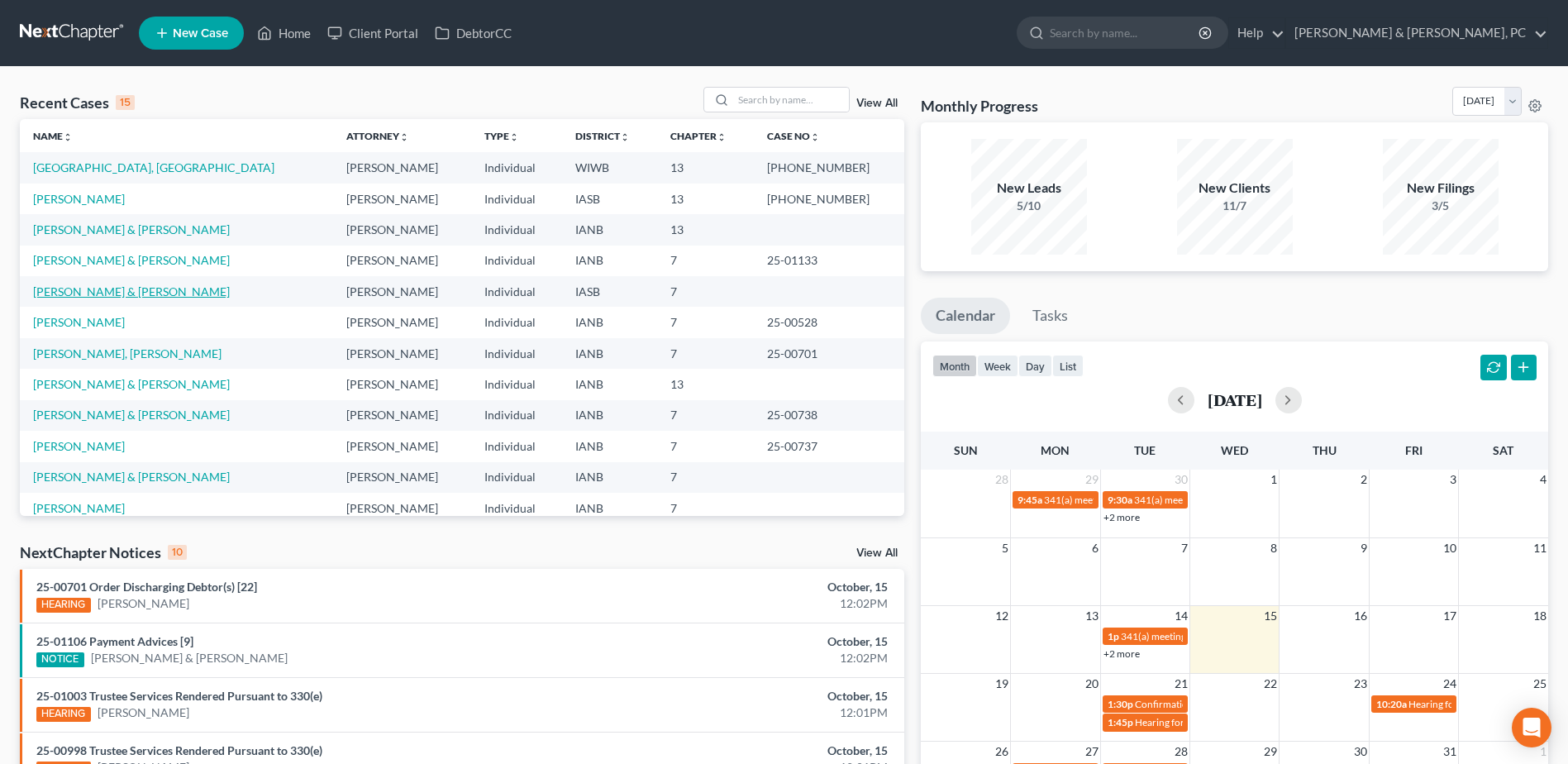
click at [75, 288] on link "[PERSON_NAME] & [PERSON_NAME]" at bounding box center [131, 291] width 197 height 14
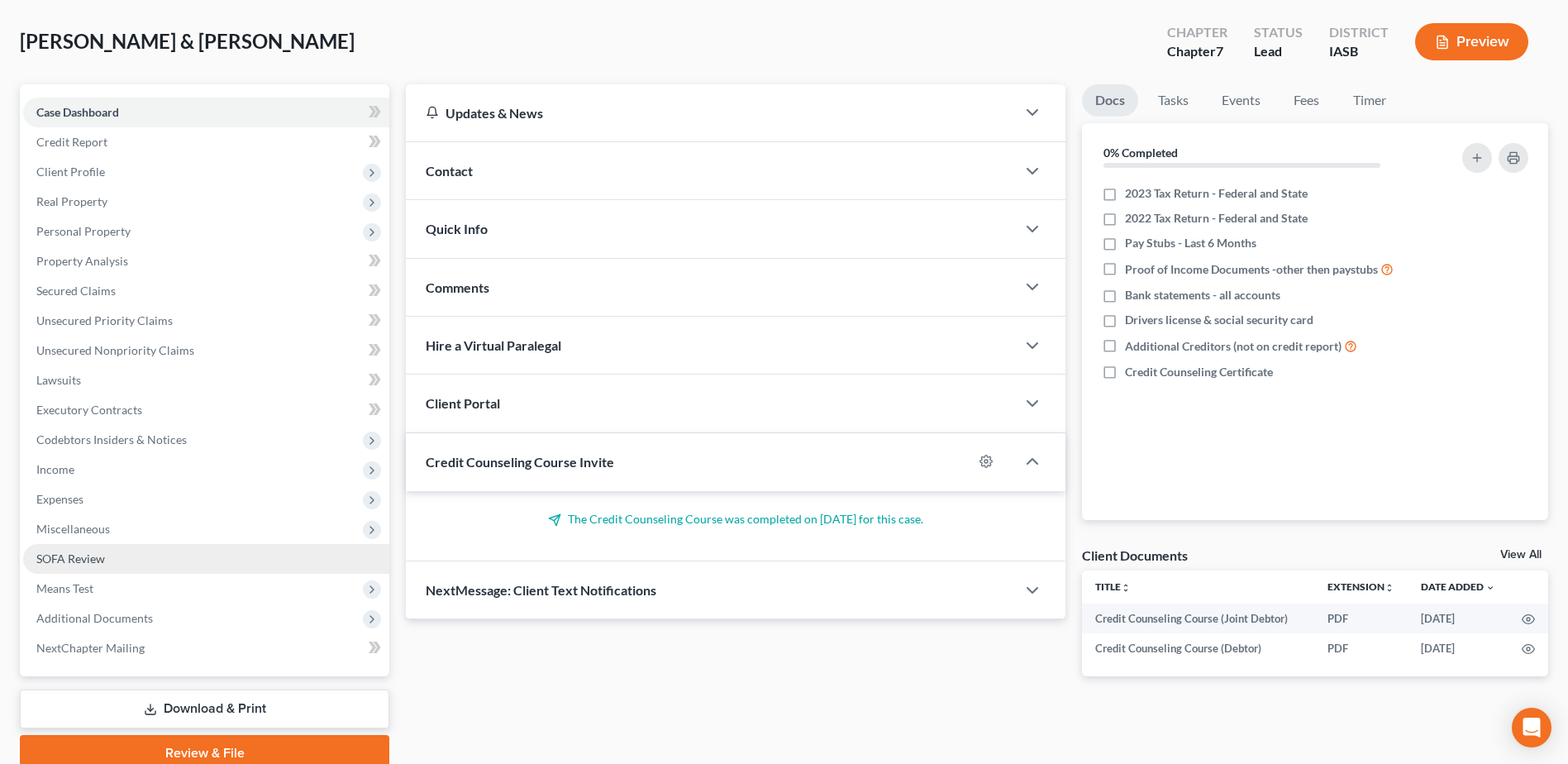
scroll to position [145, 0]
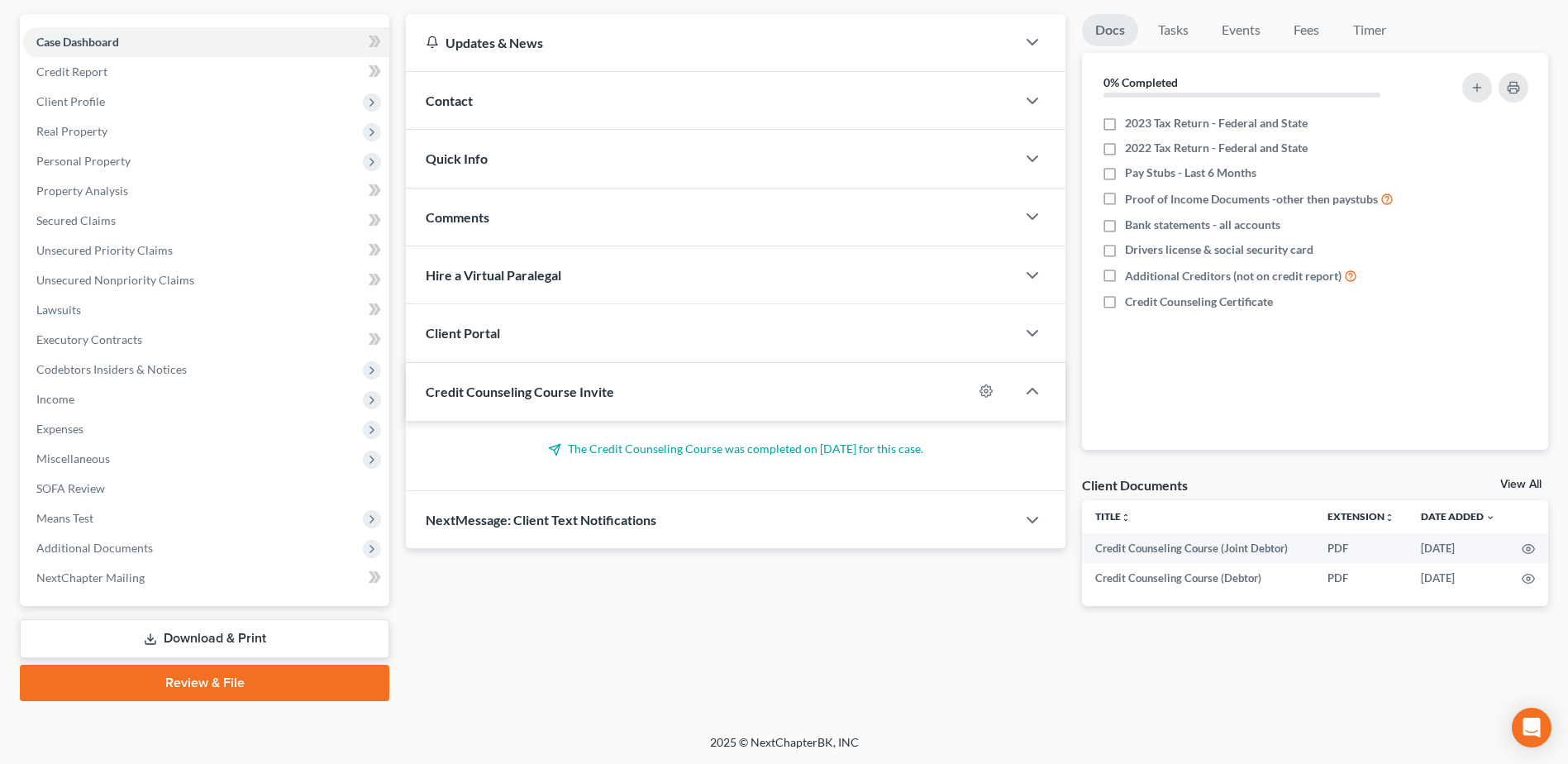
click at [168, 330] on link "Review & File" at bounding box center [204, 683] width 369 height 36
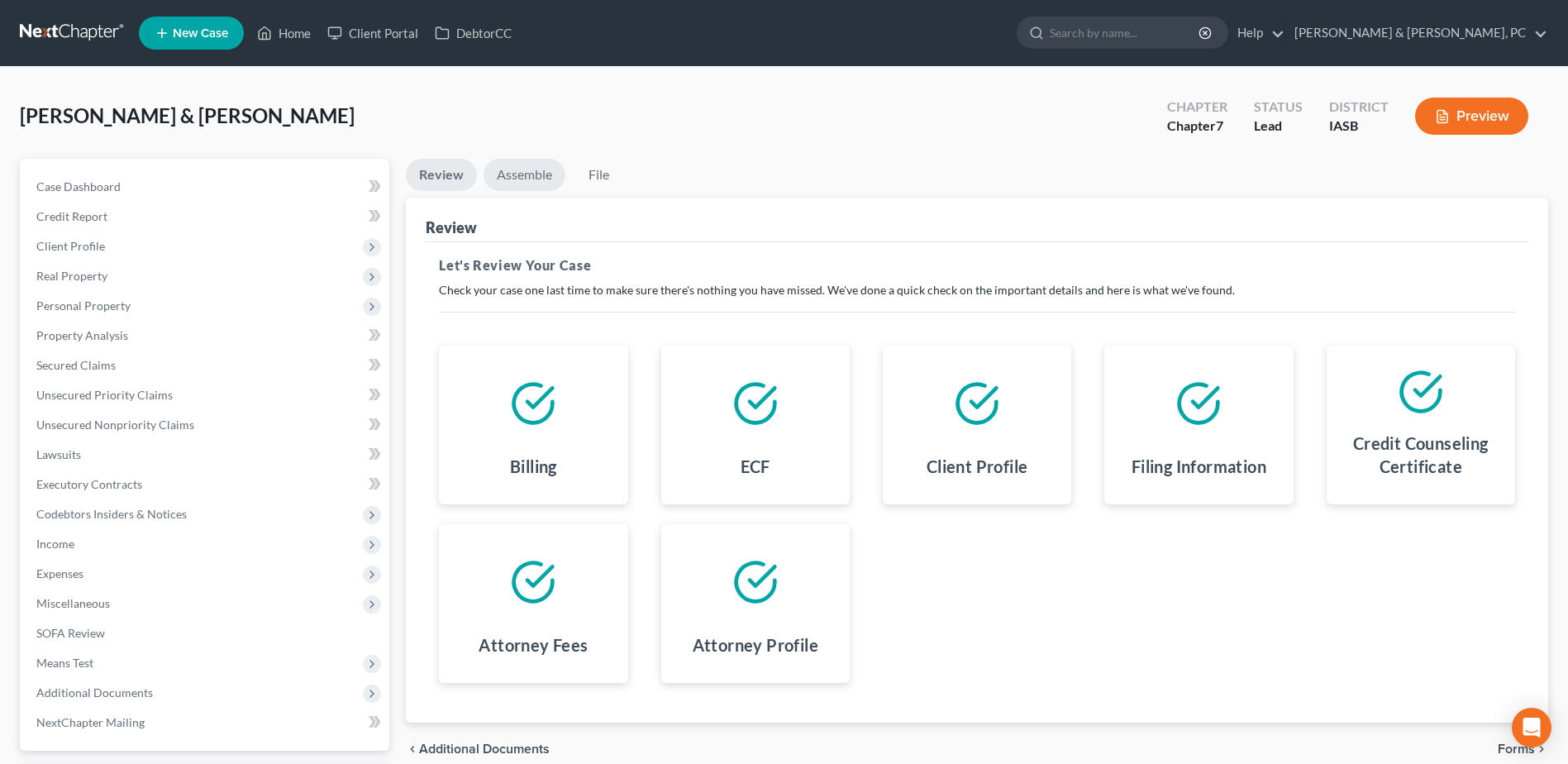
click at [536, 170] on link "Assemble" at bounding box center [524, 174] width 82 height 32
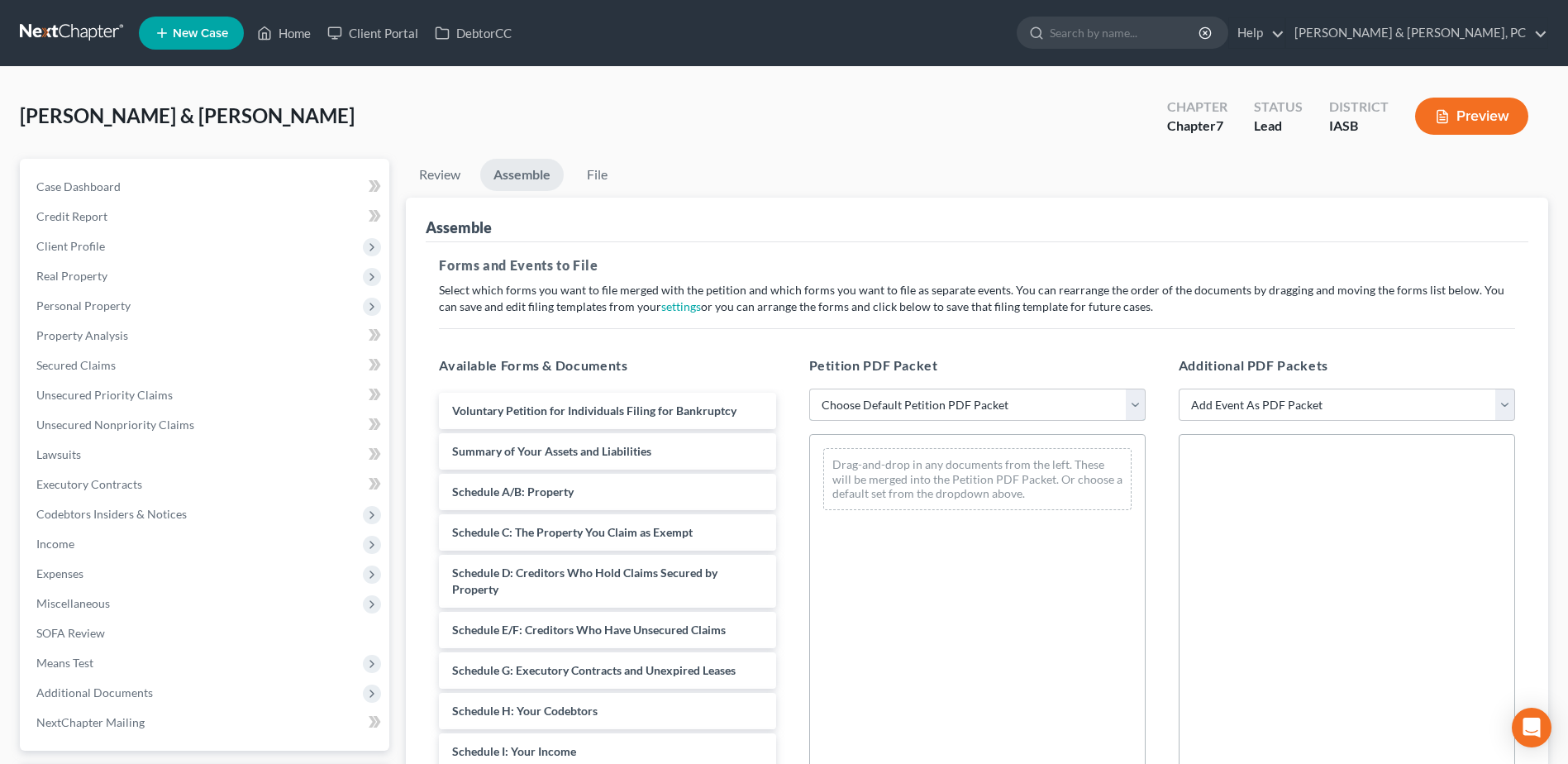
drag, startPoint x: 994, startPoint y: 402, endPoint x: 1001, endPoint y: 420, distance: 19.3
click at [780, 330] on select "Choose Default Petition PDF Packet Emergency Filing (Voluntary Petition and Cre…" at bounding box center [977, 404] width 336 height 33
select select "1"
click at [780, 330] on select "Choose Default Petition PDF Packet Emergency Filing (Voluntary Petition and Cre…" at bounding box center [977, 404] width 336 height 33
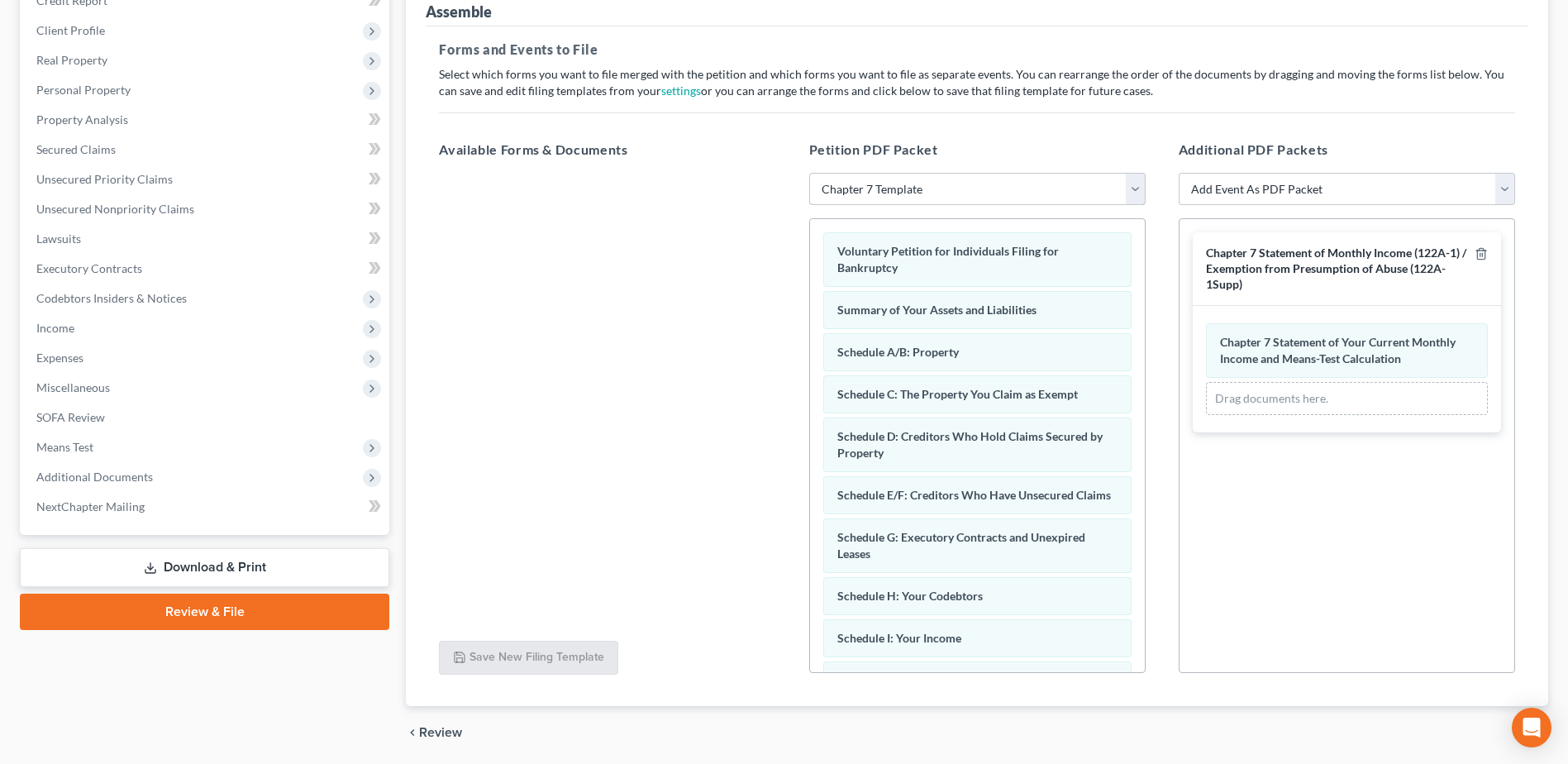
scroll to position [273, 0]
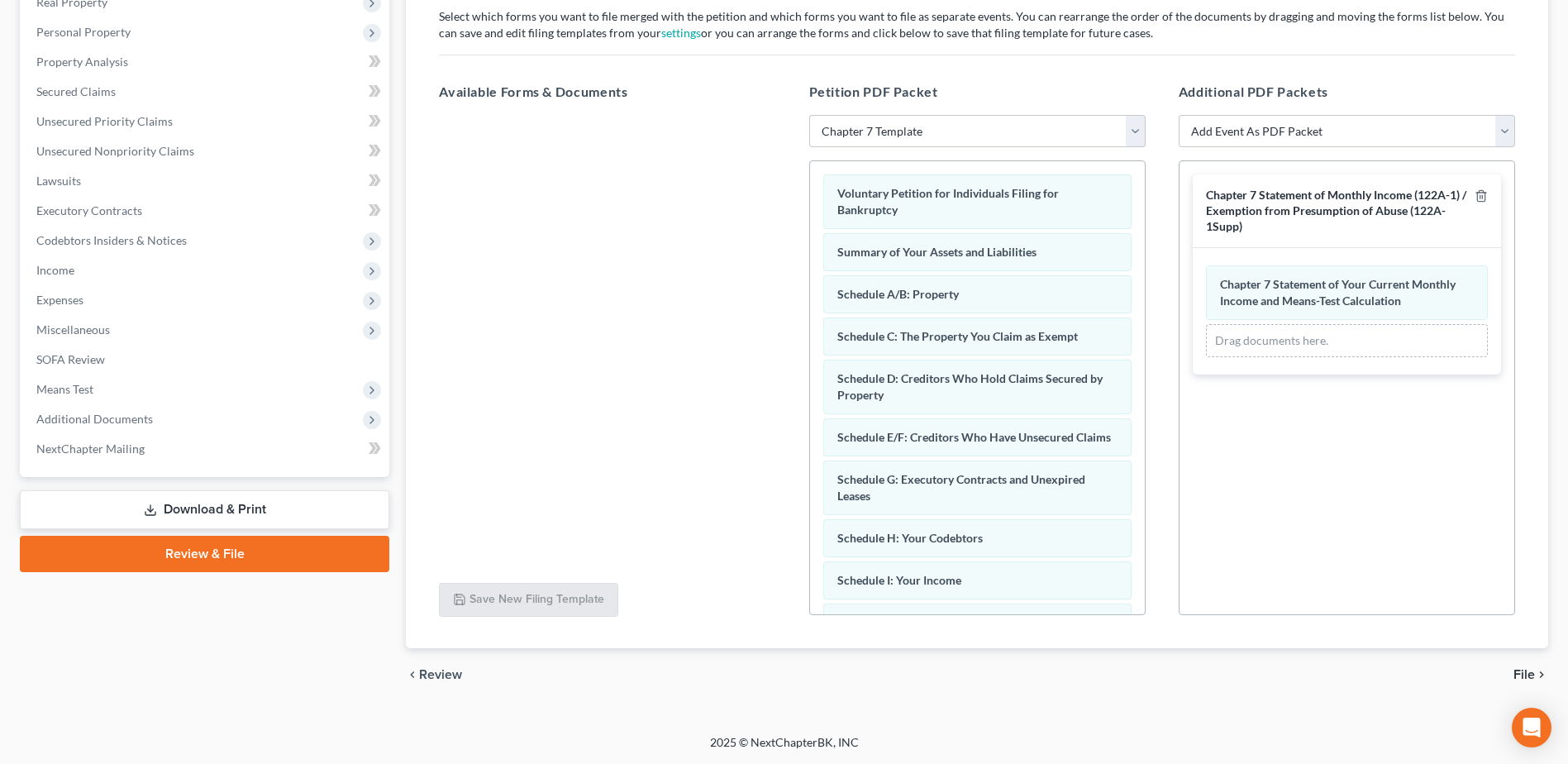
click at [780, 330] on span "File" at bounding box center [1524, 673] width 22 height 13
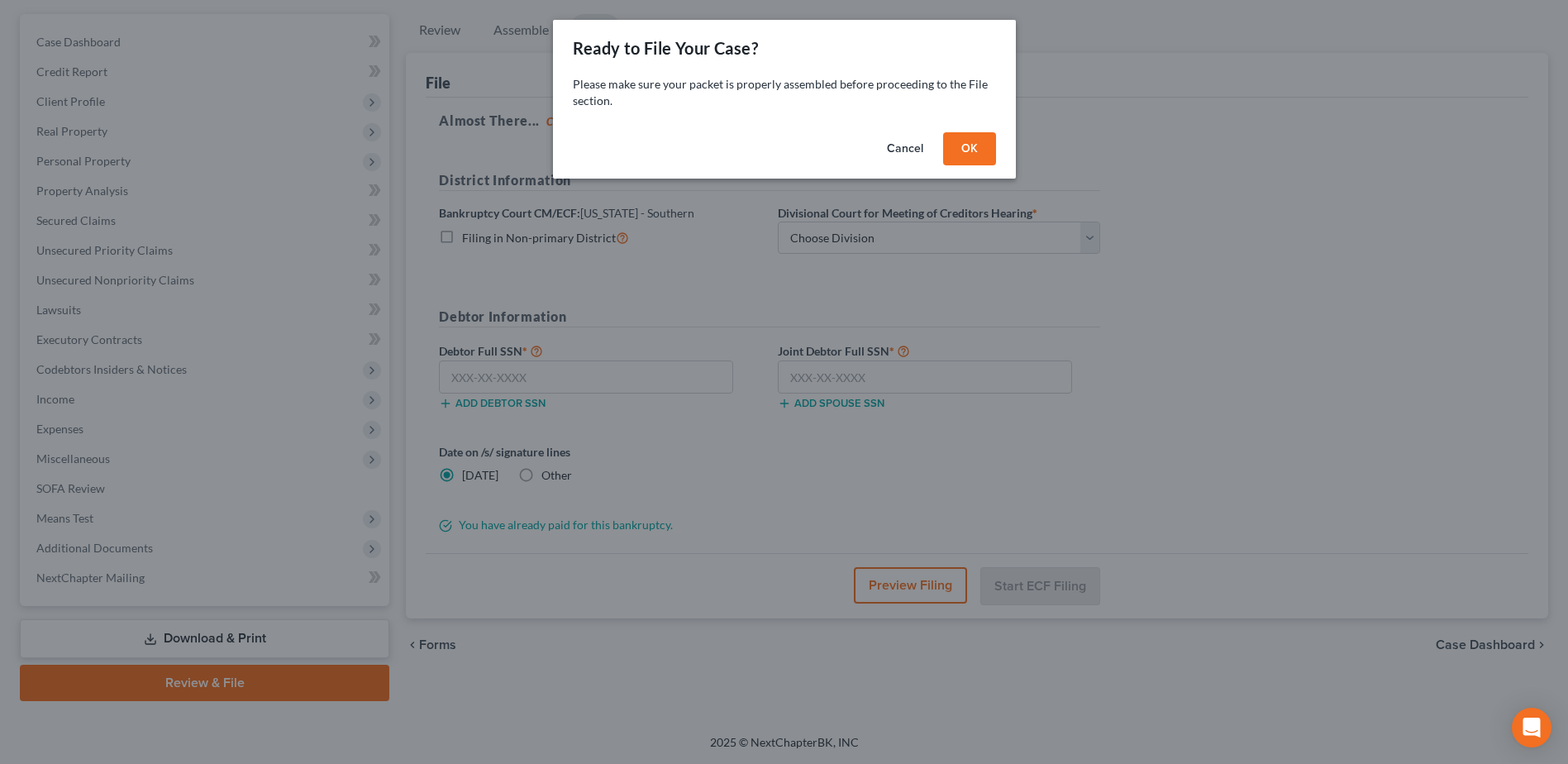
scroll to position [145, 0]
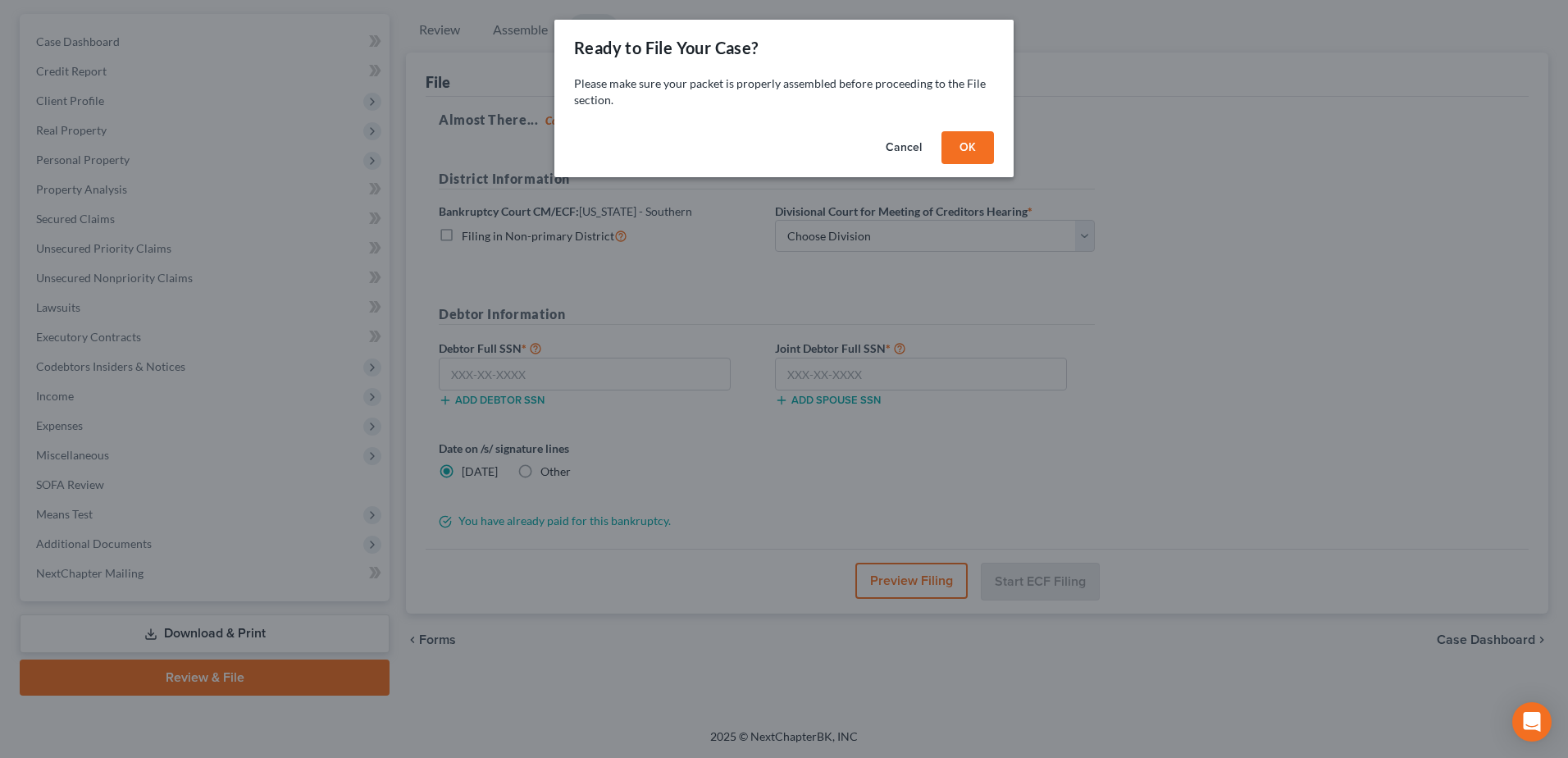
click at [773, 142] on button "OK" at bounding box center [967, 147] width 52 height 33
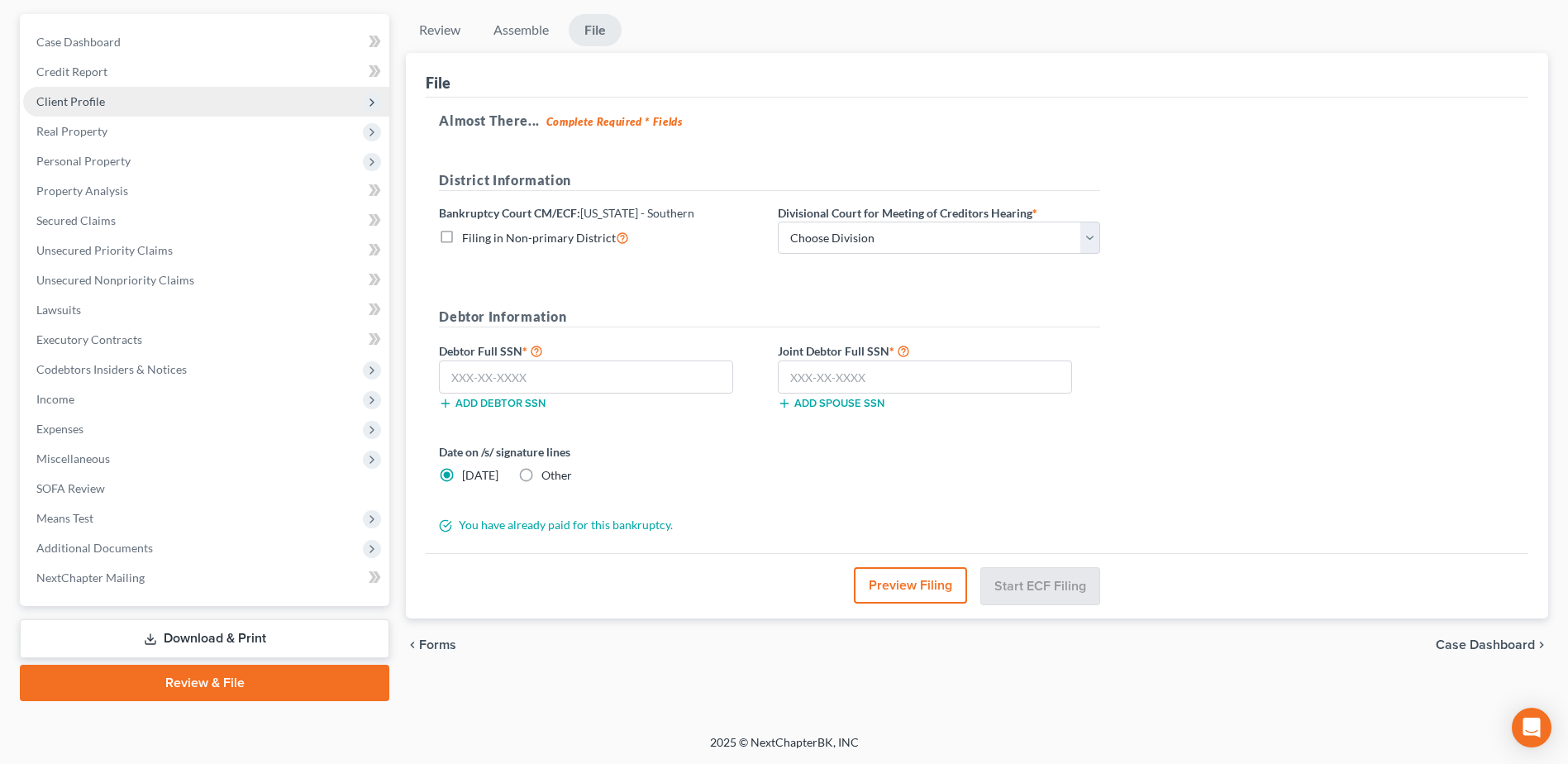
click at [125, 101] on span "Client Profile" at bounding box center [206, 102] width 367 height 30
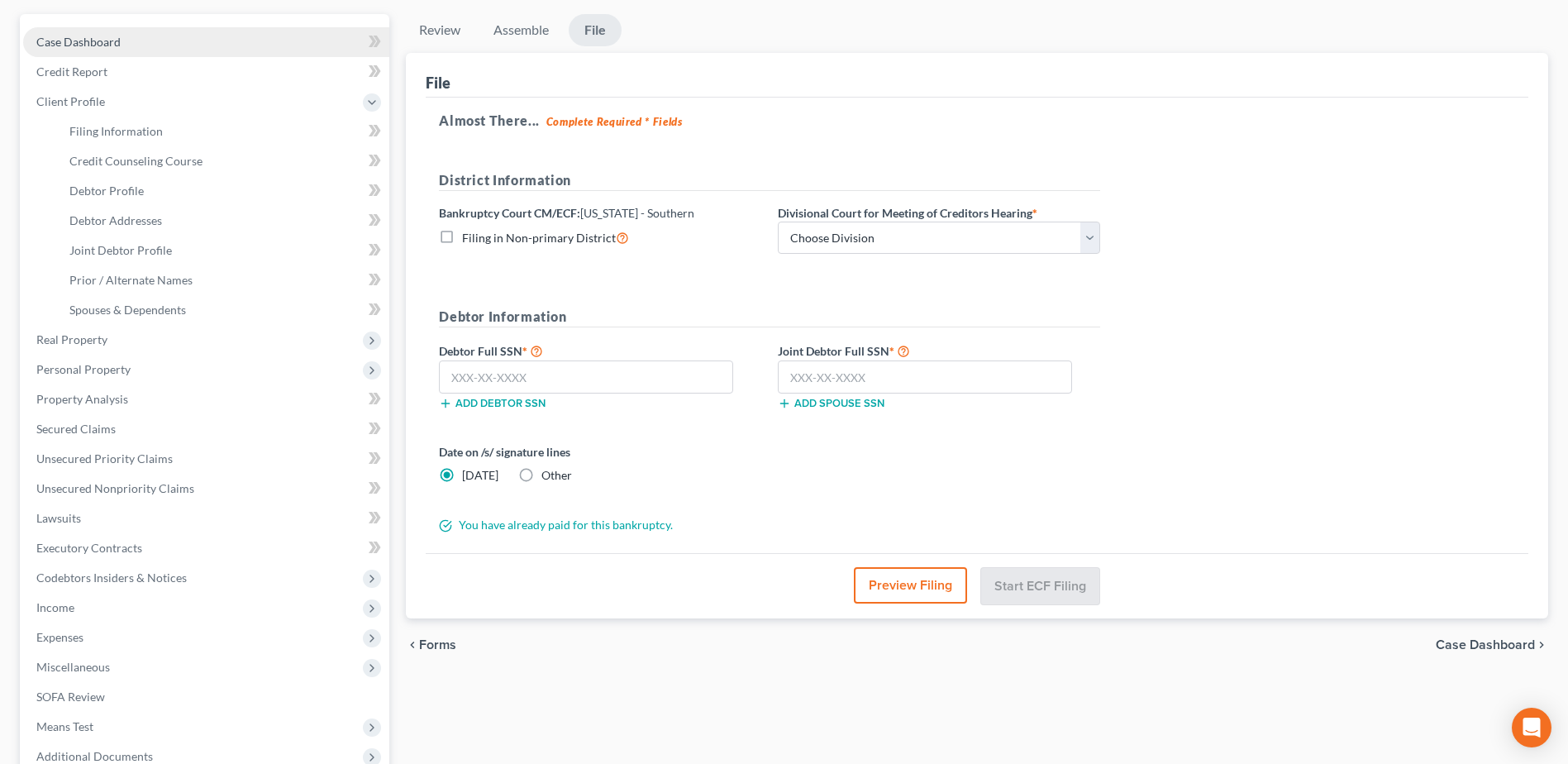
click at [110, 49] on link "Case Dashboard" at bounding box center [206, 42] width 367 height 30
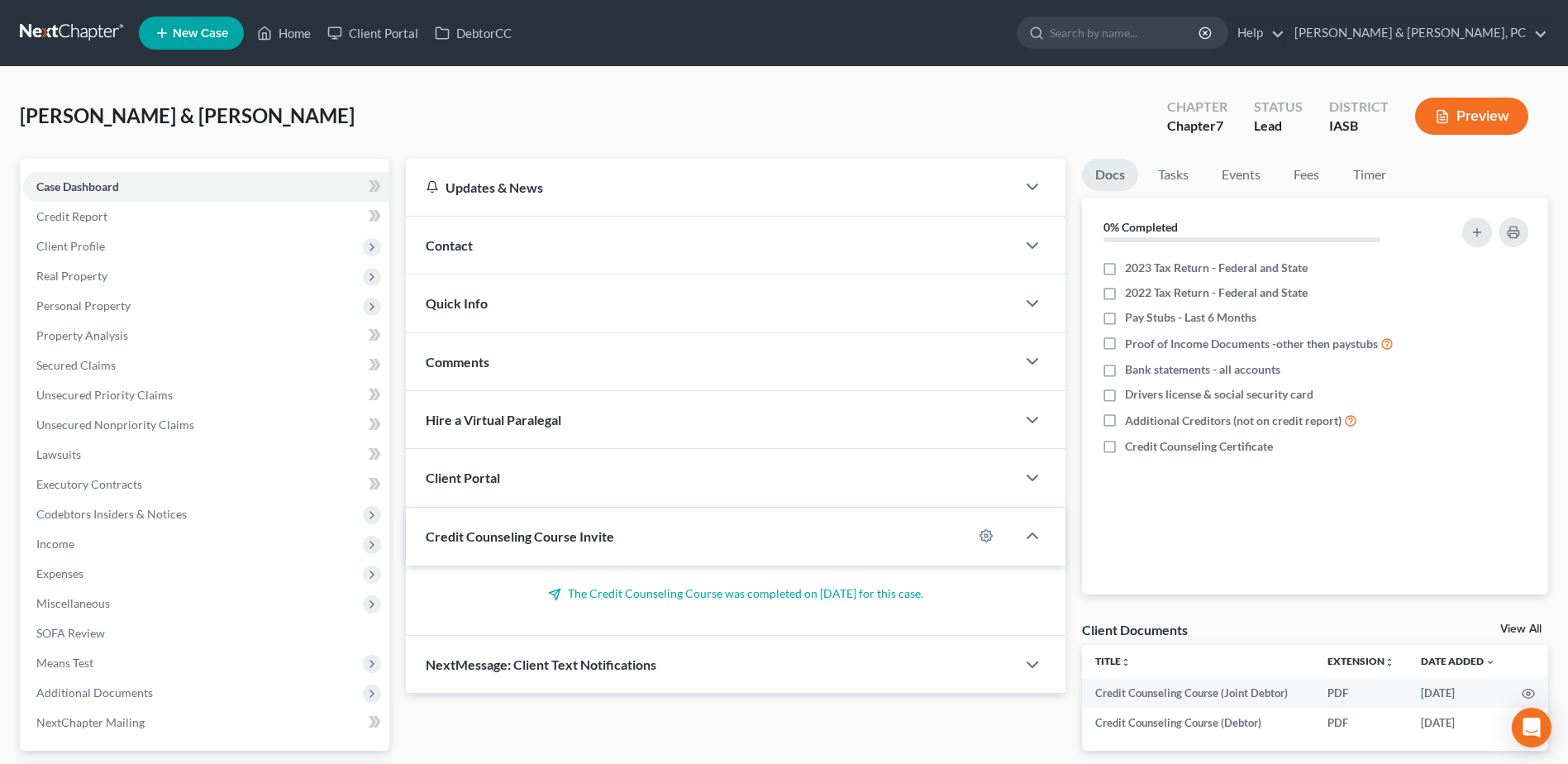
click at [780, 330] on link "View All" at bounding box center [1521, 629] width 41 height 11
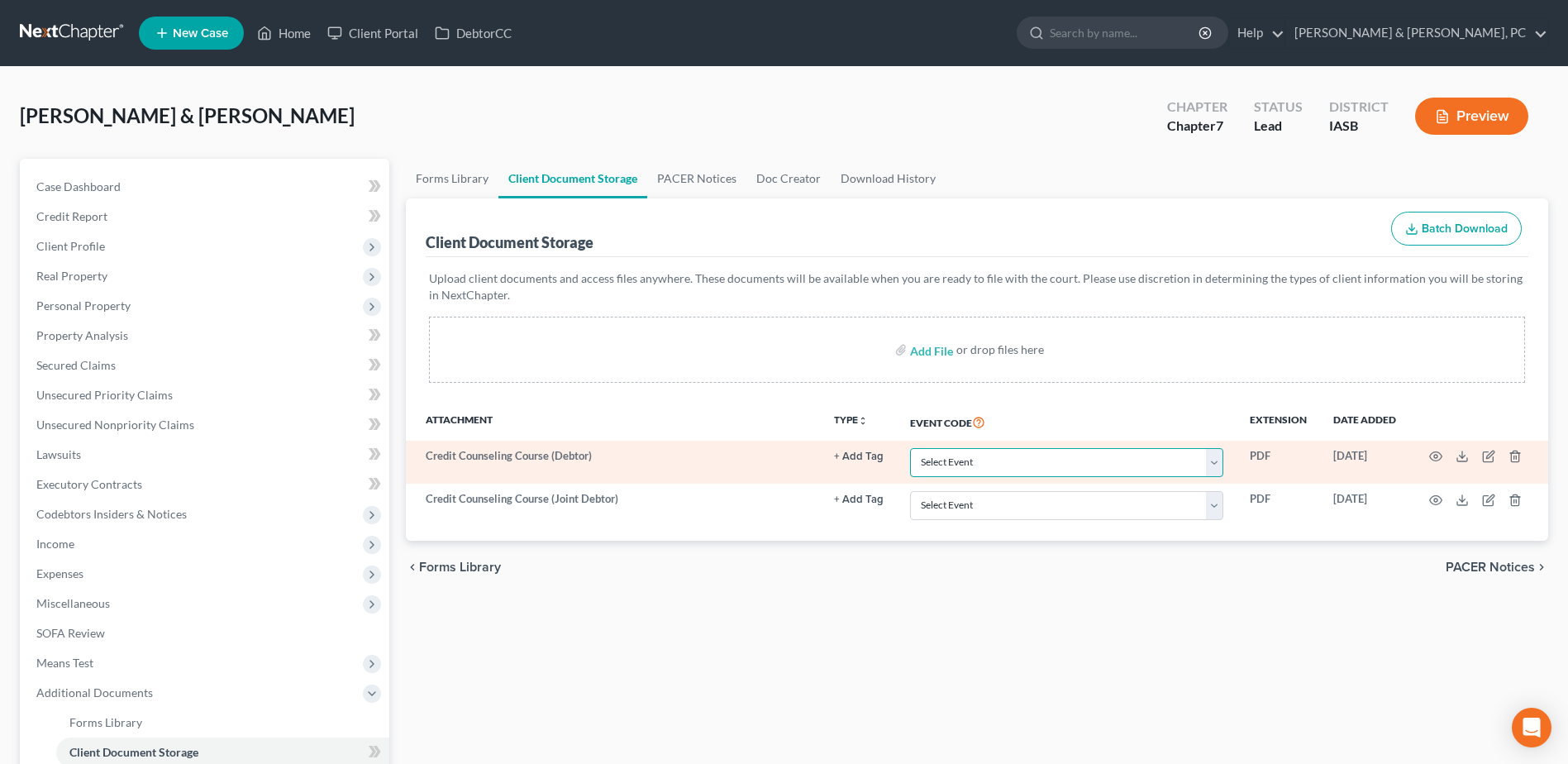
click at [780, 330] on select "Select Event Certificate of Credit Counseling for Debtor Certificate of Credit …" at bounding box center [1066, 462] width 313 height 29
select select "0"
click at [780, 330] on select "Select Event Certificate of Credit Counseling for Debtor Certificate of Credit …" at bounding box center [1066, 462] width 313 height 29
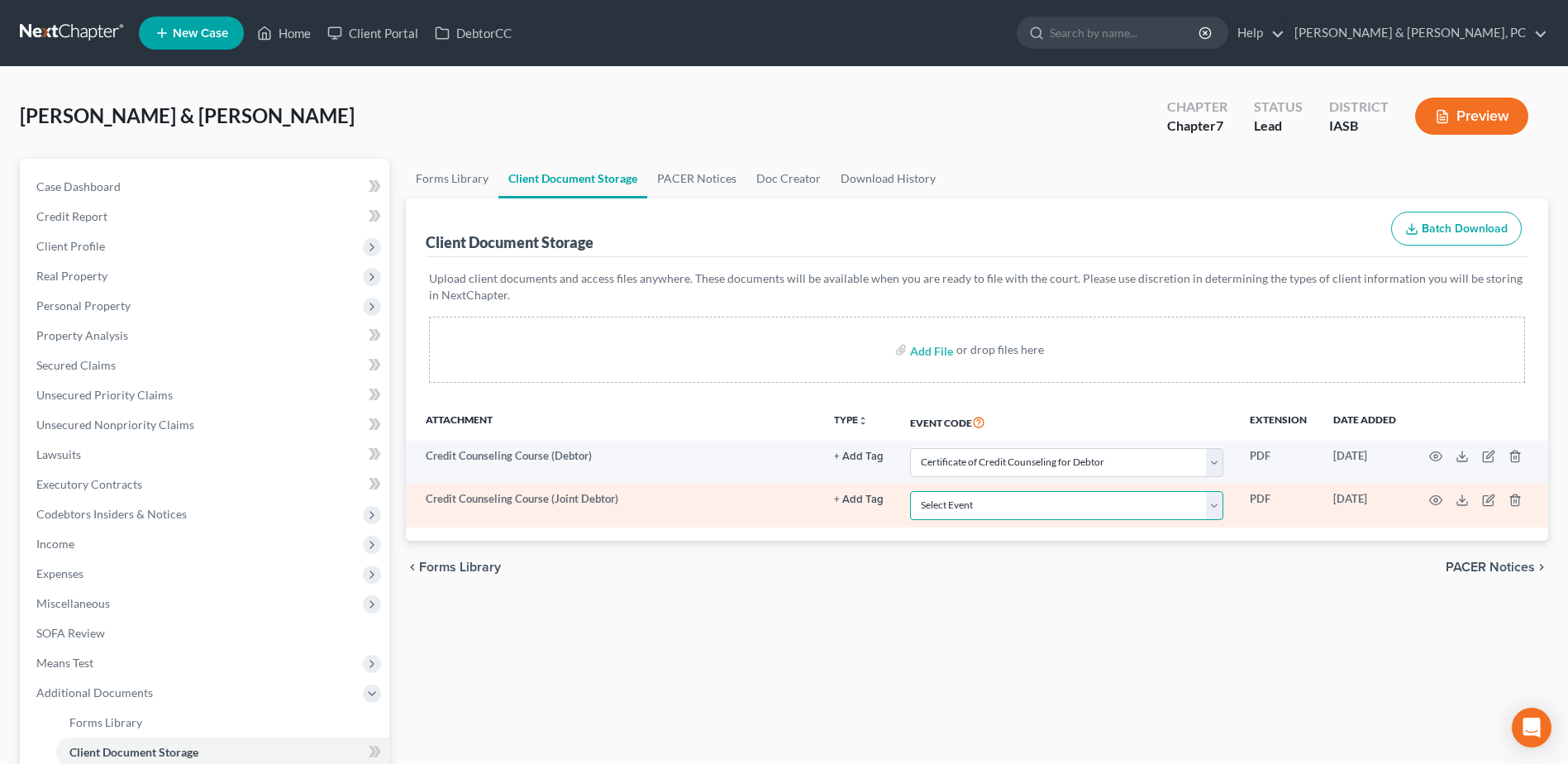
click at [780, 330] on select "Select Event Certificate of Credit Counseling for Debtor Certificate of Credit …" at bounding box center [1066, 505] width 313 height 29
select select "1"
click at [780, 330] on select "Select Event Certificate of Credit Counseling for Debtor Certificate of Credit …" at bounding box center [1066, 505] width 313 height 29
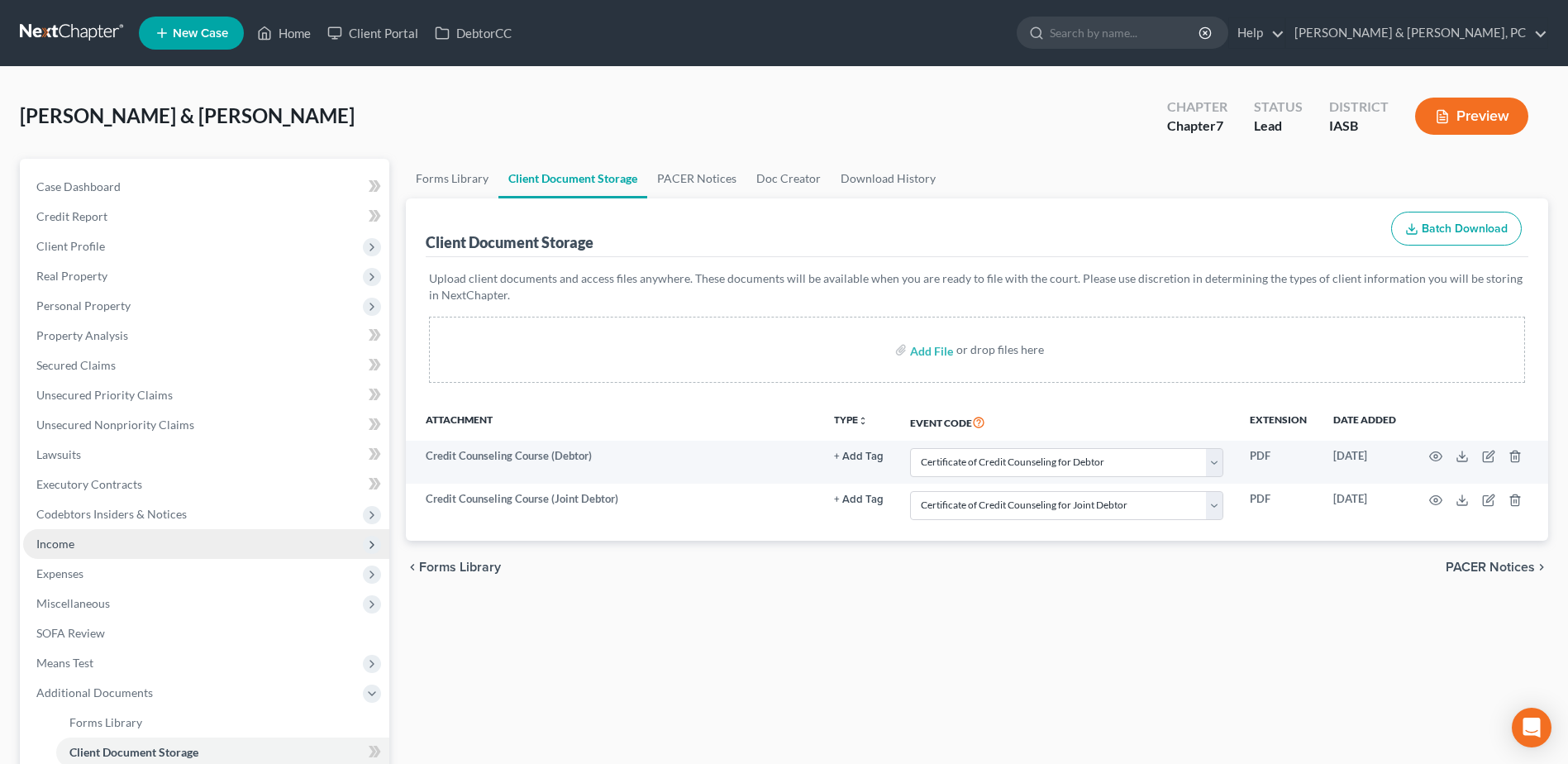
click at [134, 330] on span "Income" at bounding box center [206, 543] width 367 height 30
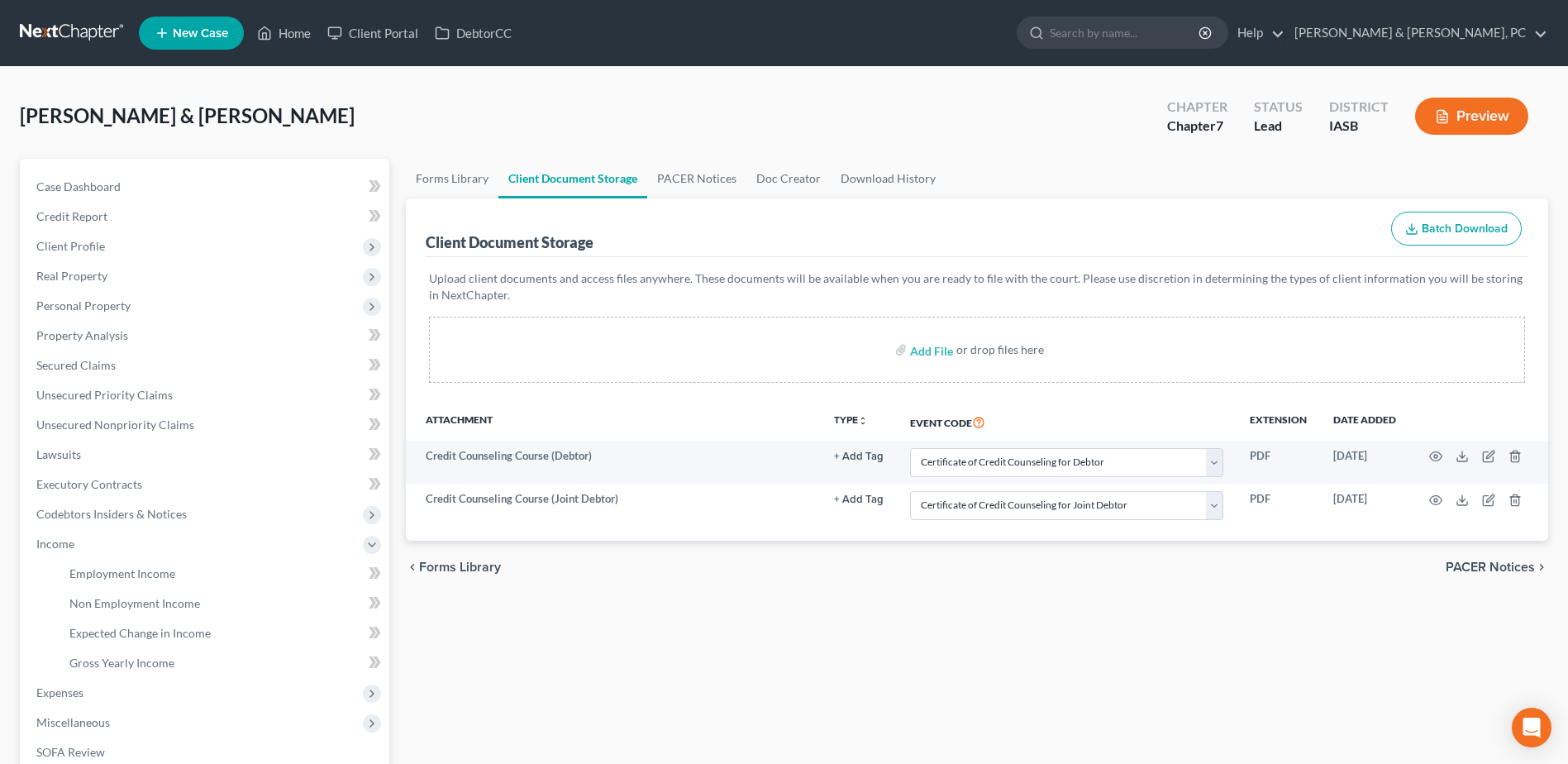
drag, startPoint x: 144, startPoint y: 569, endPoint x: 536, endPoint y: 534, distance: 393.6
click at [144, 330] on span "Employment Income" at bounding box center [122, 573] width 106 height 14
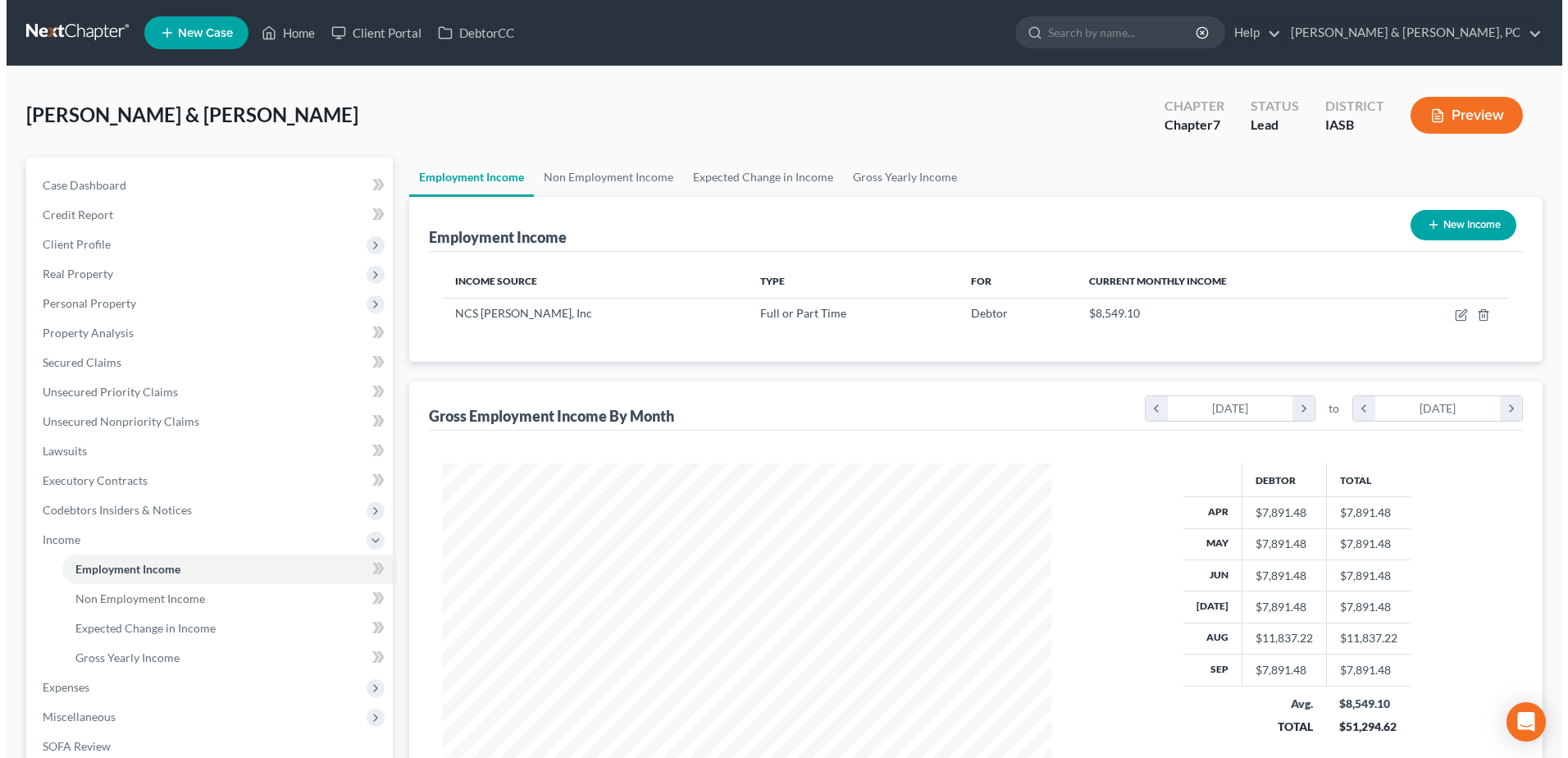
scroll to position [305, 642]
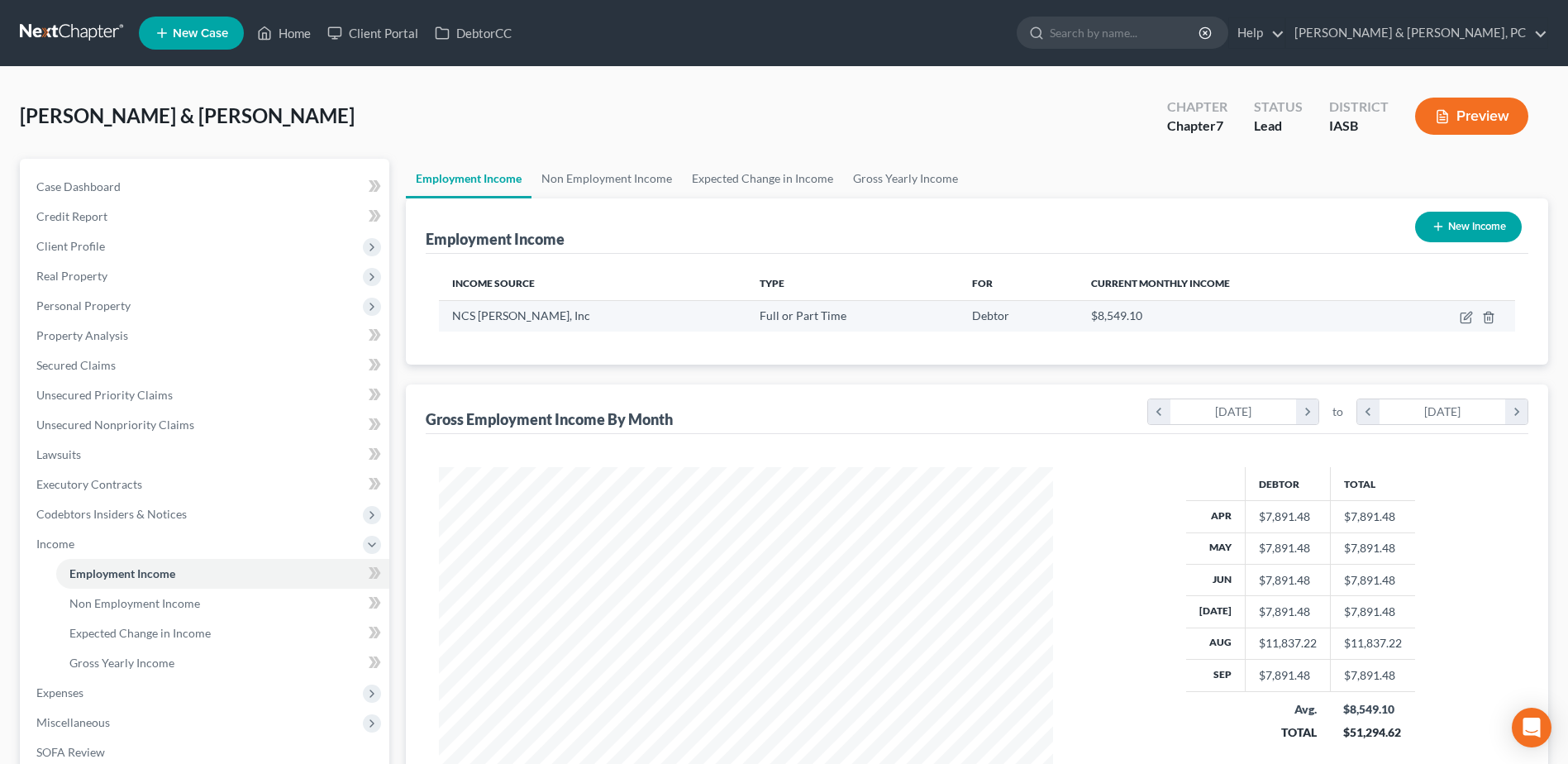
click at [780, 324] on td at bounding box center [1451, 316] width 129 height 31
click at [780, 316] on icon "button" at bounding box center [1467, 315] width 8 height 8
select select "0"
select select "7"
select select "2"
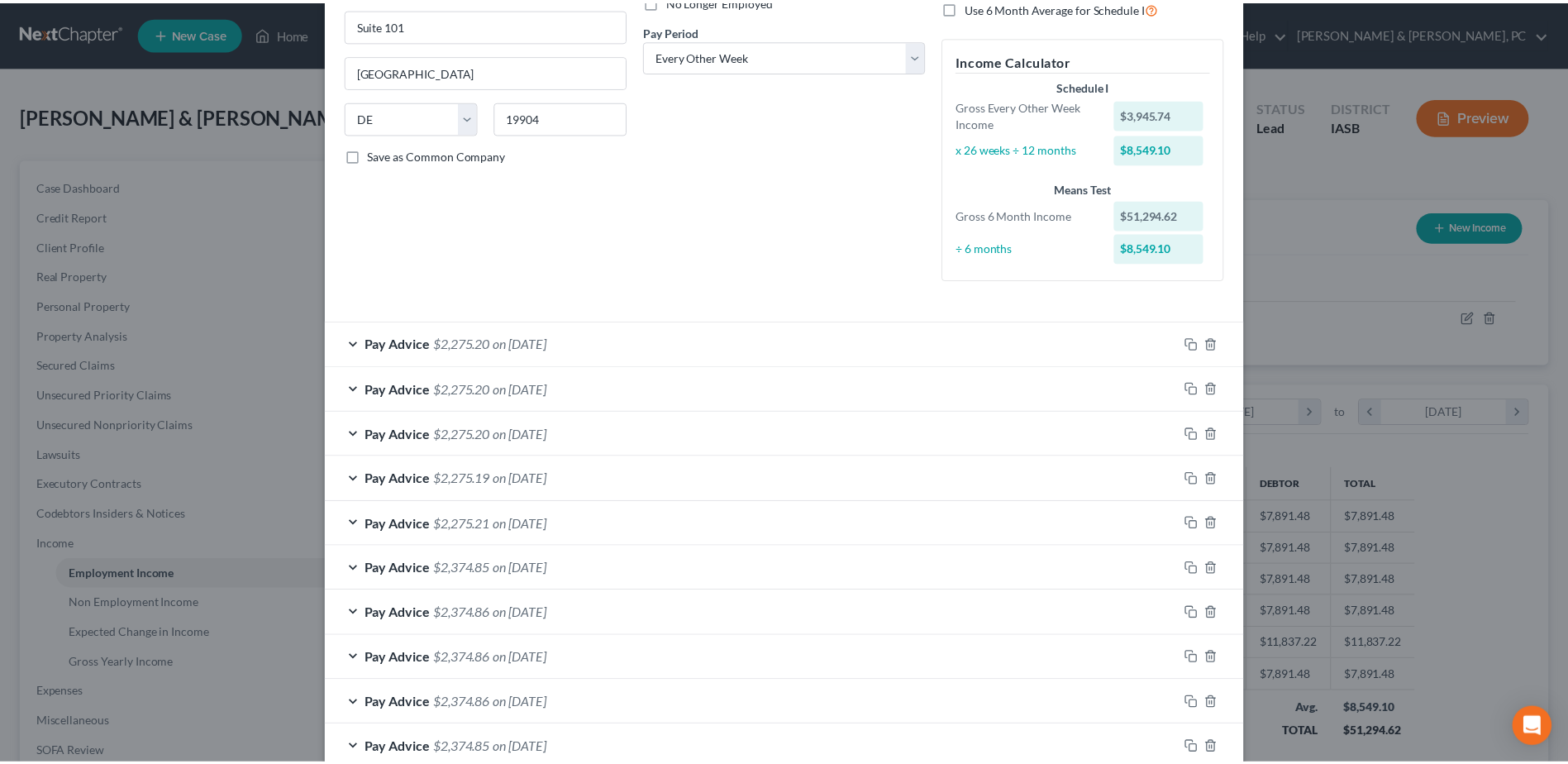
scroll to position [0, 0]
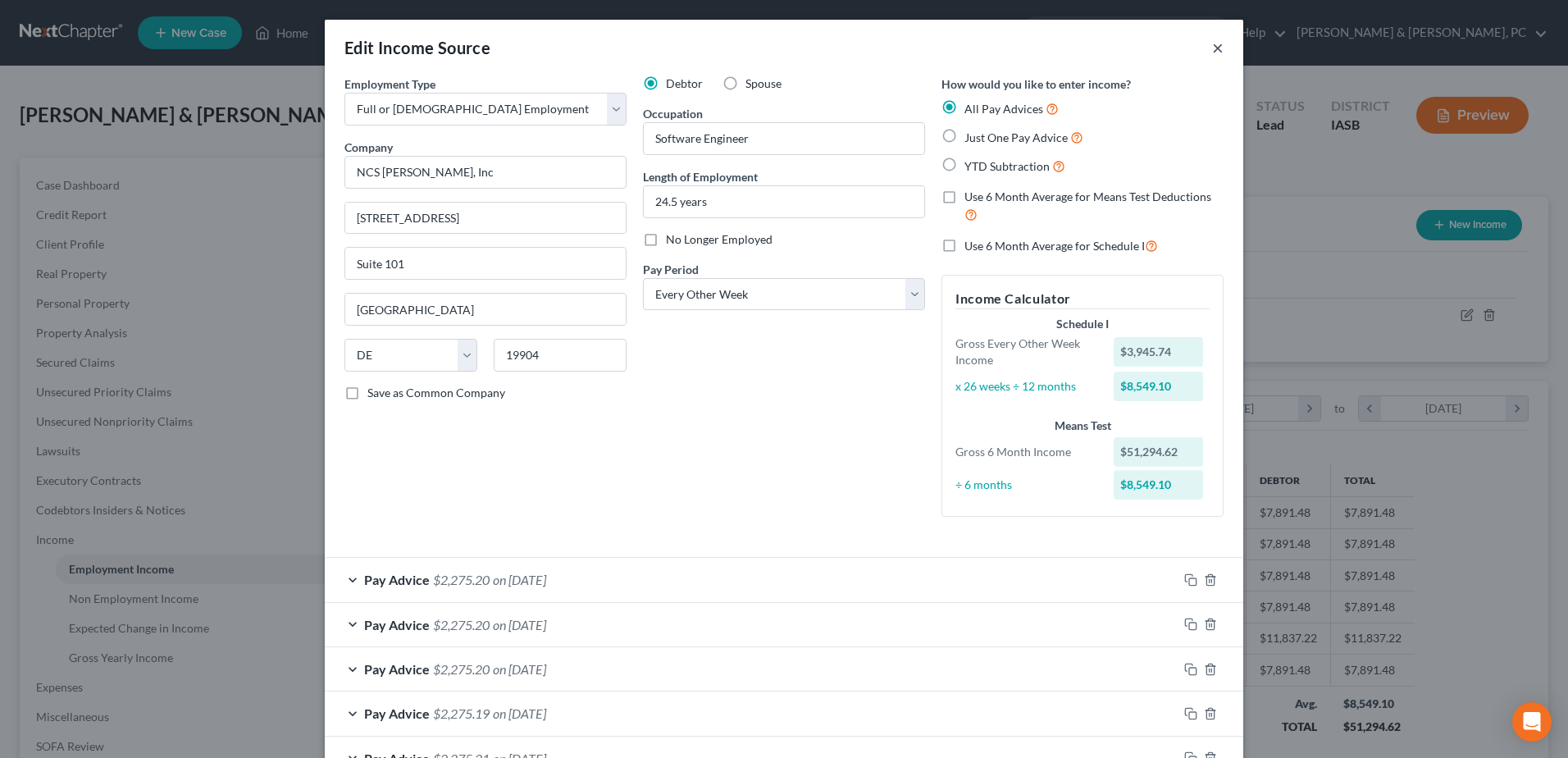
click at [773, 46] on button "×" at bounding box center [1217, 47] width 11 height 20
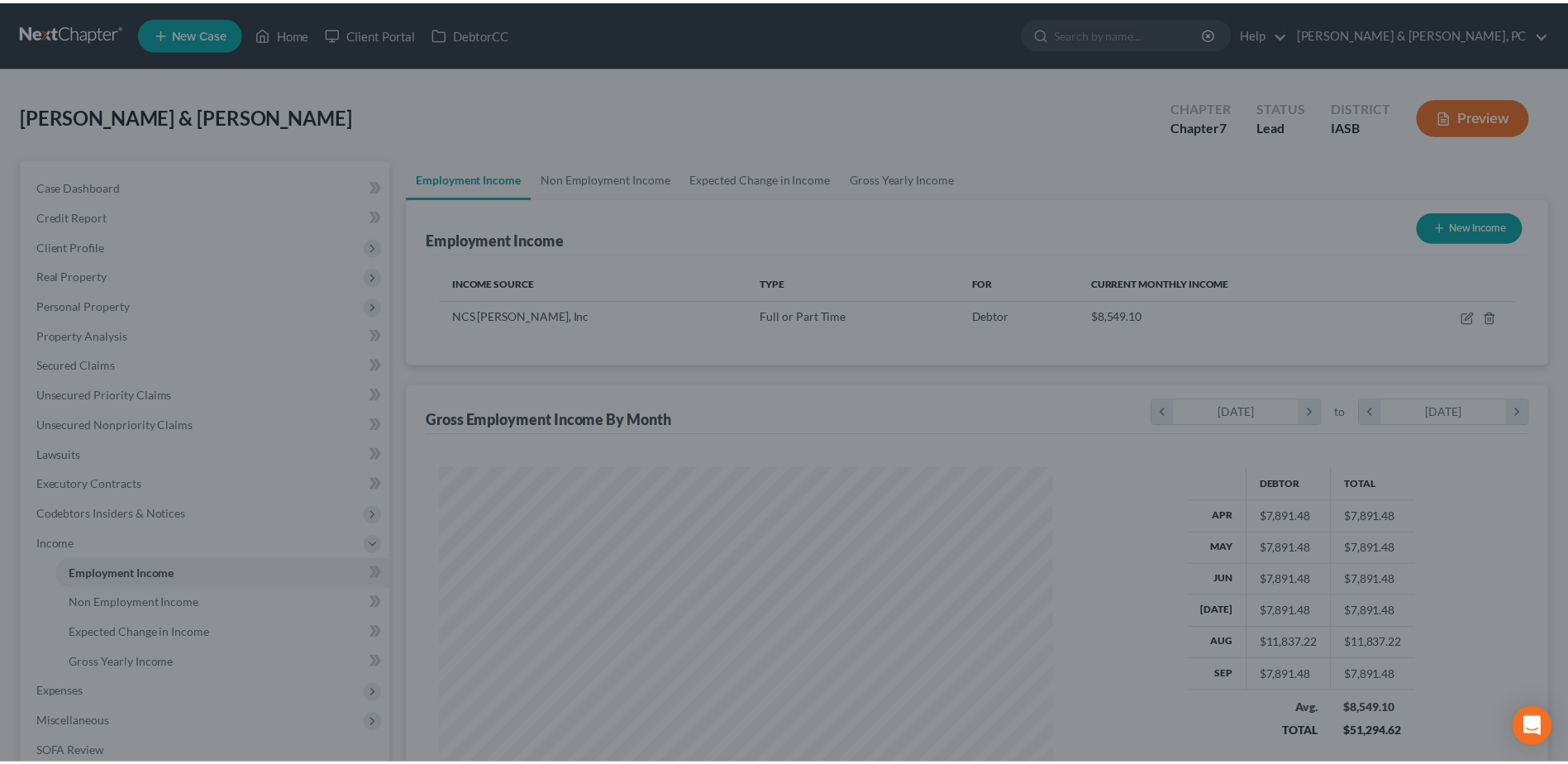
scroll to position [826183, 826019]
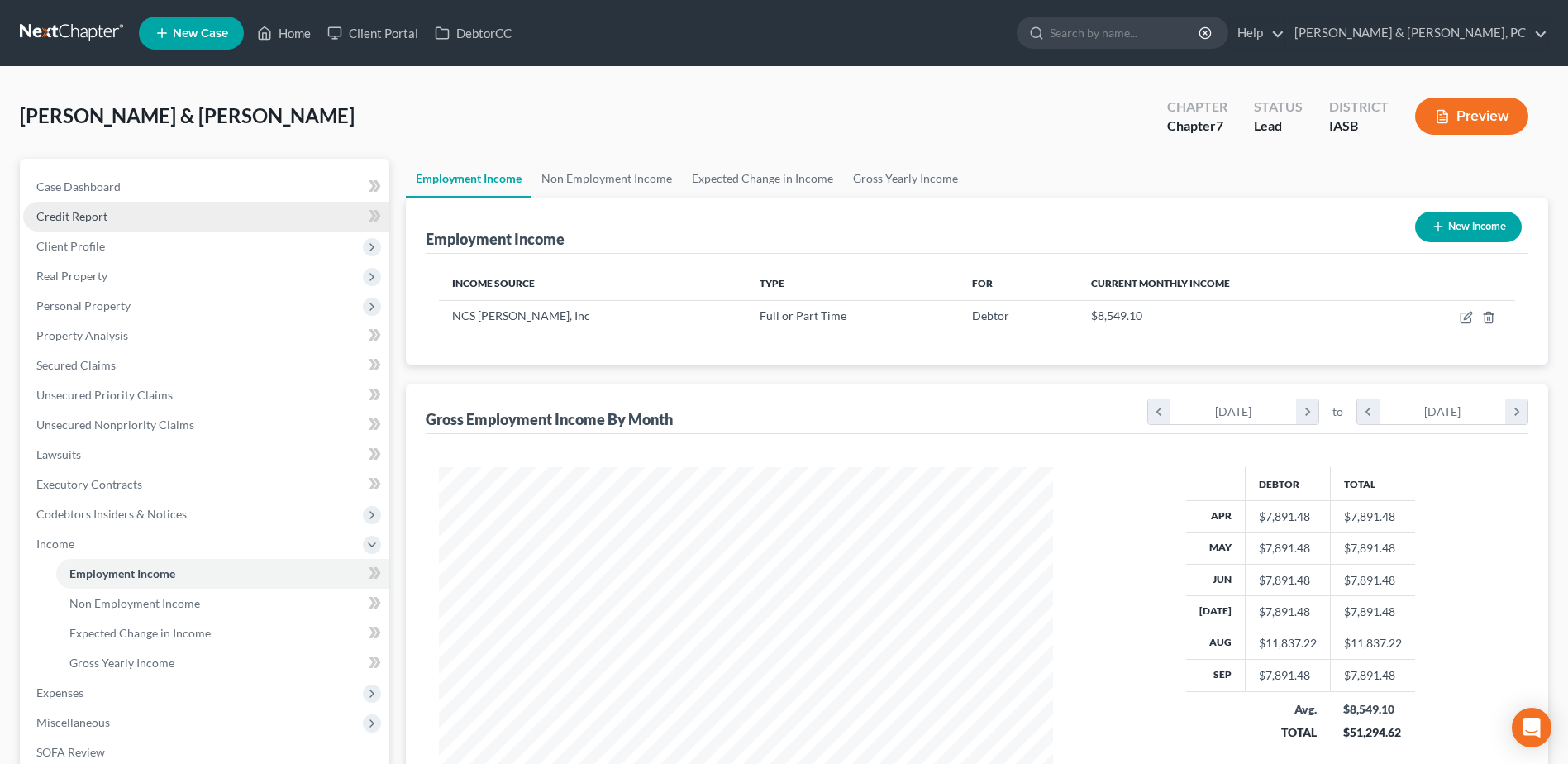
click at [110, 209] on link "Credit Report" at bounding box center [206, 216] width 367 height 30
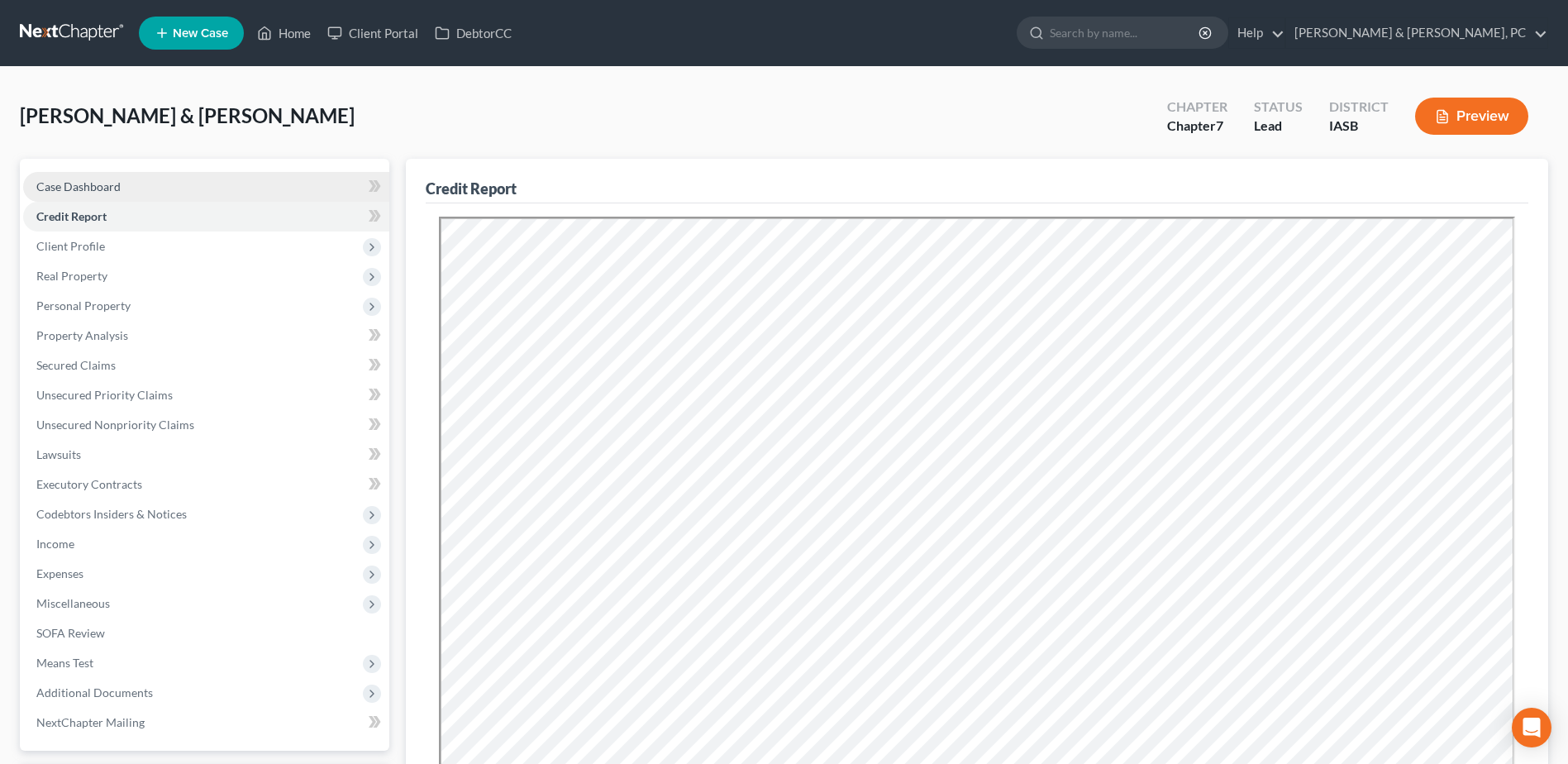
click at [153, 178] on link "Case Dashboard" at bounding box center [206, 186] width 367 height 30
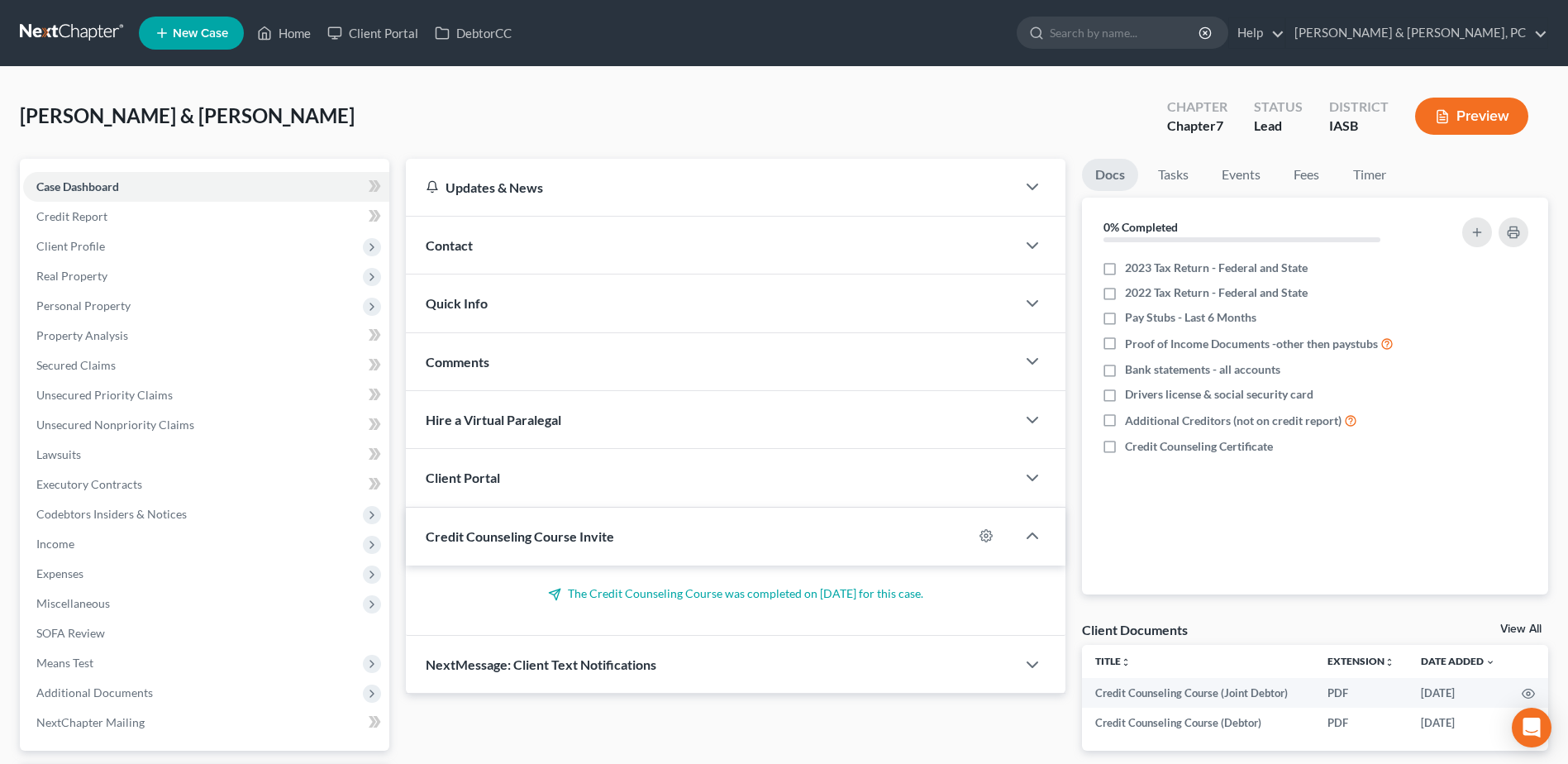
click at [780, 330] on link "View All" at bounding box center [1521, 629] width 41 height 11
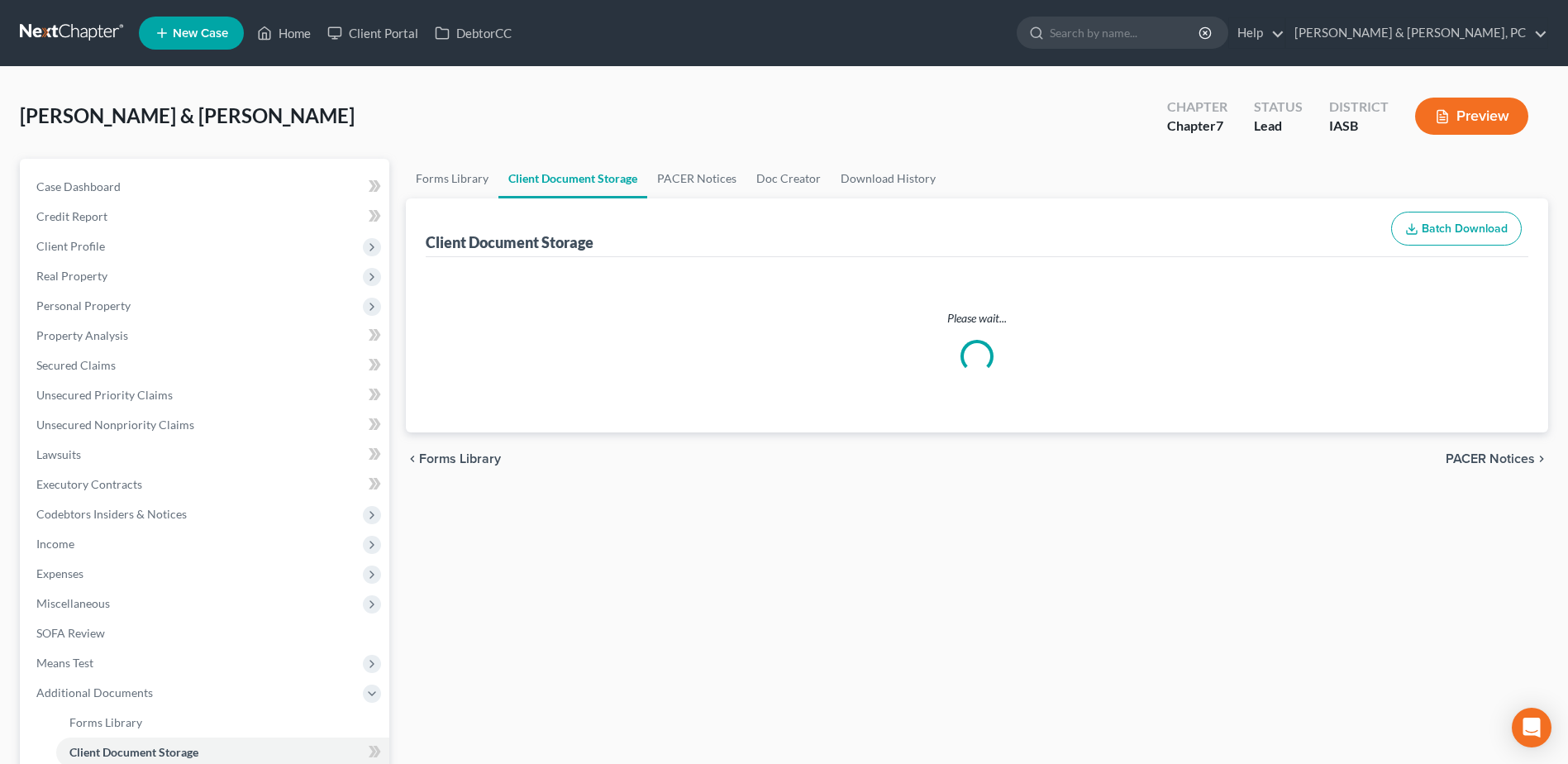
select select "0"
select select "1"
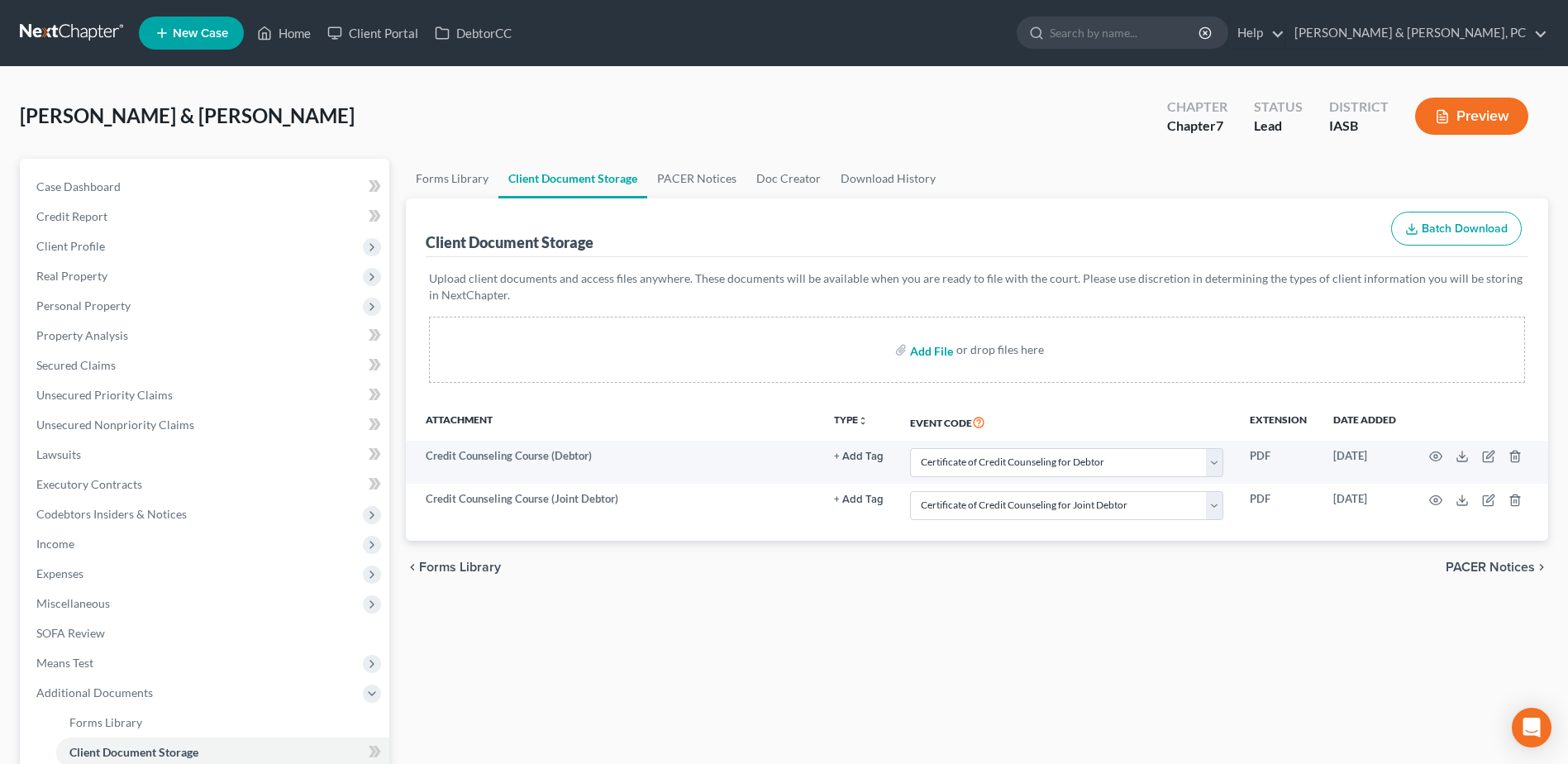
click at [780, 330] on input "file" at bounding box center [930, 349] width 40 height 30
type input "C:\fakepath\Binder1.pdf"
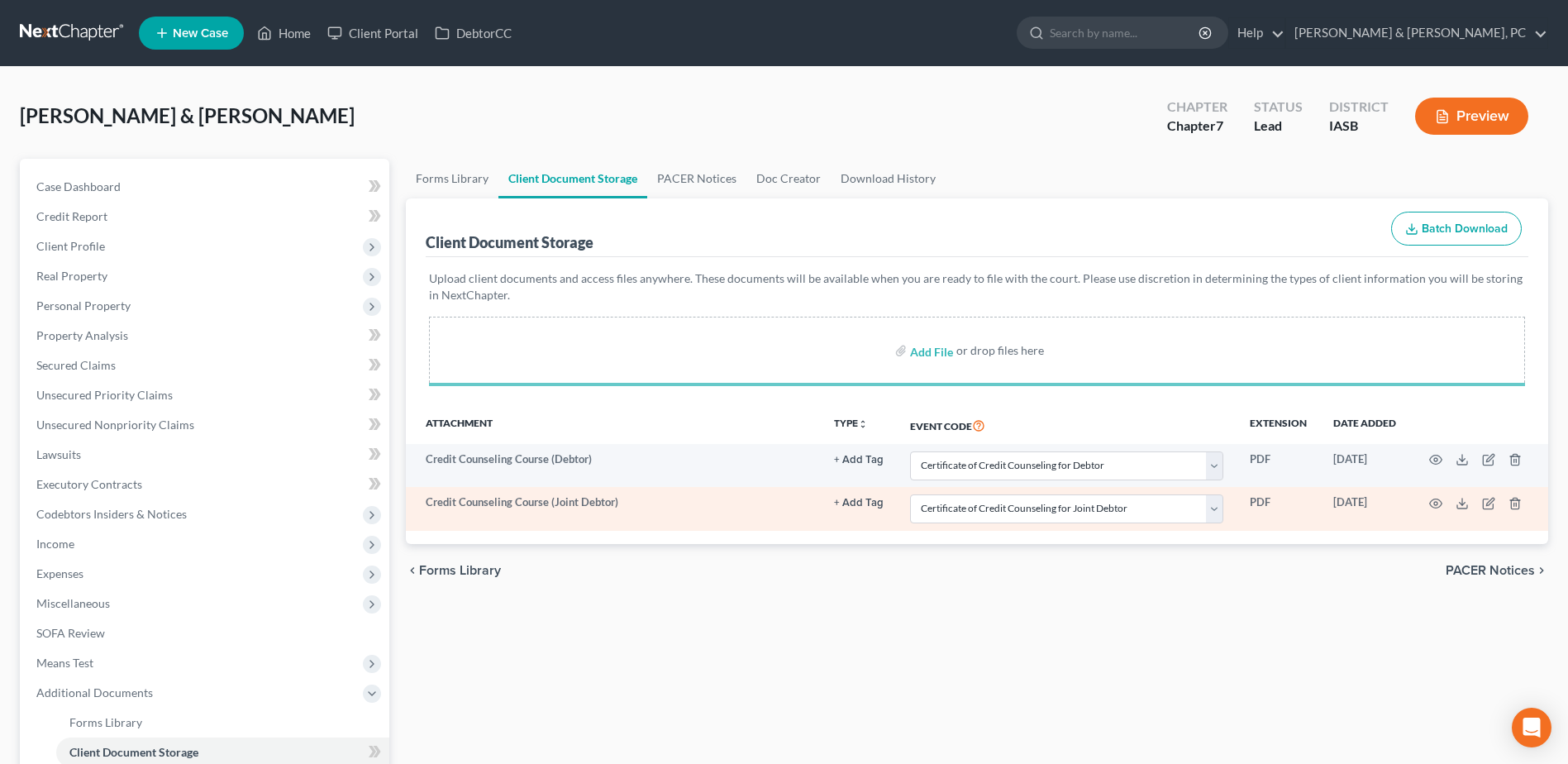
select select "0"
select select "1"
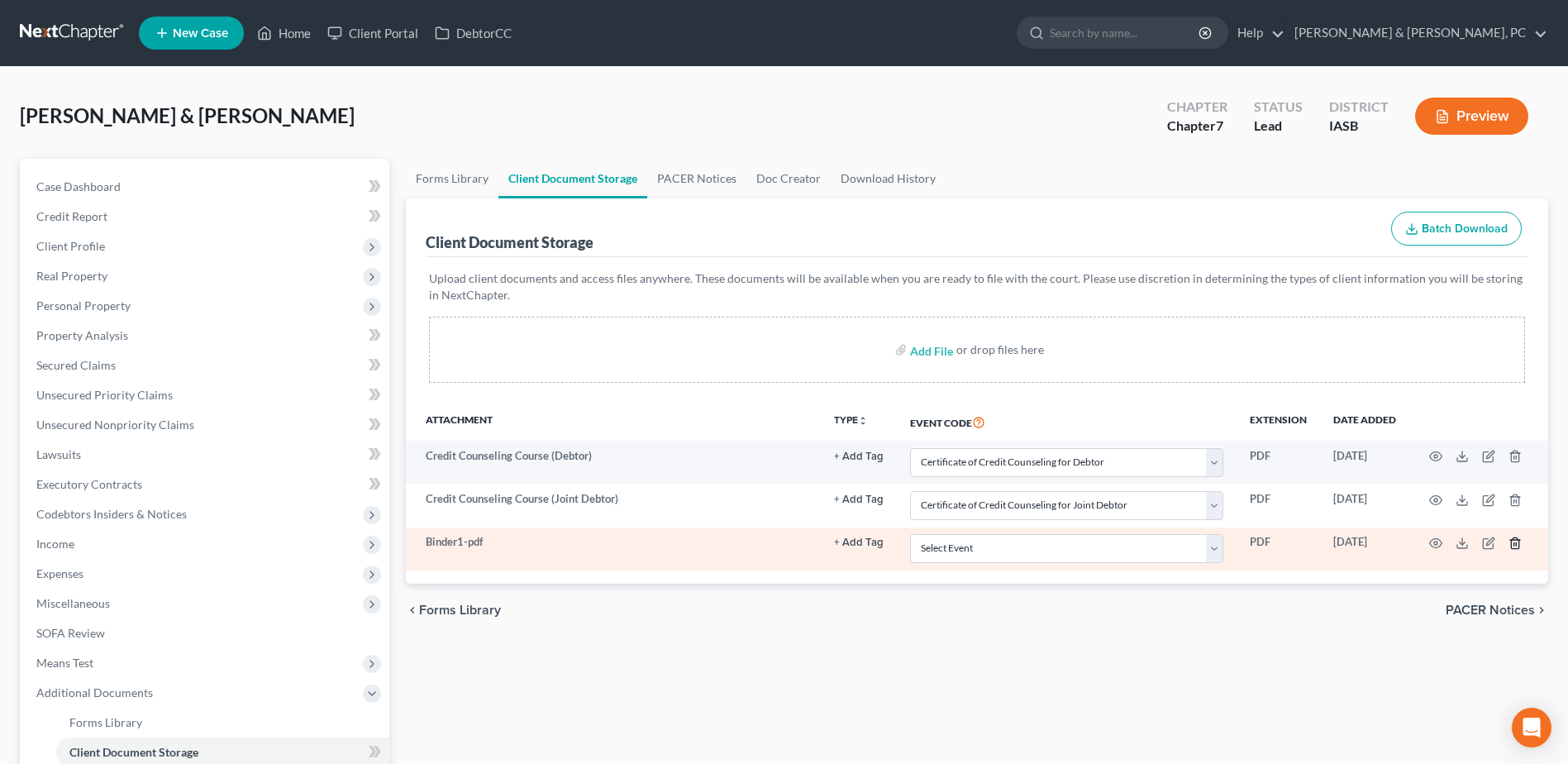
click at [780, 330] on icon "button" at bounding box center [1515, 542] width 8 height 10
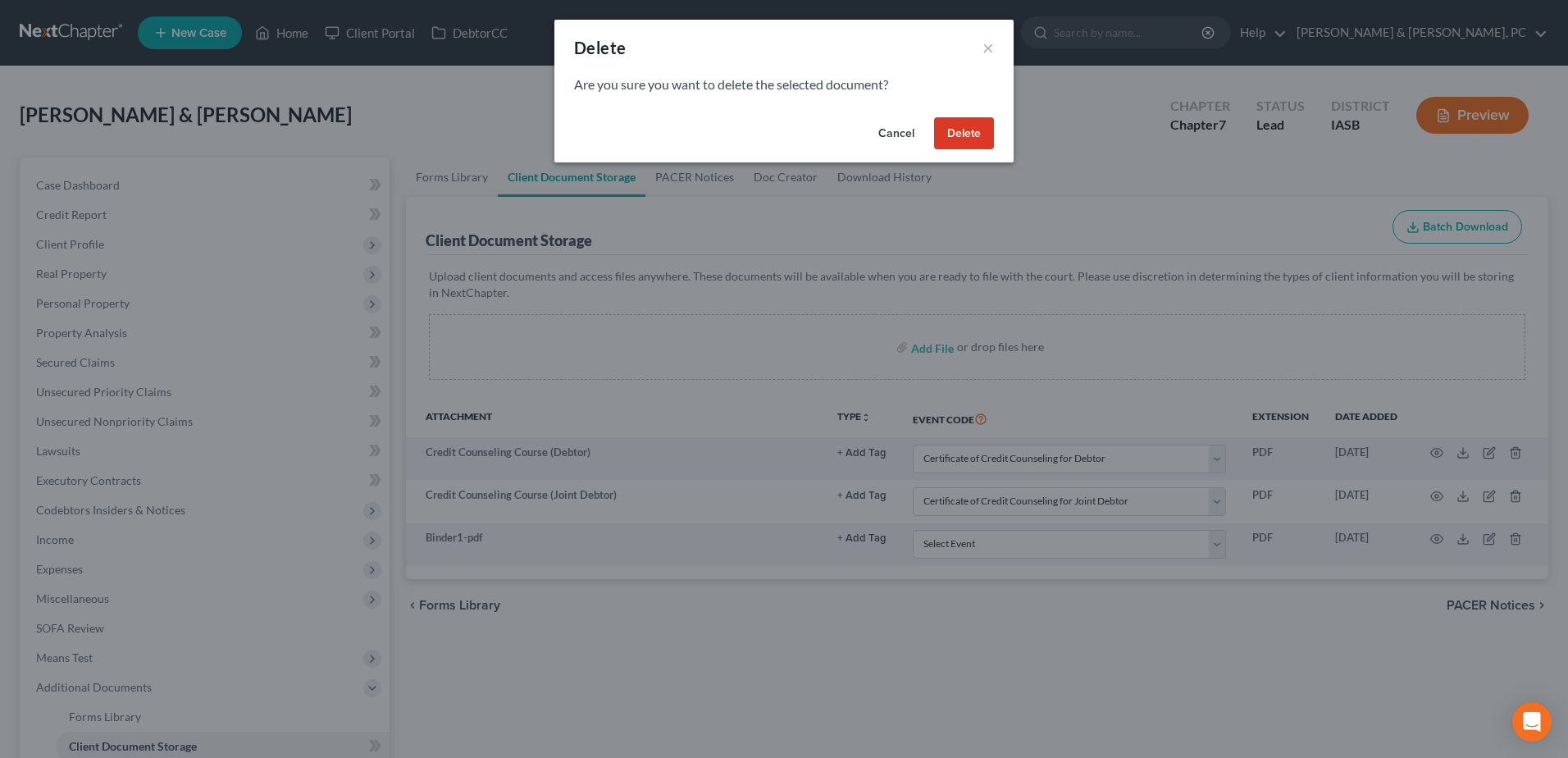
click at [773, 122] on button "Delete" at bounding box center [964, 133] width 60 height 33
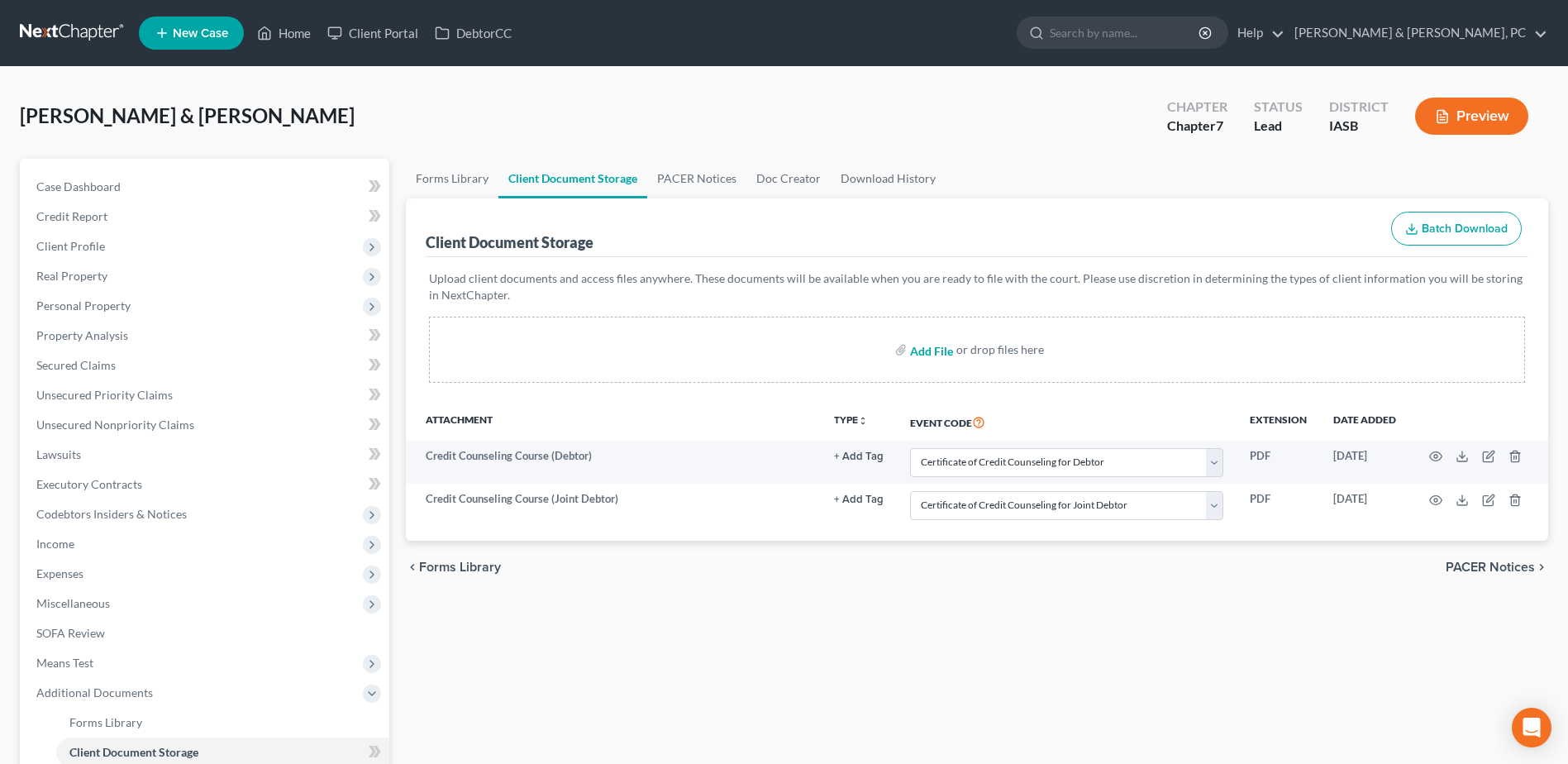
click at [780, 330] on input "file" at bounding box center [930, 349] width 40 height 30
type input "C:\fakepath\Binder1.pdf"
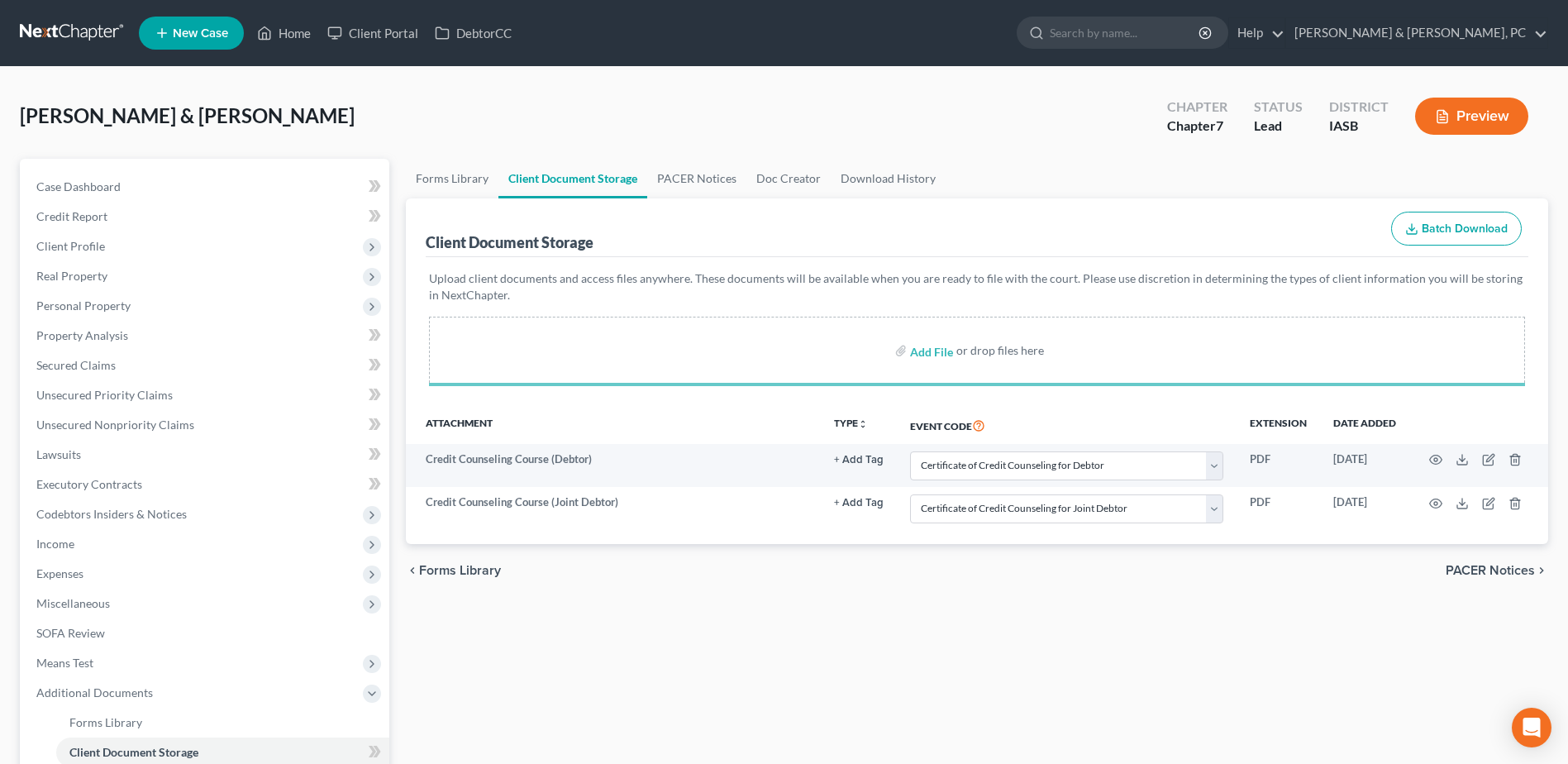
select select "0"
select select "1"
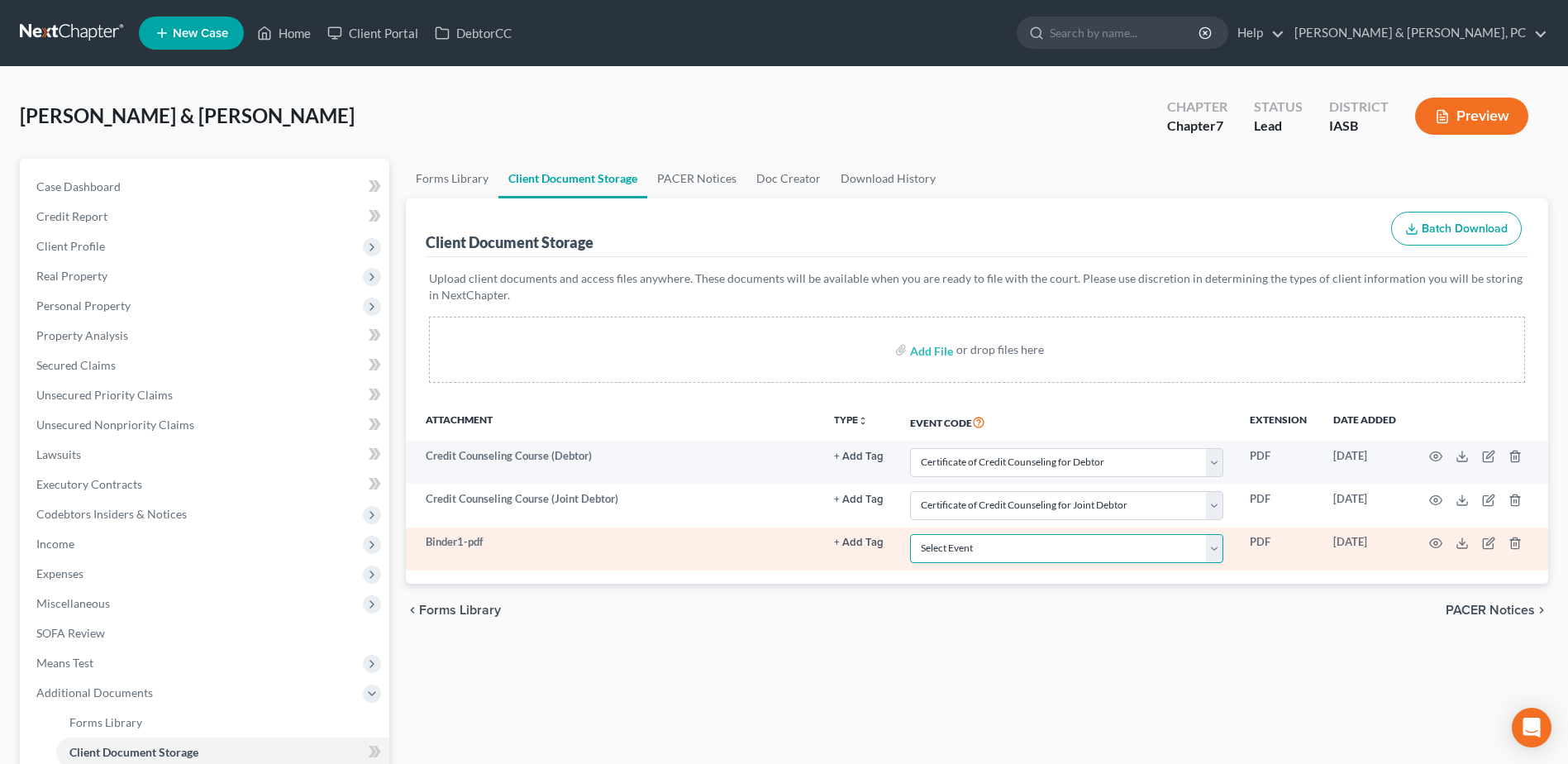
click at [780, 330] on select "Select Event Certificate of Credit Counseling for Debtor Certificate of Credit …" at bounding box center [1066, 548] width 313 height 29
select select "9"
click at [780, 330] on select "Select Event Certificate of Credit Counseling for Debtor Certificate of Credit …" at bounding box center [1066, 548] width 313 height 29
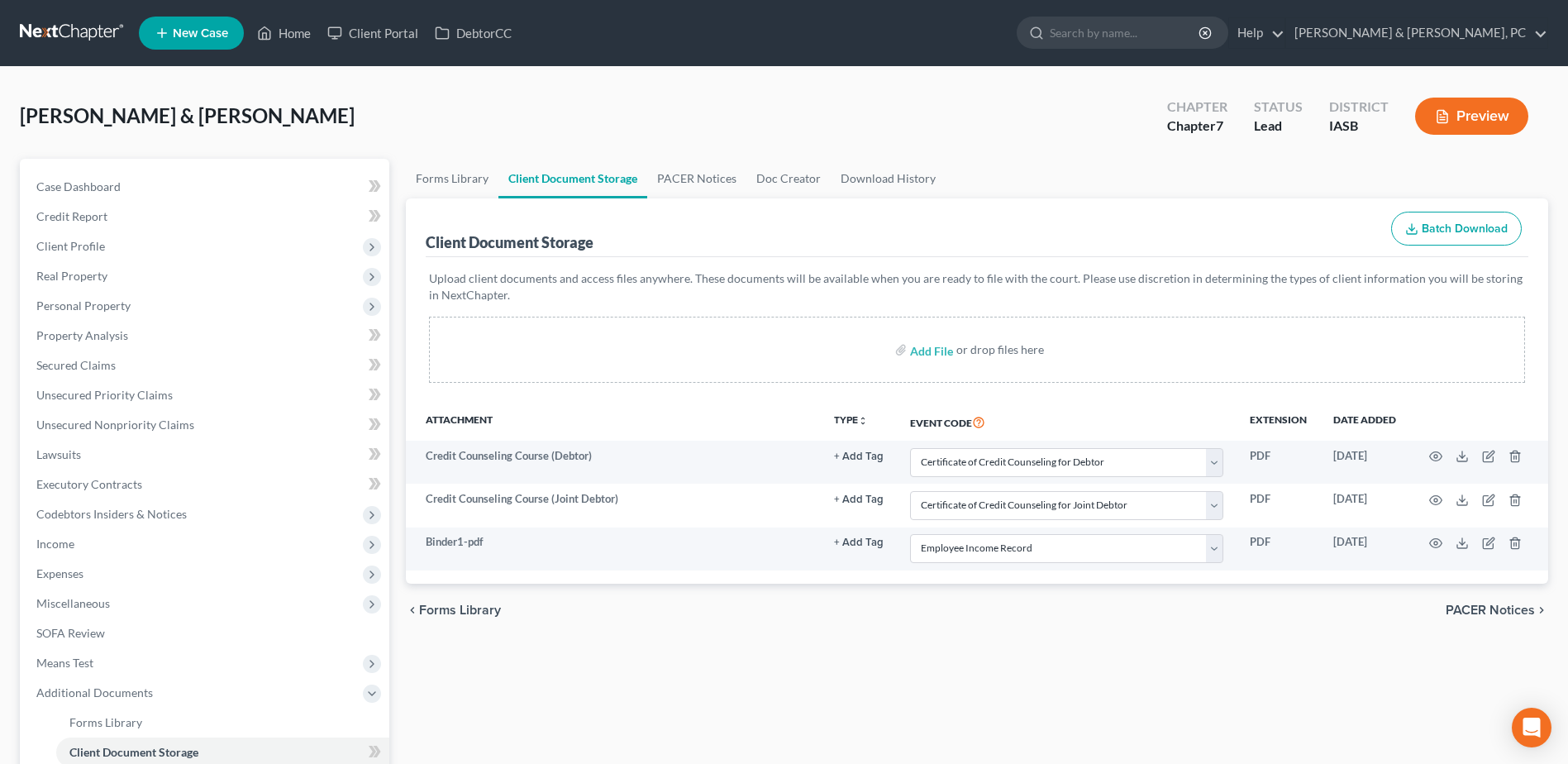
click at [780, 330] on div "chevron_left Forms Library PACER Notices chevron_right" at bounding box center [977, 610] width 1143 height 53
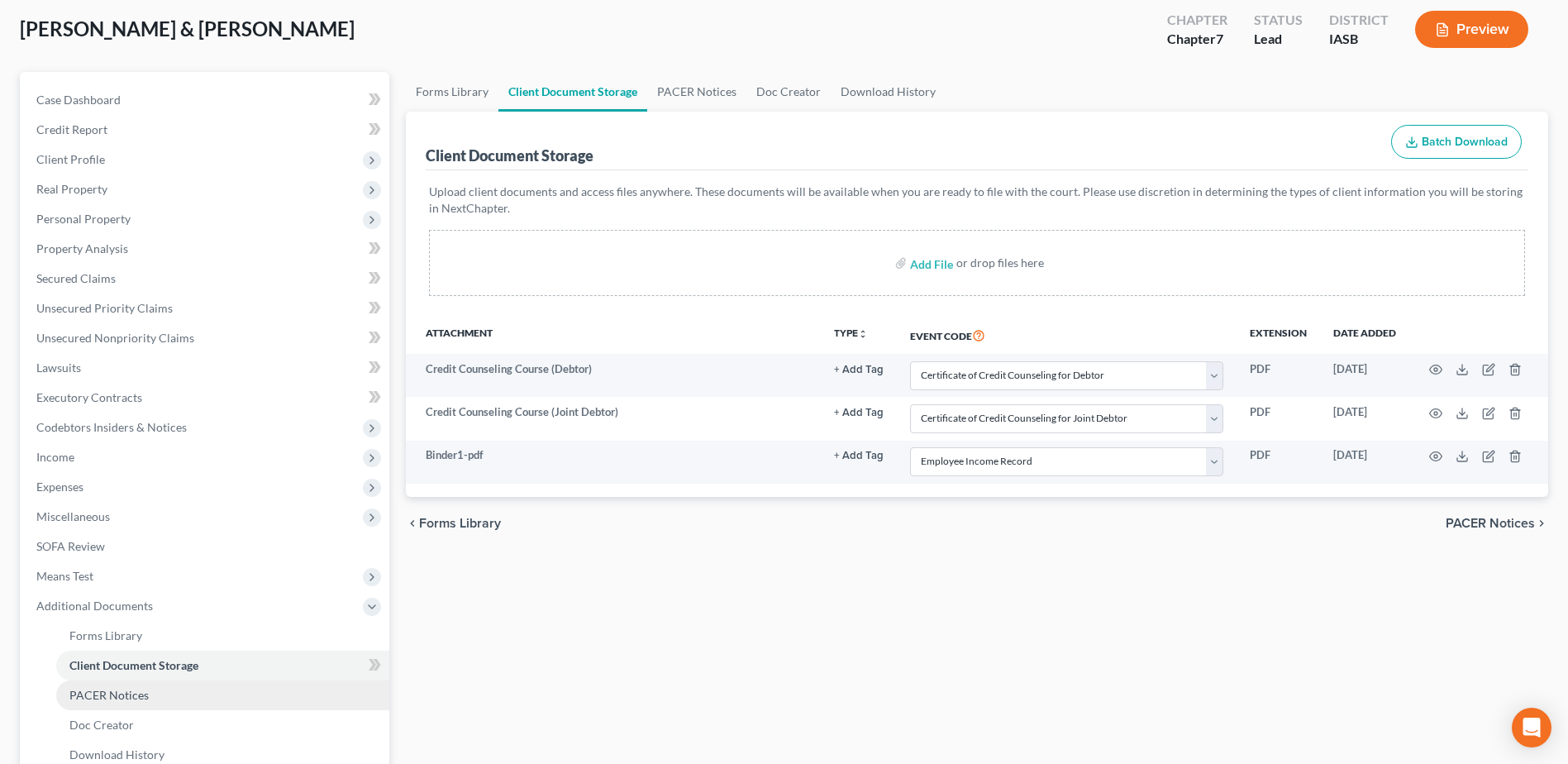
scroll to position [248, 0]
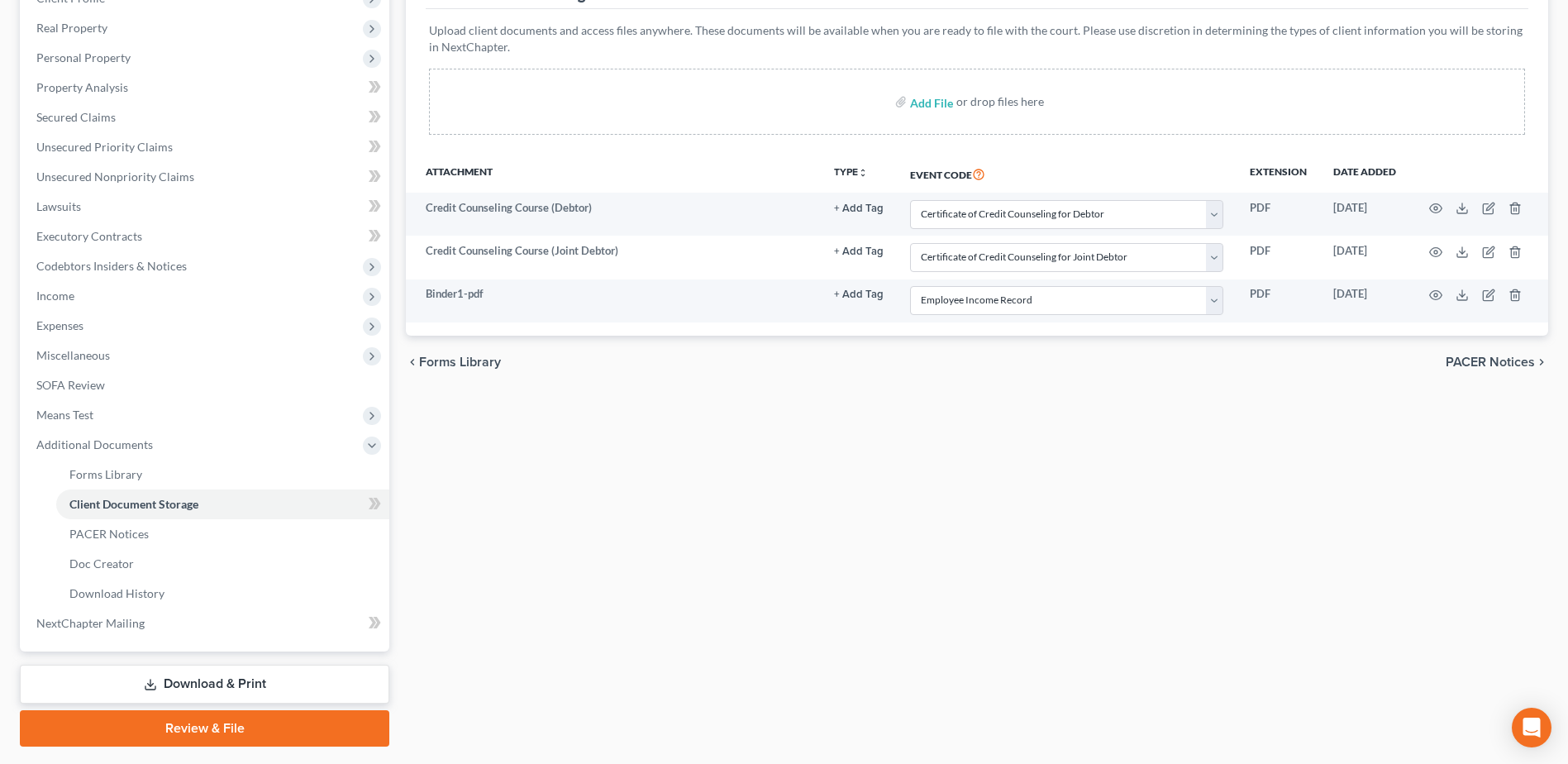
click at [201, 330] on link "Review & File" at bounding box center [204, 728] width 369 height 36
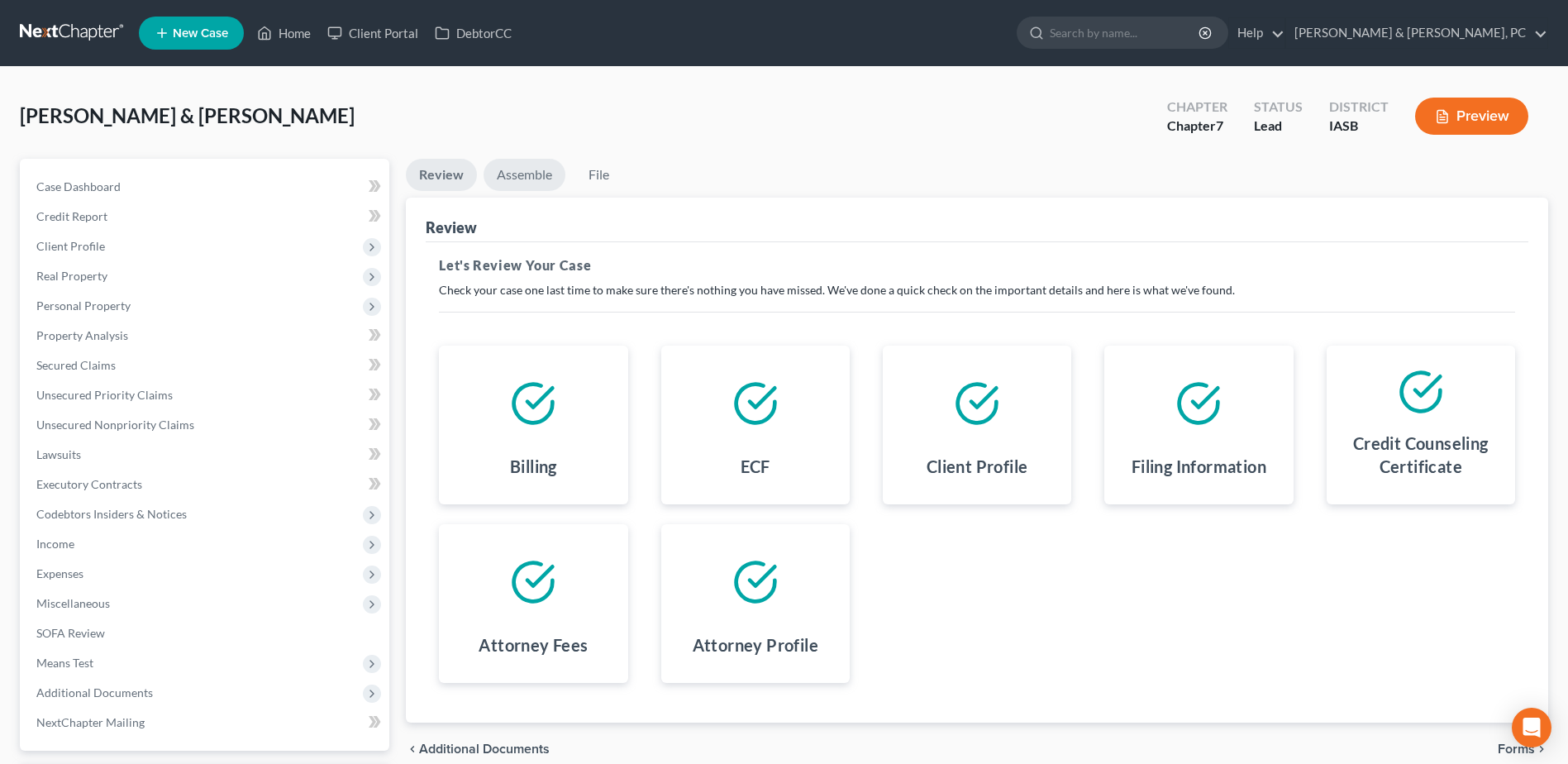
click at [517, 169] on link "Assemble" at bounding box center [524, 174] width 82 height 32
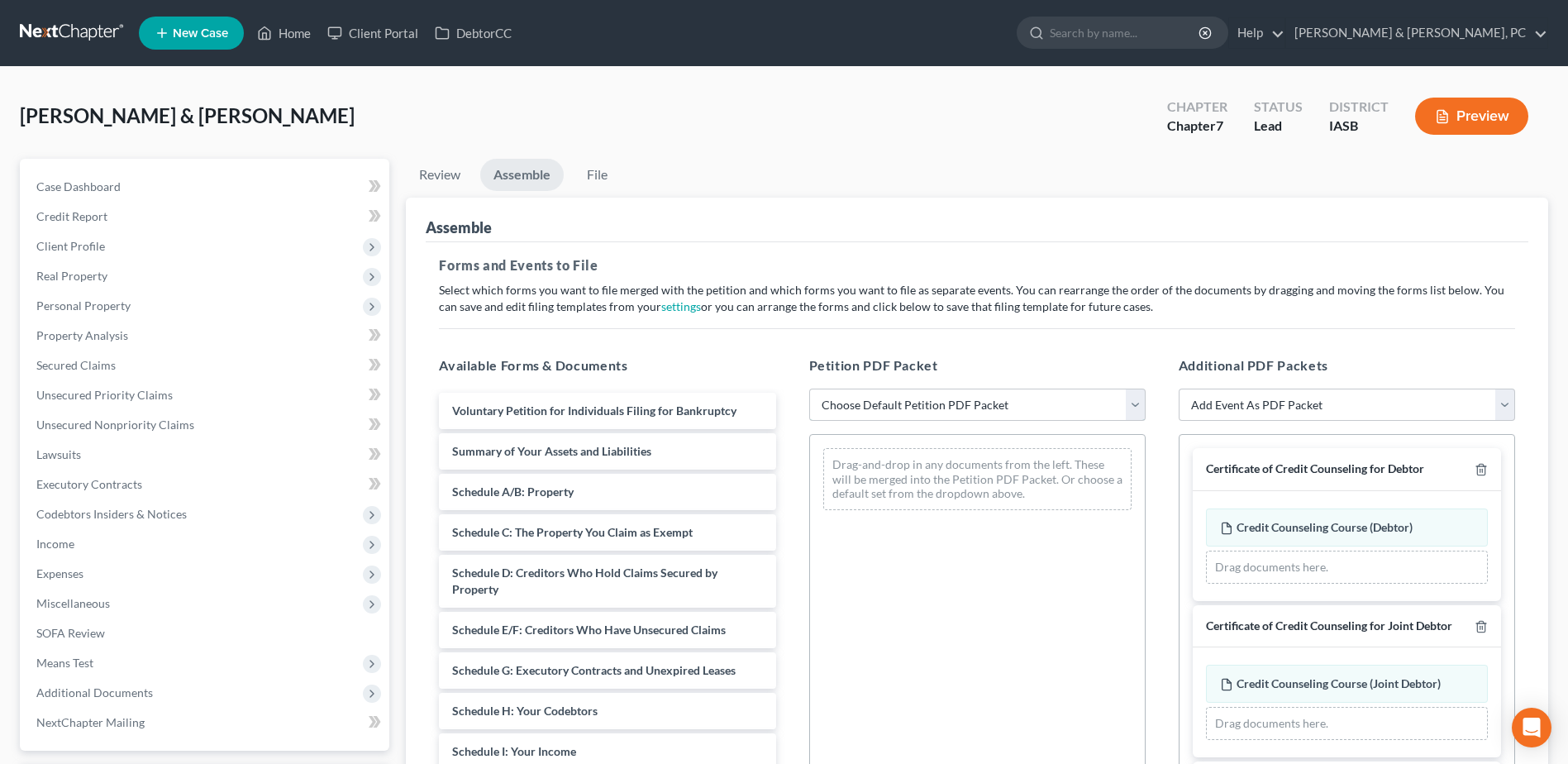
click at [780, 330] on select "Choose Default Petition PDF Packet Emergency Filing (Voluntary Petition and Cre…" at bounding box center [977, 404] width 336 height 33
select select "2"
click at [780, 330] on select "Choose Default Petition PDF Packet Emergency Filing (Voluntary Petition and Cre…" at bounding box center [977, 404] width 336 height 33
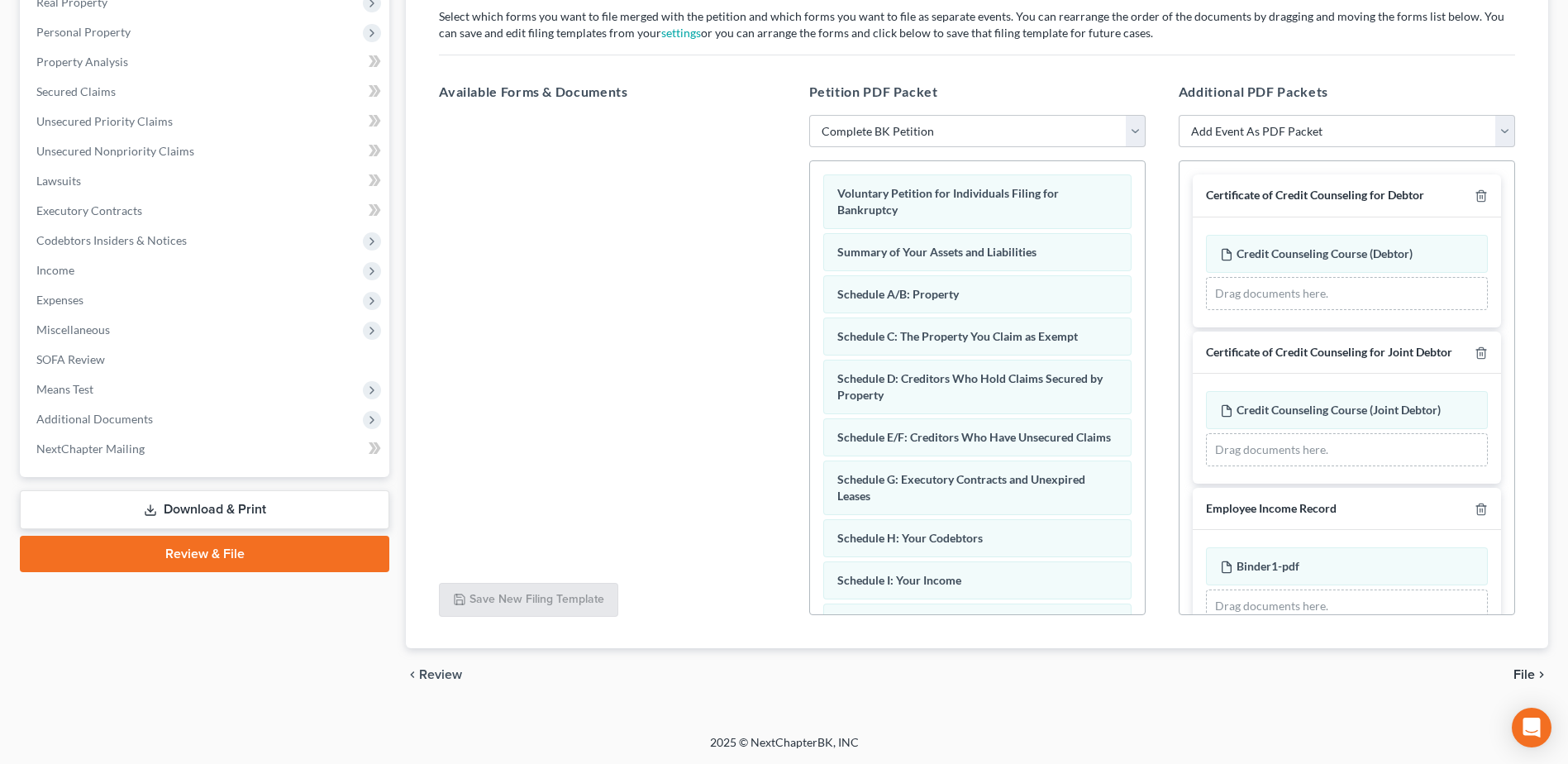
click at [780, 330] on span "File" at bounding box center [1524, 673] width 22 height 13
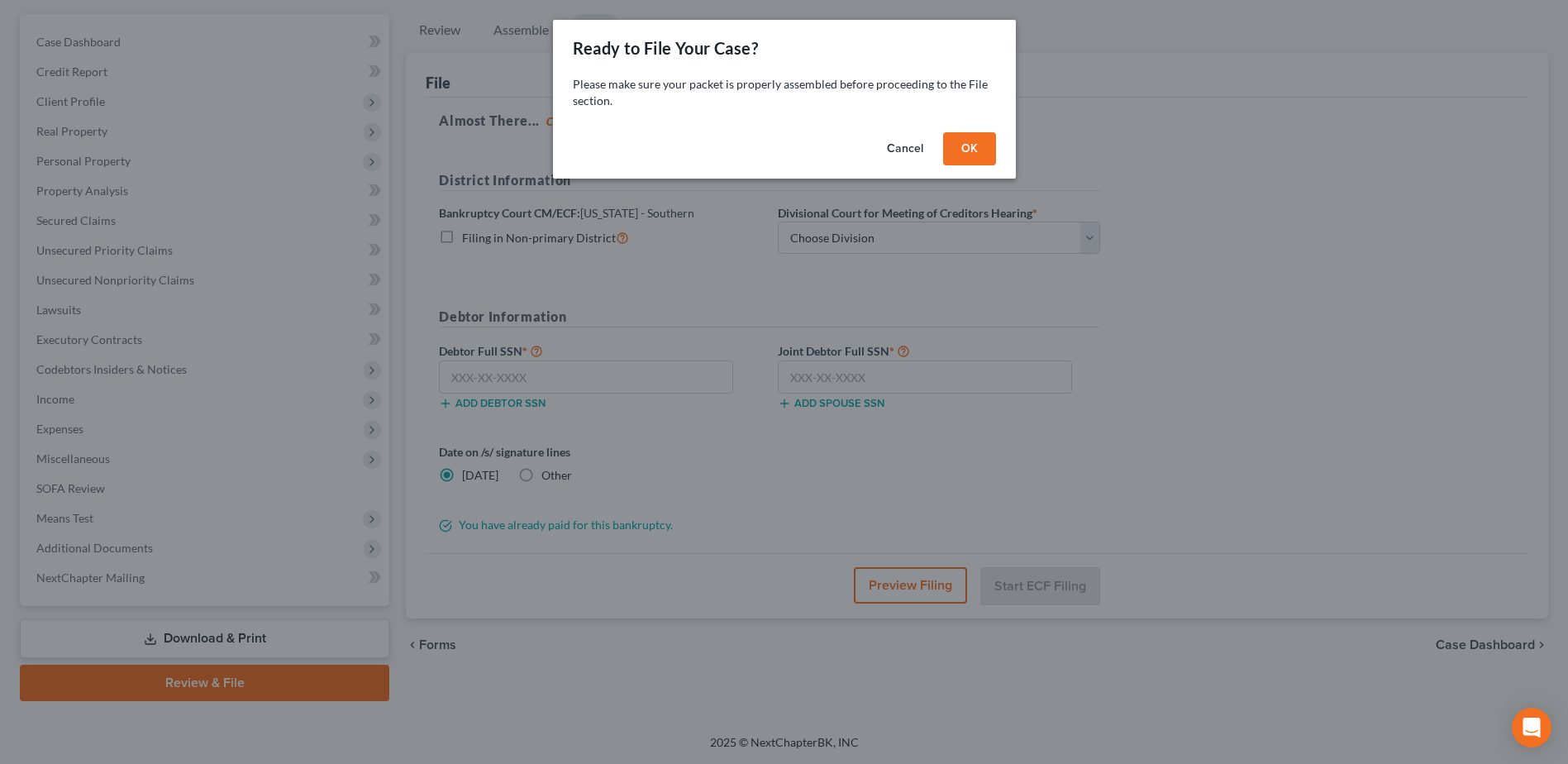
scroll to position [145, 0]
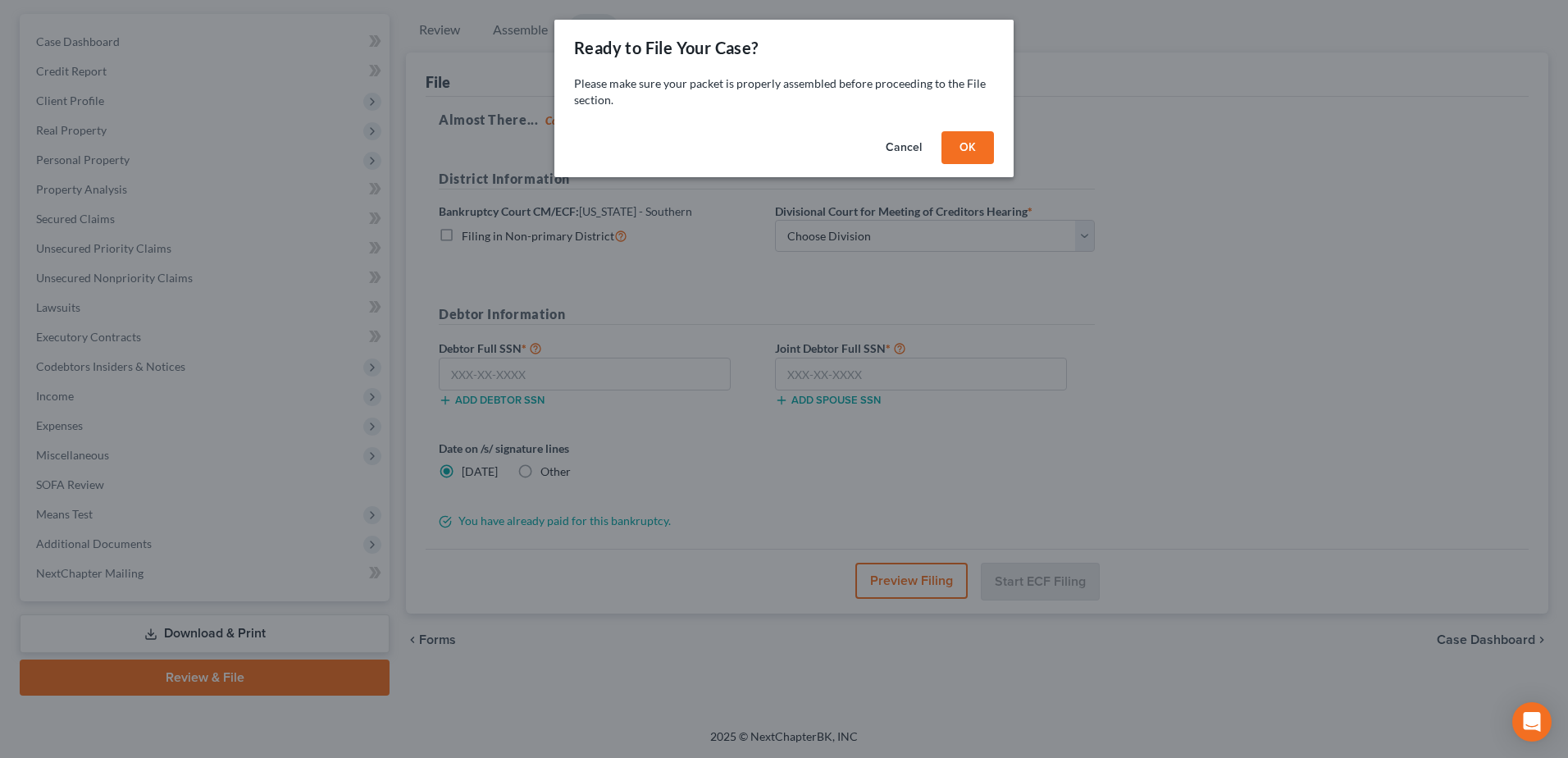
click at [773, 145] on div "Cancel OK" at bounding box center [784, 151] width 459 height 52
click at [773, 145] on button "OK" at bounding box center [967, 147] width 52 height 33
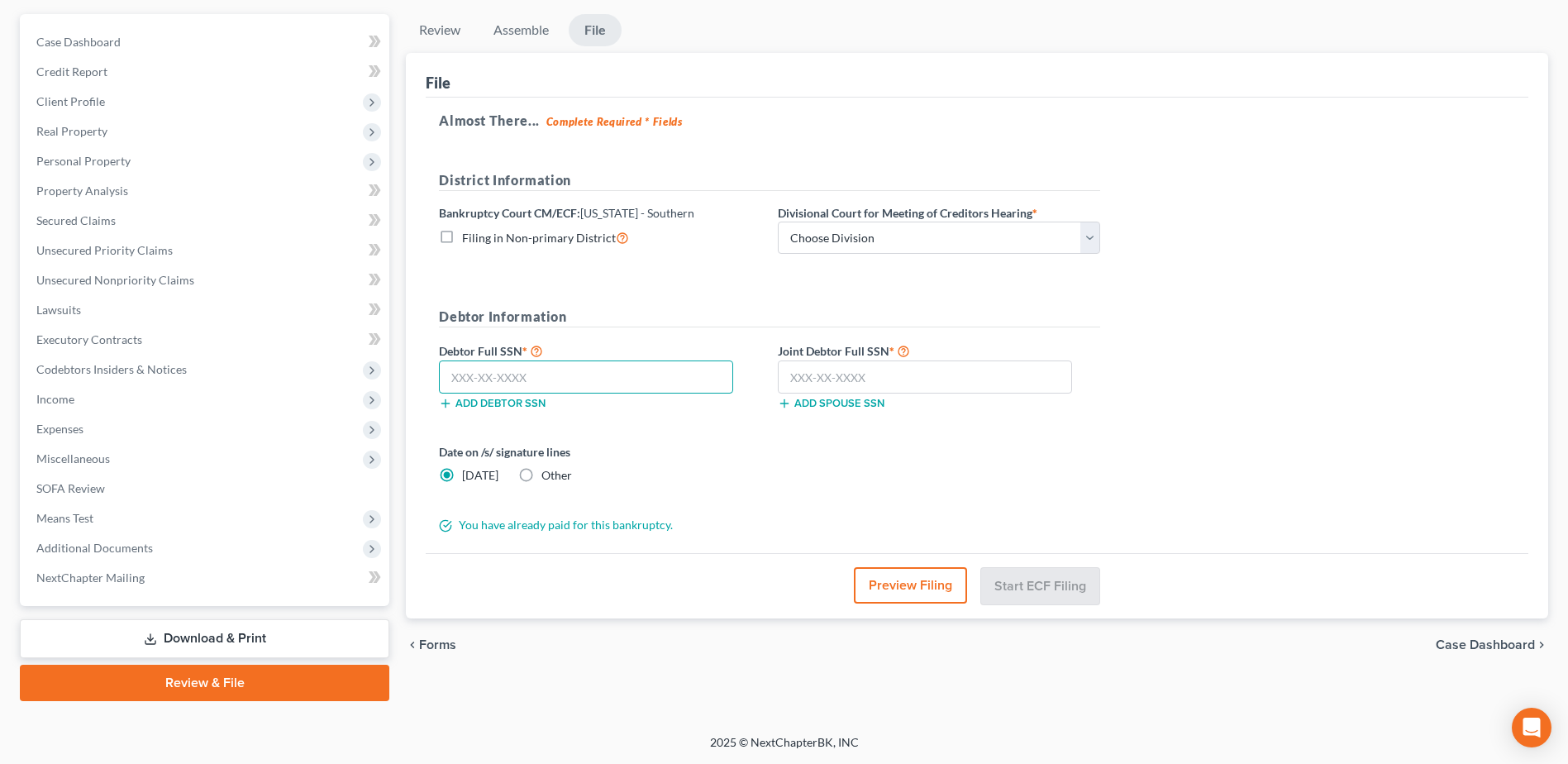
click at [641, 330] on input "text" at bounding box center [586, 377] width 294 height 33
paste input "483-94-2083"
type input "483-94-2083"
click at [780, 330] on div "Add spouse SSN" at bounding box center [938, 401] width 339 height 16
click at [780, 330] on input "text" at bounding box center [925, 377] width 294 height 33
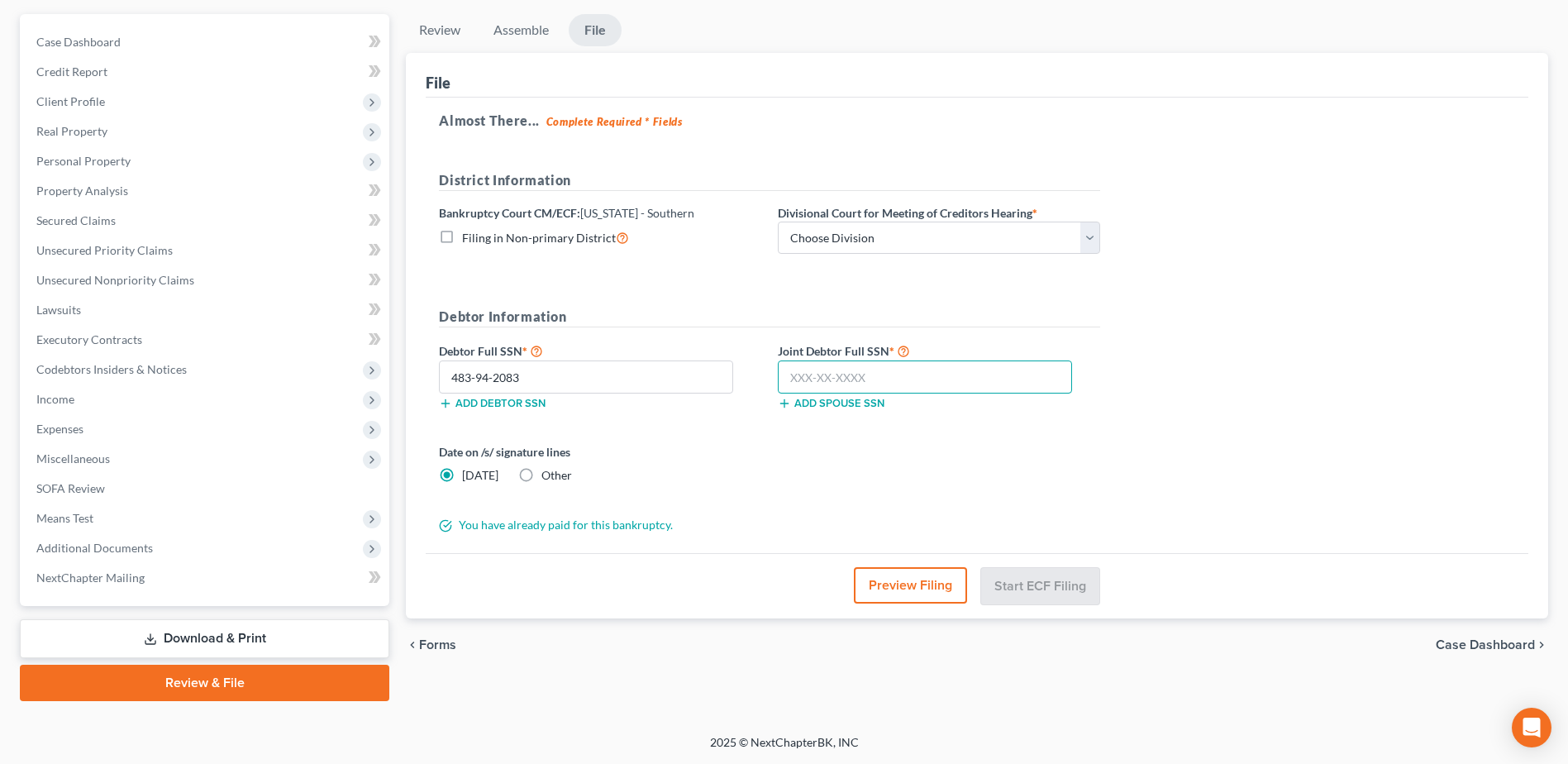
paste input "028-19-9987"
type input "028-19-9987"
click at [780, 232] on select "Choose Division Central Eastern Western" at bounding box center [939, 238] width 323 height 33
select select "1"
click at [778, 222] on select "Choose Division Central Eastern Western" at bounding box center [939, 238] width 323 height 33
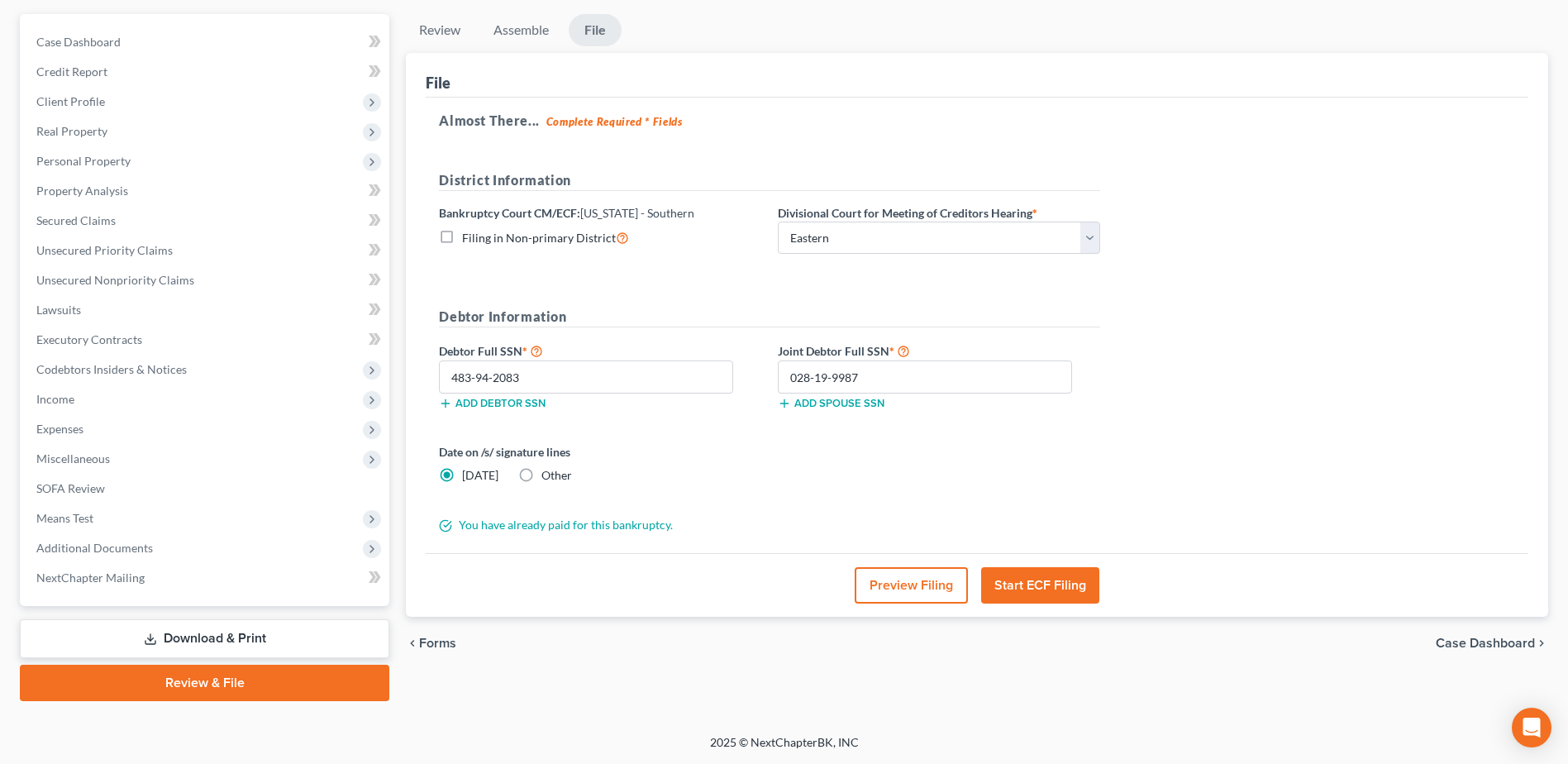
click at [780, 320] on div "Almost There... Complete Required * Fields District Information Bankruptcy Cour…" at bounding box center [977, 325] width 1103 height 456
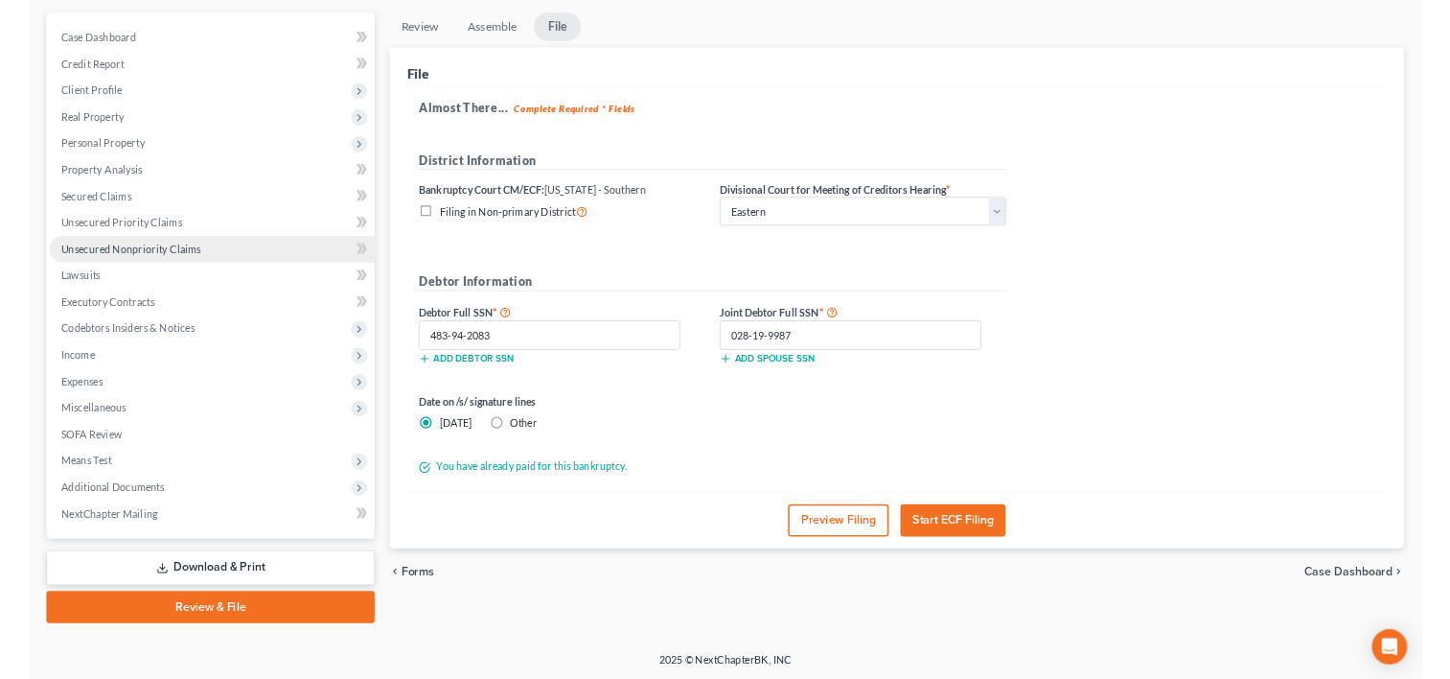
scroll to position [166, 0]
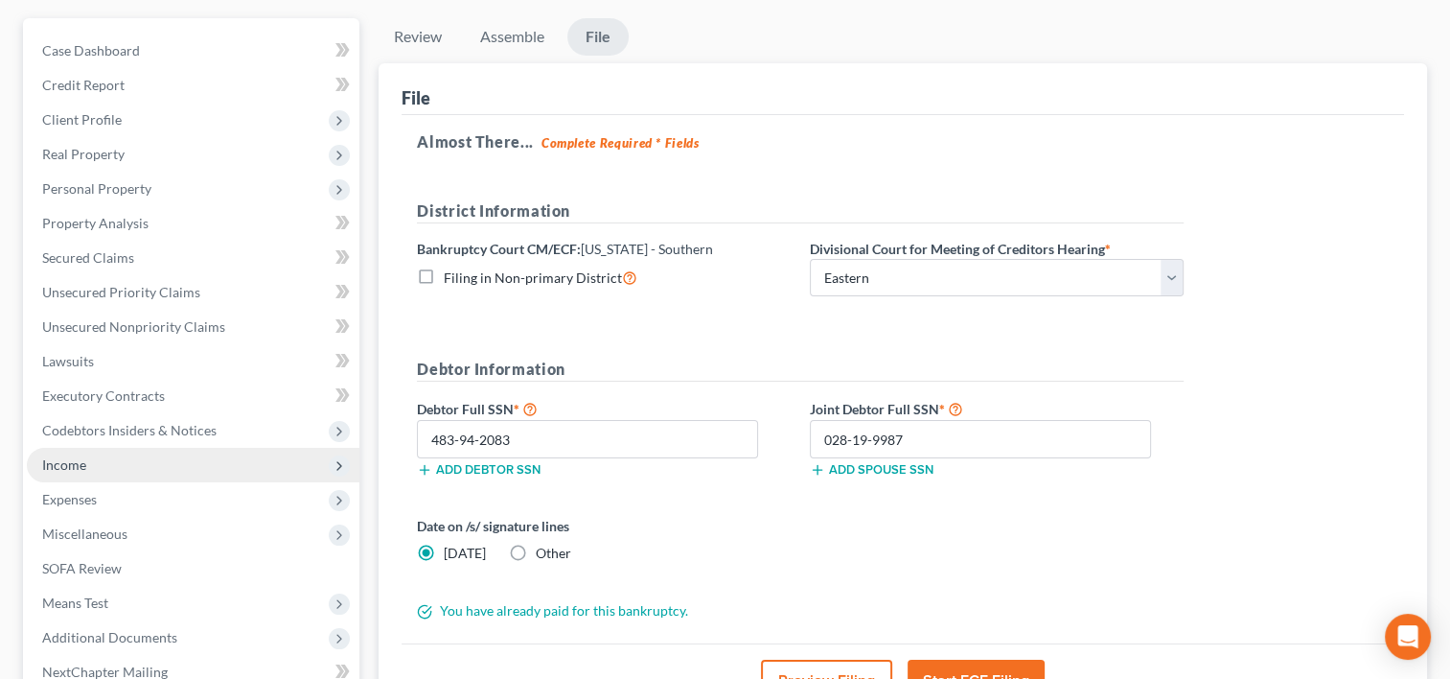
click at [112, 383] on span "Income" at bounding box center [193, 465] width 333 height 35
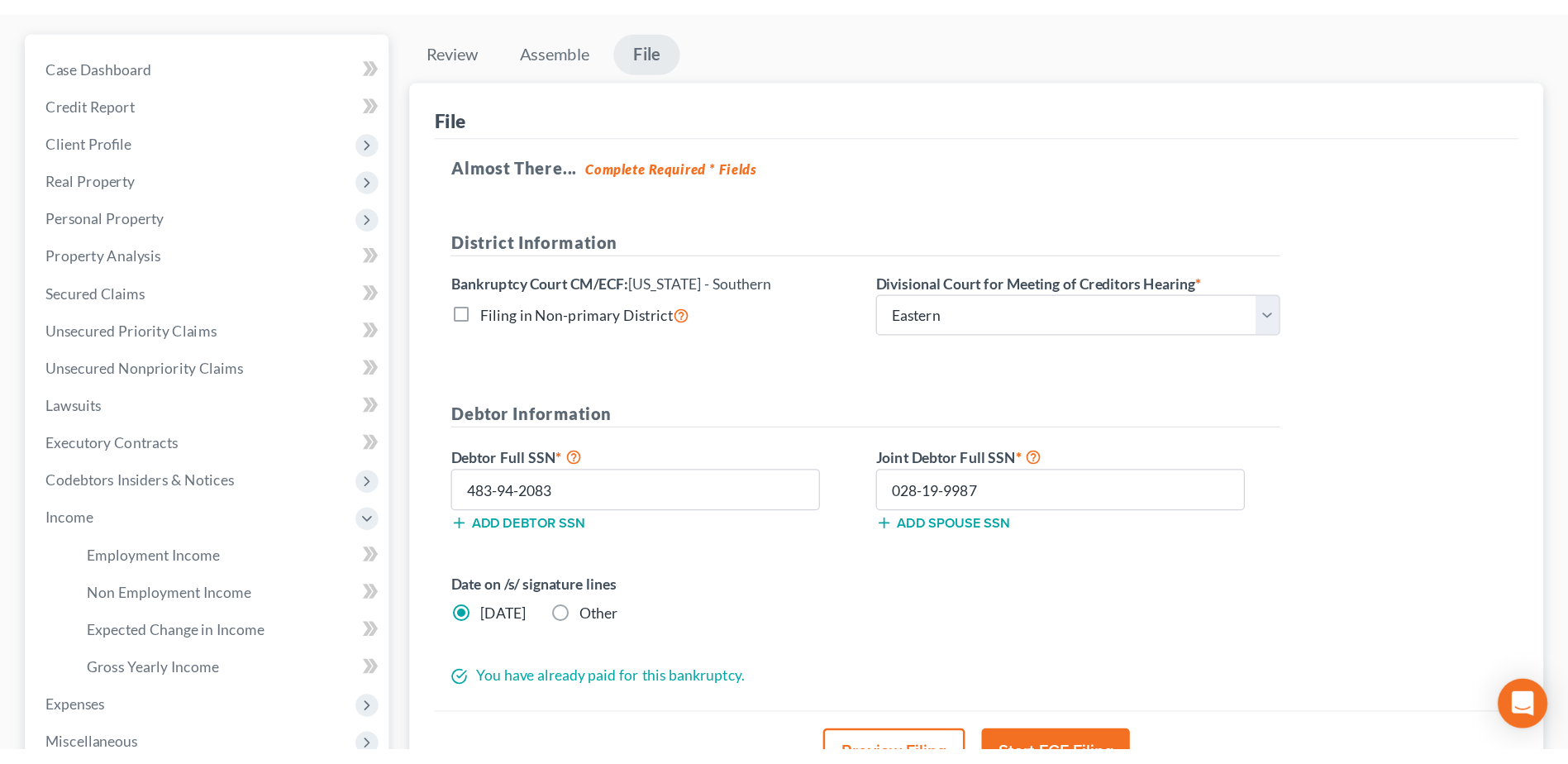
scroll to position [144, 0]
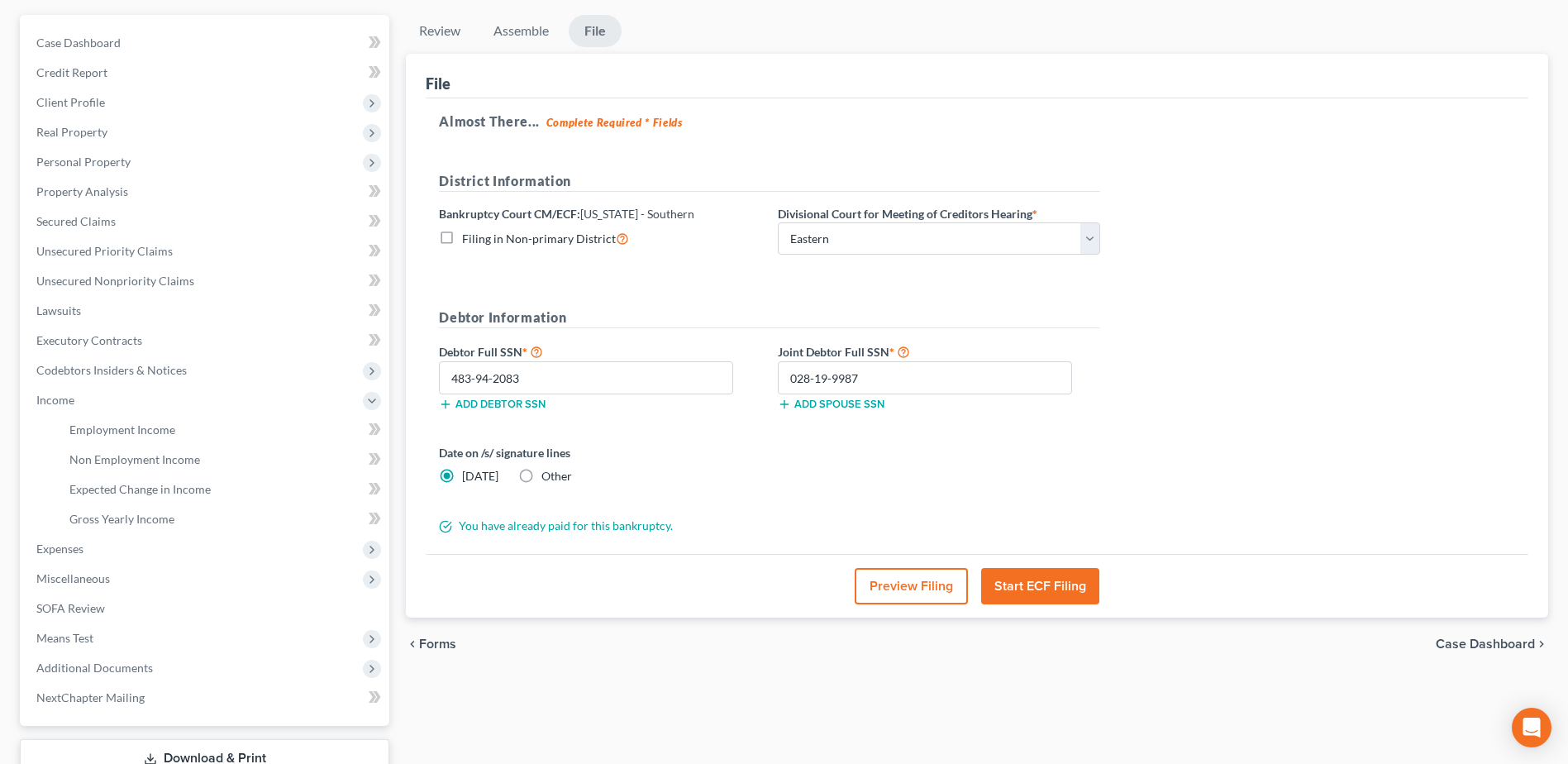
click at [780, 330] on button "Start ECF Filing" at bounding box center [1040, 586] width 118 height 36
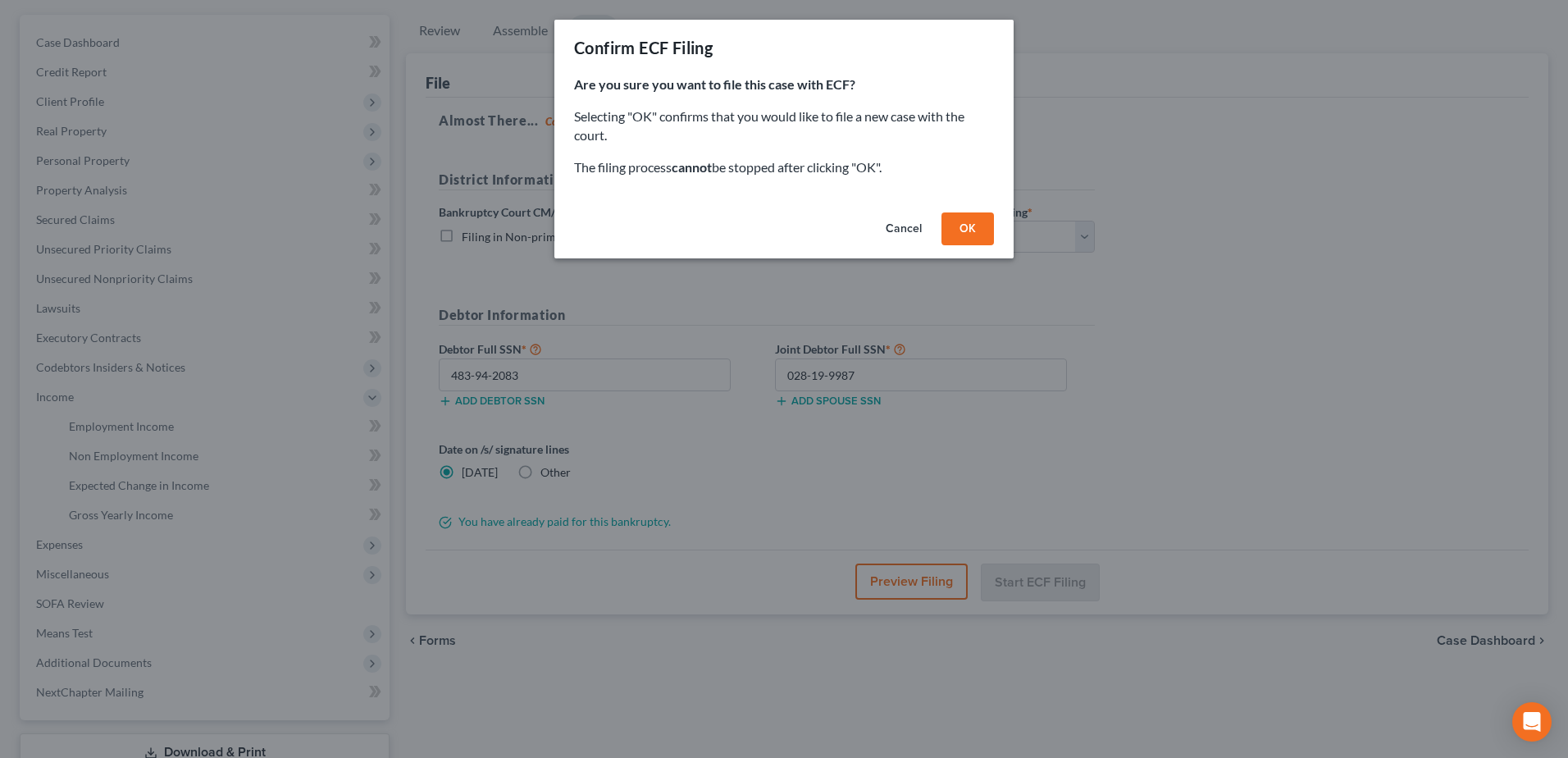
click at [773, 211] on div "Cancel OK" at bounding box center [784, 232] width 459 height 52
click at [773, 219] on button "OK" at bounding box center [967, 228] width 52 height 33
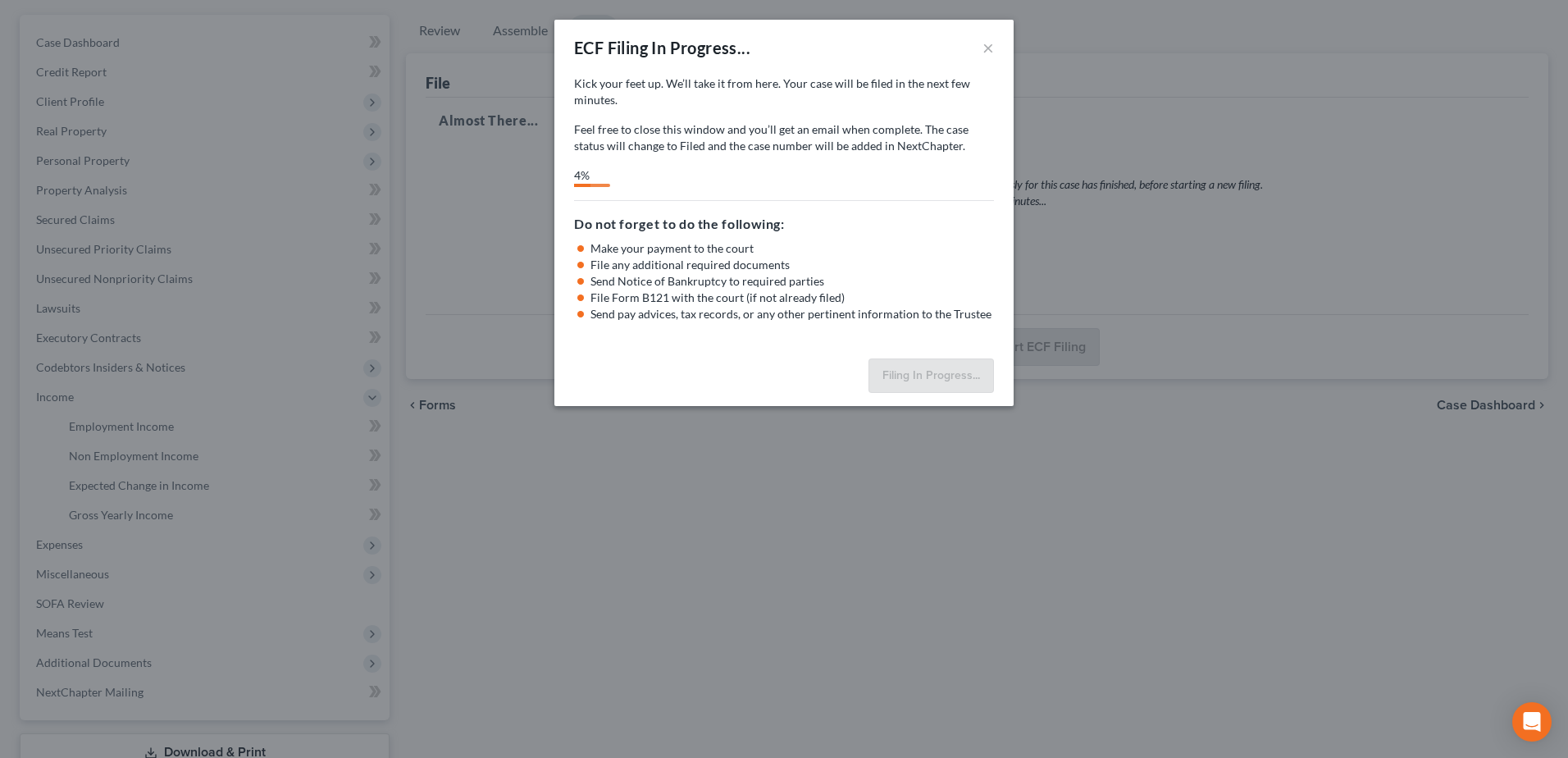
select select "1"
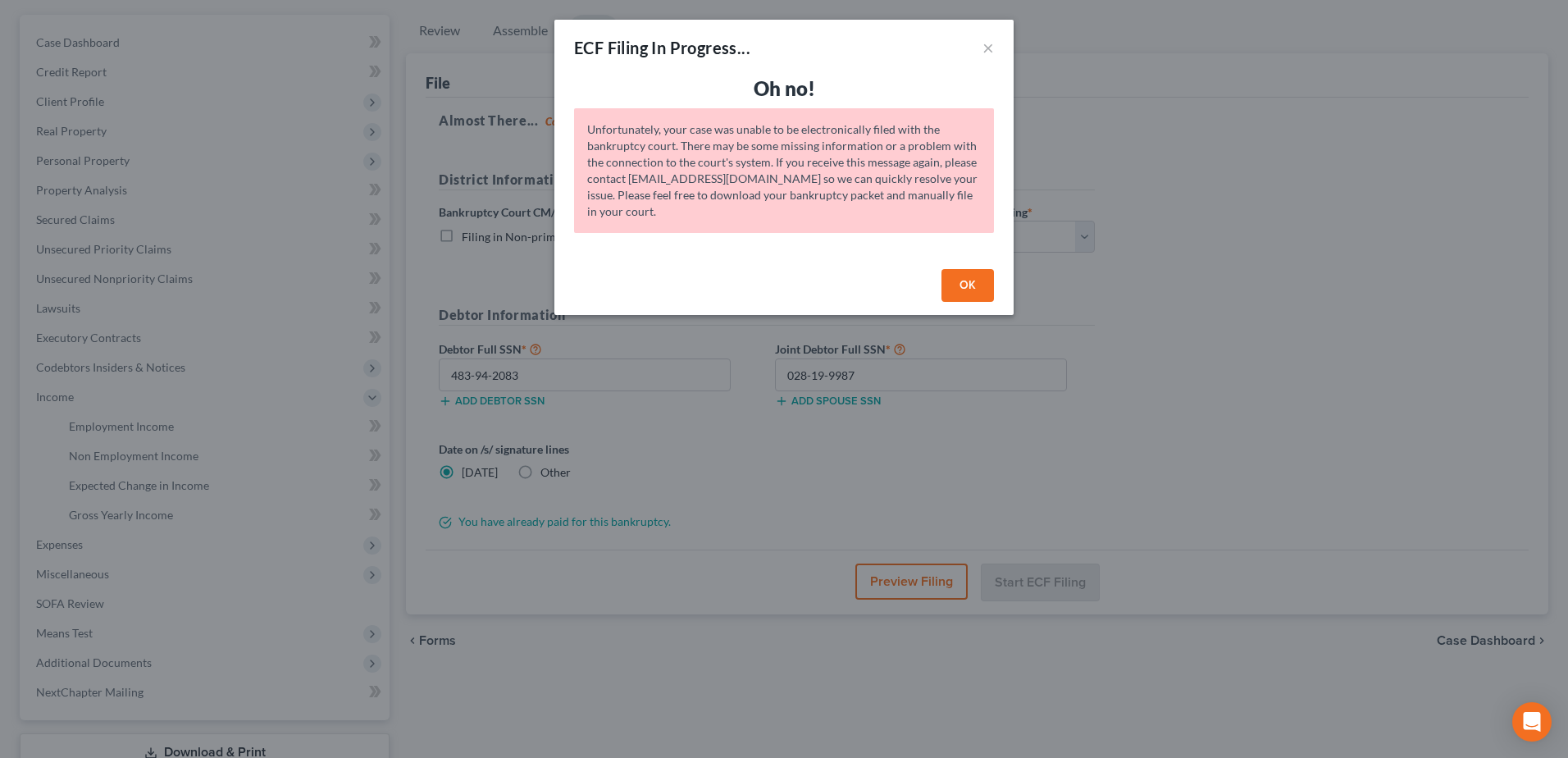
drag, startPoint x: 960, startPoint y: 278, endPoint x: 809, endPoint y: 154, distance: 195.4
click at [773, 278] on button "OK" at bounding box center [967, 285] width 52 height 33
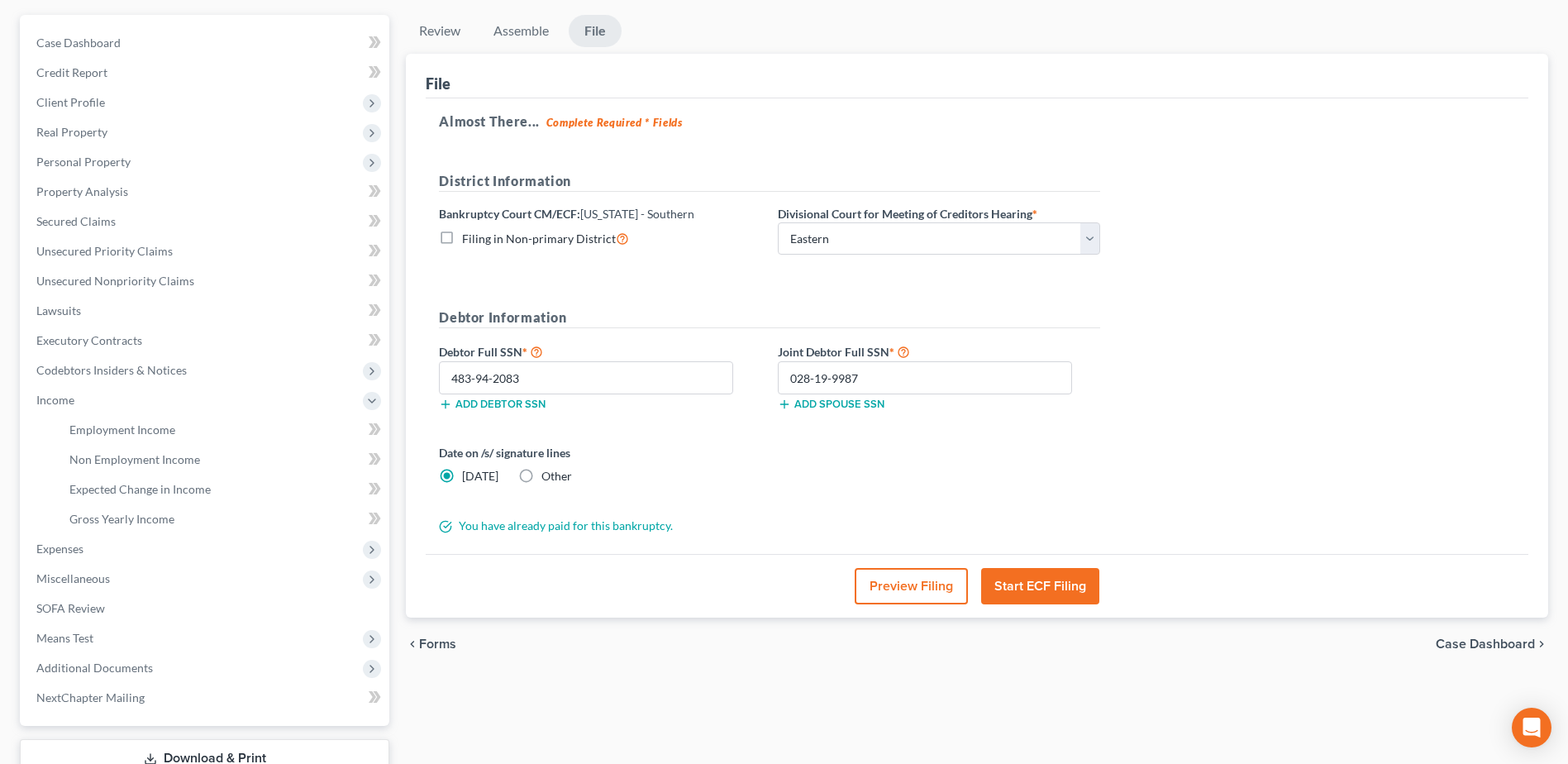
click at [780, 330] on button "Start ECF Filing" at bounding box center [1040, 586] width 118 height 36
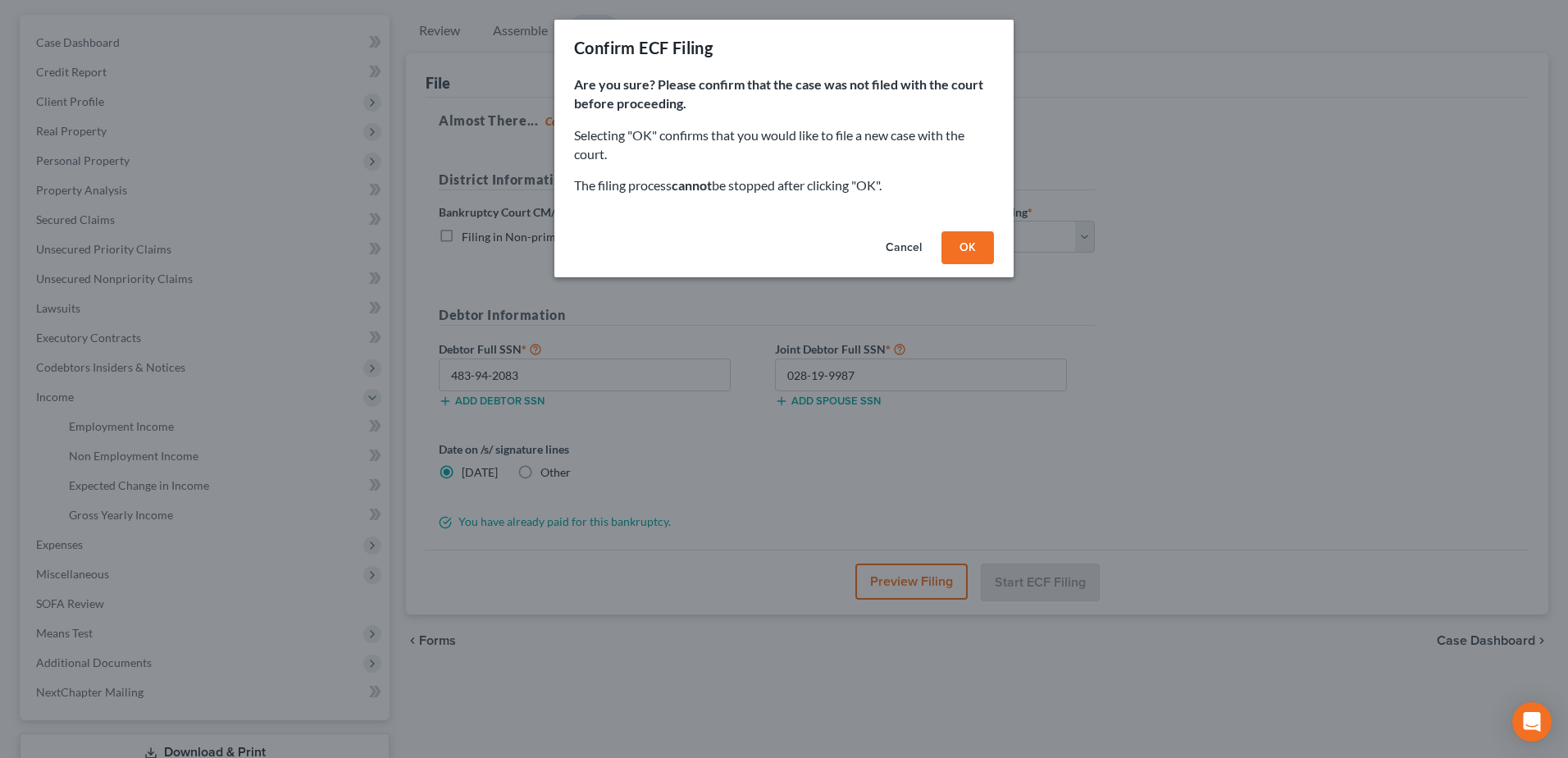
click at [773, 239] on button "OK" at bounding box center [967, 247] width 52 height 33
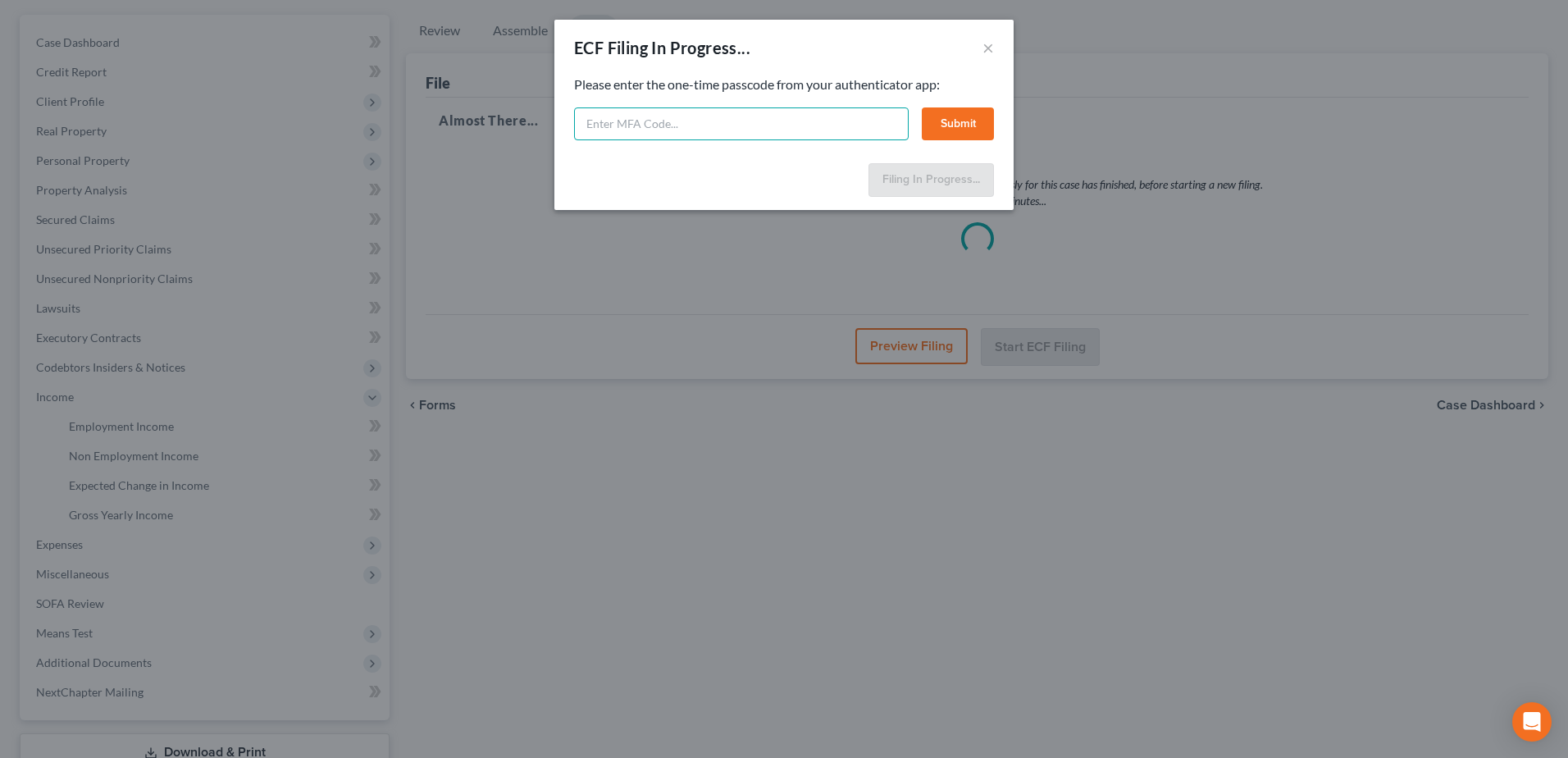
click at [684, 124] on input "text" at bounding box center [741, 124] width 334 height 33
type input "704848"
click at [773, 120] on button "Submit" at bounding box center [957, 124] width 72 height 33
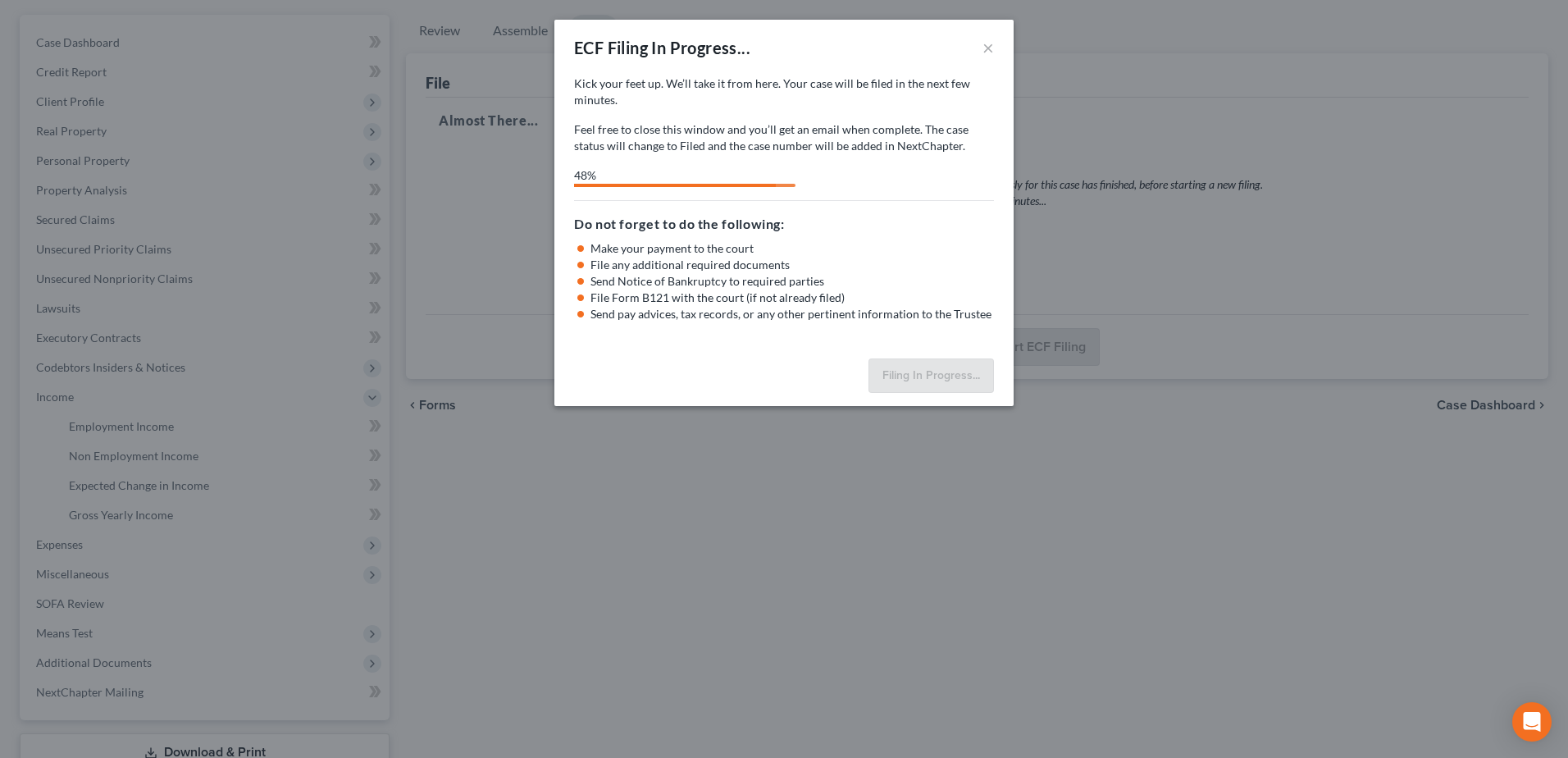
select select "1"
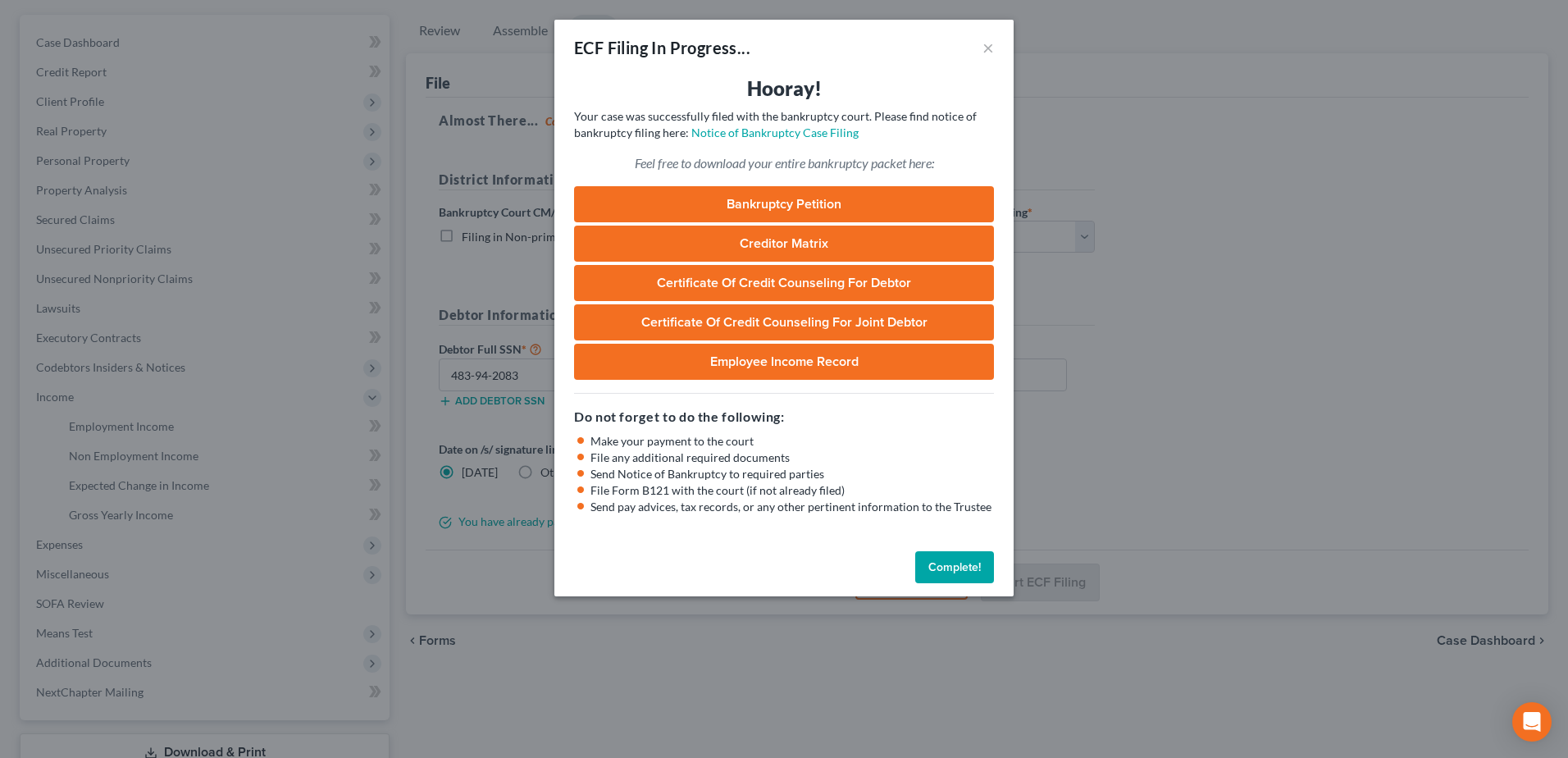
click at [773, 205] on link "Bankruptcy Petition" at bounding box center [784, 204] width 420 height 36
click at [773, 328] on button "Complete!" at bounding box center [955, 567] width 79 height 33
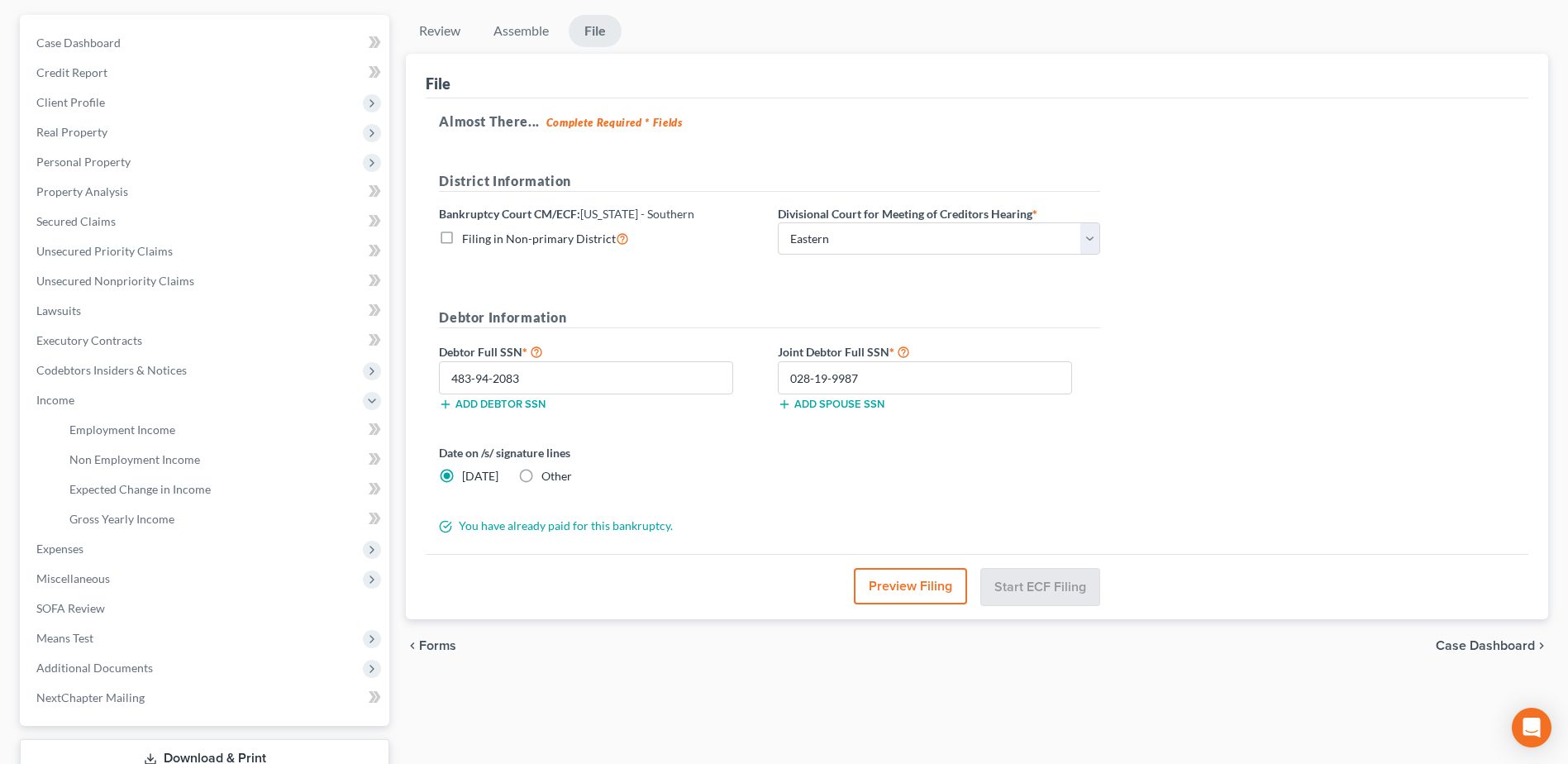
scroll to position [0, 0]
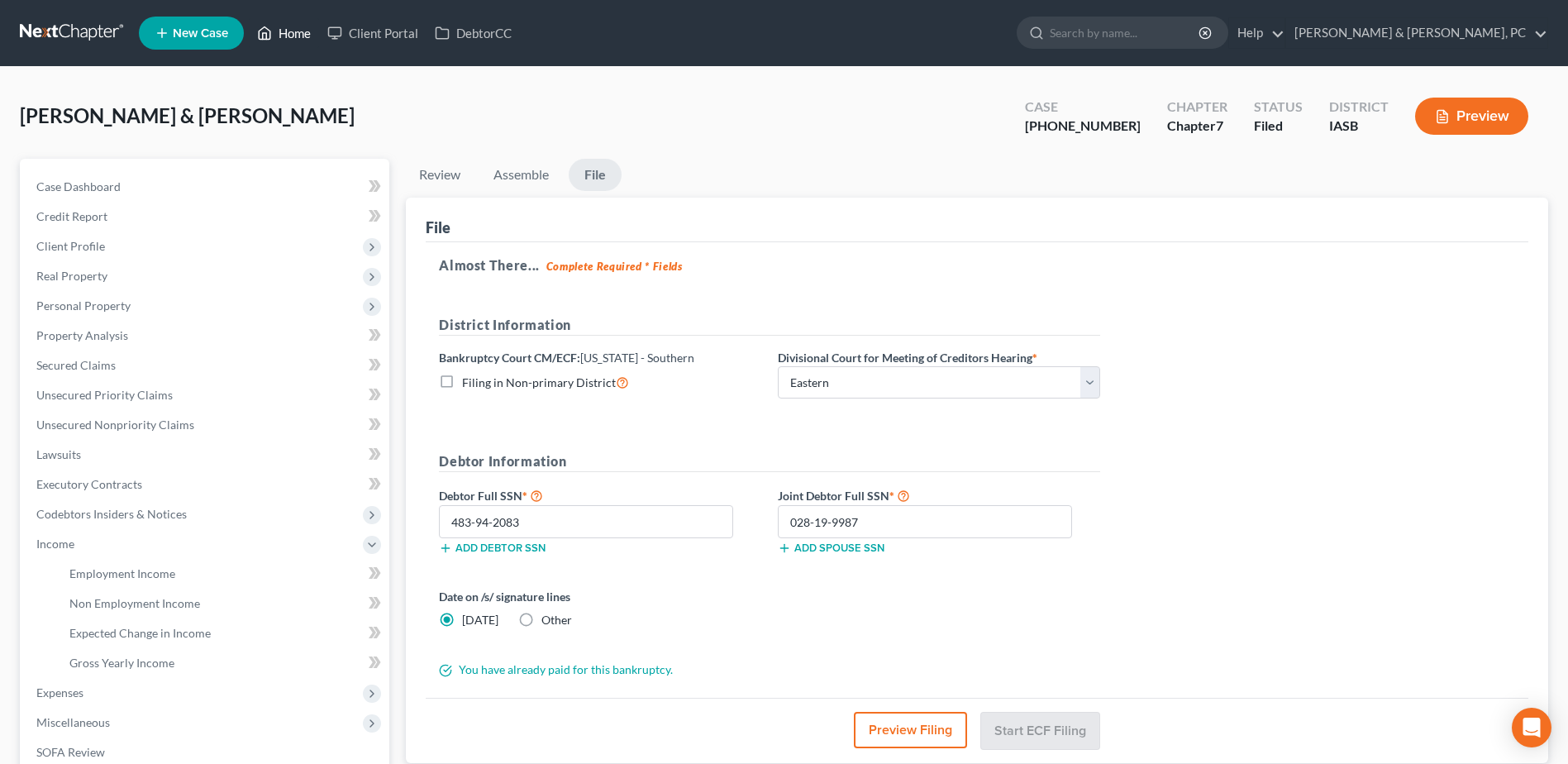
click at [289, 26] on link "Home" at bounding box center [283, 33] width 70 height 30
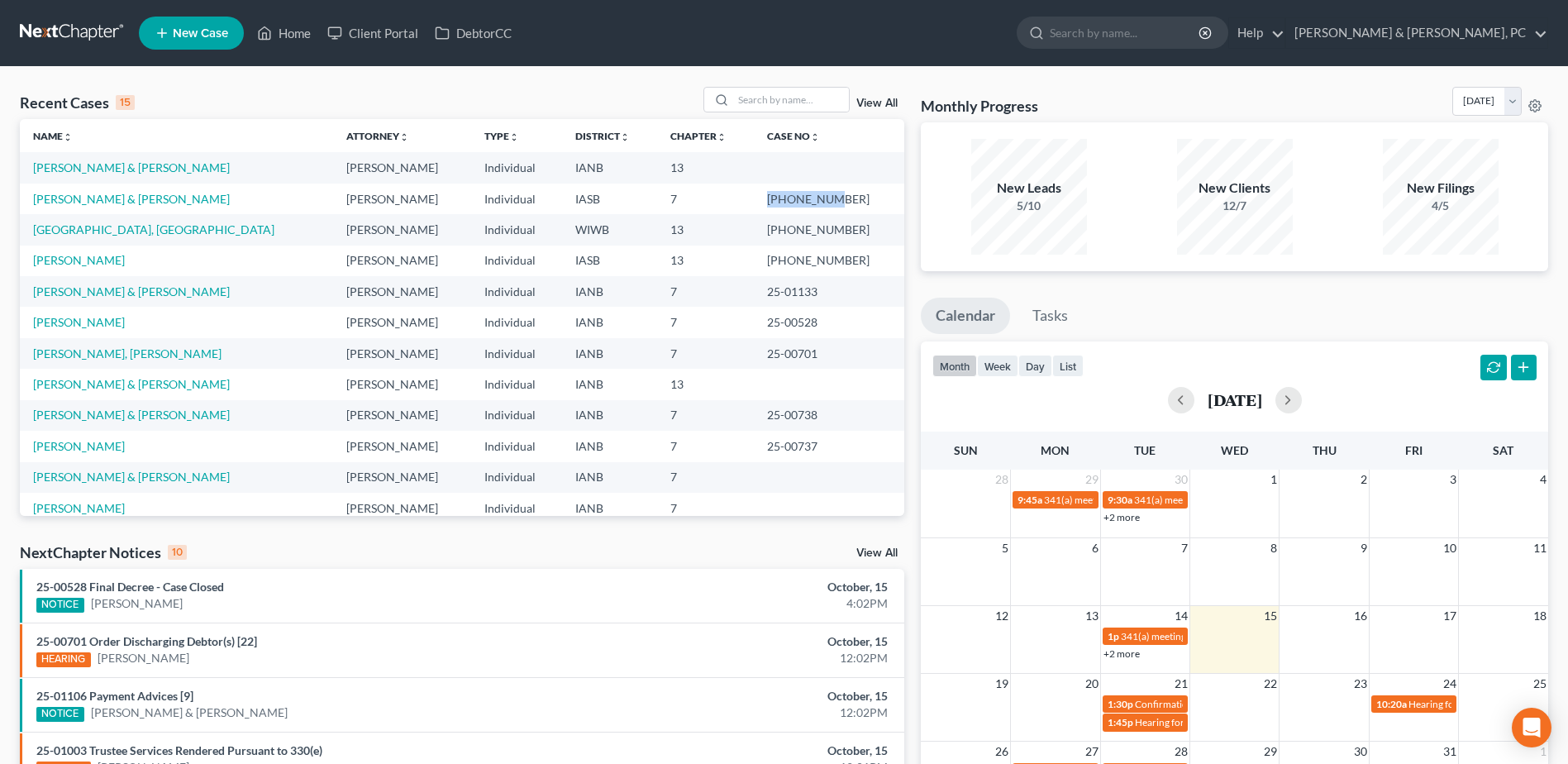
drag, startPoint x: 850, startPoint y: 194, endPoint x: 774, endPoint y: 199, distance: 76.2
click at [774, 199] on td "25-01789-7" at bounding box center [829, 198] width 151 height 30
copy td "25-01789-7"
click at [399, 20] on link "Client Portal" at bounding box center [373, 33] width 108 height 30
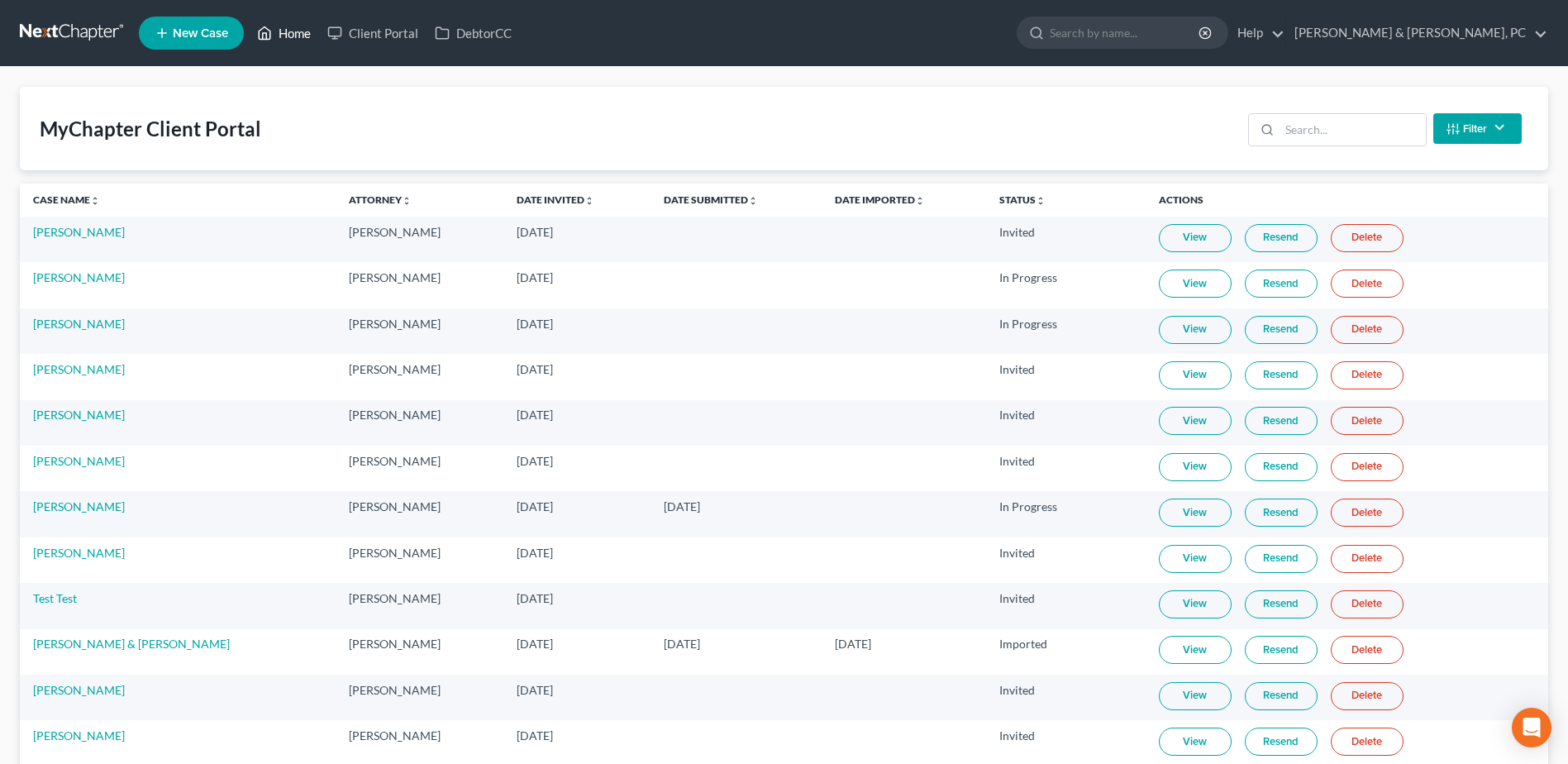
click at [284, 30] on link "Home" at bounding box center [283, 33] width 70 height 30
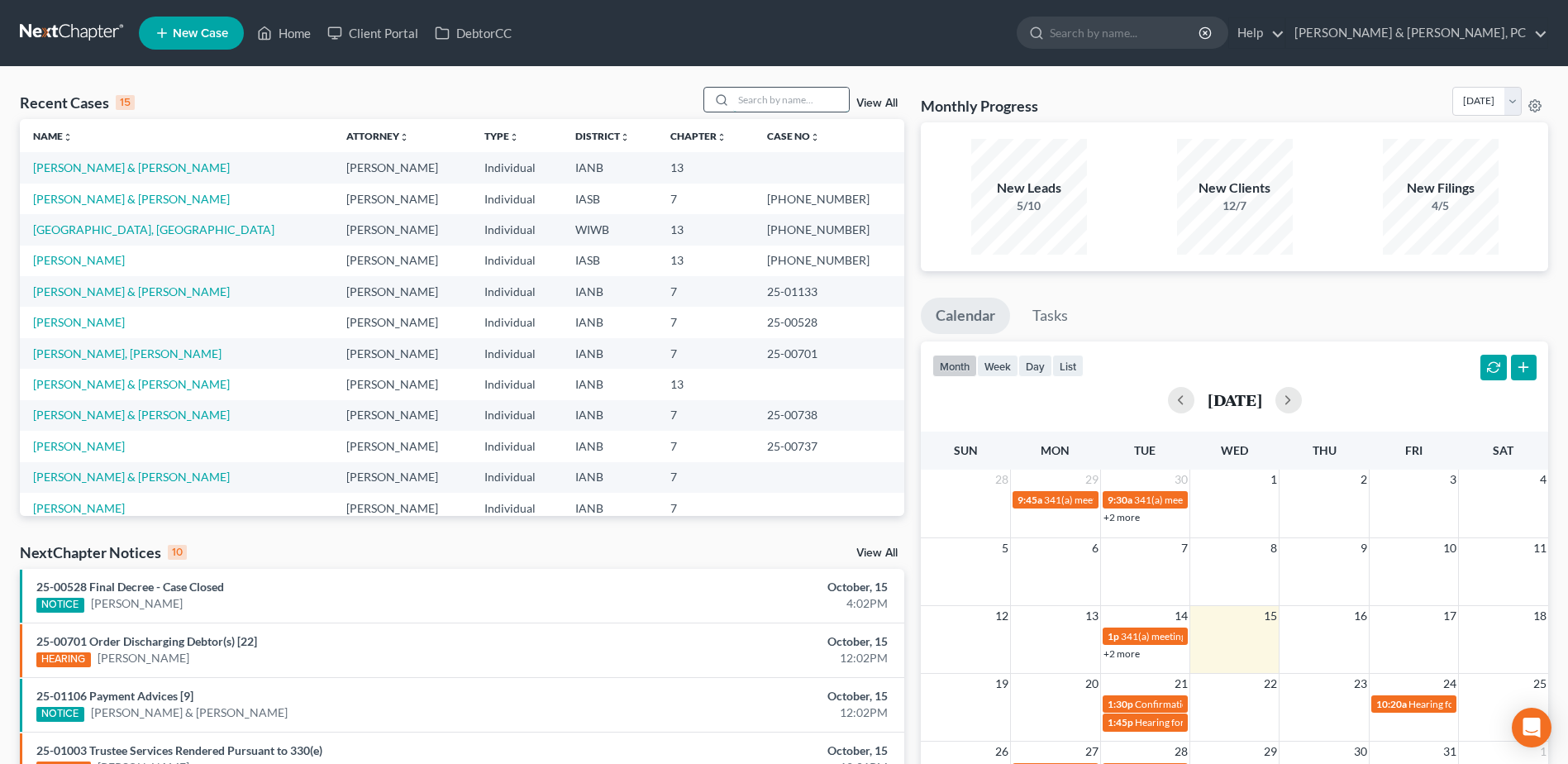
click at [768, 96] on input "search" at bounding box center [791, 100] width 116 height 24
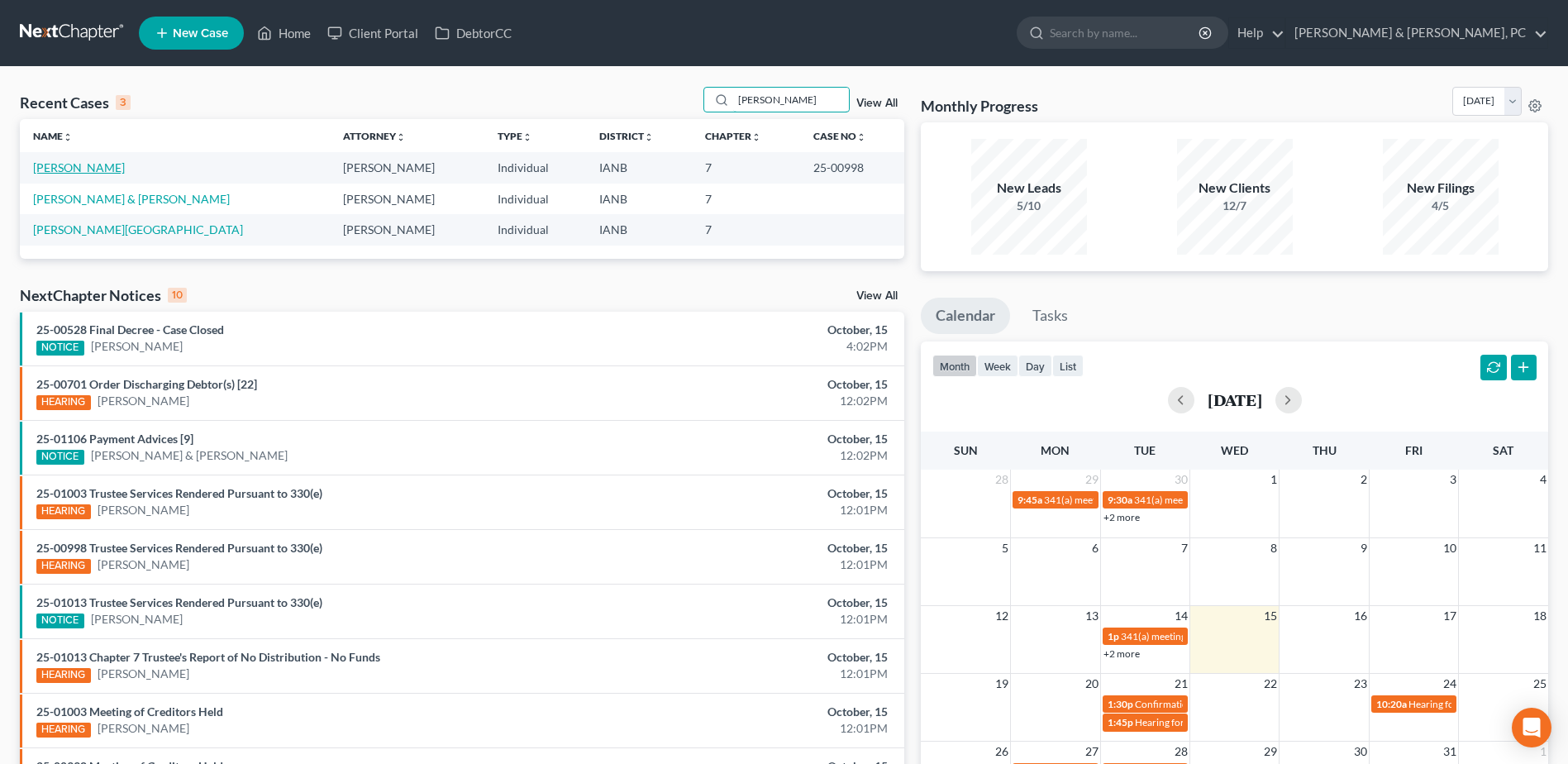
type input "miller"
click at [90, 171] on link "Miller, David" at bounding box center [78, 167] width 91 height 14
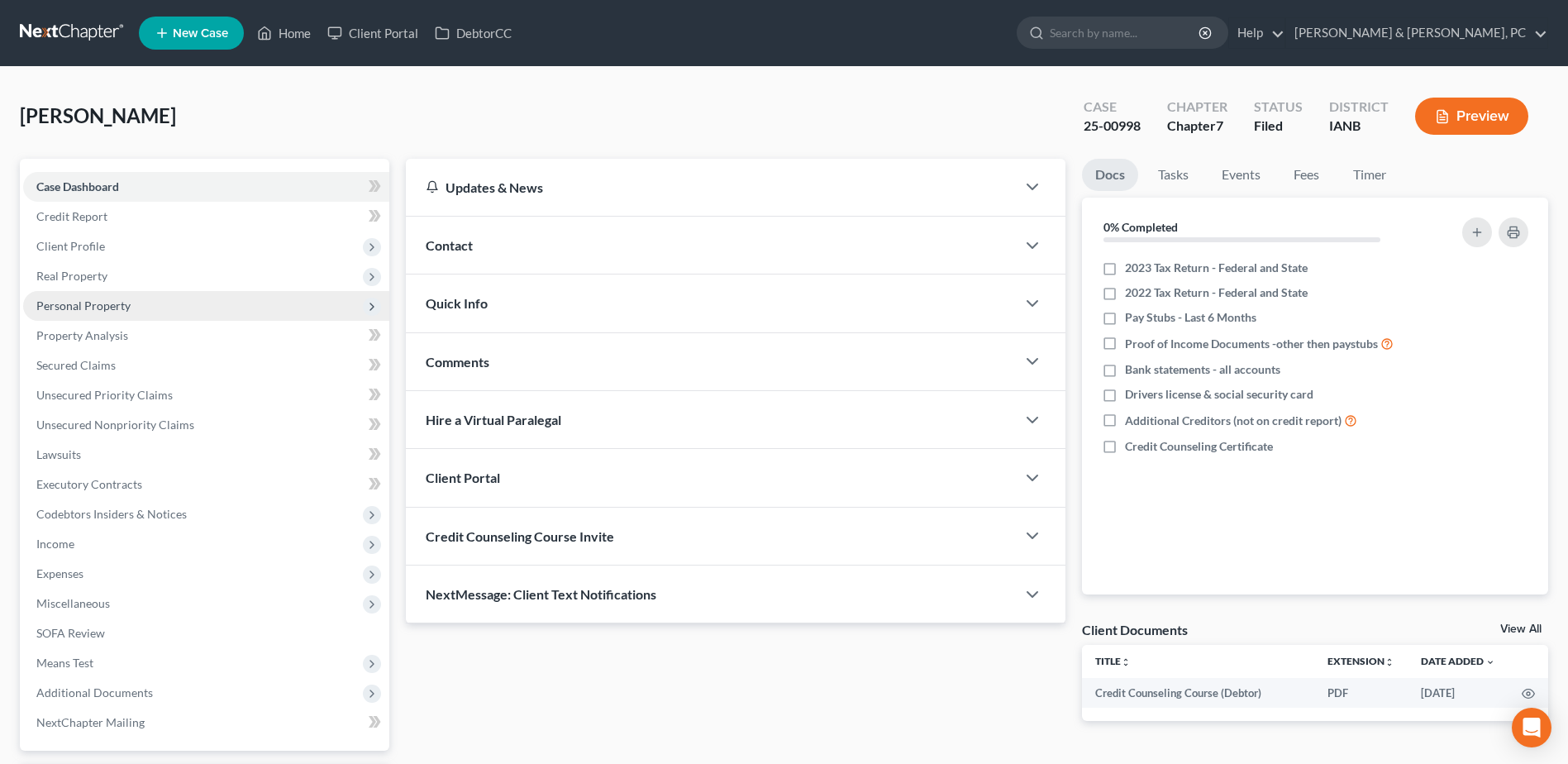
click at [123, 303] on span "Personal Property" at bounding box center [83, 305] width 94 height 14
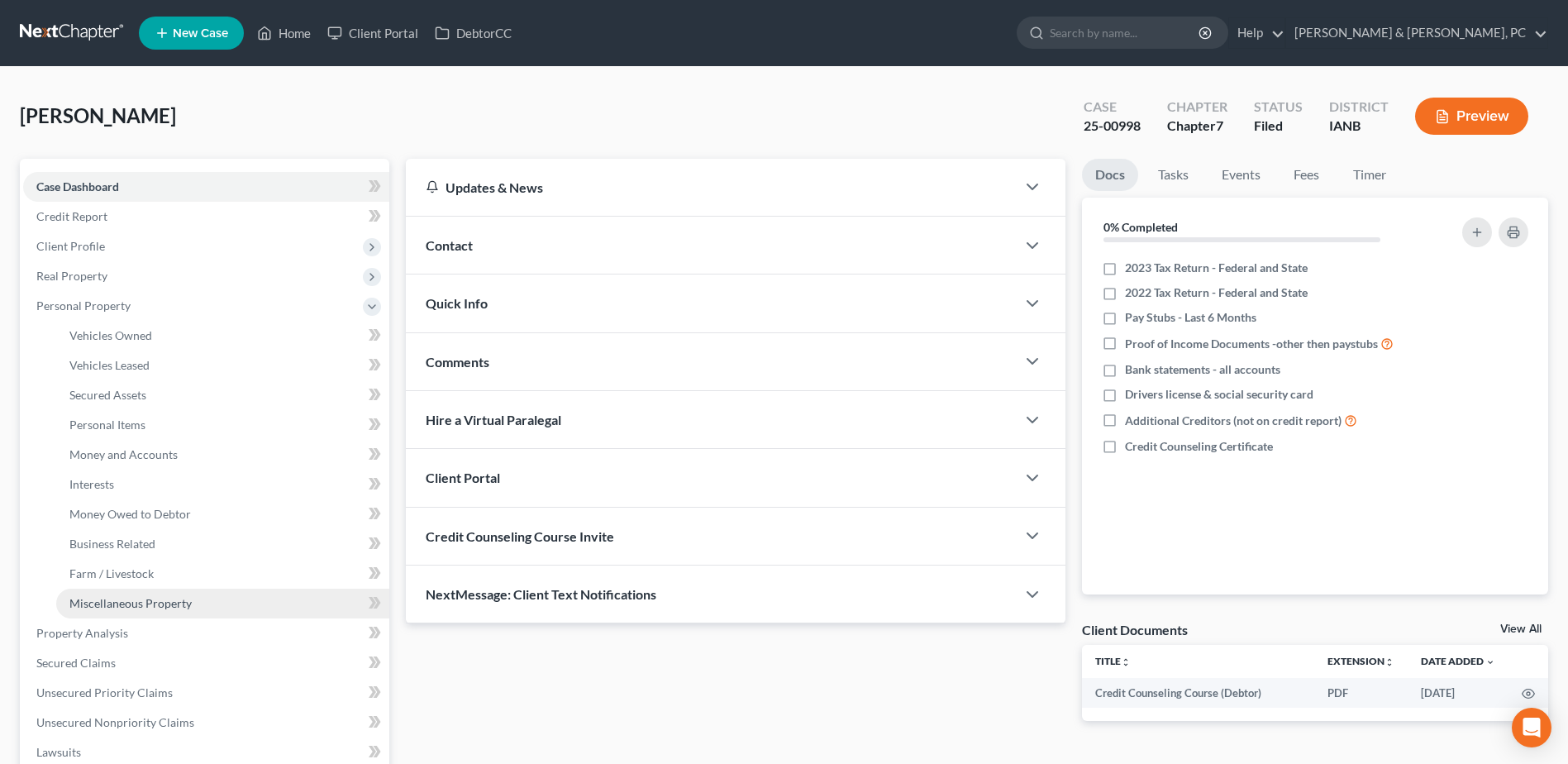
click at [125, 330] on span "Miscellaneous Property" at bounding box center [131, 603] width 122 height 14
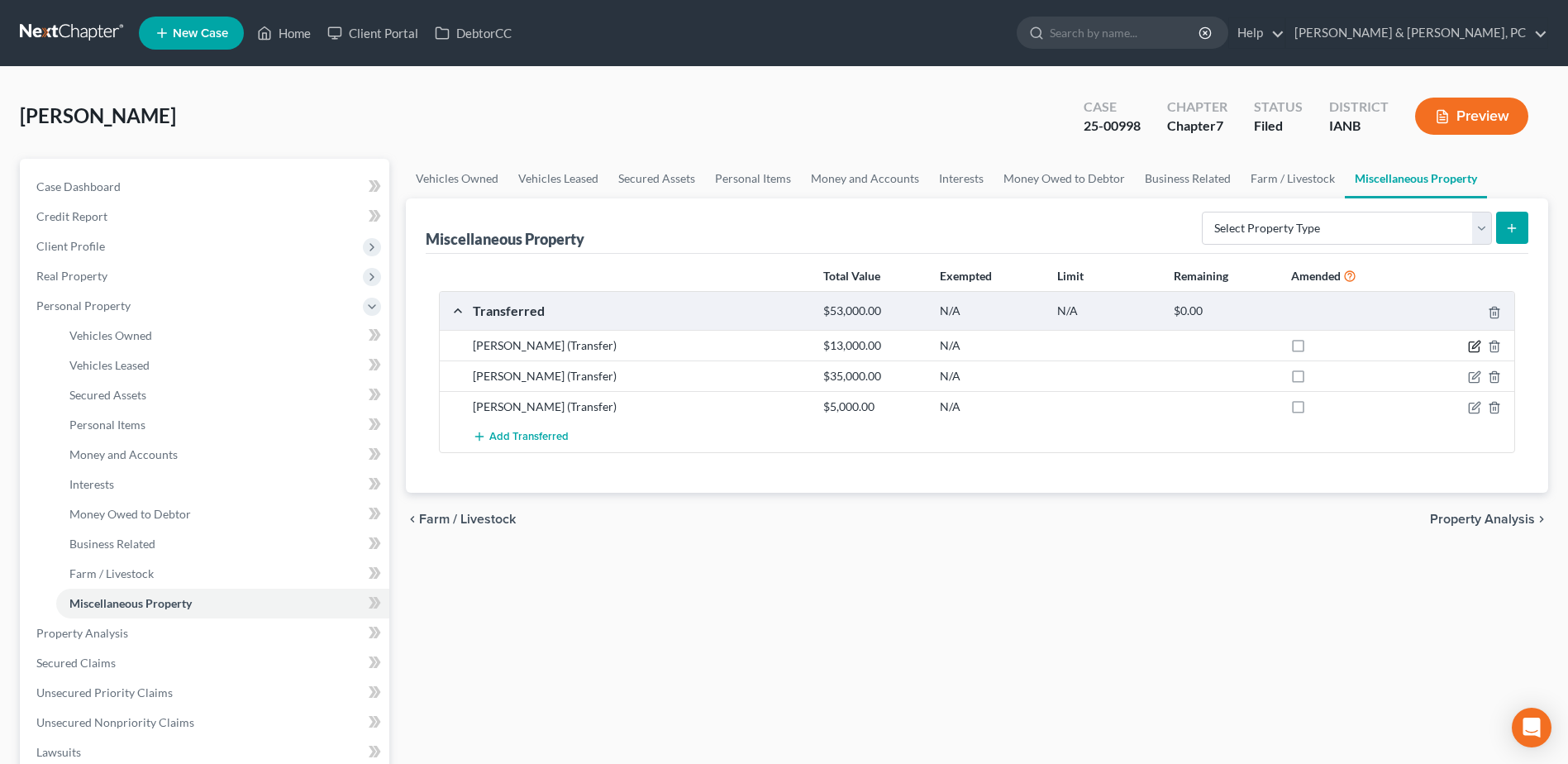
click at [780, 330] on icon "button" at bounding box center [1474, 346] width 13 height 13
select select "Ordinary (within 2 years)"
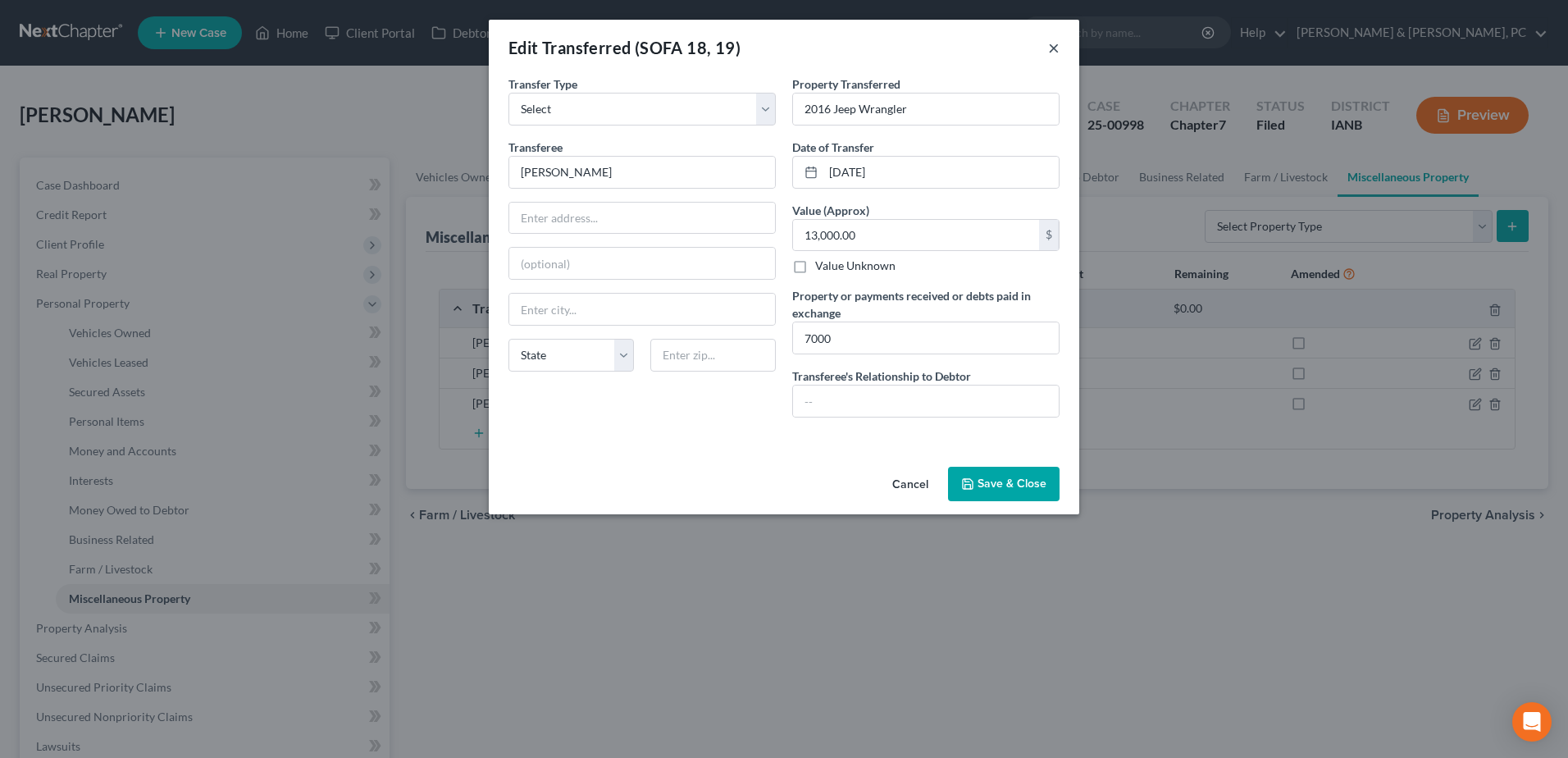
click at [773, 48] on button "×" at bounding box center [1053, 47] width 11 height 20
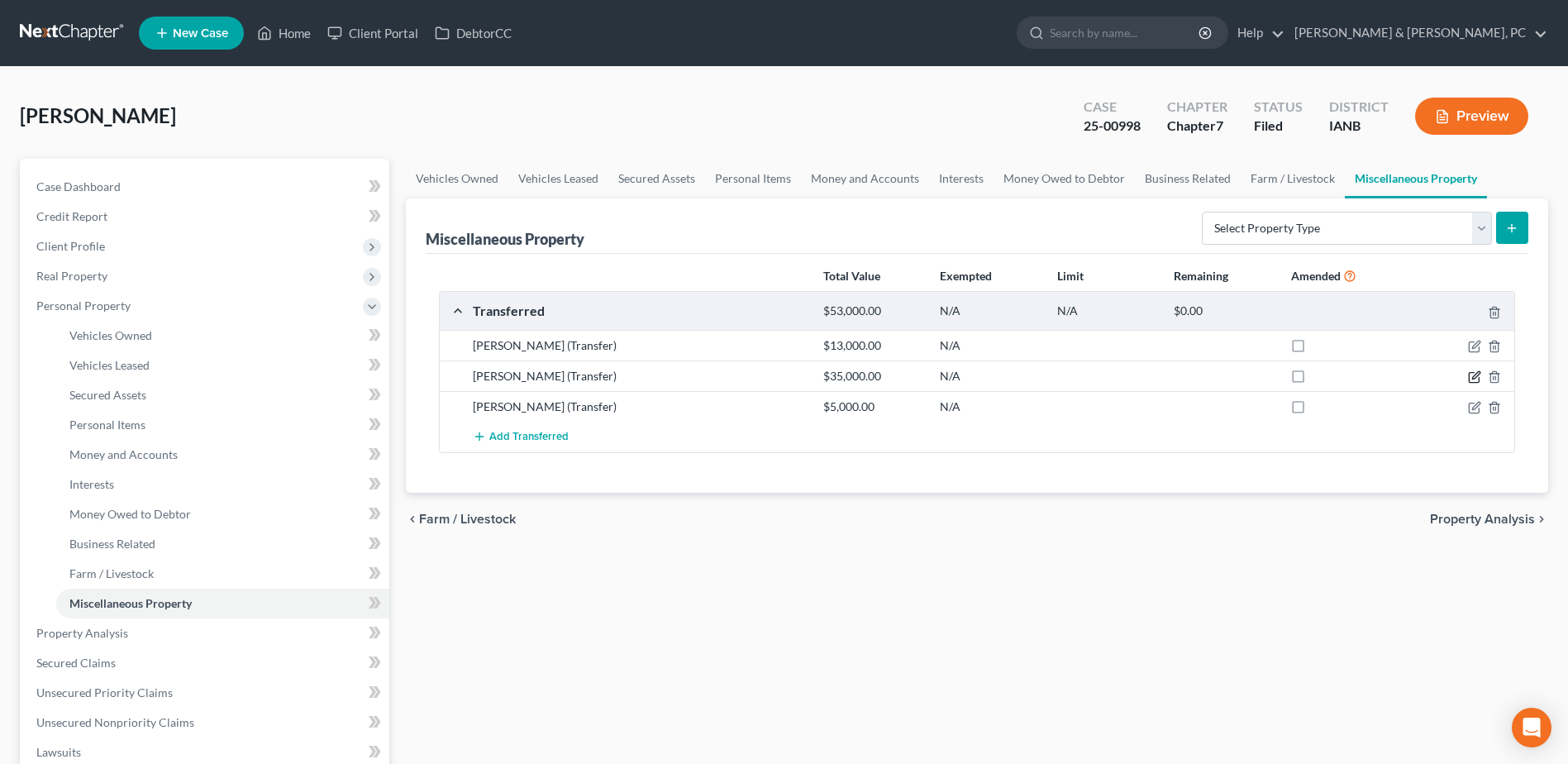
click at [780, 330] on icon "button" at bounding box center [1474, 376] width 13 height 13
select select "Ordinary (within 2 years)"
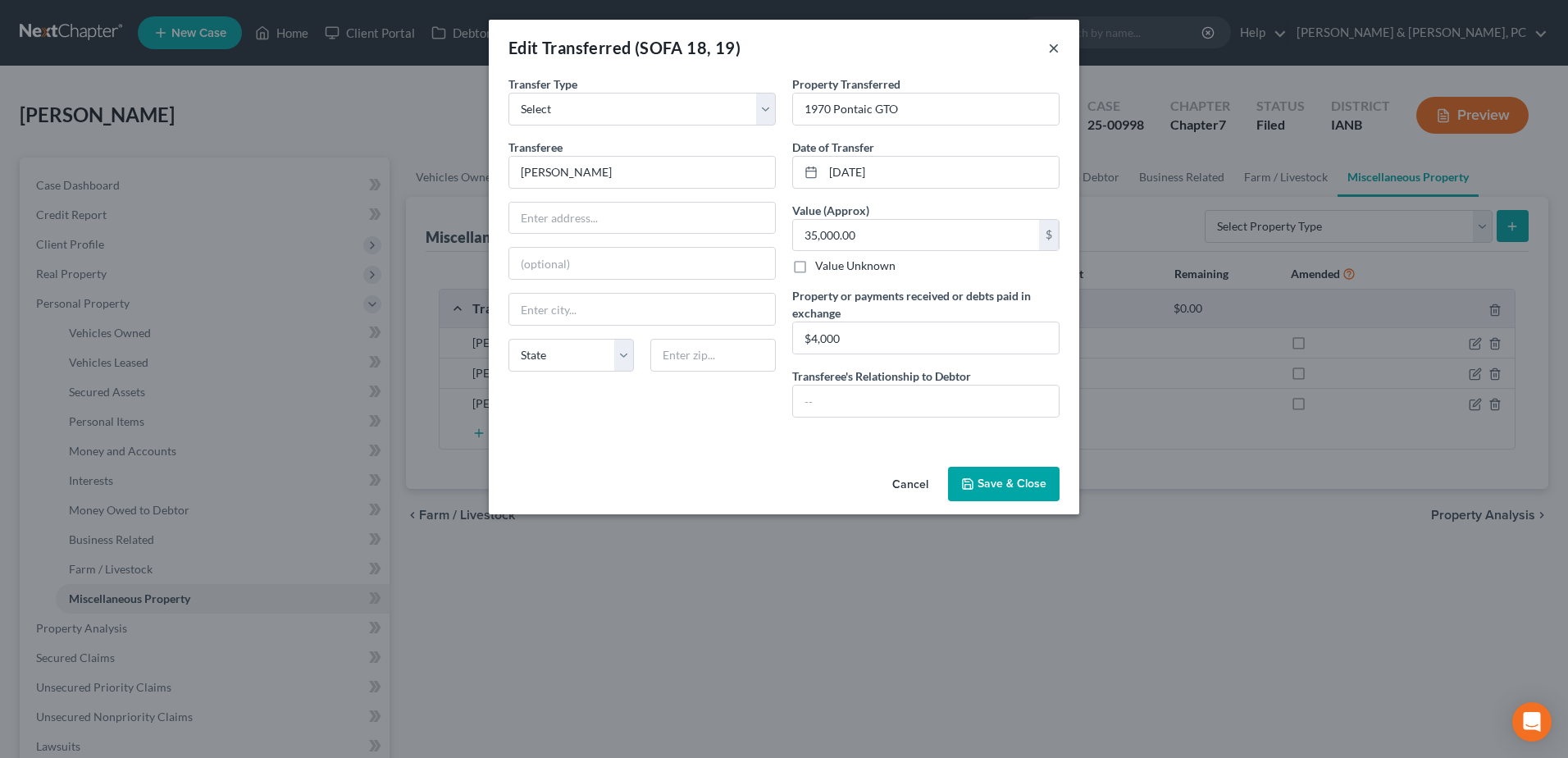
click at [773, 42] on button "×" at bounding box center [1053, 47] width 11 height 20
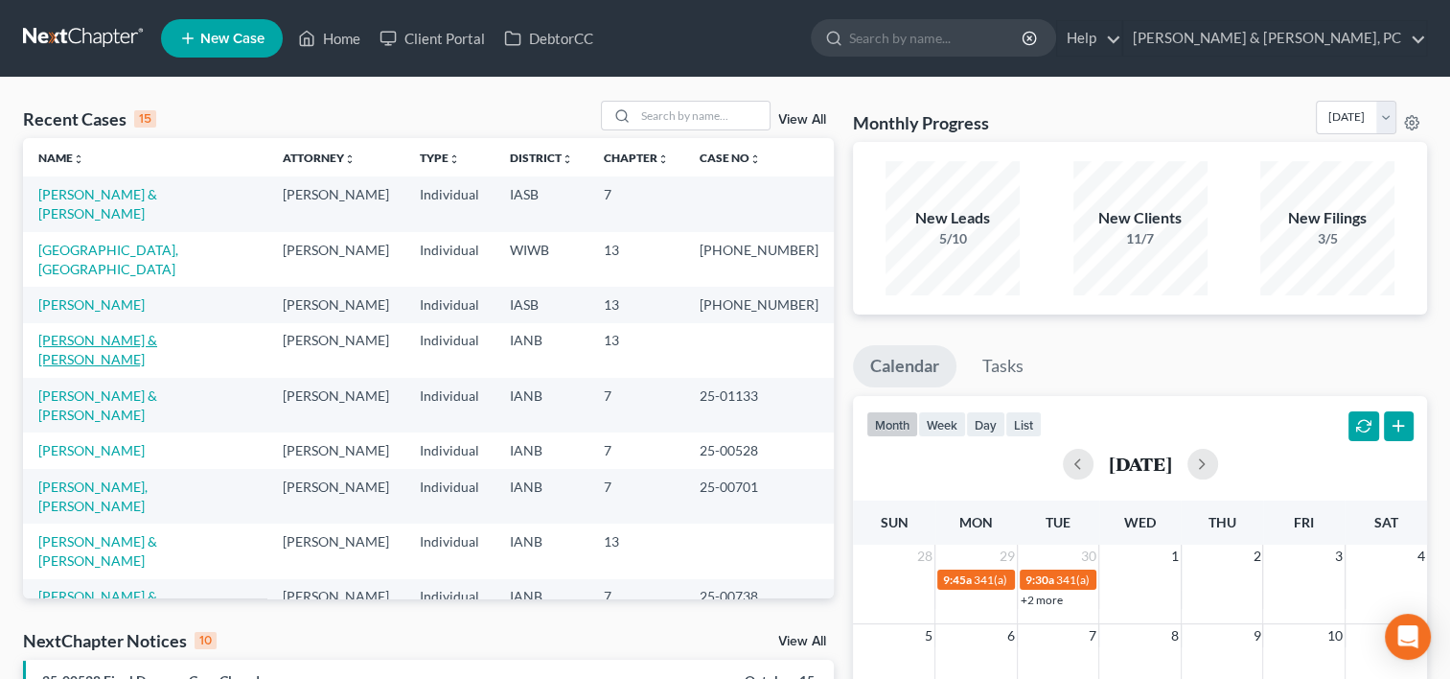
click at [81, 332] on link "[PERSON_NAME] & [PERSON_NAME]" at bounding box center [97, 349] width 119 height 35
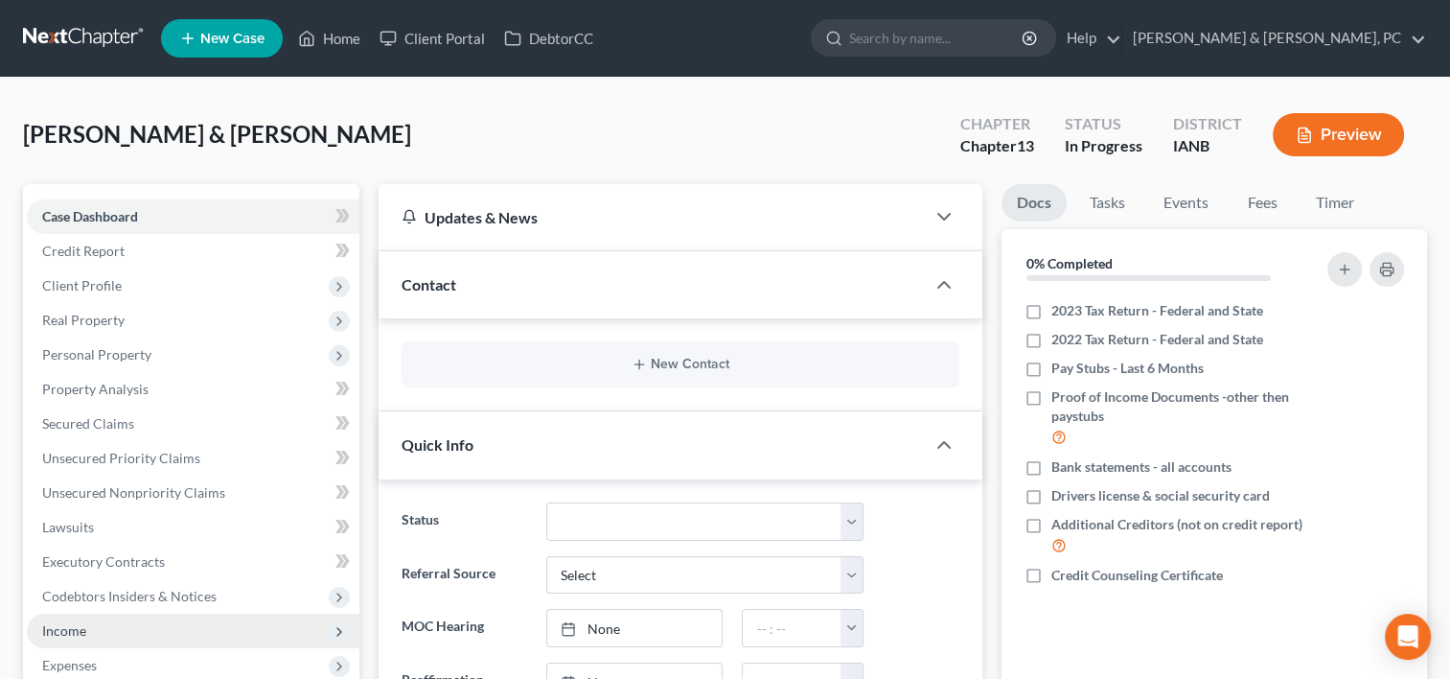
click at [85, 618] on span "Income" at bounding box center [193, 630] width 333 height 35
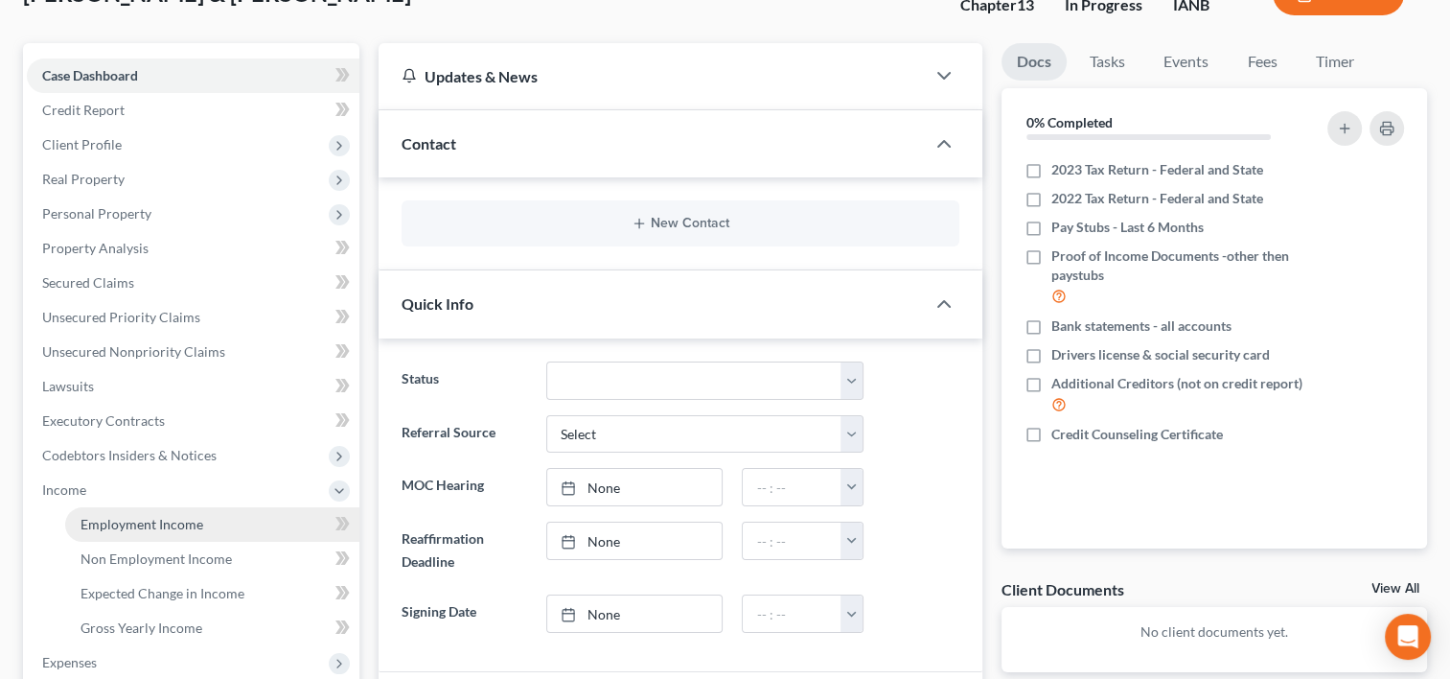
scroll to position [202, 0]
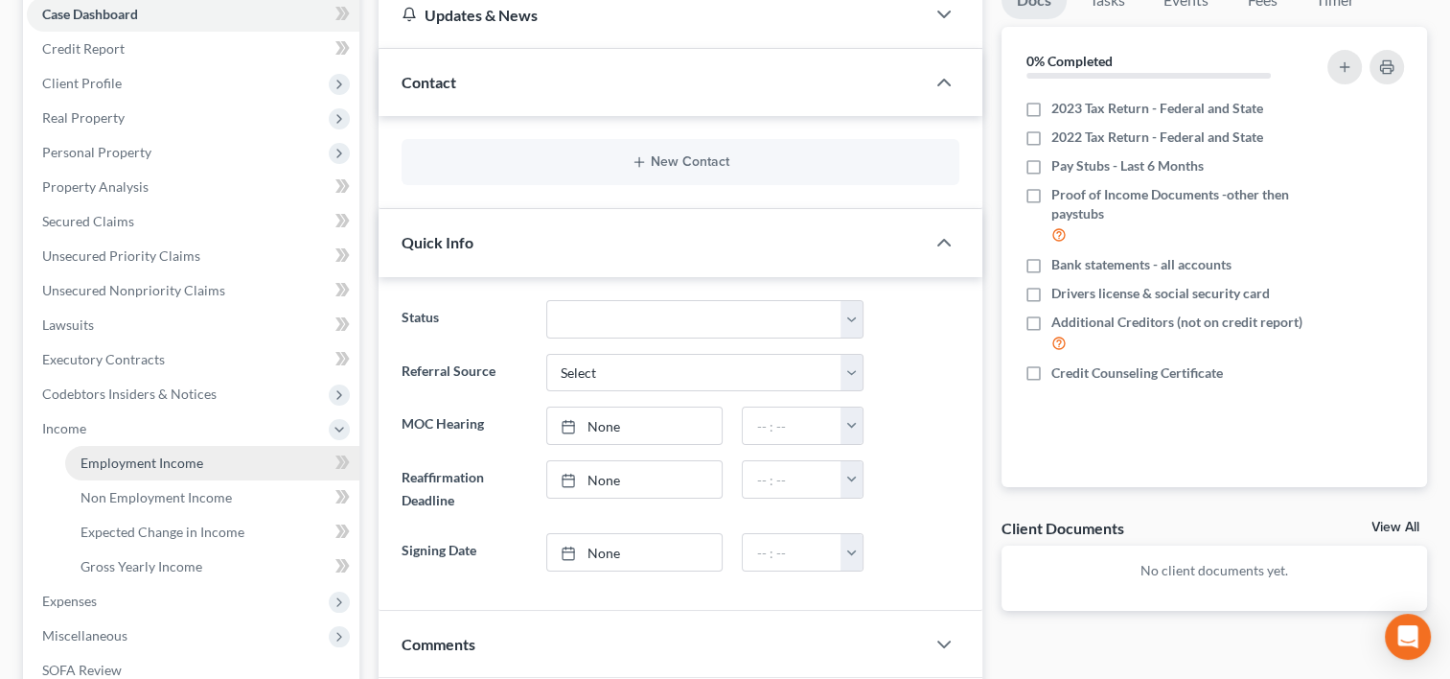
click at [148, 468] on span "Employment Income" at bounding box center [142, 462] width 123 height 16
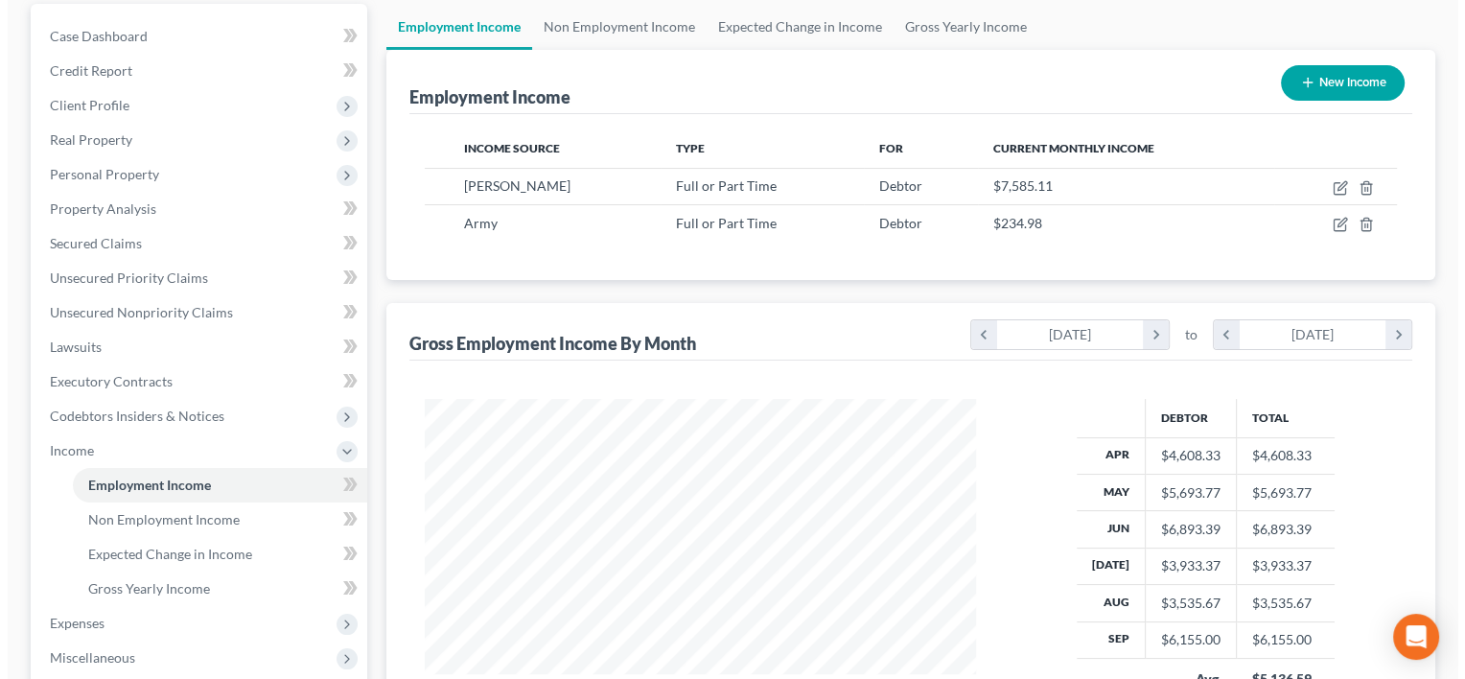
scroll to position [226, 0]
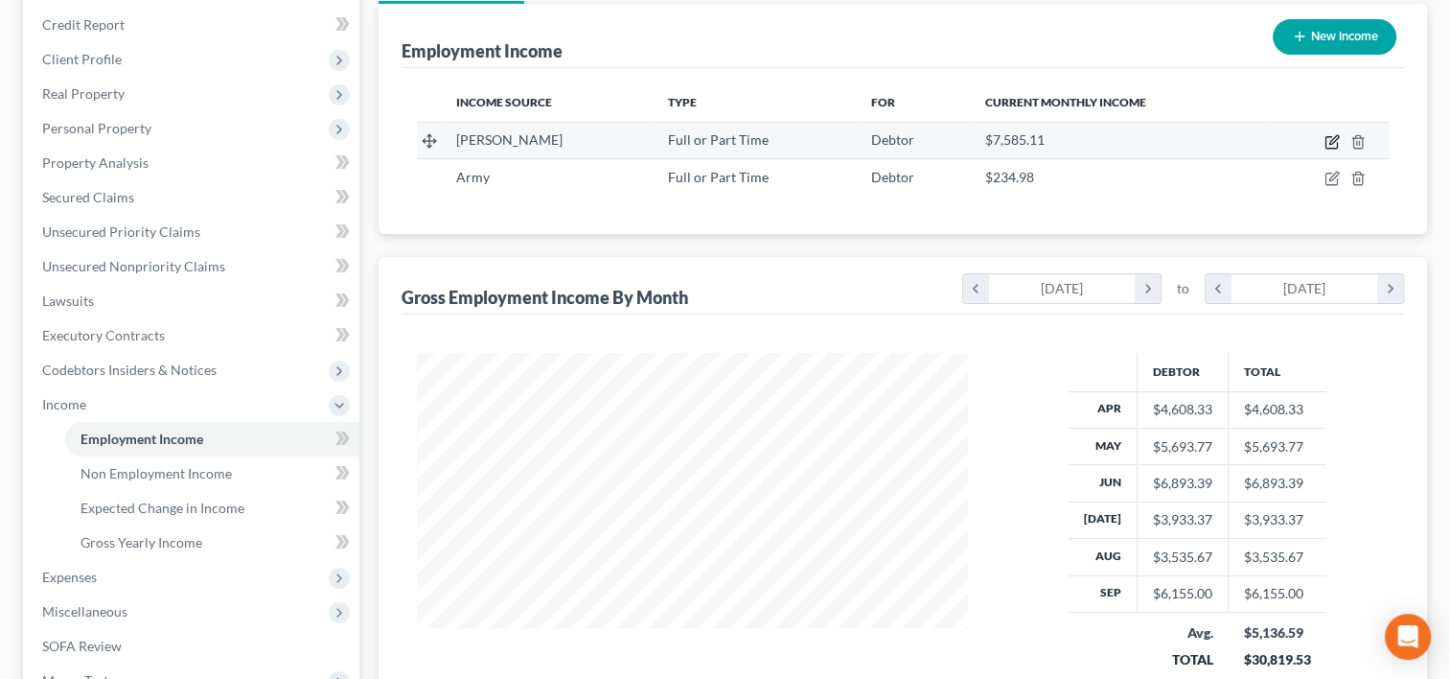
click at [1328, 144] on icon "button" at bounding box center [1332, 141] width 15 height 15
select select "0"
select select "16"
select select "3"
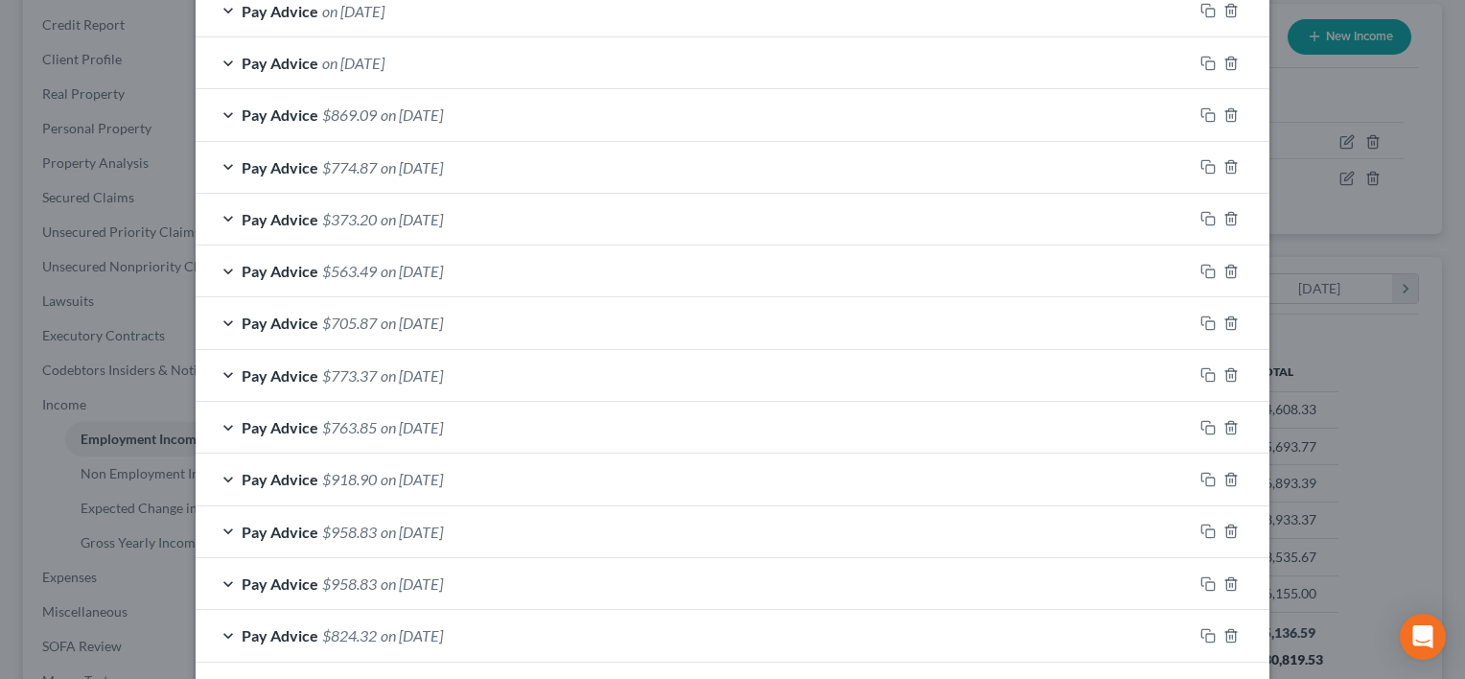
scroll to position [1064, 0]
click at [1200, 525] on icon "button" at bounding box center [1207, 528] width 15 height 15
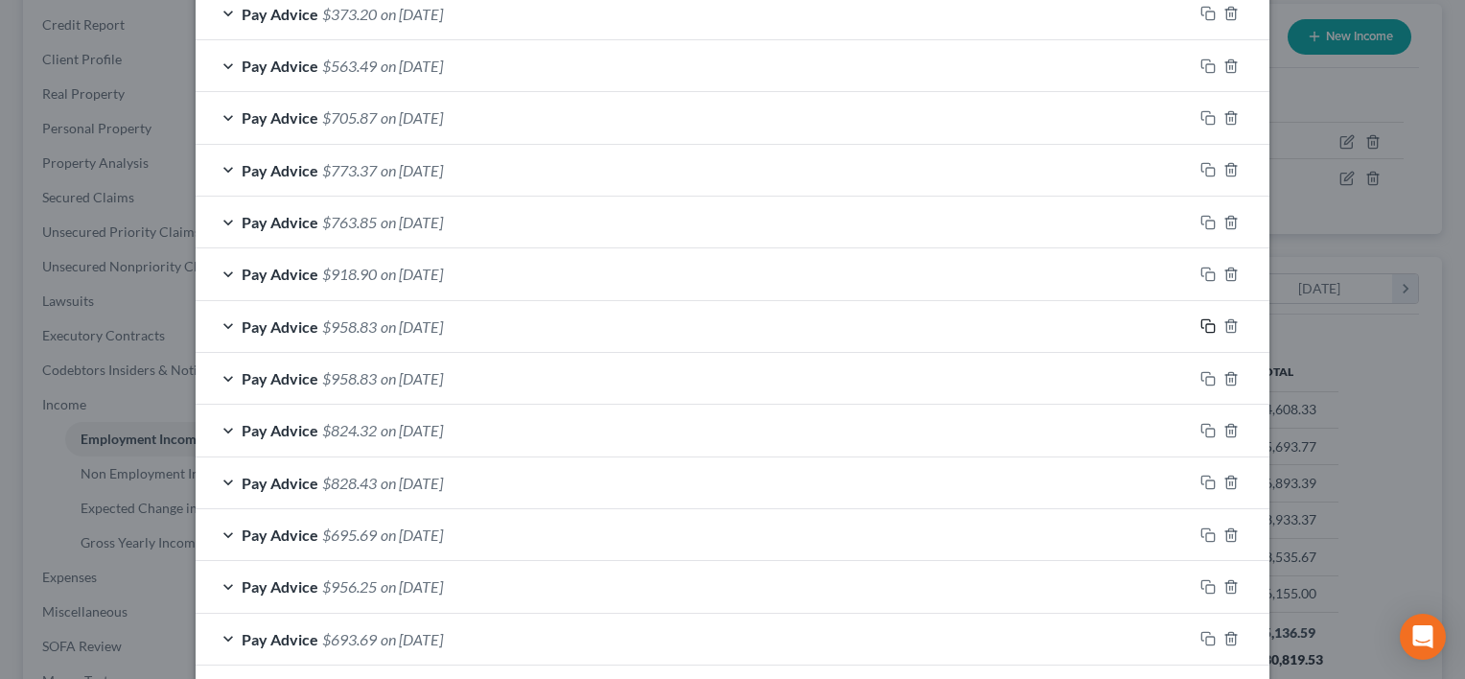
scroll to position [1268, 0]
click at [479, 265] on div "Pay Advice $918.90 on 06/20/2025" at bounding box center [694, 272] width 997 height 51
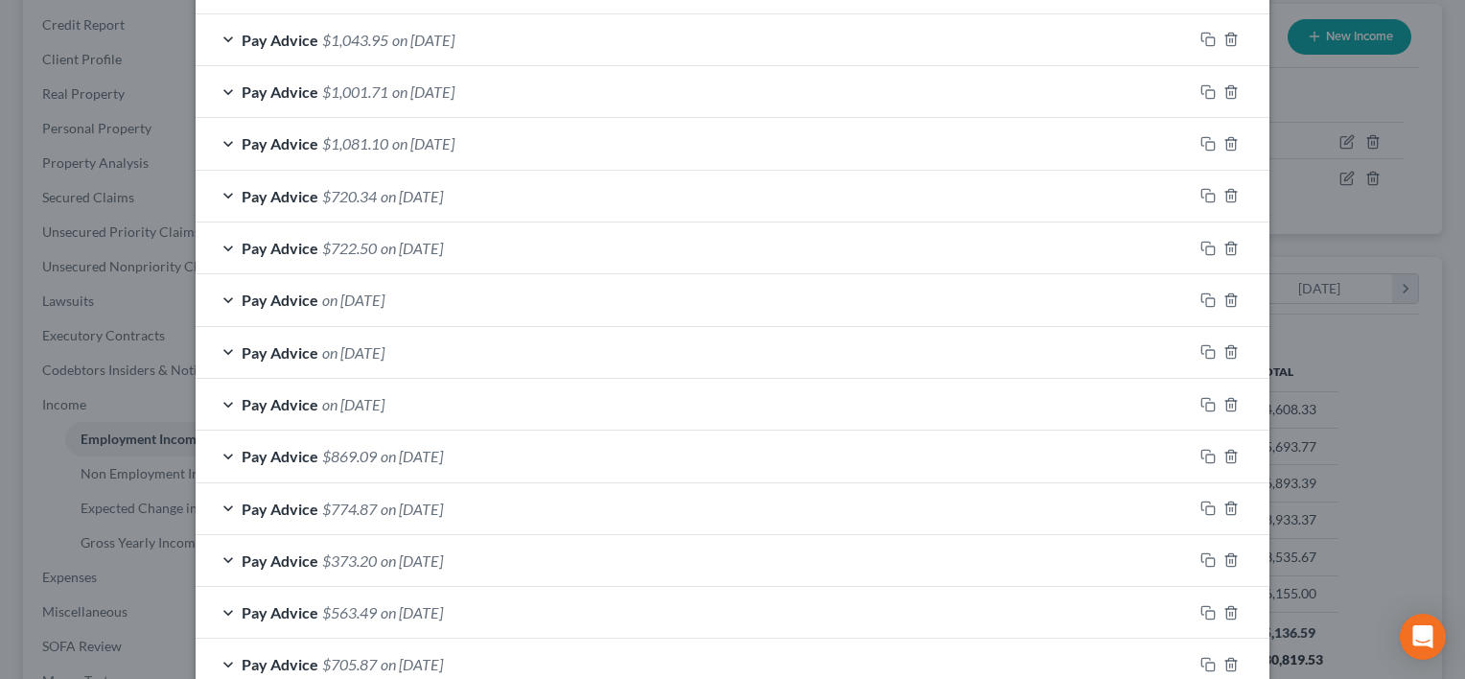
scroll to position [720, 0]
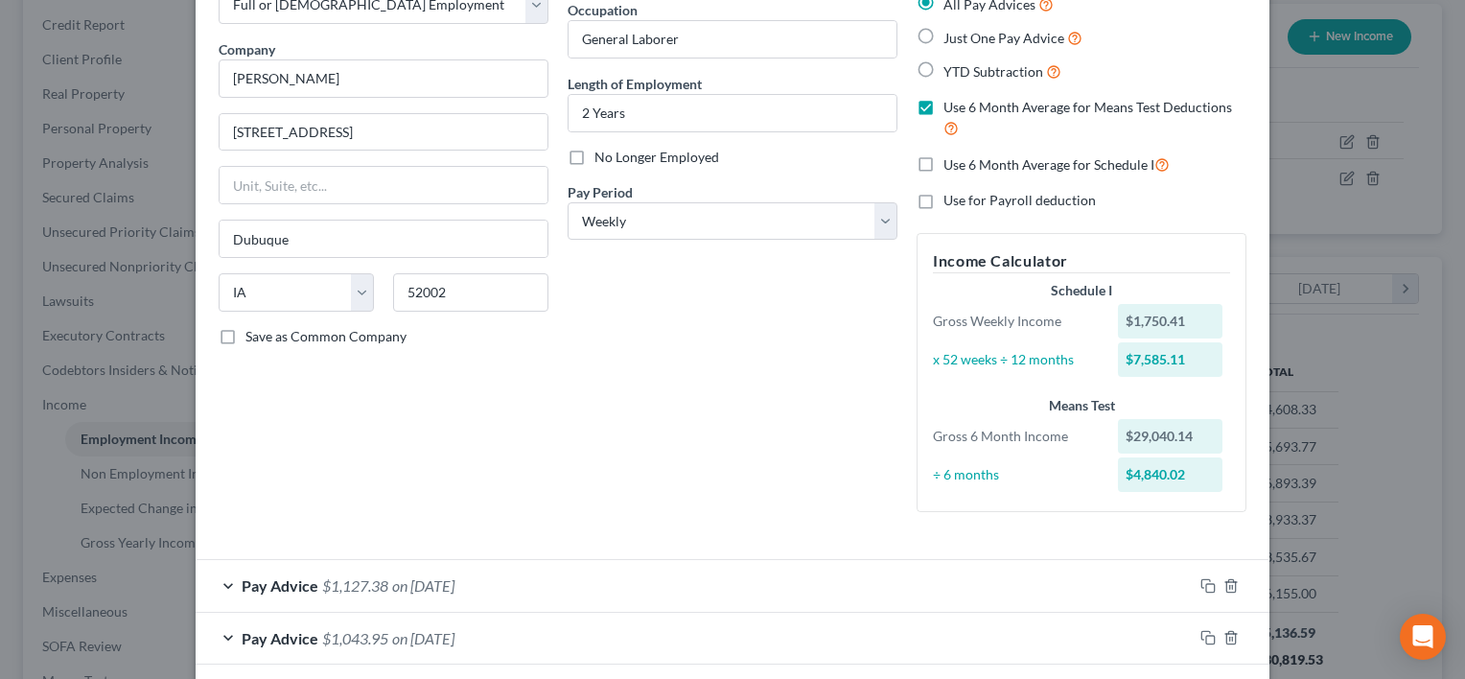
click at [386, 212] on div "Employment Type * Select Full or Part Time Employment Self Employment Company *…" at bounding box center [383, 246] width 349 height 562
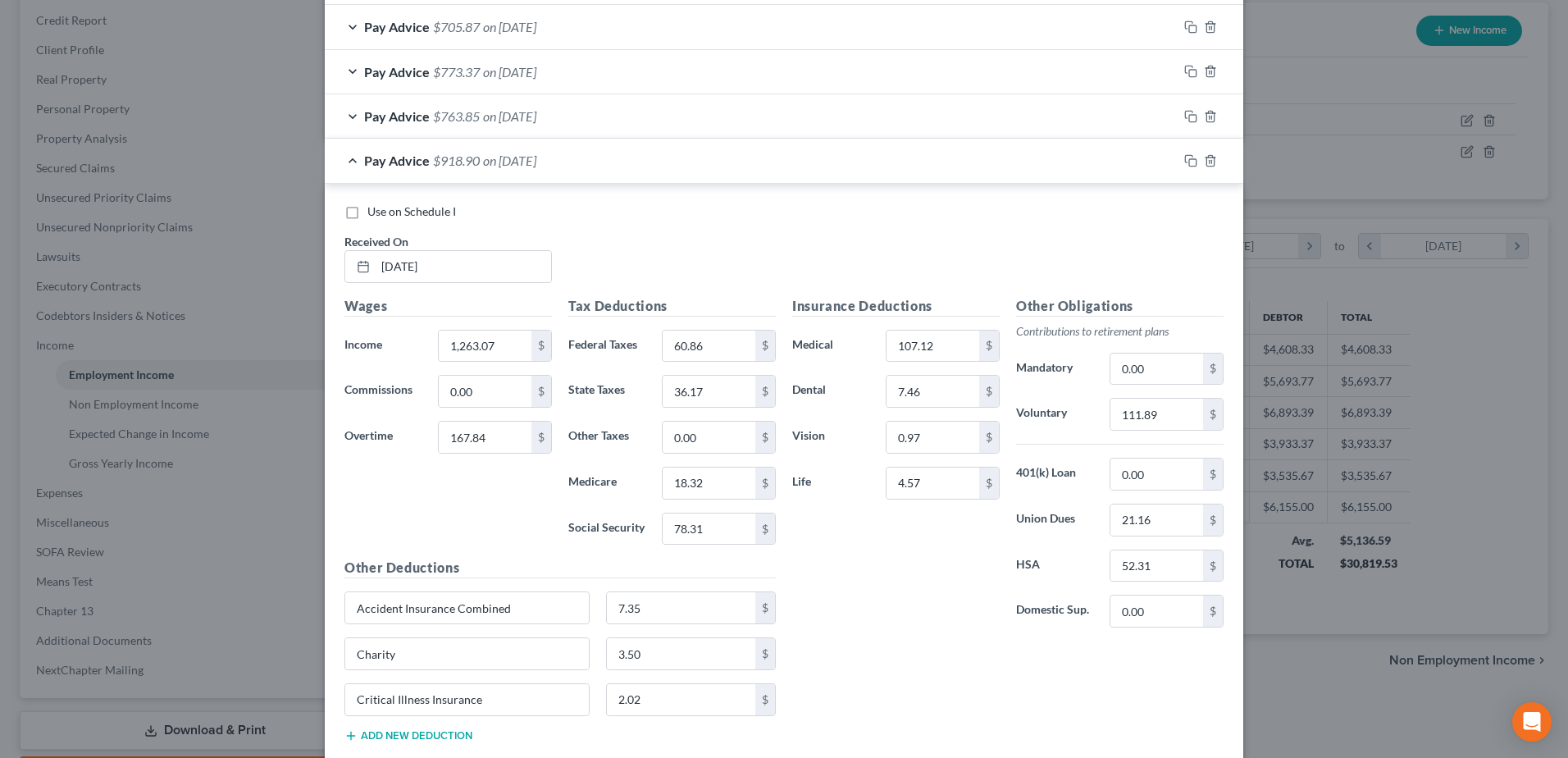
scroll to position [306, 648]
